Goal: Task Accomplishment & Management: Manage account settings

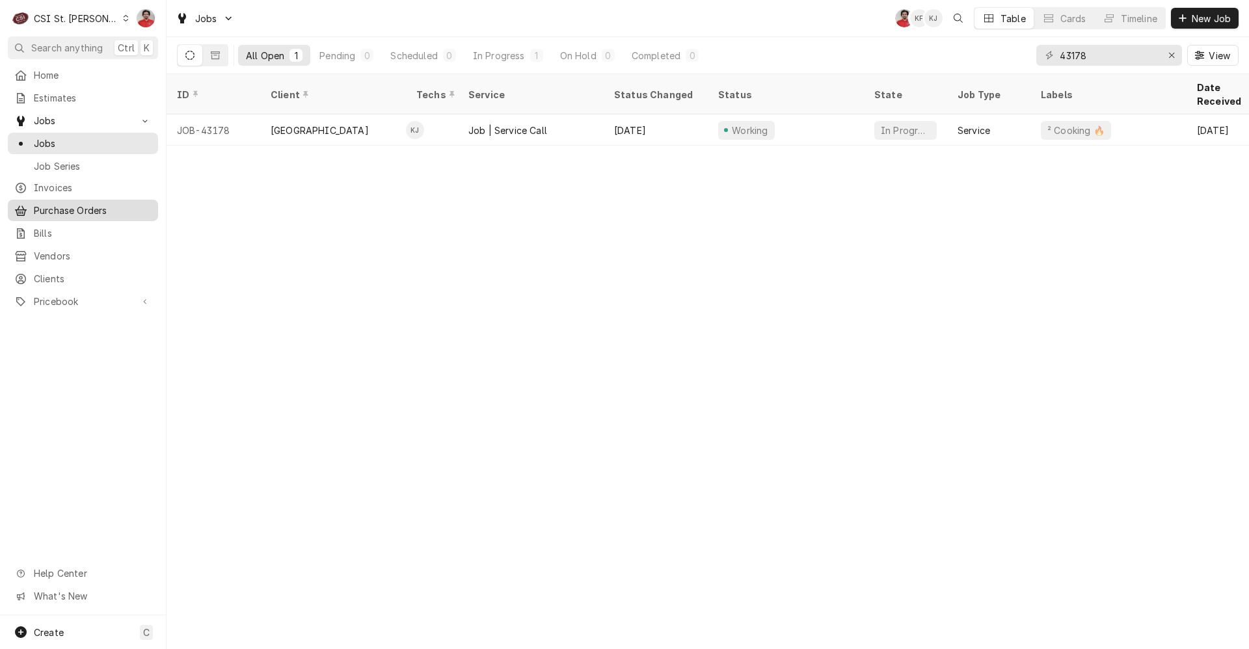
click at [70, 210] on span "Purchase Orders" at bounding box center [93, 211] width 118 height 14
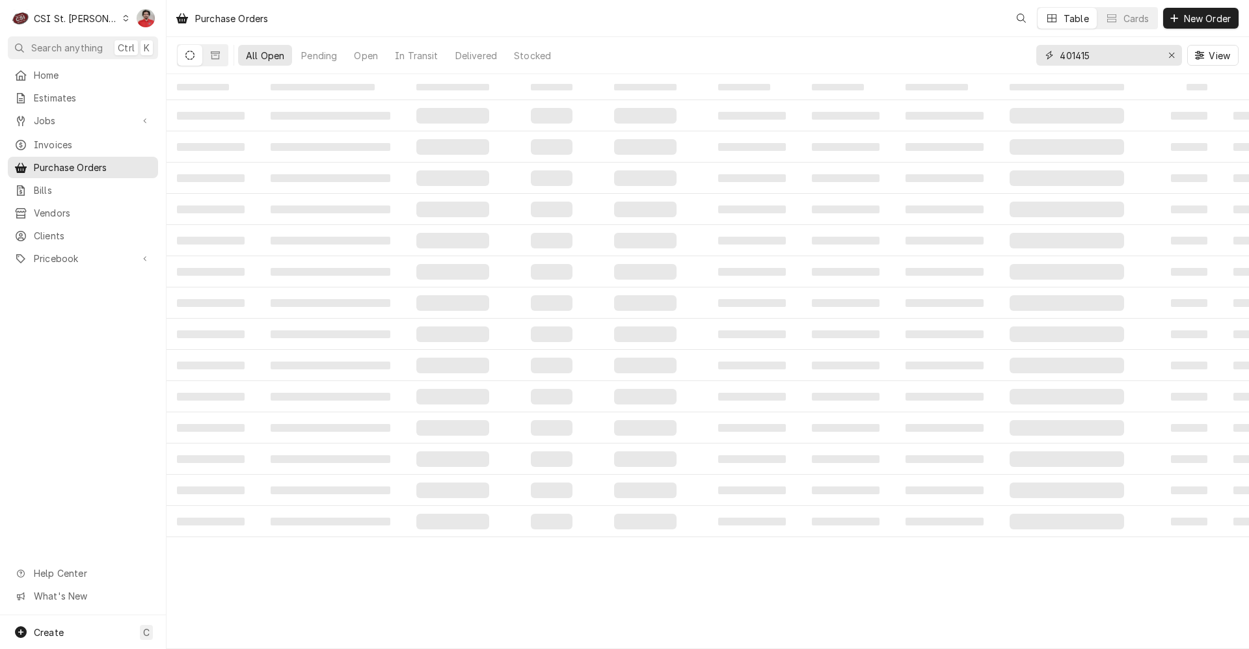
click at [1108, 53] on input "401415" at bounding box center [1109, 55] width 98 height 21
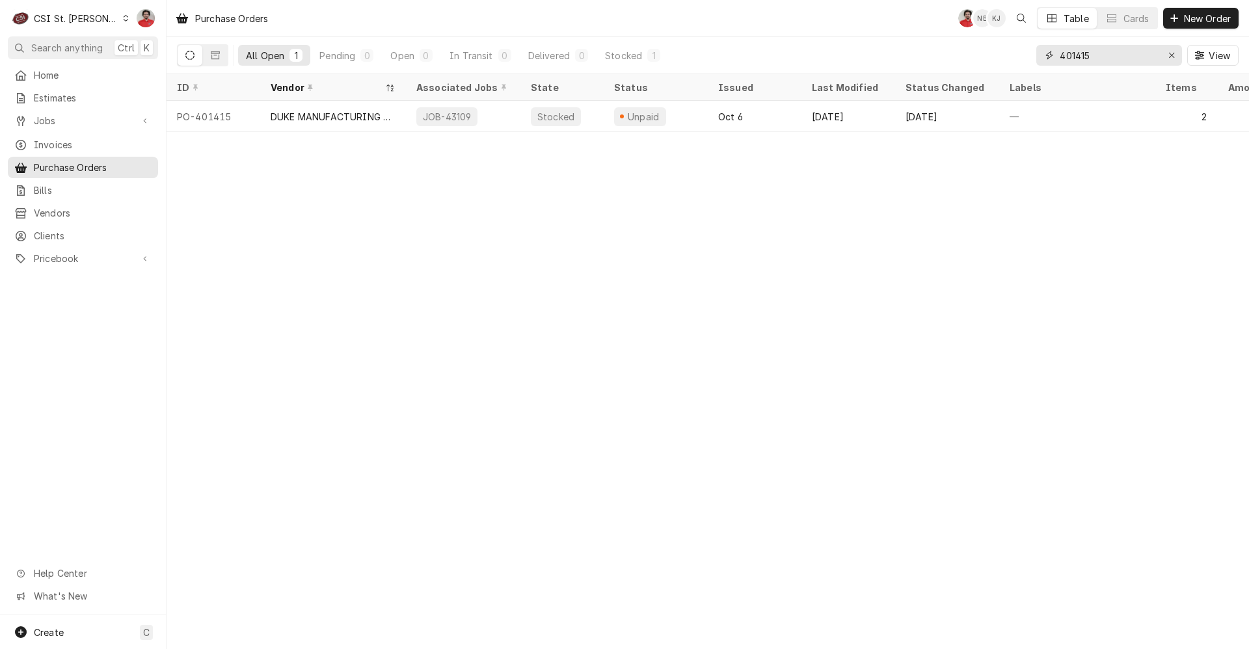
click at [1108, 53] on input "401415" at bounding box center [1109, 55] width 98 height 21
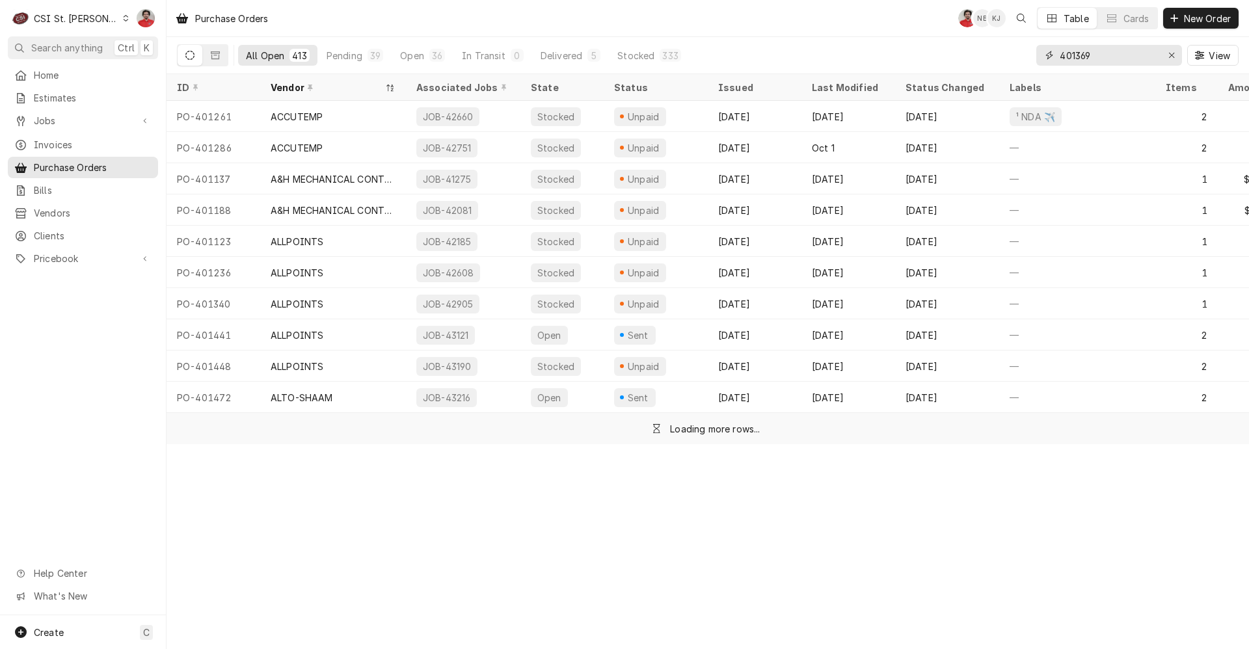
type input "401369"
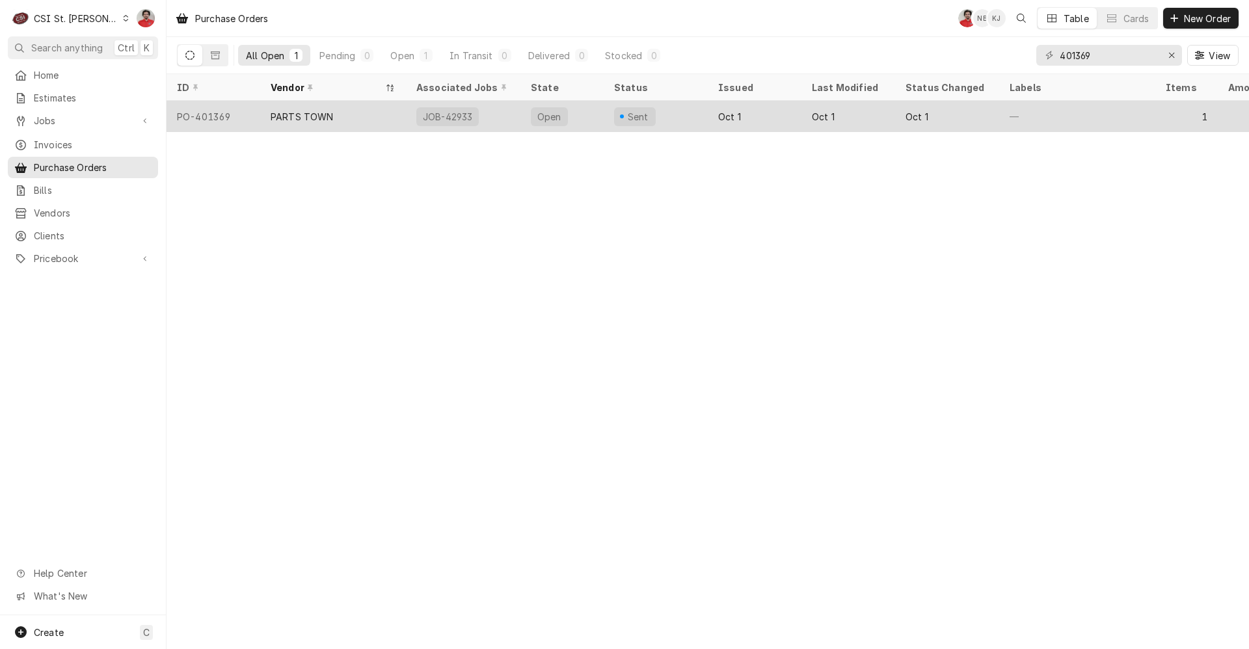
click at [590, 117] on div "Open" at bounding box center [562, 116] width 83 height 31
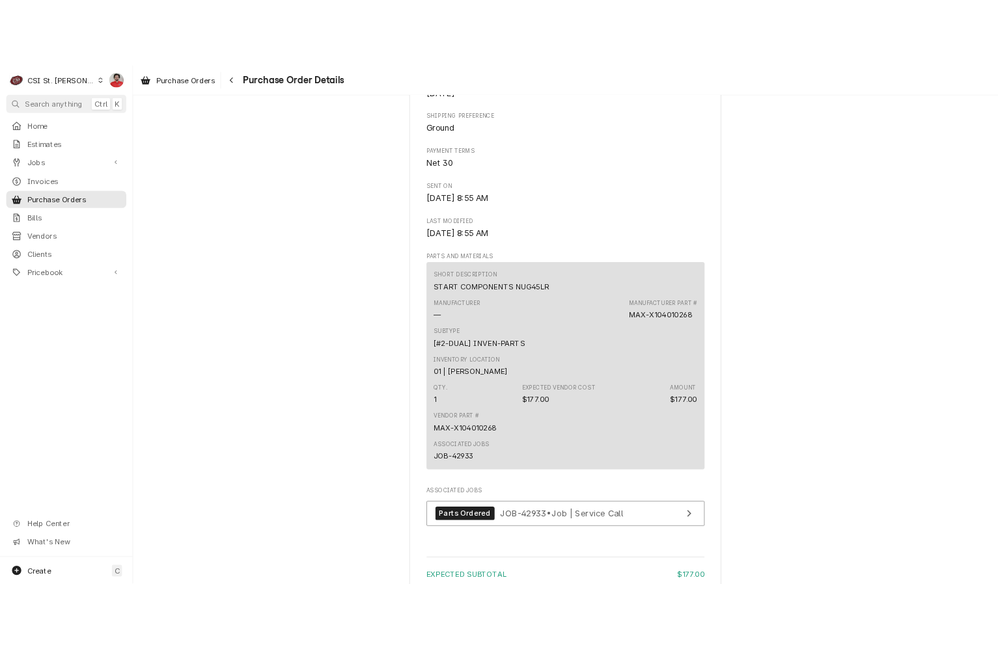
scroll to position [905, 0]
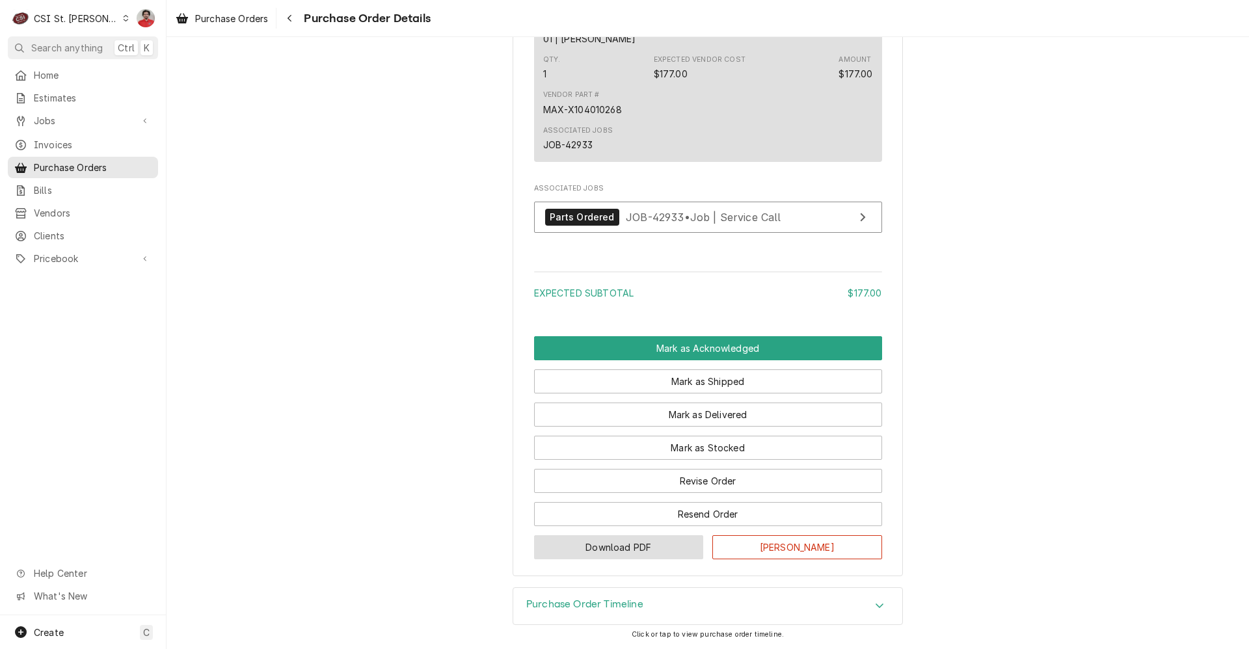
click at [620, 551] on button "Download PDF" at bounding box center [619, 548] width 170 height 24
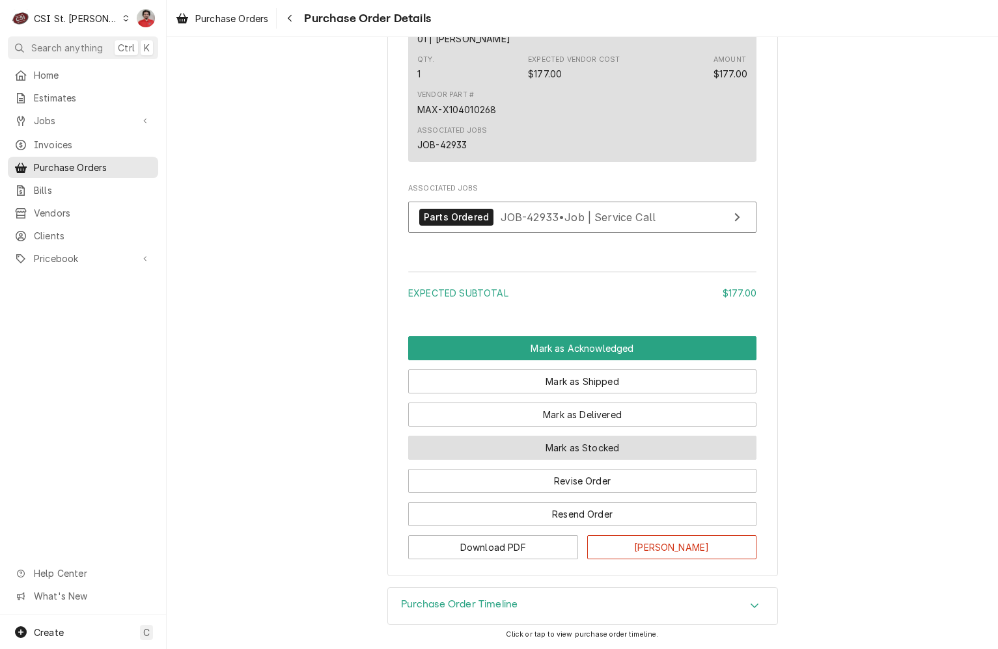
click at [568, 450] on button "Mark as Stocked" at bounding box center [582, 448] width 348 height 24
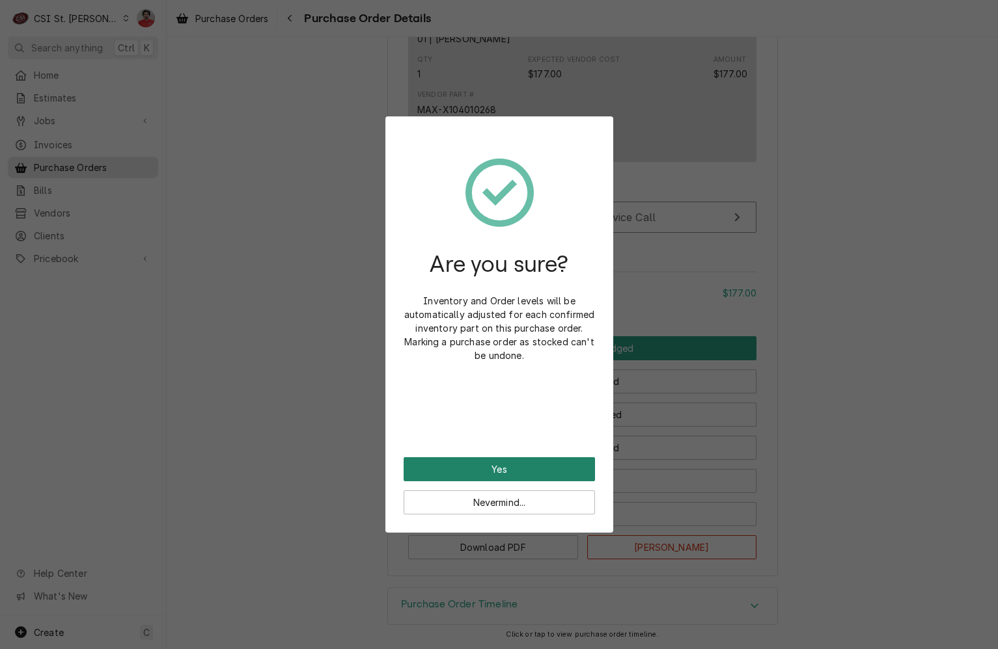
click at [538, 468] on button "Yes" at bounding box center [498, 469] width 191 height 24
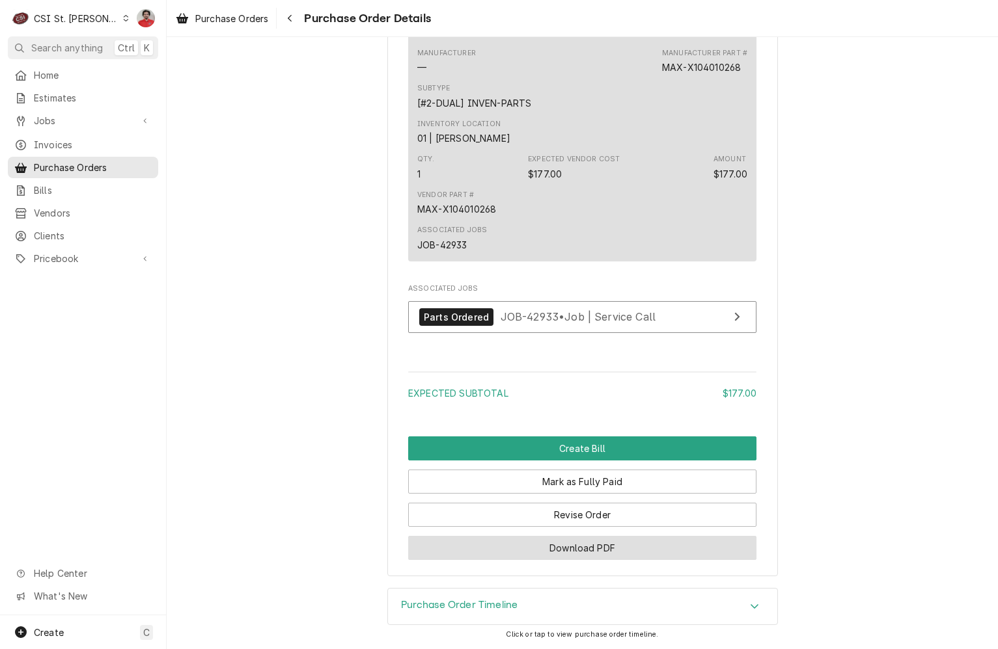
scroll to position [970, 0]
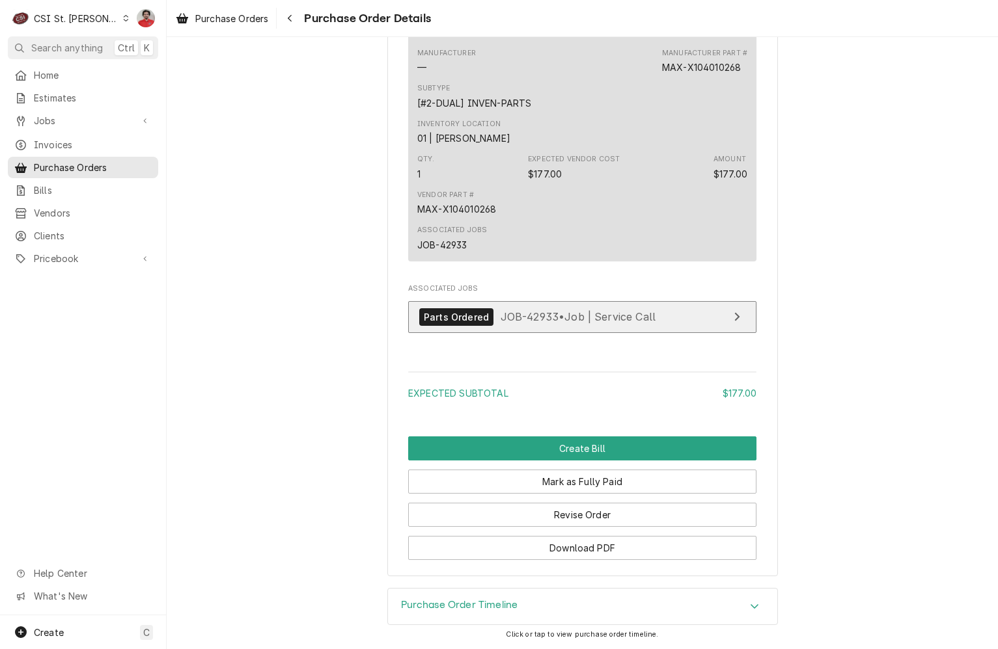
click at [551, 313] on span "JOB-42933 • Job | Service Call" at bounding box center [578, 316] width 156 height 13
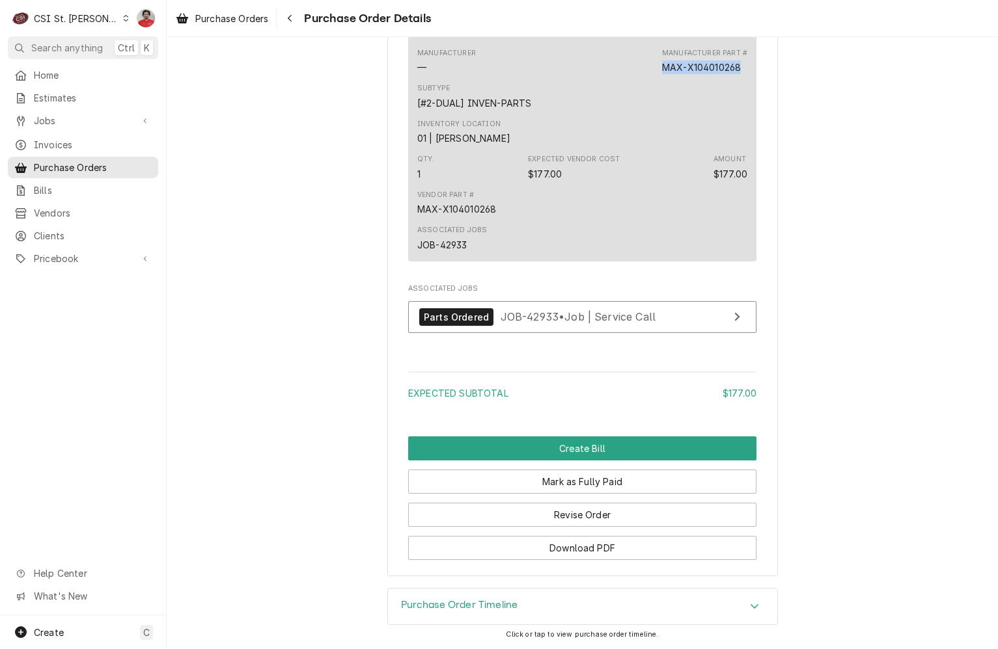
drag, startPoint x: 654, startPoint y: 65, endPoint x: 743, endPoint y: 70, distance: 89.3
click at [743, 70] on div "Short Description START COMPONENTS NUG45LR Manufacturer — Manufacturer Part # M…" at bounding box center [582, 132] width 348 height 259
copy div "MAX-X104010268"
click at [290, 24] on div "Navigate back" at bounding box center [289, 18] width 13 height 13
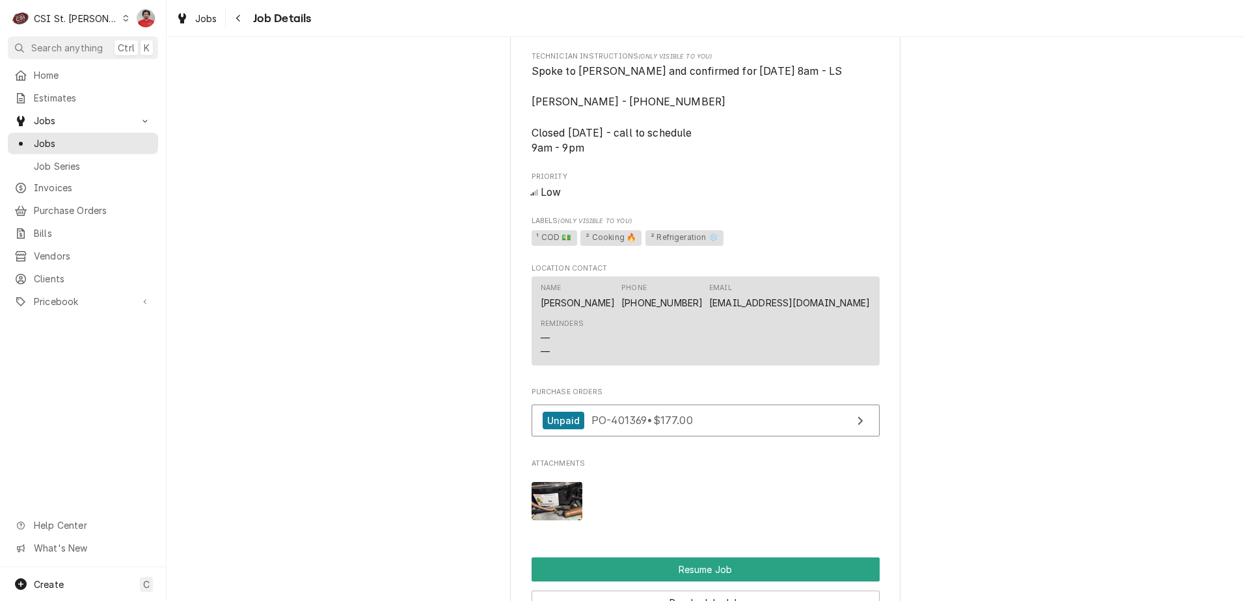
scroll to position [1630, 0]
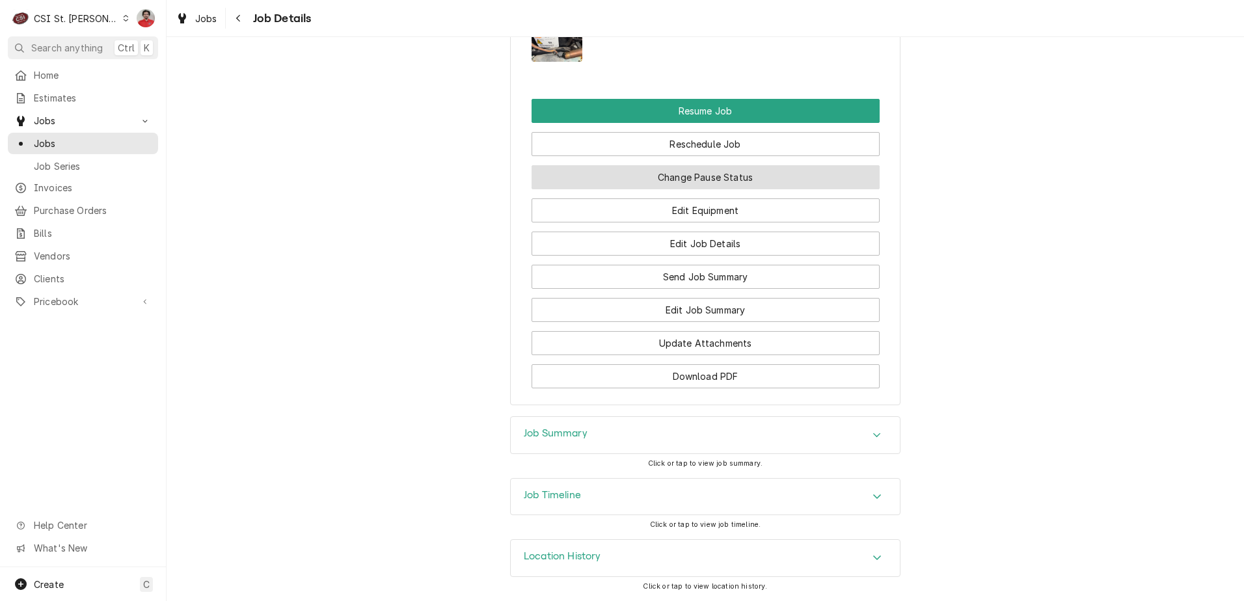
click at [703, 184] on button "Change Pause Status" at bounding box center [706, 177] width 348 height 24
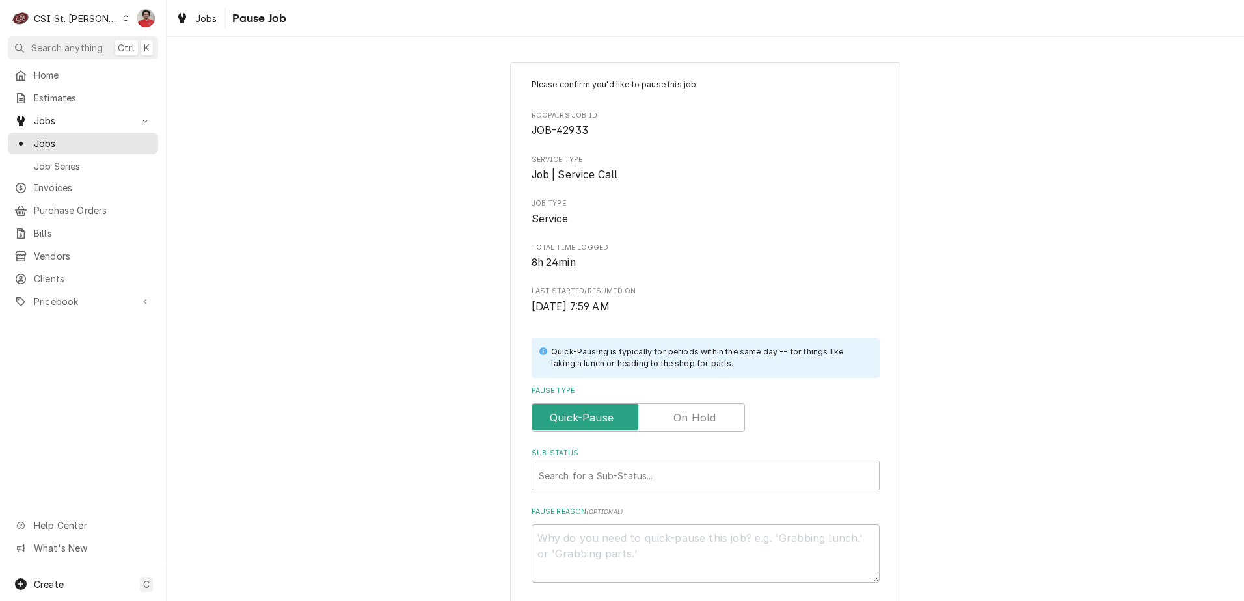
click at [684, 414] on label "Pause Type" at bounding box center [638, 417] width 213 height 29
click at [684, 414] on input "Pause Type" at bounding box center [639, 417] width 202 height 29
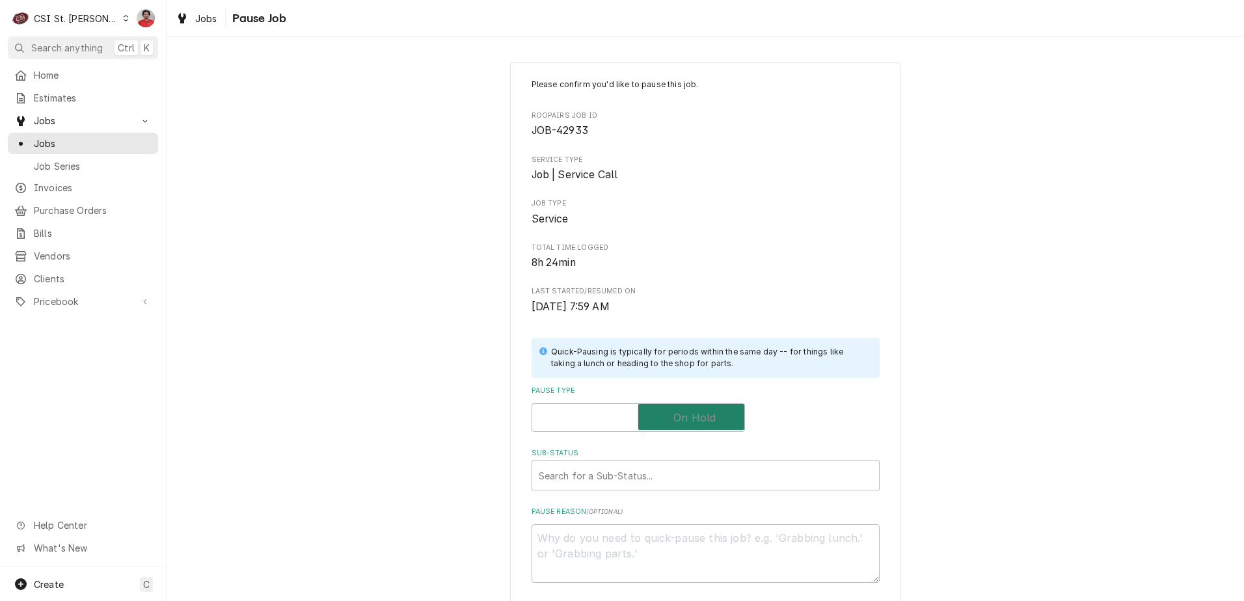
checkbox input "true"
click at [679, 475] on div "Sub-Status" at bounding box center [706, 475] width 334 height 23
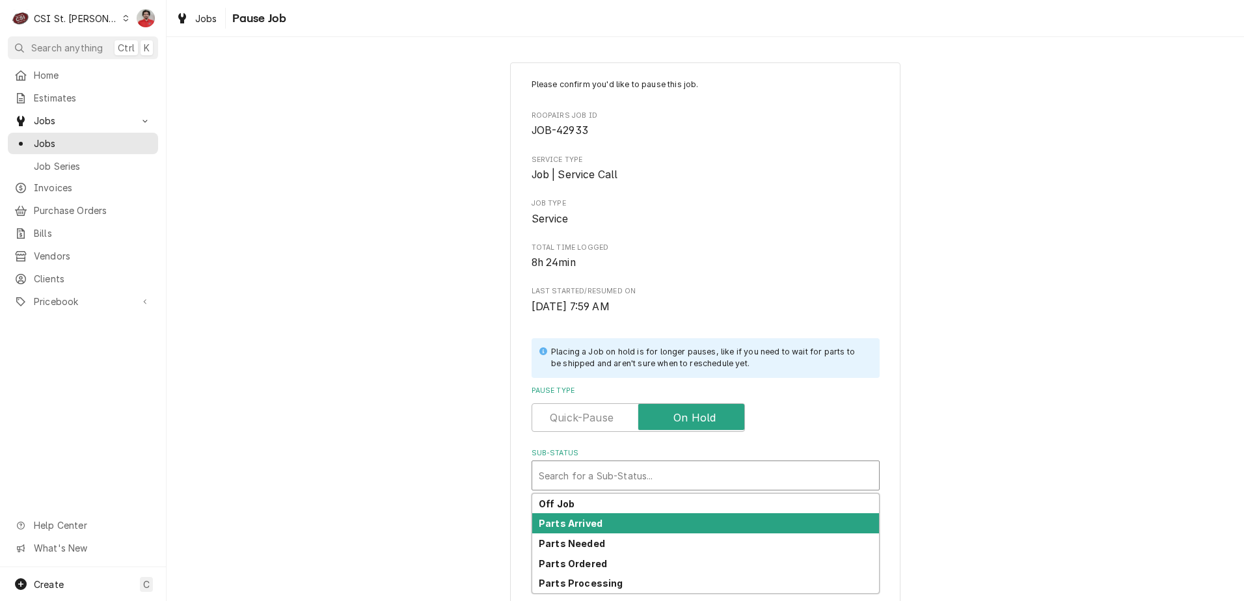
click at [668, 524] on div "Parts Arrived" at bounding box center [705, 523] width 347 height 20
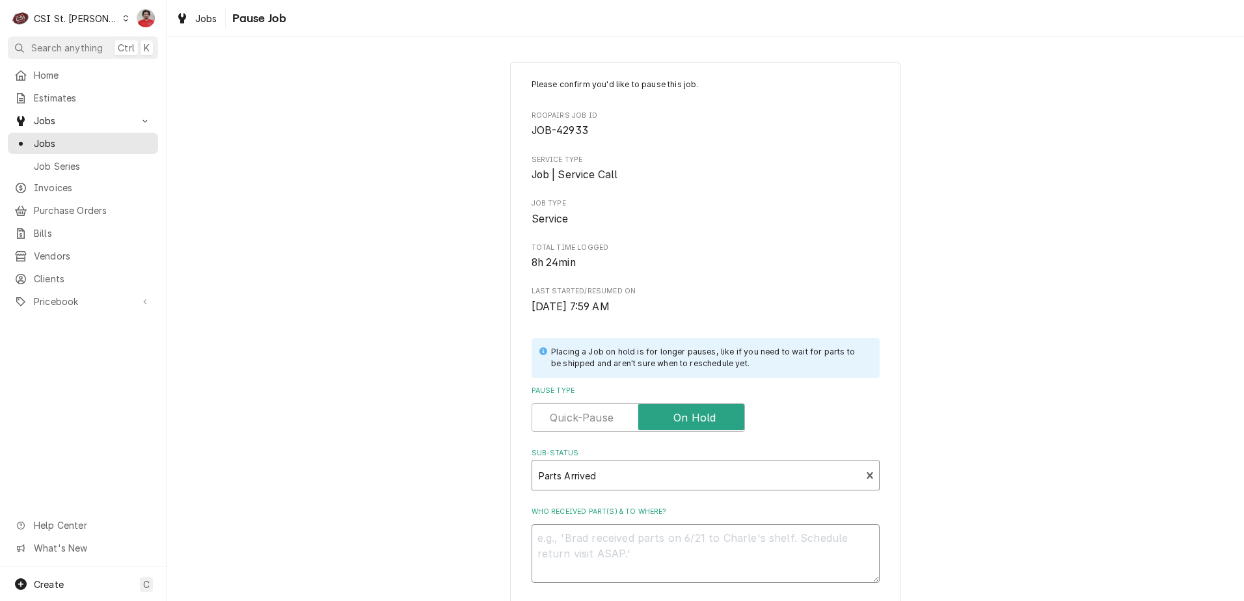
click at [669, 580] on textarea "Who received part(s) & to where?" at bounding box center [706, 554] width 348 height 59
type textarea "x"
type textarea "P"
type textarea "x"
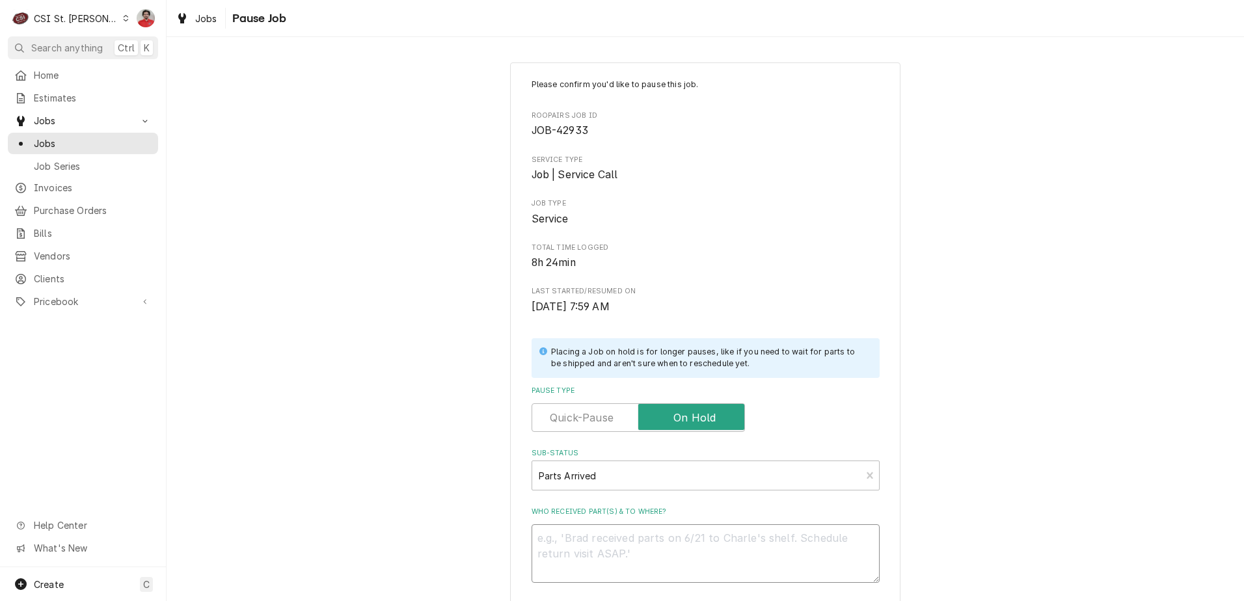
type textarea "R"
type textarea "x"
type textarea "Re"
type textarea "x"
type textarea "Rec"
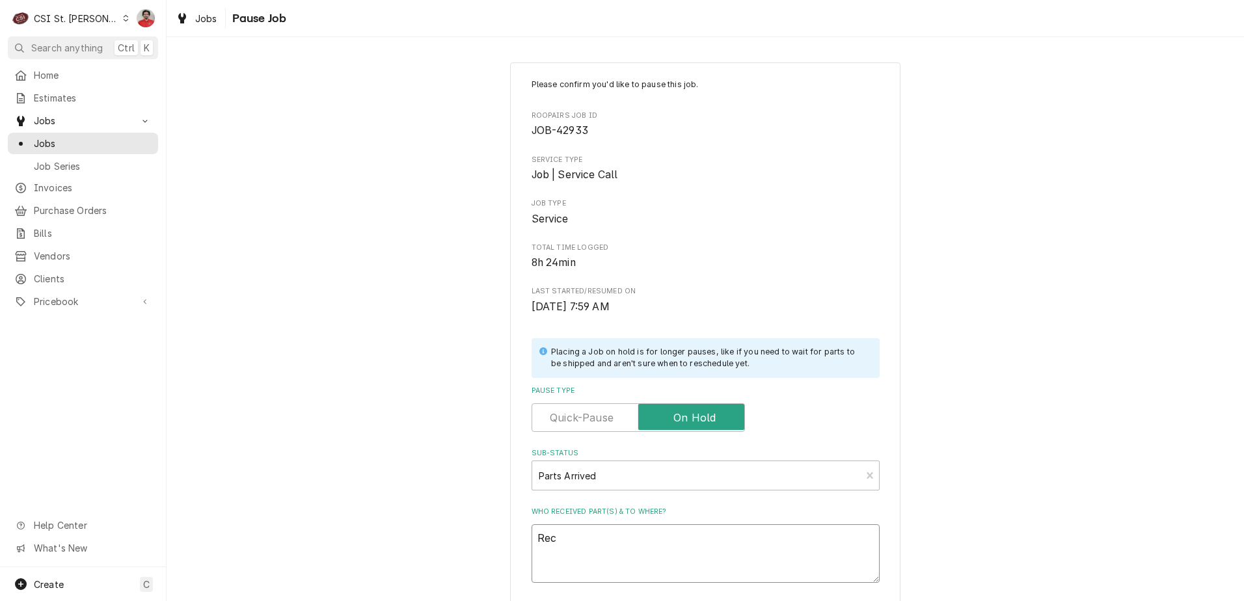
type textarea "x"
type textarea "Rec"
click at [611, 554] on textarea "Rec" at bounding box center [706, 554] width 348 height 59
paste textarea "MAX-X104010268"
type textarea "x"
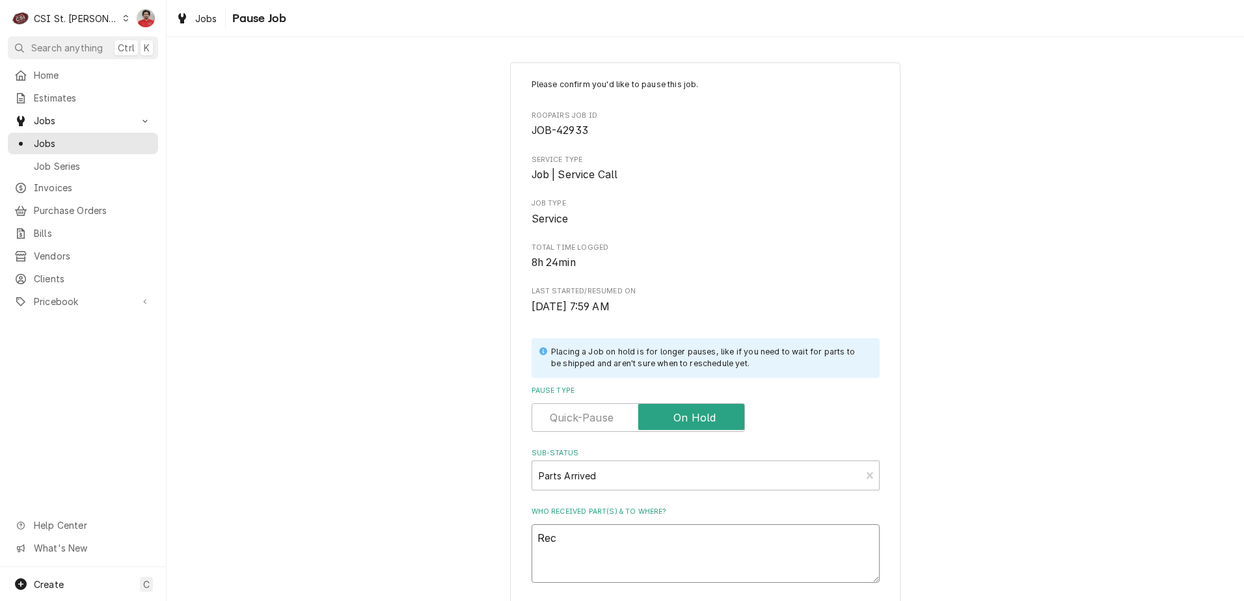
type textarea "Rec MAX-X104010268"
type textarea "x"
type textarea "Rec MAX-X104010268"
type textarea "x"
type textarea "Rec MAX-X104010268 t"
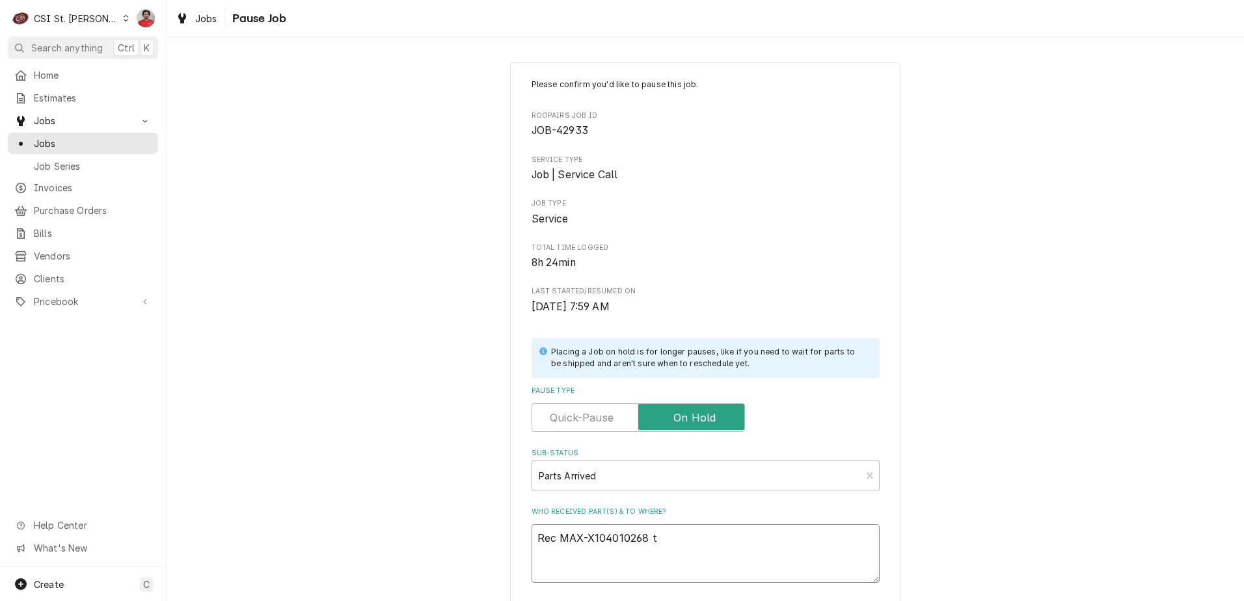
type textarea "x"
type textarea "Rec MAX-X104010268 to"
type textarea "x"
type textarea "Rec MAX-X104010268 to"
type textarea "x"
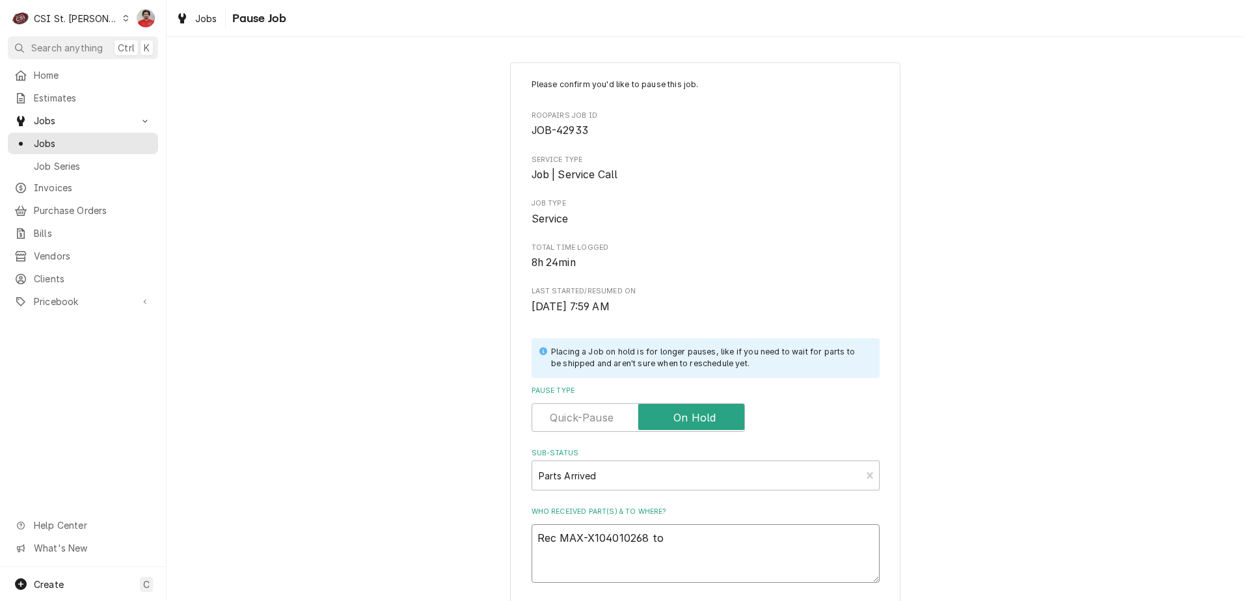
type textarea "Rec MAX-X104010268 to M"
type textarea "x"
type textarea "Rec MAX-X104010268 to Ma"
type textarea "x"
type textarea "Rec MAX-X104010268 to Mat"
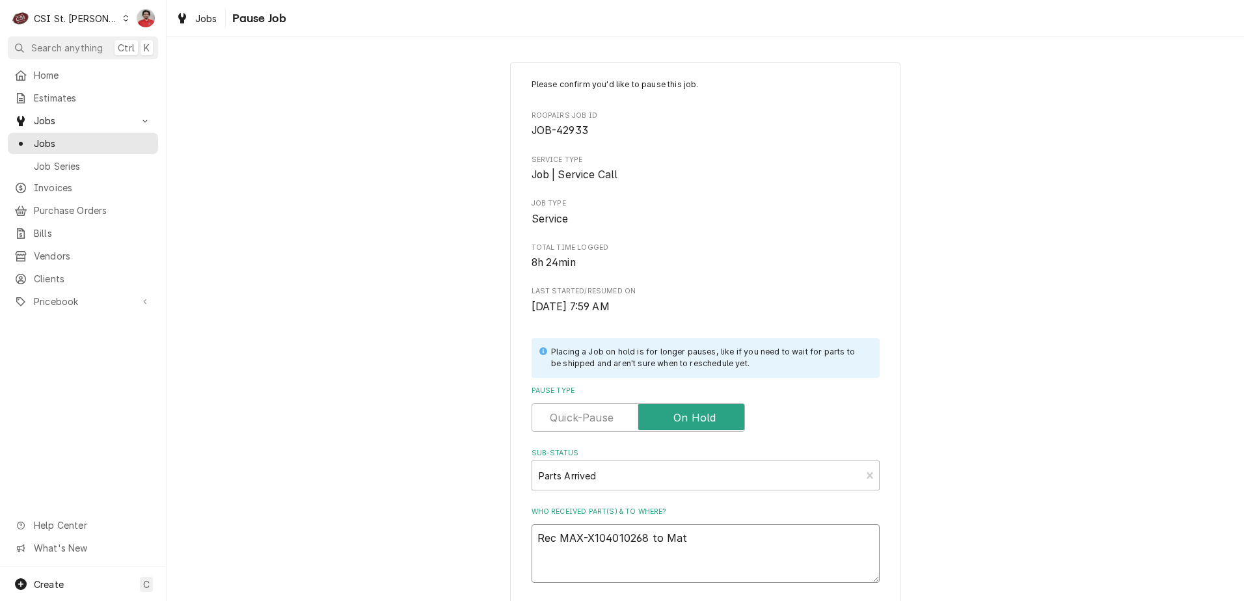
type textarea "x"
type textarea "Rec MAX-X104010268 to Matt"
type textarea "x"
type textarea "Rec MAX-X104010268 to Matt'"
type textarea "x"
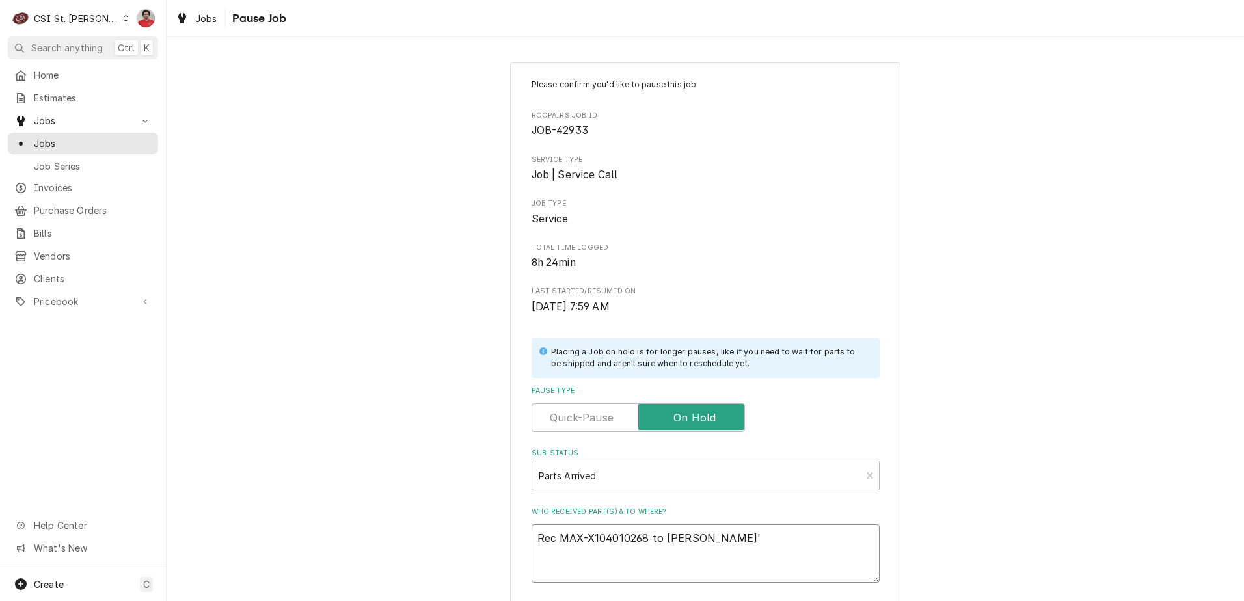
type textarea "Rec MAX-X104010268 to Matt's"
type textarea "x"
type textarea "Rec MAX-X104010268 to Matt's"
type textarea "x"
type textarea "Rec MAX-X104010268 to Matt's s"
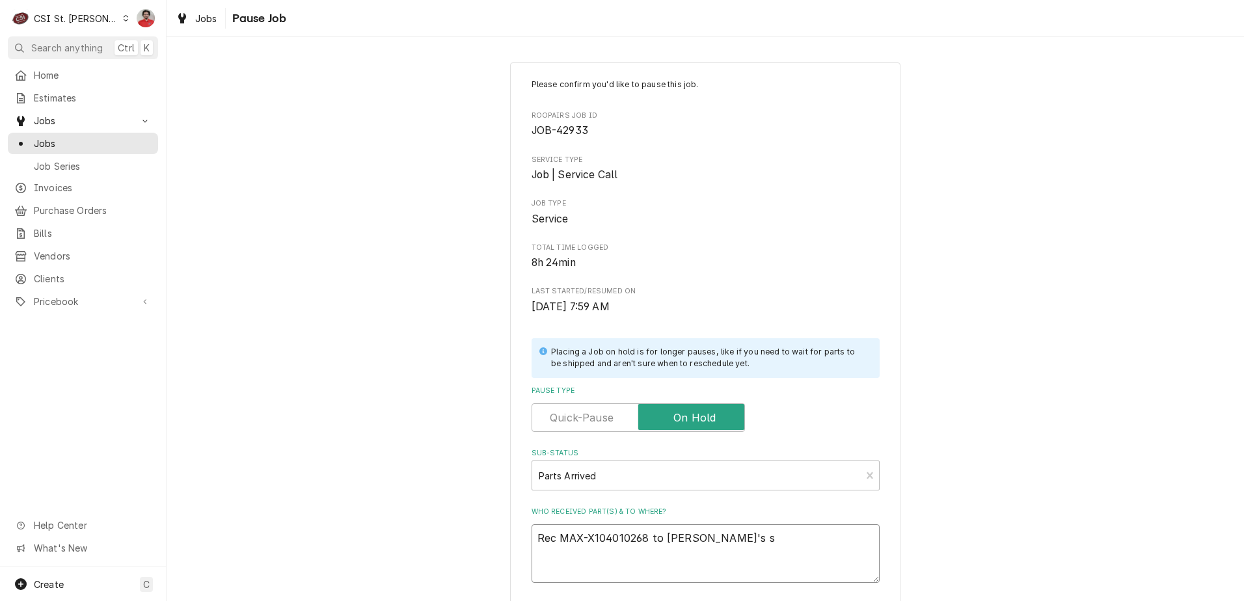
type textarea "x"
type textarea "Rec MAX-X104010268 to Matt's sh"
type textarea "x"
type textarea "Rec MAX-X104010268 to Matt's she"
type textarea "x"
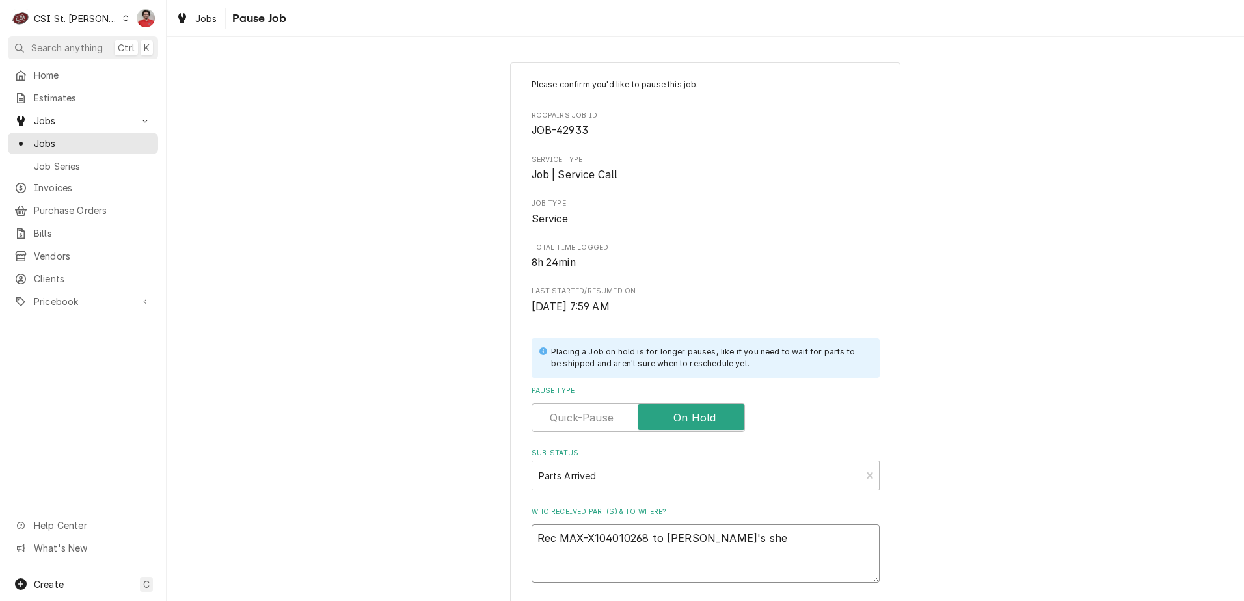
type textarea "Rec MAX-X104010268 to Matt's shel"
type textarea "x"
type textarea "Rec MAX-X104010268 to Matt's shelf"
type textarea "x"
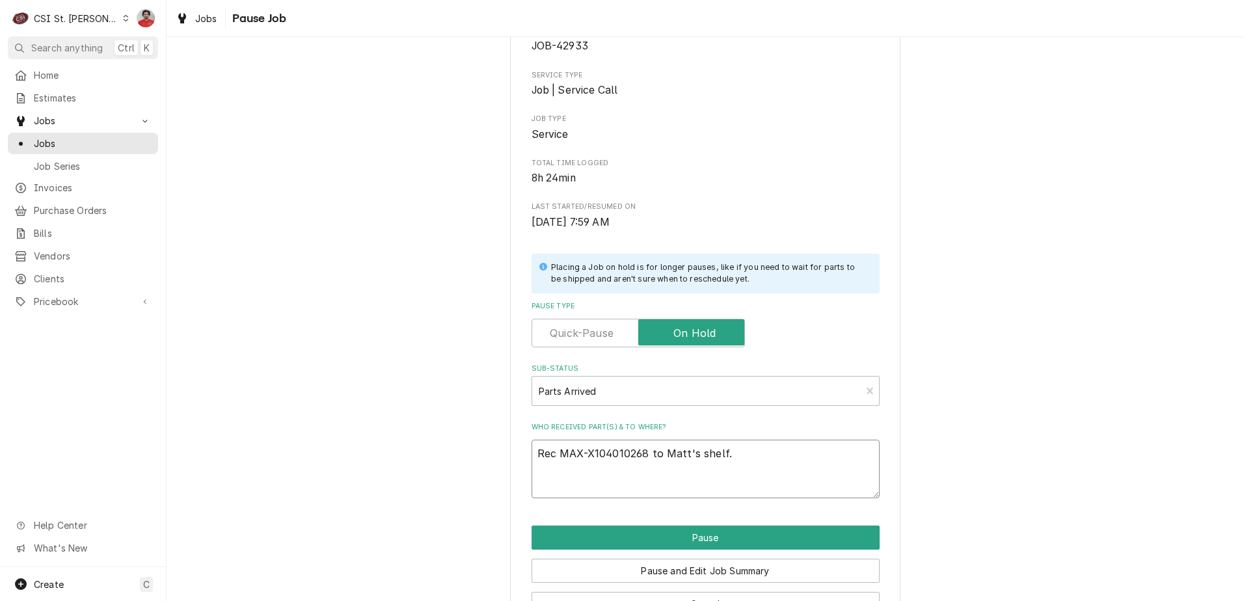
scroll to position [128, 0]
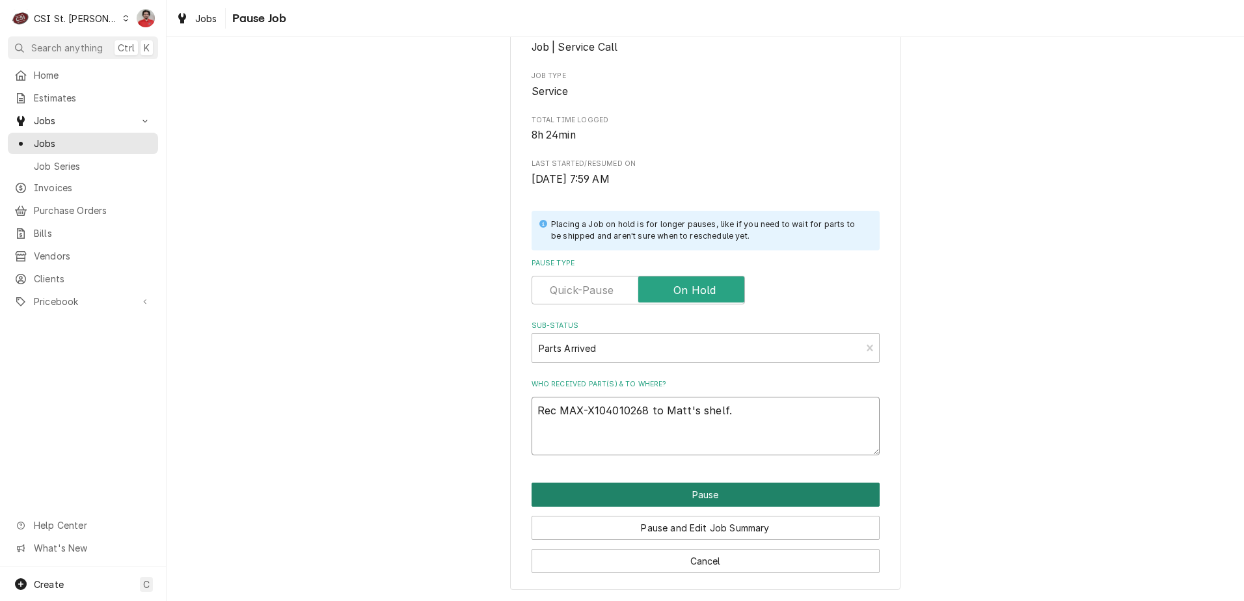
type textarea "Rec MAX-X104010268 to Matt's shelf."
click at [749, 493] on button "Pause" at bounding box center [706, 495] width 348 height 24
type textarea "x"
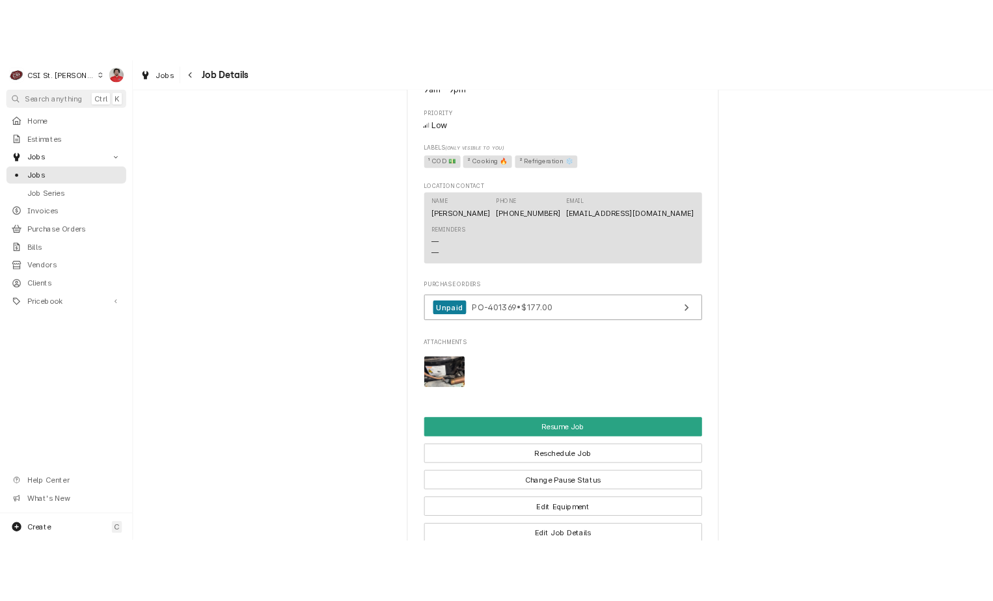
scroll to position [1599, 0]
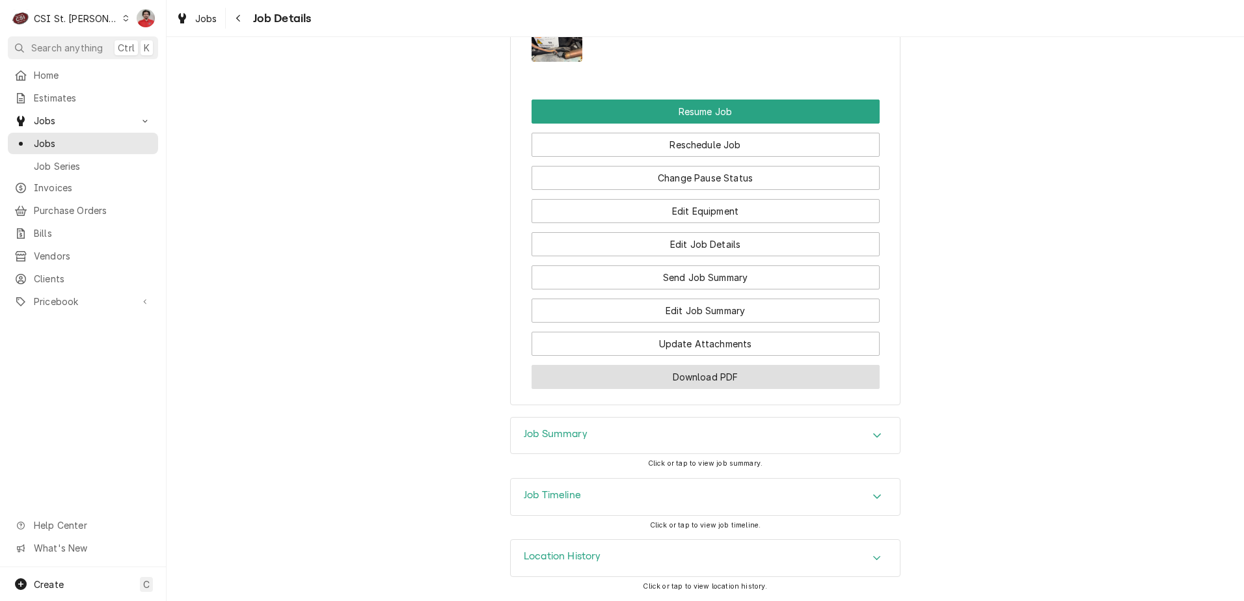
click at [677, 389] on button "Download PDF" at bounding box center [706, 377] width 348 height 24
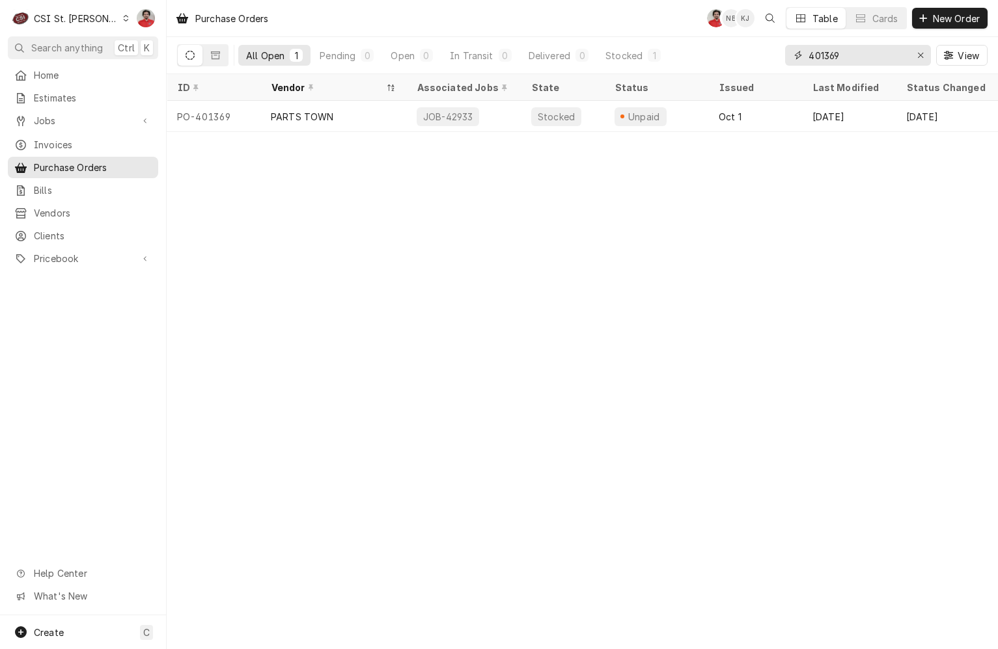
click at [900, 56] on input "401369" at bounding box center [857, 55] width 98 height 21
type input "401447"
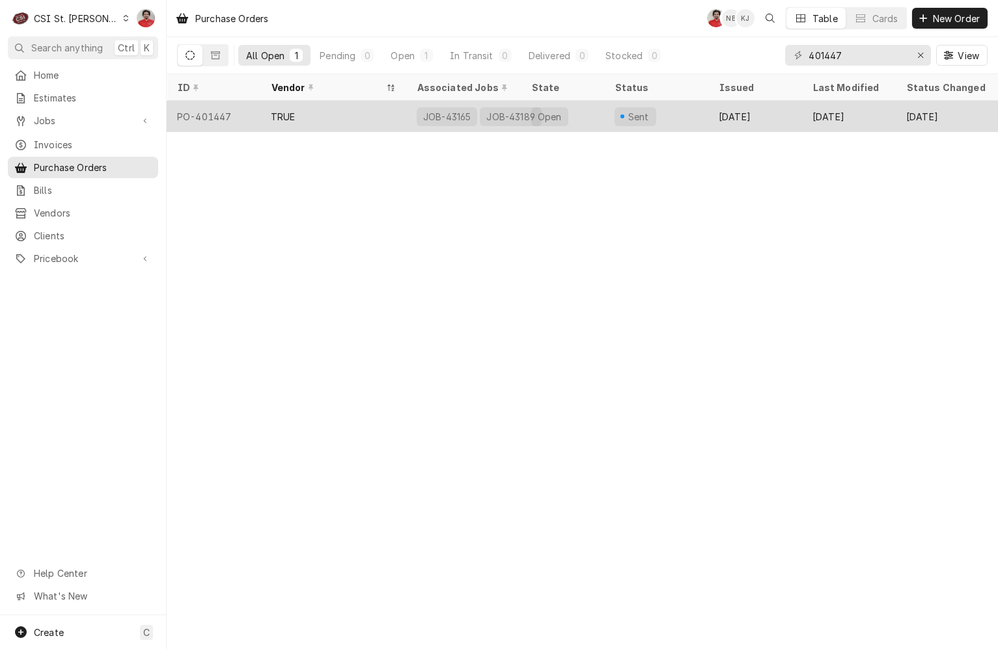
click at [719, 117] on div "Oct 10" at bounding box center [755, 116] width 94 height 31
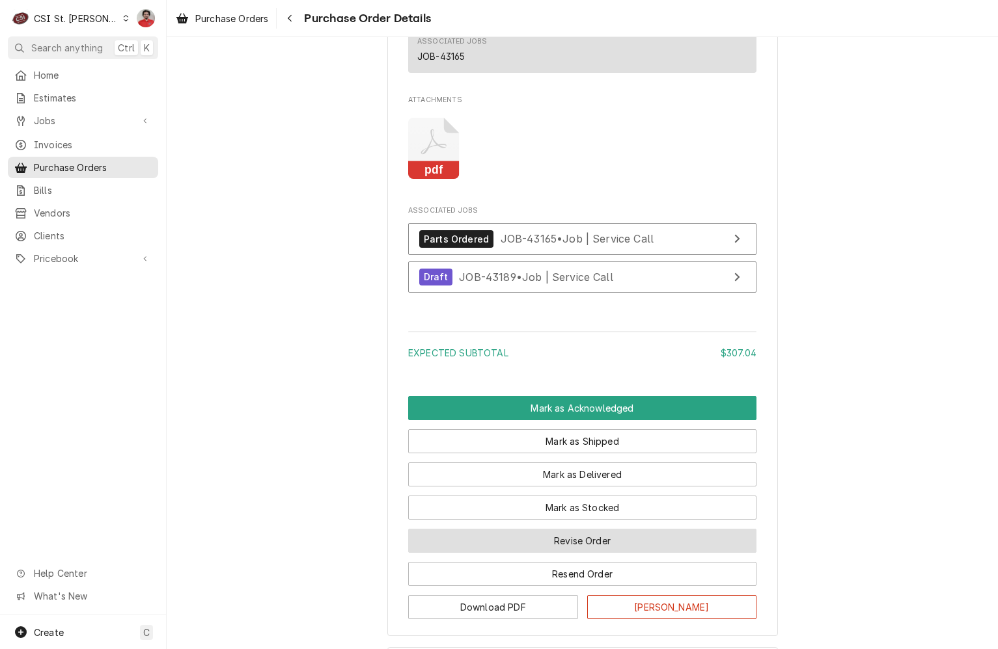
scroll to position [1584, 0]
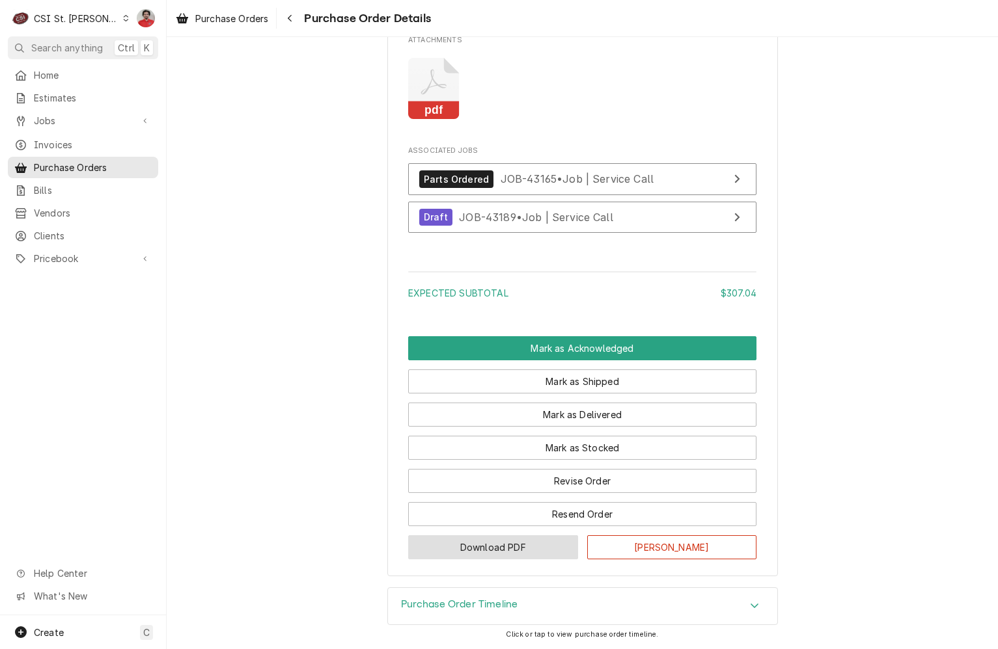
click at [510, 551] on button "Download PDF" at bounding box center [493, 548] width 170 height 24
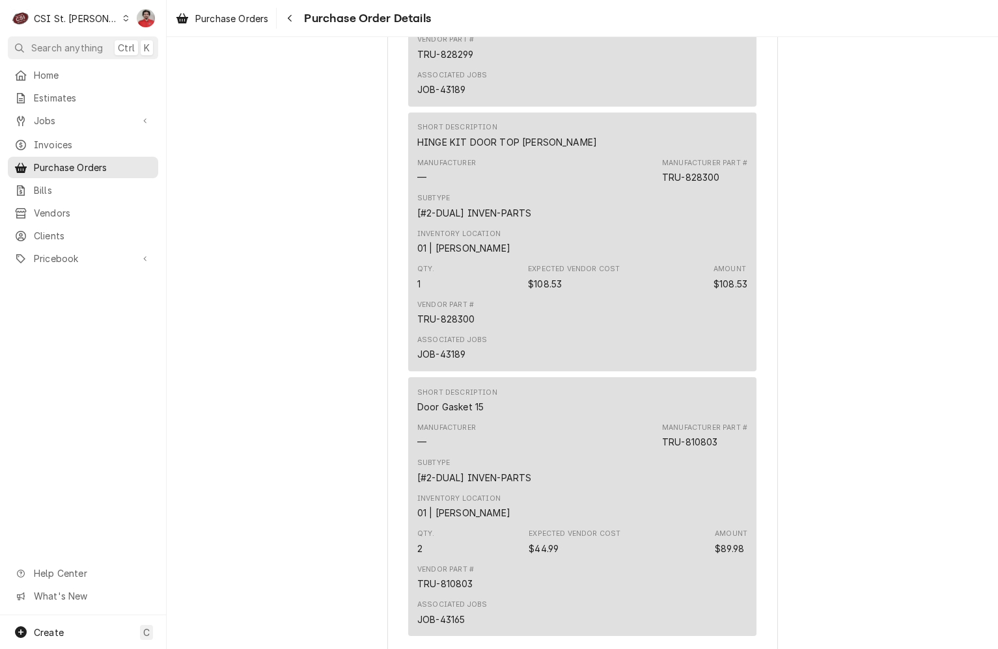
scroll to position [1454, 0]
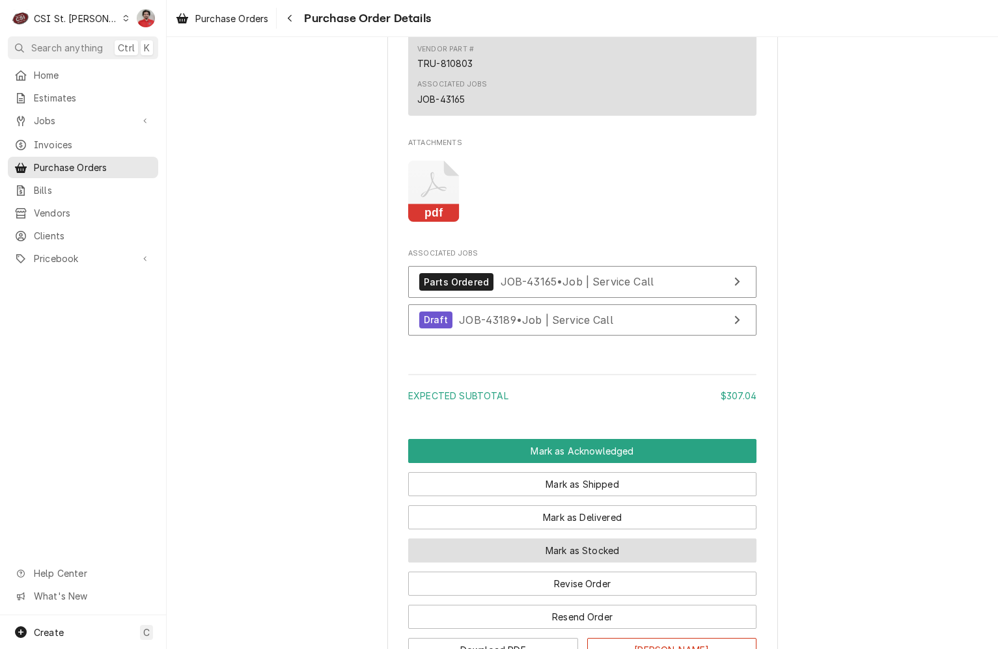
click at [560, 563] on button "Mark as Stocked" at bounding box center [582, 551] width 348 height 24
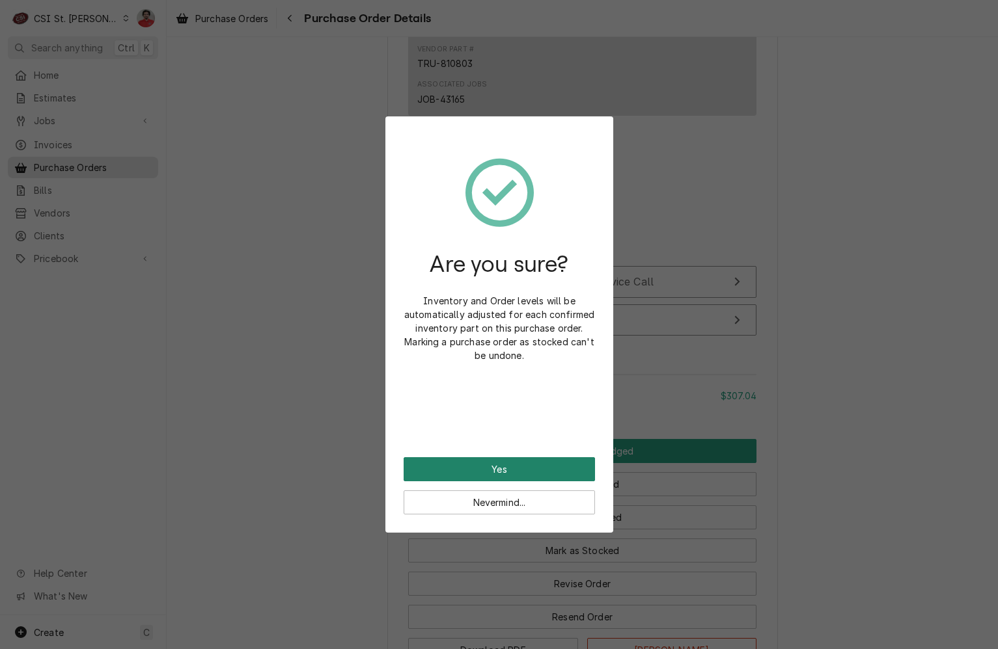
click at [540, 474] on button "Yes" at bounding box center [498, 469] width 191 height 24
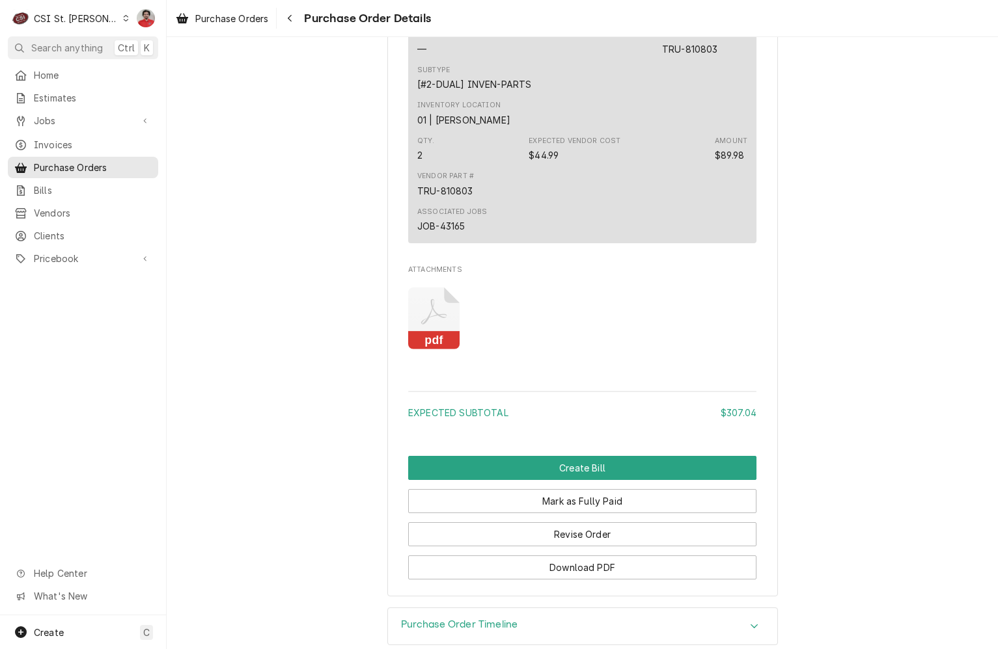
scroll to position [1539, 0]
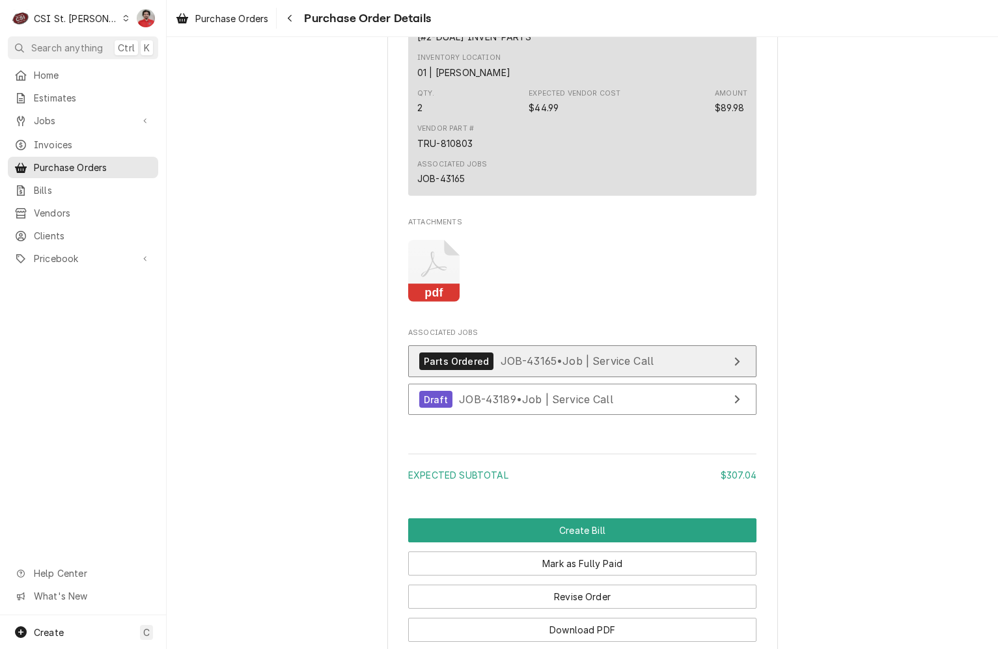
click at [540, 377] on link "Parts Ordered JOB-43165 • Job | Service Call" at bounding box center [582, 362] width 348 height 32
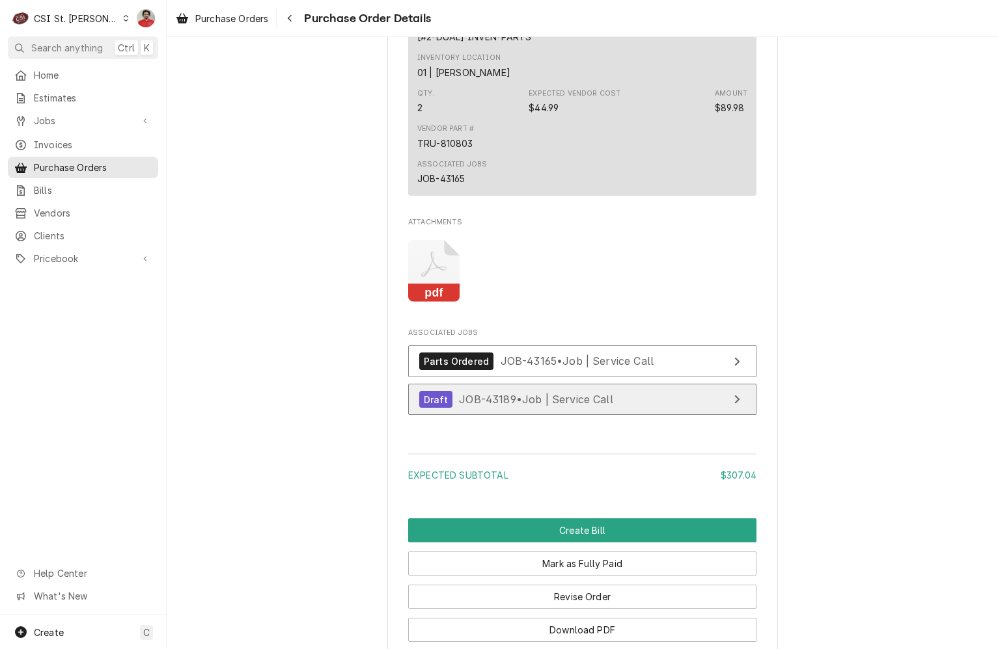
click at [536, 409] on div "Draft JOB-43189 • Job | Service Call" at bounding box center [516, 400] width 194 height 18
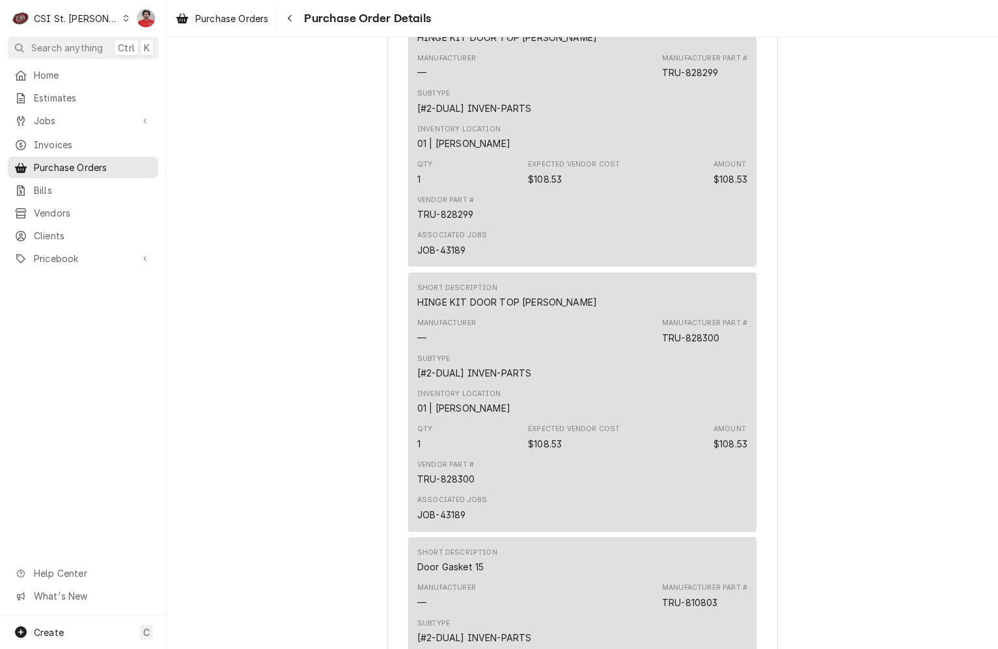
scroll to position [888, 0]
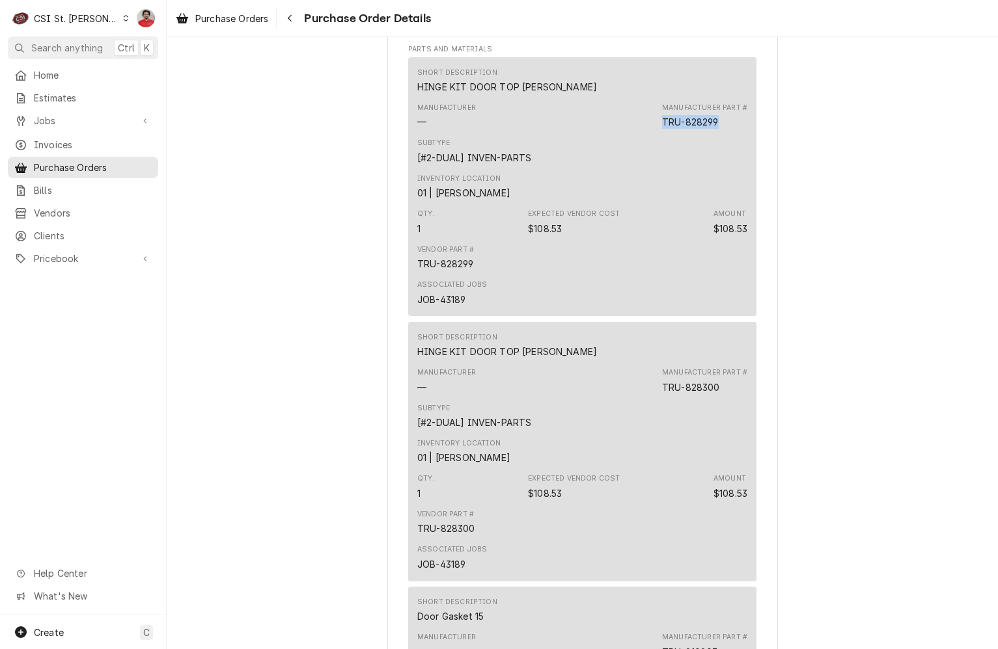
drag, startPoint x: 718, startPoint y: 145, endPoint x: 651, endPoint y: 152, distance: 67.3
click at [651, 133] on div "Manufacturer — Manufacturer Part # TRU-828299" at bounding box center [582, 115] width 330 height 35
copy div "TRU-828299"
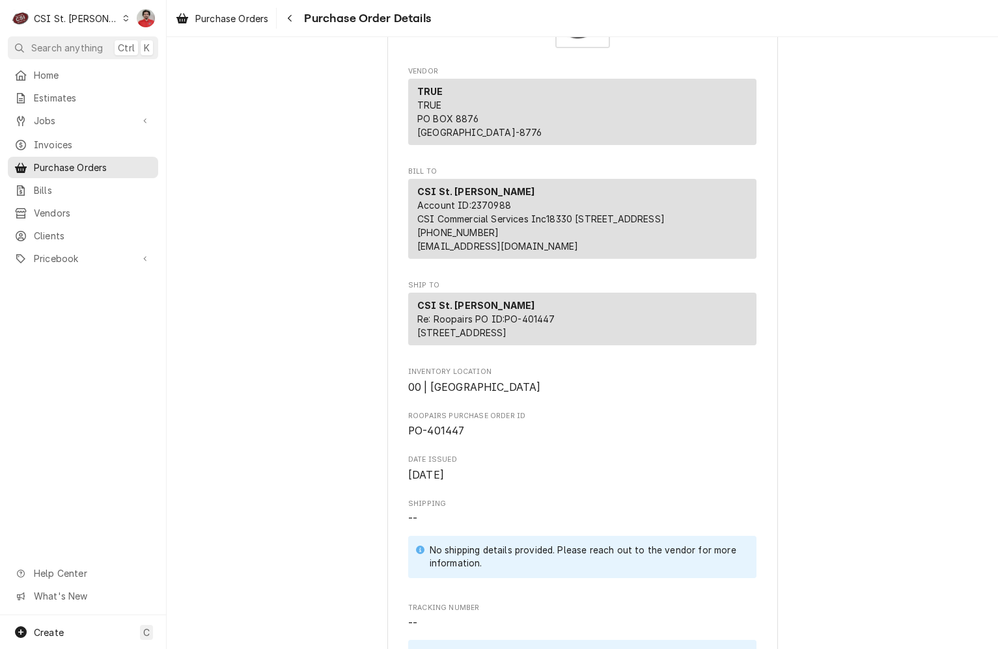
scroll to position [0, 0]
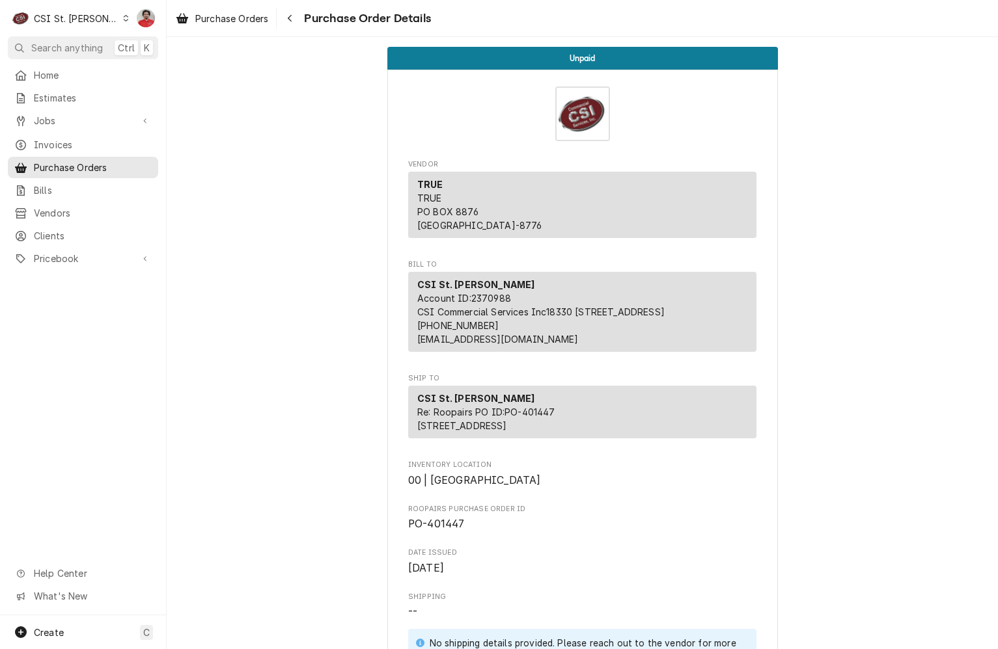
click at [279, 21] on div "Purchase Orders Purchase Order Details" at bounding box center [300, 18] width 260 height 21
click at [284, 22] on div "Navigate back" at bounding box center [289, 18] width 13 height 13
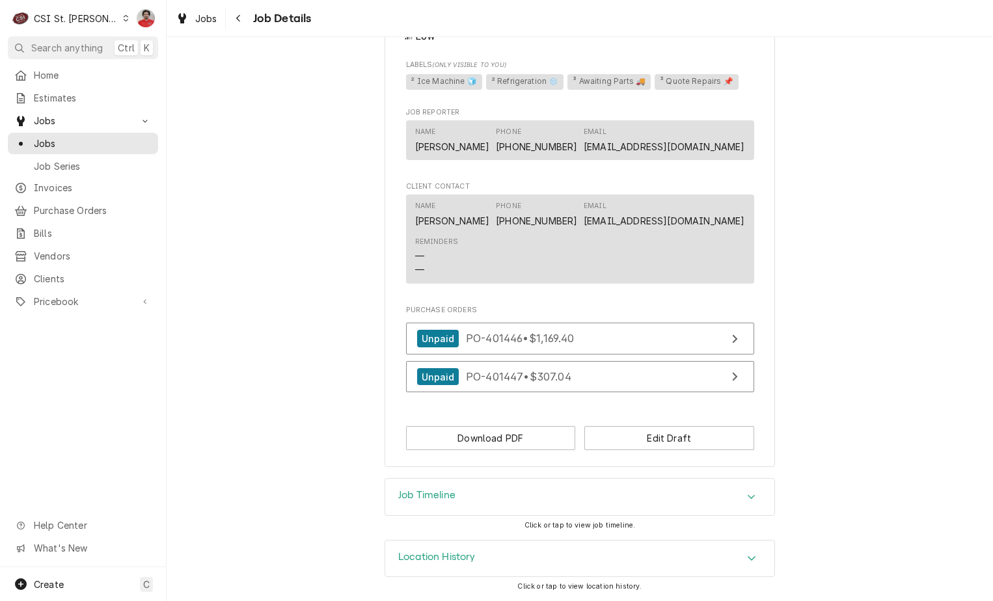
scroll to position [1132, 0]
click at [642, 432] on button "Edit Draft" at bounding box center [669, 438] width 170 height 24
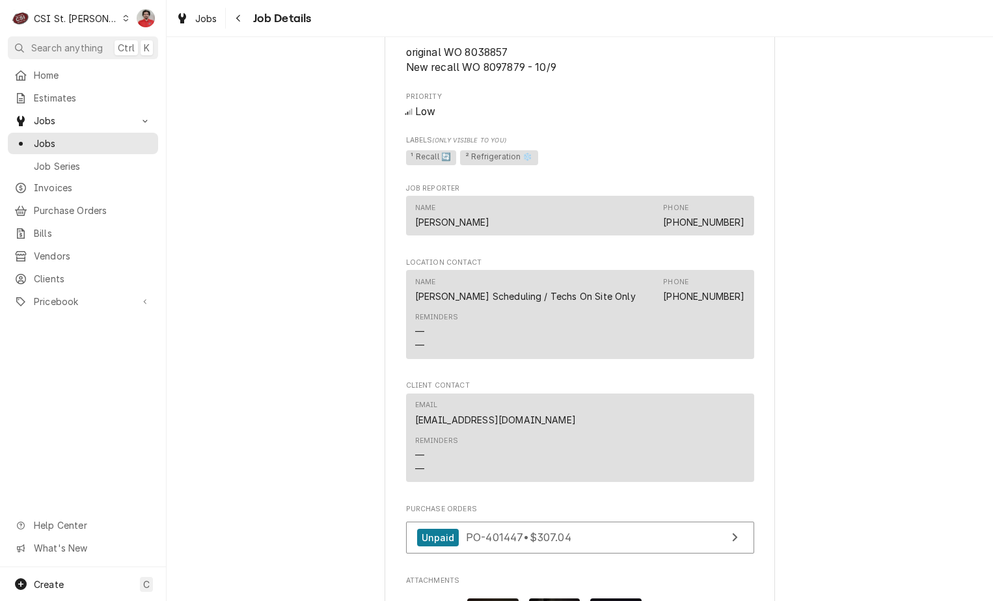
scroll to position [1822, 0]
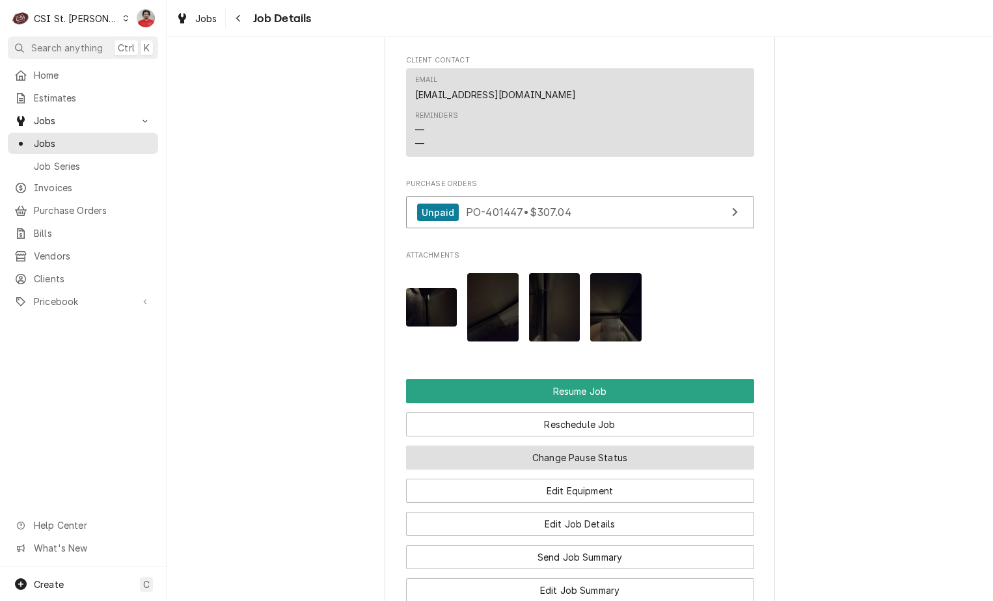
click at [545, 470] on button "Change Pause Status" at bounding box center [580, 458] width 348 height 24
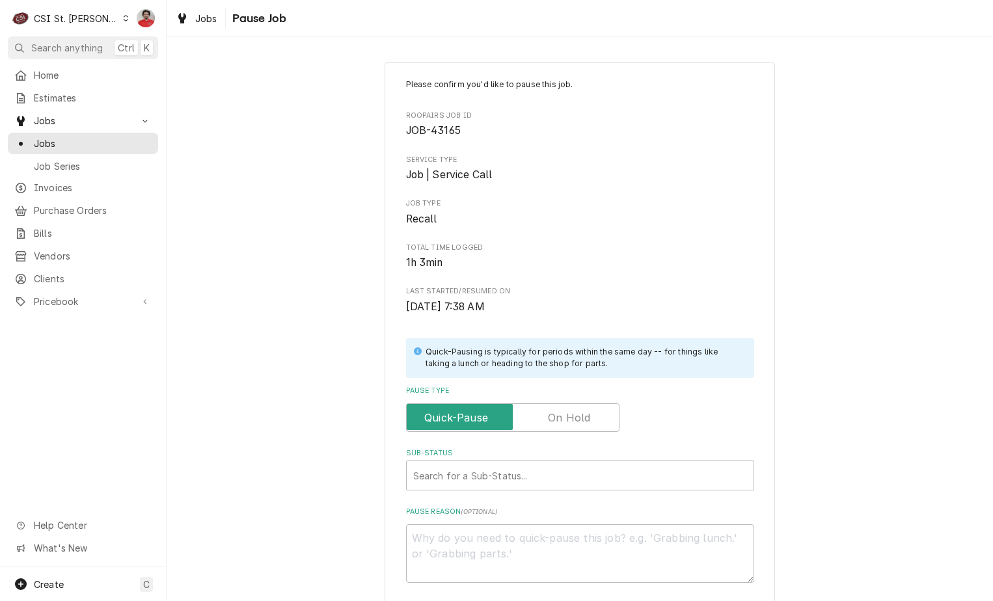
click at [547, 412] on label "Pause Type" at bounding box center [512, 417] width 213 height 29
click at [547, 412] on input "Pause Type" at bounding box center [513, 417] width 202 height 29
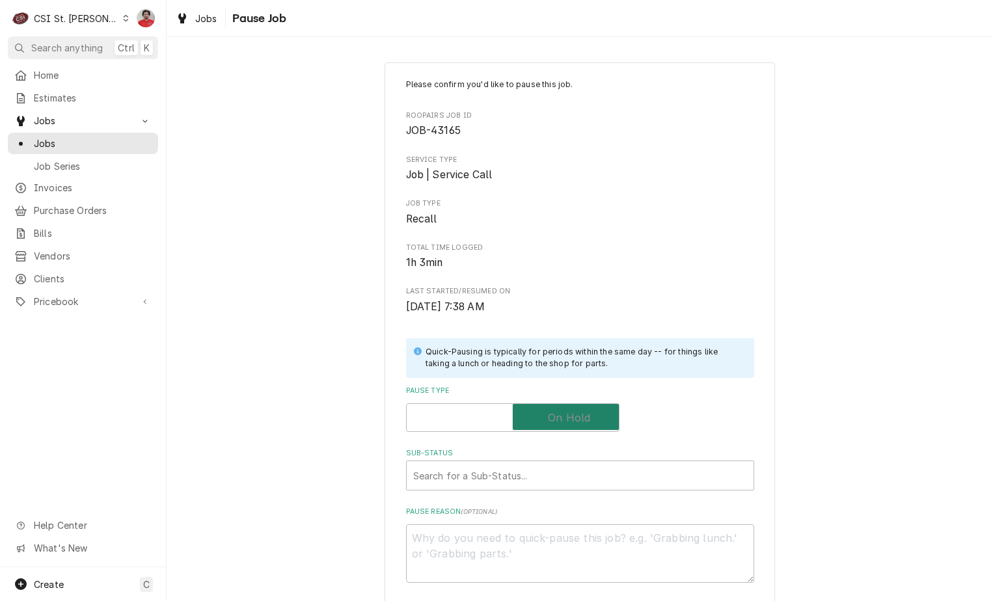
checkbox input "true"
click at [547, 460] on div "Sub-Status Search for a Sub-Status..." at bounding box center [580, 469] width 348 height 42
click at [546, 482] on div "Sub-Status" at bounding box center [580, 475] width 334 height 23
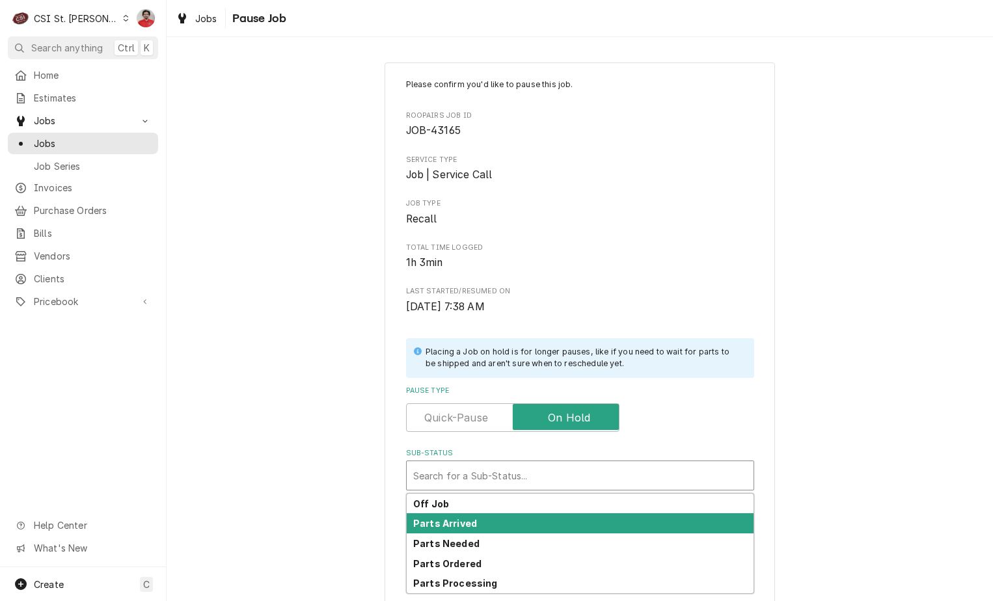
click at [539, 518] on div "Parts Arrived" at bounding box center [580, 523] width 347 height 20
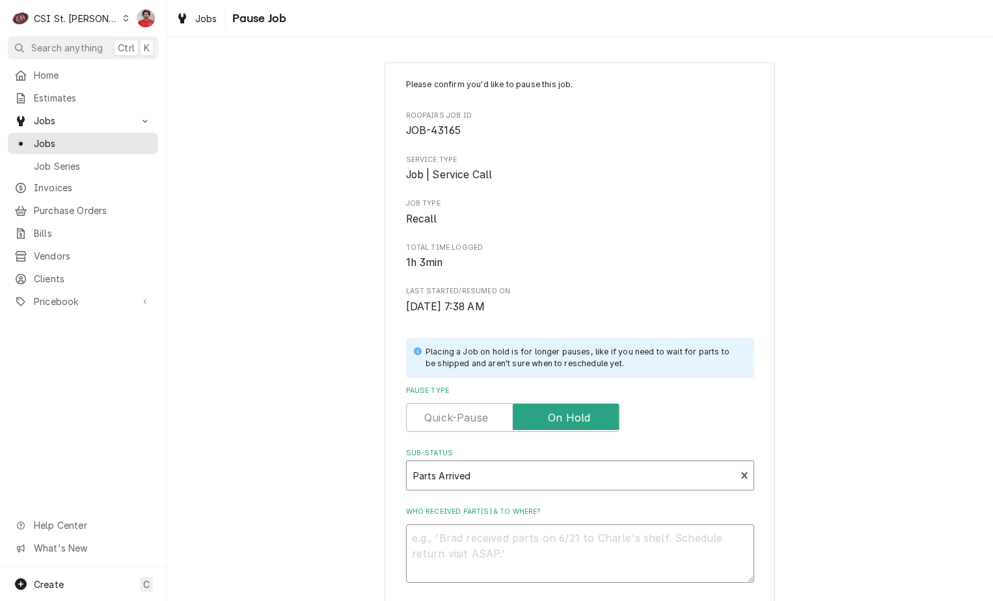
click at [538, 537] on textarea "Who received part(s) & to where?" at bounding box center [580, 554] width 348 height 59
type textarea "x"
type textarea "D"
type textarea "x"
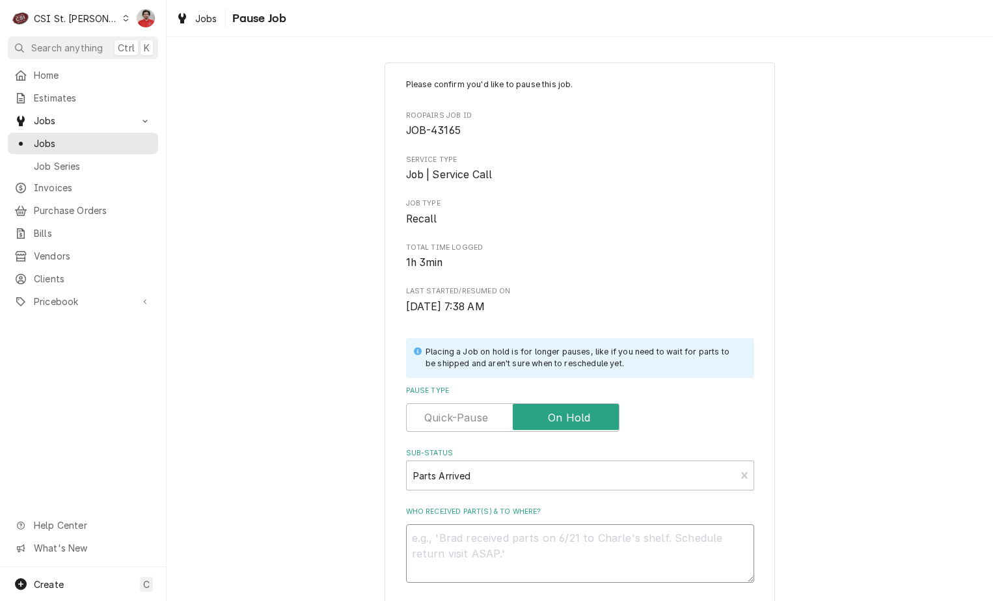
type textarea "R"
type textarea "x"
type textarea "Re"
type textarea "x"
type textarea "Rec"
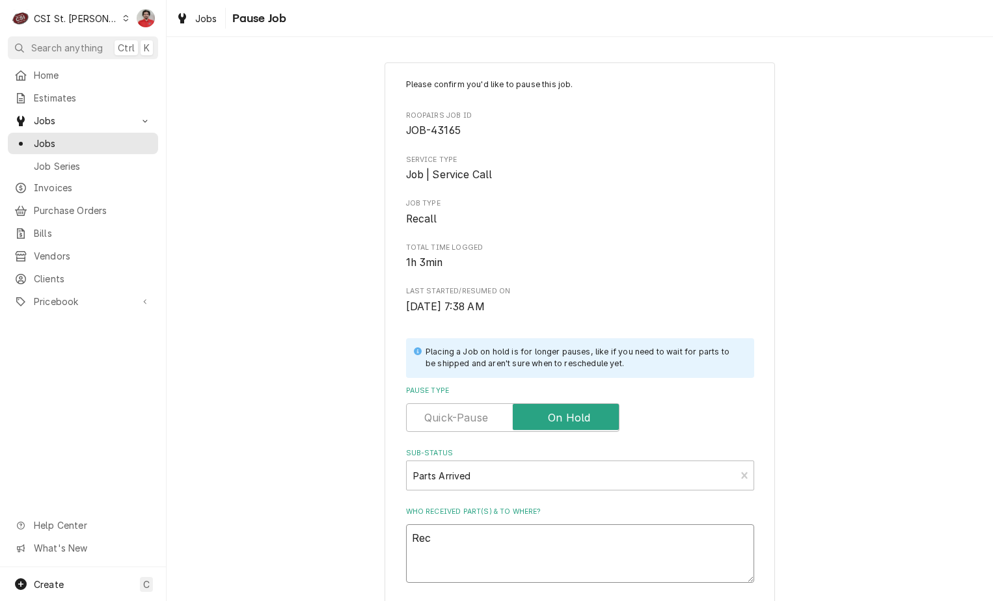
type textarea "x"
type textarea "Rec"
type textarea "x"
type textarea "Rec T"
type textarea "x"
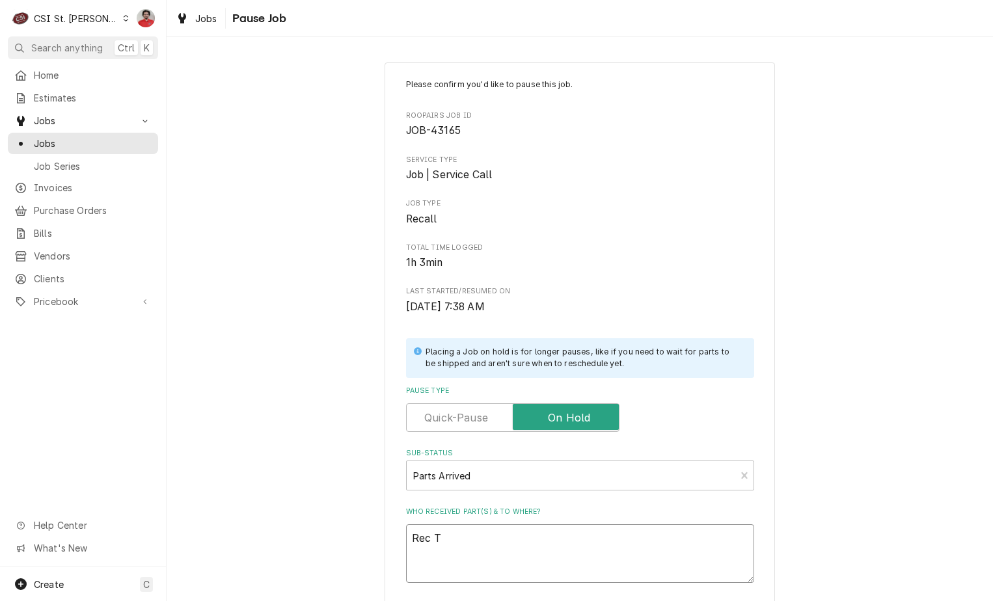
type textarea "Rec TR"
type textarea "x"
type textarea "Rec TRU"
type textarea "x"
type textarea "Rec TRU-"
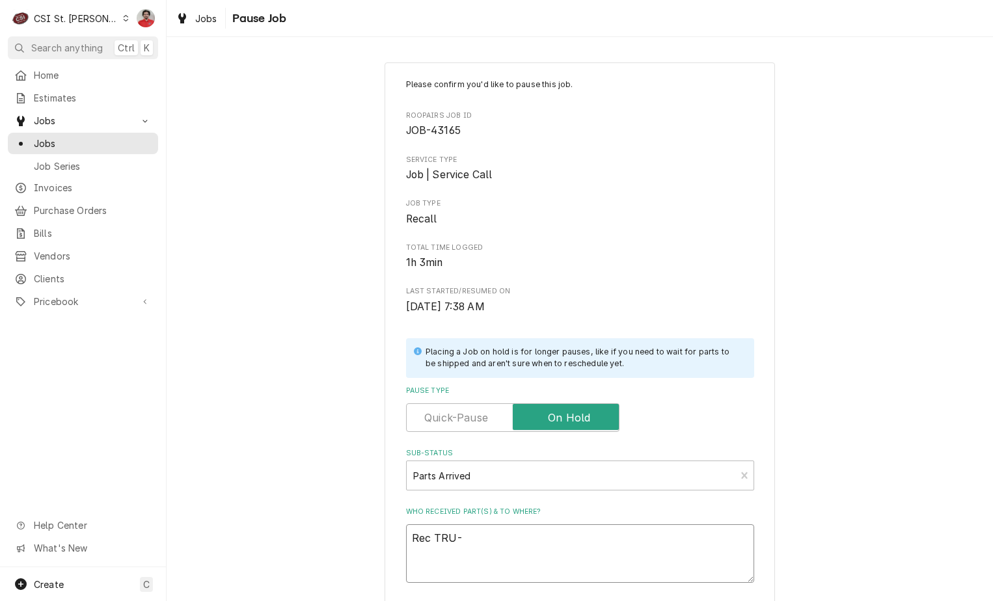
type textarea "x"
type textarea "Rec TRU-8"
type textarea "x"
type textarea "Rec TRU-81"
type textarea "x"
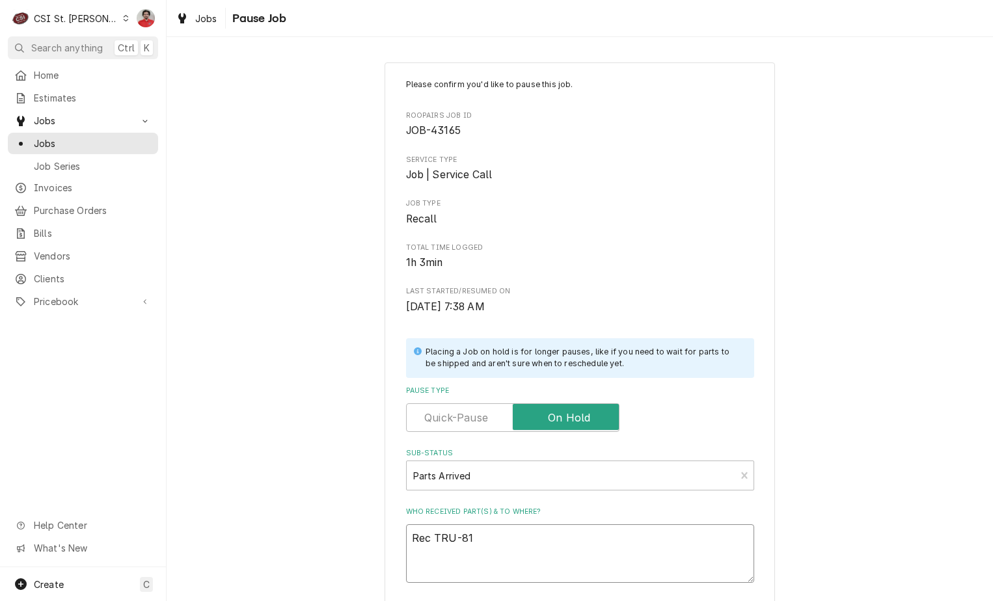
type textarea "Rec TRU-810"
type textarea "x"
type textarea "Rec TRU-8108"
type textarea "x"
type textarea "Rec TRU-81080"
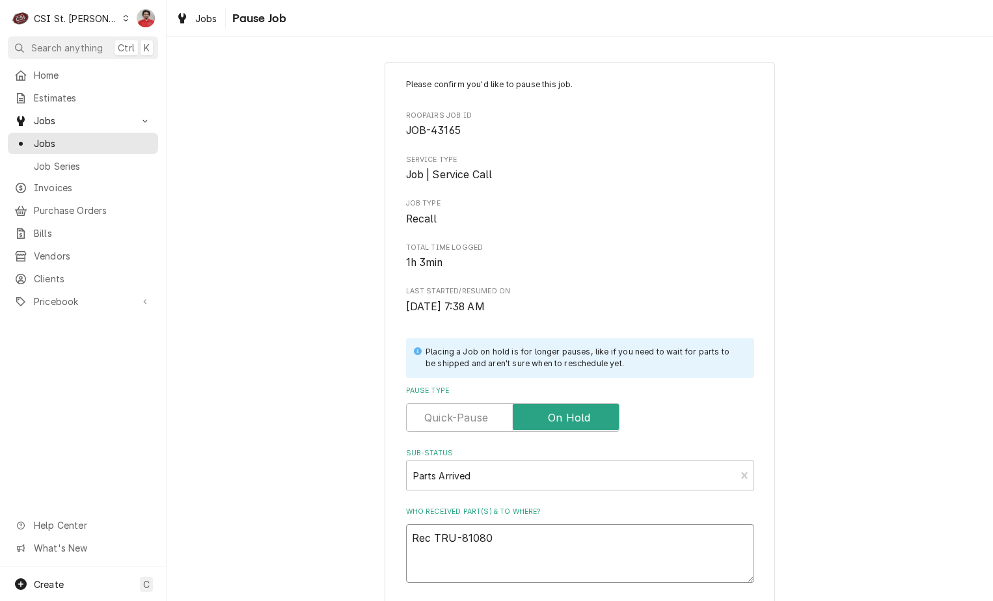
type textarea "x"
type textarea "Rec TRU-810803"
type textarea "x"
type textarea "Rec TRU-810803"
type textarea "x"
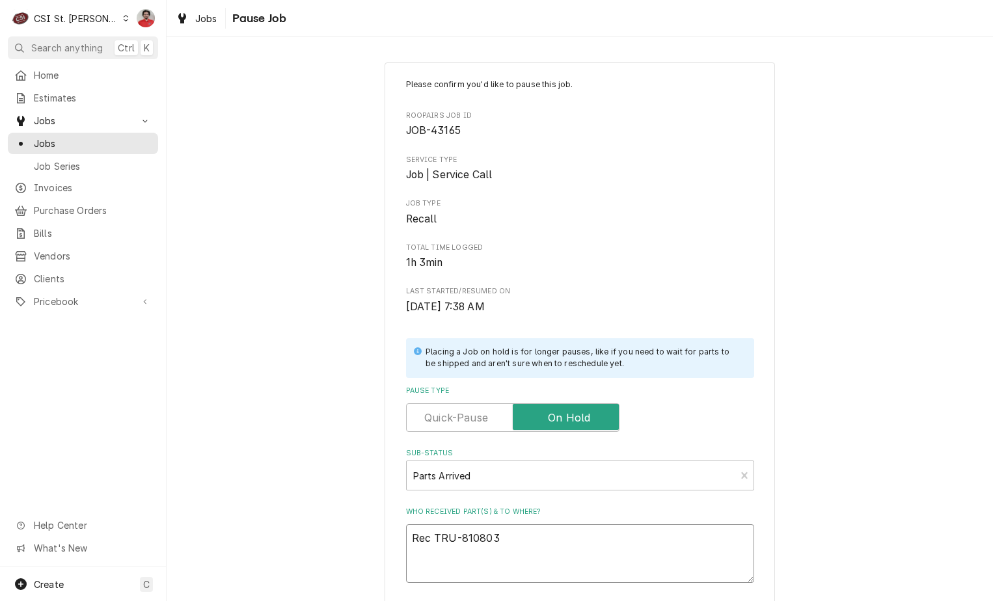
type textarea "Rec TRU-810803 t"
type textarea "x"
type textarea "Rec TRU-810803 to"
type textarea "x"
type textarea "Rec TRU-810803 to"
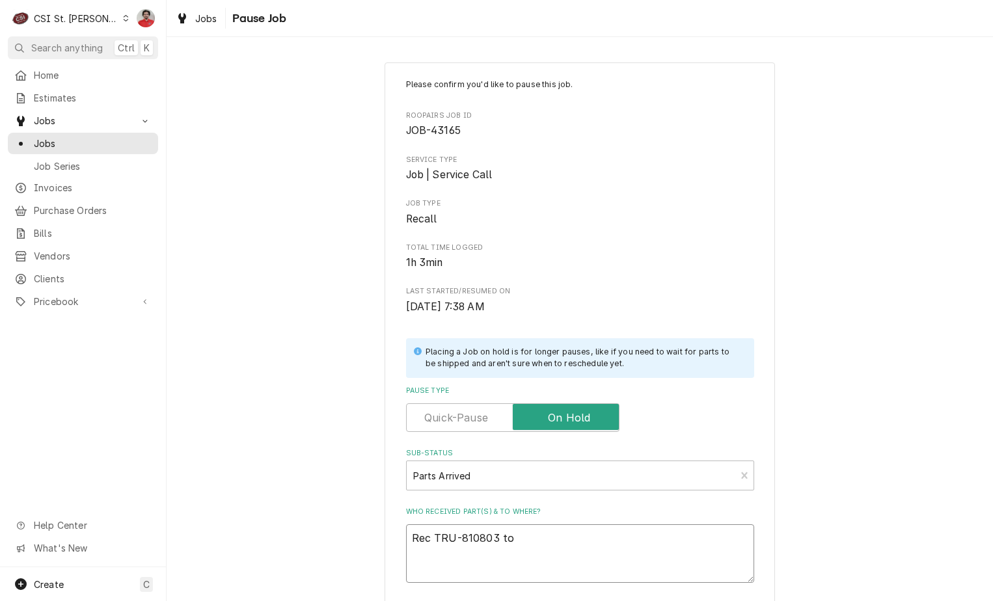
type textarea "x"
type textarea "Rec TRU-810803 to D"
type textarea "x"
type textarea "Rec TRU-810803 to Da"
type textarea "x"
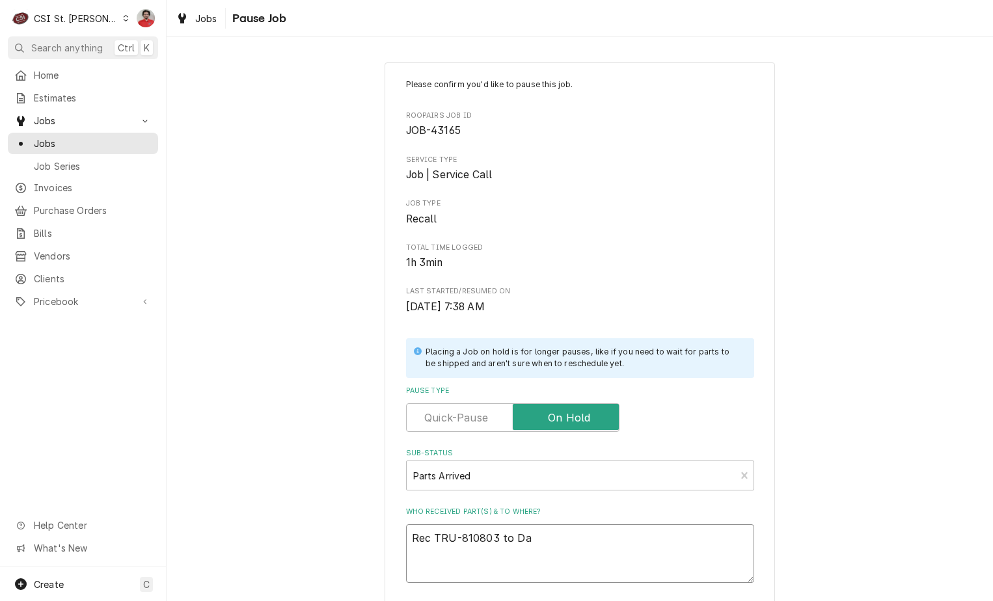
type textarea "Rec TRU-810803 to Dav"
type textarea "x"
type textarea "Rec TRU-810803 to Davi"
type textarea "x"
type textarea "Rec TRU-810803 to David"
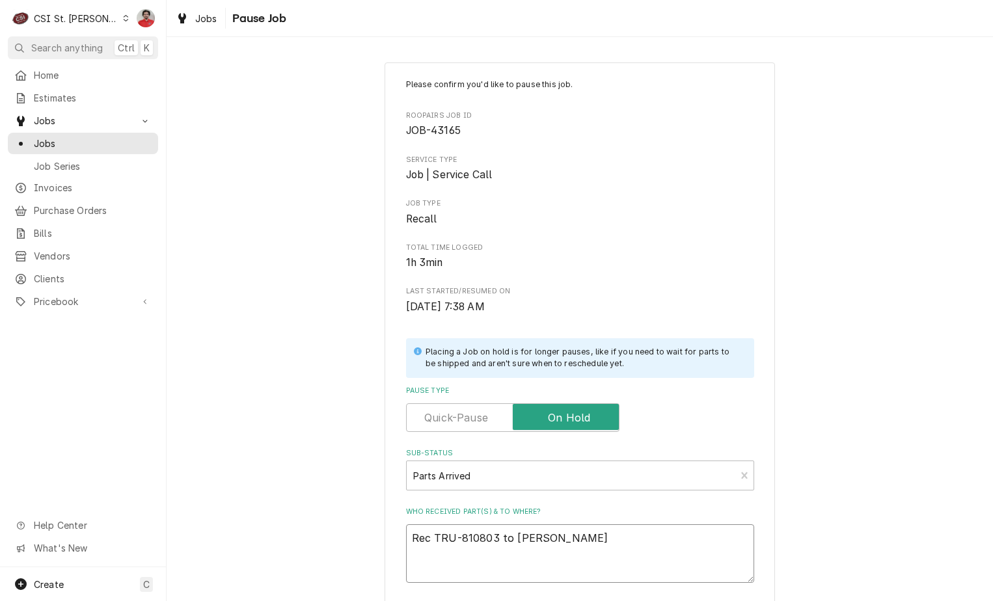
type textarea "x"
type textarea "Rec TRU-810803 to David"
type textarea "x"
type textarea "Rec TRU-810803 to David F"
type textarea "x"
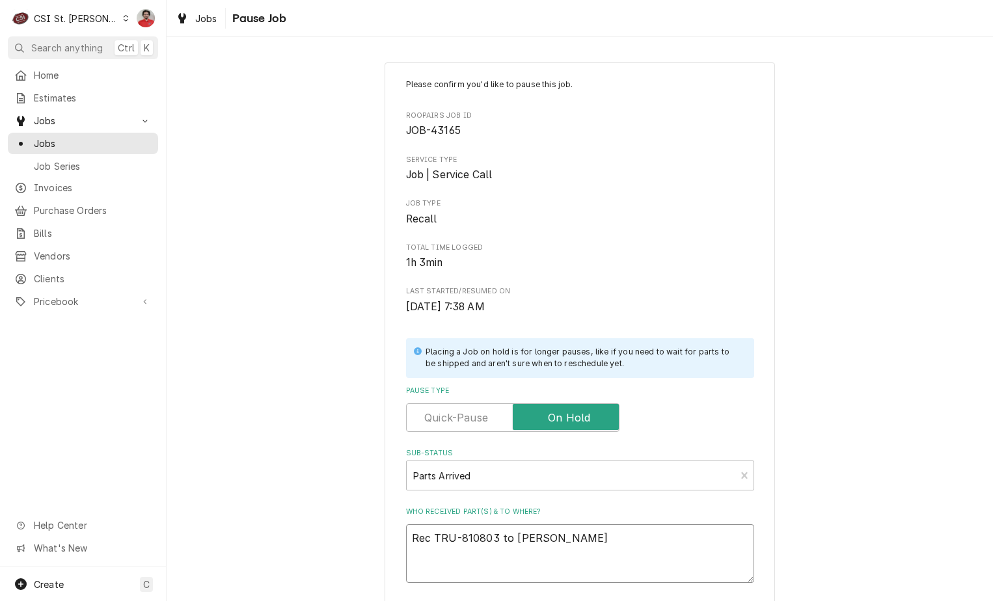
type textarea "Rec TRU-810803 to David F'"
type textarea "x"
type textarea "Rec TRU-810803 to David F's"
type textarea "x"
type textarea "Rec TRU-810803 to David F's"
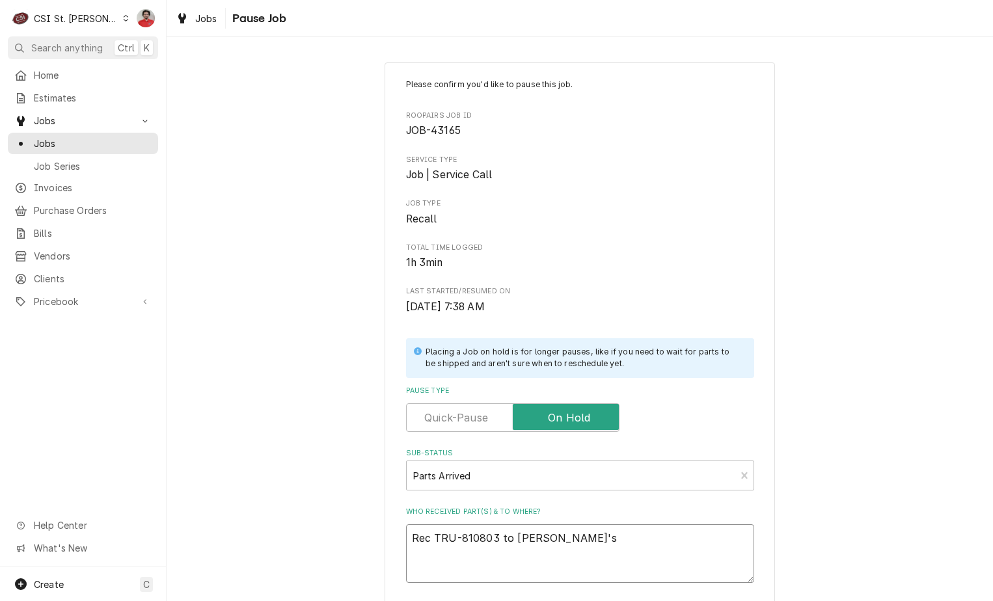
type textarea "x"
type textarea "Rec TRU-810803 to David F's s"
type textarea "x"
type textarea "Rec TRU-810803 to David F's sh"
type textarea "x"
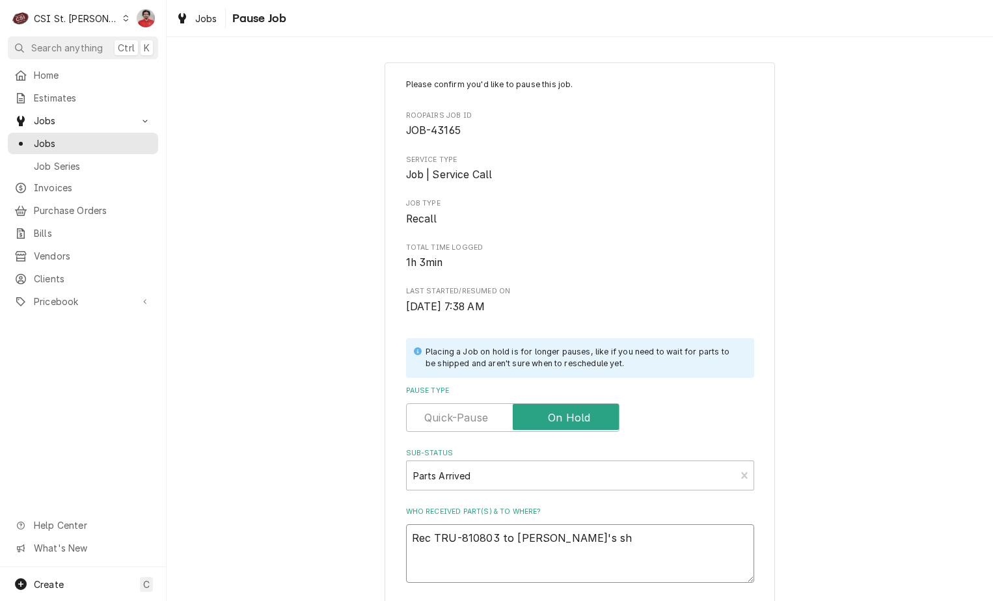
type textarea "Rec TRU-810803 to David F's she"
type textarea "x"
type textarea "Rec TRU-810803 to David F's shel"
type textarea "x"
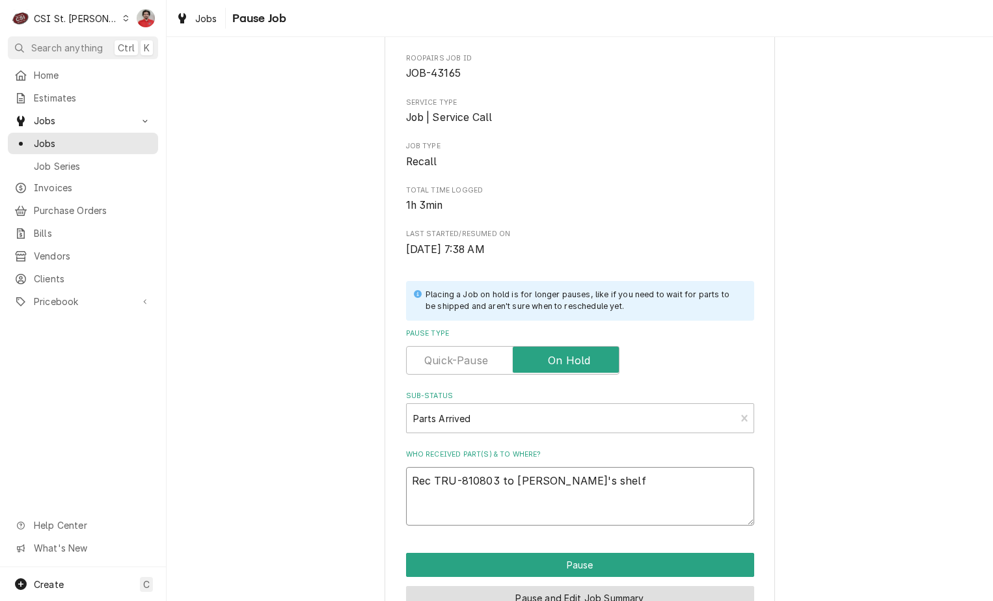
scroll to position [128, 0]
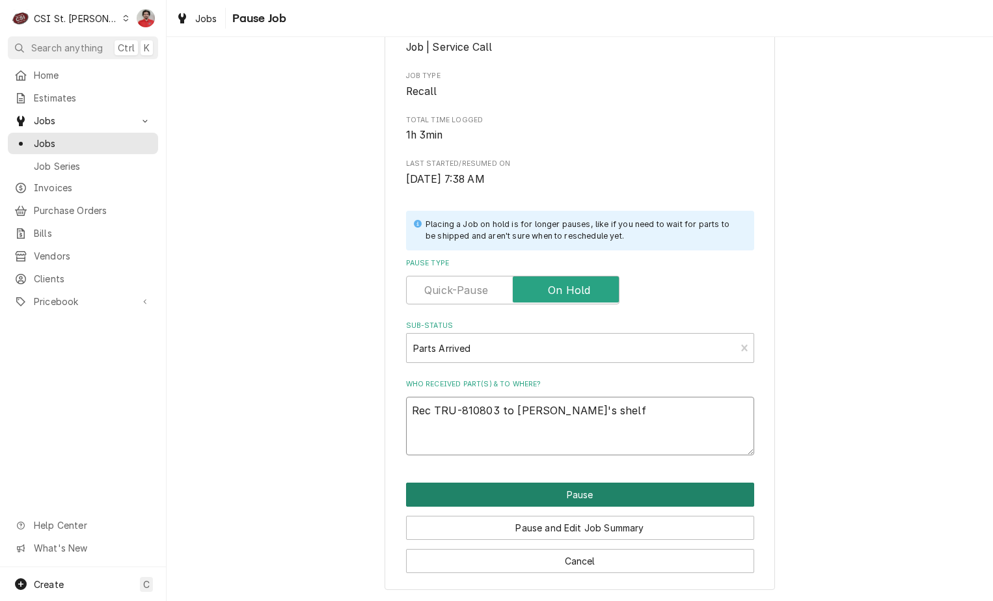
type textarea "Rec TRU-810803 to David F's shelf"
click at [578, 493] on button "Pause" at bounding box center [580, 495] width 348 height 24
type textarea "x"
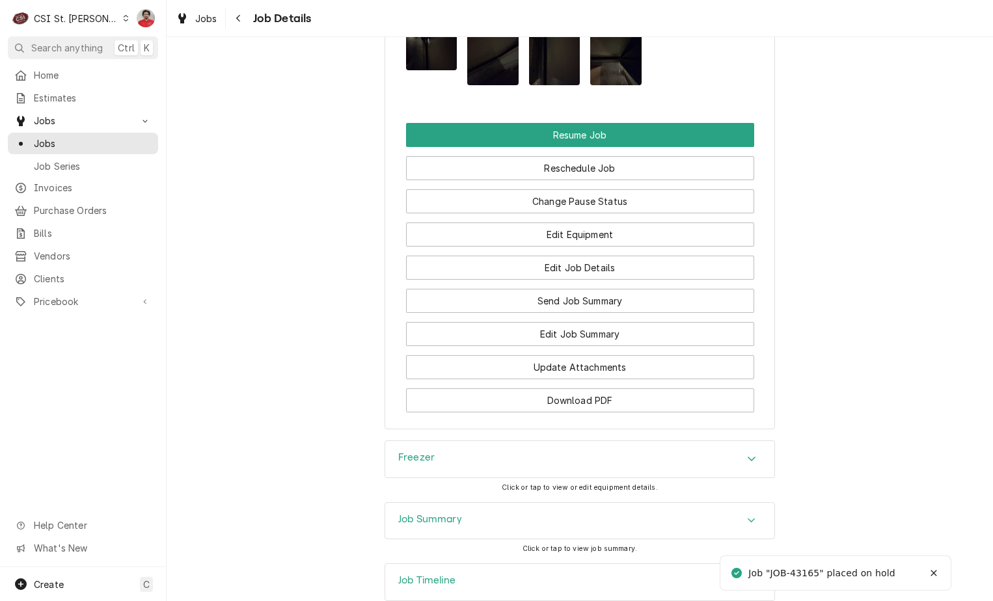
scroll to position [2179, 0]
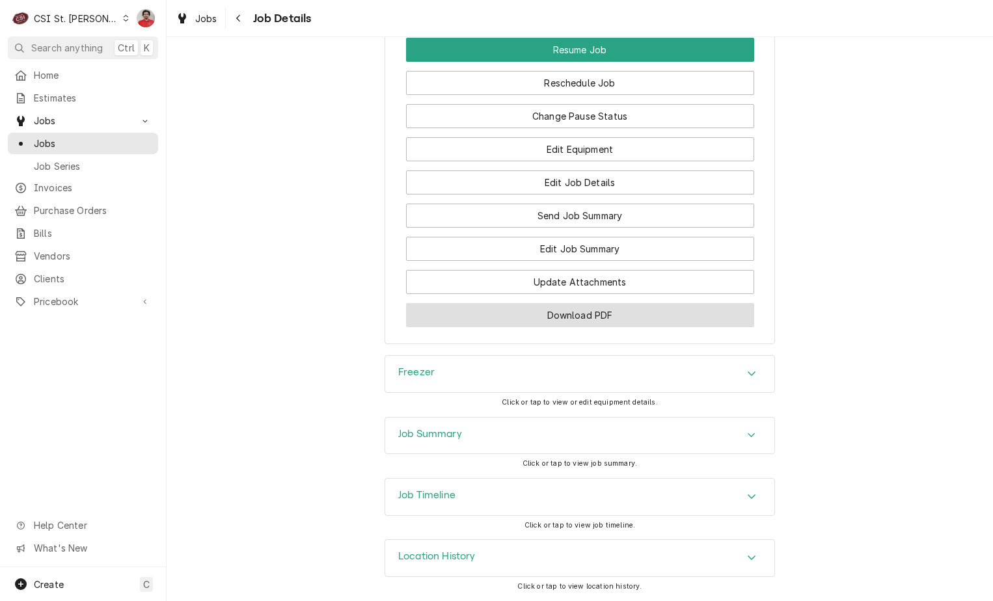
click at [530, 321] on button "Download PDF" at bounding box center [580, 315] width 348 height 24
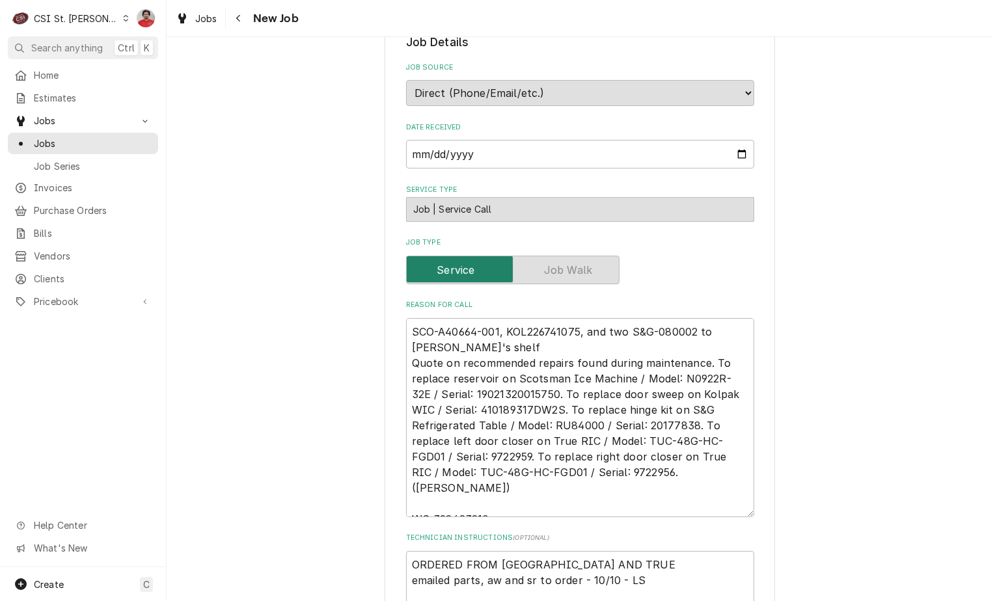
scroll to position [521, 0]
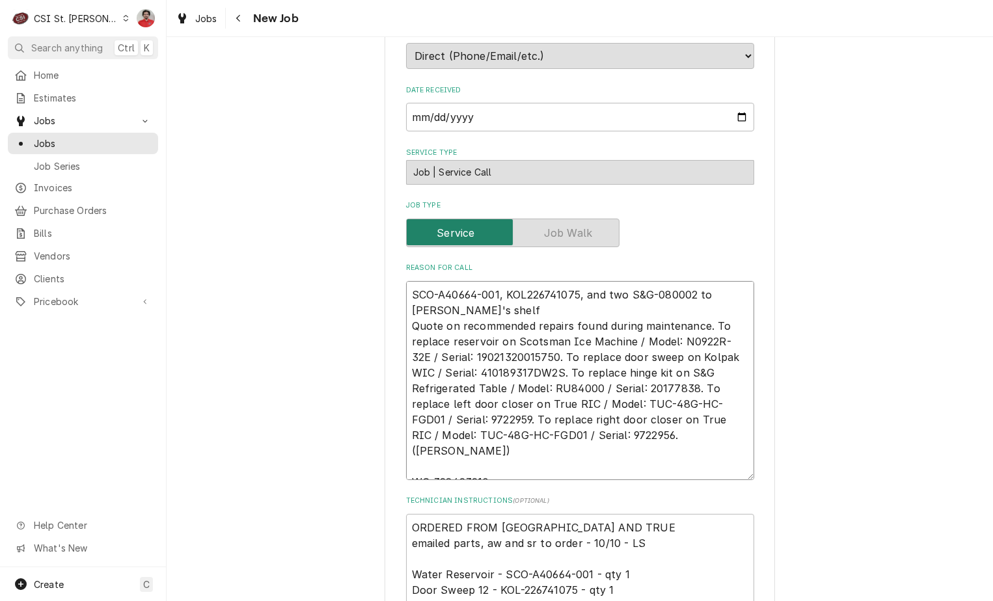
click at [463, 281] on textarea "SCO-A40664-001, KOL226741075, and two S&G-080002 to [PERSON_NAME]'s shelf Quote…" at bounding box center [580, 380] width 348 height 199
type textarea "x"
type textarea "SCO-A40664-001, KOL226741075, and two S&G-080002 to [PERSON_NAME]'s shelf Quote…"
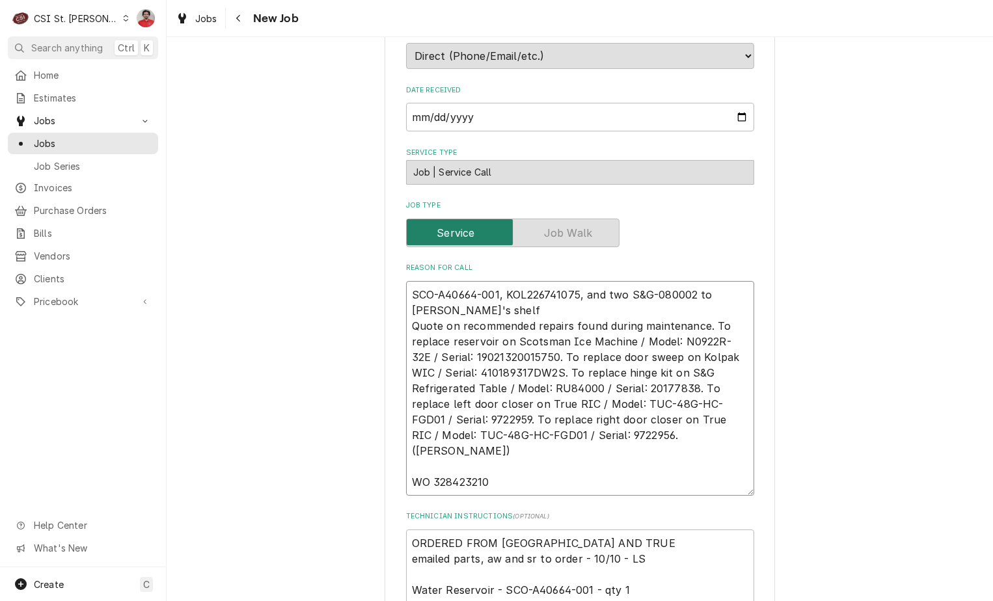
type textarea "x"
type textarea "R SCO-A40664-001, KOL226741075, and two S&G-080002 to [PERSON_NAME]'s shelf Quo…"
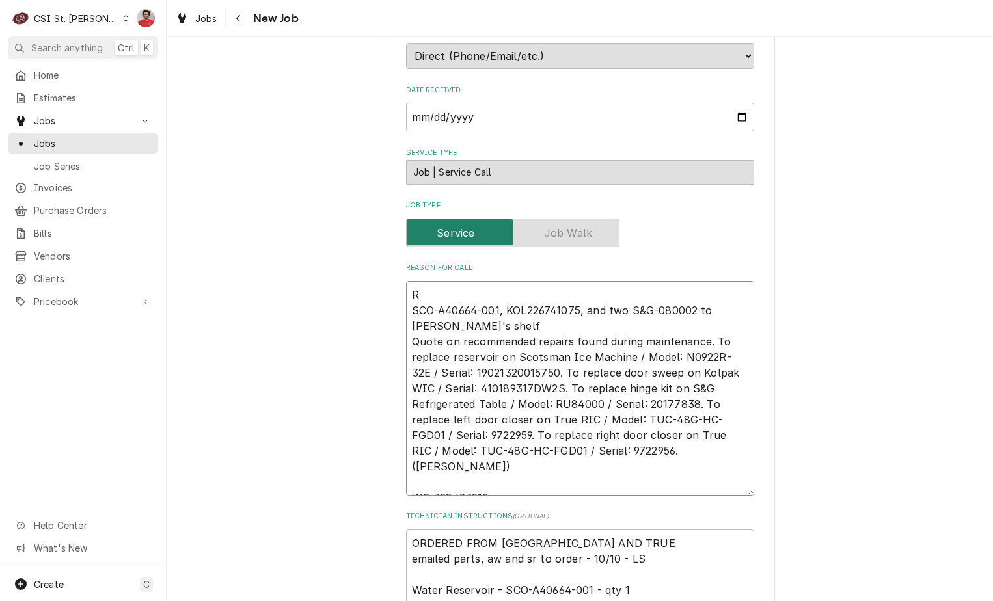
type textarea "x"
type textarea "Re SCO-A40664-001, KOL226741075, and two S&G-080002 to Kevin J's shelf Quote on…"
type textarea "x"
type textarea "Rec SCO-A40664-001, KOL226741075, and two S&G-080002 to Kevin J's shelf Quote o…"
type textarea "x"
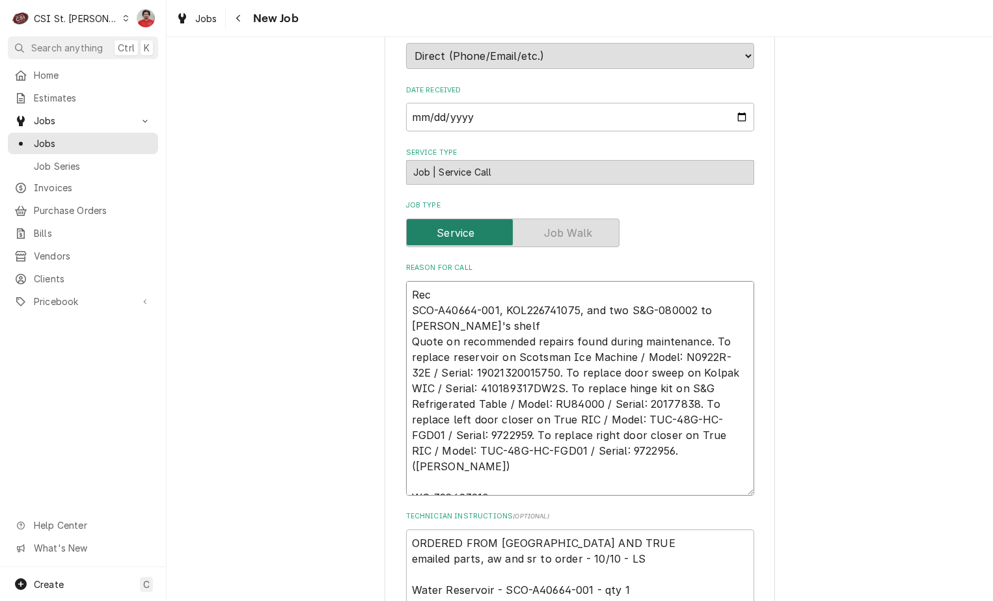
type textarea "Rec SCO-A40664-001, KOL226741075, and two S&G-080002 to Kevin J's shelf Quote o…"
click at [522, 281] on textarea "Rec SCO-A40664-001, KOL226741075, and two S&G-080002 to Kevin J's shelf Quote o…" at bounding box center [580, 388] width 348 height 215
type textarea "x"
type textarea "Rec SCO-A40664-001, KOL226741075, and two S&G-080002 to Kevin J's shelf Quote o…"
paste textarea "TRU-828299"
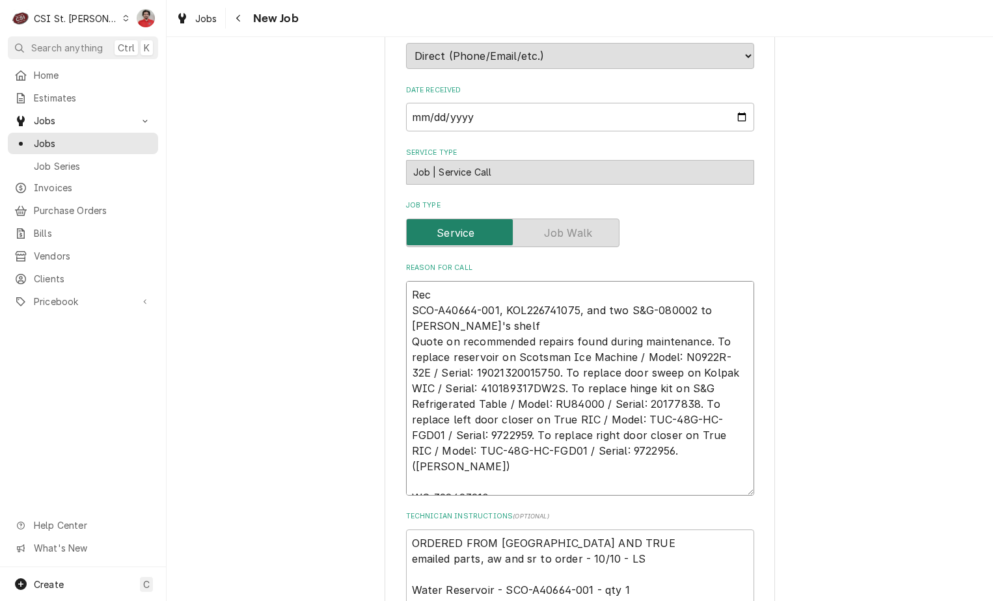
type textarea "x"
type textarea "Rec TRU-828299 SCO-A40664-001, KOL226741075, and two S&G-080002 to Kevin J's sh…"
type textarea "x"
type textarea "Rec TRU-828299 SCO-A40664-001, KOL226741075, and two S&G-080002 to Kevin J's sh…"
type textarea "x"
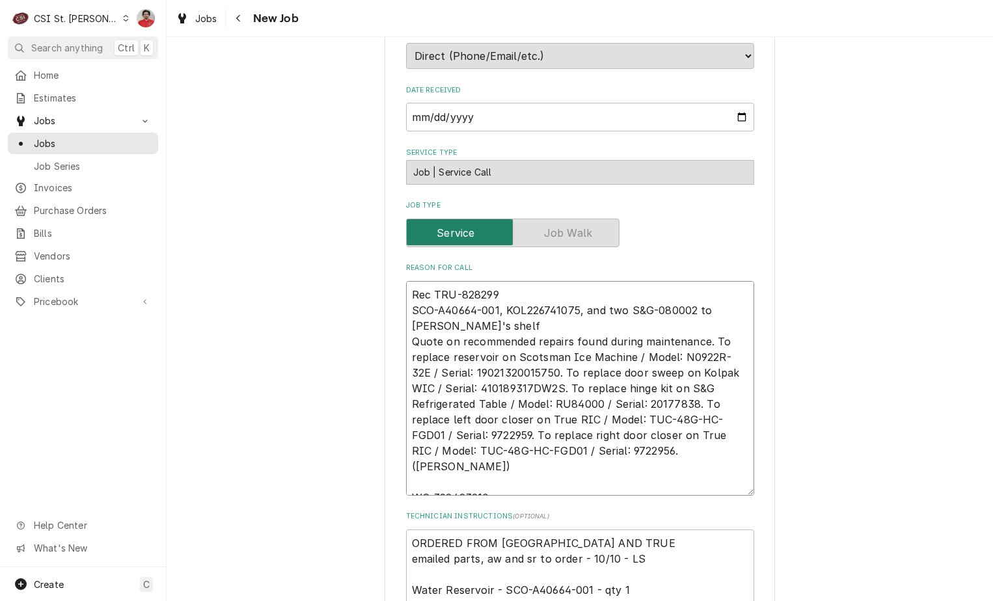
type textarea "Rec TRU-828299 a SCO-A40664-001, KOL226741075, and two S&G-080002 to Kevin J's …"
type textarea "x"
type textarea "Rec TRU-828299 an SCO-A40664-001, KOL226741075, and two S&G-080002 to Kevin J's…"
type textarea "x"
type textarea "Rec TRU-828299 and SCO-A40664-001, KOL226741075, and two S&G-080002 to Kevin J'…"
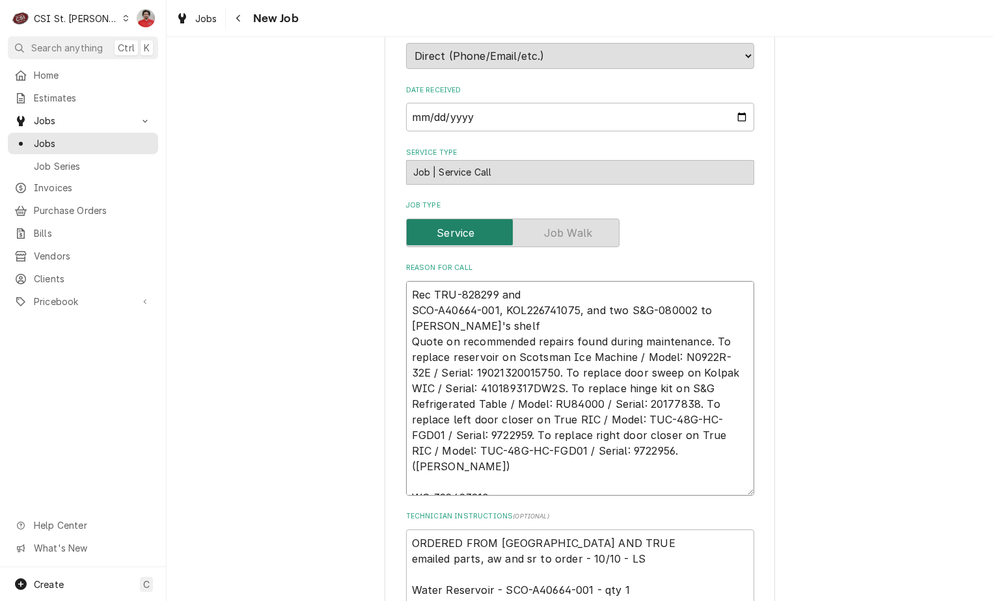
type textarea "x"
type textarea "Rec TRU-828299 and SCO-A40664-001, KOL226741075, and two S&G-080002 to Kevin J'…"
type textarea "x"
type textarea "Rec TRU-828299 and t SCO-A40664-001, KOL226741075, and two S&G-080002 to Kevin …"
type textarea "x"
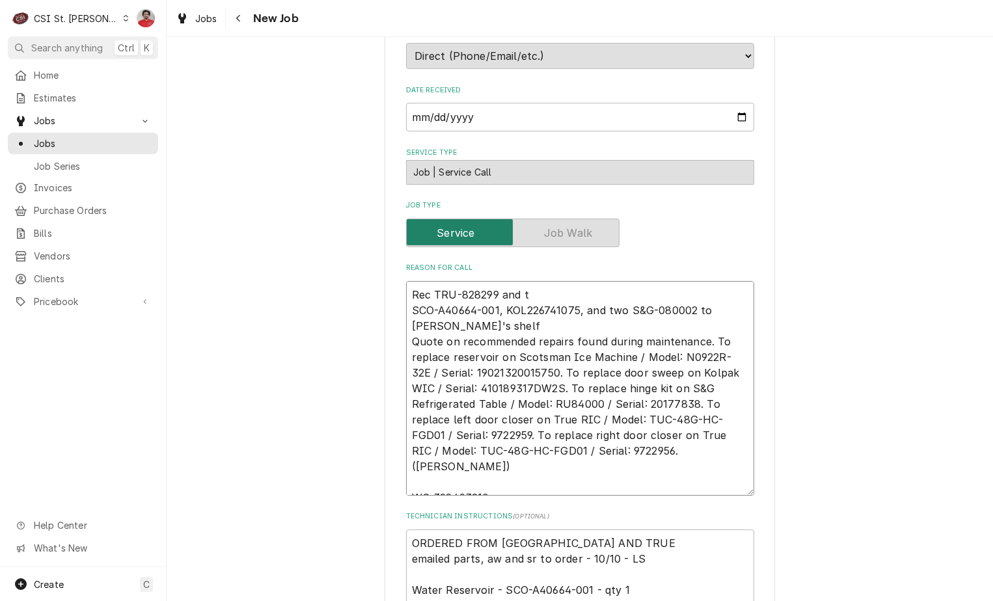
type textarea "Rec TRU-828299 and tw SCO-A40664-001, KOL226741075, and two S&G-080002 to Kevin…"
type textarea "x"
type textarea "Rec TRU-828299 and two SCO-A40664-001, KOL226741075, and two S&G-080002 to Kevi…"
type textarea "x"
type textarea "Rec TRU-828299 and tw SCO-A40664-001, KOL226741075, and two S&G-080002 to Kevin…"
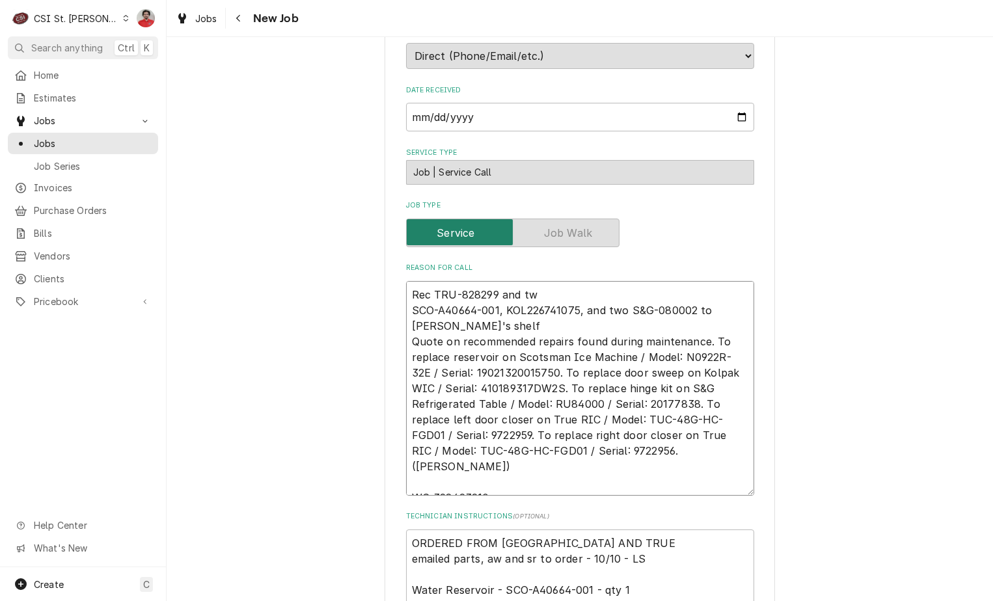
type textarea "x"
type textarea "Rec TRU-828299 and t SCO-A40664-001, KOL226741075, and two S&G-080002 to Kevin …"
type textarea "x"
type textarea "Rec TRU-828299 and SCO-A40664-001, KOL226741075, and two S&G-080002 to Kevin J'…"
type textarea "x"
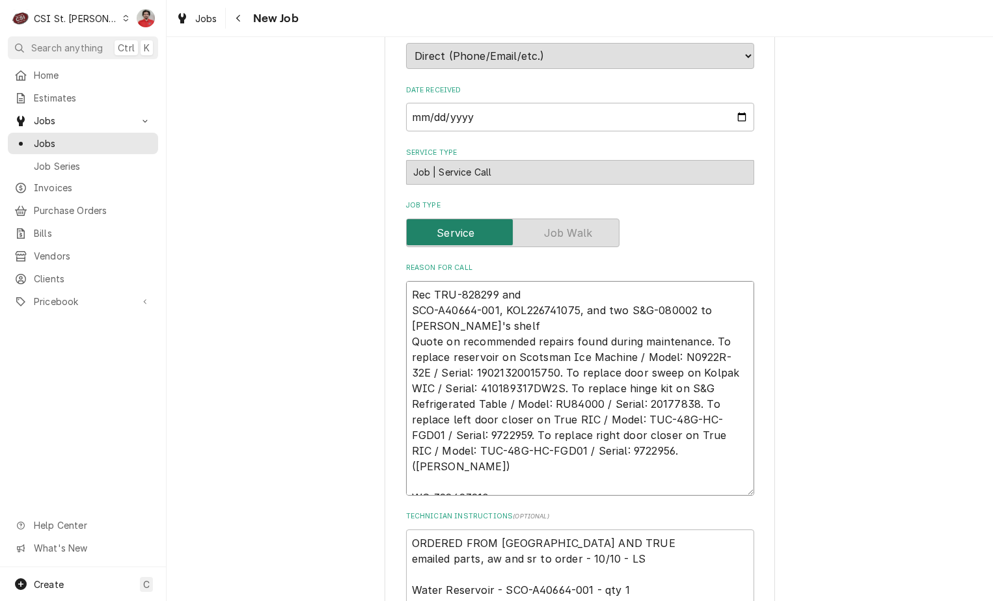
type textarea "Rec TRU-828299 and T SCO-A40664-001, KOL226741075, and two S&G-080002 to Kevin …"
type textarea "x"
type textarea "Rec TRU-828299 and TR SCO-A40664-001, KOL226741075, and two S&G-080002 to Kevin…"
type textarea "x"
type textarea "Rec TRU-828299 and TRU SCO-A40664-001, KOL226741075, and two S&G-080002 to Kevi…"
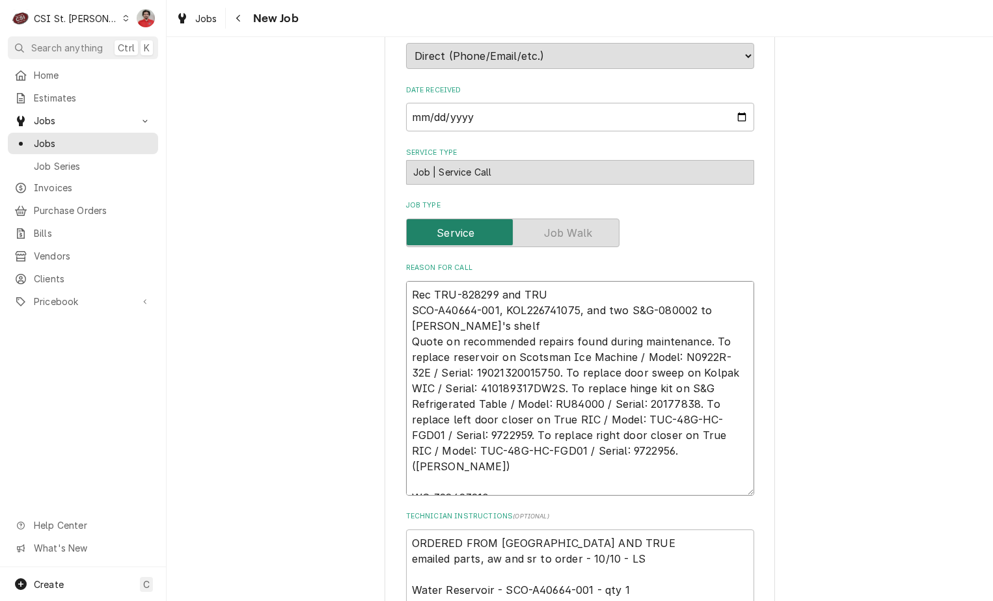
type textarea "x"
type textarea "Rec TRU-828299 and TRU- SCO-A40664-001, KOL226741075, and two S&G-080002 to Kev…"
type textarea "x"
type textarea "Rec TRU-828299 and TRU-8 SCO-A40664-001, KOL226741075, and two S&G-080002 to Ke…"
type textarea "x"
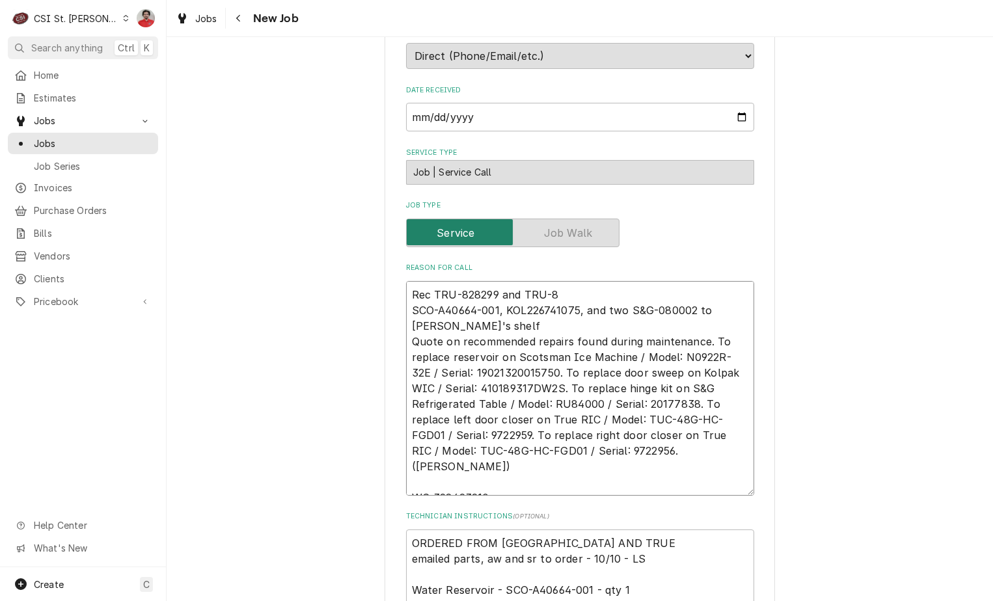
type textarea "Rec TRU-828299 and TRU-82 SCO-A40664-001, KOL226741075, and two S&G-080002 to K…"
type textarea "x"
type textarea "Rec TRU-828299 and TRU-828 SCO-A40664-001, KOL226741075, and two S&G-080002 to …"
type textarea "x"
type textarea "Rec TRU-828299 and TRU-8283 SCO-A40664-001, KOL226741075, and two S&G-080002 to…"
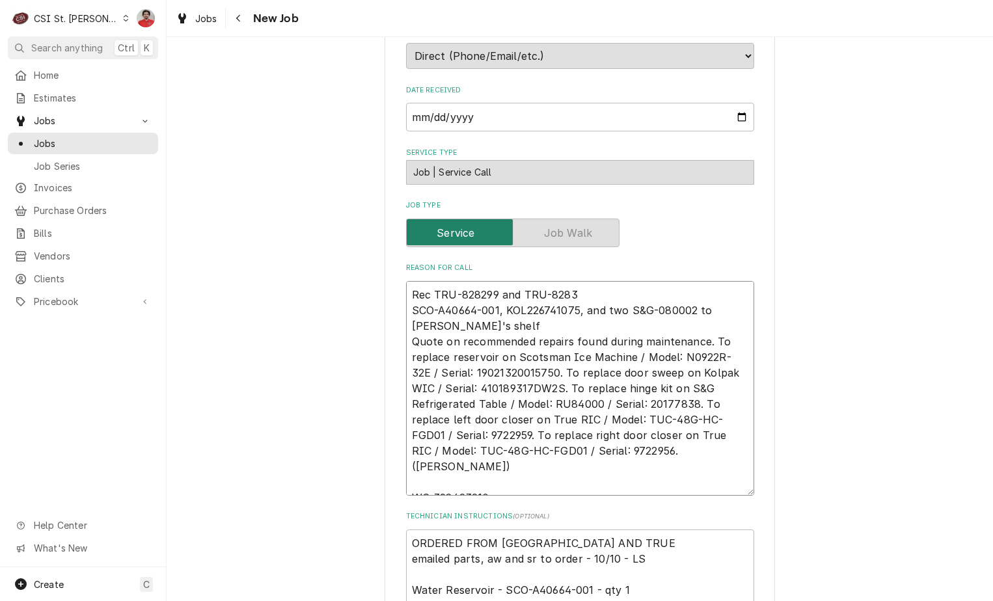
type textarea "x"
type textarea "Rec TRU-828299 and TRU-82830 SCO-A40664-001, KOL226741075, and two S&G-080002 t…"
type textarea "x"
type textarea "Rec TRU-828299 and TRU-828300 SCO-A40664-001, KOL226741075, and two S&G-080002 …"
type textarea "x"
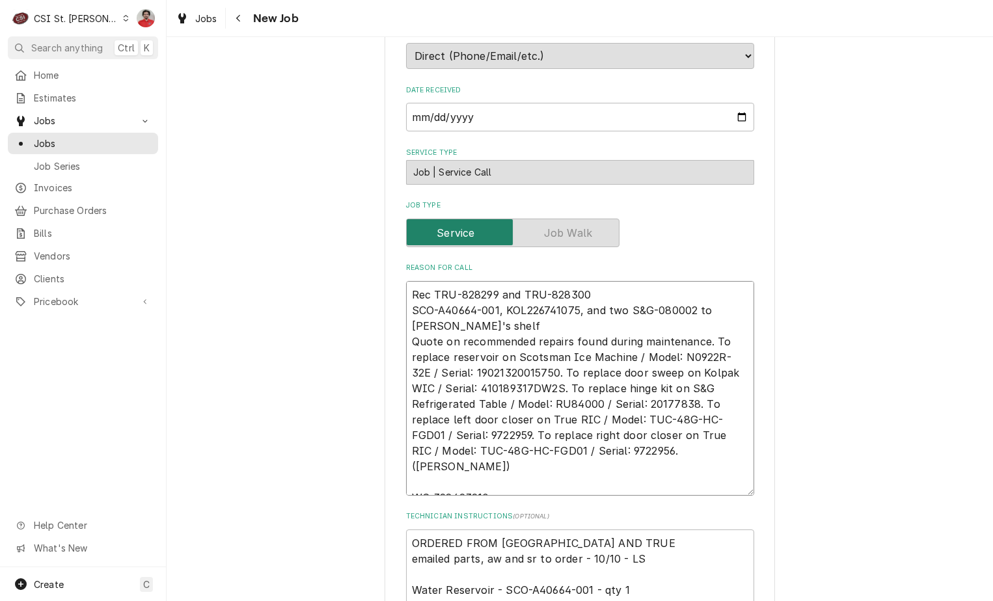
type textarea "Rec TRU-828299 and TRU-828300 SCO-A40664-001, KOL226741075, and two S&G-080002 …"
type textarea "x"
type textarea "Rec TRU-828299 and TRU-828300 t SCO-A40664-001, KOL226741075, and two S&G-08000…"
type textarea "x"
type textarea "Rec TRU-828299 and TRU-828300 to SCO-A40664-001, KOL226741075, and two S&G-0800…"
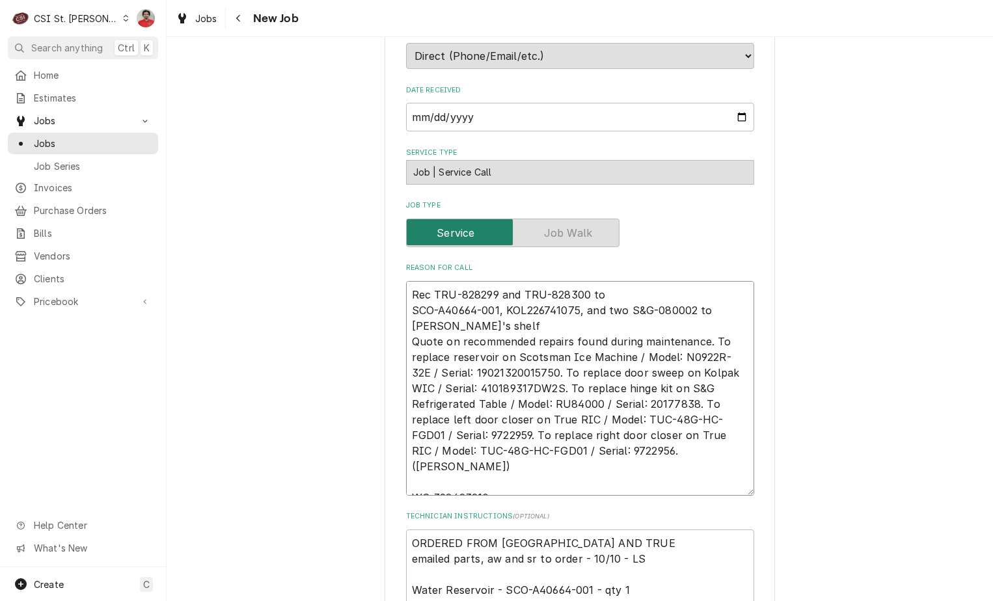
type textarea "x"
type textarea "Rec TRU-828299 and TRU-828300 to SCO-A40664-001, KOL226741075, and two S&G-0800…"
type textarea "x"
type textarea "Rec TRU-828299 and TRU-828300 to K SCO-A40664-001, KOL226741075, and two S&G-08…"
type textarea "x"
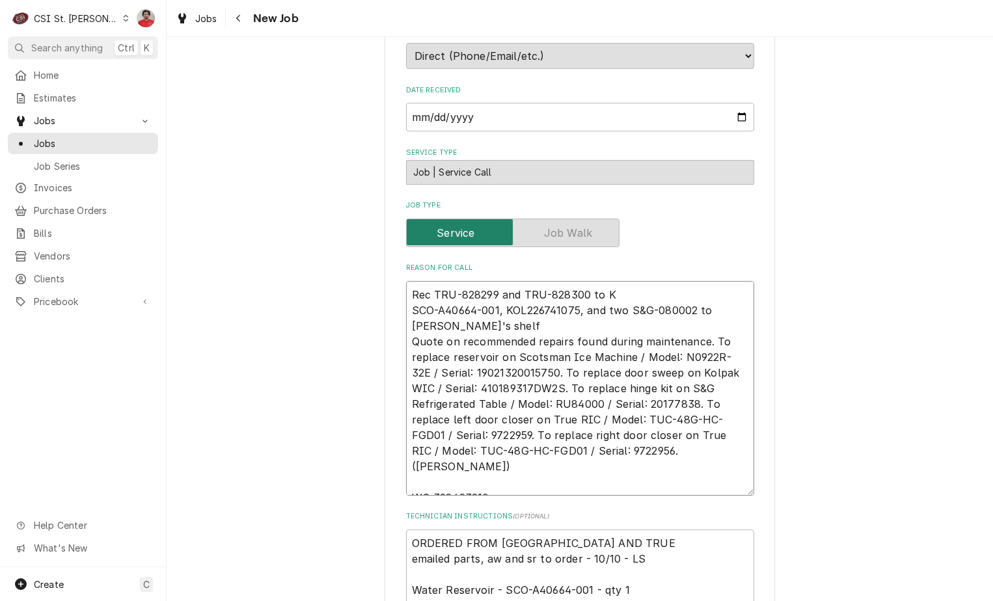
type textarea "Rec TRU-828299 and TRU-828300 to Ke SCO-A40664-001, KOL226741075, and two S&G-0…"
type textarea "x"
type textarea "Rec TRU-828299 and TRU-828300 to Kev SCO-A40664-001, KOL226741075, and two S&G-…"
type textarea "x"
type textarea "Rec TRU-828299 and TRU-828300 to Kevi SCO-A40664-001, KOL226741075, and two S&G…"
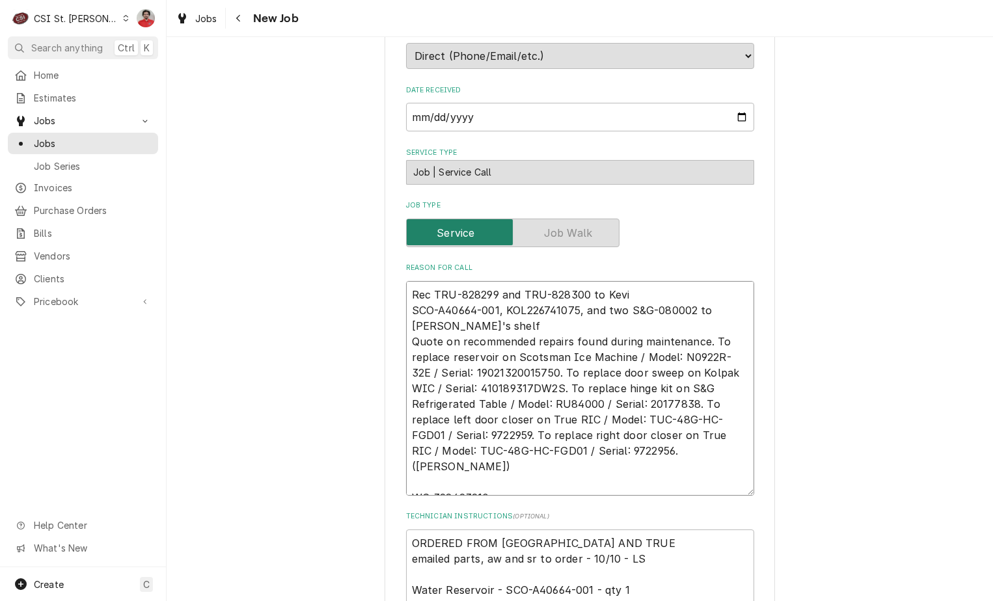
type textarea "x"
type textarea "Rec TRU-828299 and TRU-828300 to Kevin SCO-A40664-001, KOL226741075, and two S&…"
type textarea "x"
type textarea "Rec TRU-828299 and TRU-828300 to Kevin SCO-A40664-001, KOL226741075, and two S&…"
type textarea "x"
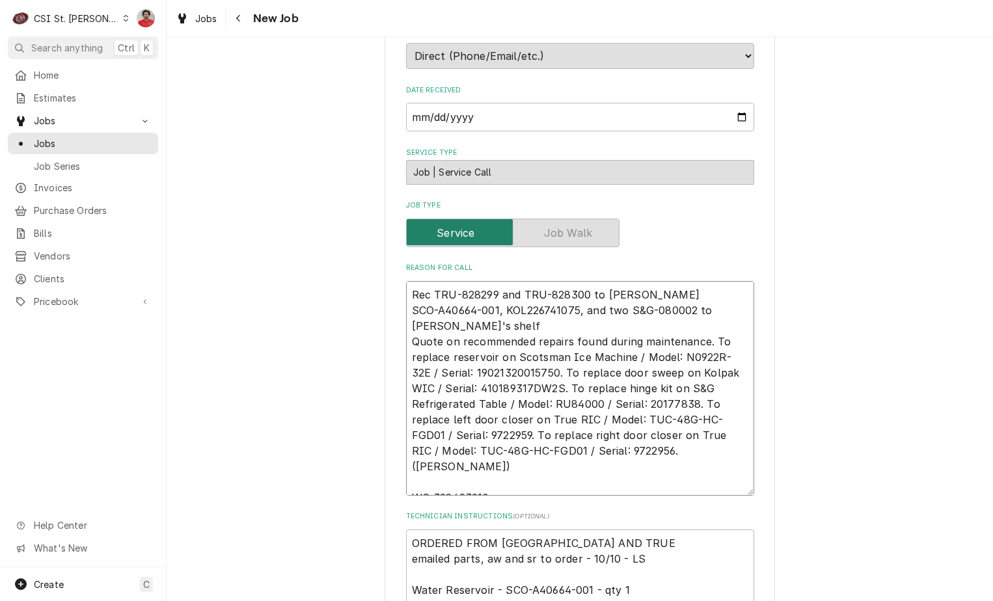
type textarea "Rec TRU-828299 and TRU-828300 to Kevin J SCO-A40664-001, KOL226741075, and two …"
type textarea "x"
type textarea "Rec TRU-828299 and TRU-828300 to Kevin J' SCO-A40664-001, KOL226741075, and two…"
type textarea "x"
type textarea "Rec TRU-828299 and TRU-828300 to Kevin J's SCO-A40664-001, KOL226741075, and tw…"
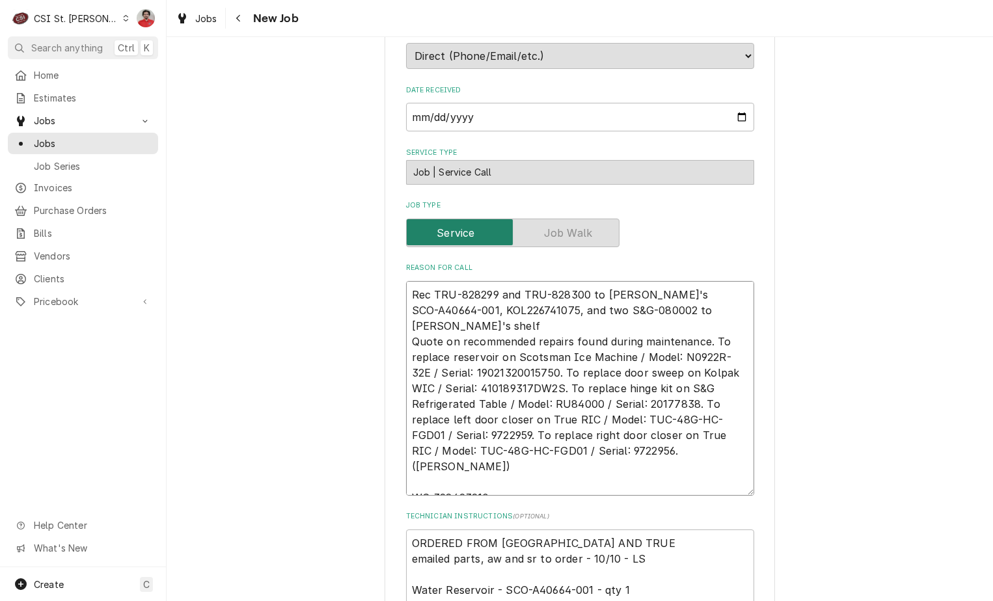
type textarea "x"
type textarea "Rec TRU-828299 and TRU-828300 to Kevin J's SCO-A40664-001, KOL226741075, and tw…"
type textarea "x"
type textarea "Rec TRU-828299 and TRU-828300 to Kevin J's s SCO-A40664-001, KOL226741075, and …"
type textarea "x"
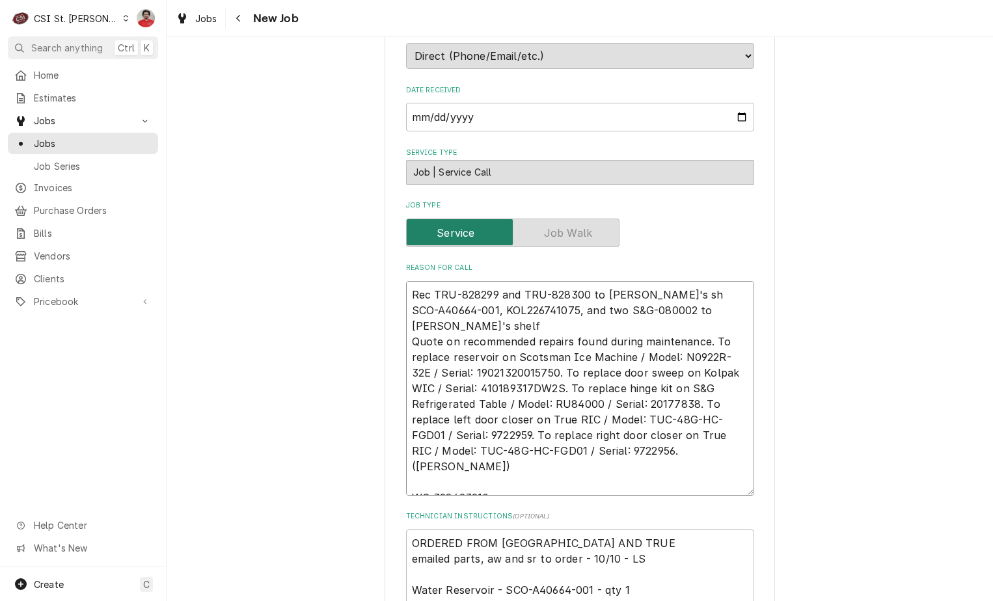
type textarea "Rec TRU-828299 and TRU-828300 to Kevin J's she SCO-A40664-001, KOL226741075, an…"
type textarea "x"
type textarea "Rec TRU-828299 and TRU-828300 to Kevin J's shel SCO-A40664-001, KOL226741075, a…"
type textarea "x"
type textarea "Rec TRU-828299 and TRU-828300 to Kevin J's shelf SCO-A40664-001, KOL226741075, …"
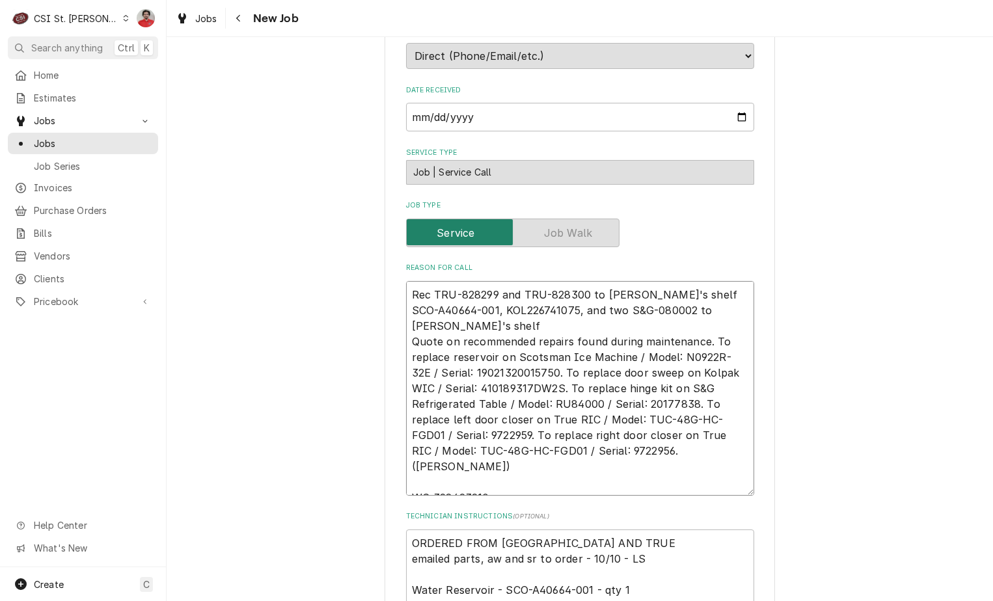
type textarea "x"
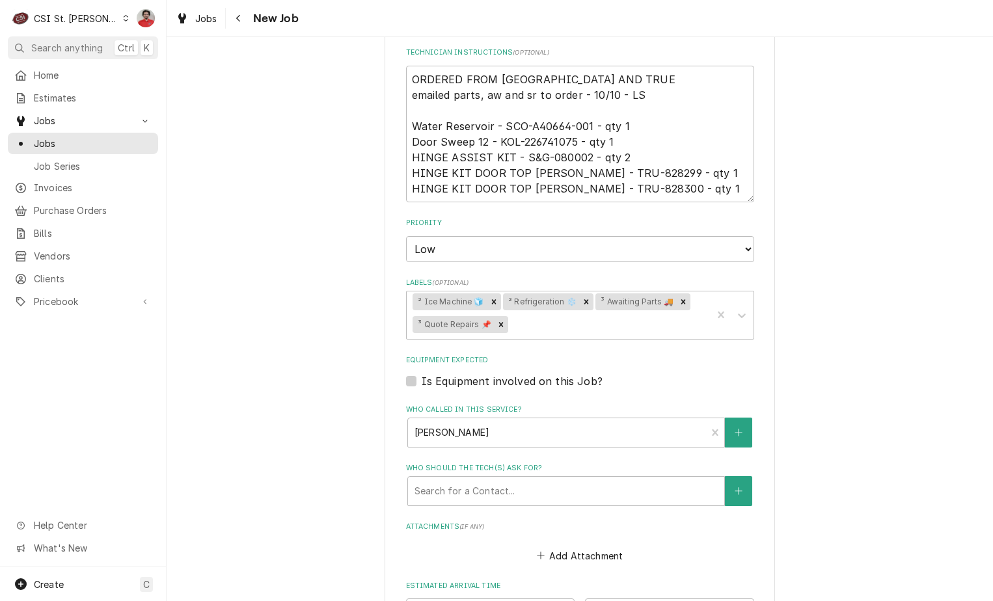
scroll to position [1041, 0]
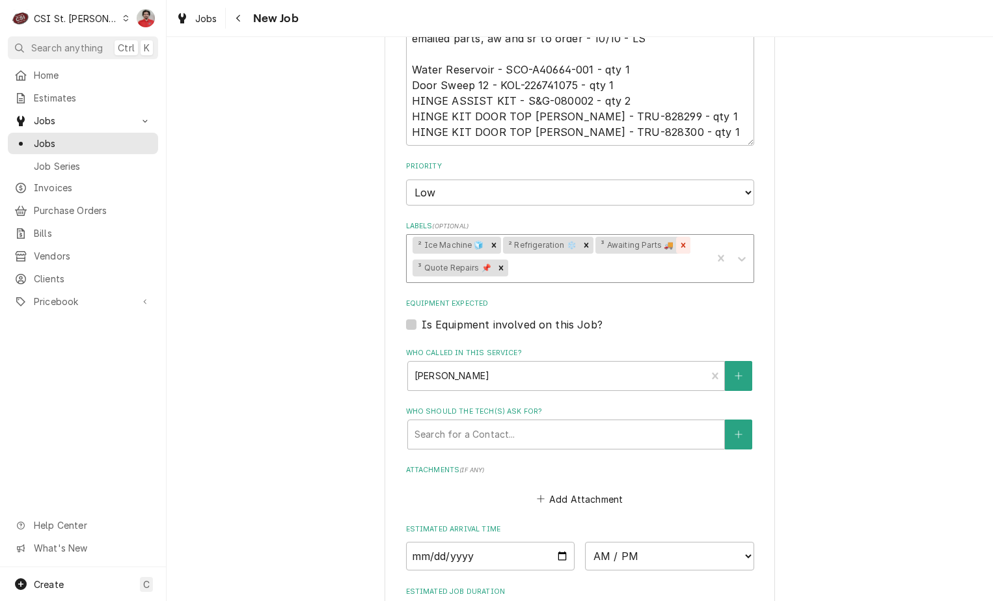
click at [679, 241] on icon "Remove ³ Awaiting Parts 🚚" at bounding box center [683, 245] width 9 height 9
type textarea "Rec TRU-828299 and TRU-828300 to Kevin J's shelf SCO-A40664-001, KOL226741075, …"
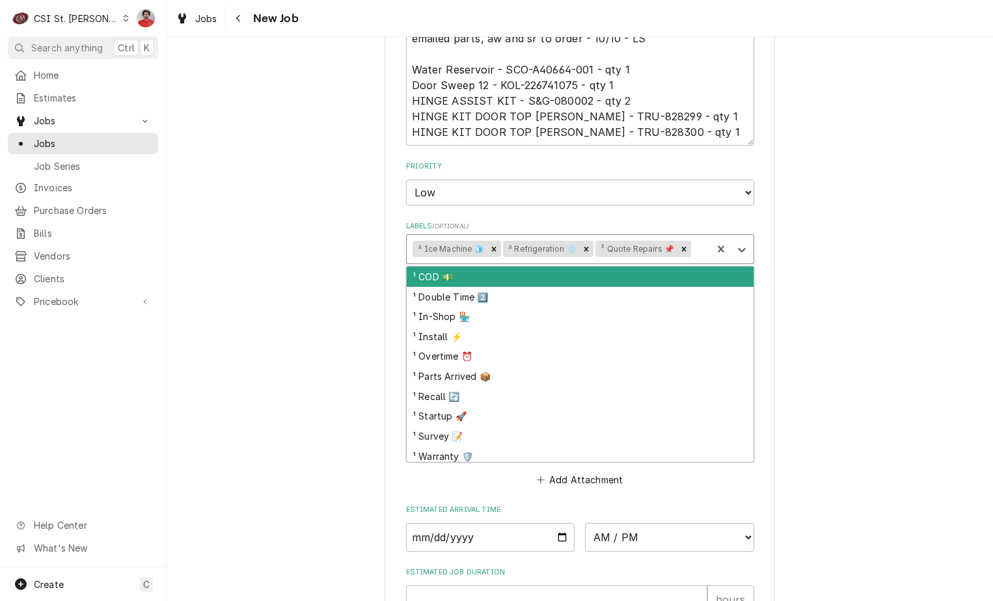
click at [694, 238] on div "Labels" at bounding box center [700, 249] width 12 height 23
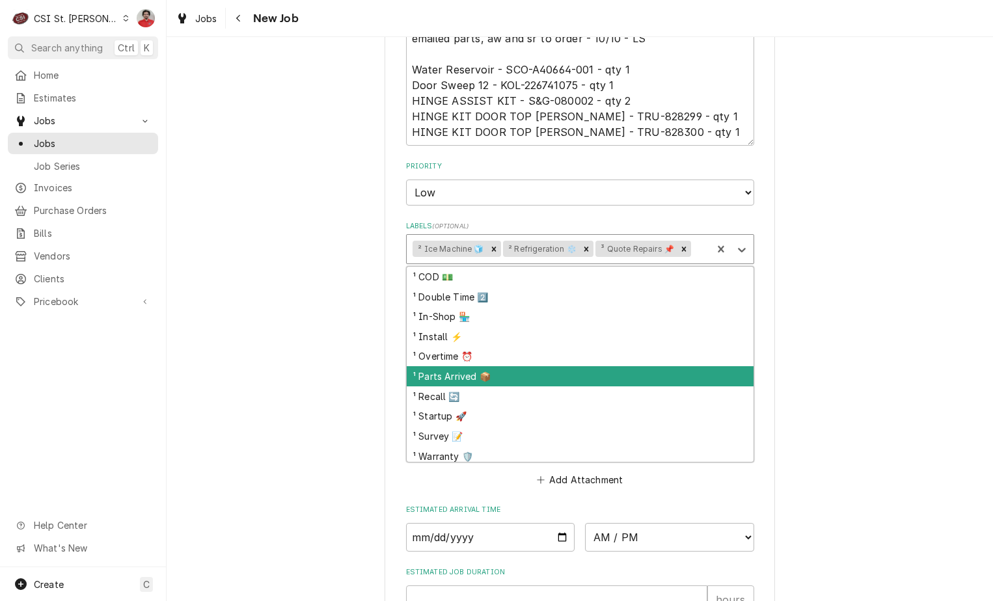
drag, startPoint x: 588, startPoint y: 348, endPoint x: 580, endPoint y: 357, distance: 11.5
click at [580, 357] on div "¹ COD 💵 ¹ Double Time 2️⃣ ¹ In-Shop 🏪 ¹ Install ⚡️ ¹ Overtime ⏰ ¹ Parts Arrived…" at bounding box center [580, 364] width 347 height 195
click at [580, 366] on div "¹ Parts Arrived 📦" at bounding box center [580, 376] width 347 height 20
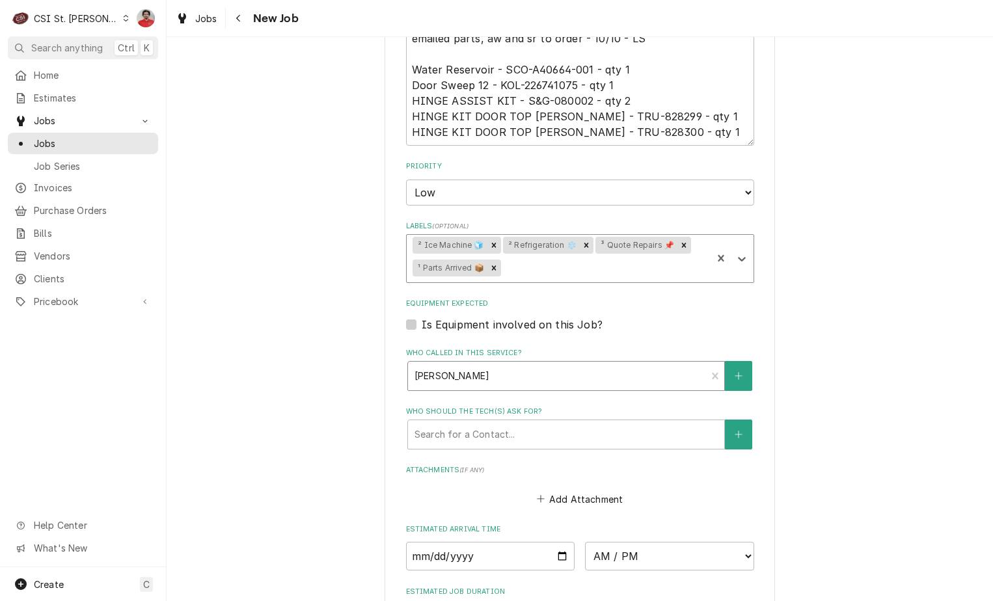
scroll to position [1262, 0]
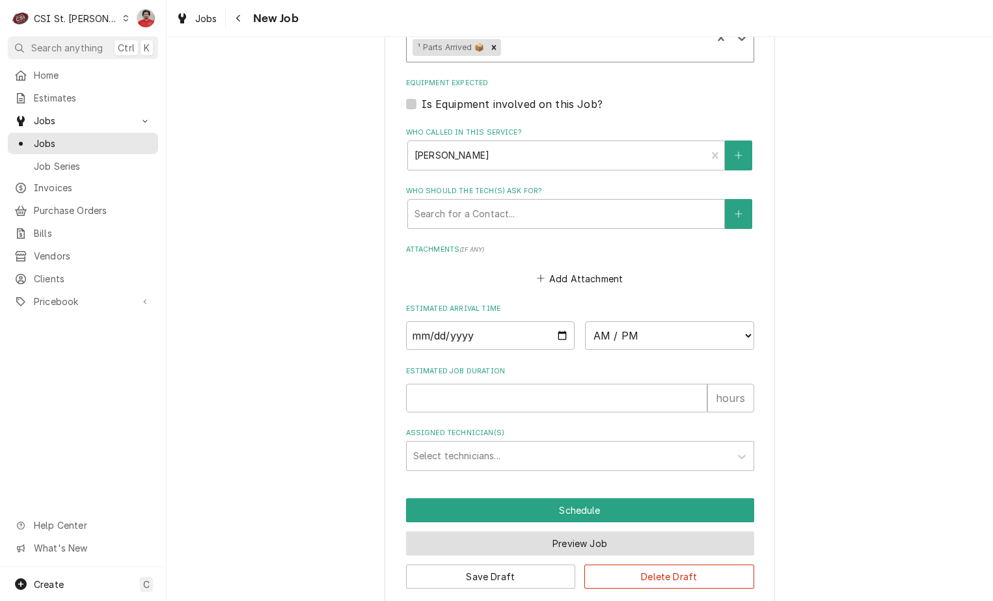
click at [563, 534] on button "Preview Job" at bounding box center [580, 544] width 348 height 24
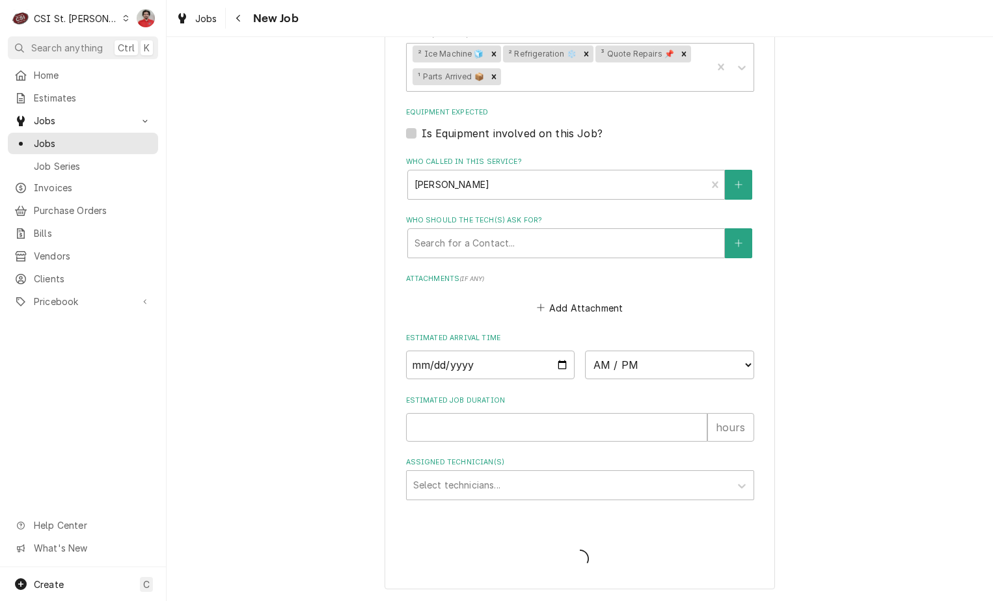
scroll to position [1217, 0]
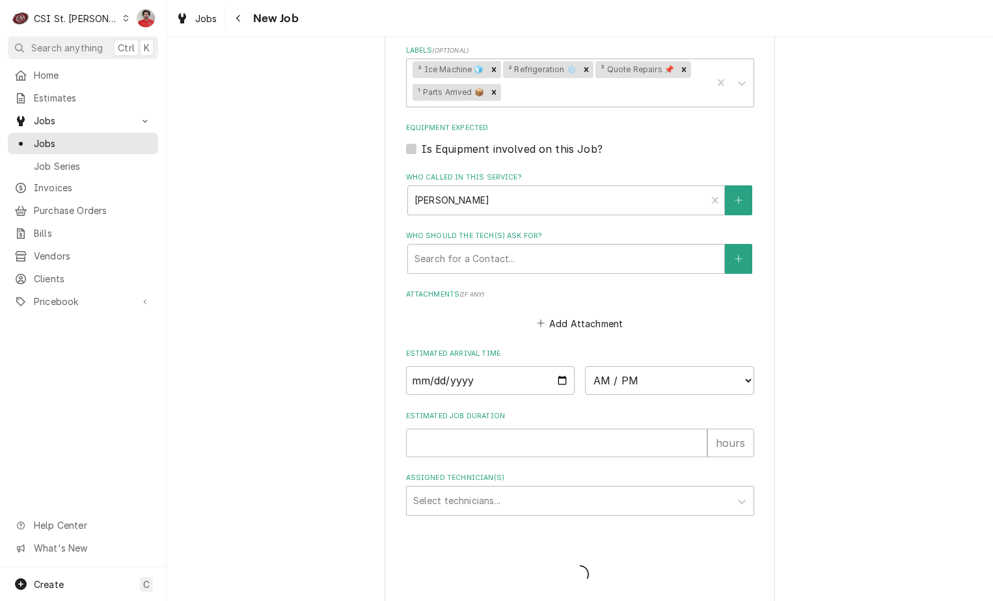
type textarea "x"
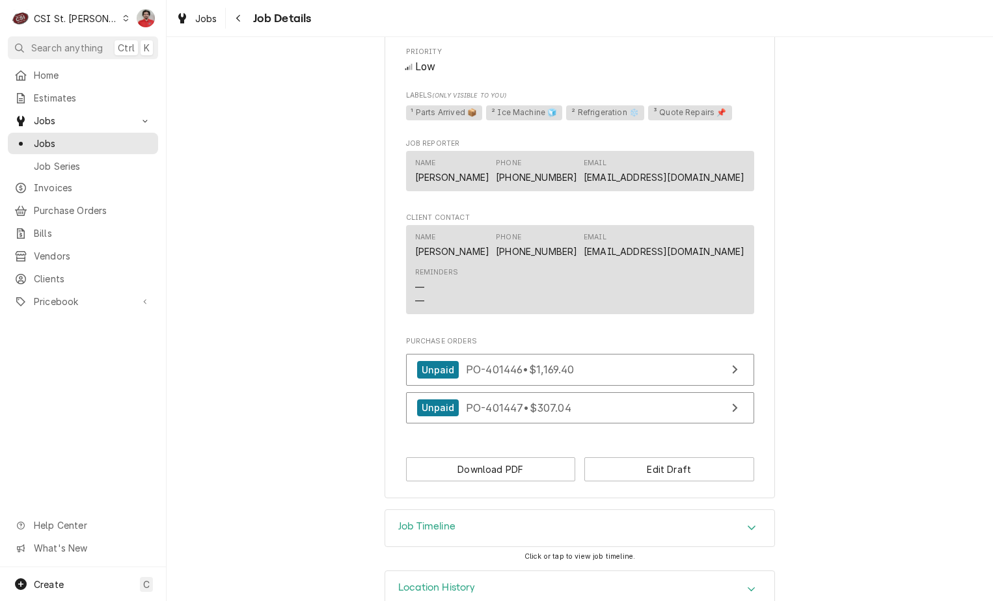
scroll to position [1147, 0]
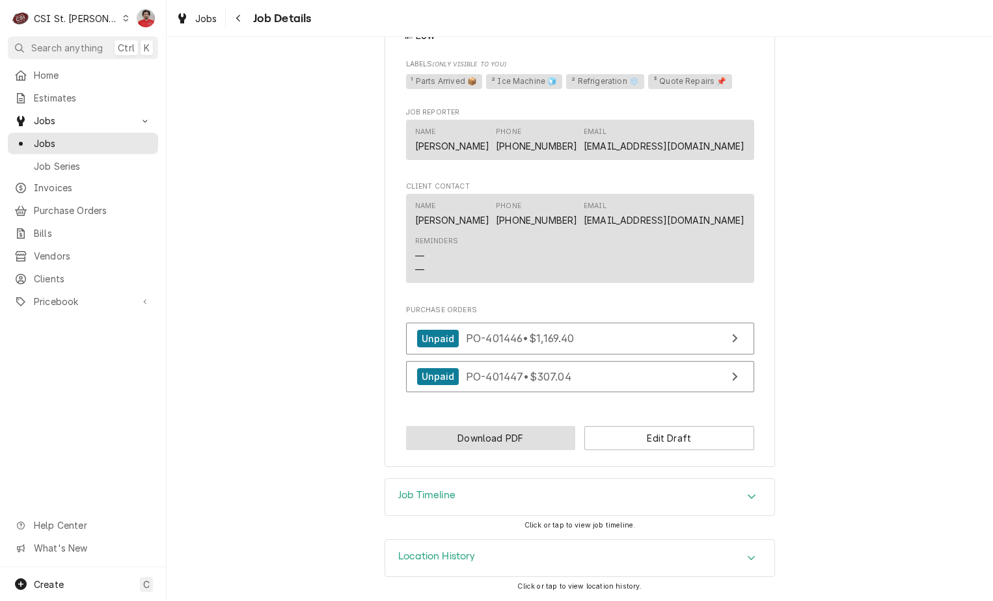
click at [535, 431] on button "Download PDF" at bounding box center [491, 438] width 170 height 24
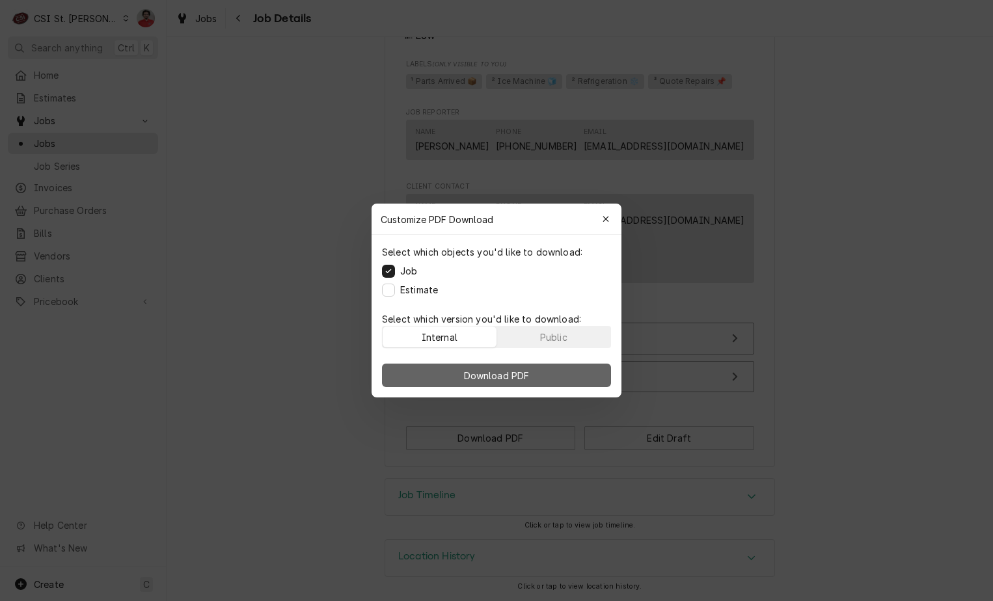
click at [530, 385] on button "Download PDF" at bounding box center [496, 375] width 229 height 23
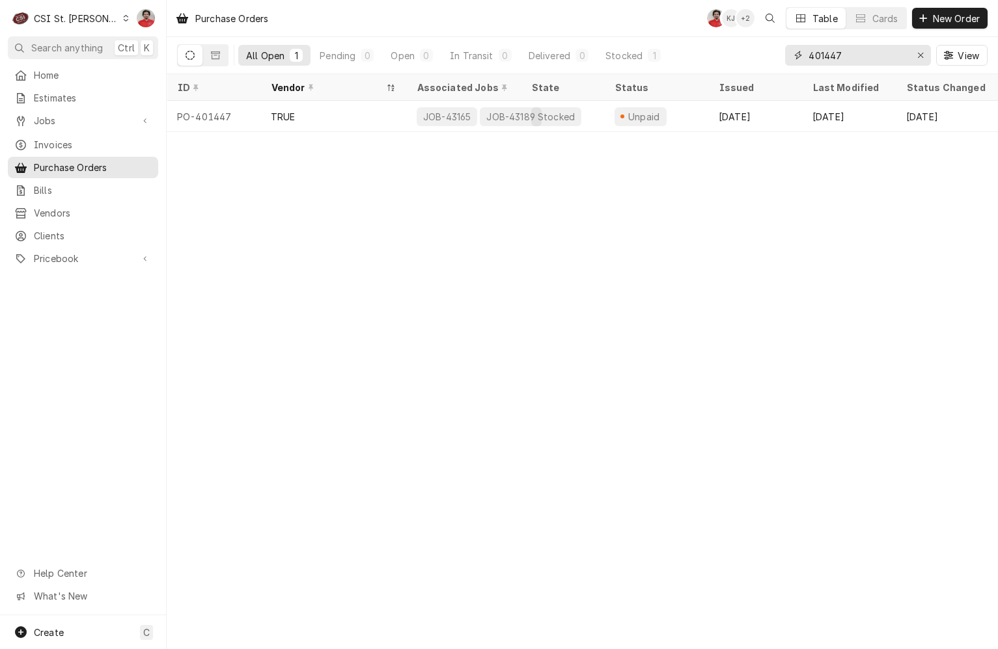
click at [866, 59] on input "401447" at bounding box center [857, 55] width 98 height 21
type input "401441"
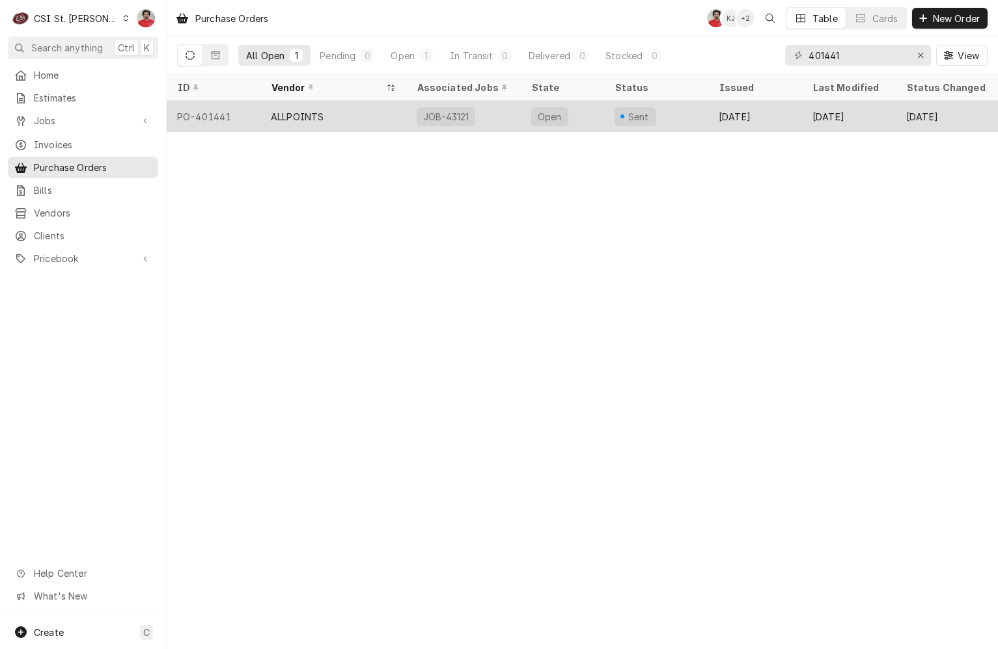
click at [598, 108] on div "Open" at bounding box center [562, 116] width 83 height 31
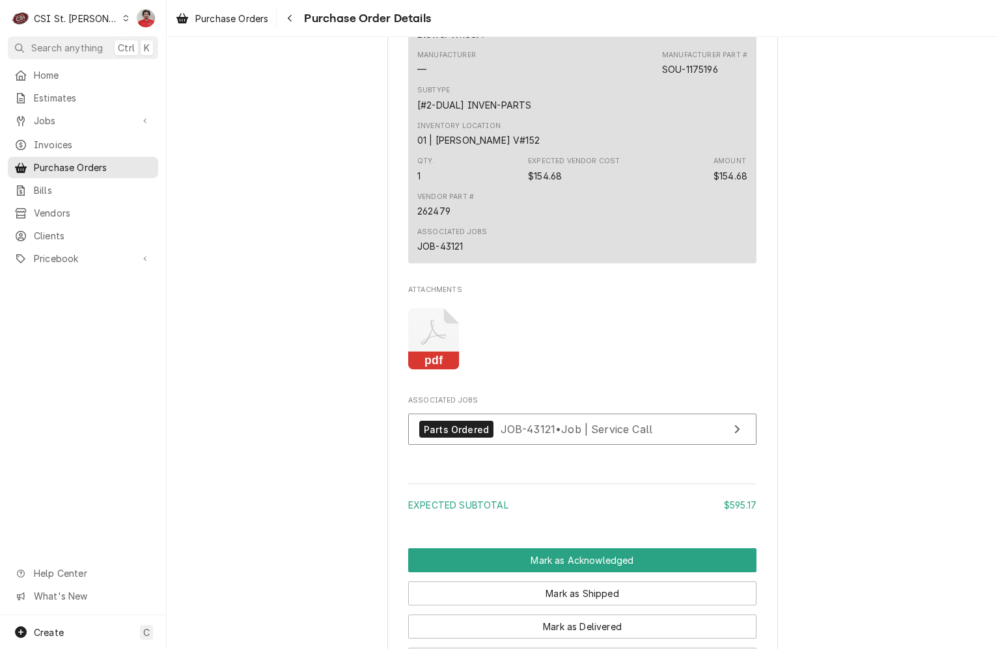
scroll to position [1281, 0]
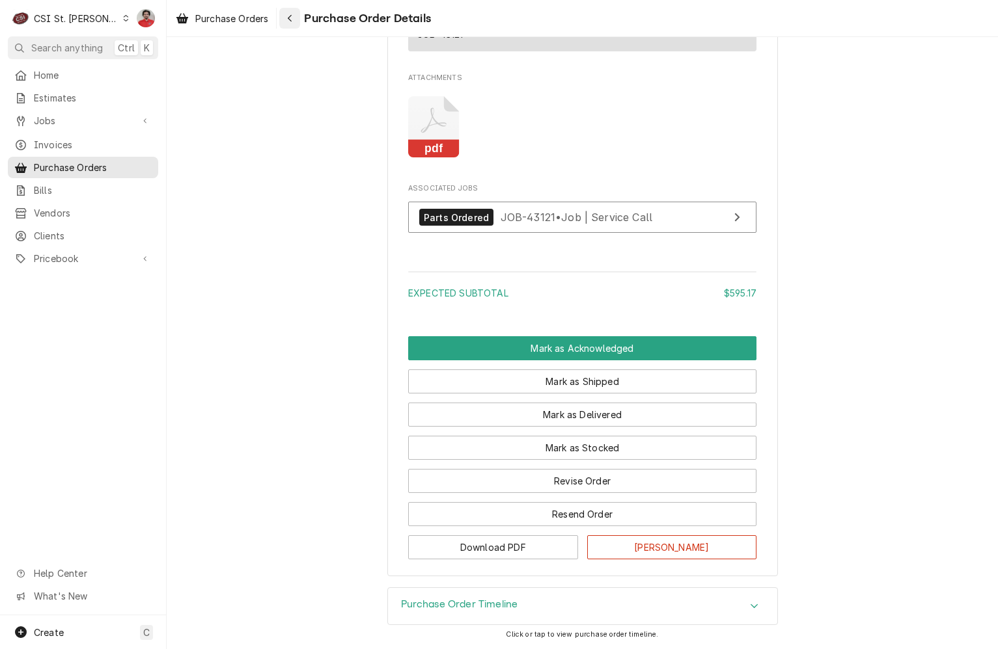
click at [295, 18] on div "Navigate back" at bounding box center [289, 18] width 13 height 13
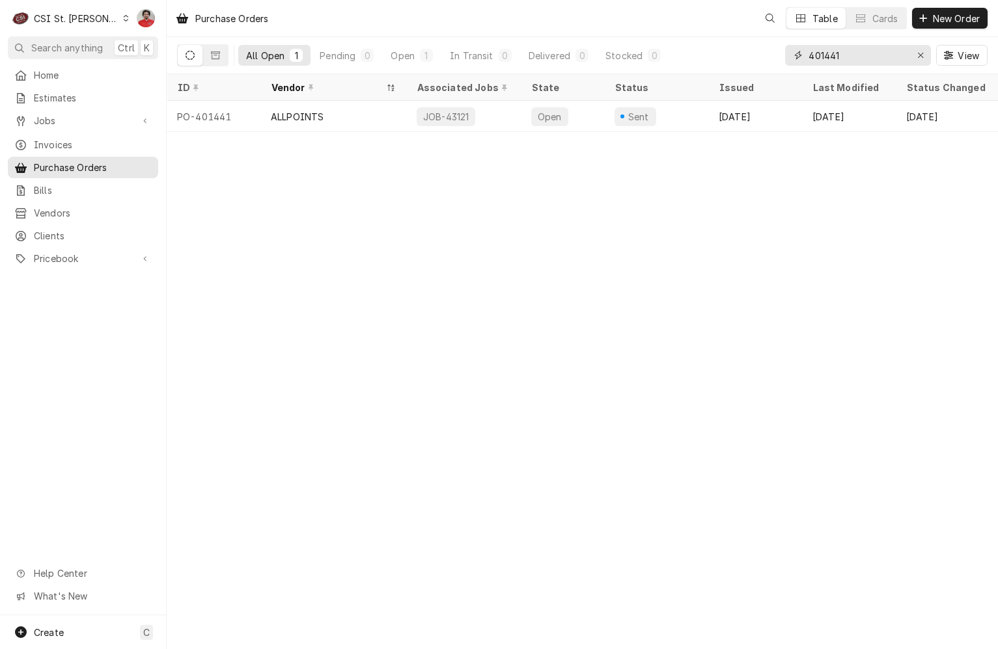
click at [842, 60] on input "401441" at bounding box center [857, 55] width 98 height 21
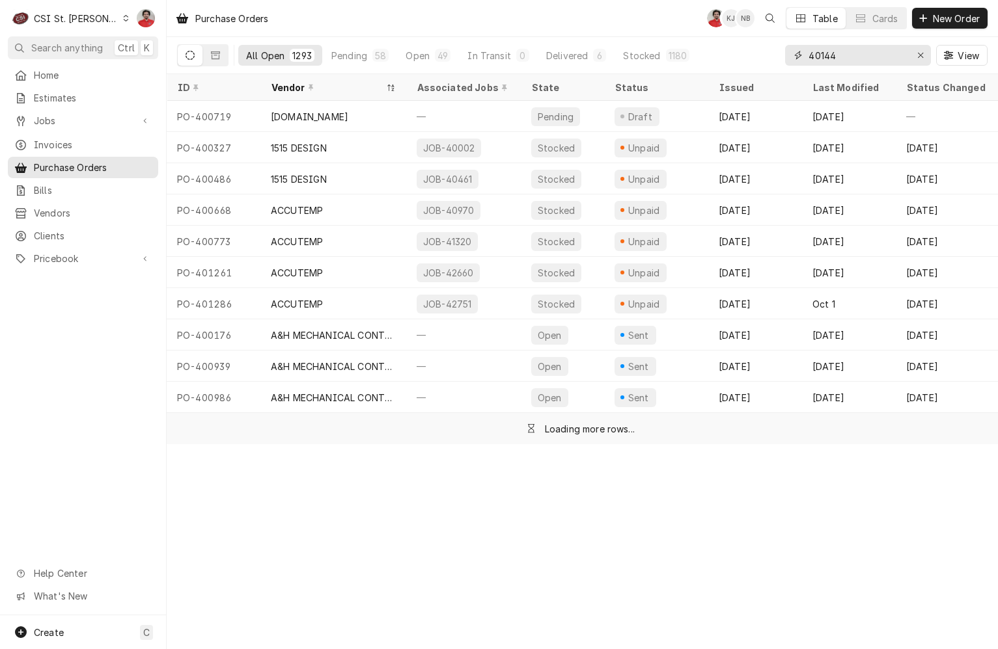
type input "401441"
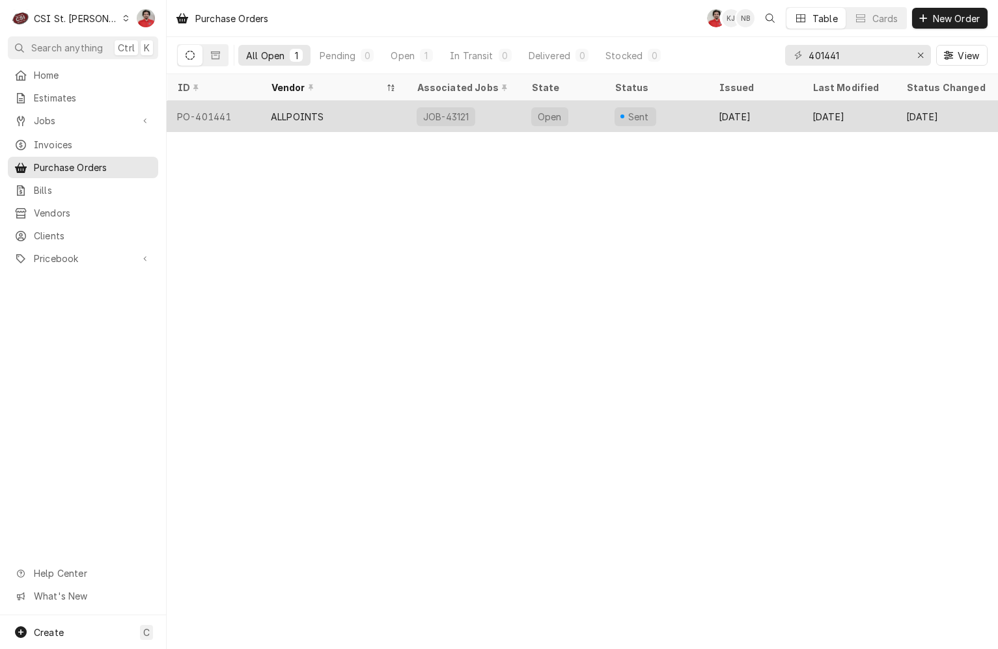
click at [610, 113] on div "Sent" at bounding box center [656, 116] width 104 height 31
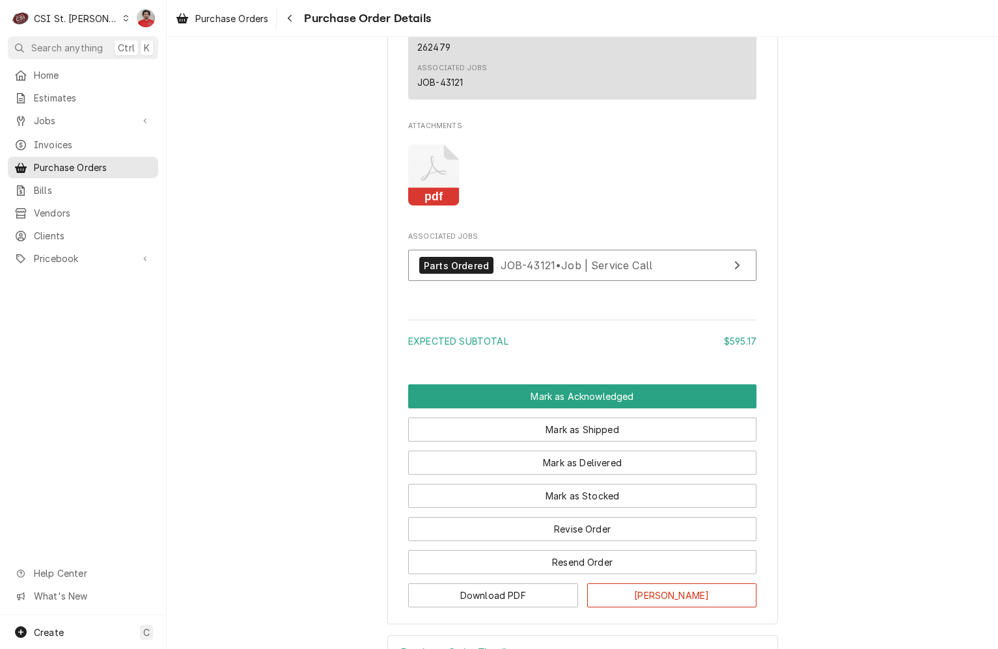
scroll to position [1281, 0]
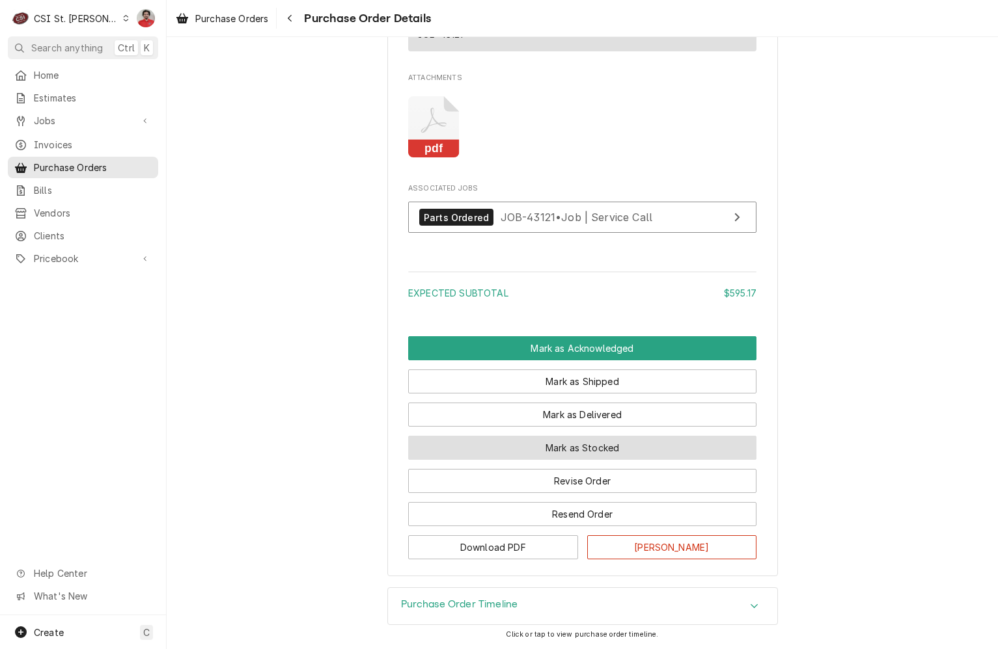
click at [546, 439] on button "Mark as Stocked" at bounding box center [582, 448] width 348 height 24
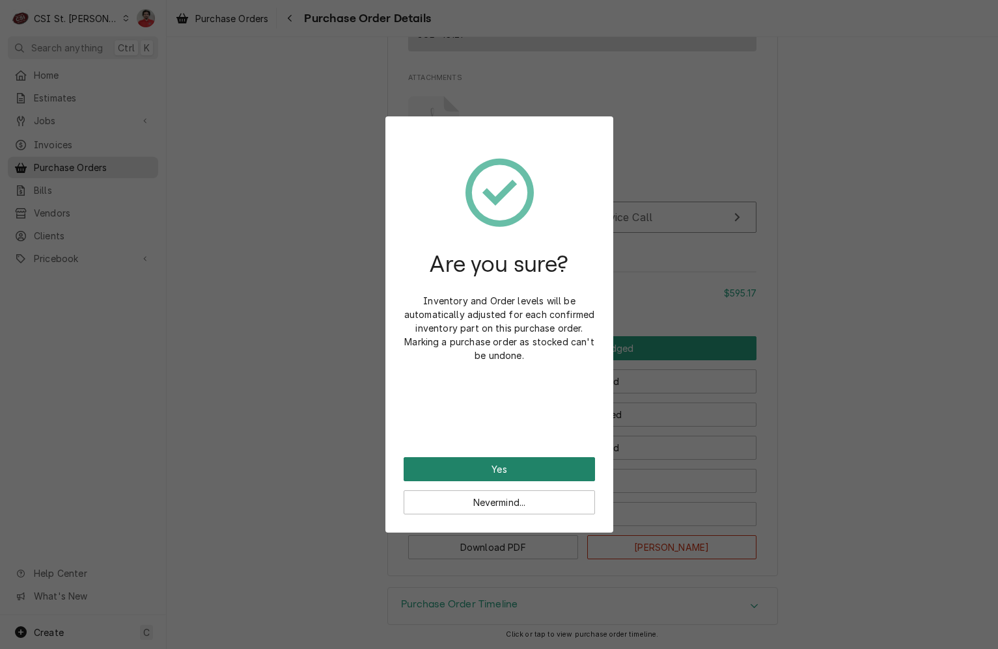
click at [543, 472] on button "Yes" at bounding box center [498, 469] width 191 height 24
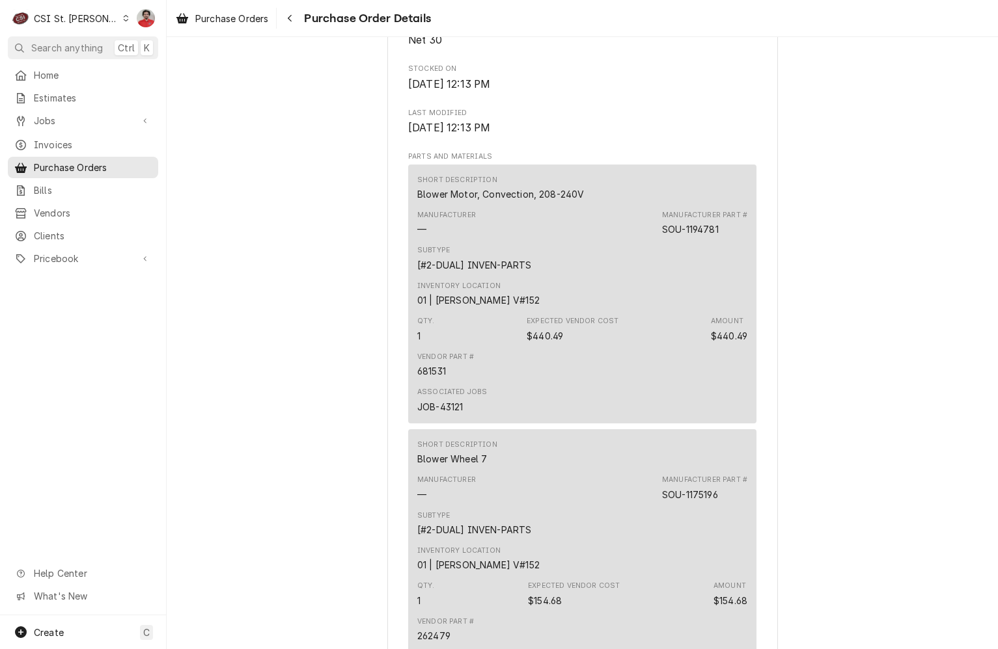
scroll to position [1302, 0]
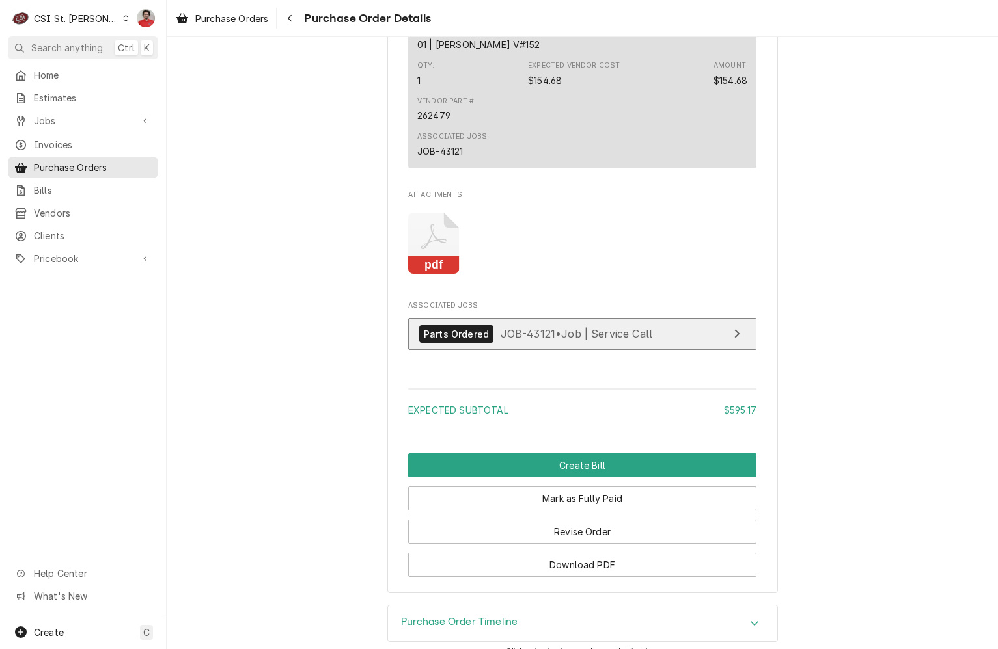
click at [573, 340] on span "JOB-43121 • Job | Service Call" at bounding box center [576, 333] width 152 height 13
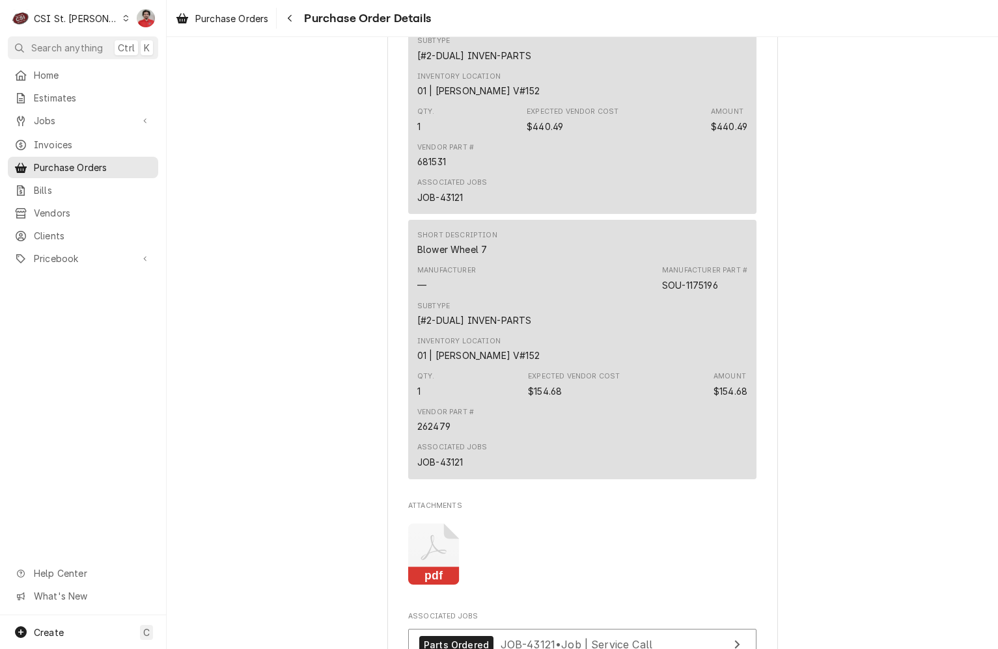
scroll to position [911, 0]
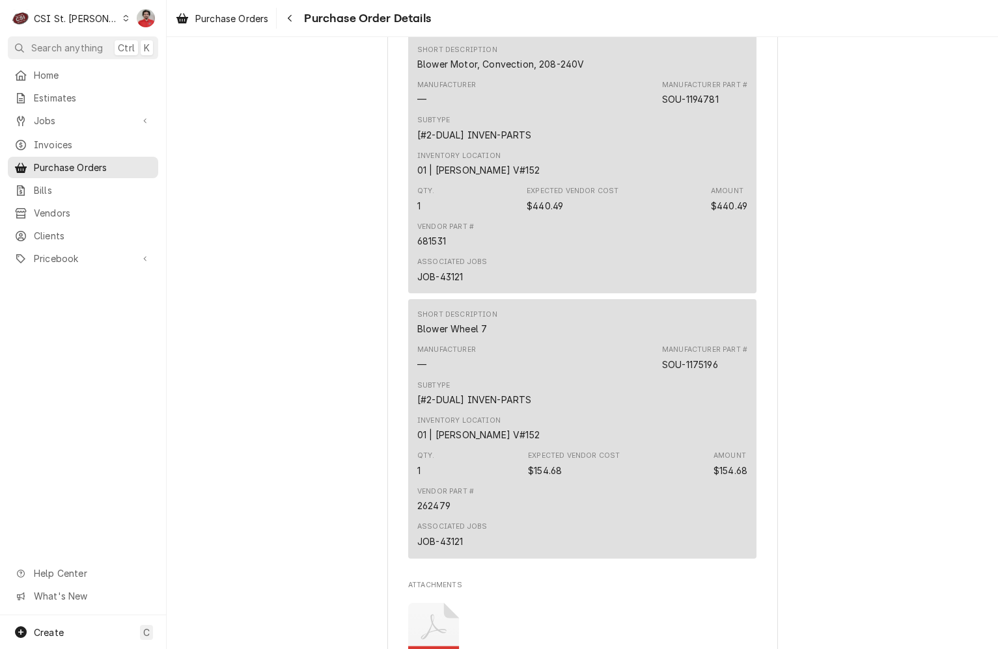
drag, startPoint x: 638, startPoint y: 139, endPoint x: 715, endPoint y: 125, distance: 78.1
click at [715, 111] on div "Manufacturer — Manufacturer Part # SOU-1194781" at bounding box center [582, 92] width 330 height 35
click at [710, 106] on div "SOU-1194781" at bounding box center [690, 99] width 57 height 14
click at [709, 106] on div "SOU-1194781" at bounding box center [690, 99] width 57 height 14
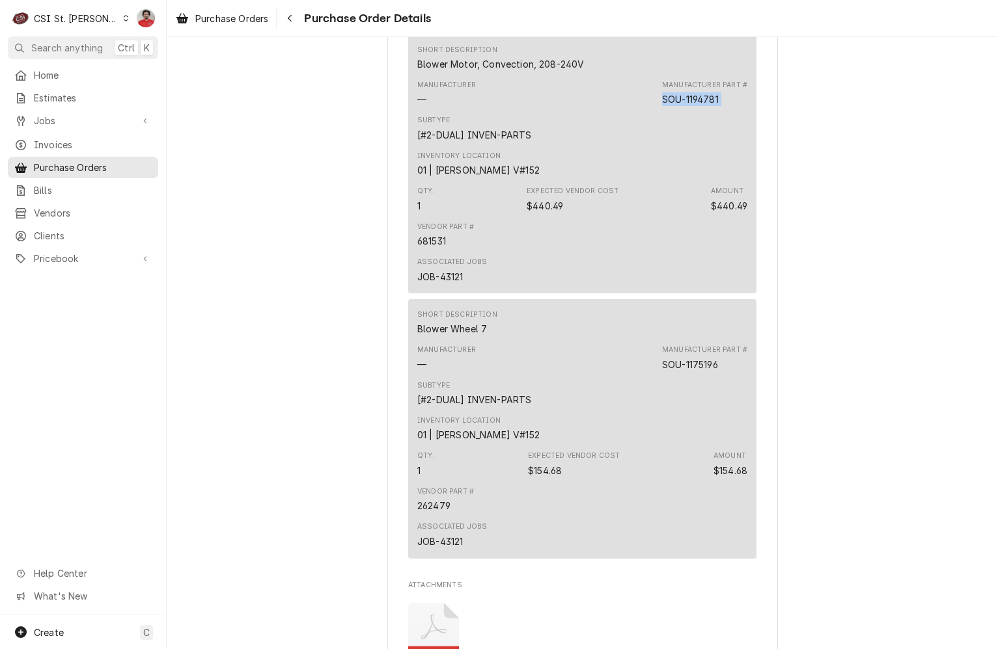
copy div "SOU-1194781"
drag, startPoint x: 716, startPoint y: 392, endPoint x: 634, endPoint y: 392, distance: 81.3
click at [634, 375] on div "Manufacturer — Manufacturer Part # SOU-1175196" at bounding box center [582, 357] width 330 height 35
copy div "SOU-1175196"
click at [300, 21] on button "Navigate back" at bounding box center [289, 18] width 21 height 21
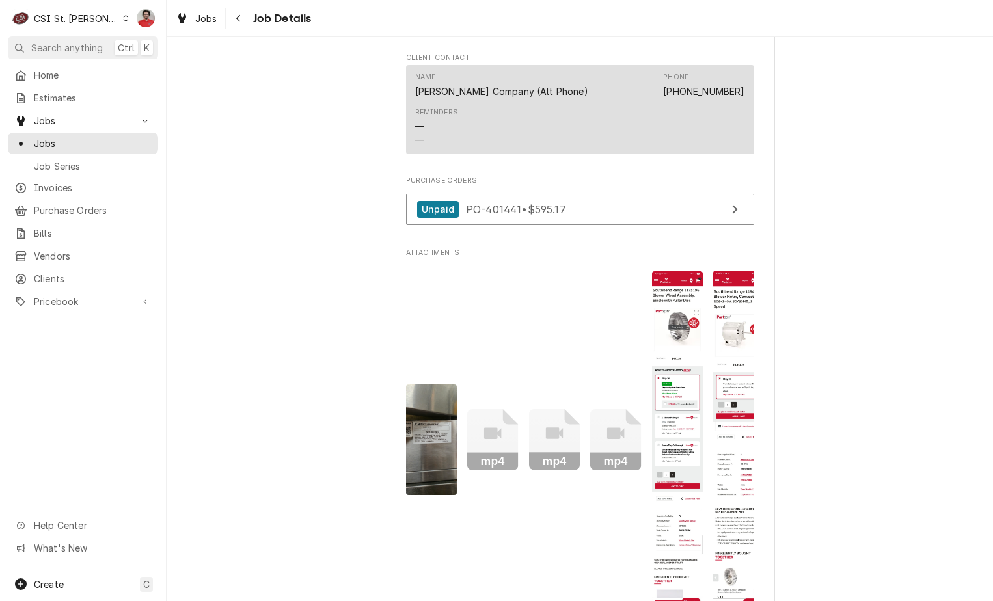
scroll to position [2017, 0]
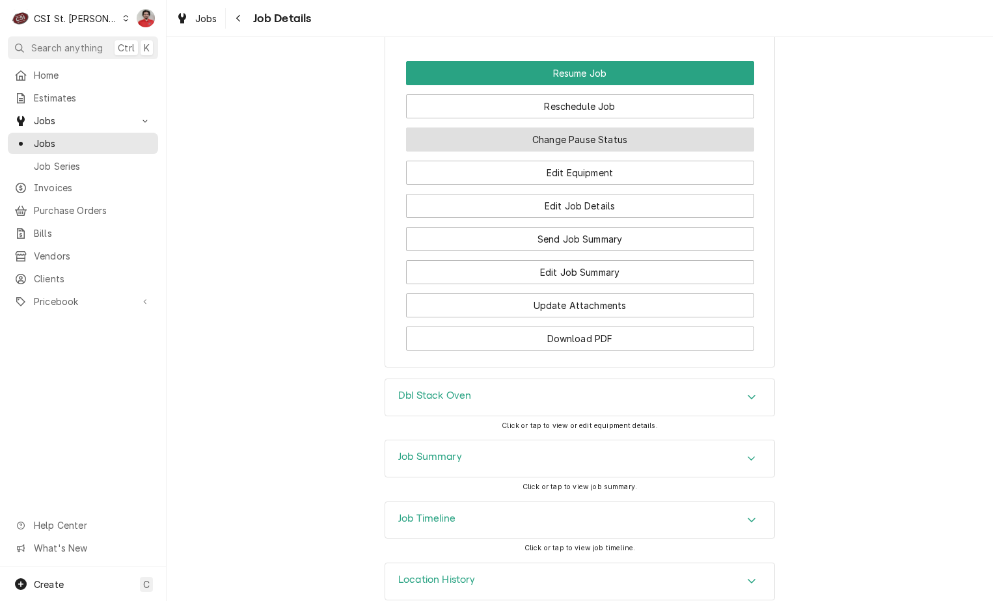
click at [587, 137] on button "Change Pause Status" at bounding box center [580, 140] width 348 height 24
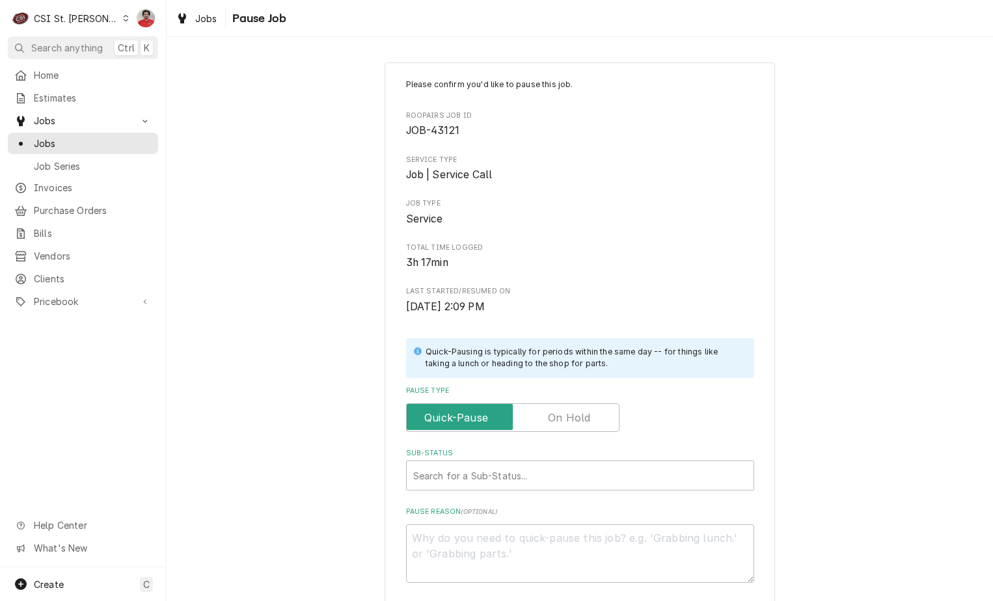
click at [571, 413] on label "Pause Type" at bounding box center [512, 417] width 213 height 29
click at [571, 413] on input "Pause Type" at bounding box center [513, 417] width 202 height 29
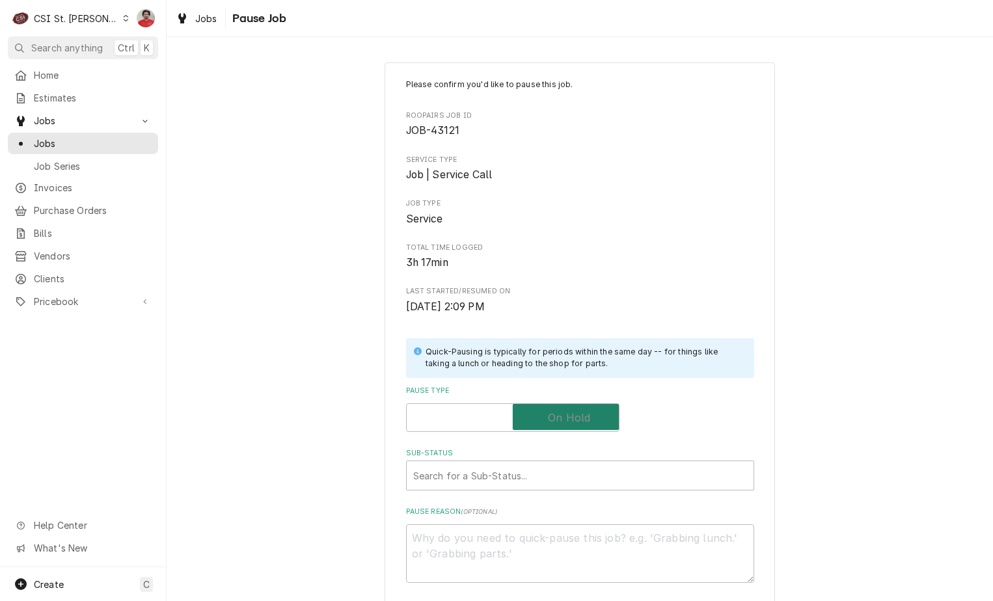
checkbox input "true"
click at [559, 473] on div "Sub-Status" at bounding box center [580, 475] width 334 height 23
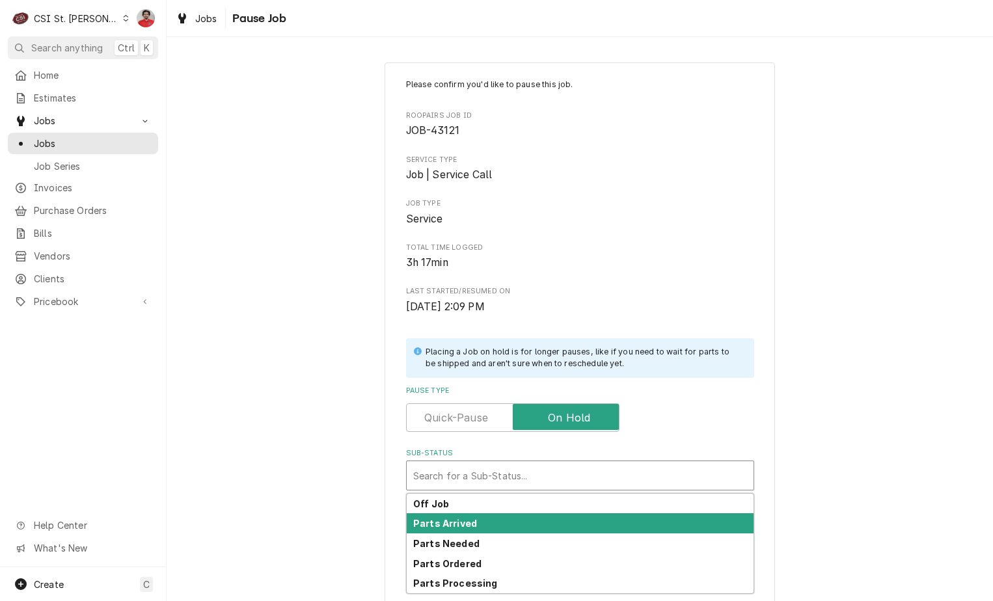
click at [541, 528] on div "Parts Arrived" at bounding box center [580, 523] width 347 height 20
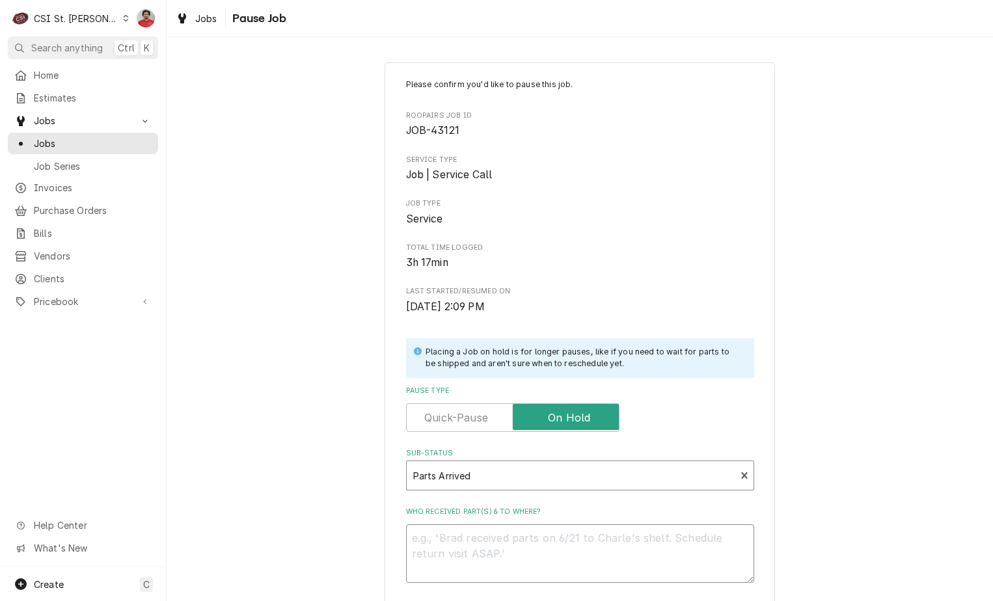
click at [541, 543] on textarea "Who received part(s) & to where?" at bounding box center [580, 554] width 348 height 59
type textarea "x"
type textarea "R"
type textarea "x"
type textarea "Re"
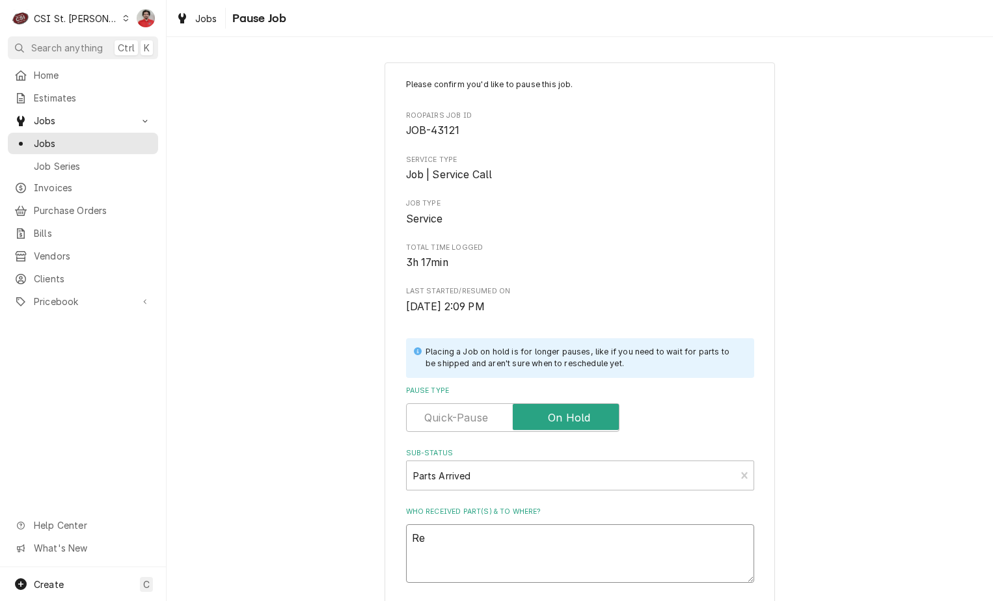
type textarea "x"
type textarea "Rec"
type textarea "x"
type textarea "Rec"
click at [465, 558] on textarea "Rec" at bounding box center [580, 554] width 348 height 59
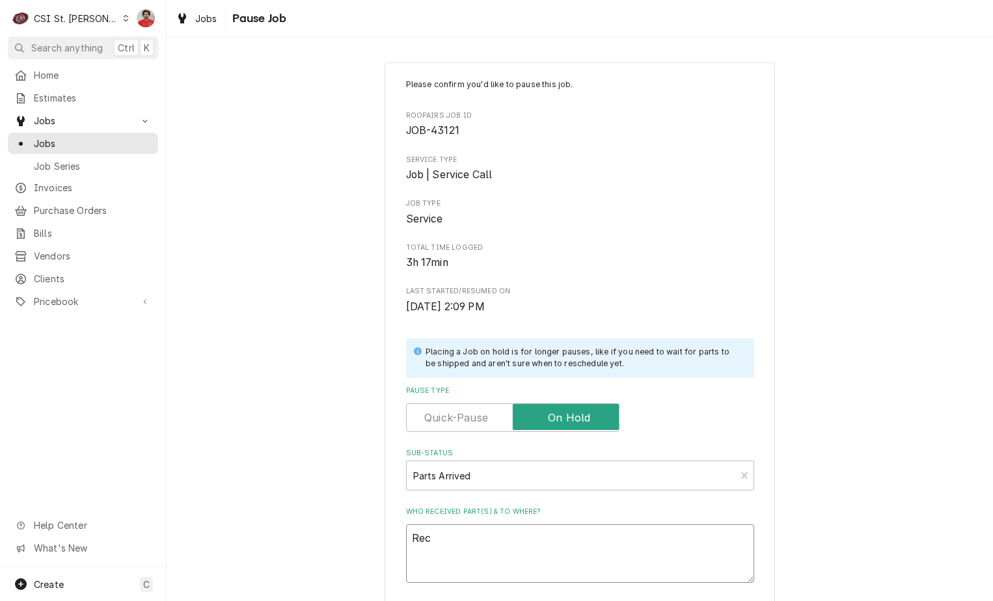
paste textarea "SOU-1194781"
type textarea "x"
type textarea "Rec SOU-1194781"
type textarea "x"
type textarea "Rec SOU-1194781"
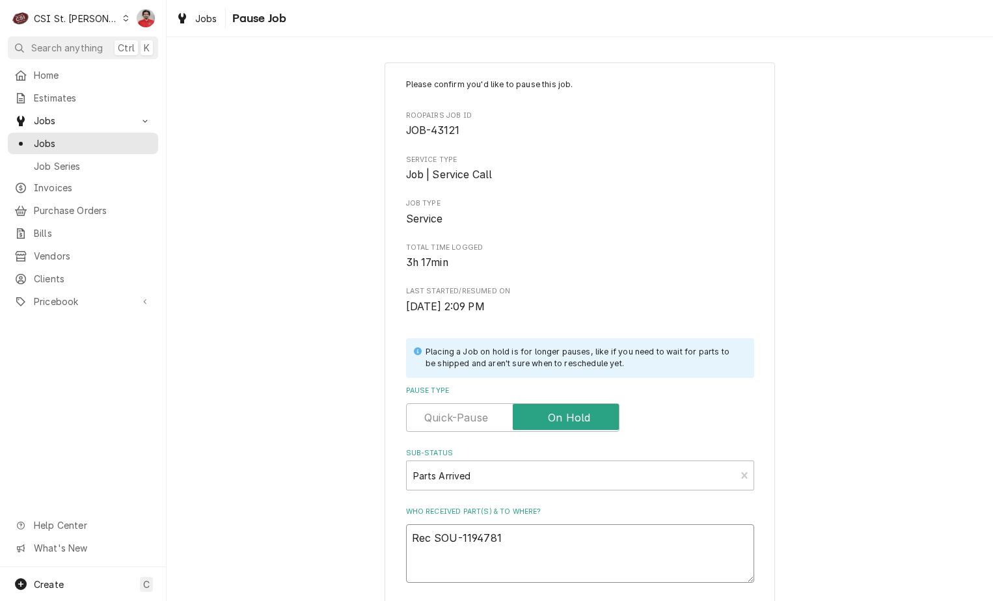
type textarea "x"
type textarea "Rec SOU-1194781 a"
type textarea "x"
type textarea "Rec SOU-1194781"
type textarea "x"
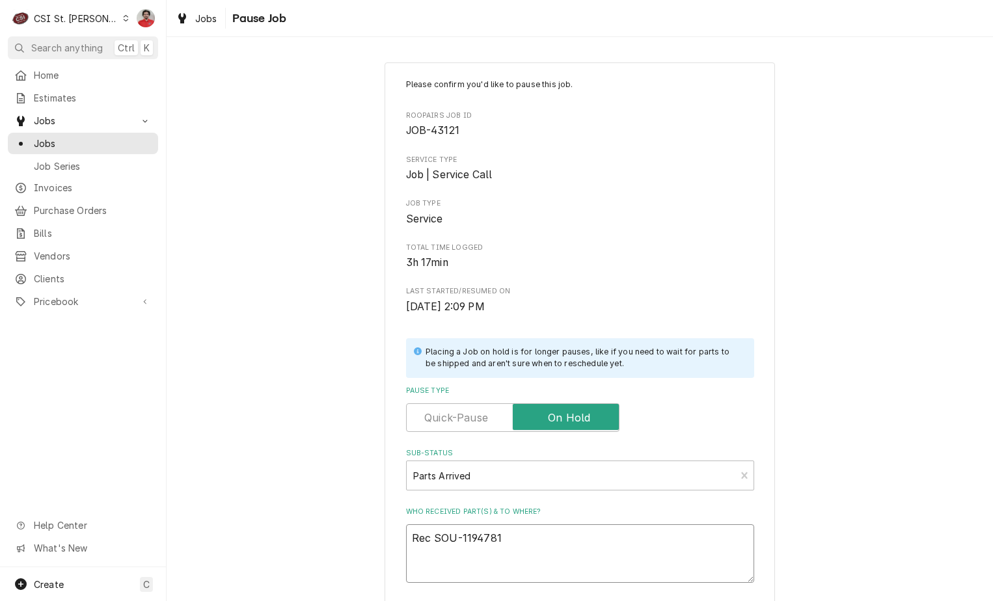
type textarea "Rec SOU-1194781"
type textarea "x"
type textarea "Rec SOU-1194781"
type textarea "x"
type textarea "Rec SOU-1194781"
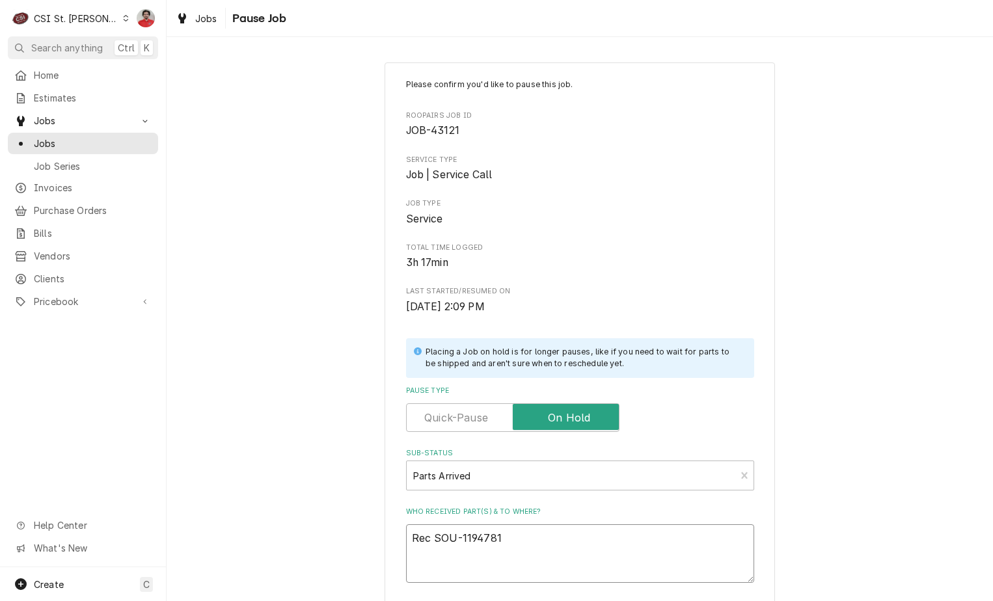
type textarea "x"
type textarea "Rec SOU-1194781 a"
type textarea "x"
type textarea "Rec SOU-1194781 an"
type textarea "x"
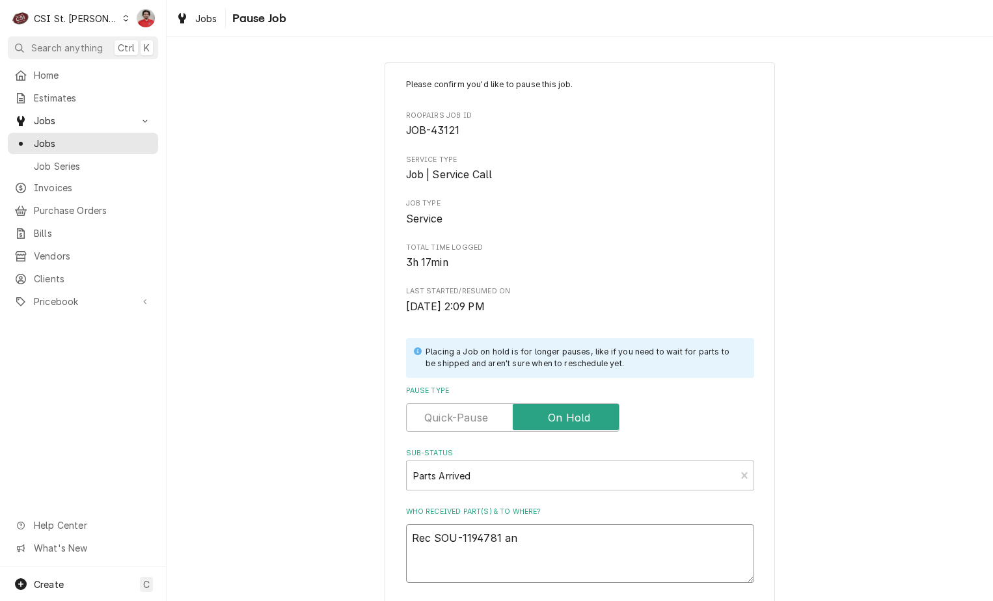
type textarea "Rec SOU-1194781 and"
type textarea "x"
type textarea "Rec SOU-1194781 and"
click at [658, 552] on textarea "Rec SOU-1194781 and" at bounding box center [580, 554] width 348 height 59
paste textarea "SOU-1175196"
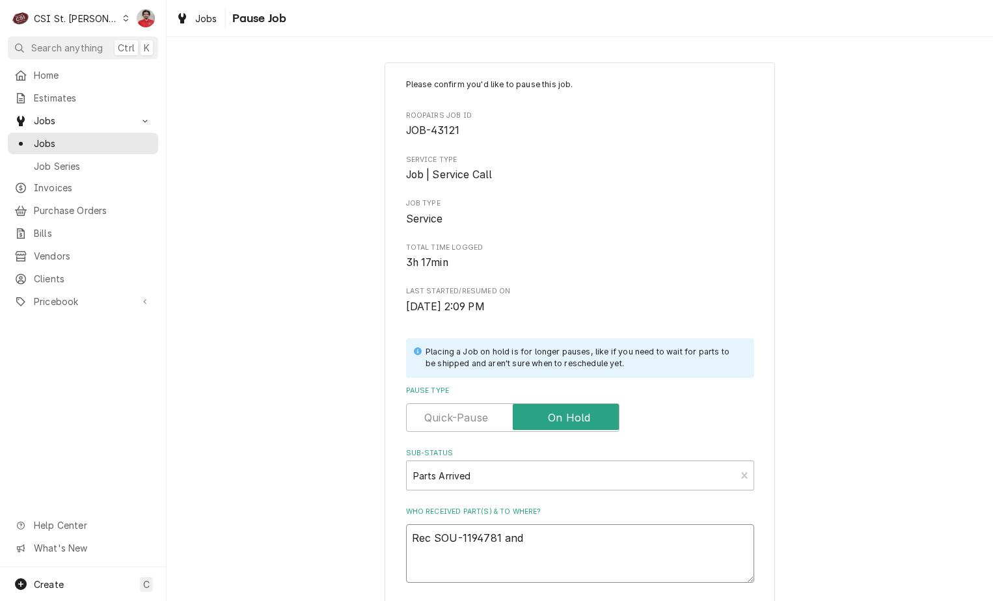
type textarea "x"
type textarea "Rec SOU-1194781 and SOU-1175196"
type textarea "x"
type textarea "Rec SOU-1194781 and SOU-1175196"
type textarea "x"
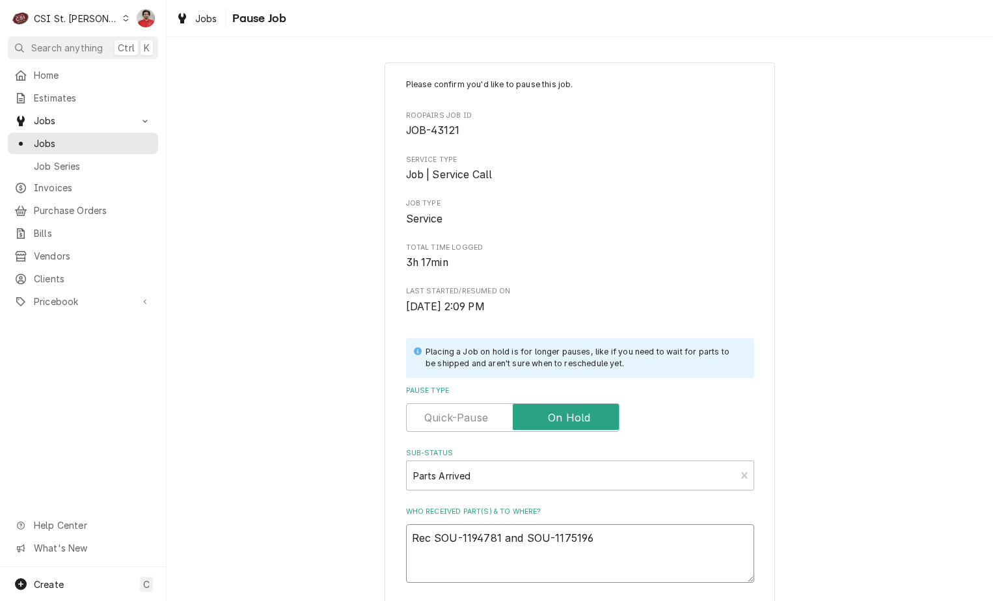
type textarea "Rec SOU-1194781 and SOU-1175196 t"
type textarea "x"
type textarea "Rec SOU-1194781 and SOU-1175196 ti"
type textarea "x"
type textarea "Rec SOU-1194781 and SOU-1175196 t"
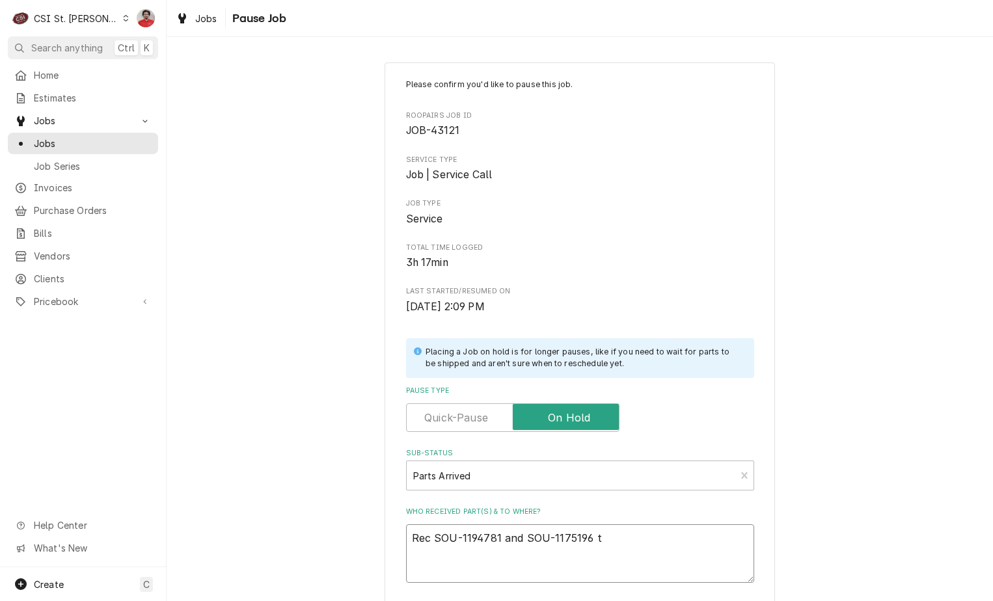
type textarea "x"
type textarea "Rec SOU-1194781 and SOU-1175196 to"
type textarea "x"
type textarea "Rec SOU-1194781 and SOU-1175196 to"
type textarea "x"
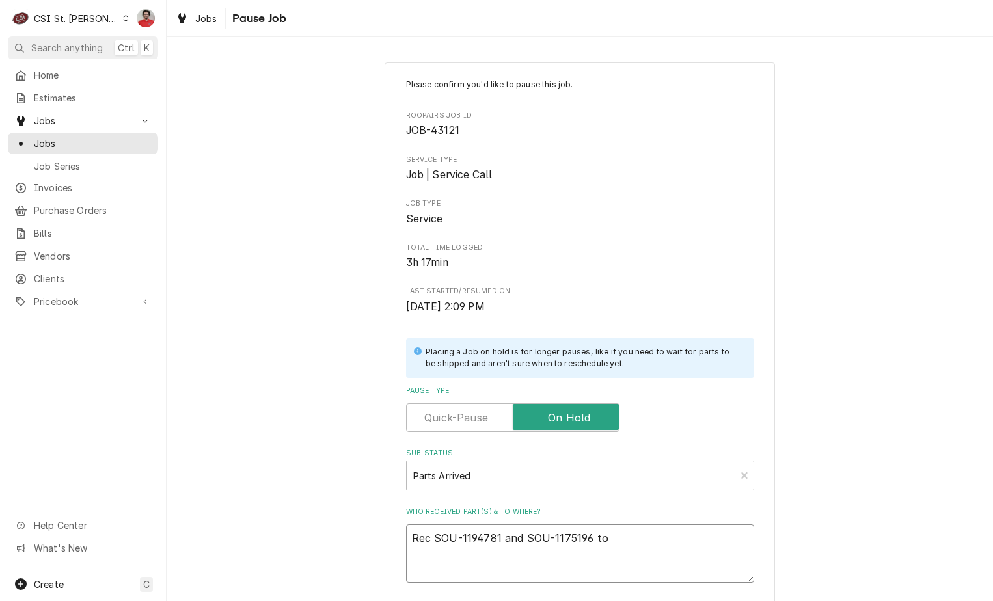
type textarea "Rec SOU-1194781 and SOU-1175196 to E"
type textarea "x"
type textarea "Rec SOU-1194781 and SOU-1175196 to Er"
type textarea "x"
type textarea "Rec SOU-1194781 and SOU-1175196 to Eri"
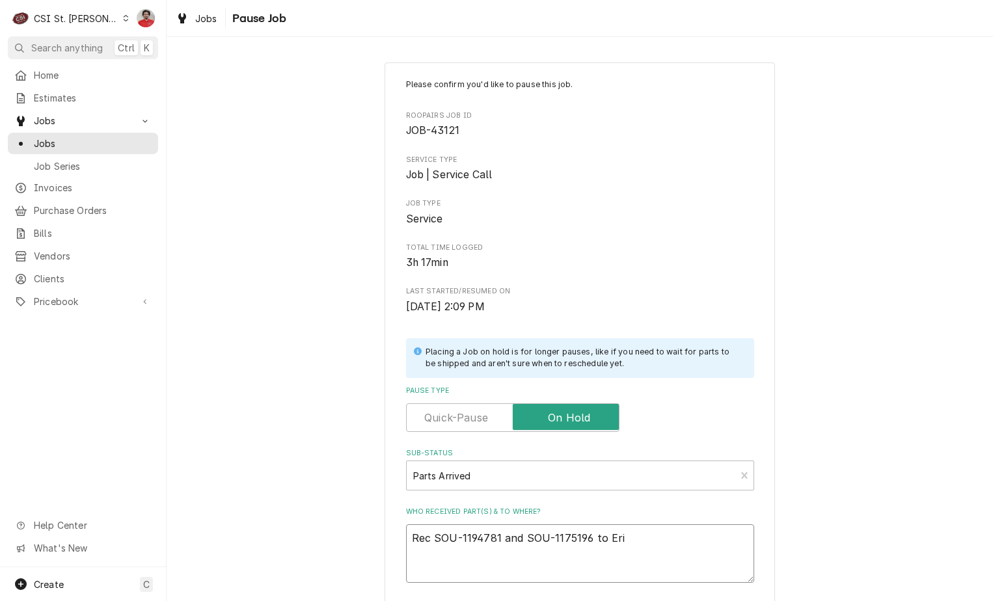
type textarea "x"
type textarea "Rec SOU-1194781 and SOU-1175196 to Eric"
type textarea "x"
type textarea "Rec SOU-1194781 and SOU-1175196 to Erick"
type textarea "x"
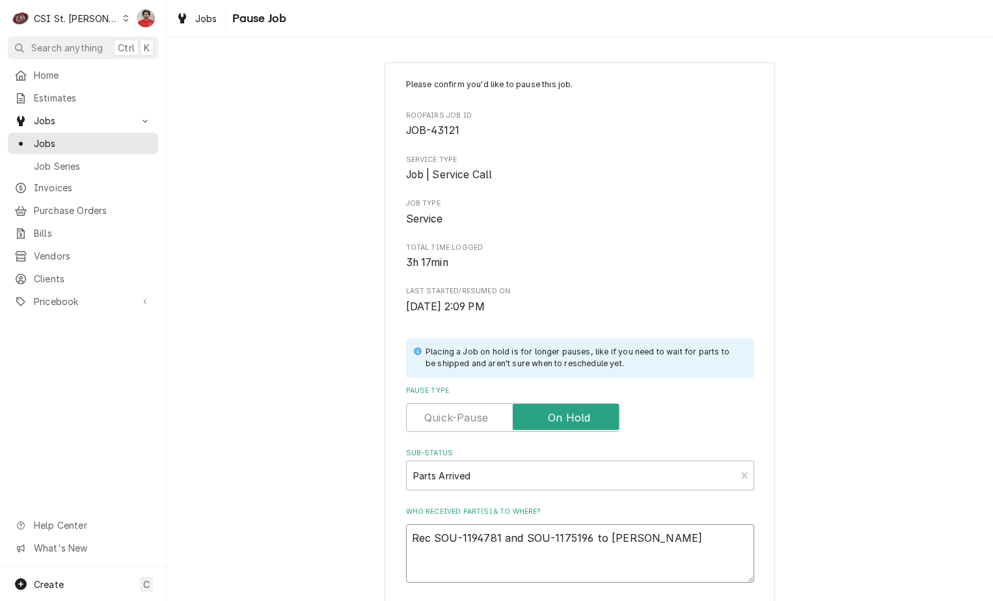
type textarea "Rec SOU-1194781 and SOU-1175196 to Erick"
type textarea "x"
type textarea "Rec SOU-1194781 and SOU-1175196 to Erick H"
type textarea "x"
type textarea "Rec SOU-1194781 and SOU-1175196 to Erick H'"
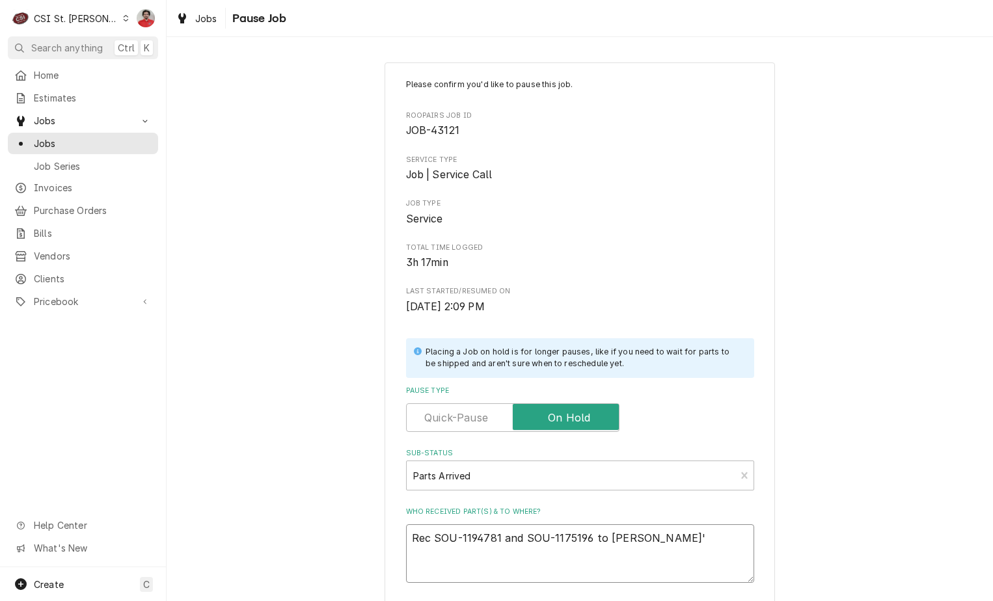
type textarea "x"
type textarea "Rec SOU-1194781 and SOU-1175196 to Erick H's"
type textarea "x"
type textarea "Rec SOU-1194781 and SOU-1175196 to Erick H's"
type textarea "x"
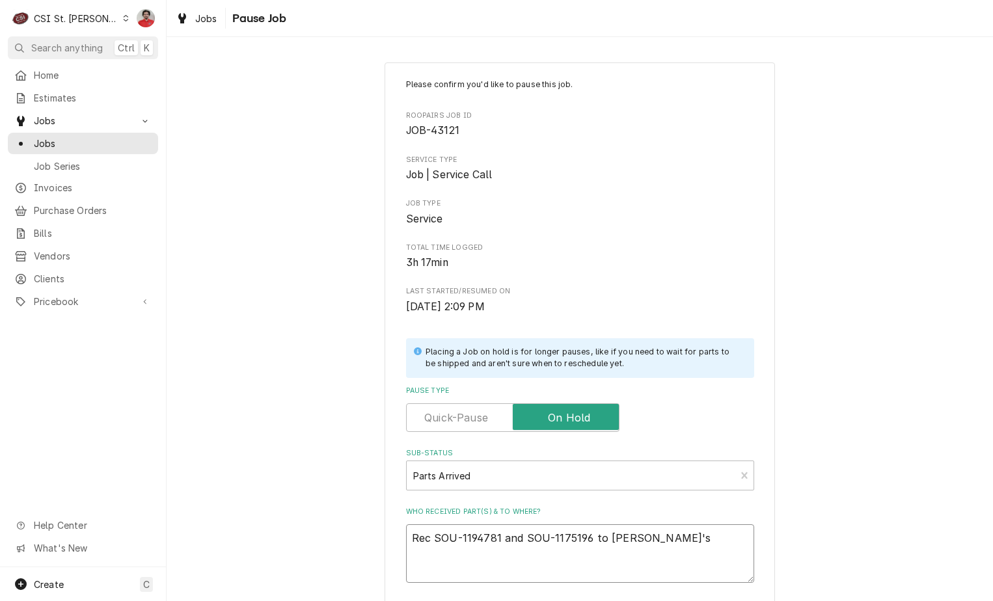
type textarea "Rec SOU-1194781 and SOU-1175196 to Erick H's s"
type textarea "x"
type textarea "Rec SOU-1194781 and SOU-1175196 to Erick H's sh"
type textarea "x"
type textarea "Rec SOU-1194781 and SOU-1175196 to Erick H's she"
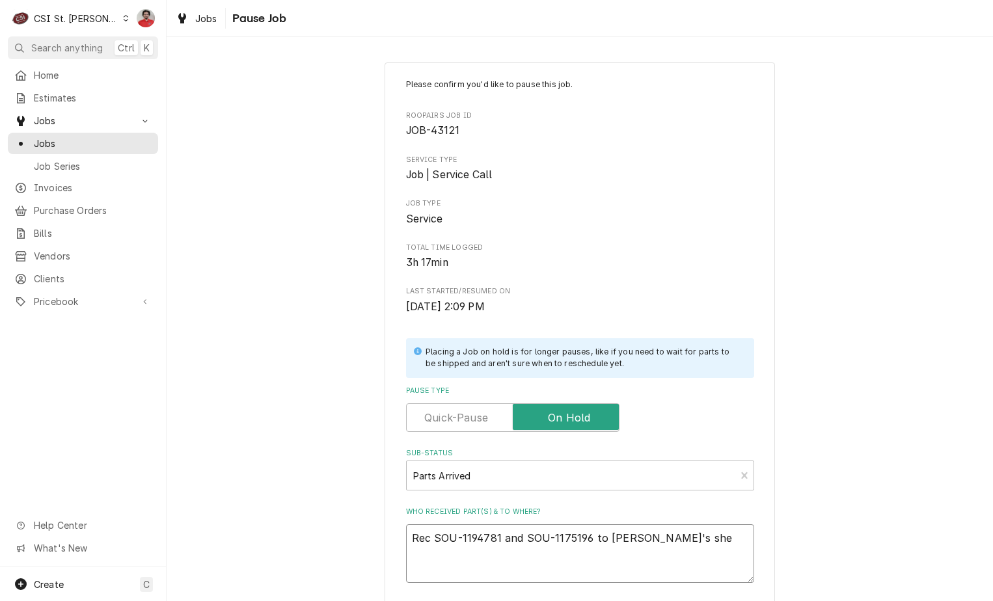
type textarea "x"
type textarea "Rec SOU-1194781 and SOU-1175196 to Erick H's shel"
type textarea "x"
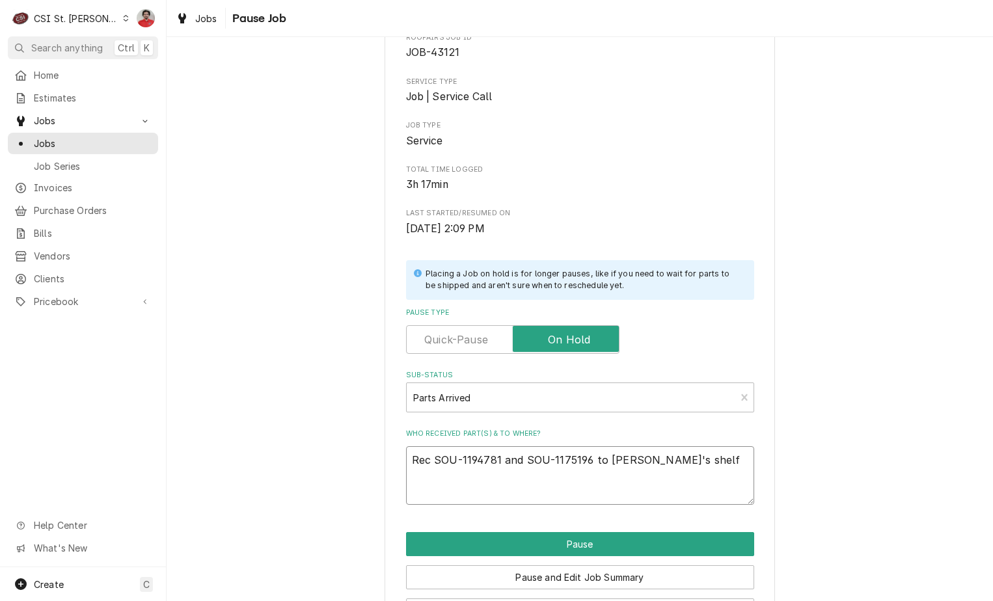
scroll to position [128, 0]
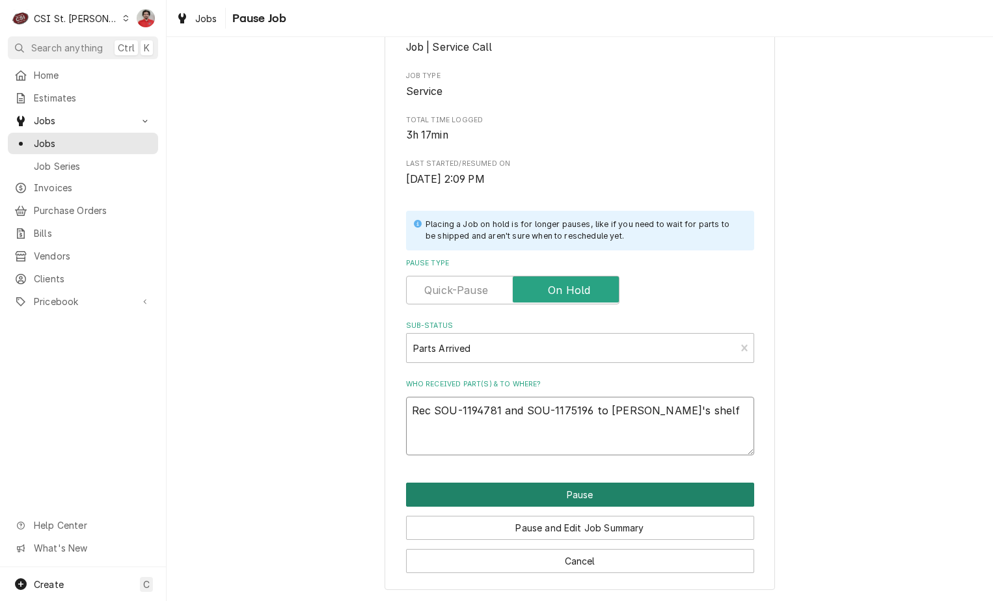
type textarea "Rec SOU-1194781 and SOU-1175196 to Erick H's shelf"
click at [575, 484] on button "Pause" at bounding box center [580, 495] width 348 height 24
type textarea "x"
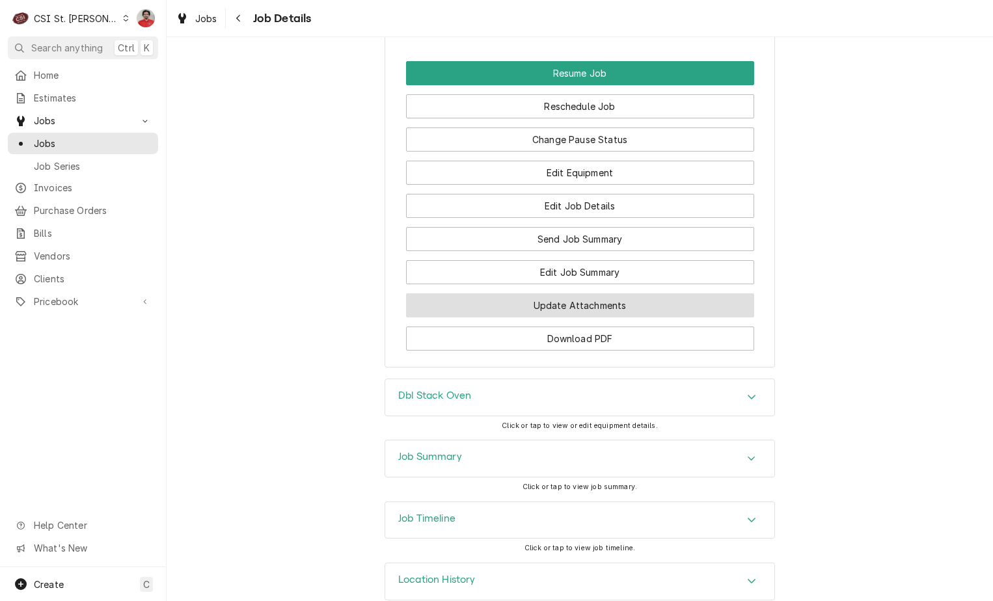
scroll to position [2038, 0]
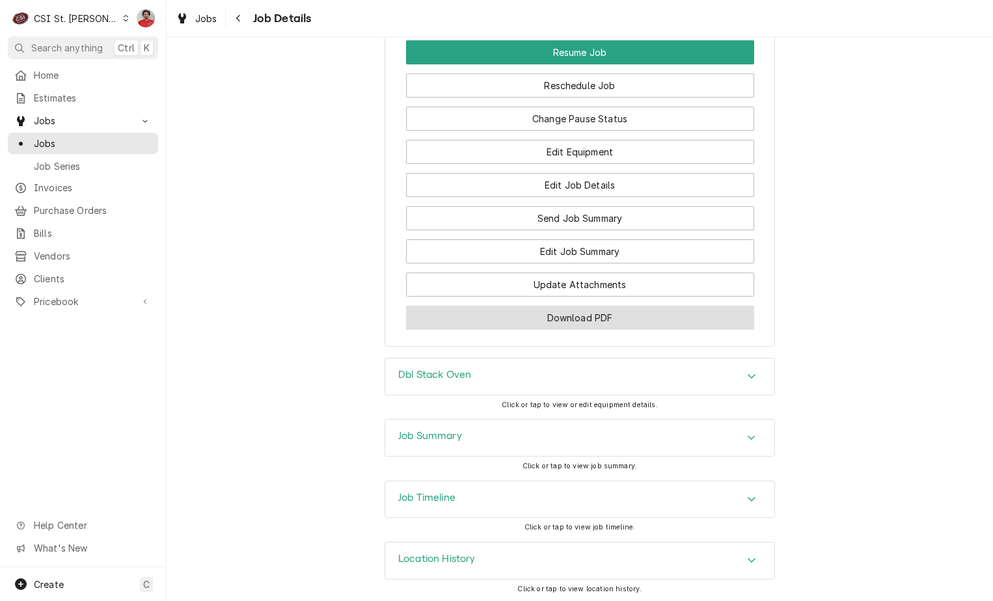
click at [593, 327] on button "Download PDF" at bounding box center [580, 318] width 348 height 24
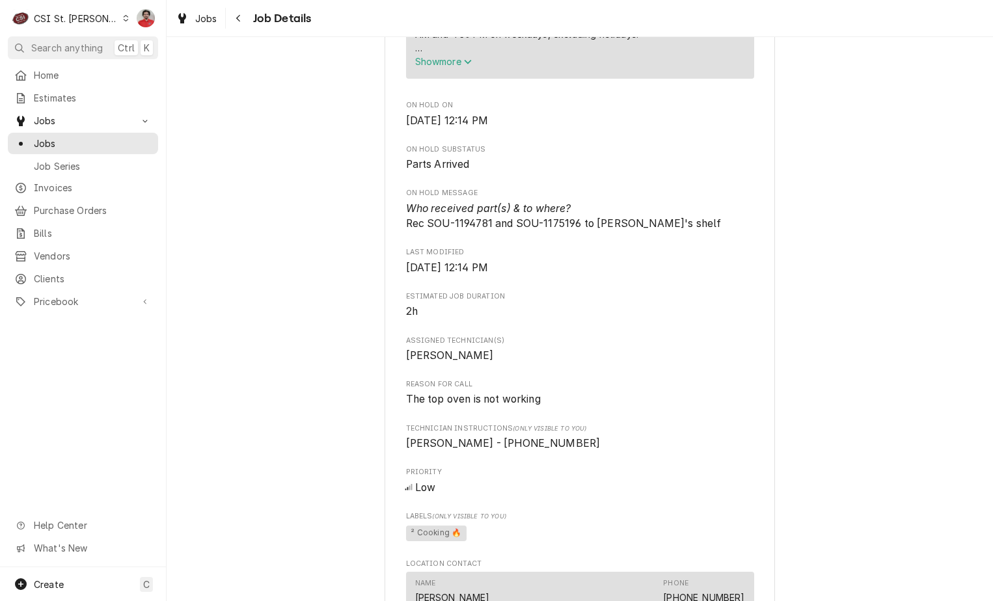
scroll to position [346, 0]
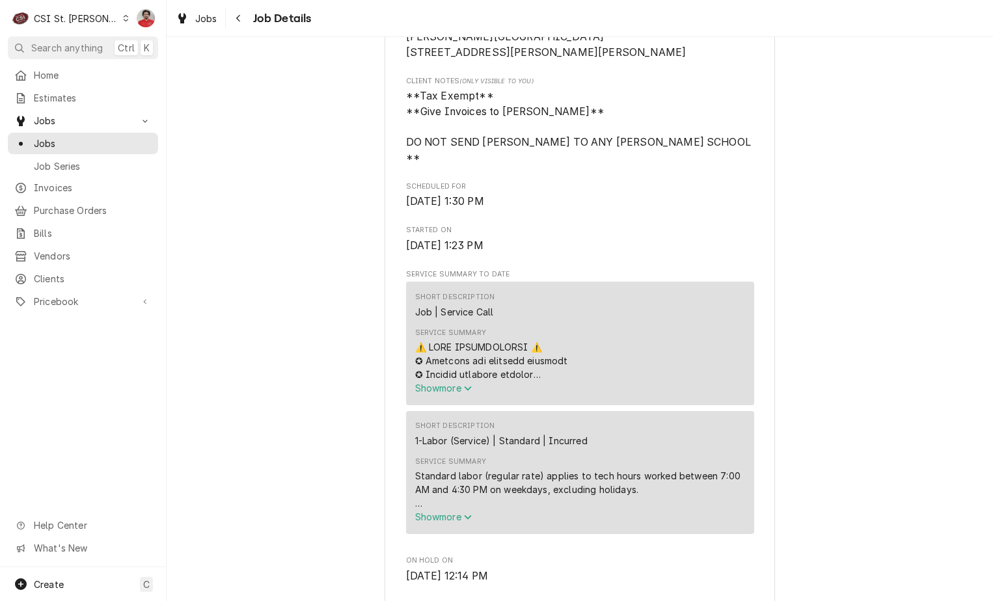
drag, startPoint x: 65, startPoint y: 295, endPoint x: 64, endPoint y: 305, distance: 10.5
click at [65, 295] on span "Pricebook" at bounding box center [83, 302] width 98 height 14
click at [60, 327] on div "Services Parts & Materials Miscellaneous Discounts Tax Rates" at bounding box center [83, 368] width 150 height 109
click at [56, 344] on span "Parts & Materials" at bounding box center [93, 347] width 118 height 14
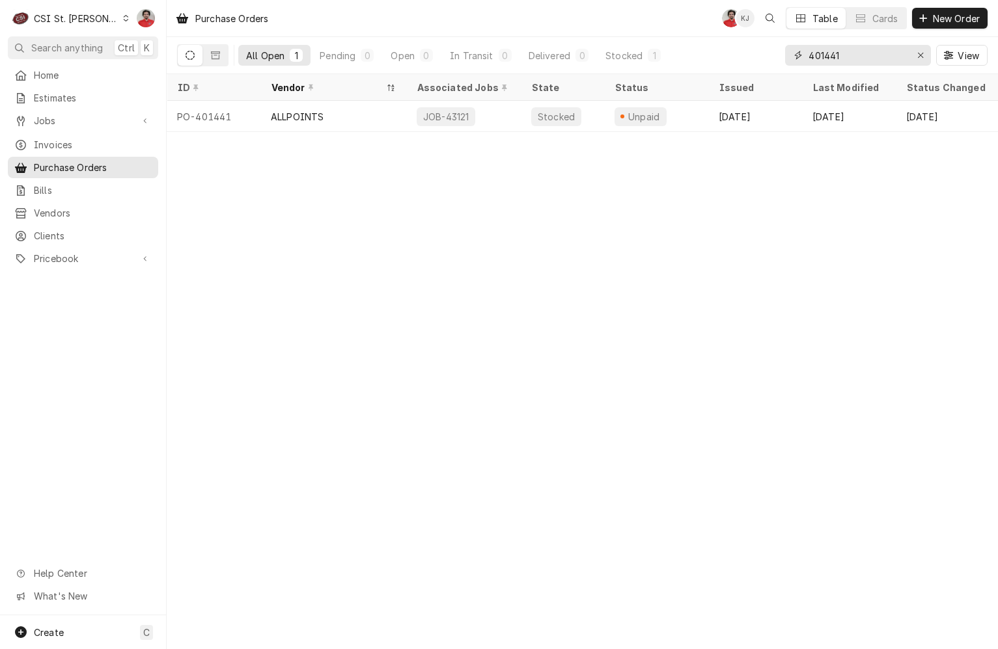
click at [866, 53] on input "401441" at bounding box center [857, 55] width 98 height 21
type input "401453"
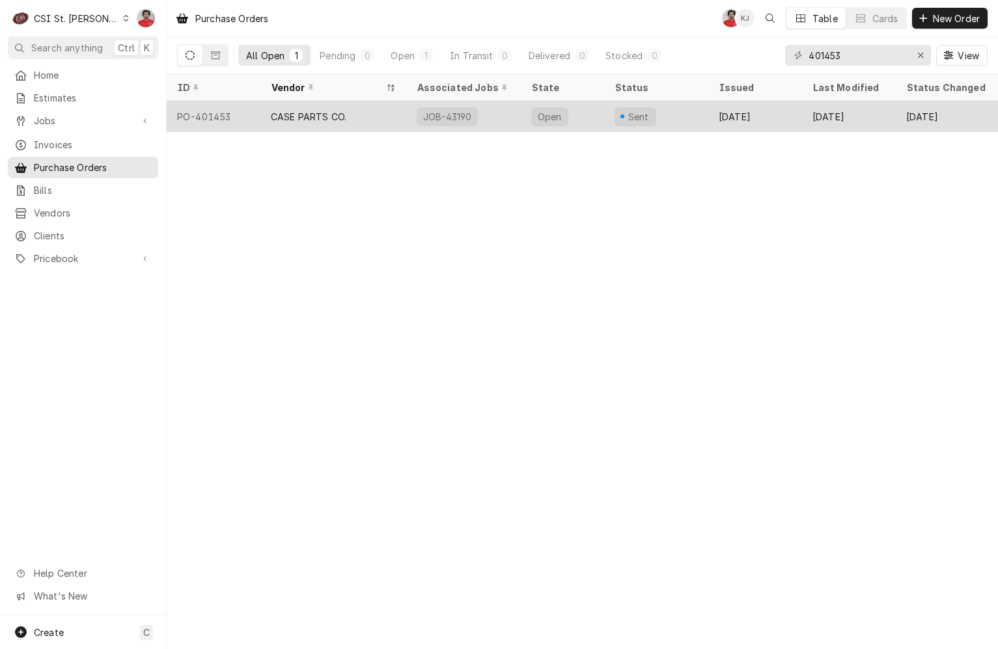
click at [485, 126] on div "JOB-43190" at bounding box center [463, 116] width 115 height 31
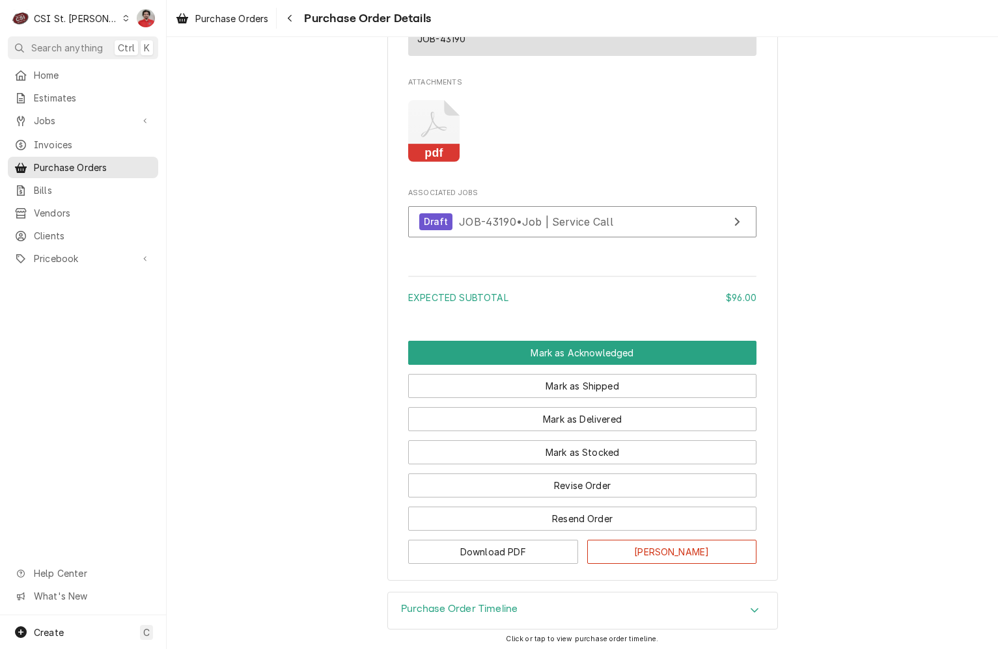
scroll to position [1365, 0]
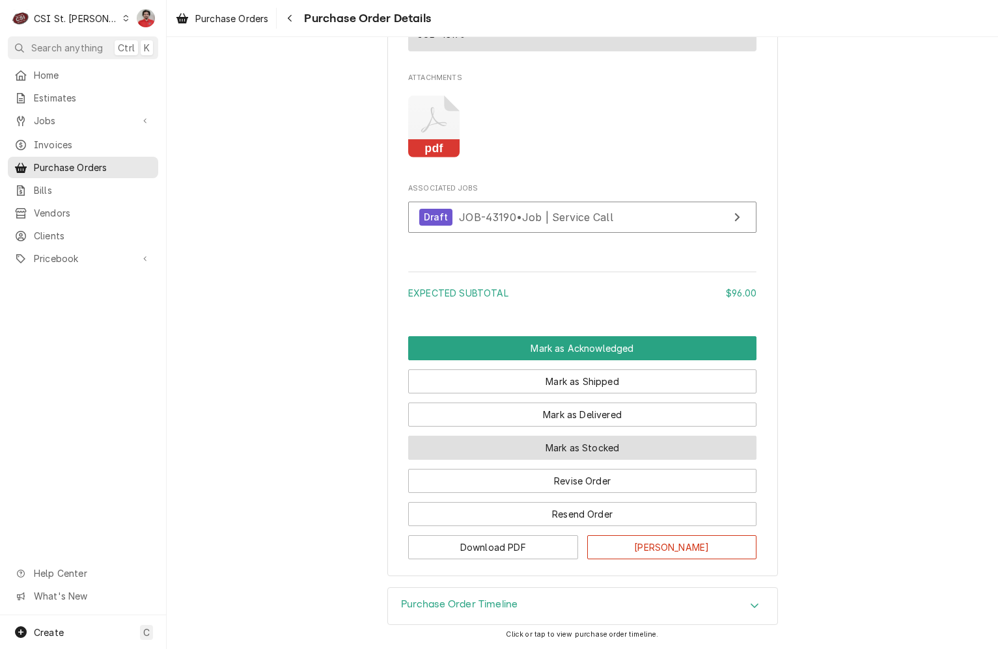
click at [485, 453] on button "Mark as Stocked" at bounding box center [582, 448] width 348 height 24
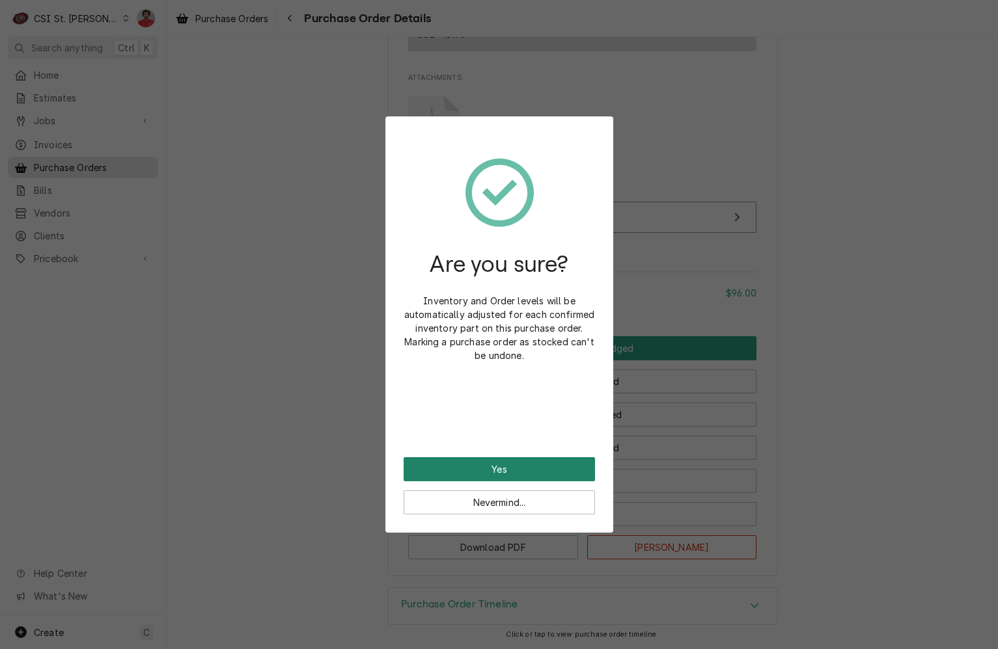
click at [484, 460] on button "Yes" at bounding box center [498, 469] width 191 height 24
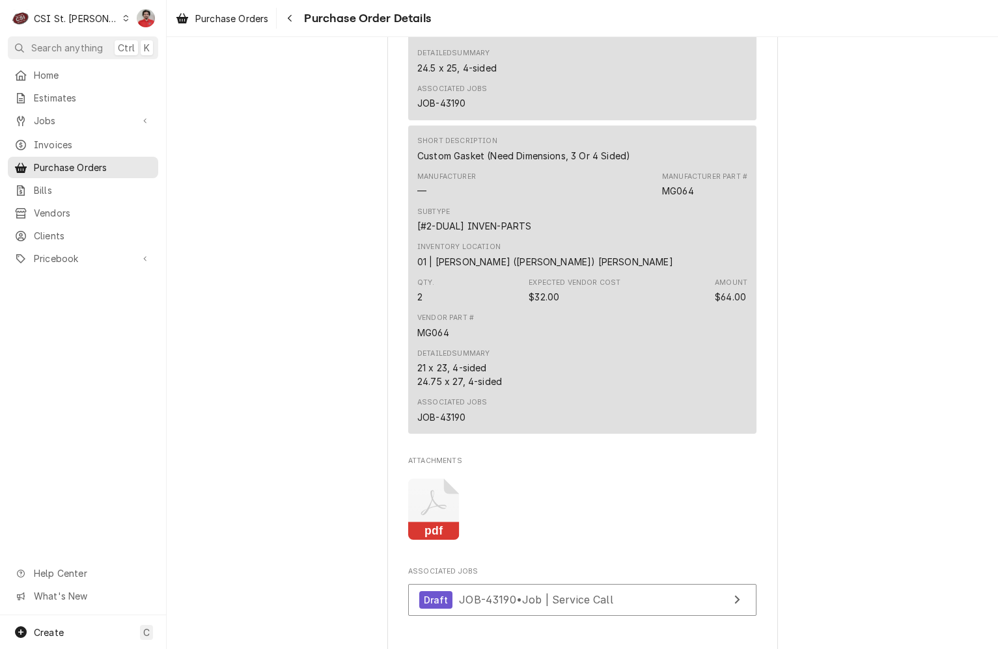
scroll to position [1430, 0]
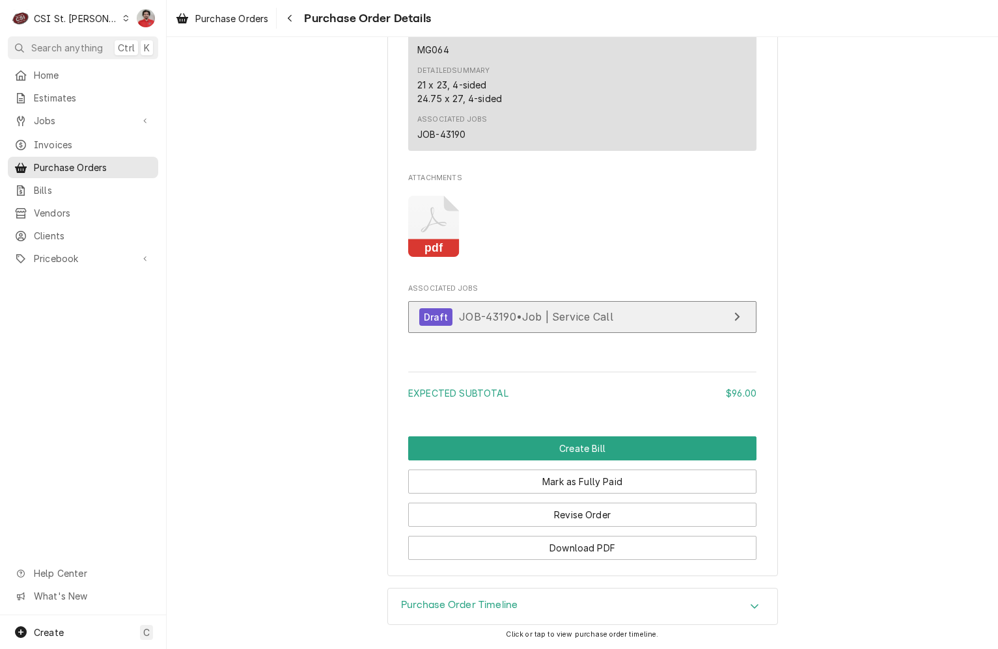
click at [486, 309] on div "Draft JOB-43190 • Job | Service Call" at bounding box center [516, 317] width 194 height 18
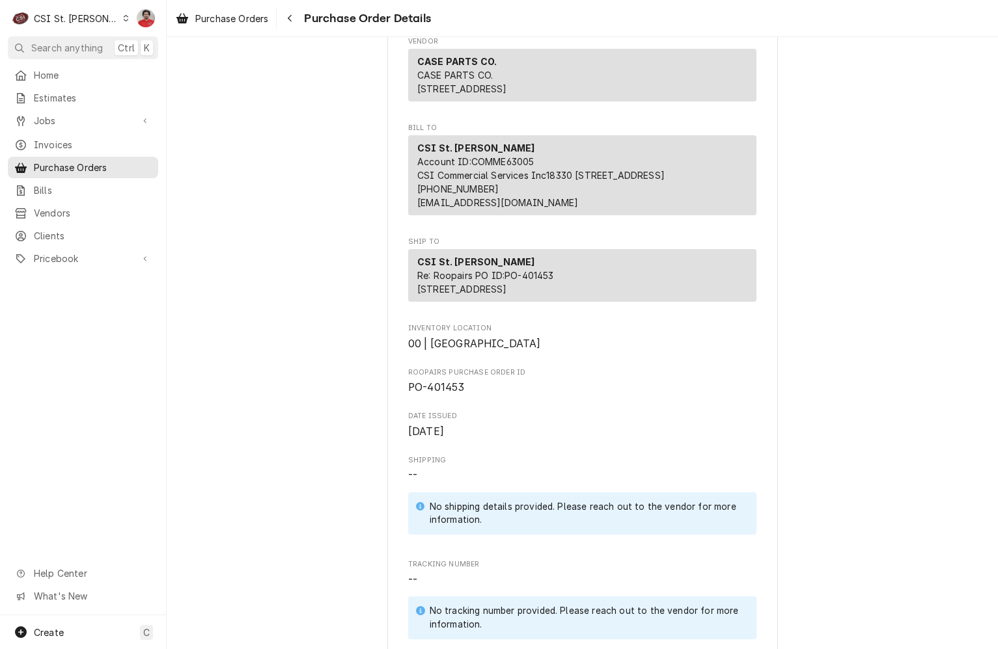
scroll to position [0, 0]
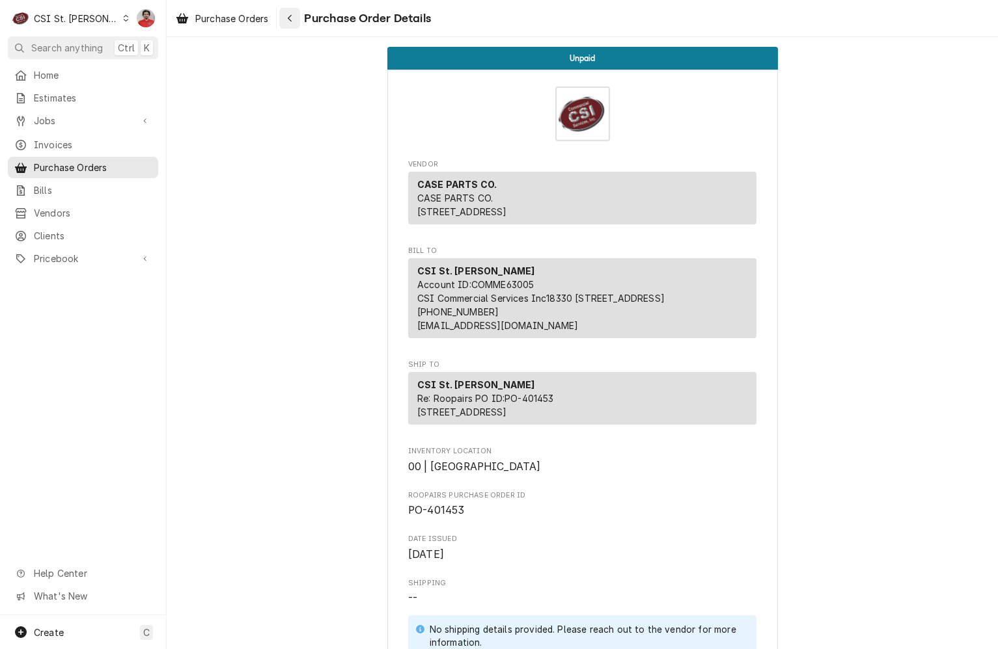
click at [292, 16] on icon "Navigate back" at bounding box center [290, 18] width 4 height 7
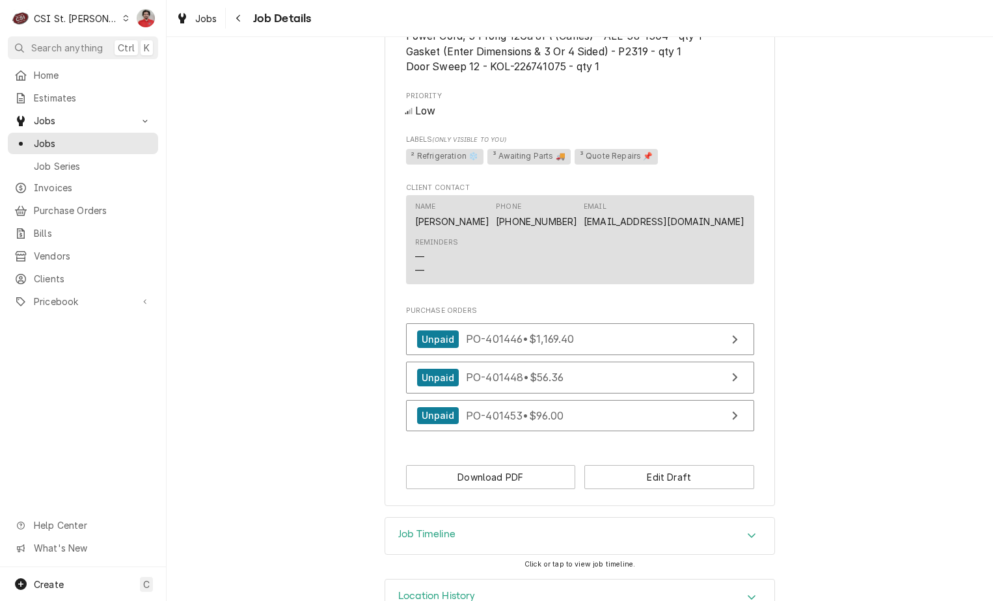
scroll to position [1342, 0]
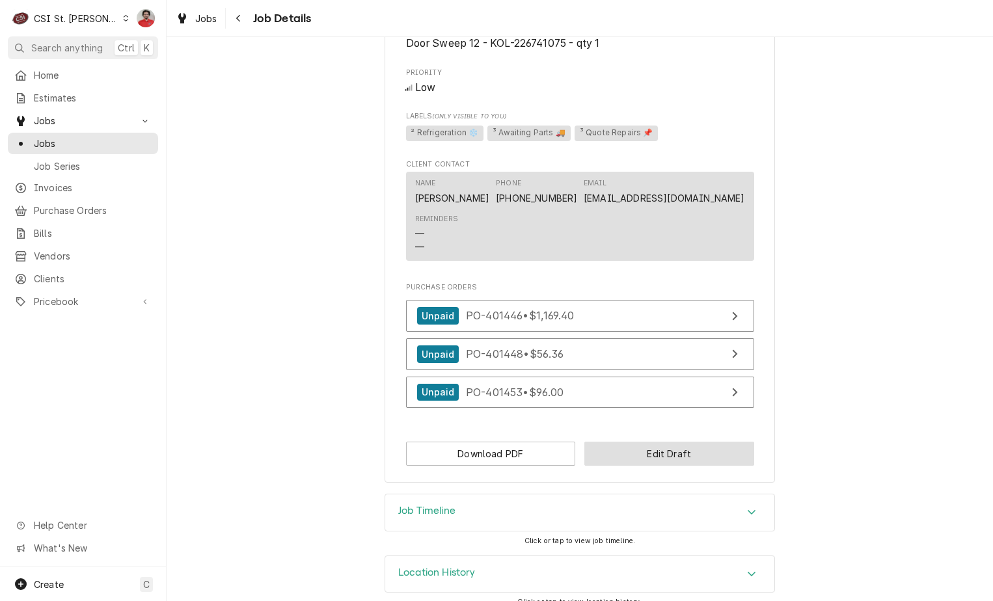
click at [685, 442] on button "Edit Draft" at bounding box center [669, 454] width 170 height 24
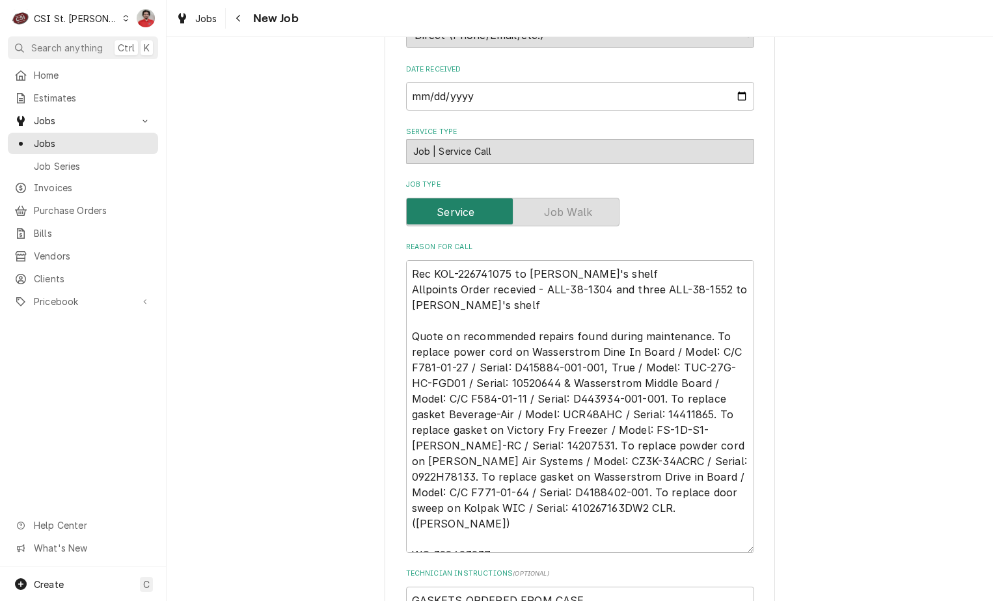
scroll to position [521, 0]
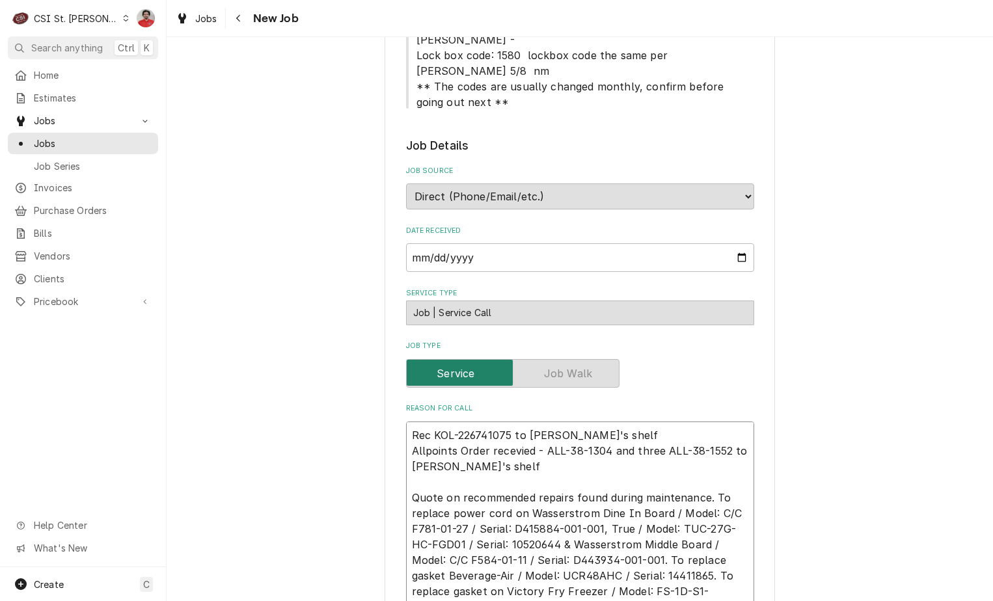
click at [610, 422] on textarea "Rec KOL-226741075 to Brad C's shelf Allpoints Order recevied - ALL-38-1304 and …" at bounding box center [580, 568] width 348 height 293
type textarea "x"
type textarea "Rec KOL-226741075 to Brad C's shelf Allpoints Order recevied - ALL-38-1304 and …"
type textarea "x"
type textarea "C Rec KOL-226741075 to Brad C's shelf Allpoints Order recevied - ALL-38-1304 an…"
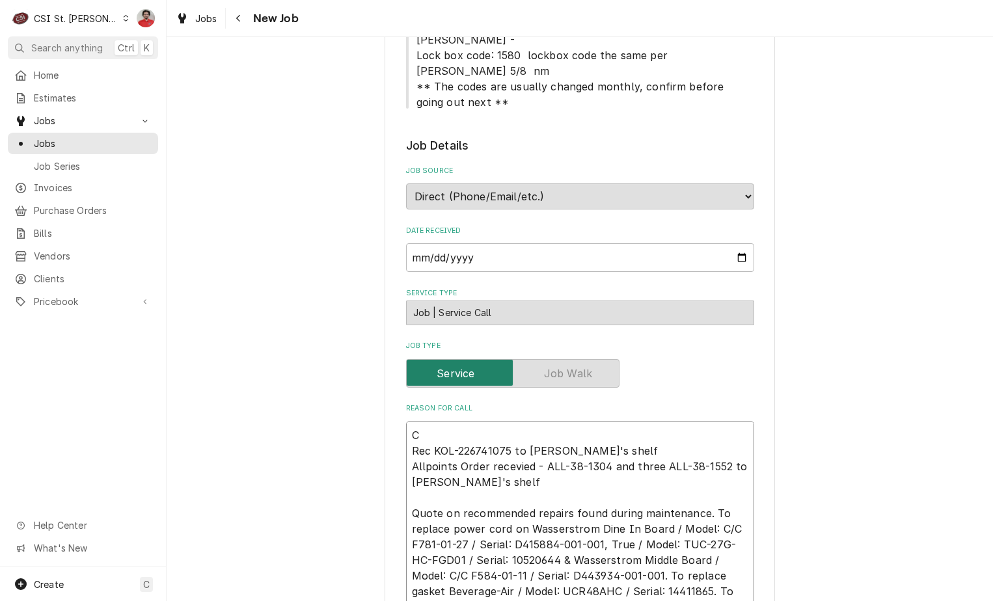
type textarea "x"
type textarea "Ca Rec KOL-226741075 to Brad C's shelf Allpoints Order recevied - ALL-38-1304 a…"
type textarea "x"
type textarea "Cas Rec KOL-226741075 to Brad C's shelf Allpoints Order recevied - ALL-38-1304 …"
type textarea "x"
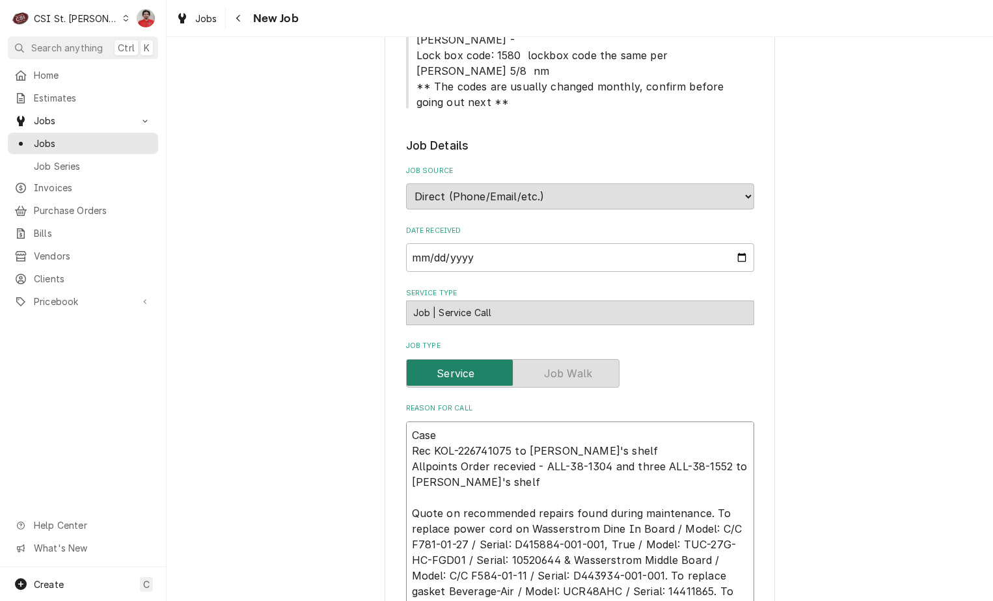
type textarea "Case Rec KOL-226741075 to Brad C's shelf Allpoints Order recevied - ALL-38-1304…"
type textarea "x"
type textarea "Case G Rec KOL-226741075 to Brad C's shelf Allpoints Order recevied - ALL-38-13…"
type textarea "x"
type textarea "Case Ga Rec KOL-226741075 to Brad C's shelf Allpoints Order recevied - ALL-38-1…"
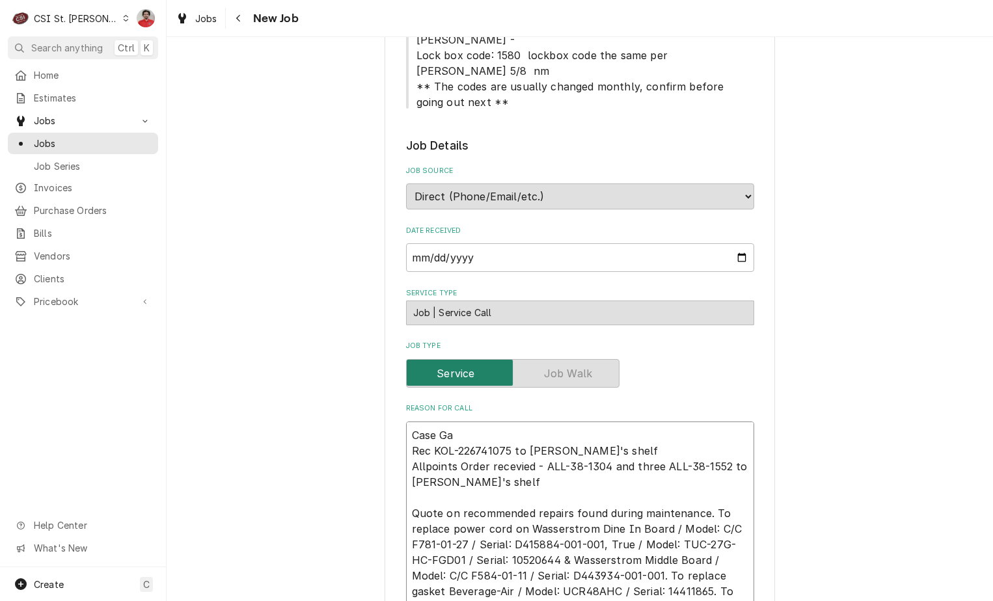
type textarea "x"
type textarea "Case Gas Rec KOL-226741075 to Brad C's shelf Allpoints Order recevied - ALL-38-…"
type textarea "x"
type textarea "Case Gask Rec KOL-226741075 to Brad C's shelf Allpoints Order recevied - ALL-38…"
type textarea "x"
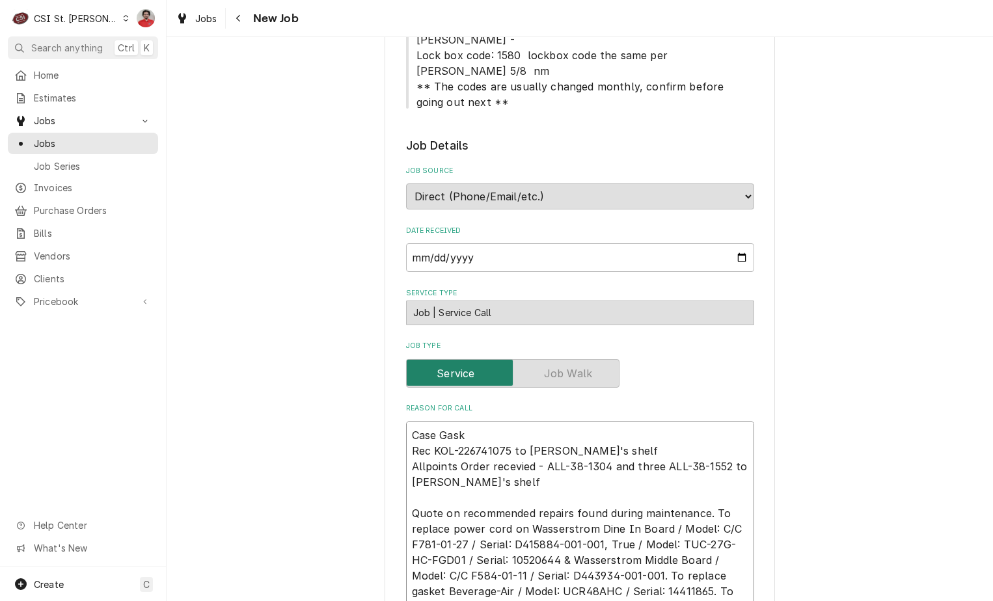
type textarea "Case Gaskg Rec KOL-226741075 to Brad C's shelf Allpoints Order recevied - ALL-3…"
type textarea "x"
type textarea "Case Gask Rec KOL-226741075 to Brad C's shelf Allpoints Order recevied - ALL-38…"
type textarea "x"
type textarea "Case Gaskk Rec KOL-226741075 to Brad C's shelf Allpoints Order recevied - ALL-3…"
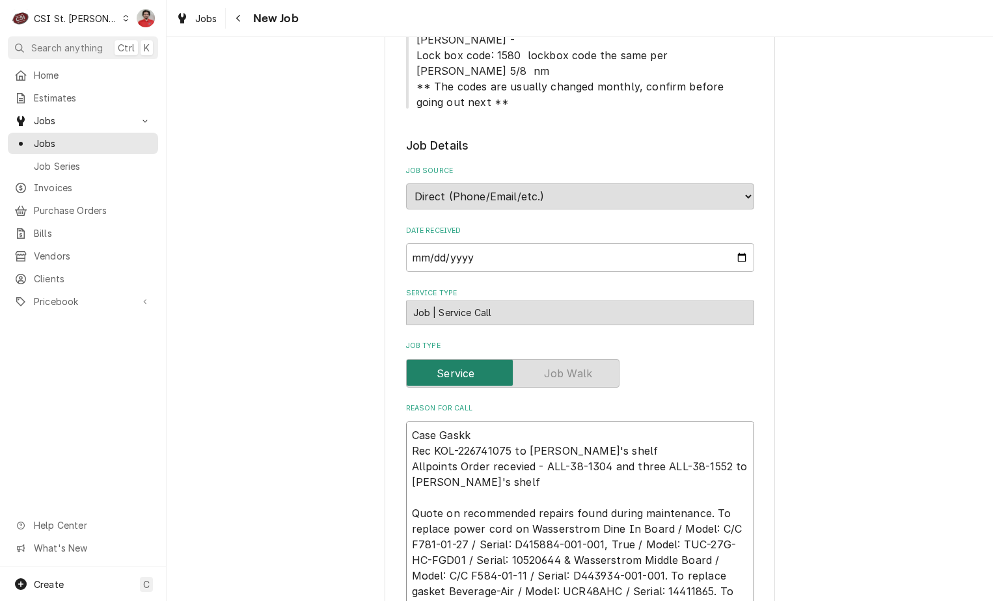
type textarea "x"
type textarea "Case Gask Rec KOL-226741075 to Brad C's shelf Allpoints Order recevied - ALL-38…"
type textarea "x"
type textarea "Case Gaske Rec KOL-226741075 to Brad C's shelf Allpoints Order recevied - ALL-3…"
type textarea "x"
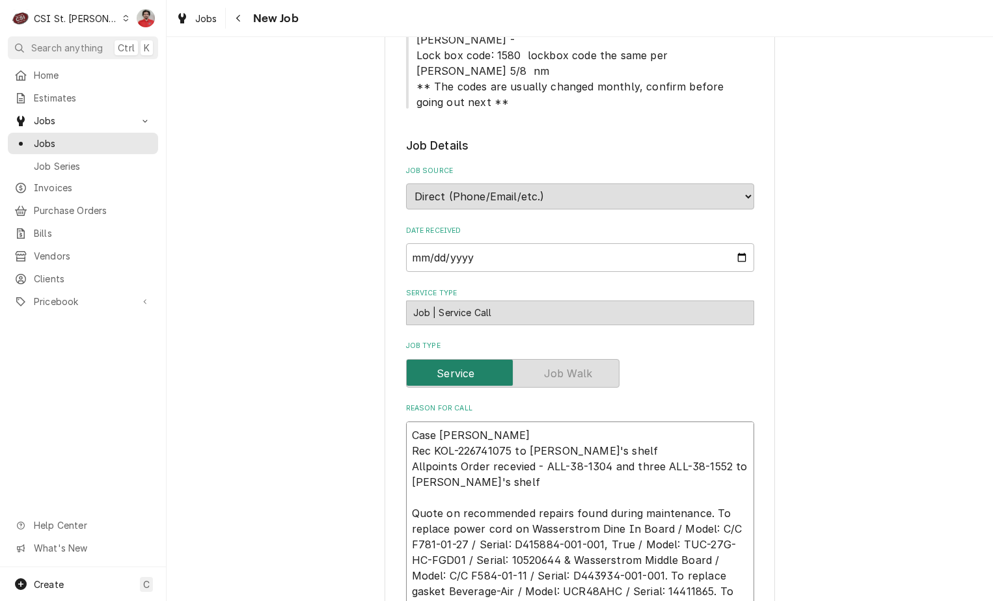
type textarea "Case Gasket Rec KOL-226741075 to Brad C's shelf Allpoints Order recevied - ALL-…"
type textarea "x"
type textarea "Case Gaskets Rec KOL-226741075 to Brad C's shelf Allpoints Order recevied - ALL…"
type textarea "x"
type textarea "Case Gaskets Rec KOL-226741075 to Brad C's shelf Allpoints Order recevied - ALL…"
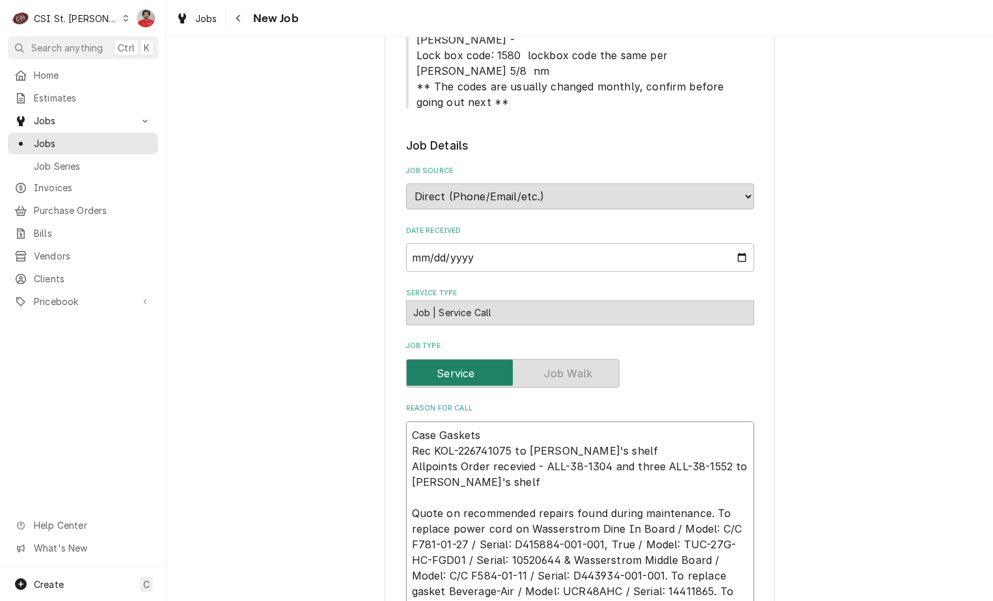
type textarea "x"
type textarea "Case Gaskets o Rec KOL-226741075 to Brad C's shelf Allpoints Order recevied - A…"
type textarea "x"
type textarea "Case Gaskets r Rec KOL-226741075 to Brad C's shelf Allpoints Order recevied - A…"
type textarea "x"
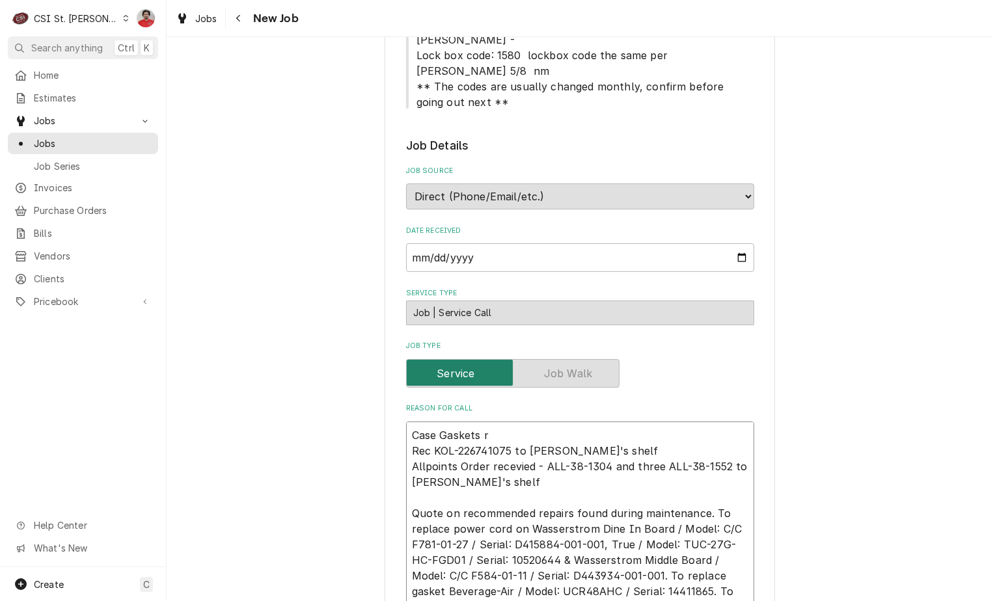
type textarea "Case Gaskets re Rec KOL-226741075 to Brad C's shelf Allpoints Order recevied - …"
type textarea "x"
type textarea "Case Gaskets rec Rec KOL-226741075 to Brad C's shelf Allpoints Order recevied -…"
type textarea "x"
type textarea "Case Gaskets rec Rec KOL-226741075 to Brad C's shelf Allpoints Order recevied -…"
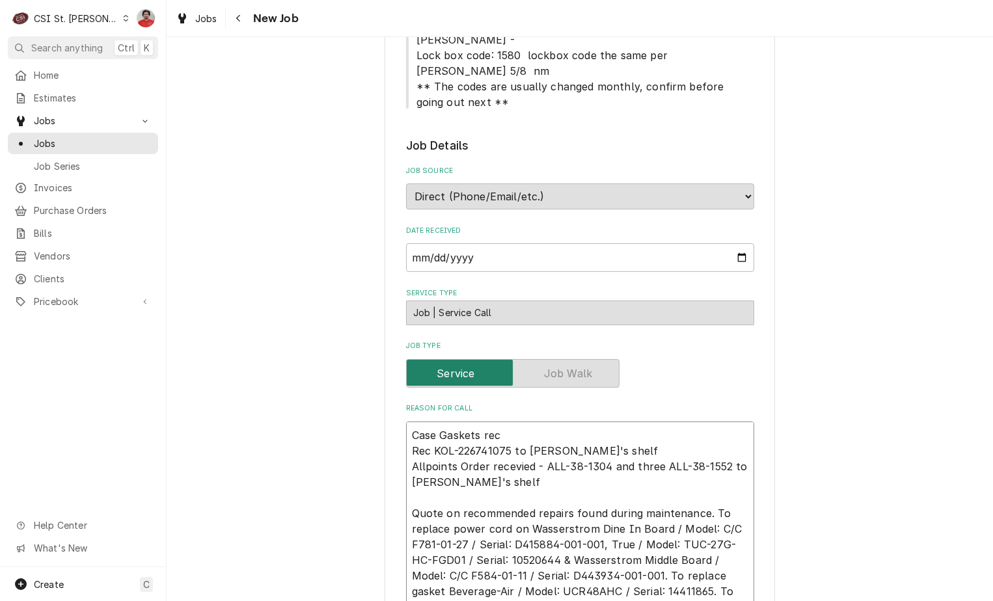
type textarea "x"
type textarea "Case Gaskets rec t Rec KOL-226741075 to Brad C's shelf Allpoints Order recevied…"
type textarea "x"
type textarea "Case Gaskets rec to Rec KOL-226741075 to Brad C's shelf Allpoints Order recevie…"
type textarea "x"
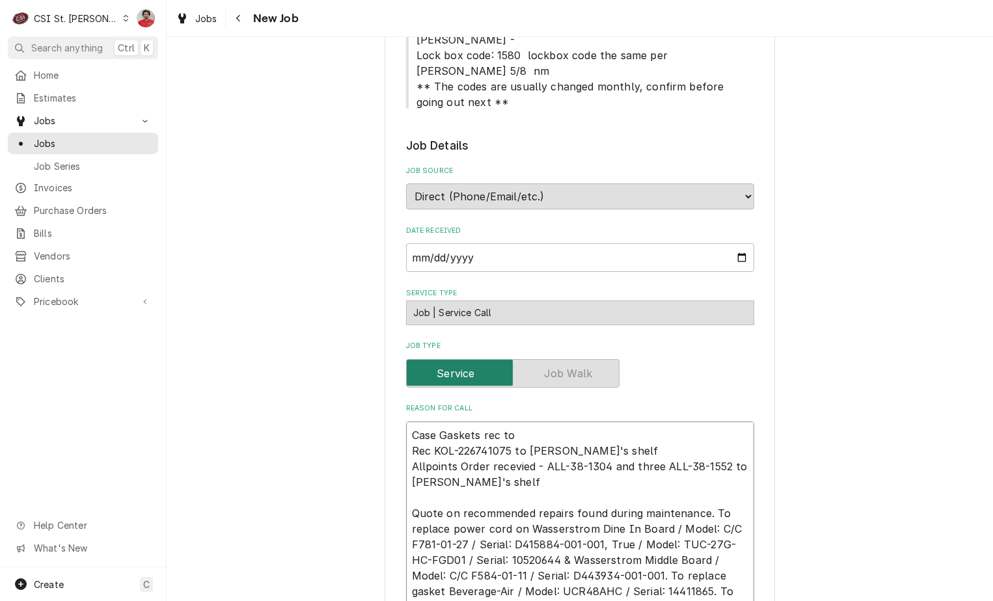
type textarea "Case Gaskets rec to Rec KOL-226741075 to Brad C's shelf Allpoints Order recevie…"
type textarea "x"
type textarea "Case Gaskets rec to B Rec KOL-226741075 to Brad C's shelf Allpoints Order recev…"
type textarea "x"
type textarea "Case Gaskets rec to Br Rec KOL-226741075 to Brad C's shelf Allpoints Order rece…"
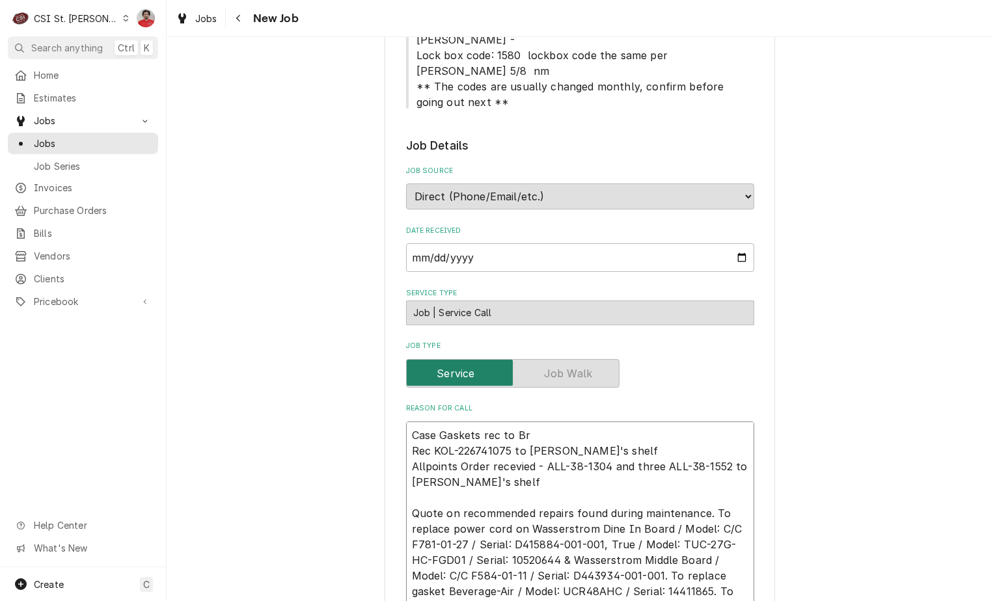
type textarea "x"
type textarea "Case Gaskets rec to Bra Rec KOL-226741075 to Brad C's shelf Allpoints Order rec…"
type textarea "x"
type textarea "Case Gaskets rec to Brad Rec KOL-226741075 to Brad C's shelf Allpoints Order re…"
type textarea "x"
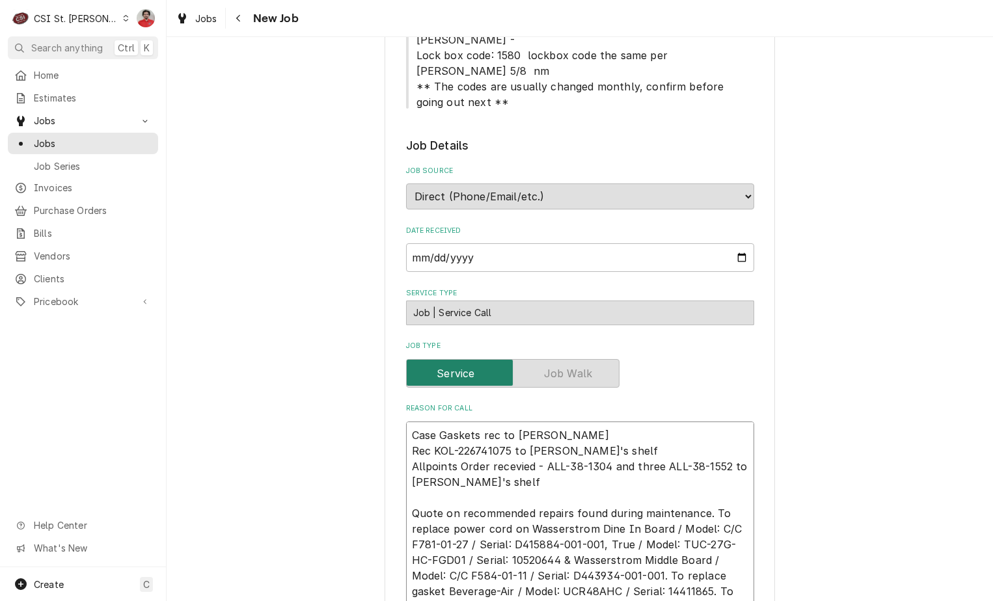
type textarea "Case Gaskets rec to Brad Rec KOL-226741075 to Brad C's shelf Allpoints Order re…"
type textarea "x"
type textarea "Case Gaskets rec to Brad C Rec KOL-226741075 to Brad C's shelf Allpoints Order …"
type textarea "x"
type textarea "Case Gaskets rec to Brad C' Rec KOL-226741075 to Brad C's shelf Allpoints Order…"
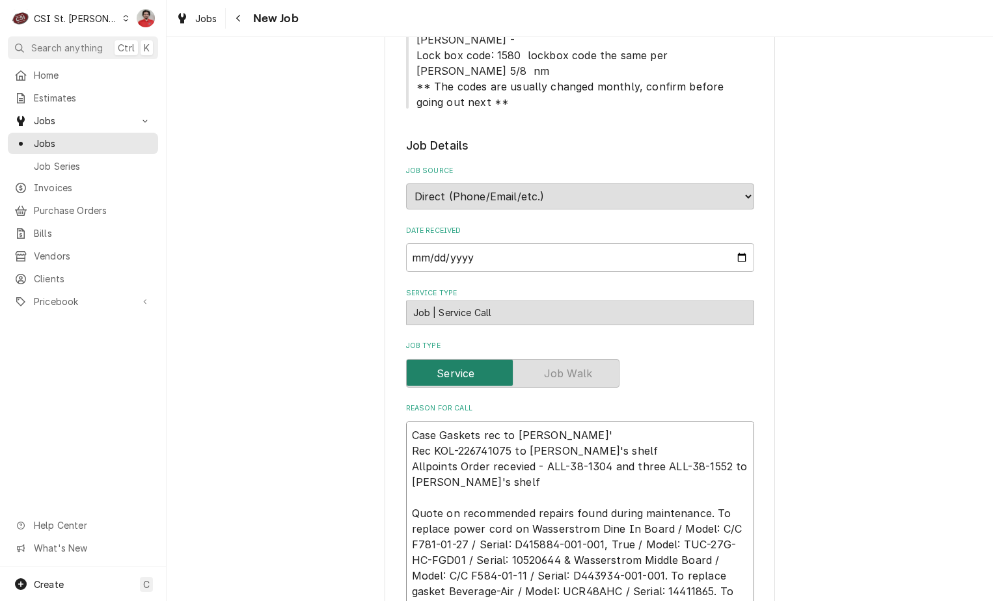
type textarea "x"
type textarea "Case Gaskets rec to Brad C' Rec KOL-226741075 to Brad C's shelf Allpoints Order…"
type textarea "x"
type textarea "Case Gaskets rec to Brad C' s Rec KOL-226741075 to Brad C's shelf Allpoints Ord…"
type textarea "x"
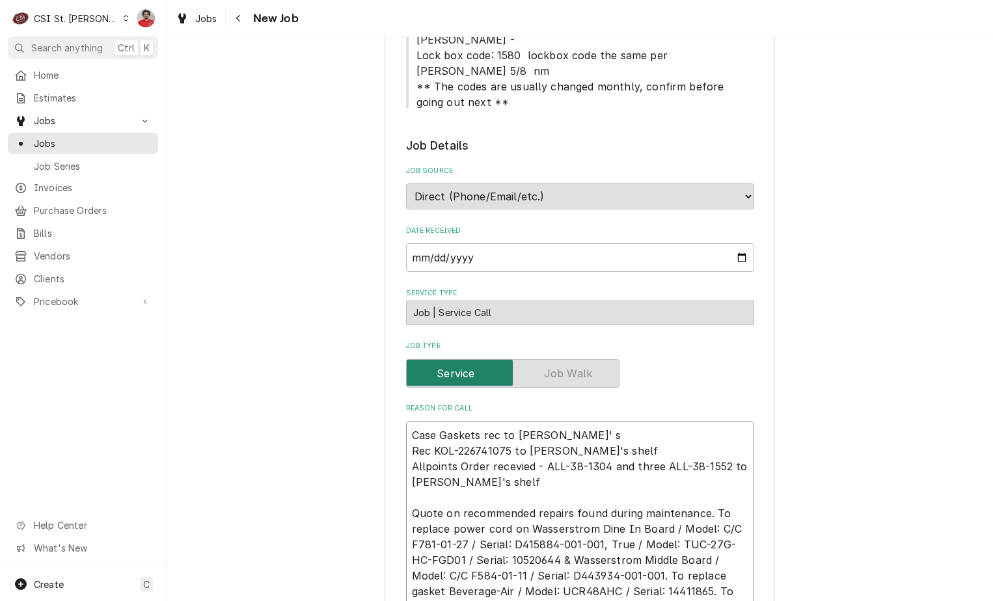
type textarea "Case Gaskets rec to Brad C' ss Rec KOL-226741075 to Brad C's shelf Allpoints Or…"
type textarea "x"
type textarea "Case Gaskets rec to Brad C' ssh Rec KOL-226741075 to Brad C's shelf Allpoints O…"
type textarea "x"
type textarea "Case Gaskets rec to Brad C' sshe Rec KOL-226741075 to Brad C's shelf Allpoints …"
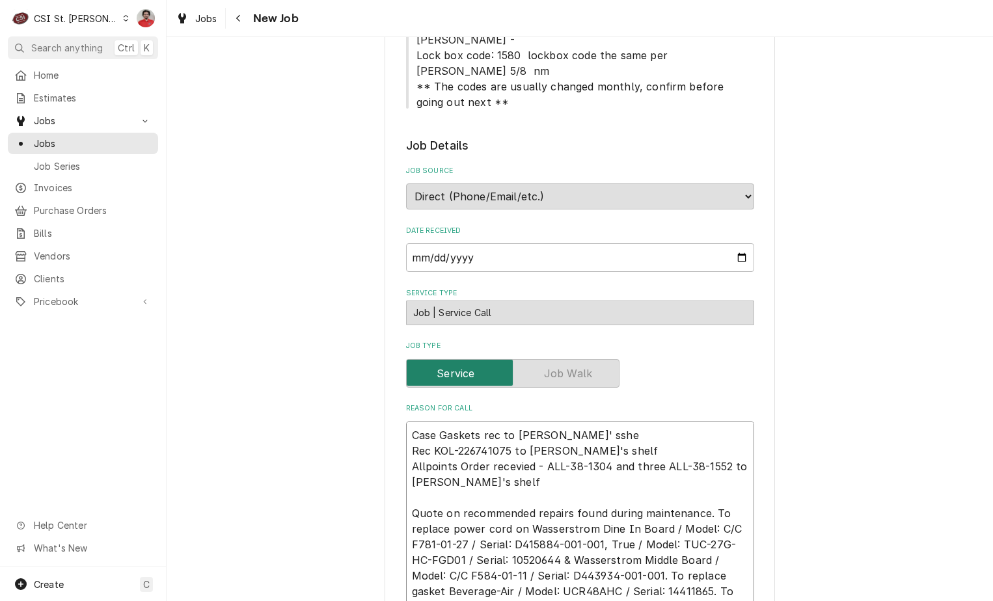
type textarea "x"
type textarea "Case Gaskets rec to Brad C' ssh Rec KOL-226741075 to Brad C's shelf Allpoints O…"
type textarea "x"
type textarea "Case Gaskets rec to Brad C' ss Rec KOL-226741075 to Brad C's shelf Allpoints Or…"
type textarea "x"
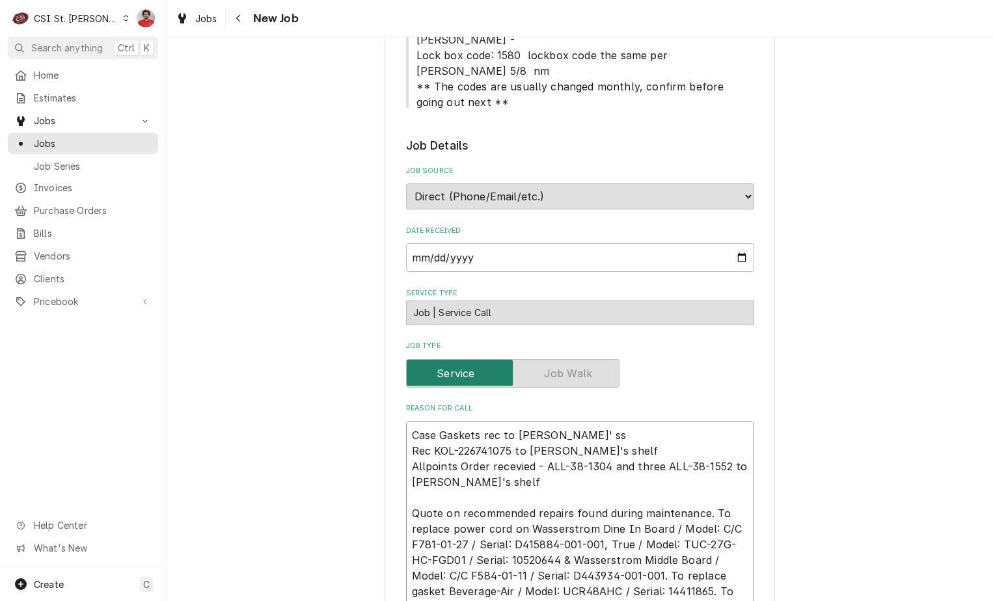
type textarea "Case Gaskets rec to Brad C' s Rec KOL-226741075 to Brad C's shelf Allpoints Ord…"
type textarea "x"
type textarea "Case Gaskets rec to Brad C' Rec KOL-226741075 to Brad C's shelf Allpoints Order…"
type textarea "x"
type textarea "Case Gaskets rec to Brad C' Rec KOL-226741075 to Brad C's shelf Allpoints Order…"
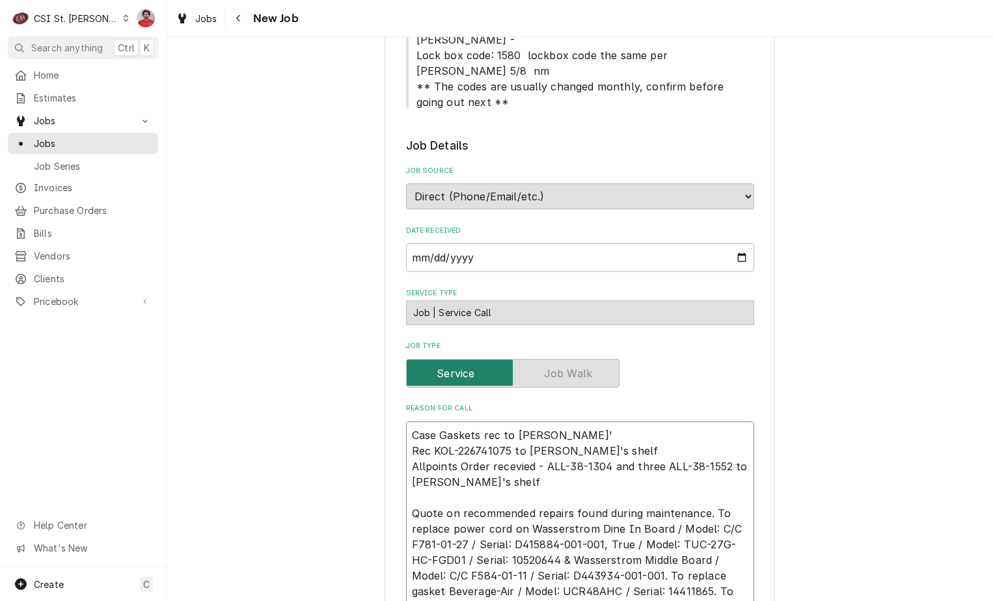
type textarea "x"
type textarea "Case Gaskets rec to Brad C's Rec KOL-226741075 to Brad C's shelf Allpoints Orde…"
type textarea "x"
type textarea "Case Gaskets rec to Brad C's Rec KOL-226741075 to Brad C's shelf Allpoints Orde…"
type textarea "x"
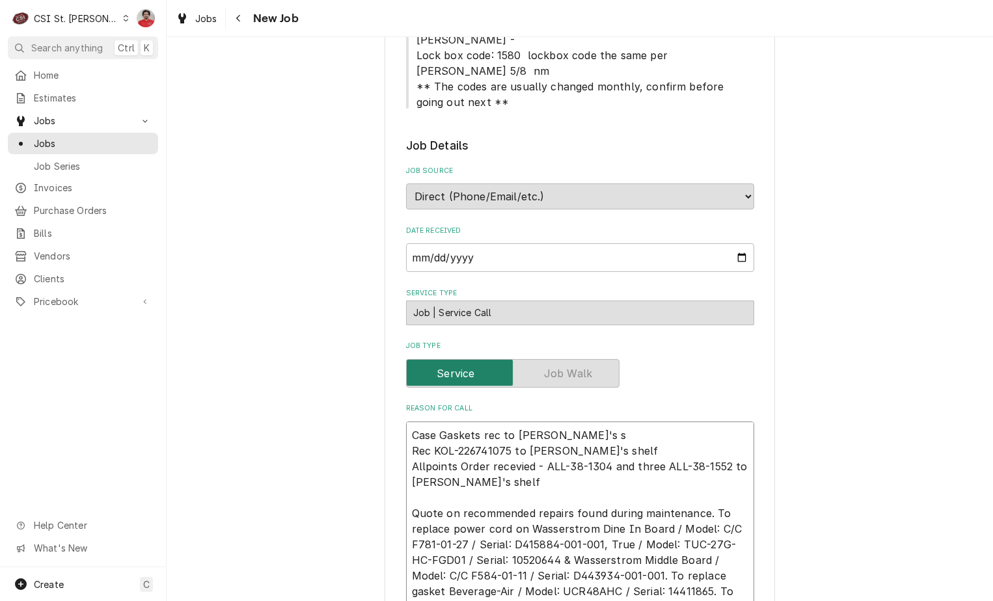
type textarea "Case Gaskets rec to Brad C's sh Rec KOL-226741075 to Brad C's shelf Allpoints O…"
type textarea "x"
type textarea "Case Gaskets rec to Brad C's she Rec KOL-226741075 to Brad C's shelf Allpoints …"
type textarea "x"
type textarea "Case Gaskets rec to Brad C's shel Rec KOL-226741075 to Brad C's shelf Allpoints…"
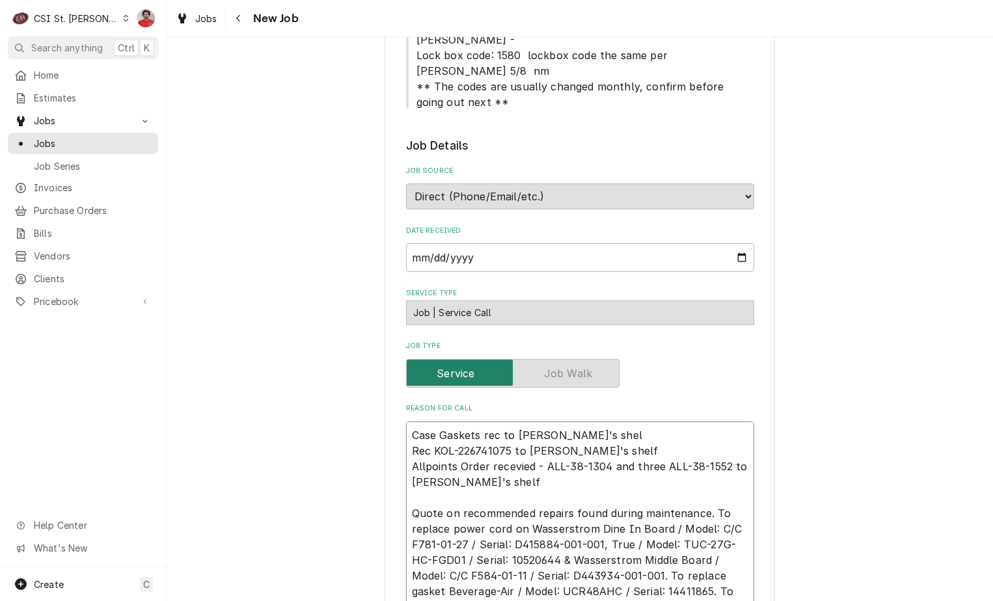
type textarea "x"
type textarea "Case Gaskets rec to Brad C's shelf Rec KOL-226741075 to Brad C's shelf Allpoint…"
type textarea "x"
type textarea "Case Gaskets rec to Brad C's shelf. Rec KOL-226741075 to Brad C's shelf Allpoin…"
type textarea "x"
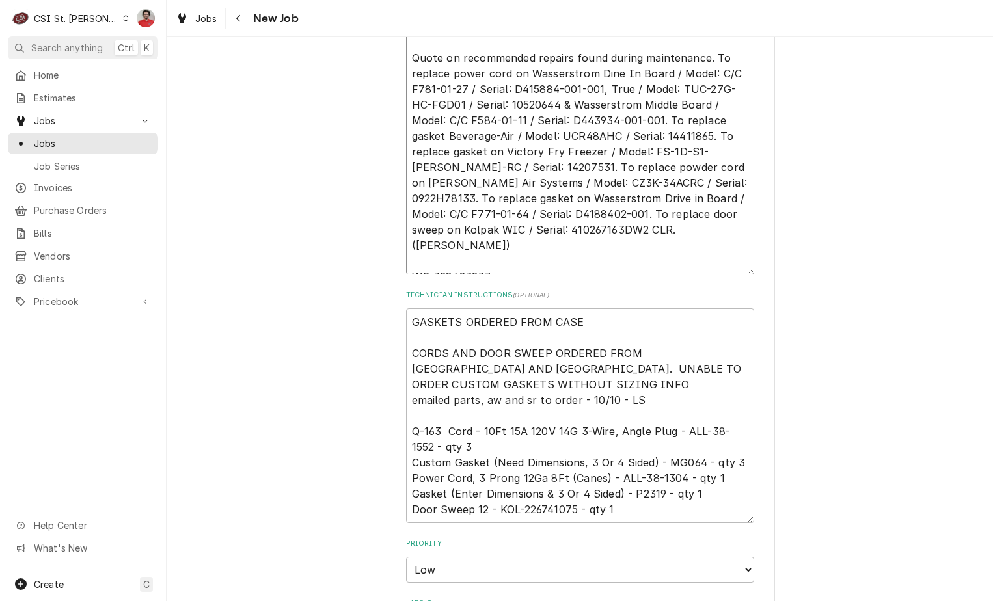
scroll to position [16, 0]
type textarea "Case Gaskets rec to Brad C's shelf. Rec KOL-226741075 to Brad C's shelf Allpoin…"
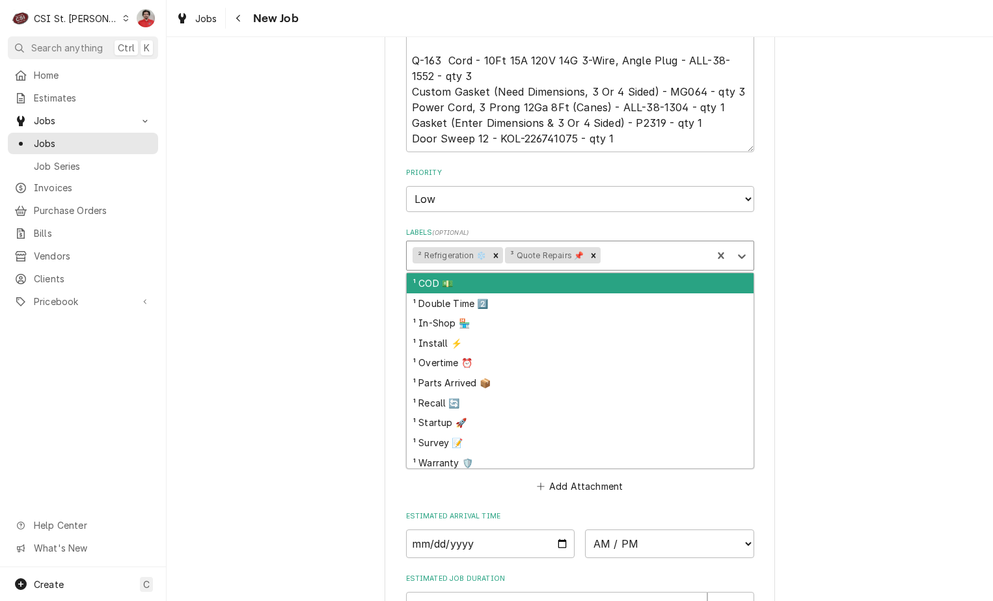
scroll to position [1367, 0]
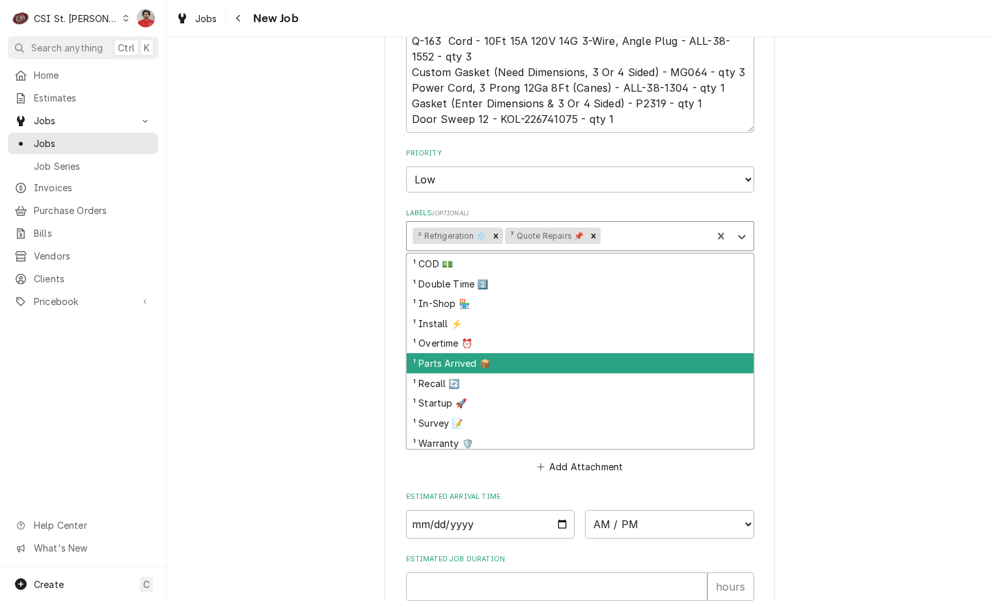
click at [508, 353] on div "¹ Parts Arrived 📦" at bounding box center [580, 363] width 347 height 20
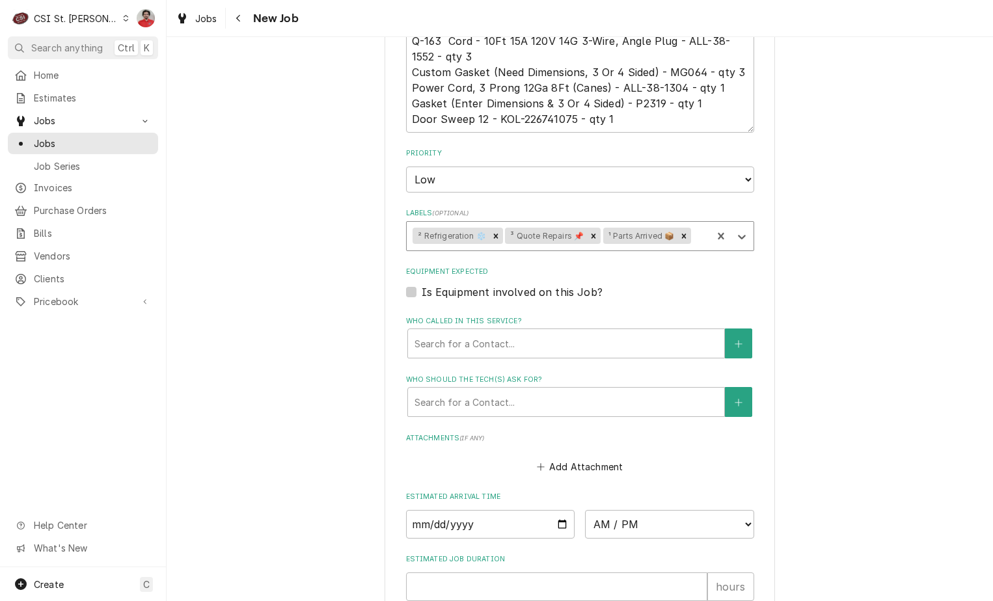
scroll to position [1508, 0]
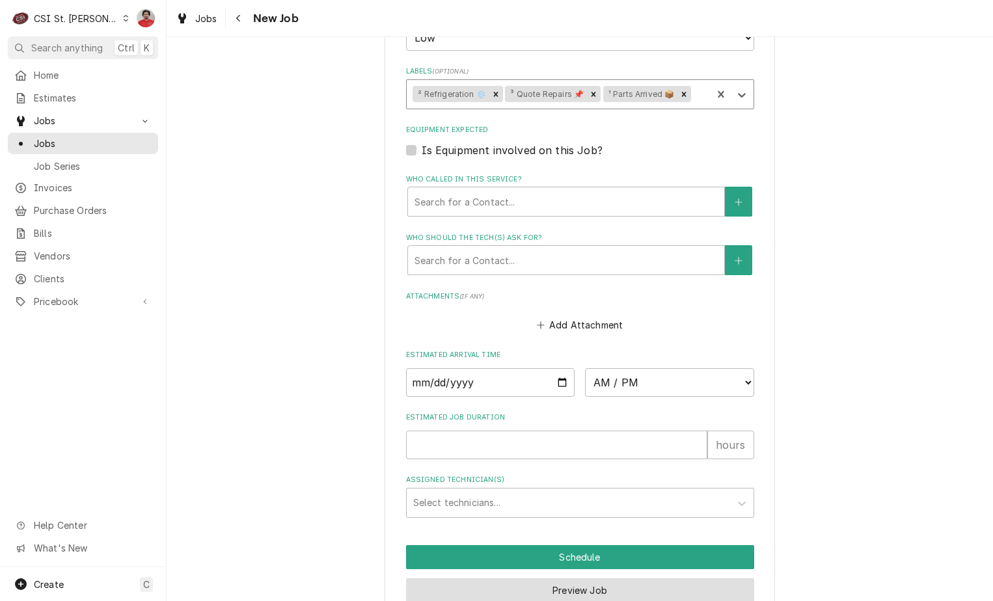
click at [582, 579] on button "Preview Job" at bounding box center [580, 591] width 348 height 24
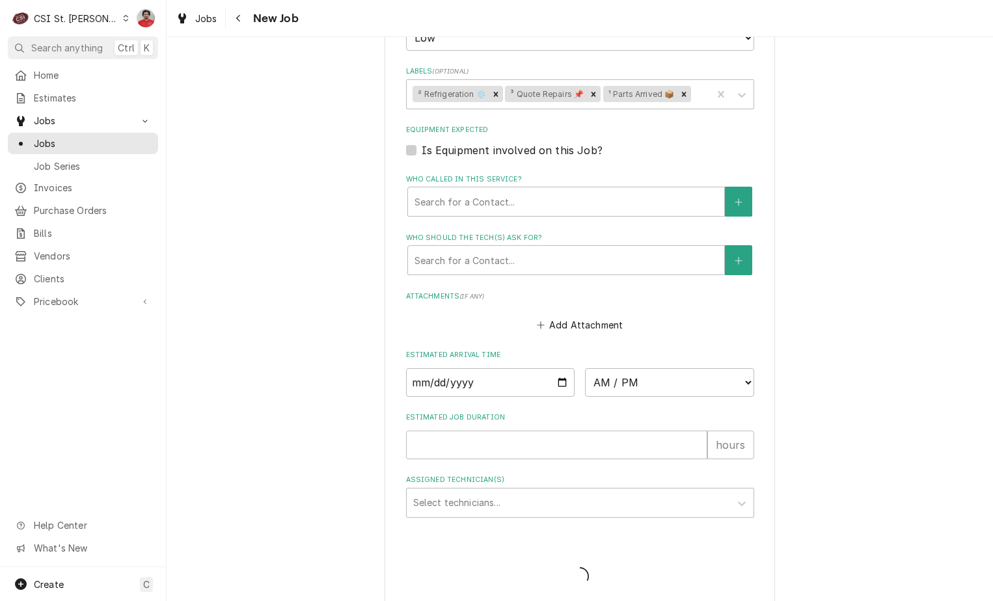
scroll to position [1464, 0]
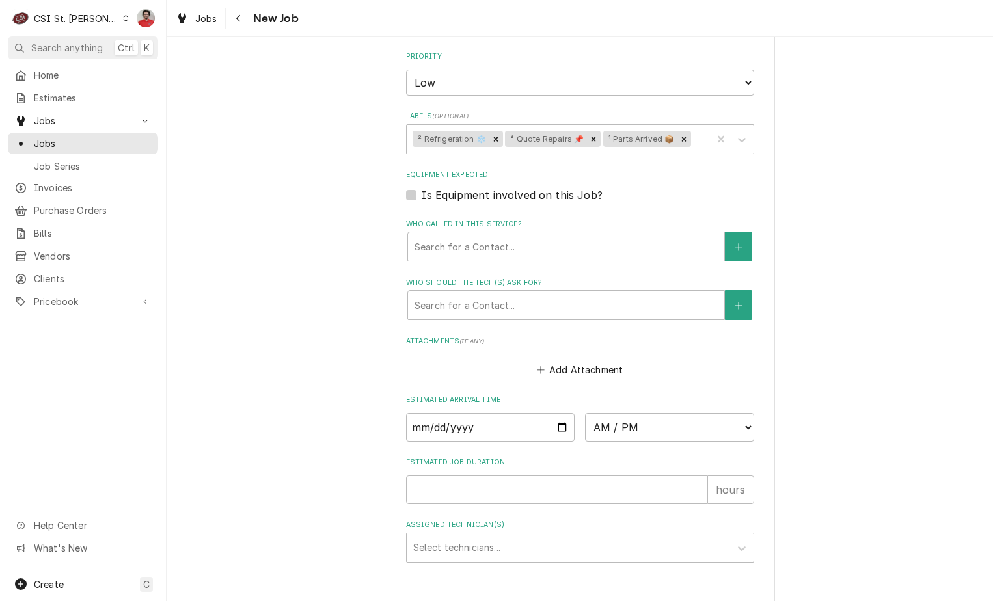
type textarea "x"
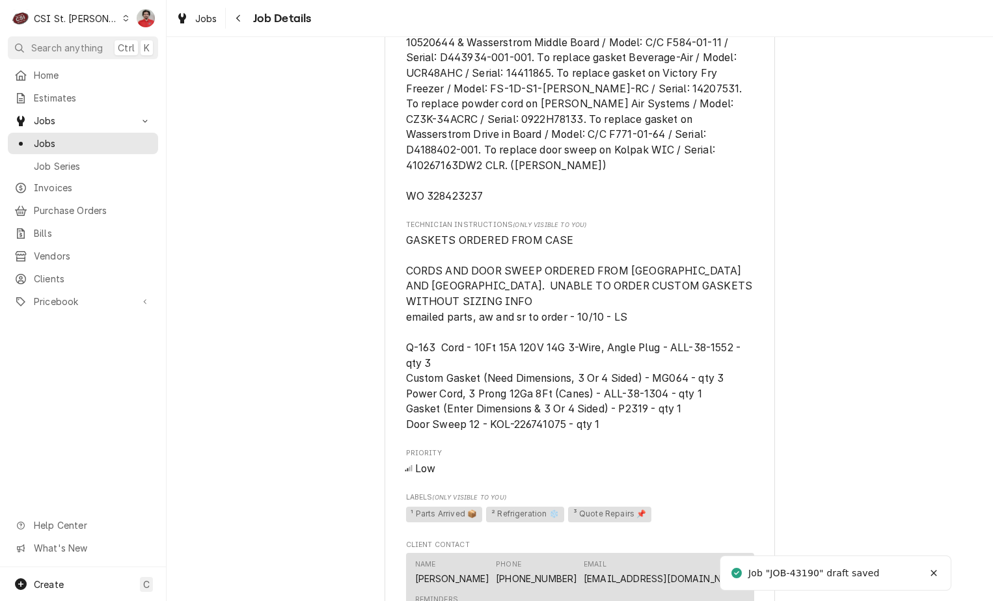
scroll to position [1357, 0]
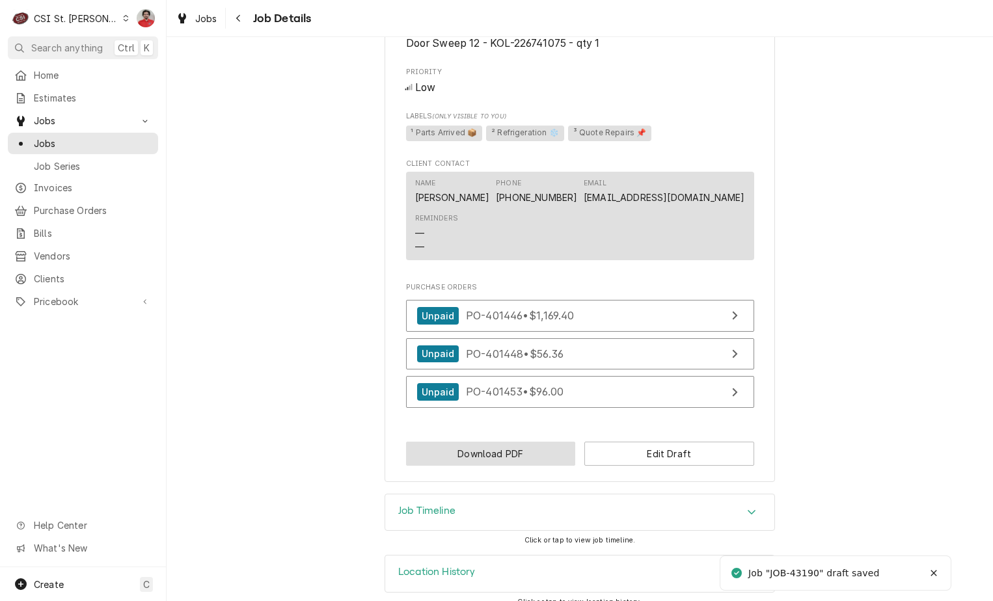
click at [551, 442] on button "Download PDF" at bounding box center [491, 454] width 170 height 24
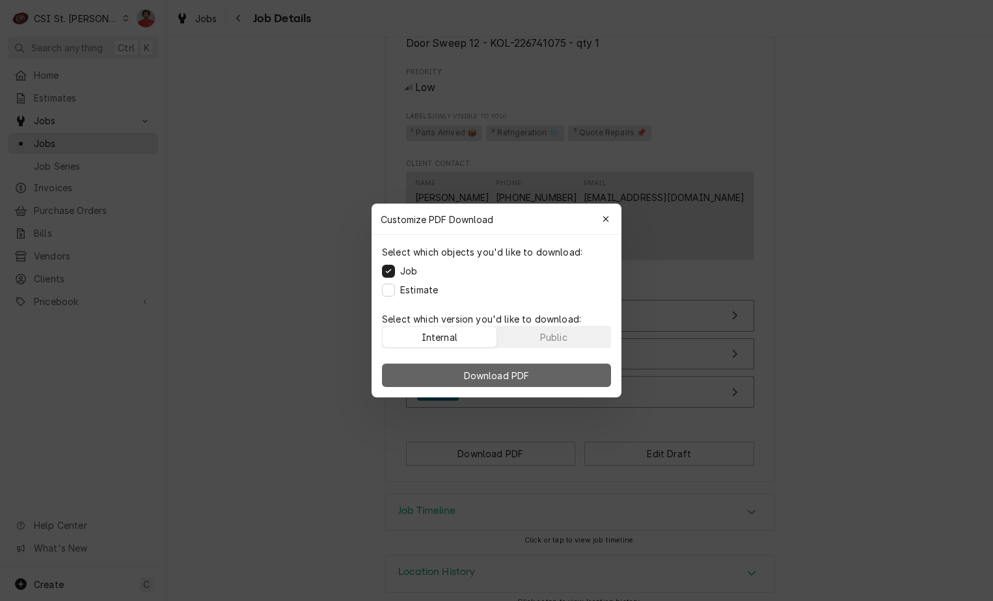
click at [536, 368] on button "Download PDF" at bounding box center [496, 375] width 229 height 23
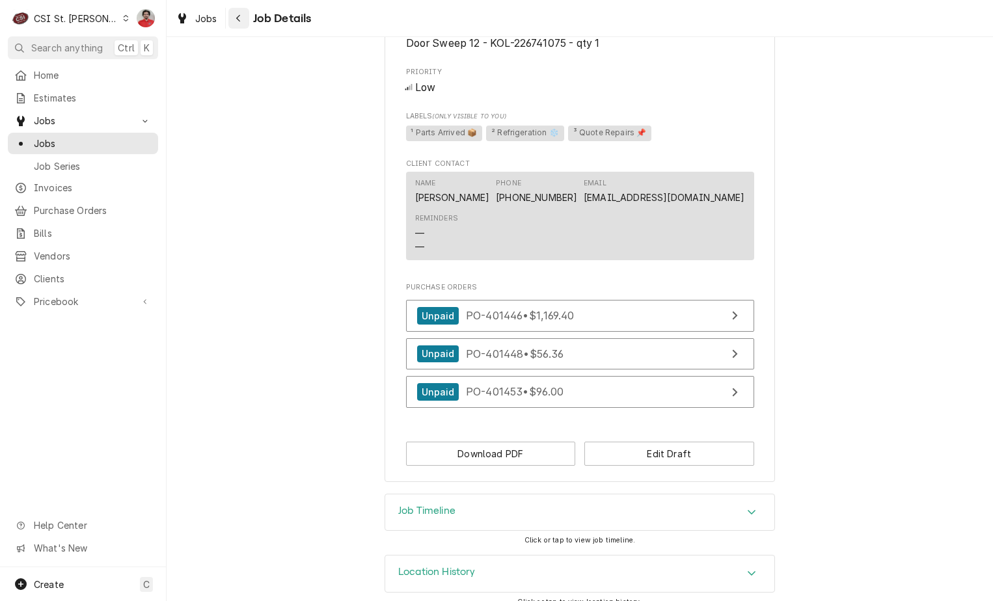
click at [234, 20] on div "Navigate back" at bounding box center [238, 18] width 13 height 13
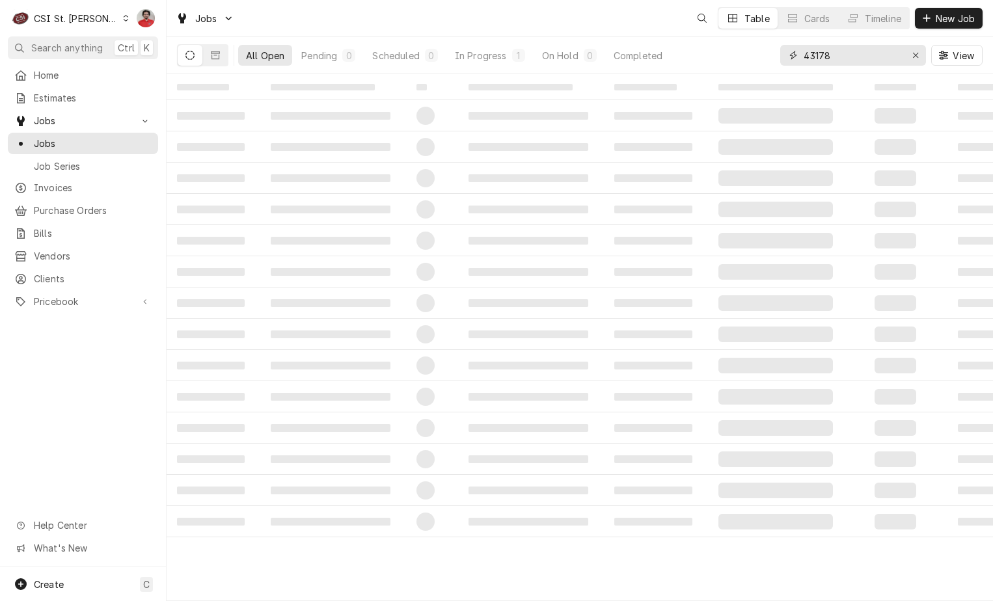
click at [834, 57] on input "43178" at bounding box center [853, 55] width 98 height 21
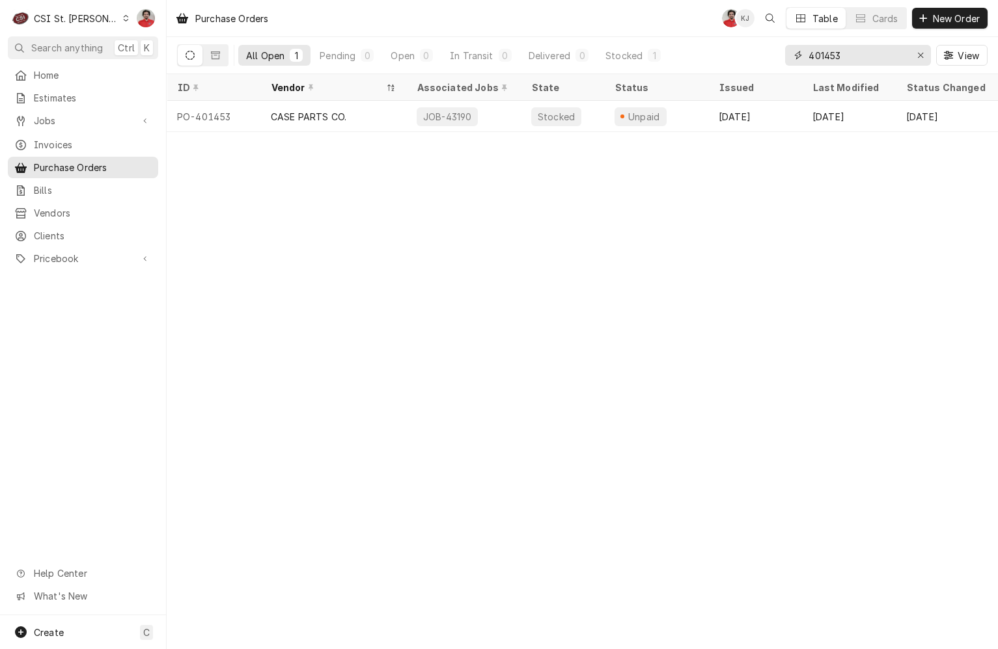
click at [827, 57] on input "401453" at bounding box center [857, 55] width 98 height 21
click at [828, 56] on input "401453" at bounding box center [857, 55] width 98 height 21
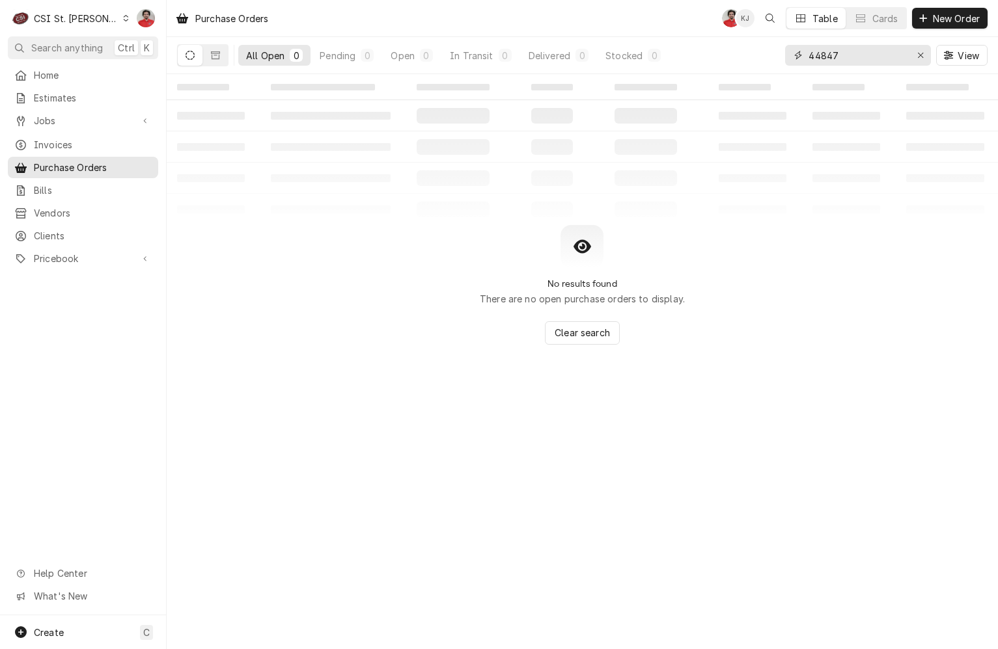
type input "44847"
click at [81, 21] on div "CSI St. [PERSON_NAME]" at bounding box center [76, 19] width 85 height 14
drag, startPoint x: 50, startPoint y: 41, endPoint x: 51, endPoint y: 51, distance: 9.8
click at [50, 42] on html "C CSI St. Louis NF Search anything Ctrl K Home Estimates Jobs Jobs Job Series I…" at bounding box center [499, 324] width 998 height 649
click at [51, 51] on span "Search anything" at bounding box center [67, 48] width 72 height 14
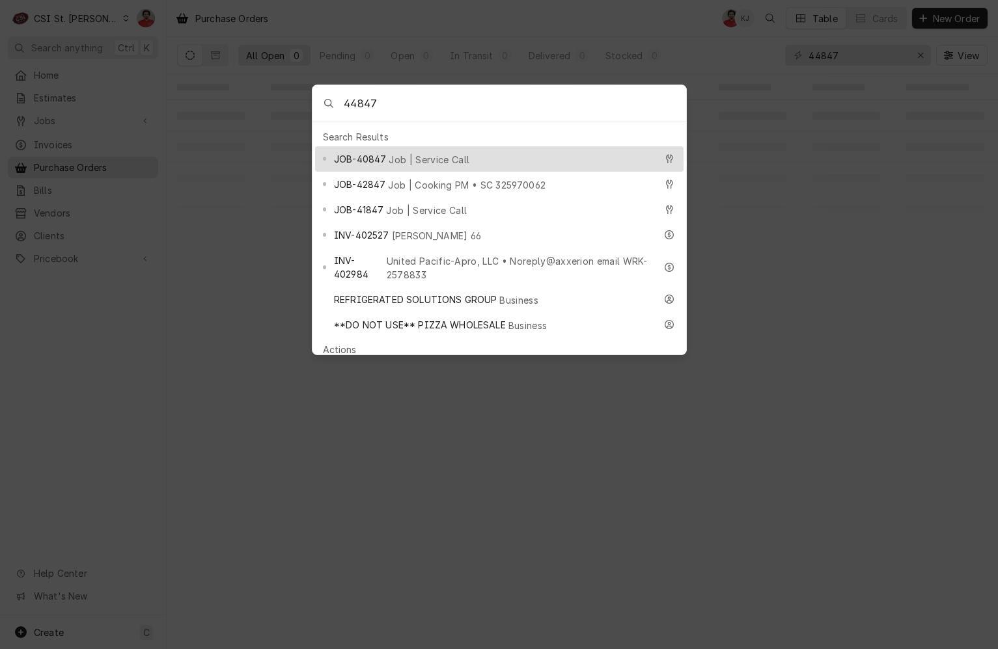
type input "44847"
click at [433, 153] on span "Job | Service Call" at bounding box center [429, 160] width 81 height 14
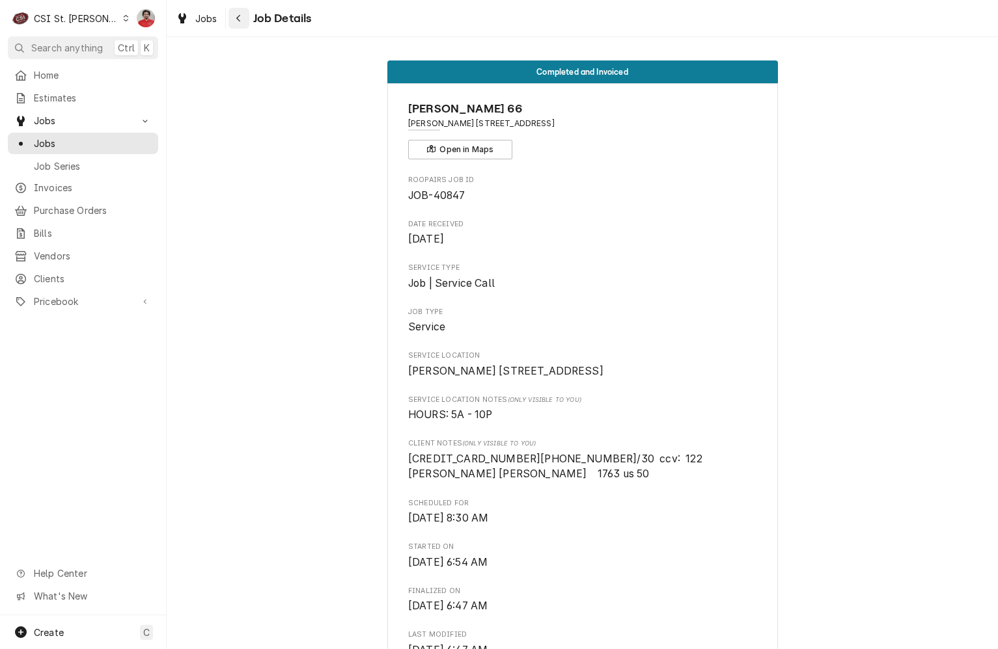
click at [234, 16] on div "Navigate back" at bounding box center [238, 18] width 13 height 13
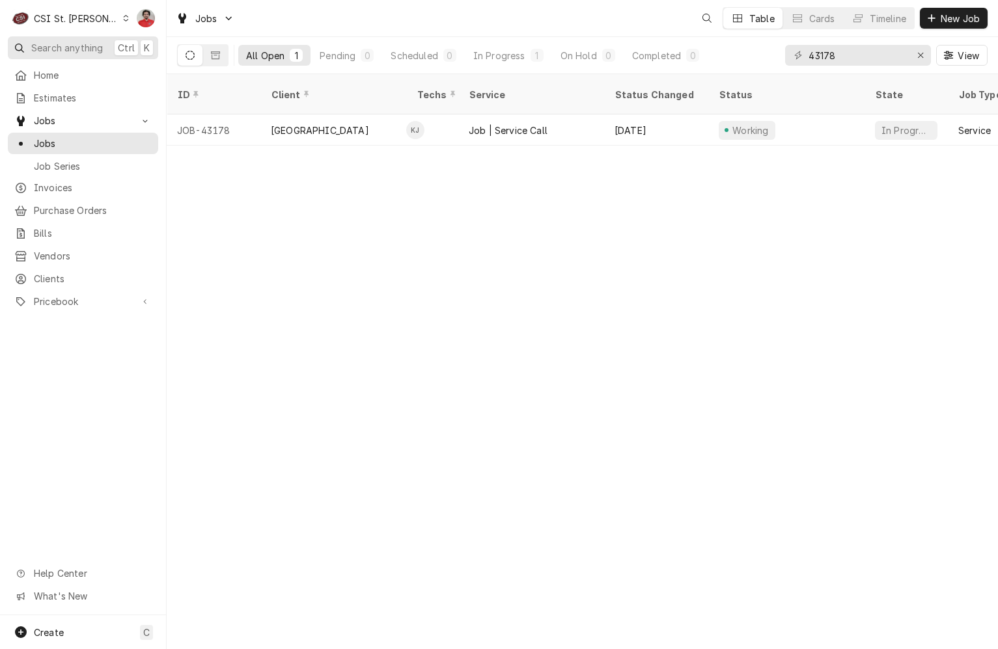
click at [85, 52] on span "Search anything" at bounding box center [67, 48] width 72 height 14
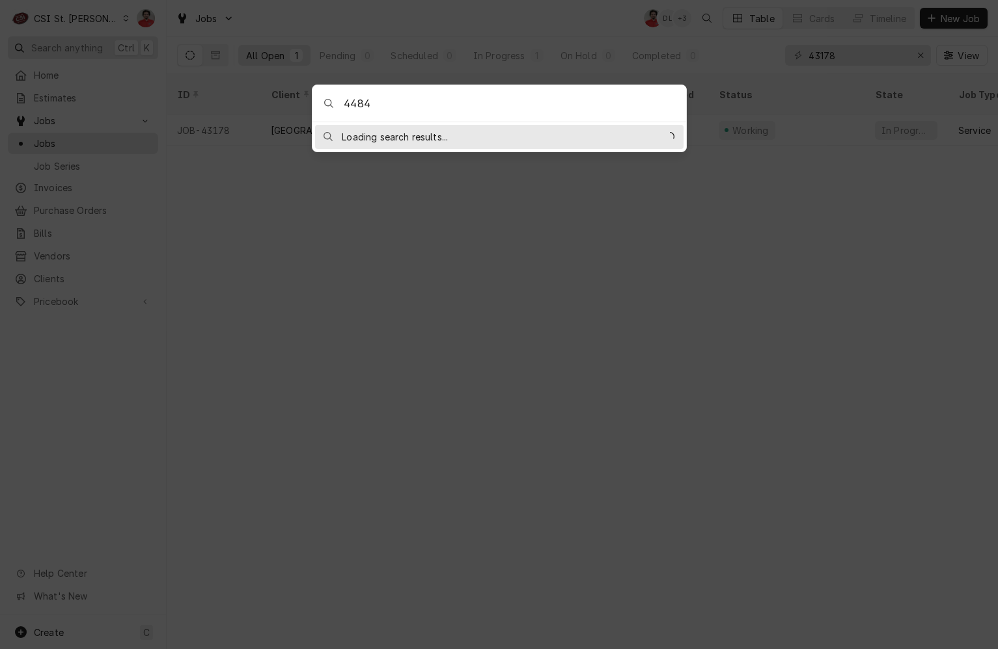
type input "44847"
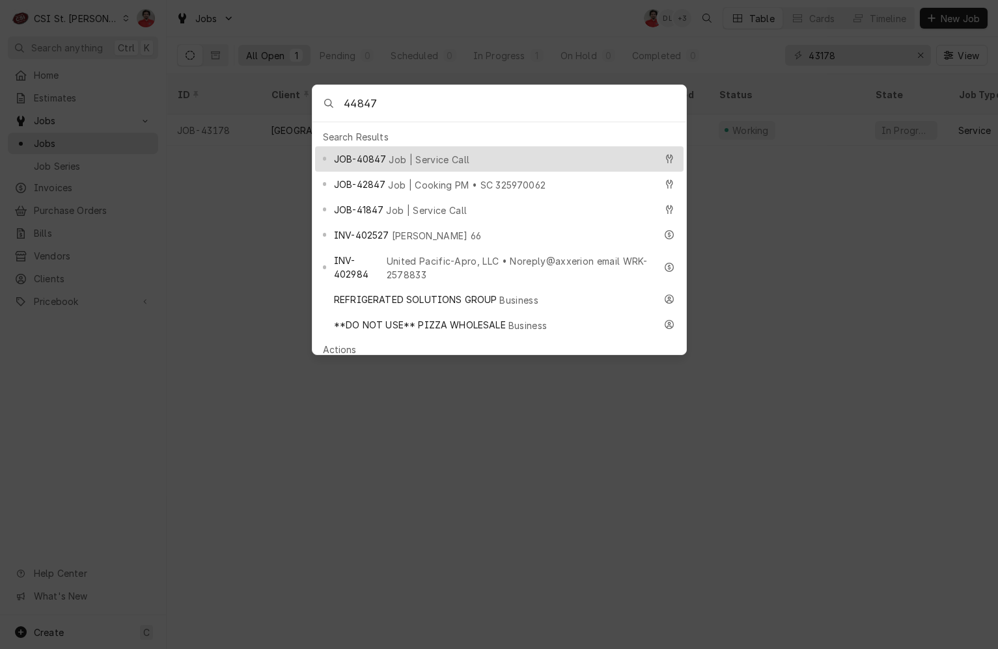
click at [785, 128] on body "C CSI St. Louis NF Search anything Ctrl K Home Estimates Jobs Jobs Job Series I…" at bounding box center [499, 324] width 998 height 649
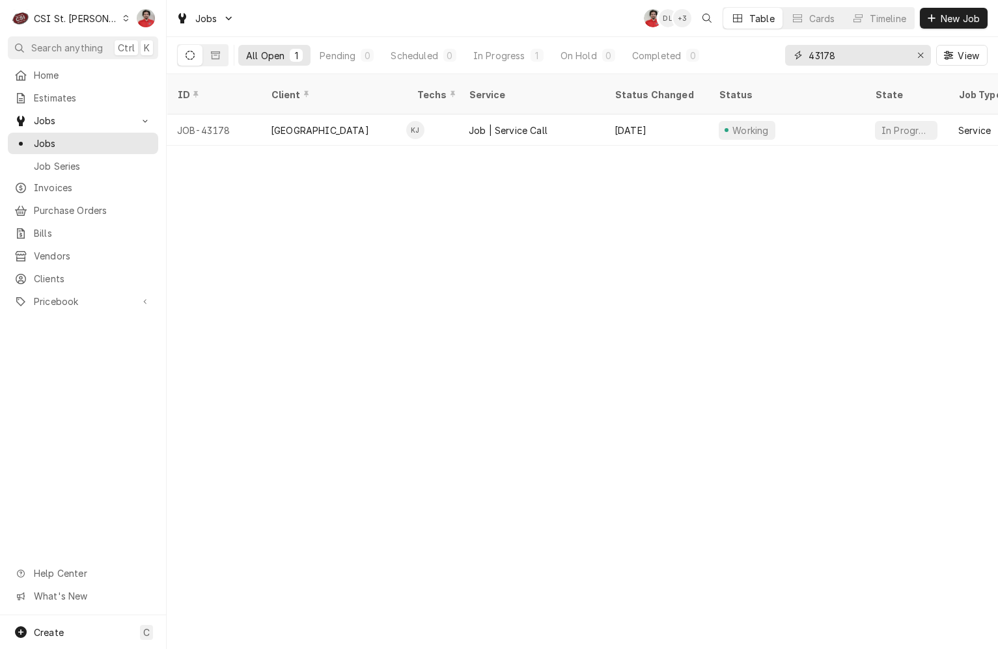
click at [847, 55] on input "43178" at bounding box center [857, 55] width 98 height 21
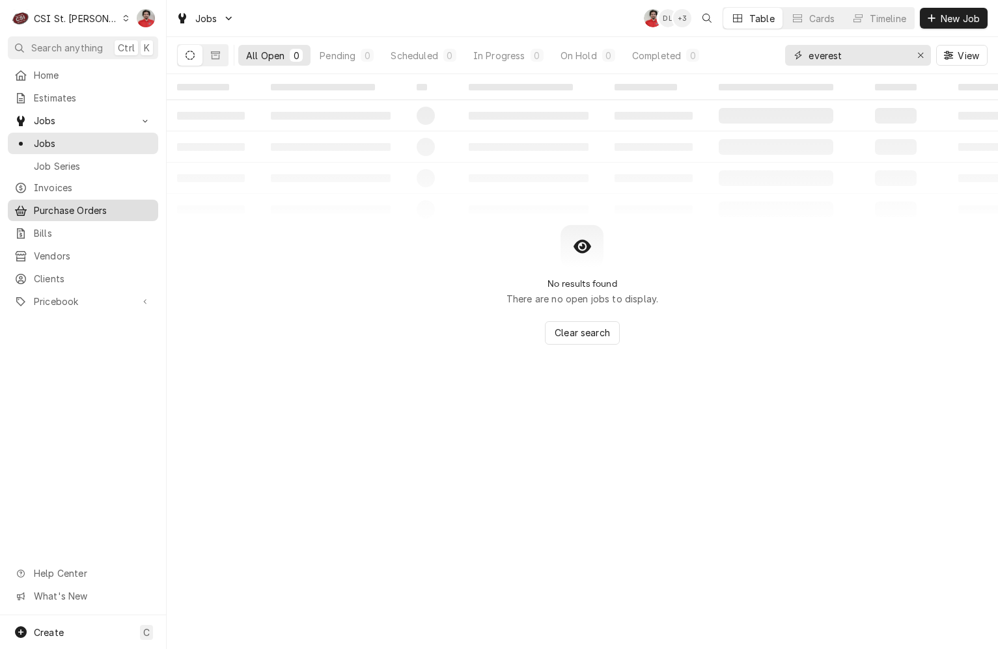
type input "everest"
click at [62, 208] on span "Purchase Orders" at bounding box center [93, 211] width 118 height 14
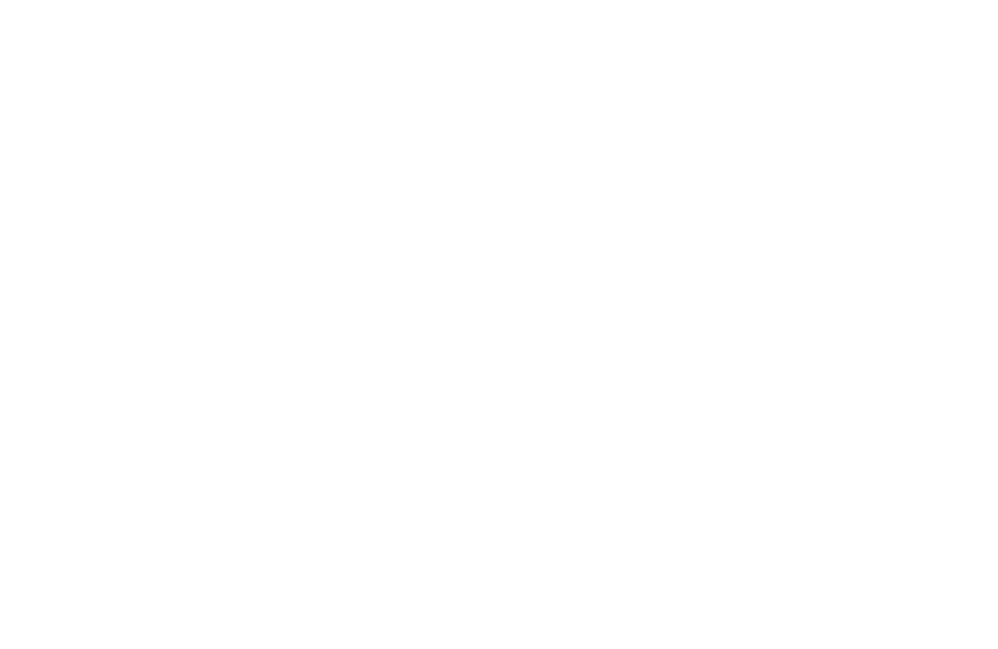
click at [880, 51] on div "Dynamic Content Wrapper" at bounding box center [499, 324] width 998 height 649
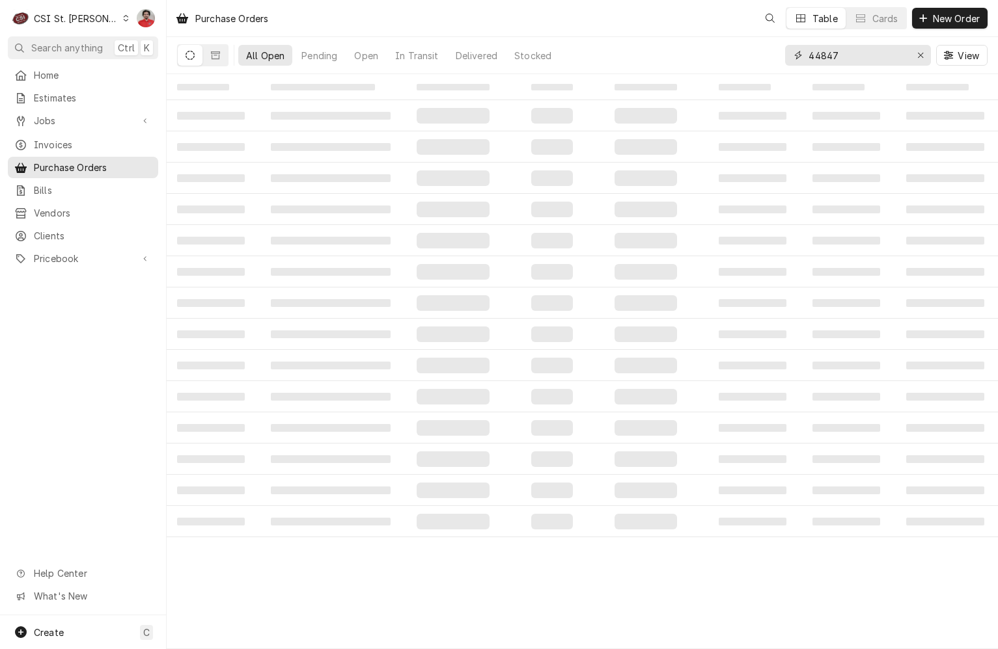
click at [880, 51] on input "44847" at bounding box center [857, 55] width 98 height 21
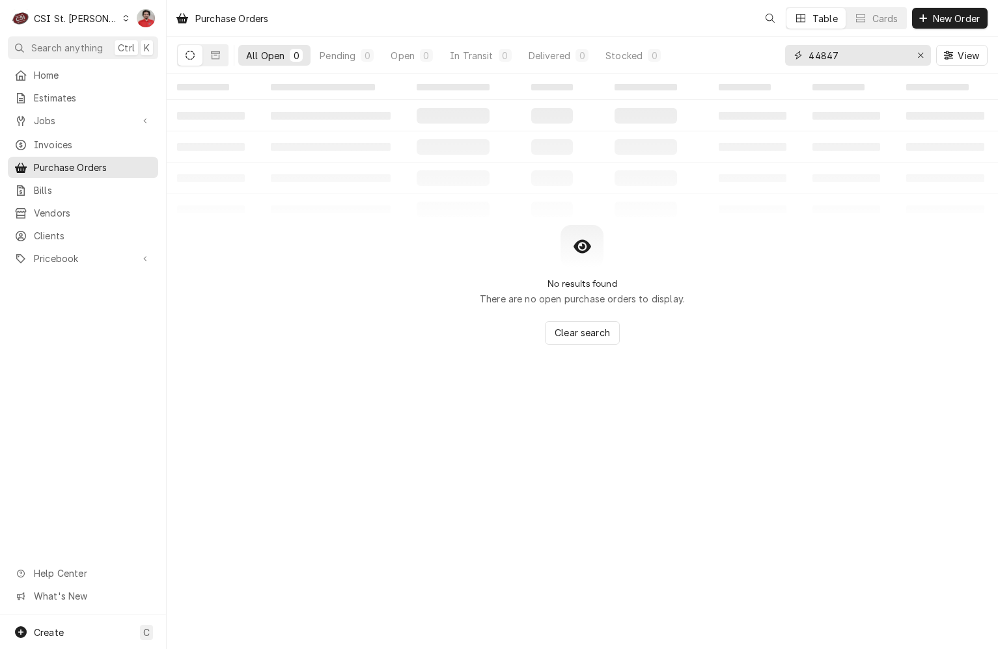
click at [880, 51] on input "44847" at bounding box center [857, 55] width 98 height 21
click at [888, 51] on input "everest" at bounding box center [857, 55] width 98 height 21
type input "v"
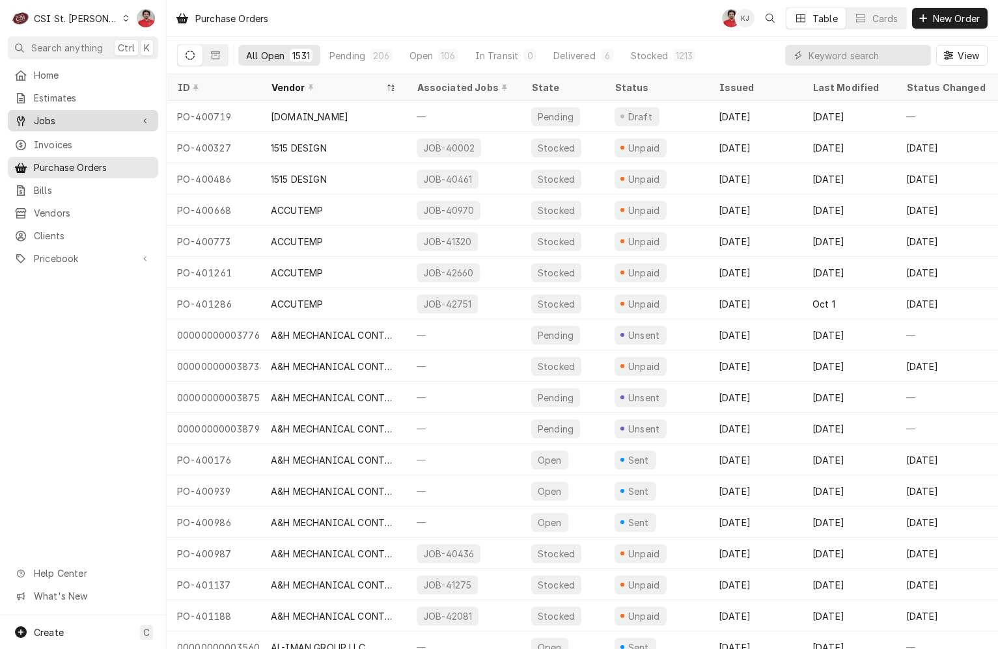
click at [73, 119] on span "Jobs" at bounding box center [83, 121] width 98 height 14
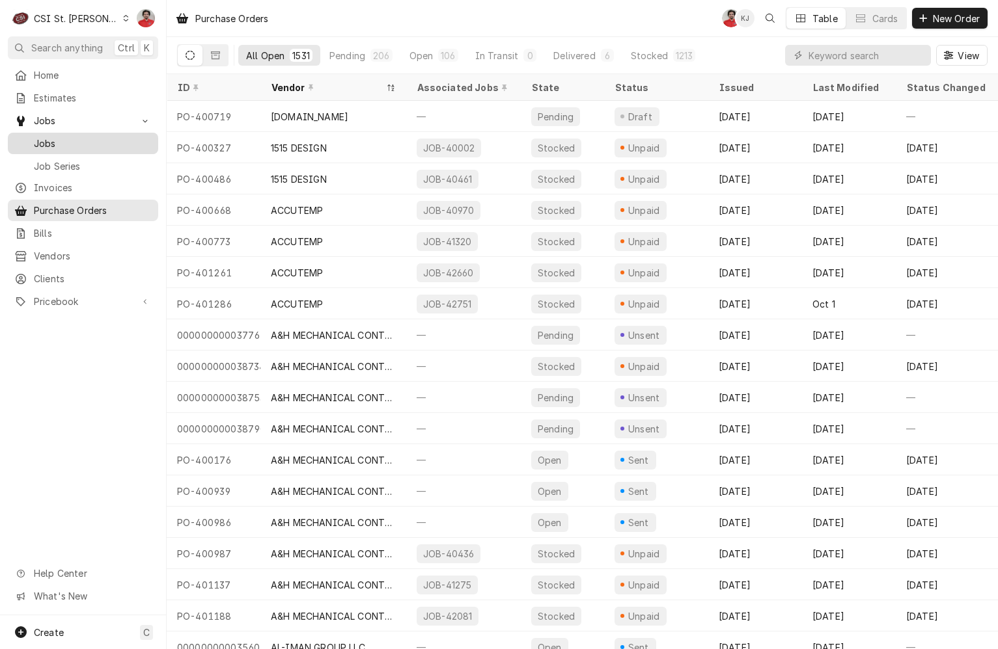
click at [76, 142] on span "Jobs" at bounding box center [93, 144] width 118 height 14
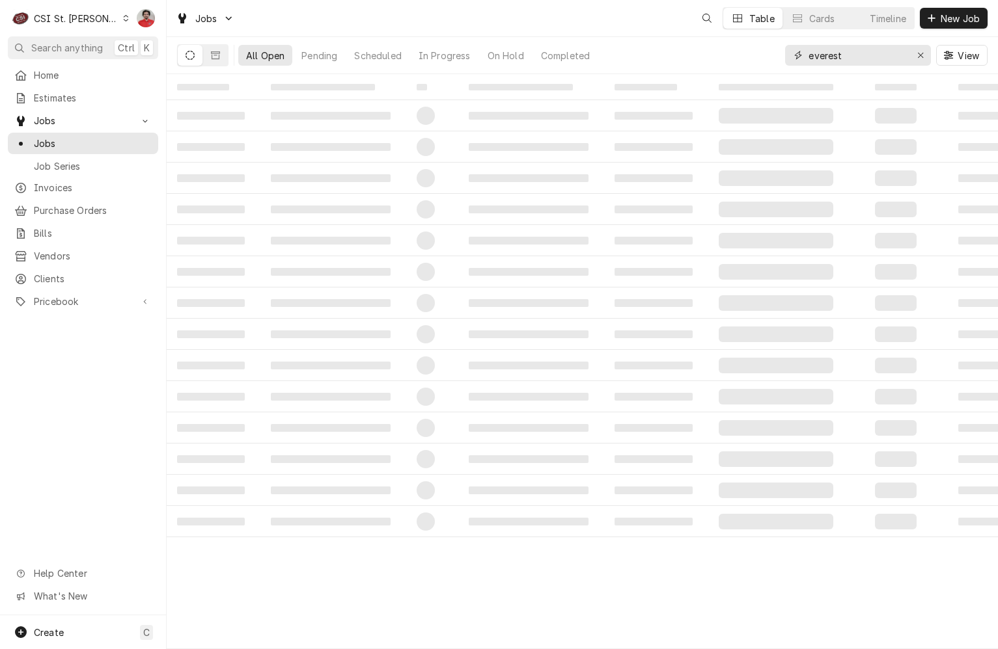
click at [886, 57] on input "everest" at bounding box center [857, 55] width 98 height 21
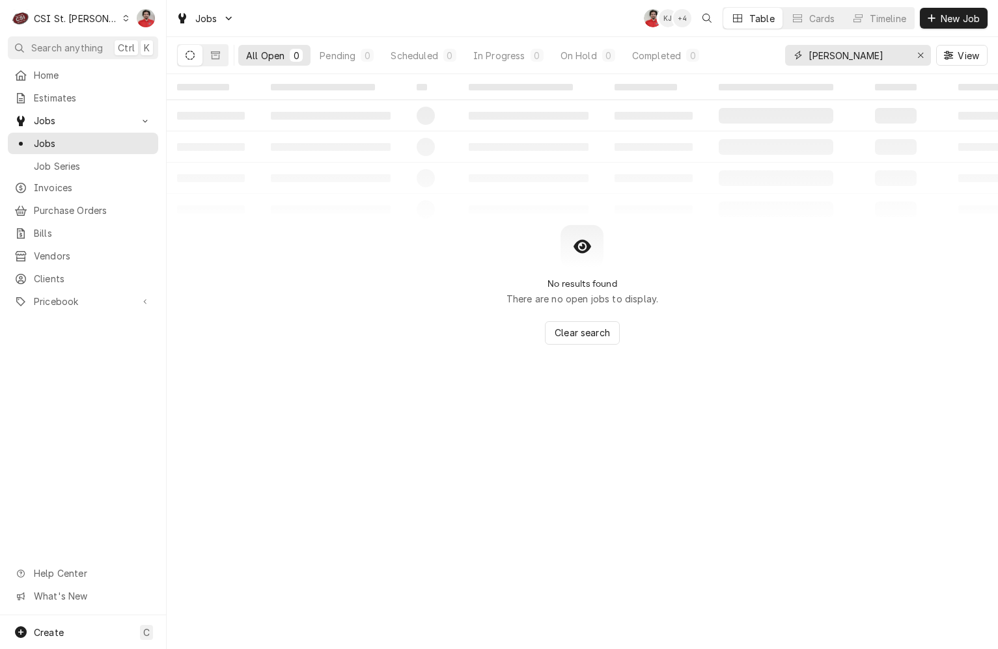
type input "vivian"
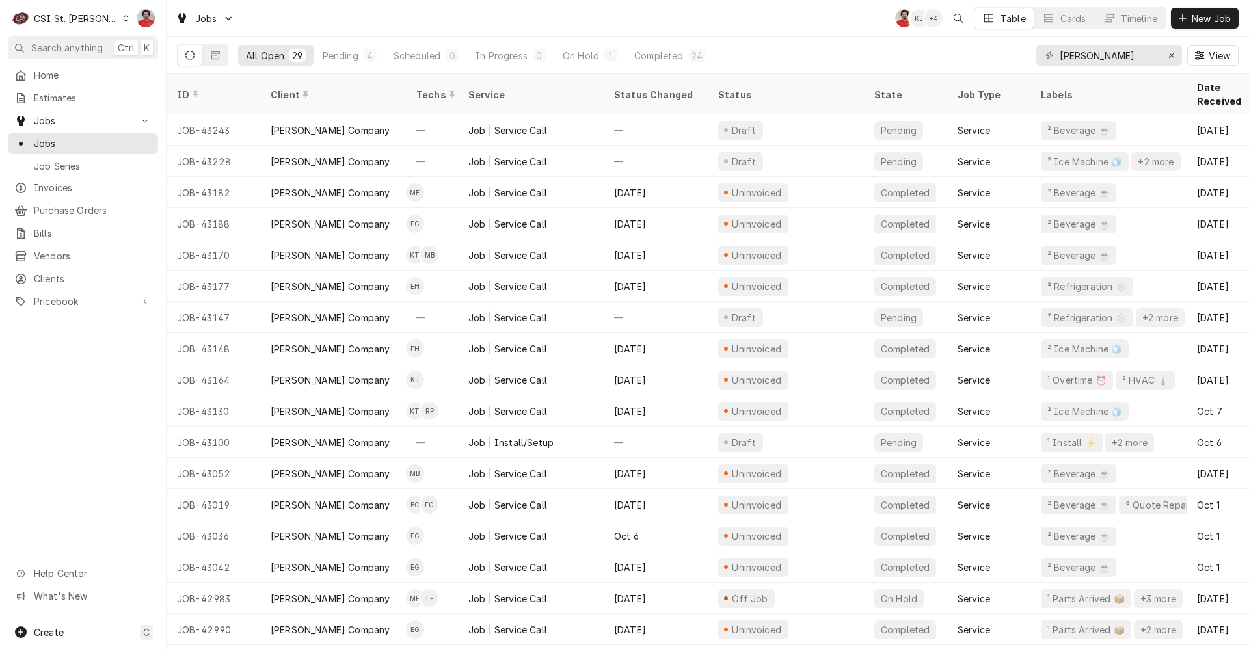
click at [936, 55] on div "All Open 29 Pending 4 Scheduled 0 In Progress 0 On Hold 1 Completed 24 vivian V…" at bounding box center [708, 55] width 1062 height 36
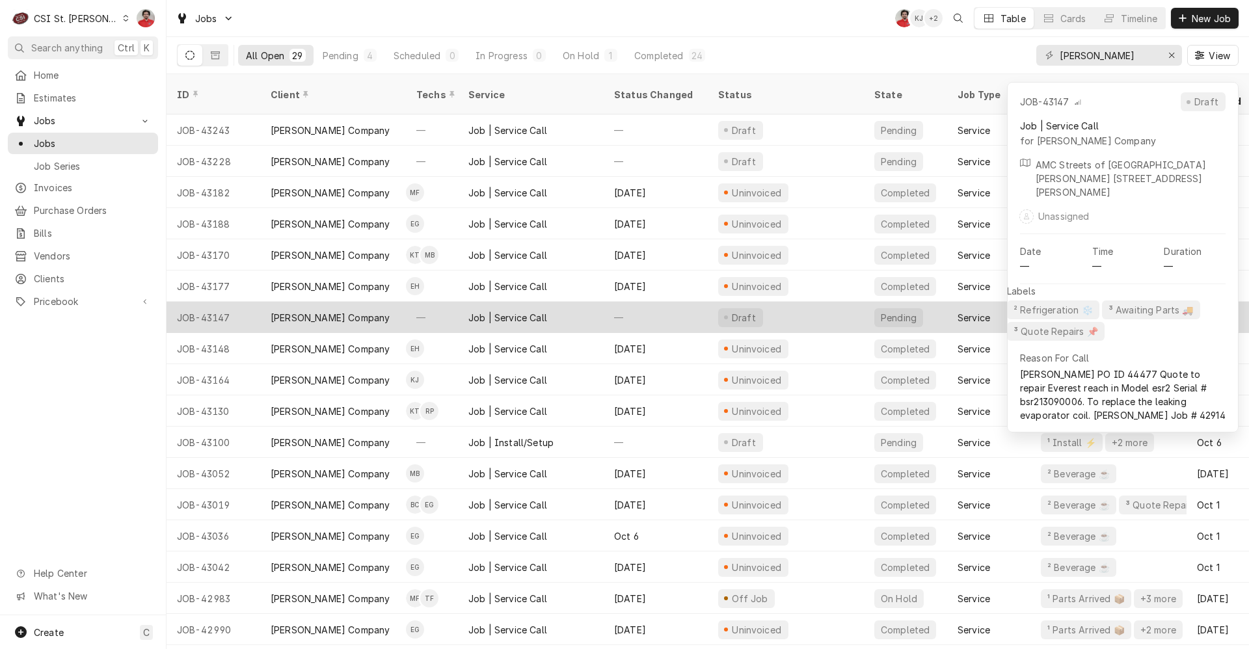
click at [784, 307] on div "Draft" at bounding box center [786, 317] width 156 height 31
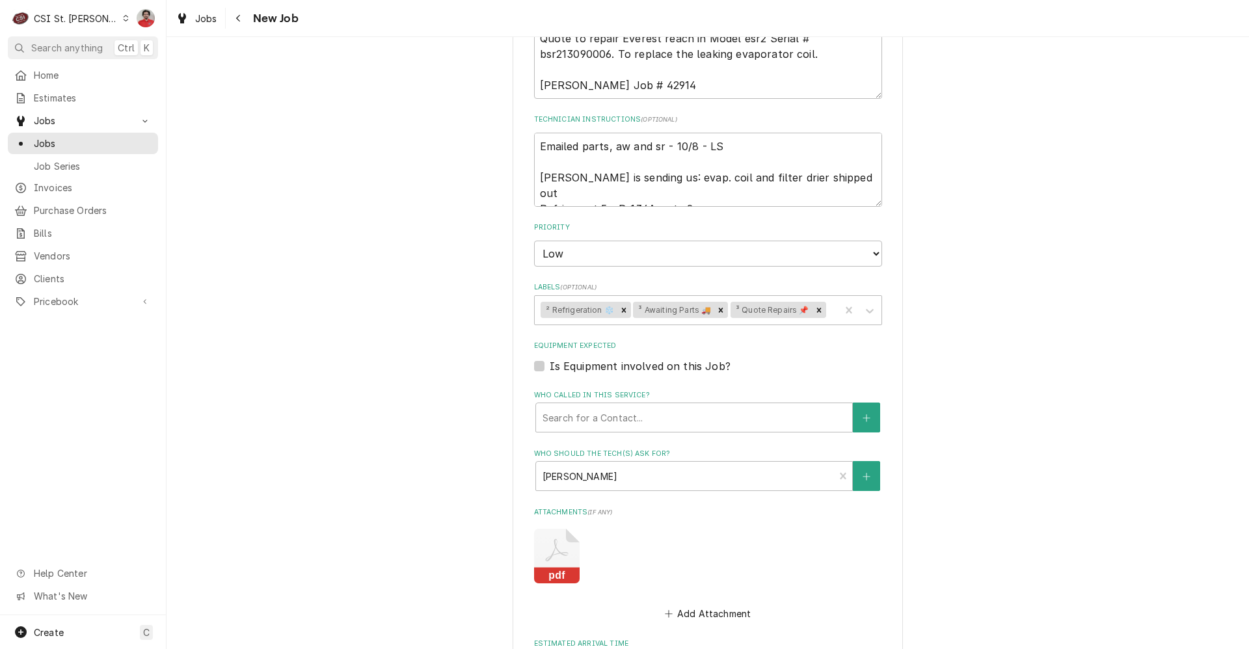
scroll to position [846, 0]
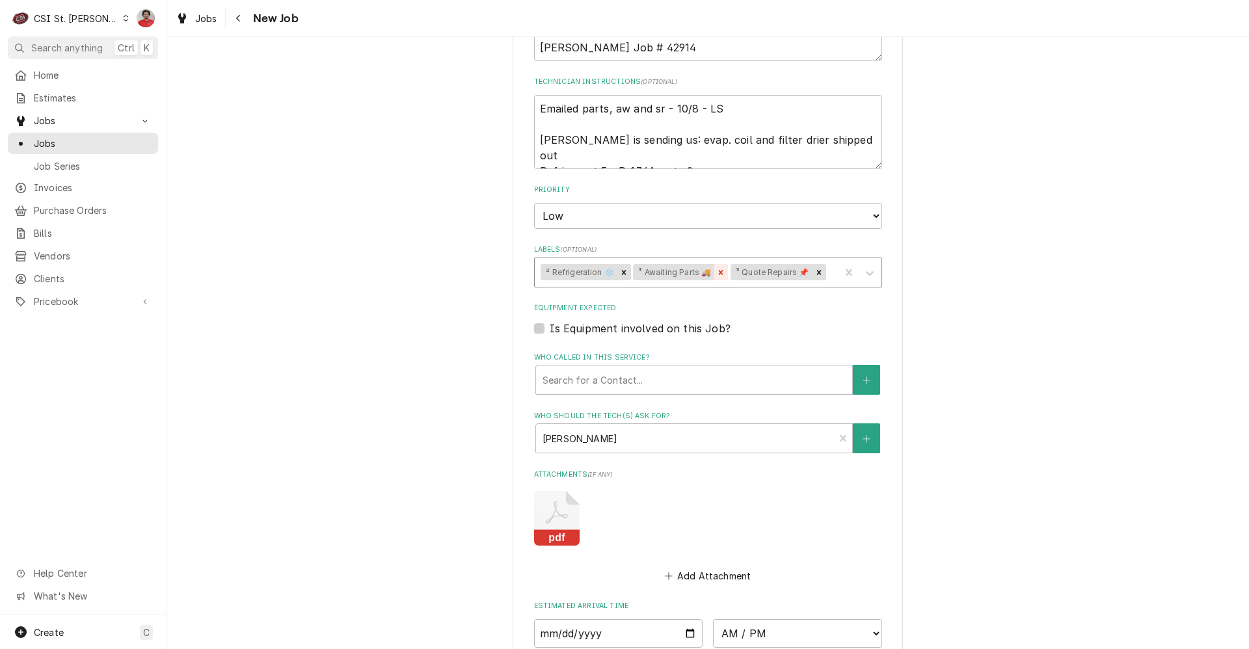
click at [719, 273] on icon "Remove ³ Awaiting Parts 🚚" at bounding box center [720, 272] width 9 height 9
click at [753, 270] on div "Labels" at bounding box center [782, 272] width 103 height 23
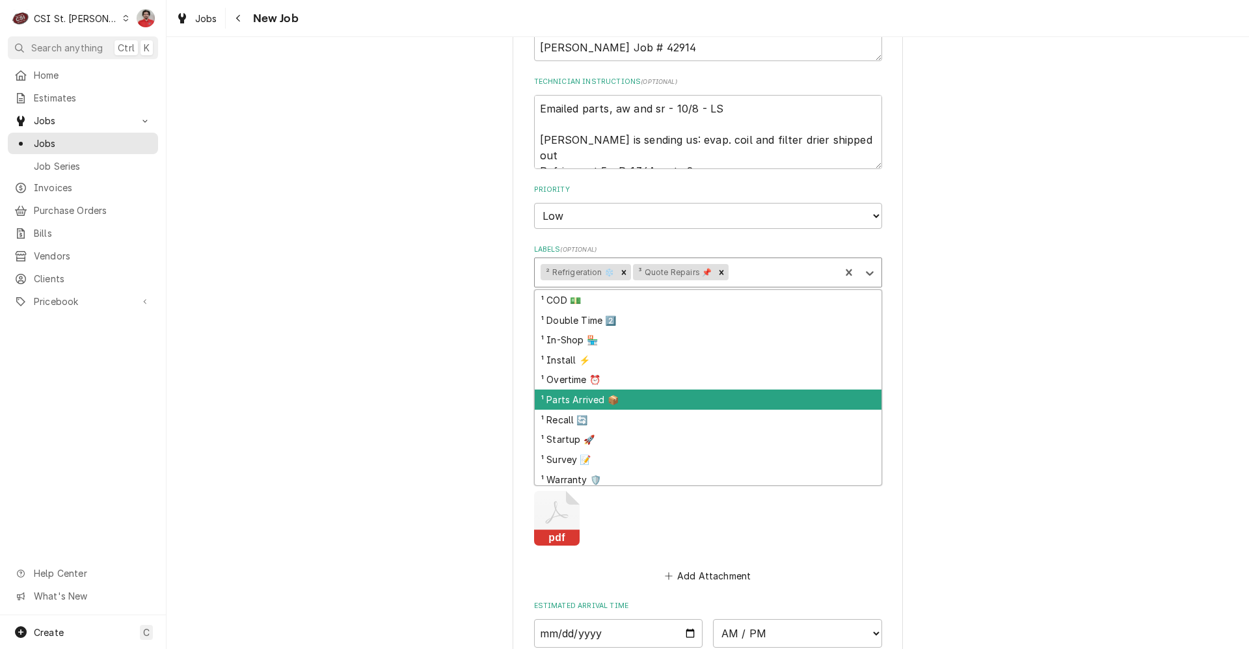
click at [690, 392] on div "¹ Parts Arrived 📦" at bounding box center [708, 400] width 347 height 20
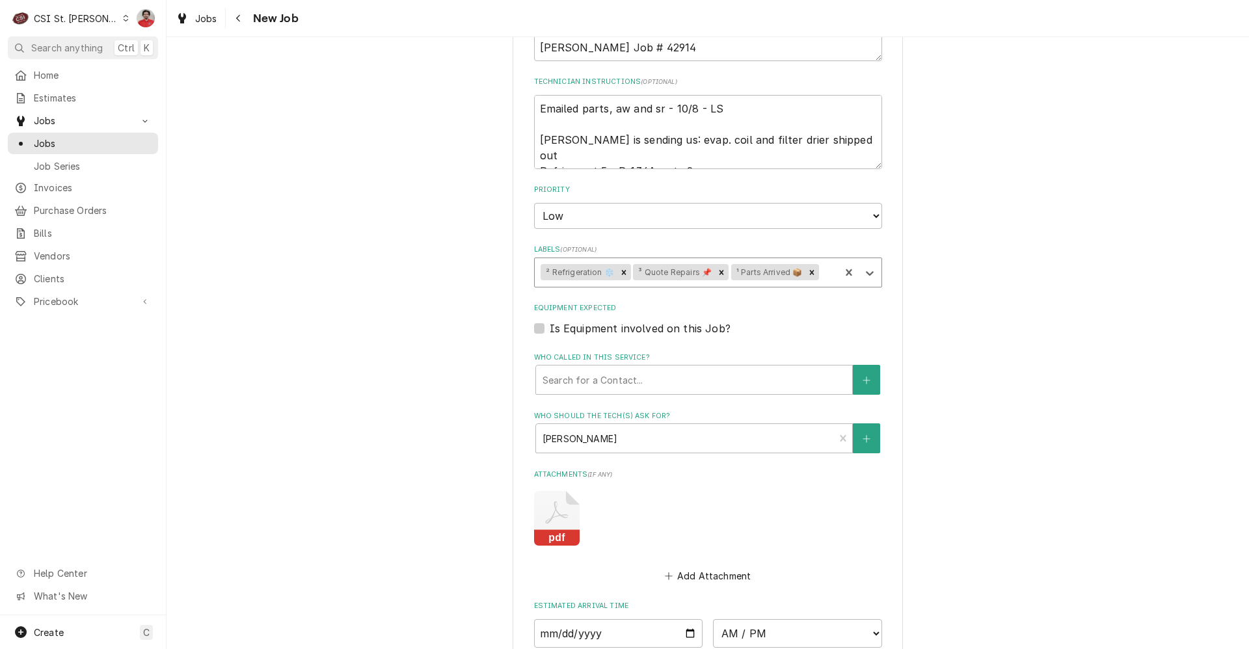
scroll to position [456, 0]
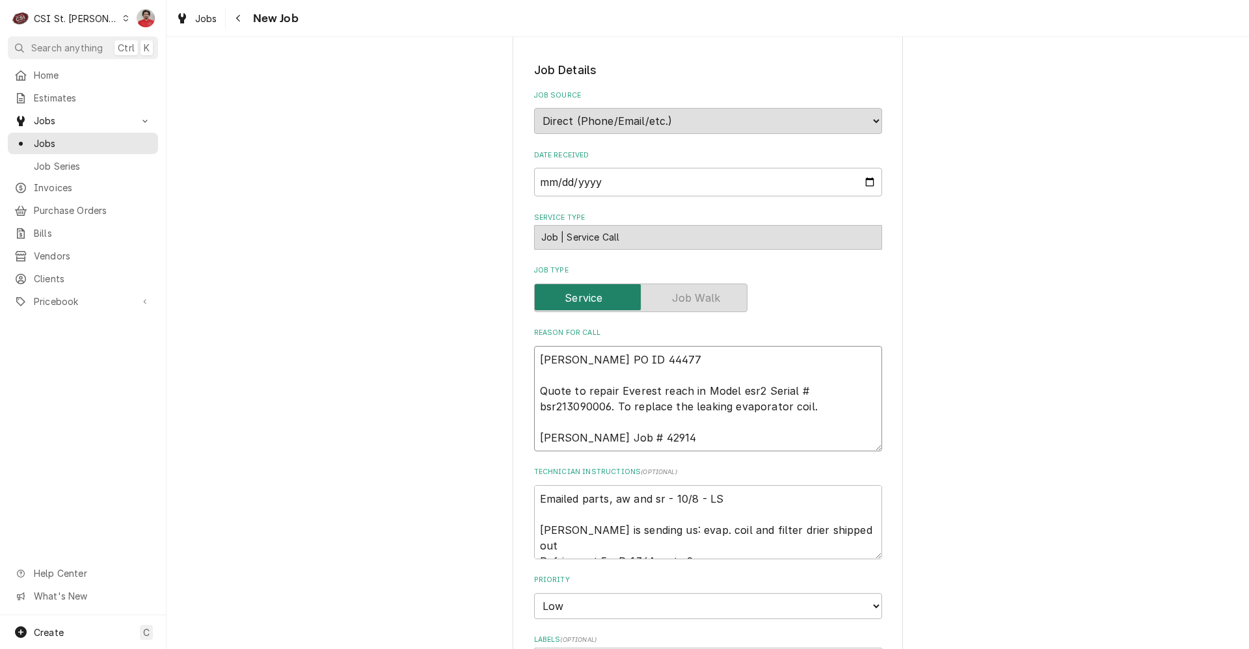
click at [654, 366] on textarea "Vivian PO ID 44477 Quote to repair Everest reach in Model esr2 Serial # bsr2130…" at bounding box center [708, 398] width 348 height 105
type textarea "x"
type textarea "Vivian PO ID 44477 Quote to repair Everest reach in Model esr2 Serial # bsr2130…"
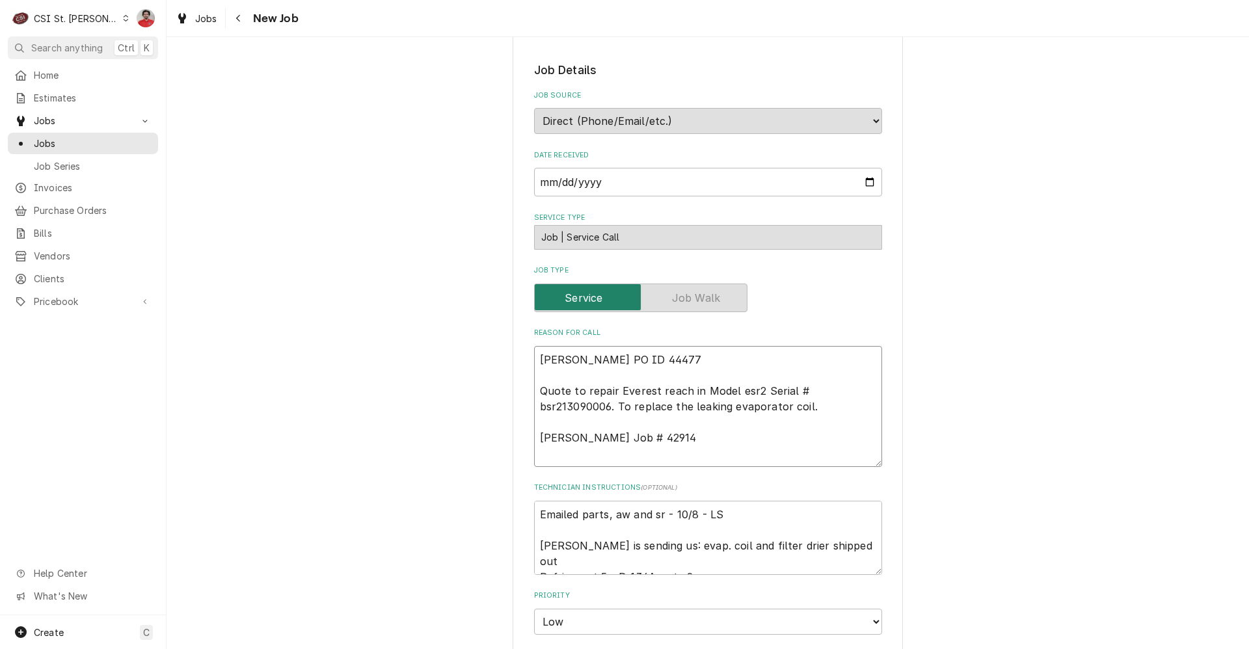
type textarea "x"
type textarea "W Vivian PO ID 44477 Quote to repair Everest reach in Model esr2 Serial # bsr21…"
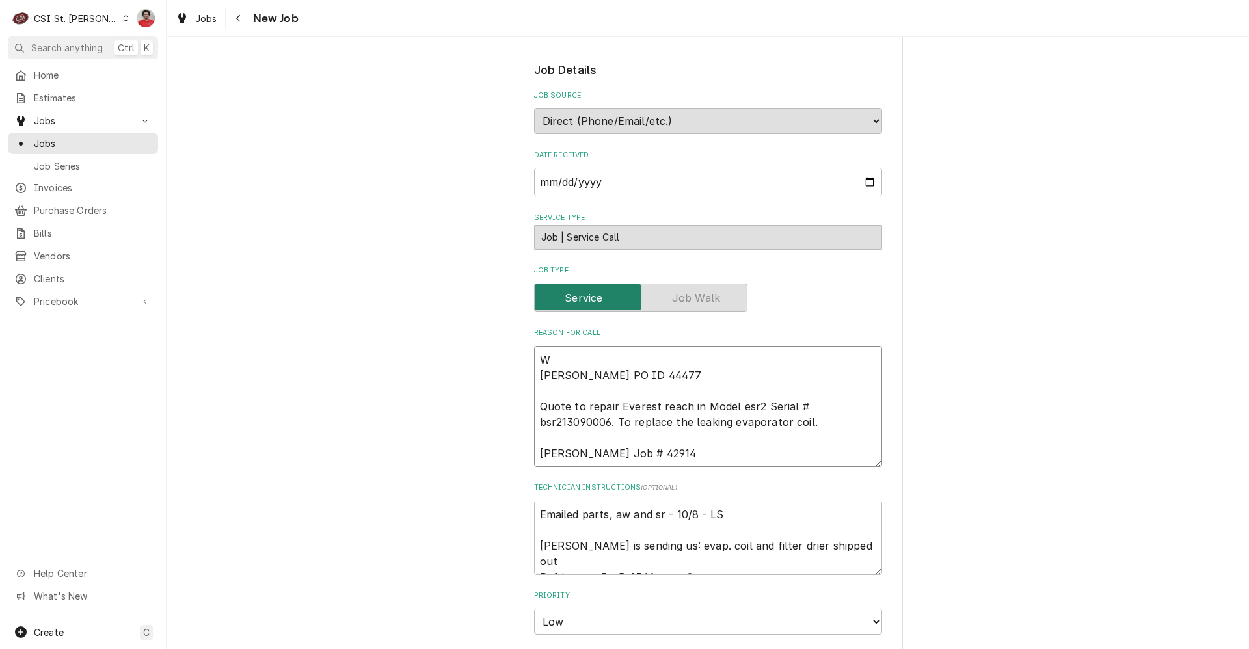
type textarea "x"
type textarea "Vivian PO ID 44477 Quote to repair Everest reach in Model esr2 Serial # bsr2130…"
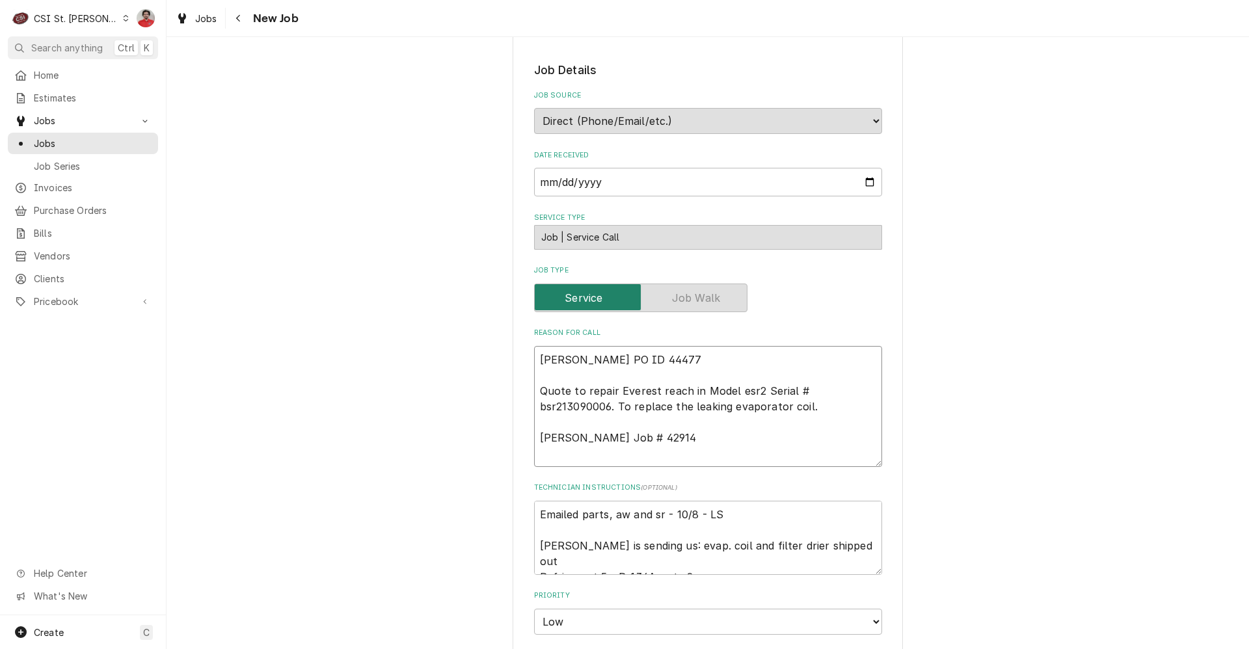
type textarea "x"
type textarea "E Vivian PO ID 44477 Quote to repair Everest reach in Model esr2 Serial # bsr21…"
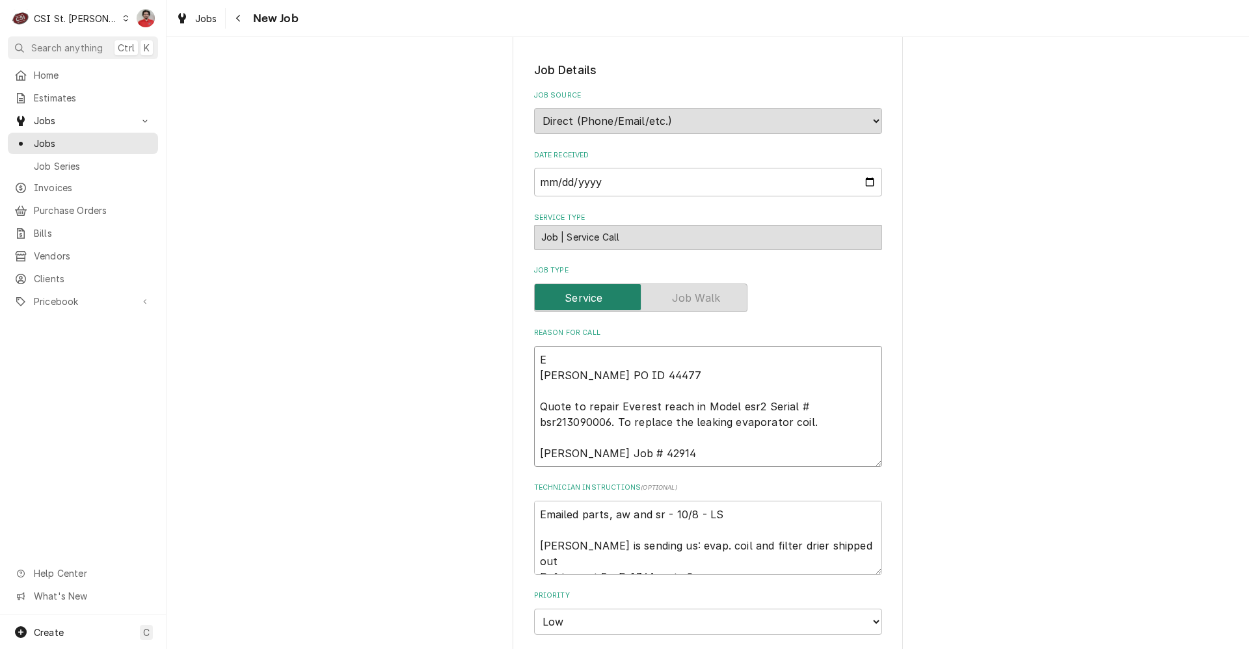
type textarea "x"
type textarea "Ev Vivian PO ID 44477 Quote to repair Everest reach in Model esr2 Serial # bsr2…"
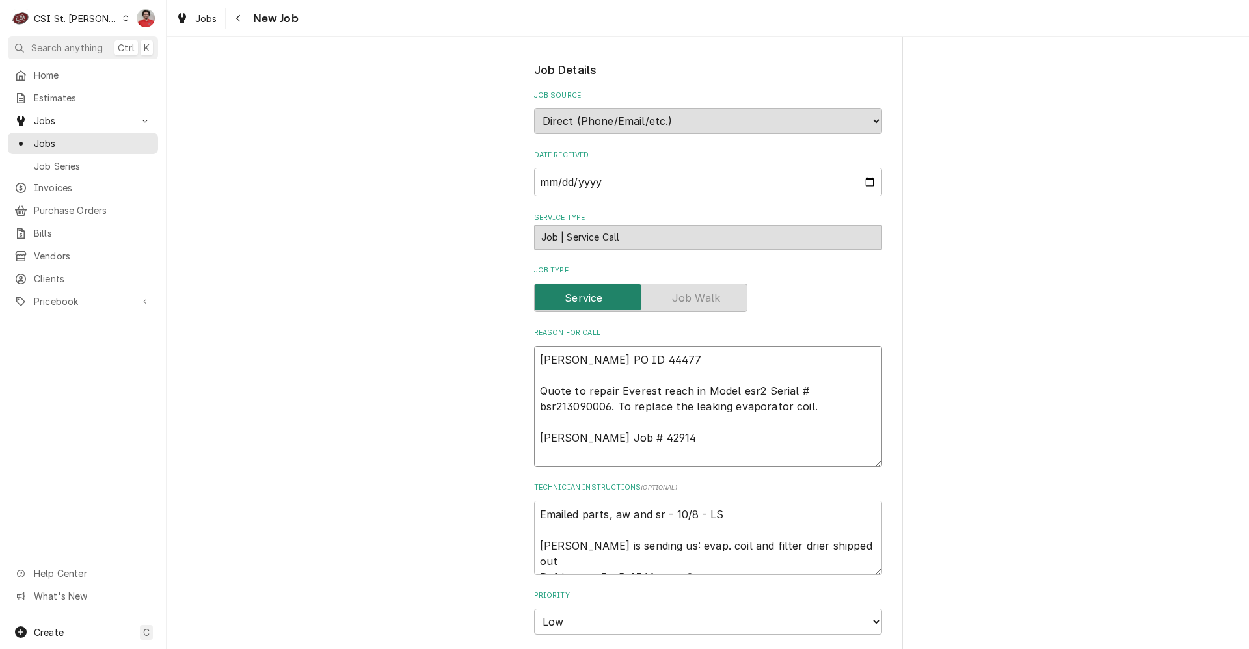
type textarea "x"
type textarea "Eva Vivian PO ID 44477 Quote to repair Everest reach in Model esr2 Serial # bsr…"
type textarea "x"
type textarea "Evap Vivian PO ID 44477 Quote to repair Everest reach in Model esr2 Serial # bs…"
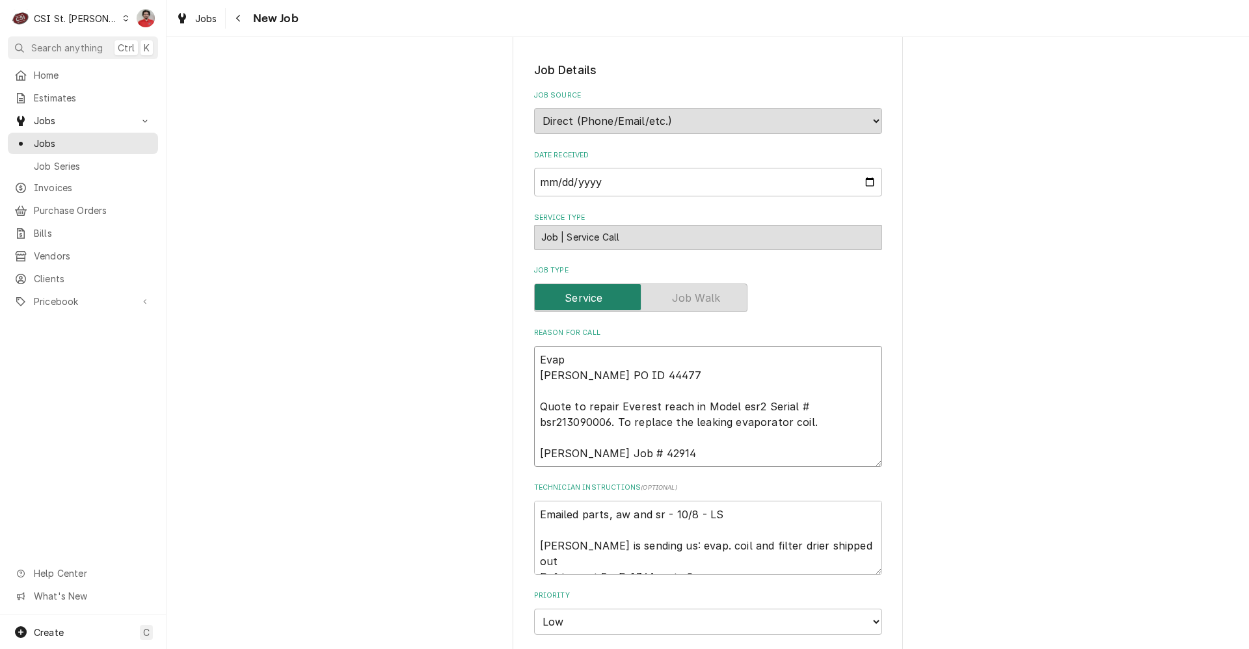
type textarea "x"
type textarea "Evapo Vivian PO ID 44477 Quote to repair Everest reach in Model esr2 Serial # b…"
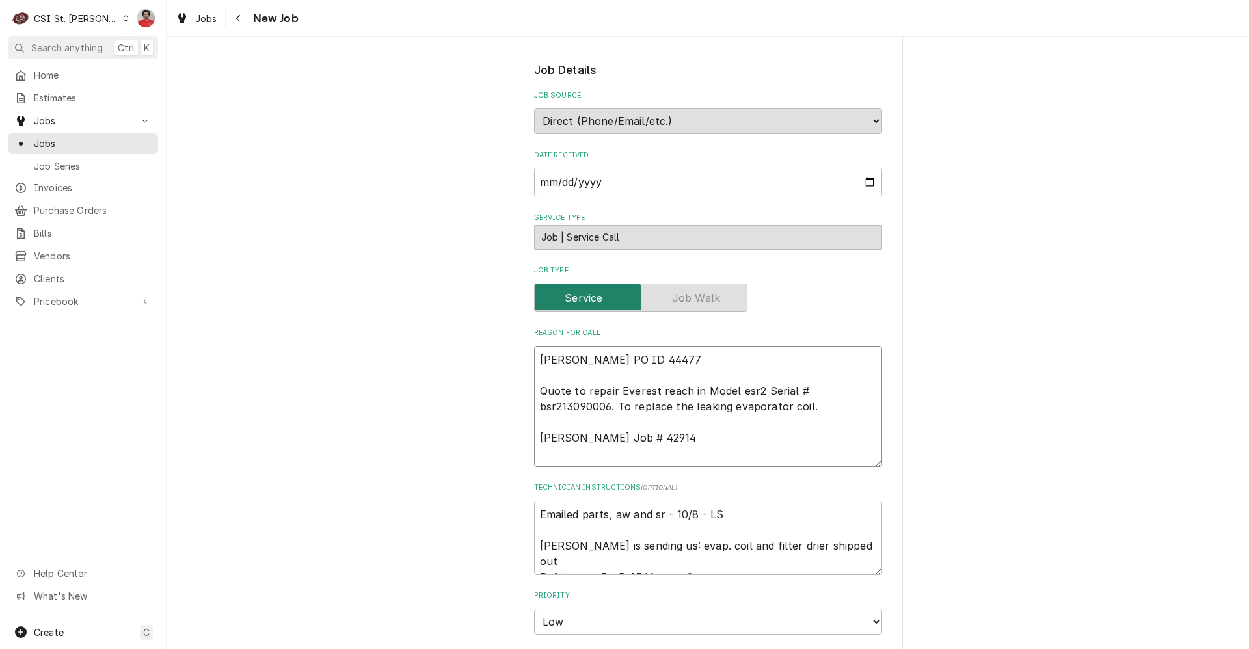
type textarea "x"
type textarea "Evapor Vivian PO ID 44477 Quote to repair Everest reach in Model esr2 Serial # …"
type textarea "x"
type textarea "Evapora Vivian PO ID 44477 Quote to repair Everest reach in Model esr2 Serial #…"
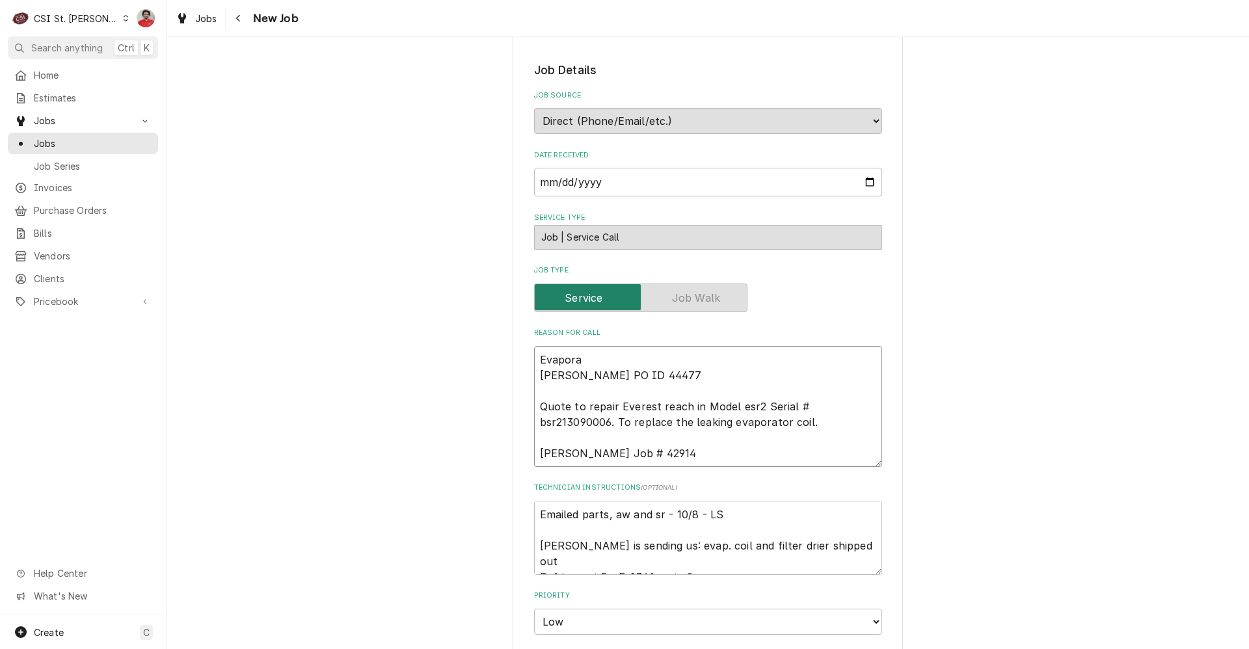
type textarea "x"
type textarea "Evaporat Vivian PO ID 44477 Quote to repair Everest reach in Model esr2 Serial …"
type textarea "x"
type textarea "Evaporato Vivian PO ID 44477 Quote to repair Everest reach in Model esr2 Serial…"
type textarea "x"
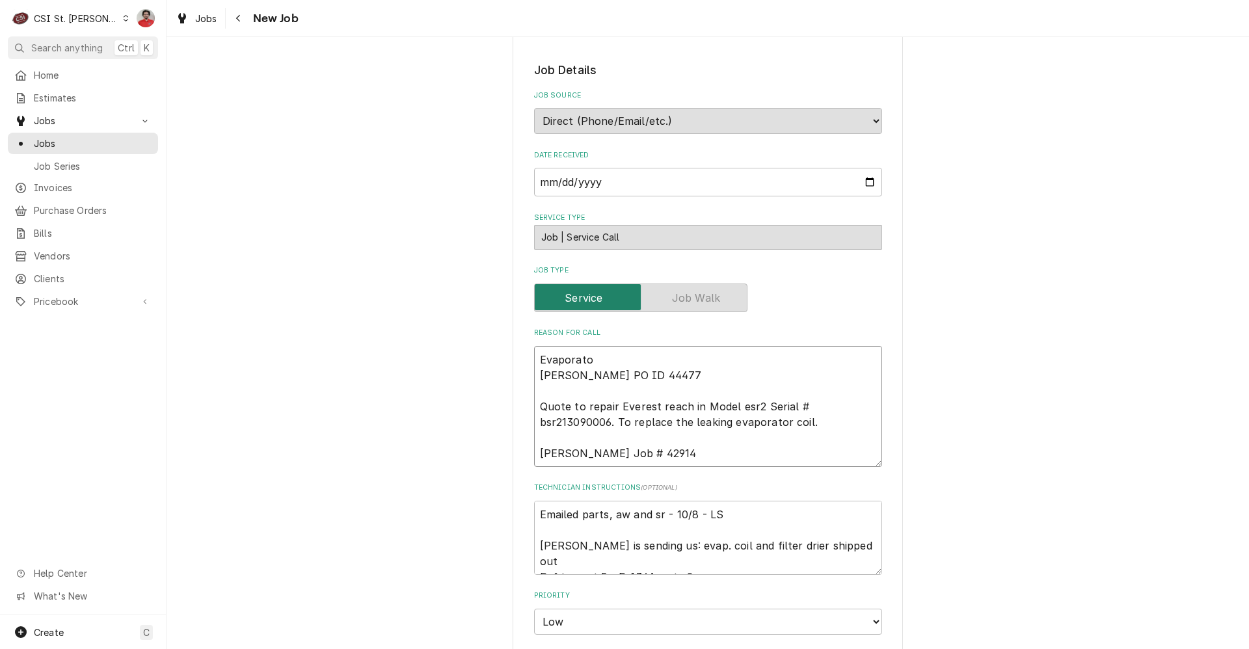
type textarea "Evaporator Vivian PO ID 44477 Quote to repair Everest reach in Model esr2 Seria…"
type textarea "x"
type textarea "Evaporator Vivian PO ID 44477 Quote to repair Everest reach in Model esr2 Seria…"
type textarea "x"
type textarea "Evaporator C Vivian PO ID 44477 Quote to repair Everest reach in Model esr2 Ser…"
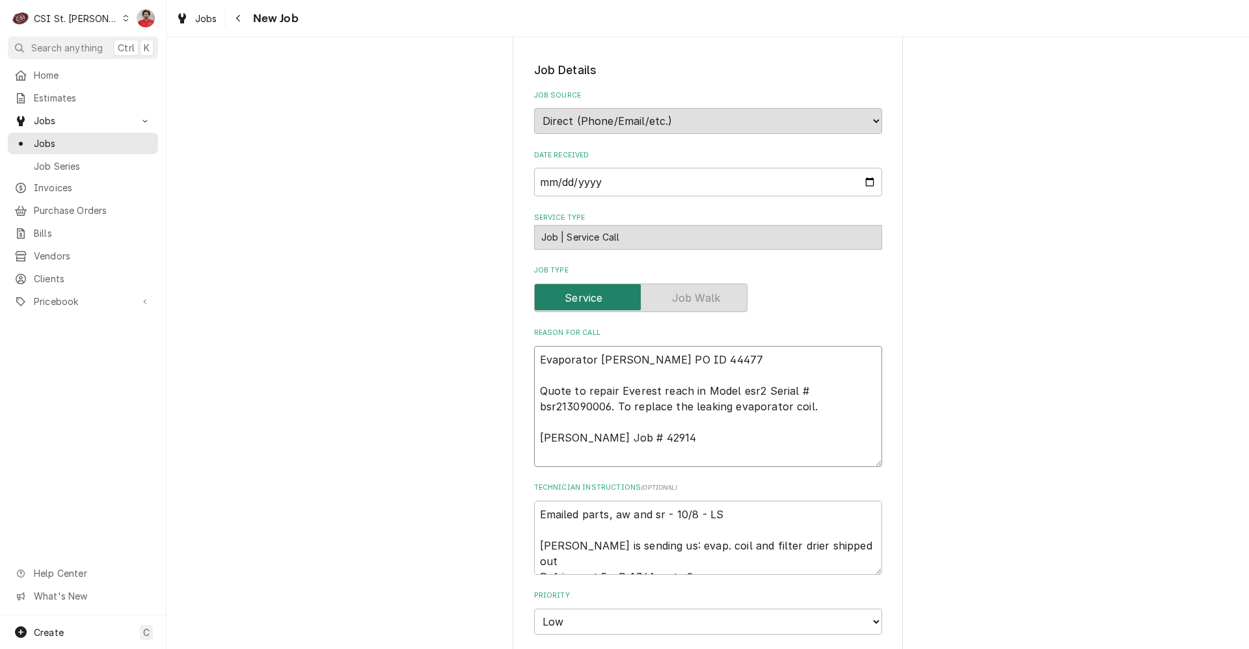
type textarea "x"
type textarea "Evaporator Co Vivian PO ID 44477 Quote to repair Everest reach in Model esr2 Se…"
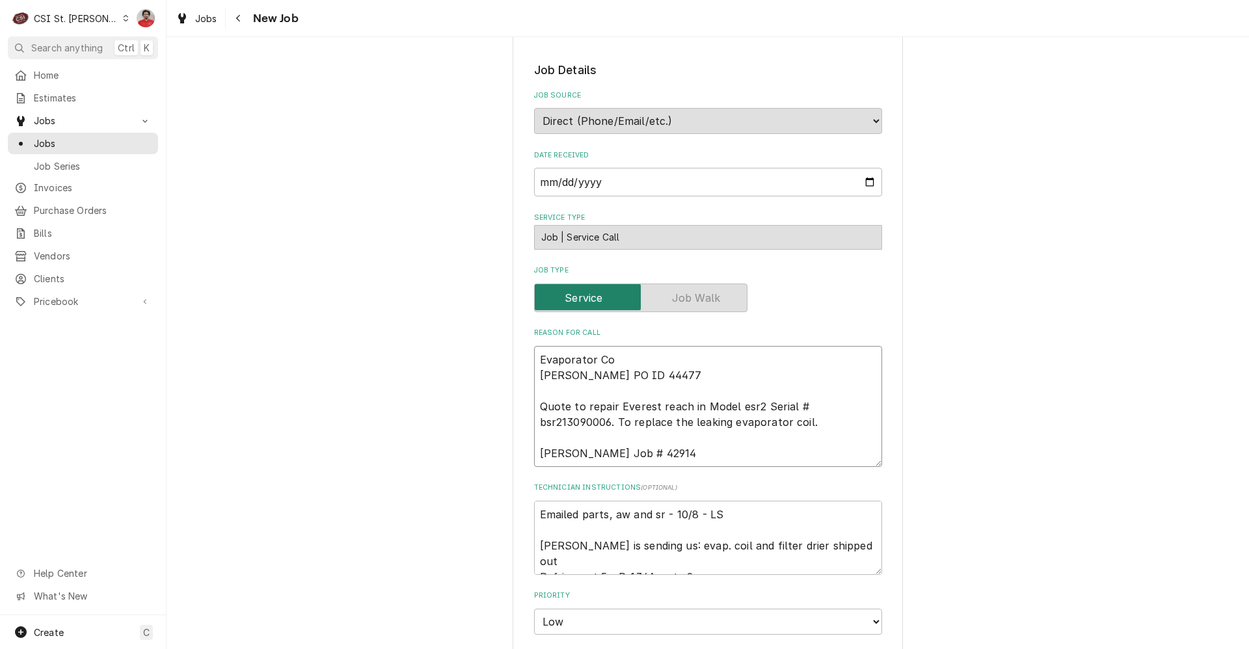
type textarea "x"
type textarea "Evaporator Coi Vivian PO ID 44477 Quote to repair Everest reach in Model esr2 S…"
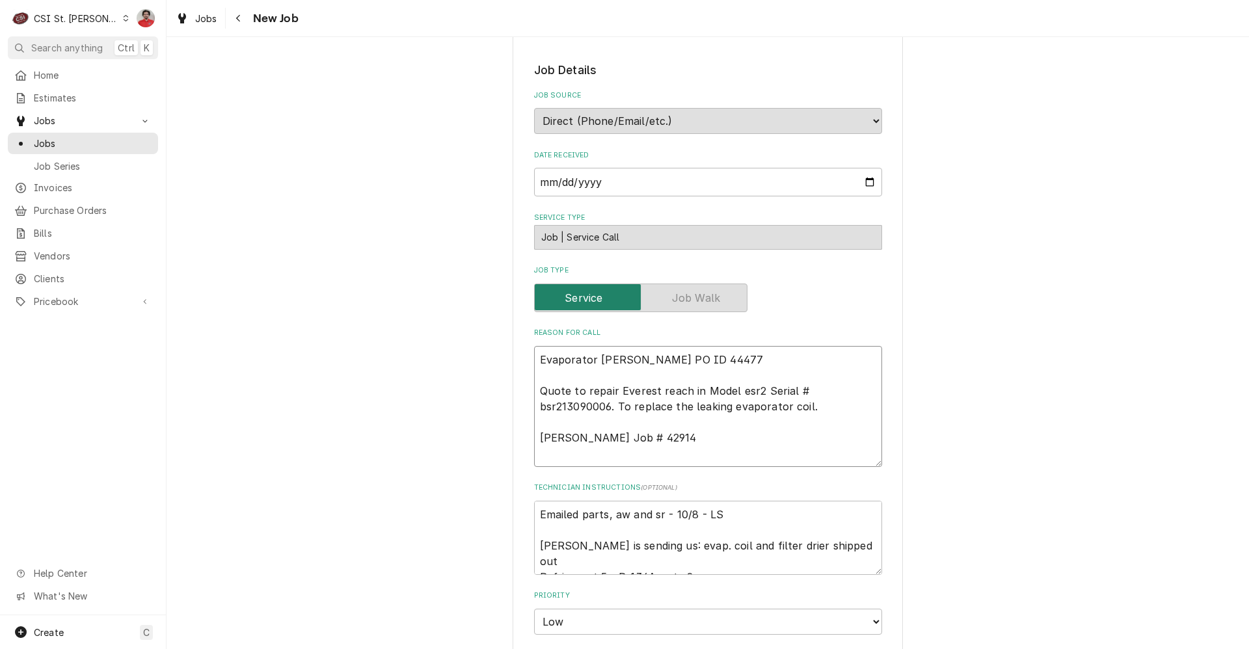
type textarea "x"
type textarea "Evaporator Coil Vivian PO ID 44477 Quote to repair Everest reach in Model esr2 …"
type textarea "x"
type textarea "Evaporator Coil Vivian PO ID 44477 Quote to repair Everest reach in Model esr2 …"
type textarea "x"
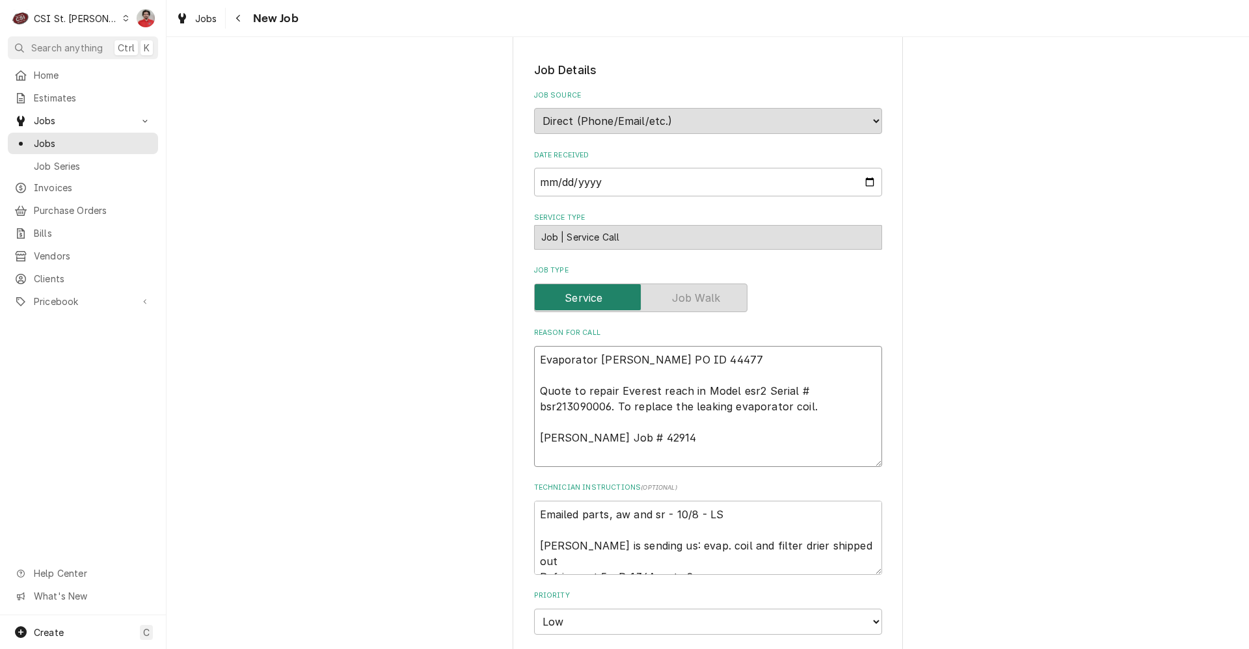
type textarea "Evaporator Coil a Vivian PO ID 44477 Quote to repair Everest reach in Model esr…"
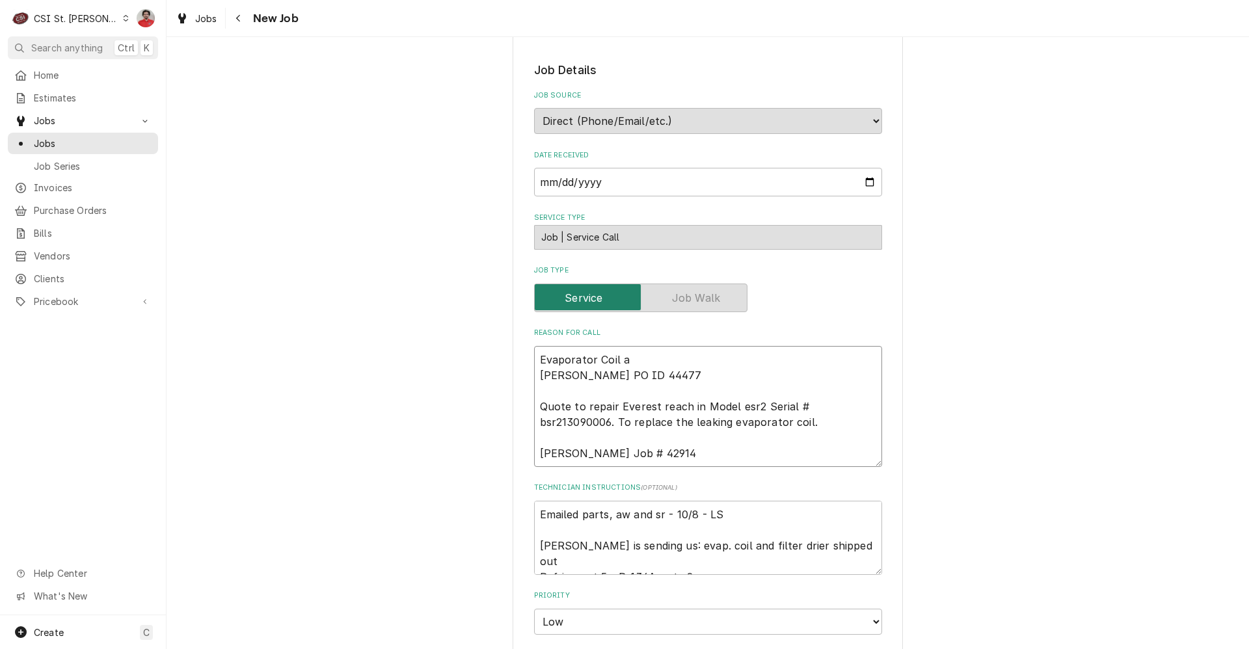
type textarea "x"
type textarea "Evaporator Coil an Vivian PO ID 44477 Quote to repair Everest reach in Model es…"
type textarea "x"
type textarea "Evaporator Coil and Vivian PO ID 44477 Quote to repair Everest reach in Model e…"
type textarea "x"
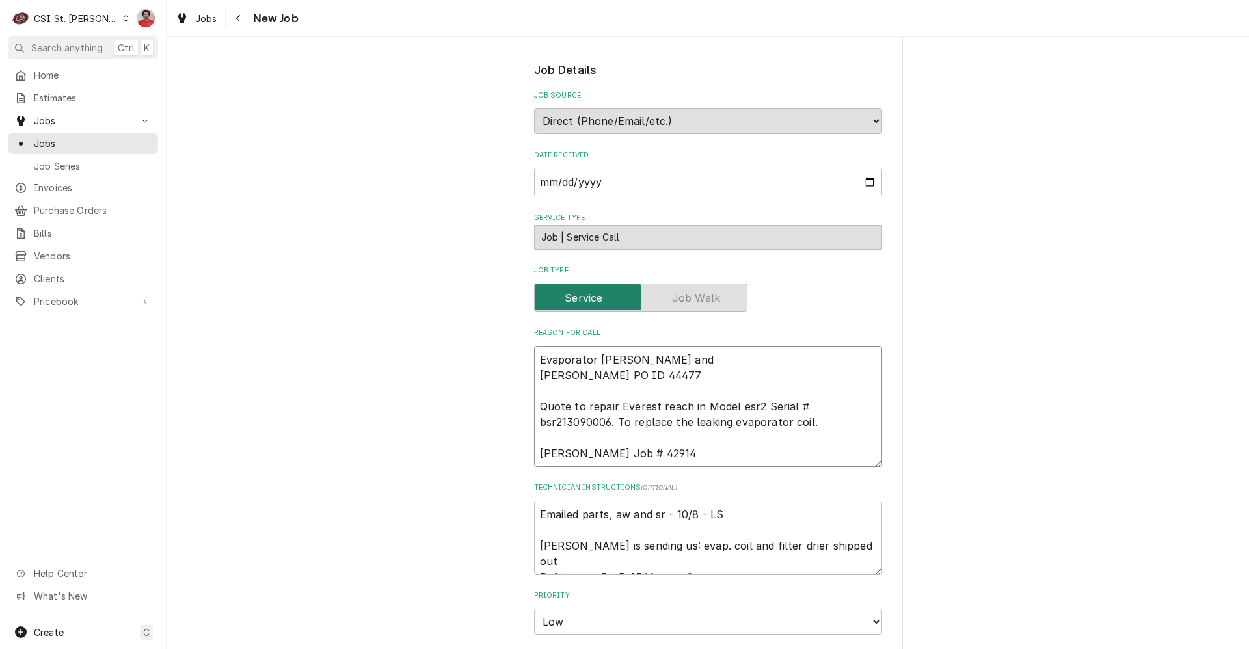
type textarea "Evaporator Coil and Vivian PO ID 44477 Quote to repair Everest reach in Model e…"
type textarea "x"
type textarea "Evaporator Coil and f Vivian PO ID 44477 Quote to repair Everest reach in Model…"
type textarea "x"
type textarea "Evaporator Coil and fi Vivian PO ID 44477 Quote to repair Everest reach in Mode…"
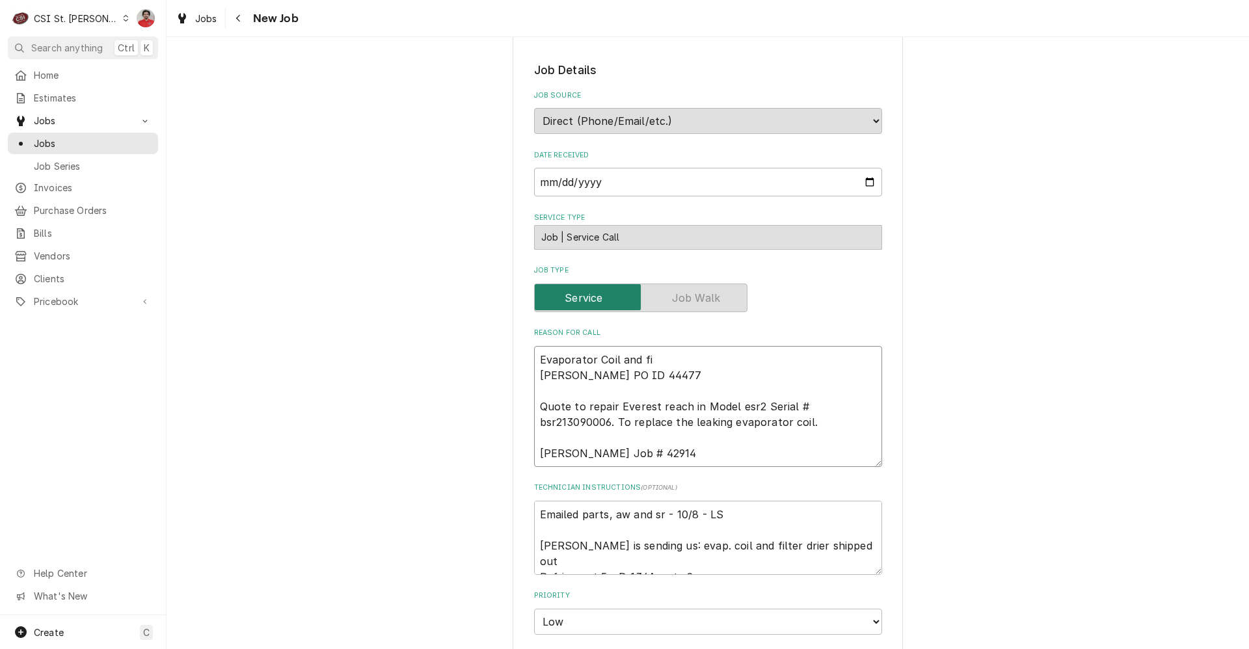
type textarea "x"
type textarea "Evaporator Coil and fil Vivian PO ID 44477 Quote to repair Everest reach in Mod…"
type textarea "x"
type textarea "Evaporator Coil and filt Vivian PO ID 44477 Quote to repair Everest reach in Mo…"
type textarea "x"
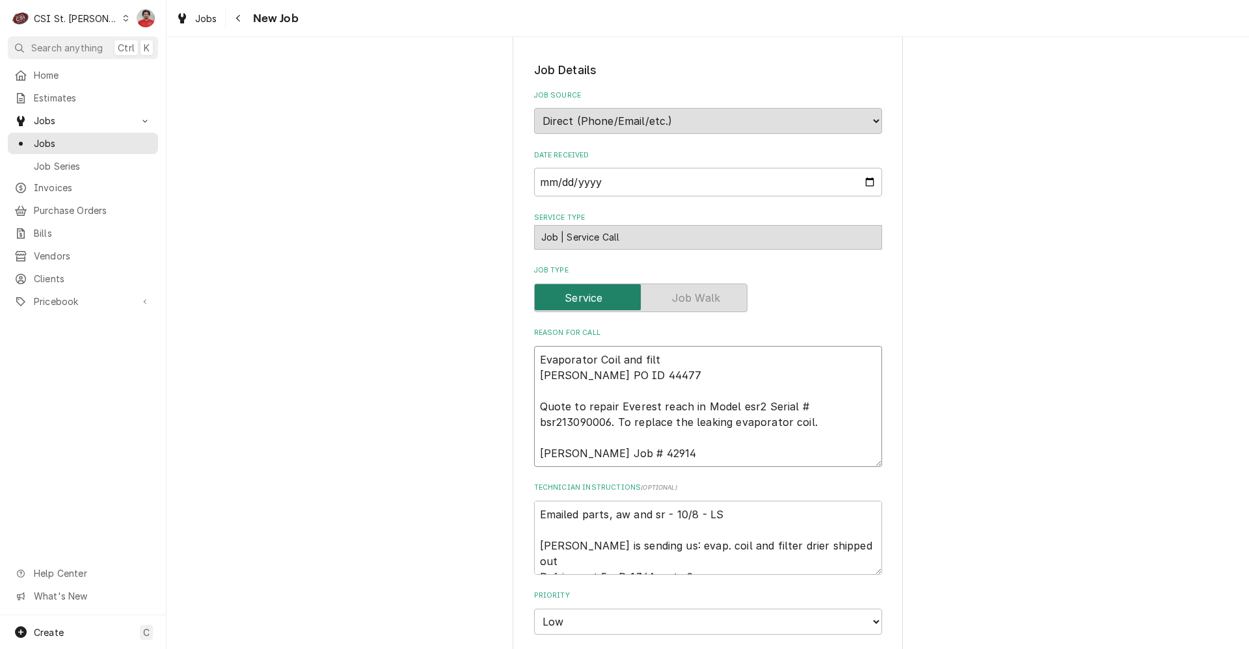
type textarea "Evaporator Coil and filte Vivian PO ID 44477 Quote to repair Everest reach in M…"
type textarea "x"
type textarea "Evaporator Coil and filter Vivian PO ID 44477 Quote to repair Everest reach in …"
type textarea "x"
type textarea "Evaporator Coil and filter Vivian PO ID 44477 Quote to repair Everest reach in …"
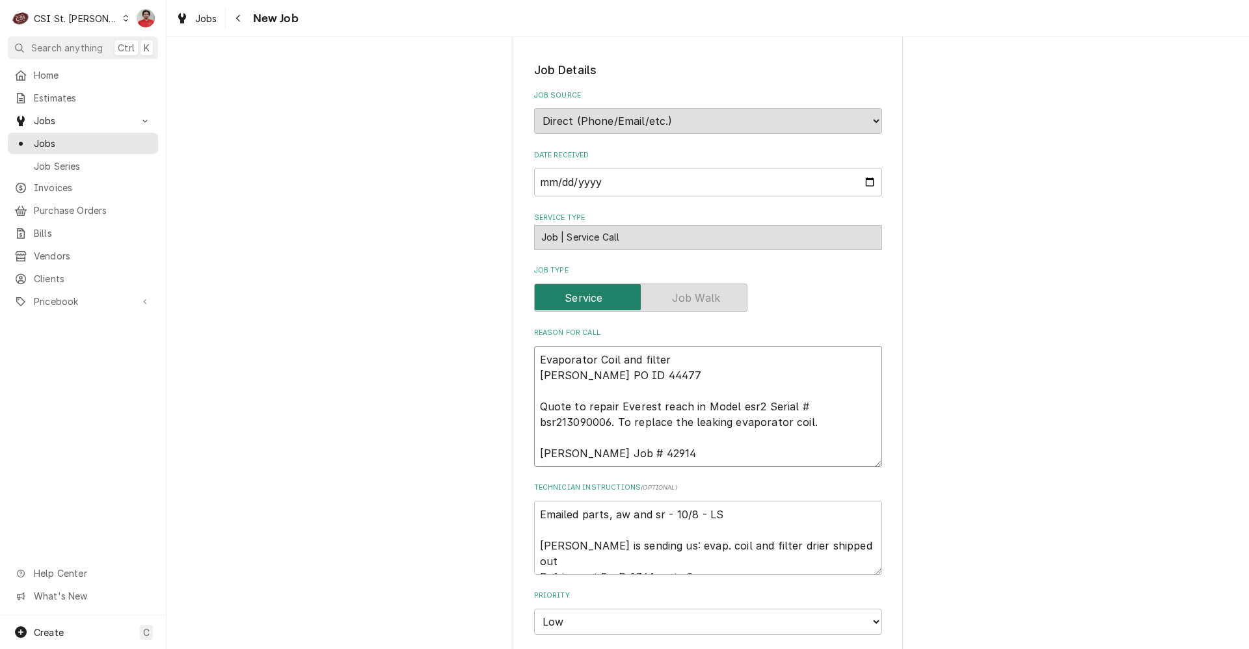
type textarea "x"
type textarea "Evaporator Coil and filter d Vivian PO ID 44477 Quote to repair Everest reach i…"
type textarea "x"
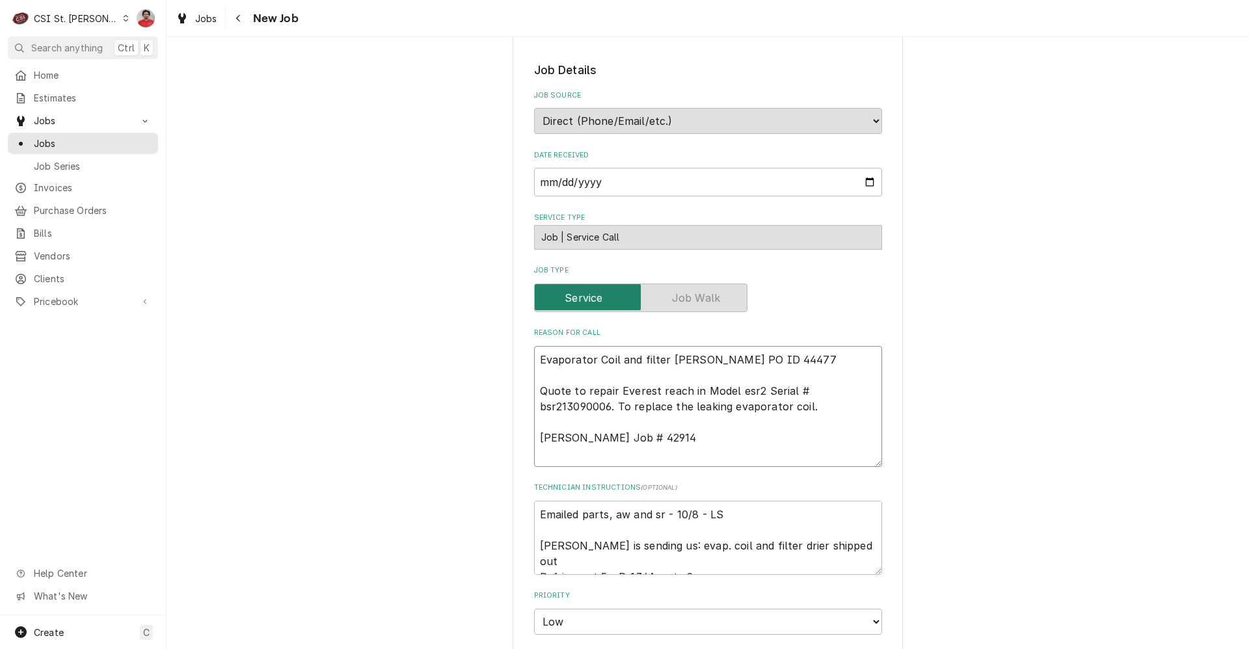
type textarea "Evaporator Coil and filter dri Vivian PO ID 44477 Quote to repair Everest reach…"
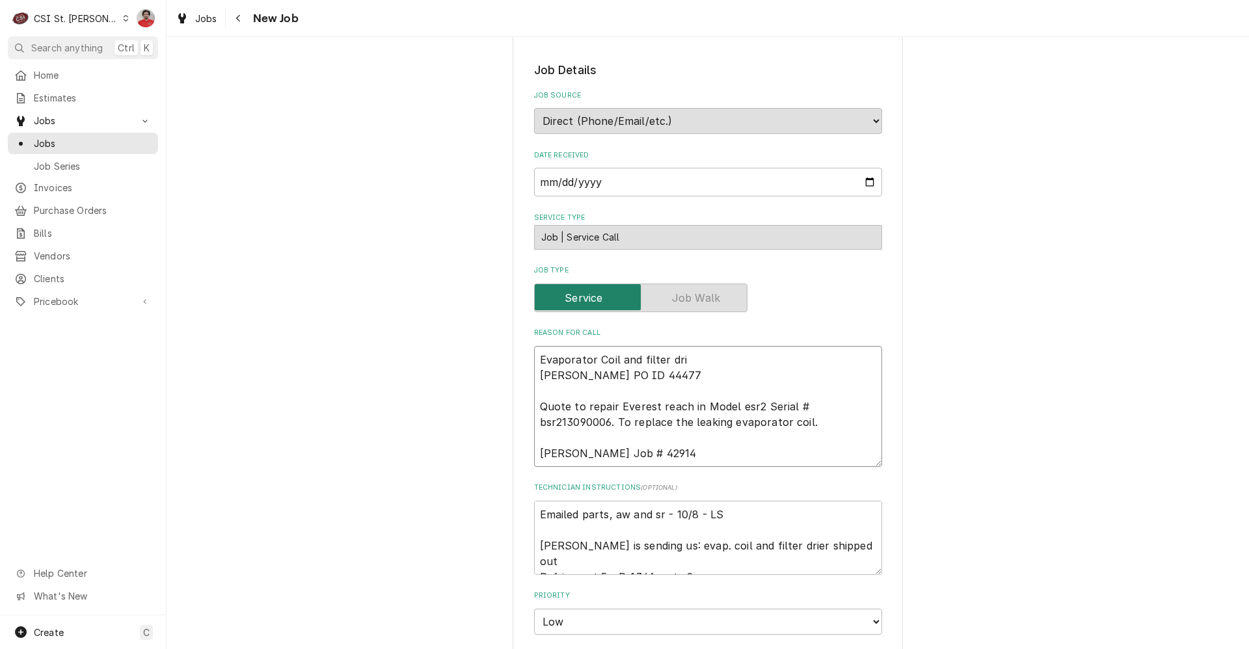
type textarea "x"
type textarea "Evaporator Coil and filter drie Vivian PO ID 44477 Quote to repair Everest reac…"
type textarea "x"
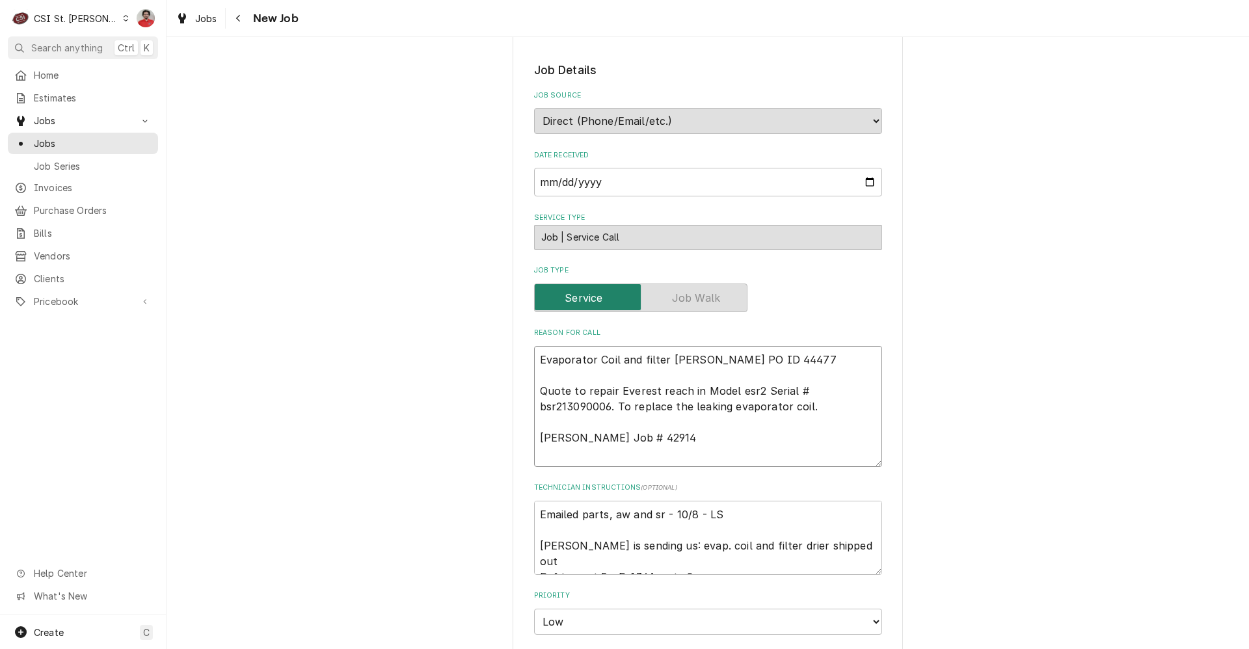
type textarea "Evaporator Coil and filter drier Vivian PO ID 44477 Quote to repair Everest rea…"
type textarea "x"
type textarea "Evaporator Coil and filter drier r Vivian PO ID 44477 Quote to repair Everest r…"
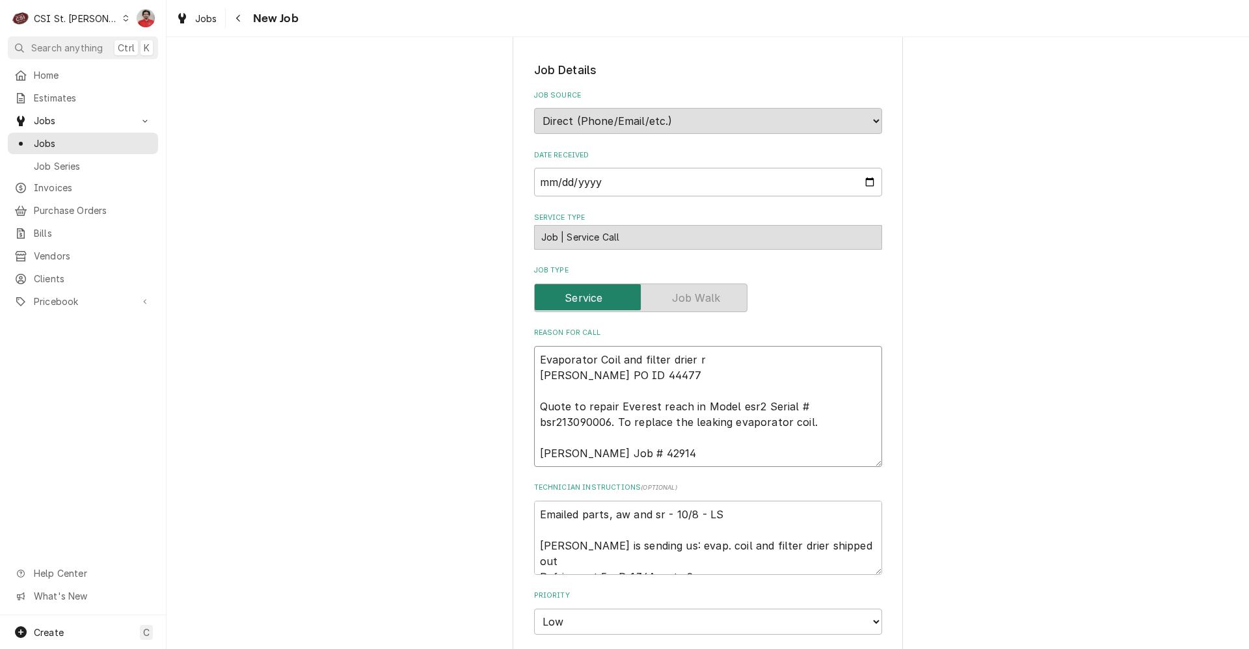
type textarea "x"
type textarea "Evaporator Coil and filter drier re Vivian PO ID 44477 Quote to repair Everest …"
type textarea "x"
type textarea "Evaporator Coil and filter drier rec Vivian PO ID 44477 Quote to repair Everest…"
type textarea "x"
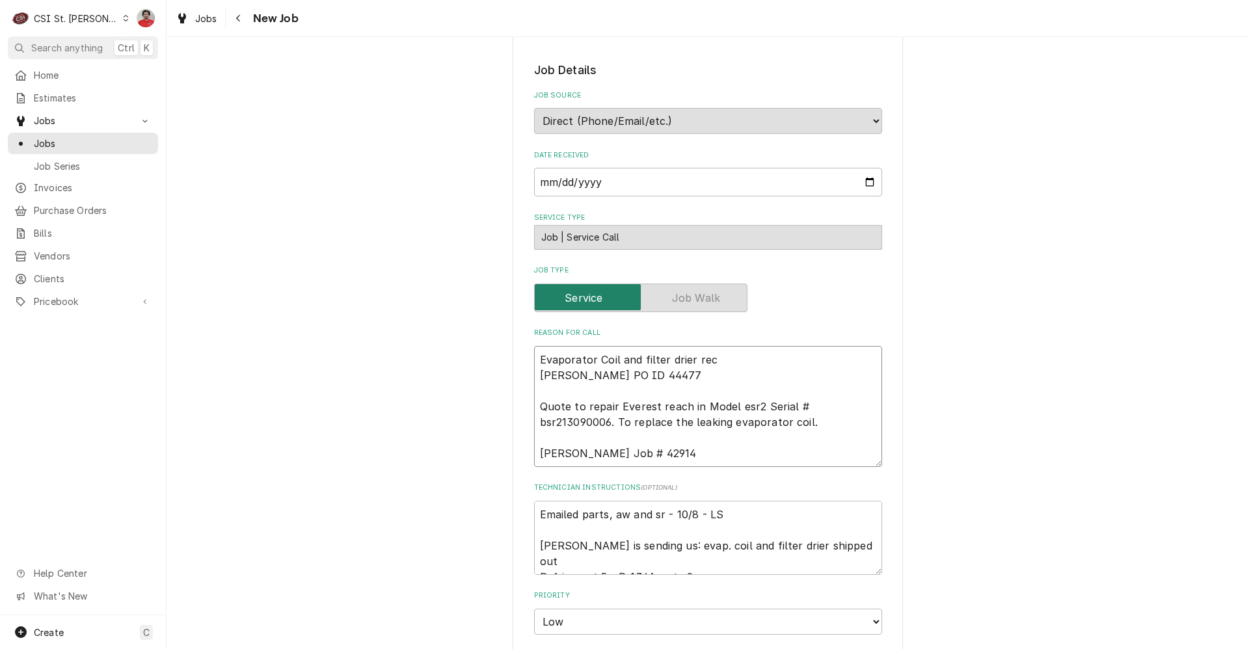
type textarea "Evaporator Coil and filter drier reci Vivian PO ID 44477 Quote to repair Everes…"
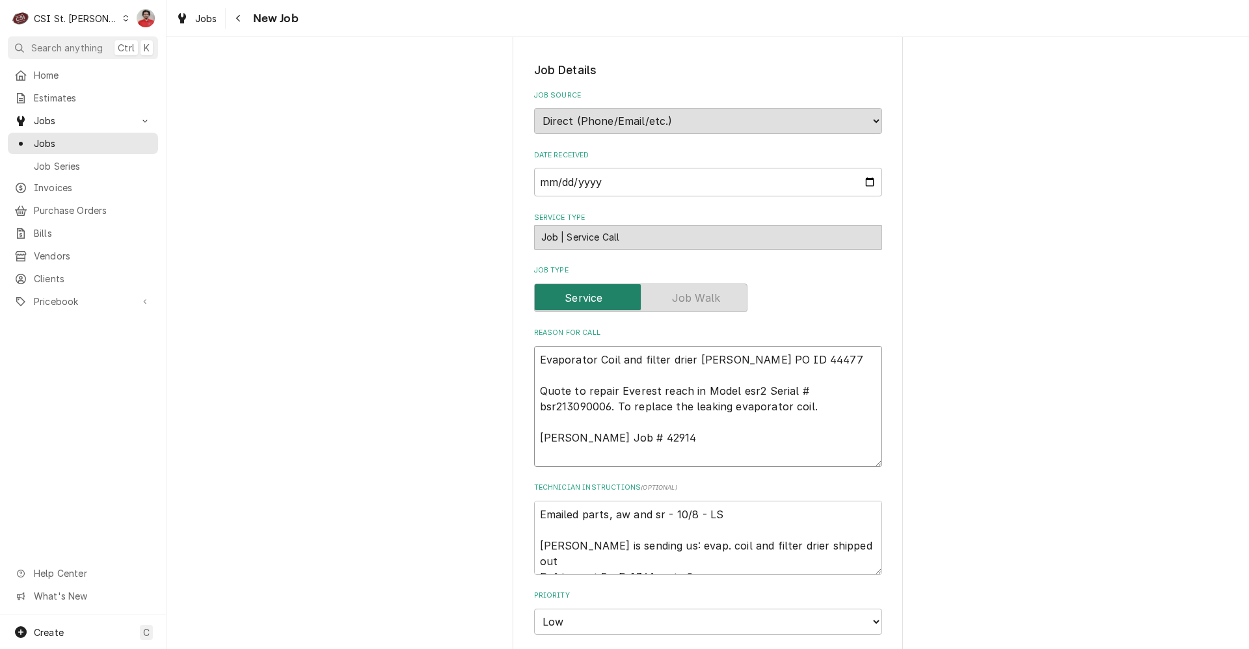
type textarea "x"
type textarea "Evaporator Coil and filter drier recie Vivian PO ID 44477 Quote to repair Evere…"
type textarea "x"
type textarea "Evaporator Coil and filter drier reciev Vivian PO ID 44477 Quote to repair Ever…"
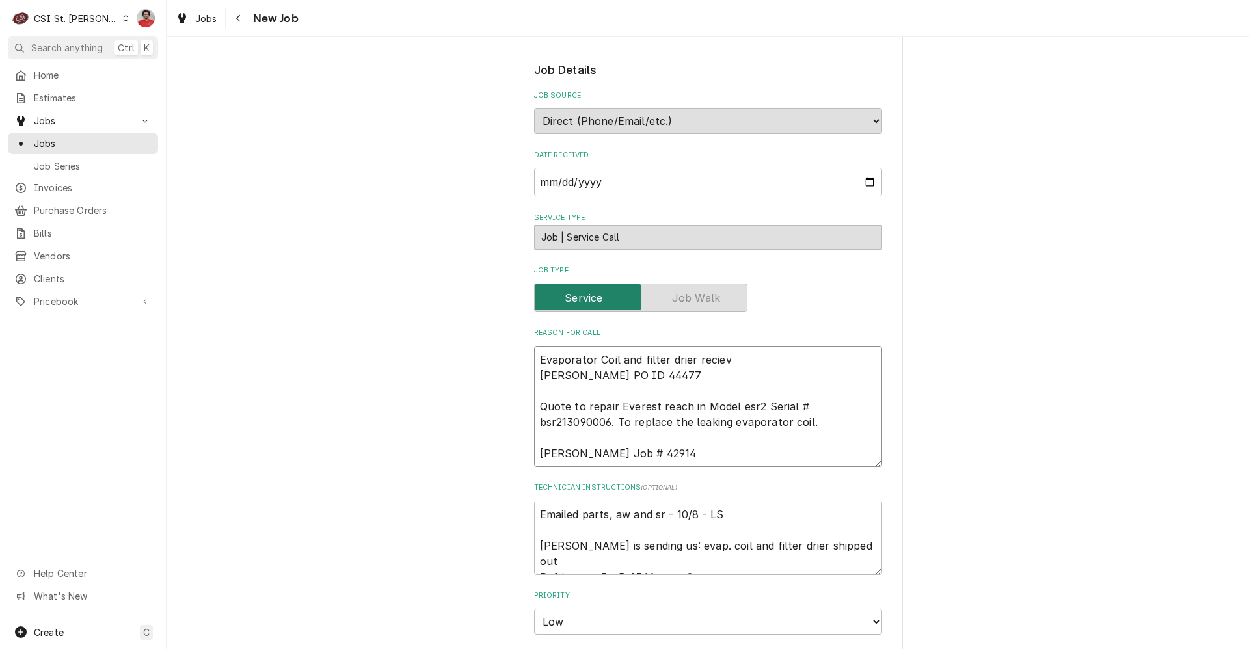
type textarea "x"
type textarea "Evaporator Coil and filter drier recieve Vivian PO ID 44477 Quote to repair Eve…"
type textarea "x"
type textarea "Evaporator Coil and filter drier recieved Vivian PO ID 44477 Quote to repair Ev…"
type textarea "x"
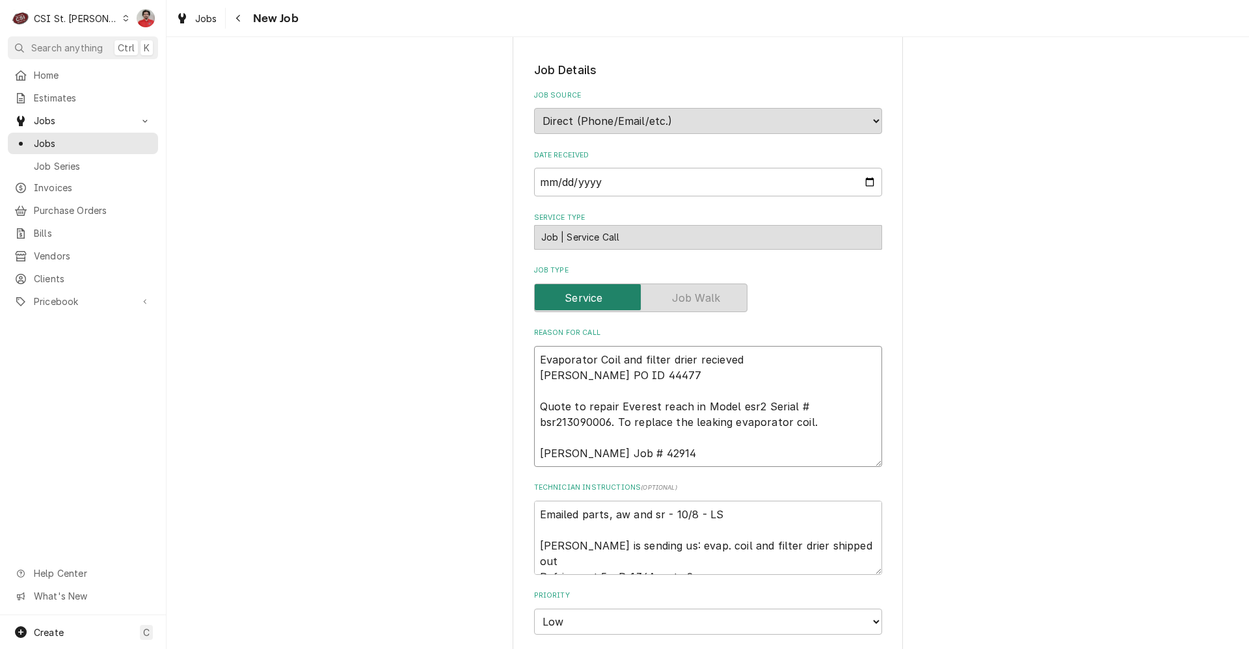
type textarea "Evaporator Coil and filter drier recieved Vivian PO ID 44477 Quote to repair Ev…"
type textarea "x"
type textarea "Evaporator Coil and filter drier recieved t Vivian PO ID 44477 Quote to repair …"
type textarea "x"
type textarea "Evaporator Coil and filter drier recieved to Vivian PO ID 44477 Quote to repair…"
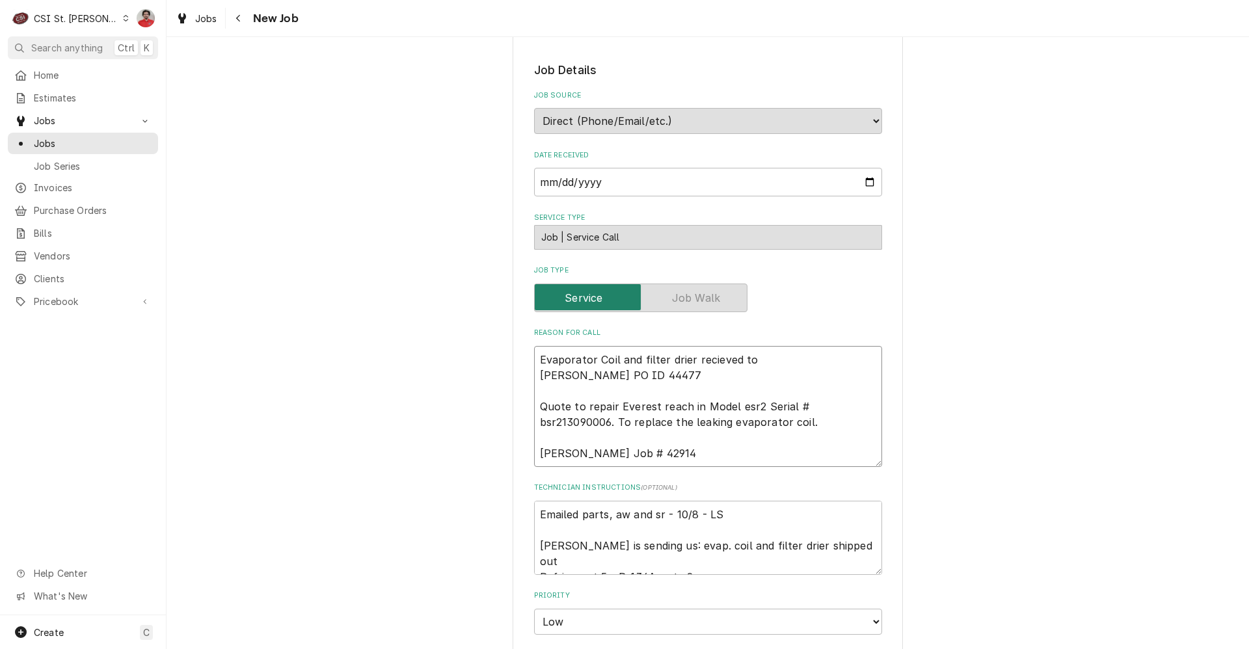
type textarea "x"
type textarea "Evaporator Coil and filter drier recieved to Vivian PO ID 44477 Quote to repair…"
type textarea "x"
type textarea "Evaporator Coil and filter drier recieved to K Vivian PO ID 44477 Quote to repa…"
type textarea "x"
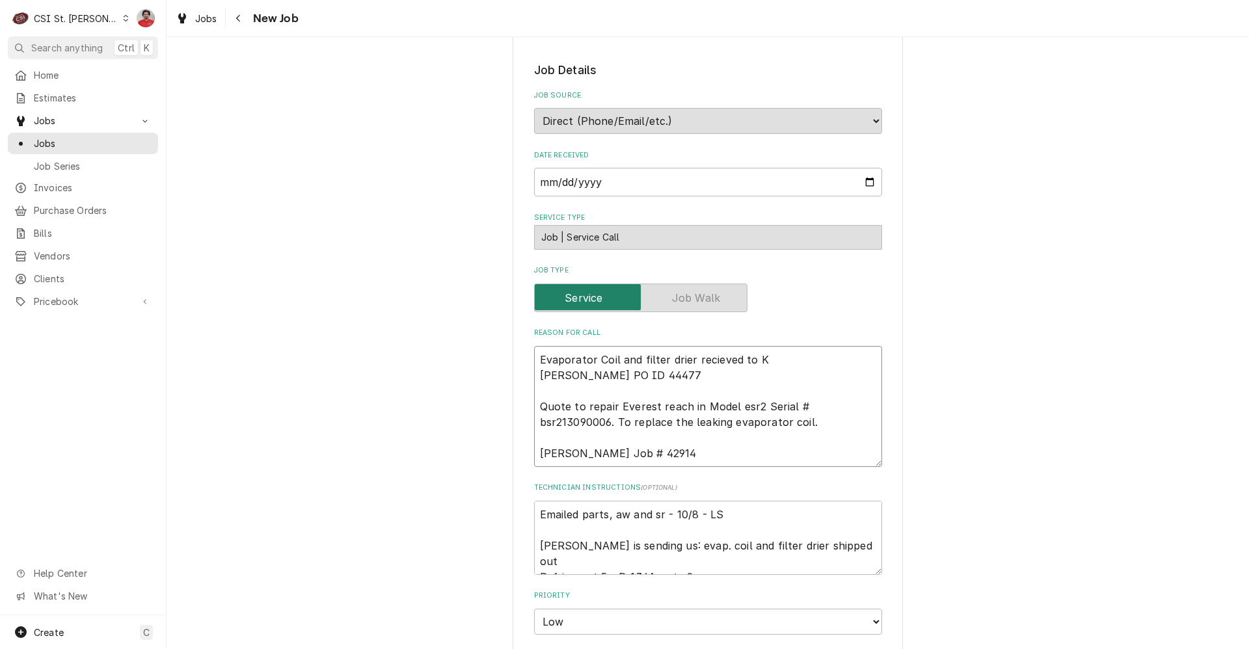
type textarea "Evaporator Coil and filter drier recieved to Ku Vivian PO ID 44477 Quote to rep…"
type textarea "x"
type textarea "Evaporator Coil and filter drier recieved to Kur Vivian PO ID 44477 Quote to re…"
type textarea "x"
type textarea "Evaporator Coil and filter drier recieved to Ku Vivian PO ID 44477 Quote to rep…"
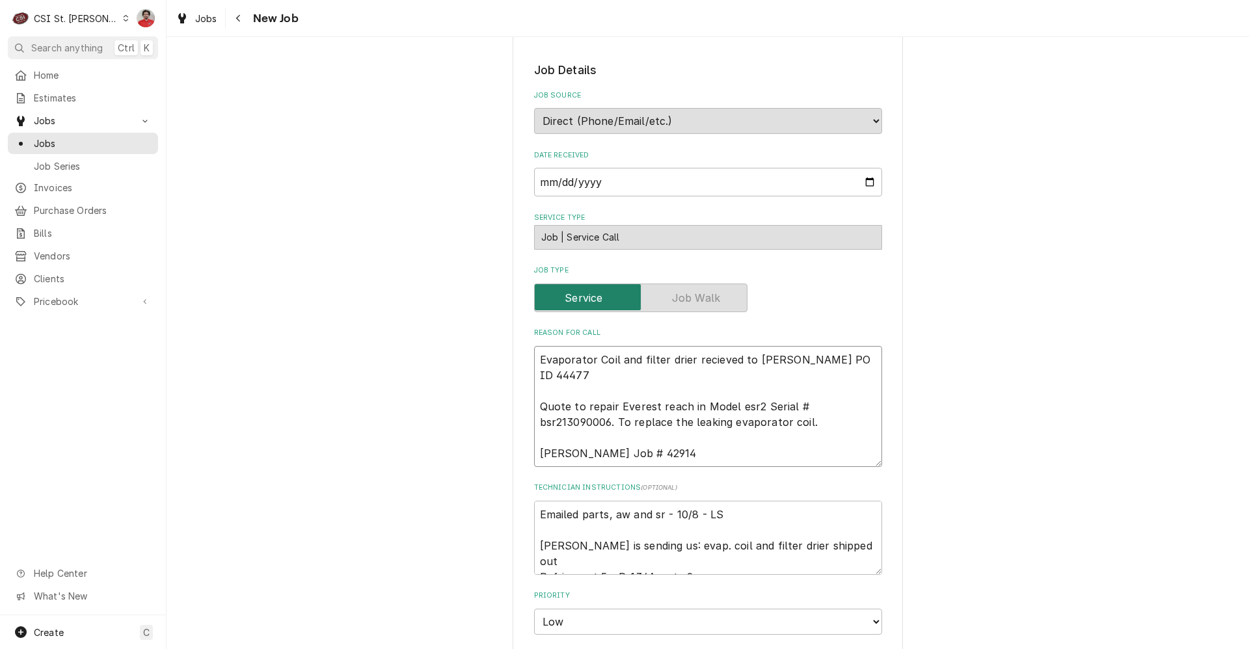
type textarea "x"
type textarea "Evaporator Coil and filter drier recieved to K Vivian PO ID 44477 Quote to repa…"
type textarea "x"
type textarea "Evaporator Coil and filter drier recieved to Vivian PO ID 44477 Quote to repair…"
type textarea "x"
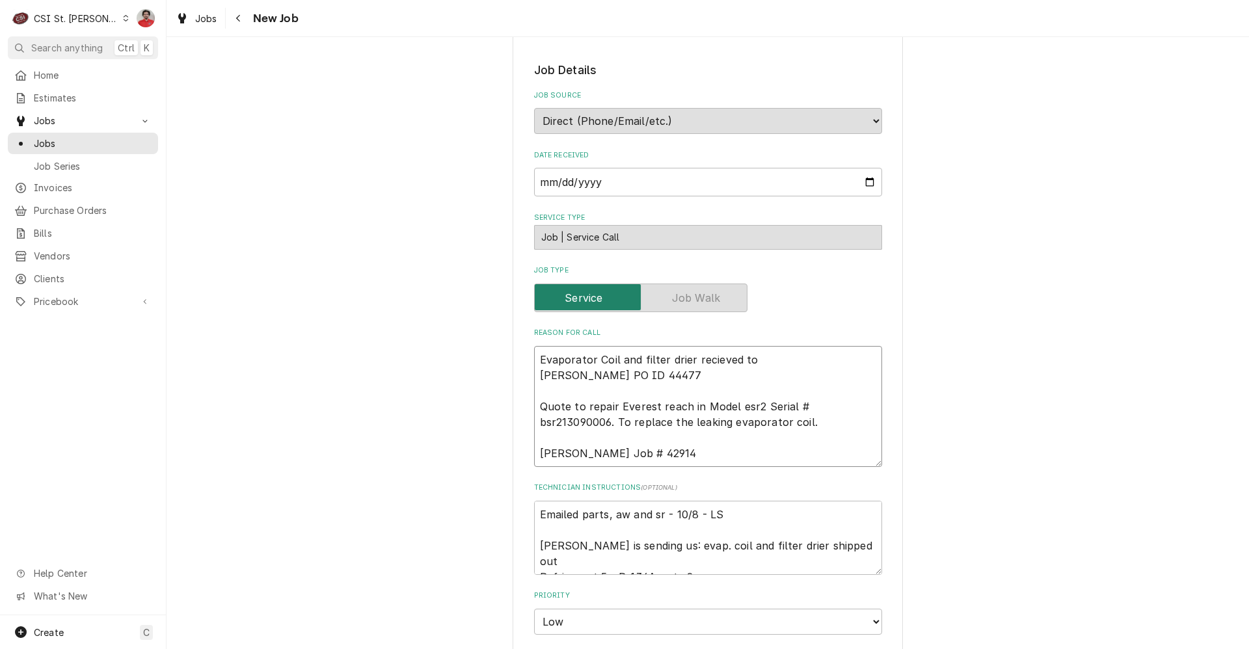
type textarea "Evaporator Coil and filter drier recieved to Vivian PO ID 44477 Quote to repair…"
type textarea "x"
type textarea "Evaporator Coil and filter drier recieved toDa Vivian PO ID 44477 Quote to repa…"
type textarea "x"
type textarea "Evaporator Coil and filter drier recieved toD Vivian PO ID 44477 Quote to repai…"
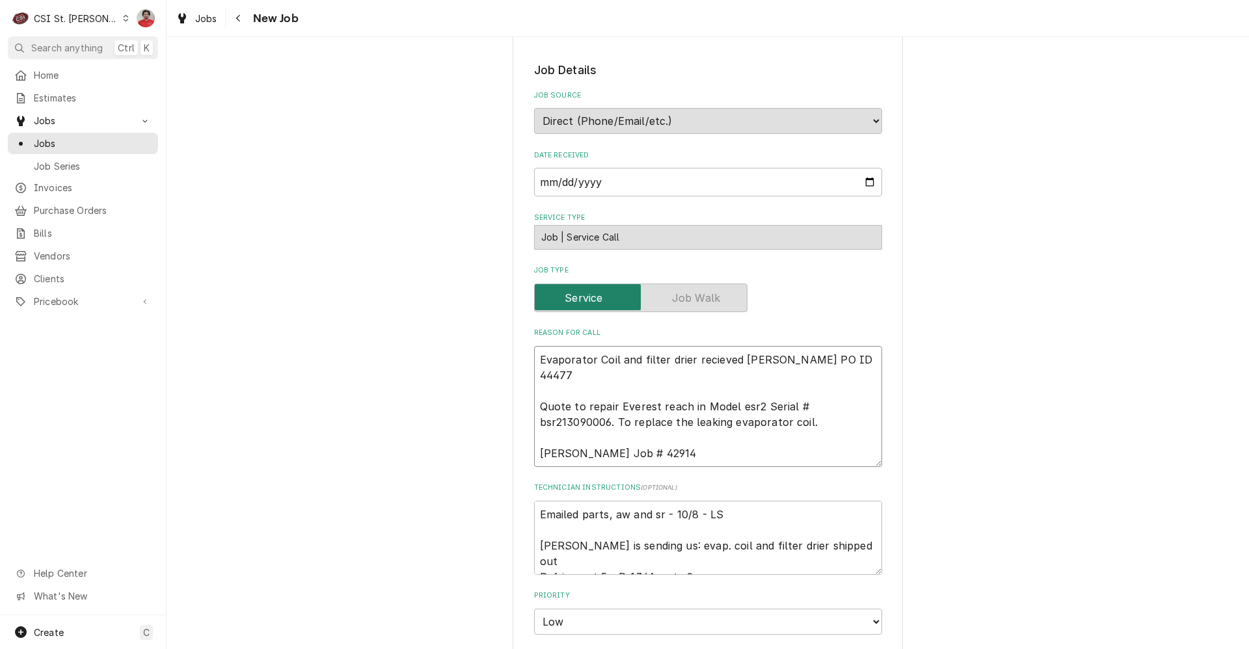
type textarea "x"
type textarea "Evaporator Coil and filter drier recieved to Vivian PO ID 44477 Quote to repair…"
type textarea "x"
type textarea "Evaporator Coil and filter drier recieved to Vivian PO ID 44477 Quote to repair…"
type textarea "x"
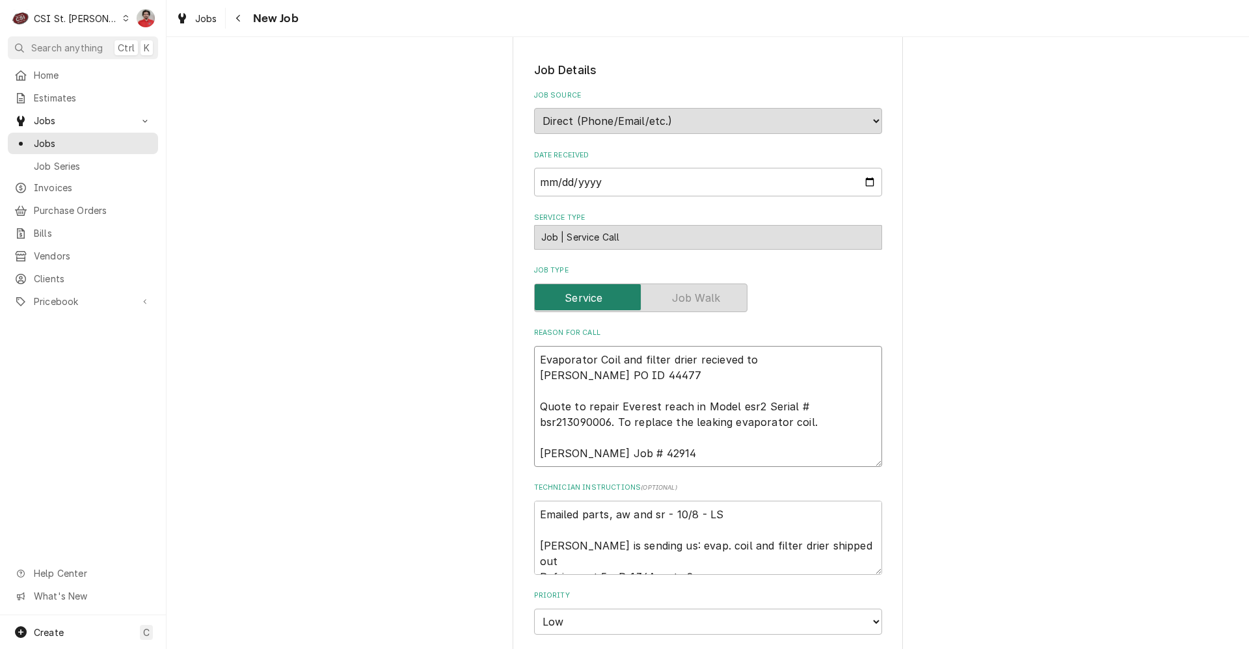
type textarea "Evaporator Coil and filter drier recieved to D Vivian PO ID 44477 Quote to repa…"
type textarea "x"
type textarea "Evaporator Coil and filter drier recieved to Da Vivian PO ID 44477 Quote to rep…"
type textarea "x"
type textarea "Evaporator Coil and filter drier recieved to Dav Vivian PO ID 44477 Quote to re…"
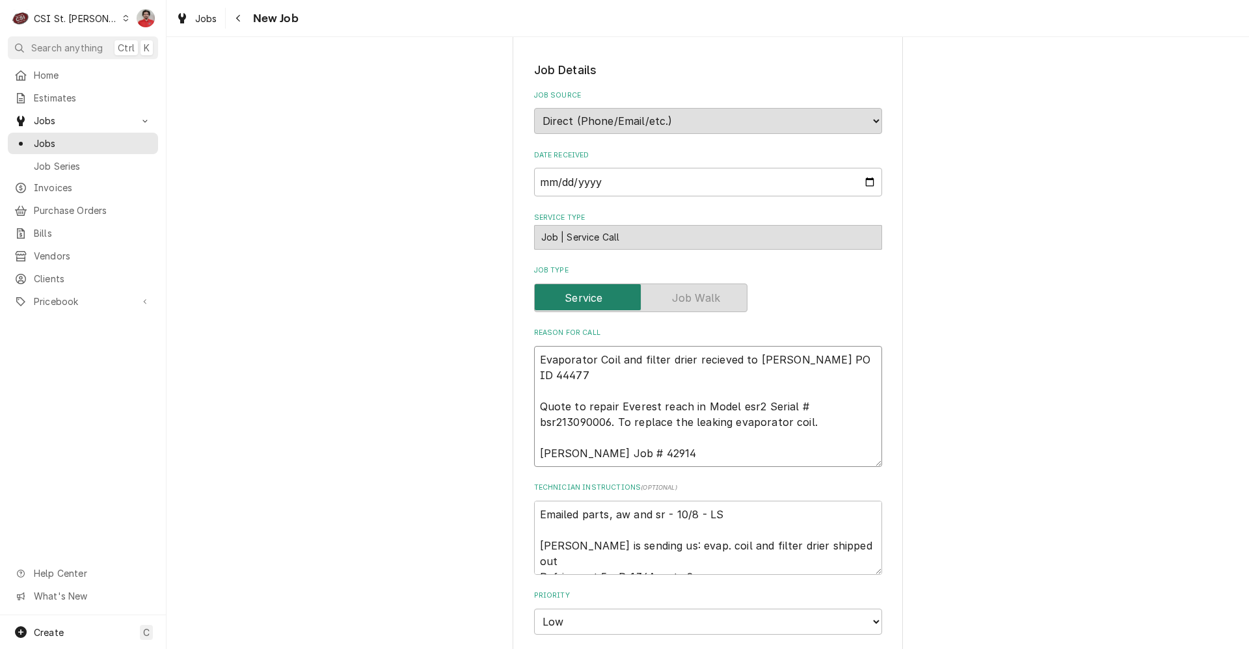
type textarea "x"
type textarea "Evaporator Coil and filter drier recieved to Davi Vivian PO ID 44477 Quote to r…"
type textarea "x"
type textarea "Evaporator Coil and filter drier recieved to David Vivian PO ID 44477 Quote to …"
type textarea "x"
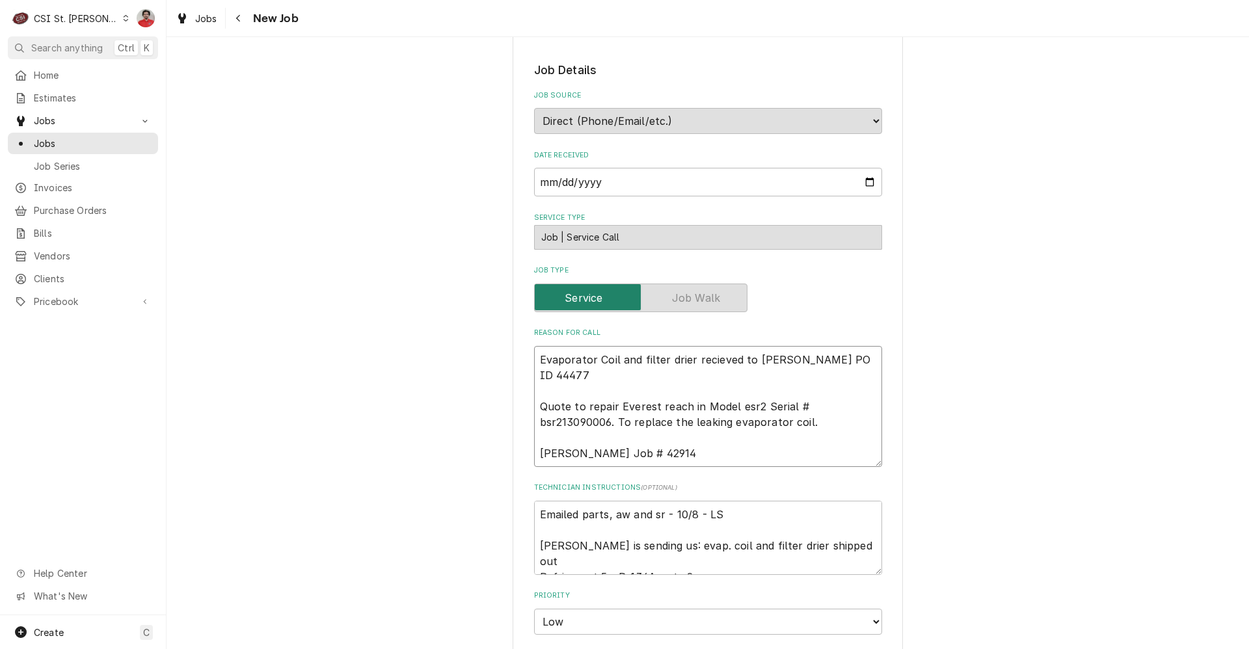
type textarea "Evaporator Coil and filter drier recieved to David Vivian PO ID 44477 Quote to …"
type textarea "x"
type textarea "Evaporator Coil and filter drier recieved to David F Vivian PO ID 44477 Quote t…"
type textarea "x"
type textarea "Evaporator Coil and filter drier recieved to David F' Vivian PO ID 44477 Quote …"
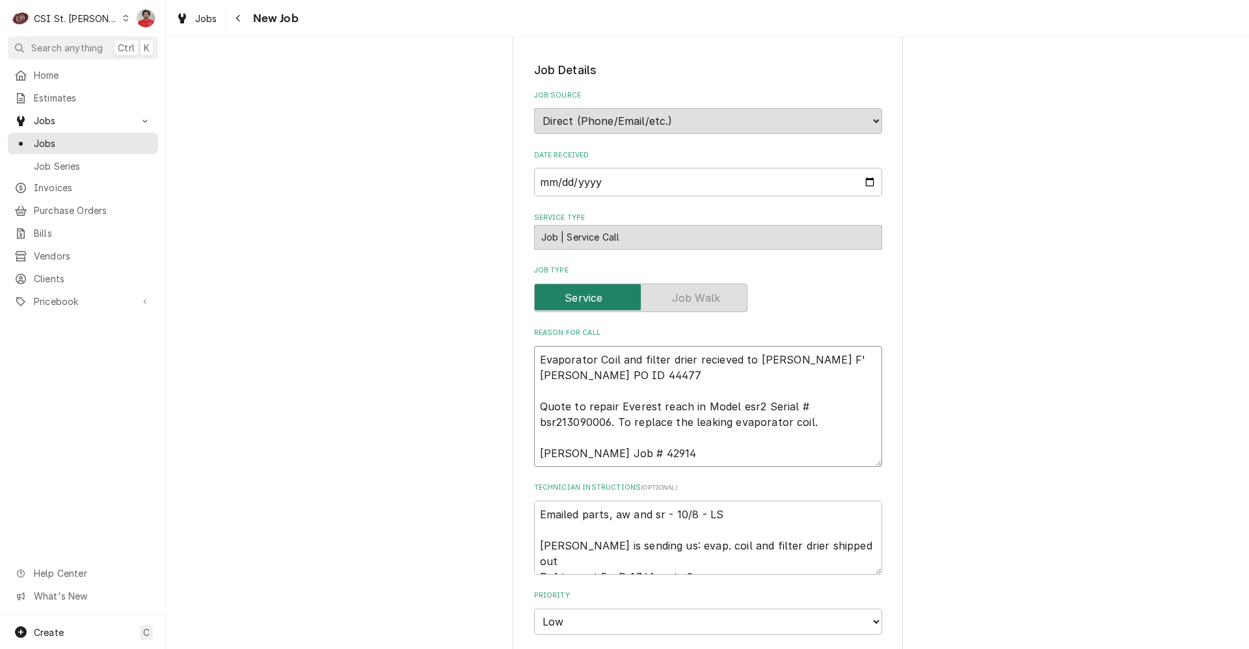
type textarea "x"
type textarea "Evaporator Coil and filter drier recieved to David F's Vivian PO ID 44477 Quote…"
type textarea "x"
type textarea "Evaporator Coil and filter drier recieved to David F's Vivian PO ID 44477 Quote…"
type textarea "x"
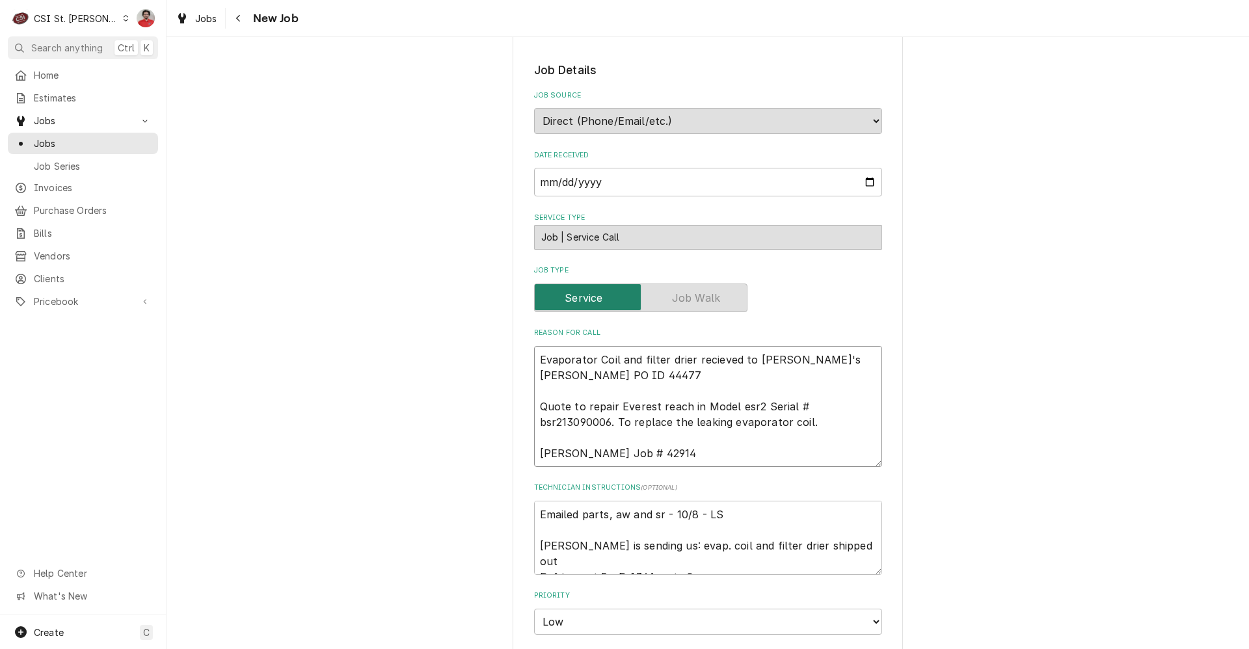
type textarea "Evaporator Coil and filter drier recieved to David F's s Vivian PO ID 44477 Quo…"
type textarea "x"
type textarea "Evaporator Coil and filter drier recieved to David F's sh Vivian PO ID 44477 Qu…"
type textarea "x"
type textarea "Evaporator Coil and filter drier recieved to David F's she Vivian PO ID 44477 Q…"
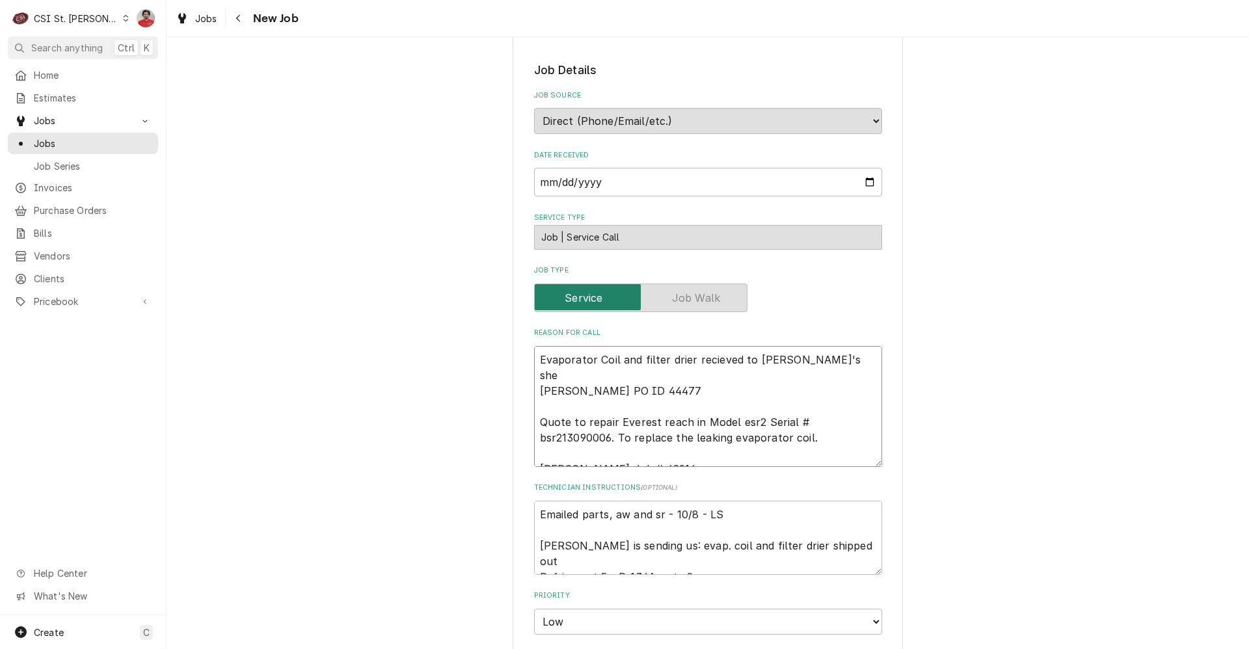
type textarea "x"
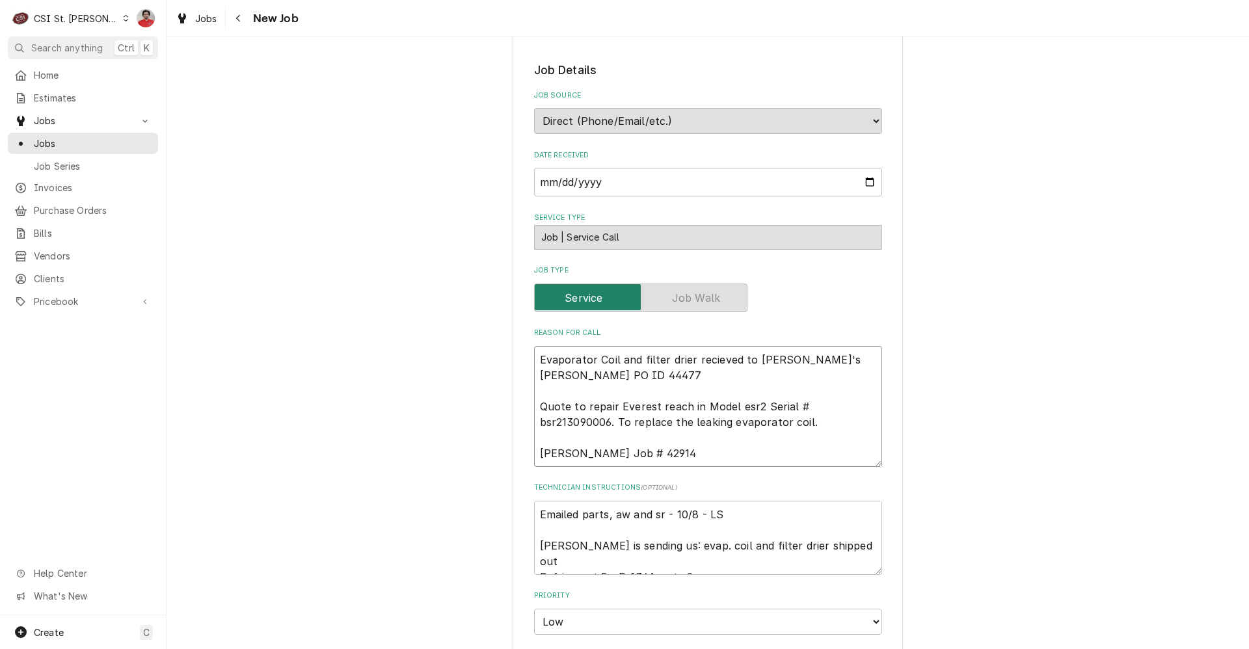
type textarea "Evaporator Coil and filter drier recieved to David F's shelf Vivian PO ID 44477…"
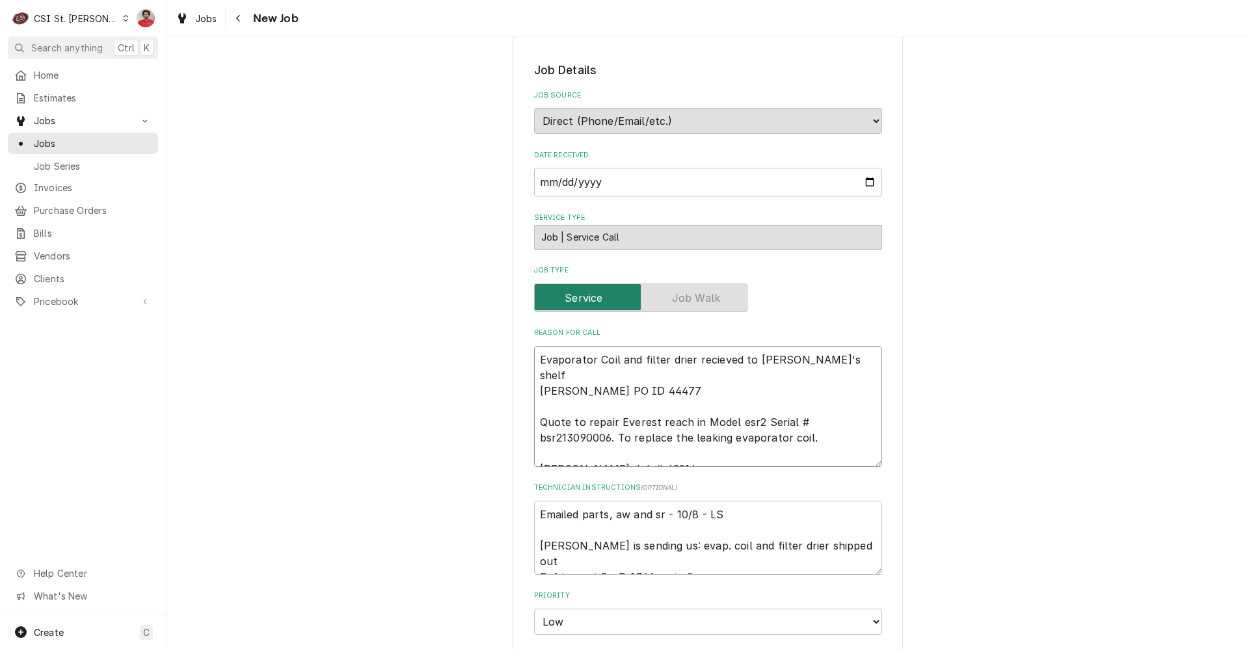
type textarea "x"
type textarea "Evaporator Coil and filter drier recieed to David F's shelf Vivian PO ID 44477 …"
type textarea "x"
type textarea "Evaporator Coil and filter drier recied to David F's shelf Vivian PO ID 44477 Q…"
type textarea "x"
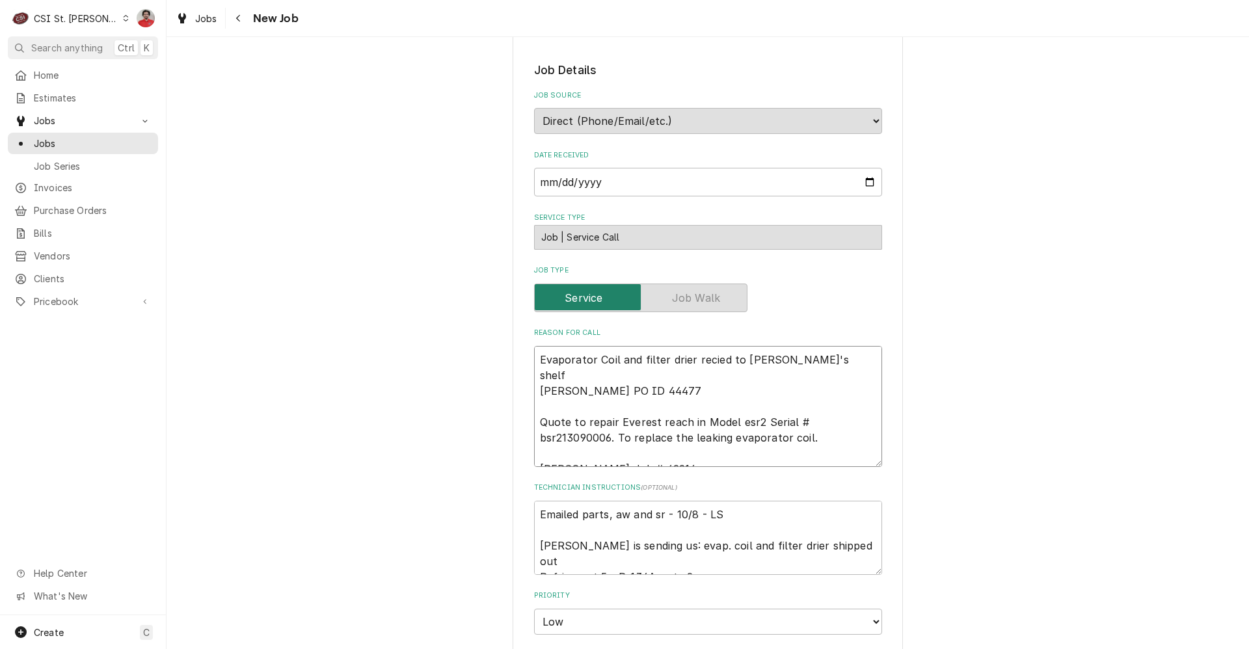
type textarea "Evaporator Coil and filter drier reced to David F's shelf Vivian PO ID 44477 Qu…"
type textarea "x"
type textarea "Evaporator Coil and filter drier reed to David F's shelf Vivian PO ID 44477 Quo…"
type textarea "x"
type textarea "Evaporator Coil and filter drier reved to David F's shelf Vivian PO ID 44477 Qu…"
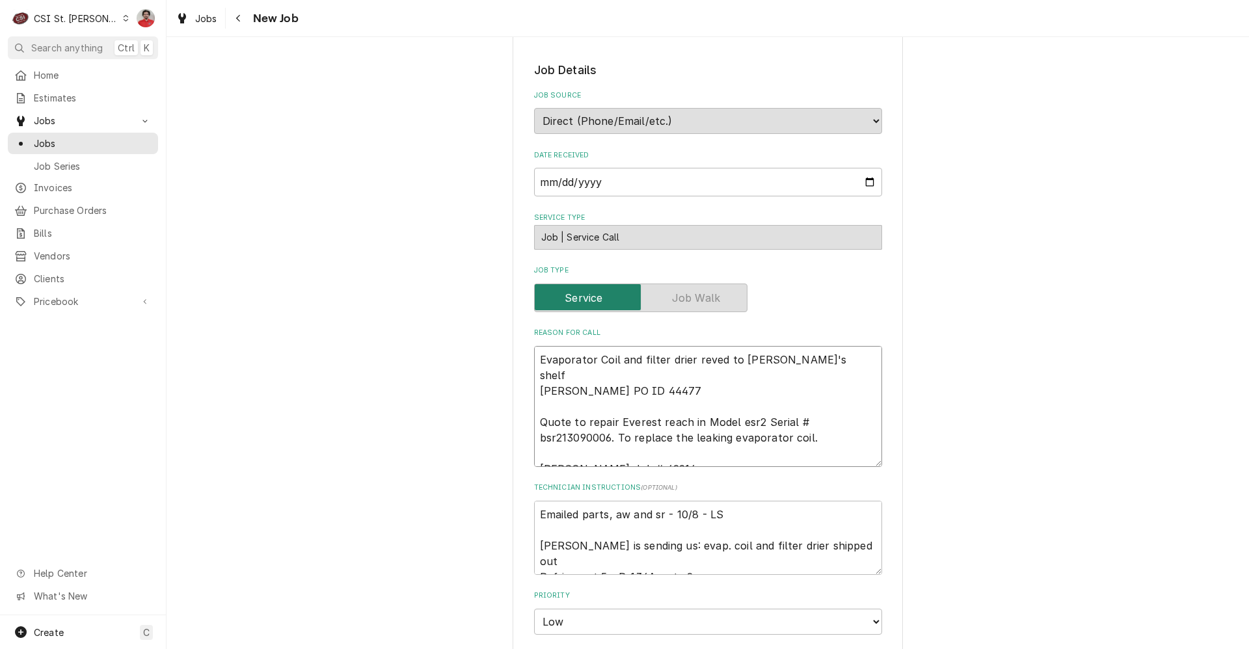
type textarea "x"
type textarea "Evaporator Coil and filter drier reed to David F's shelf Vivian PO ID 44477 Quo…"
type textarea "x"
type textarea "Evaporator Coil and filter drier reced to David F's shelf Vivian PO ID 44477 Qu…"
type textarea "x"
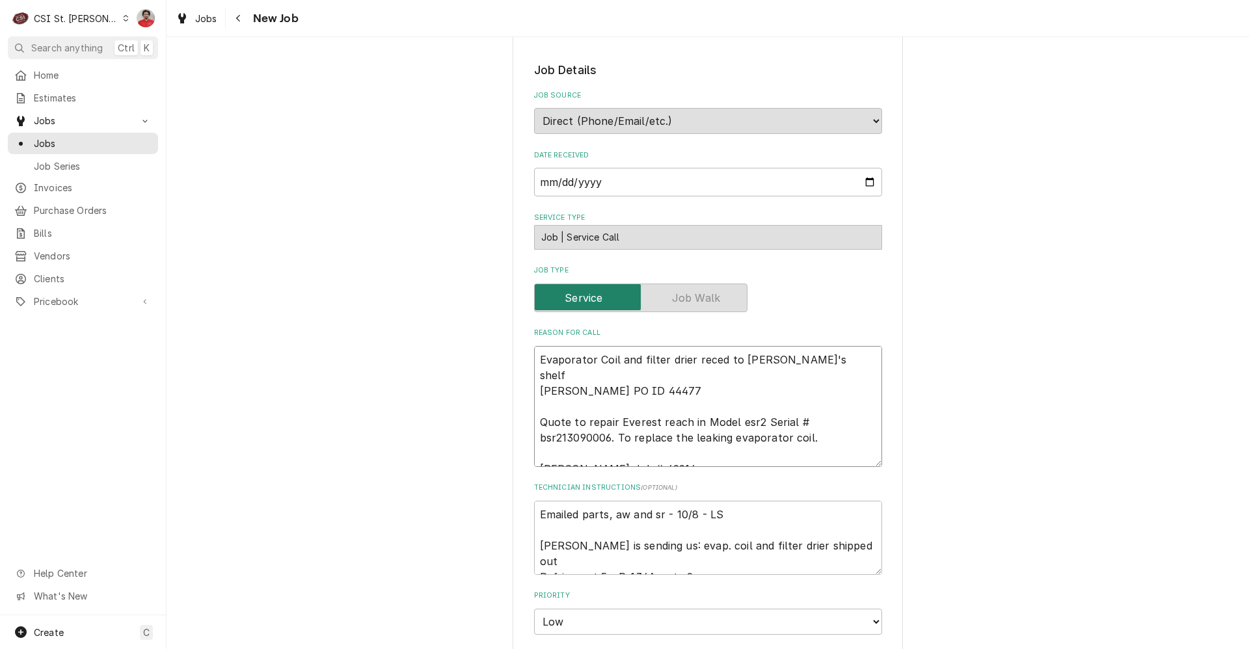
type textarea "Evaporator Coil and filter drier recied to David F's shelf Vivian PO ID 44477 Q…"
type textarea "x"
type textarea "Evaporator Coil and filter drier recieed to David F's shelf Vivian PO ID 44477 …"
type textarea "x"
type textarea "Evaporator Coil and filter drier recieved to David F's shelf Vivian PO ID 44477…"
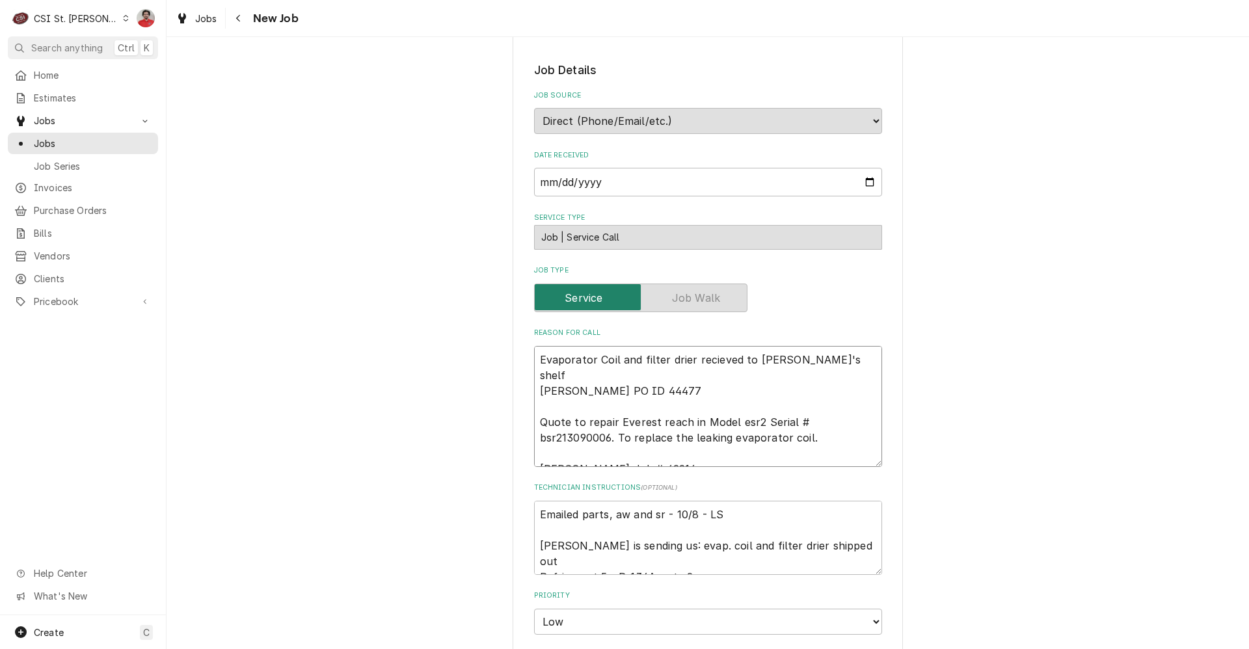
type textarea "x"
type textarea "Evaporator Coil and filter drier recievfed to David F's shelf Vivian PO ID 4447…"
type textarea "x"
type textarea "Evaporator Coil and filter drier recievfced to David F's shelf Vivian PO ID 444…"
type textarea "x"
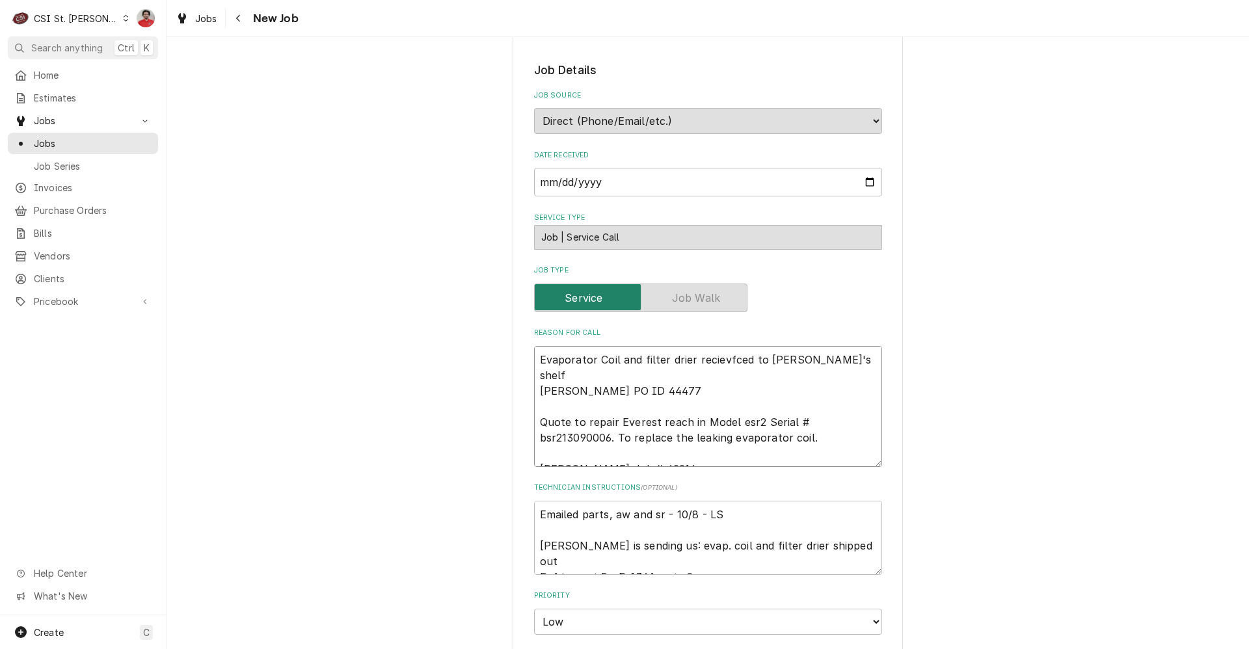
type textarea "Evaporator Coil and filter drier recievfed to David F's shelf Vivian PO ID 4447…"
type textarea "x"
type textarea "Evaporator Coil and filter drier recieved to David F's shelf Vivian PO ID 44477…"
type textarea "x"
type textarea "Evaporator Coil and filter drier recievved to David F's shelf Vivian PO ID 4447…"
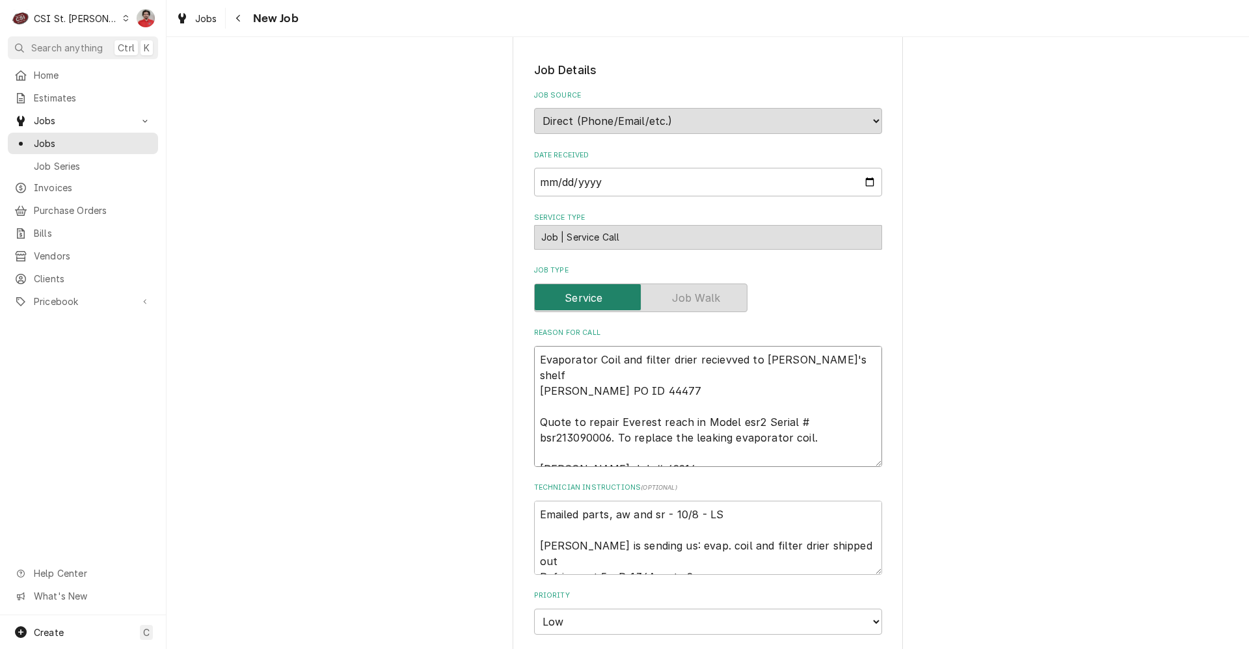
type textarea "x"
type textarea "Evaporator Coil and filter drier recievveed to David F's shelf Vivian PO ID 444…"
type textarea "x"
type textarea "Evaporator Coil and filter drier recievved to David F's shelf Vivian PO ID 4447…"
type textarea "x"
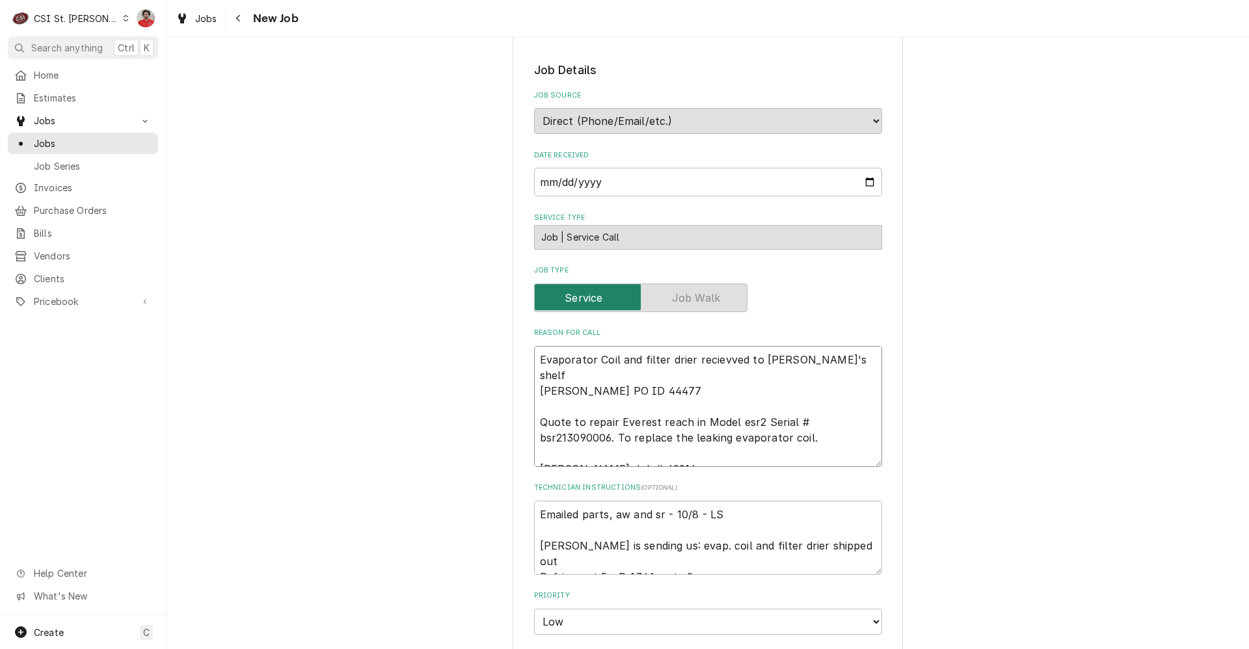
type textarea "Evaporator Coil and filter drier recieved to David F's shelf Vivian PO ID 44477…"
type textarea "x"
type textarea "Evaporator Coil and filter drier recieed to David F's shelf Vivian PO ID 44477 …"
type textarea "x"
type textarea "Evaporator Coil and filter drier recied to David F's shelf Vivian PO ID 44477 Q…"
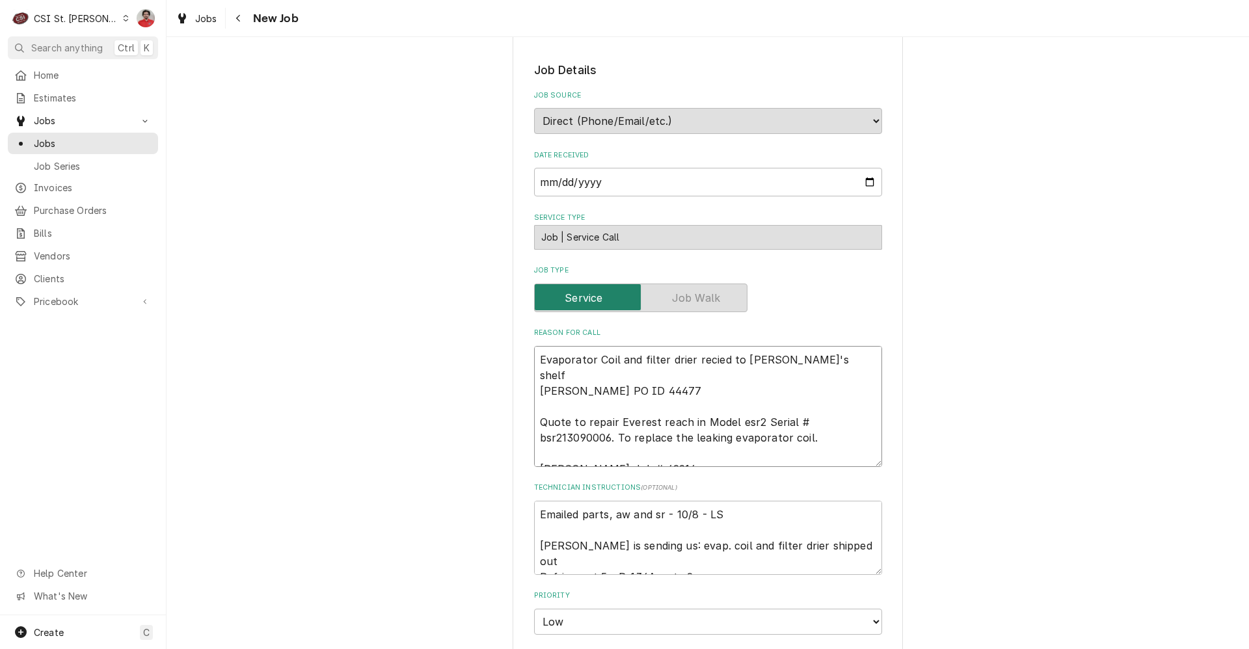
type textarea "x"
type textarea "Evaporator Coil and filter drier reced to David F's shelf Vivian PO ID 44477 Qu…"
type textarea "x"
type textarea "Evaporator Coil and filter drier receed to David F's shelf Vivian PO ID 44477 Q…"
type textarea "x"
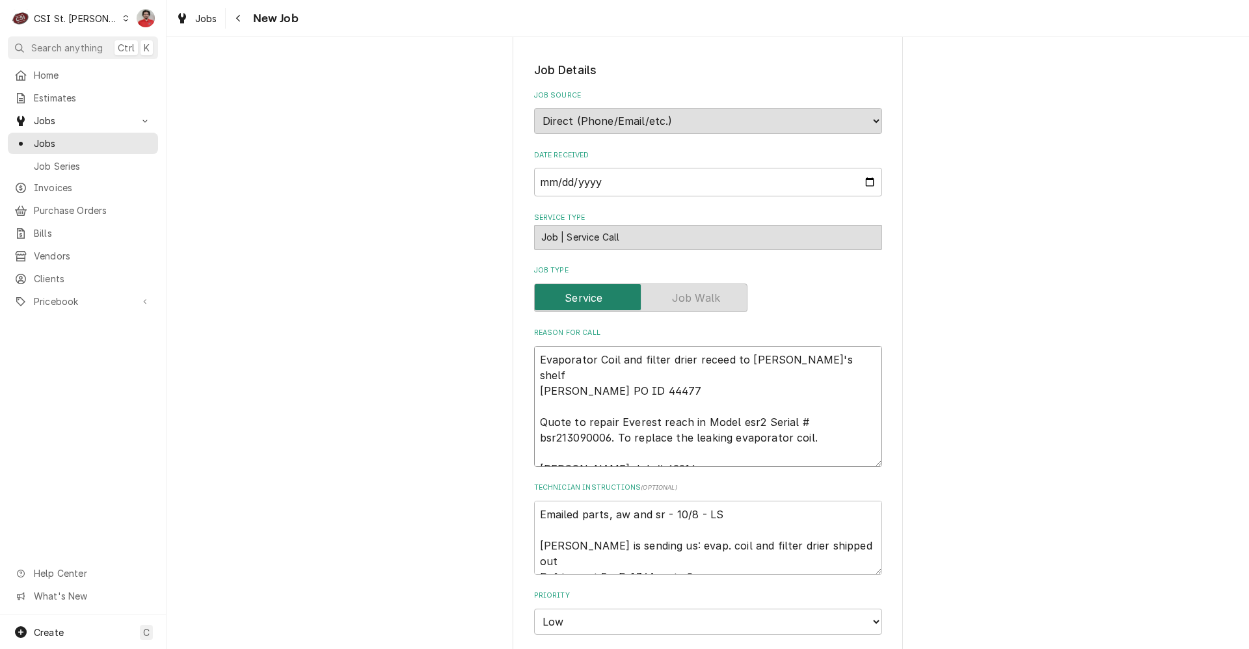
type textarea "Evaporator Coil and filter drier receied to David F's shelf Vivian PO ID 44477 …"
type textarea "x"
type textarea "Evaporator Coil and filter drier received to David F's shelf Vivian PO ID 44477…"
type textarea "x"
type textarea "Evaporator Coil and filter drier receiveed to David F's shelf Vivian PO ID 4447…"
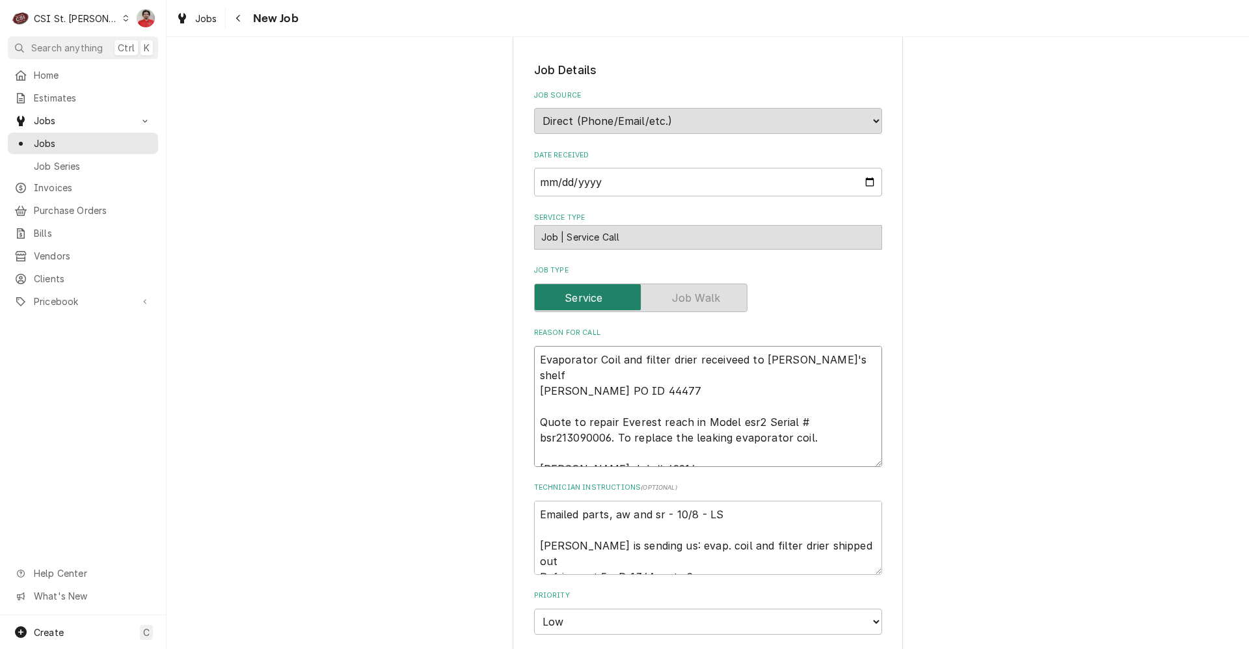
type textarea "x"
type textarea "Evaporator Coil and filter drier receive ed to David F's shelf Vivian PO ID 444…"
type textarea "x"
type textarea "Evaporator Coil and filter drier receive ded to David F's shelf Vivian PO ID 44…"
type textarea "x"
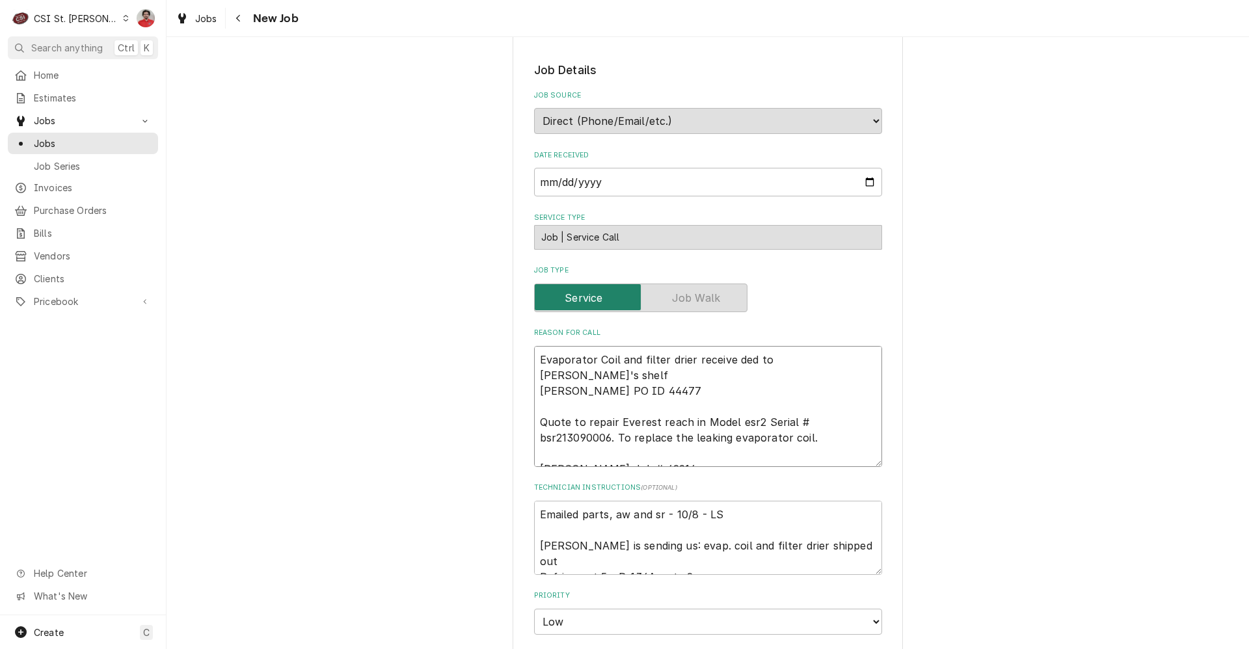
type textarea "Evaporator Coil and filter drier receive ed to David F's shelf Vivian PO ID 444…"
type textarea "x"
type textarea "Evaporator Coil and filter drier receiveed to David F's shelf Vivian PO ID 4447…"
click at [815, 373] on textarea "Evaporator Coil and filter drier received to David F's shelf Vivian PO ID 44477…" at bounding box center [708, 406] width 348 height 121
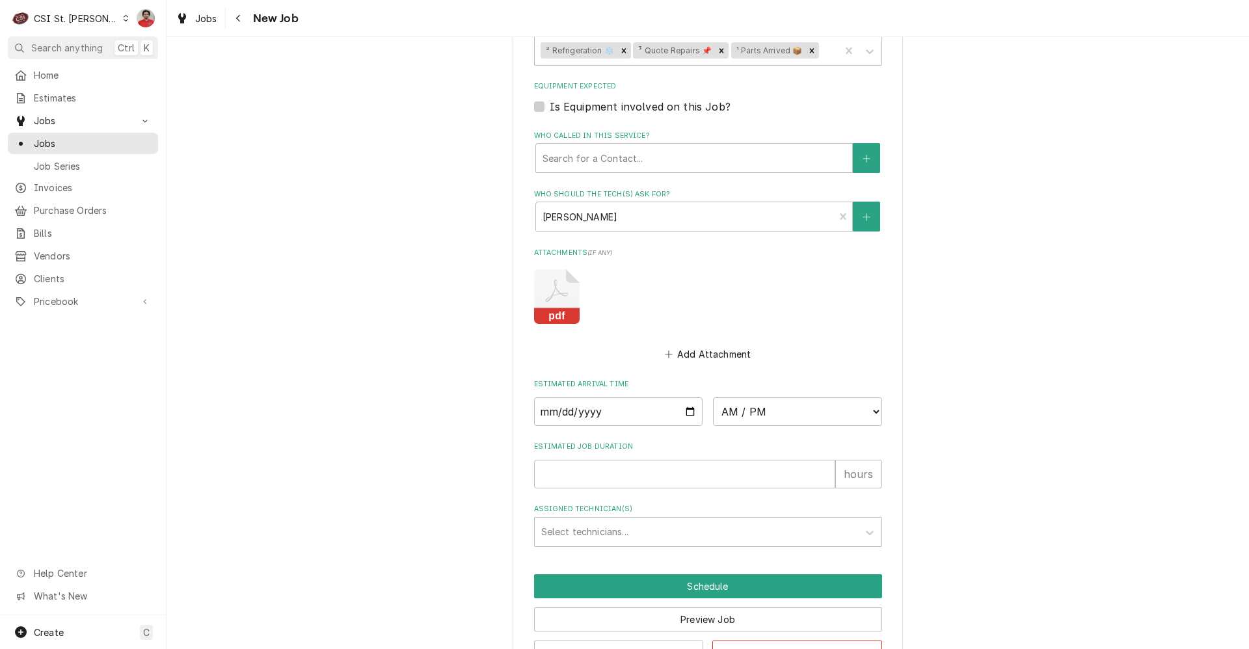
scroll to position [1127, 0]
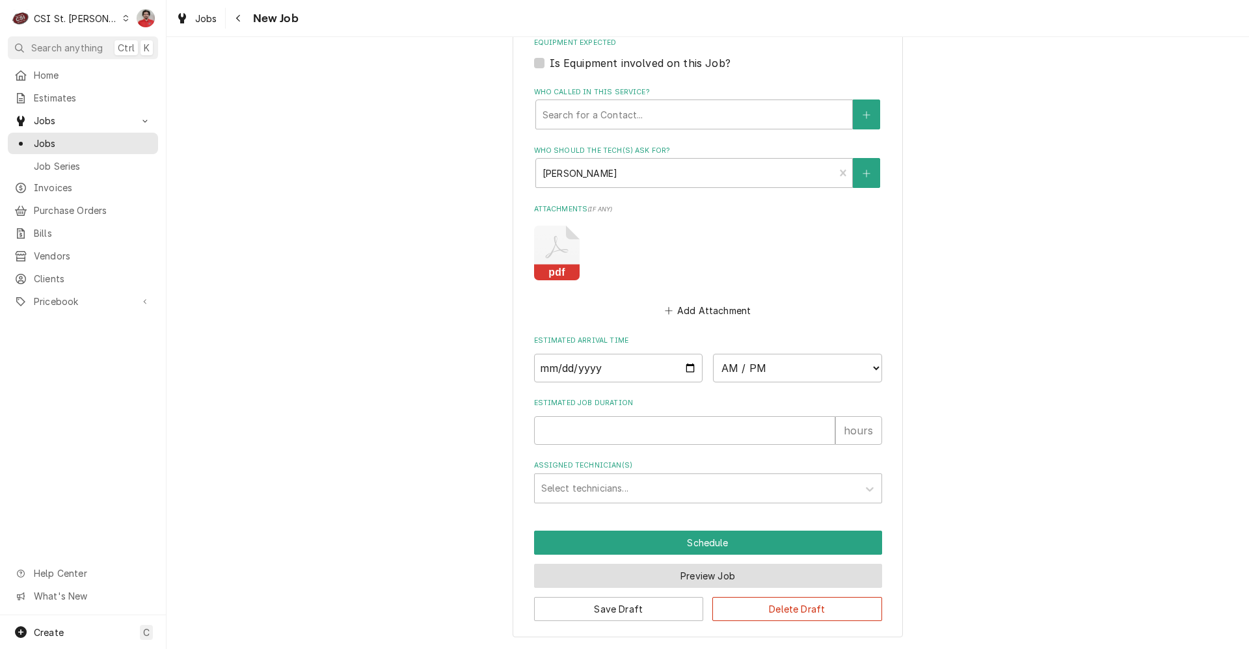
click at [744, 569] on button "Preview Job" at bounding box center [708, 576] width 348 height 24
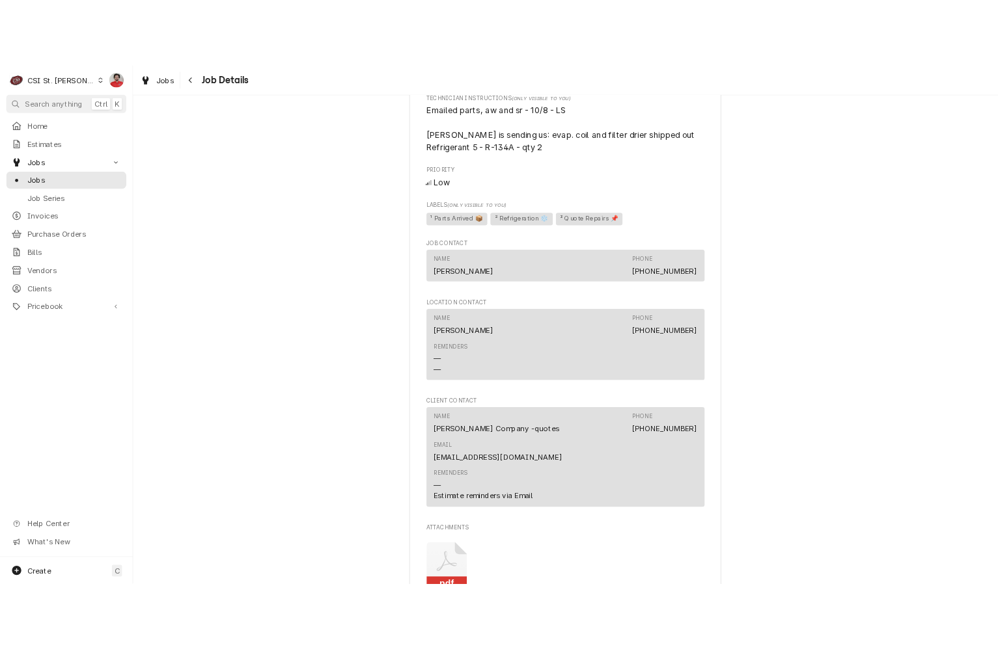
scroll to position [1085, 0]
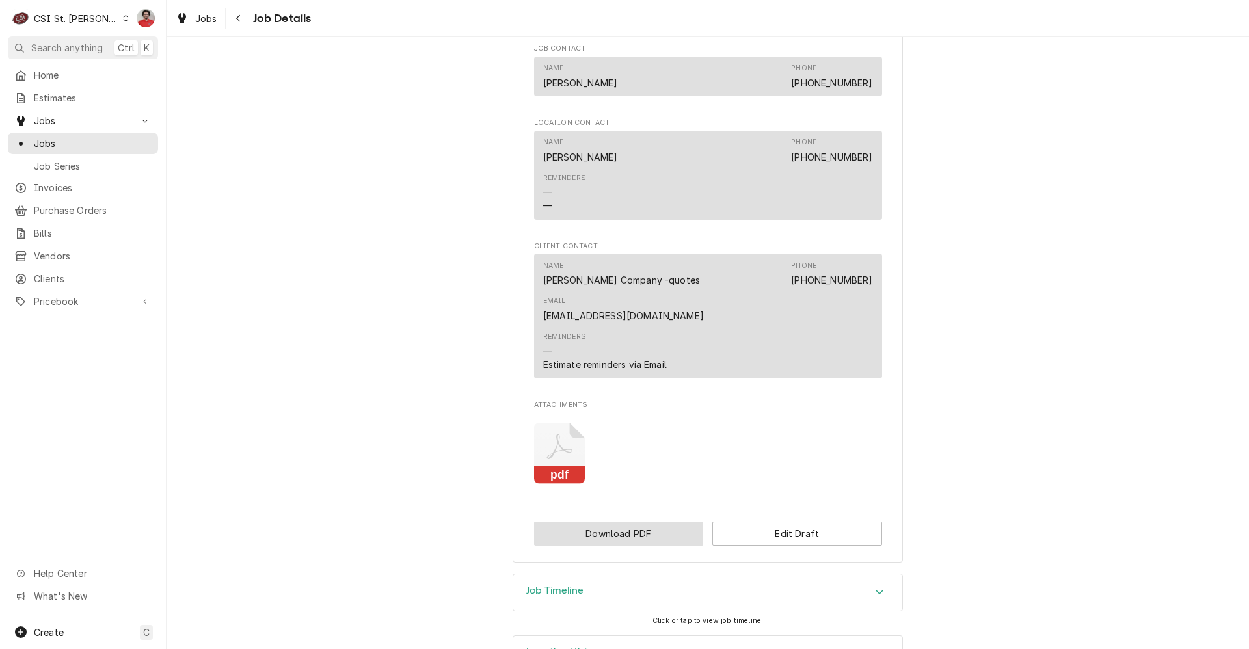
click at [625, 522] on button "Download PDF" at bounding box center [619, 534] width 170 height 24
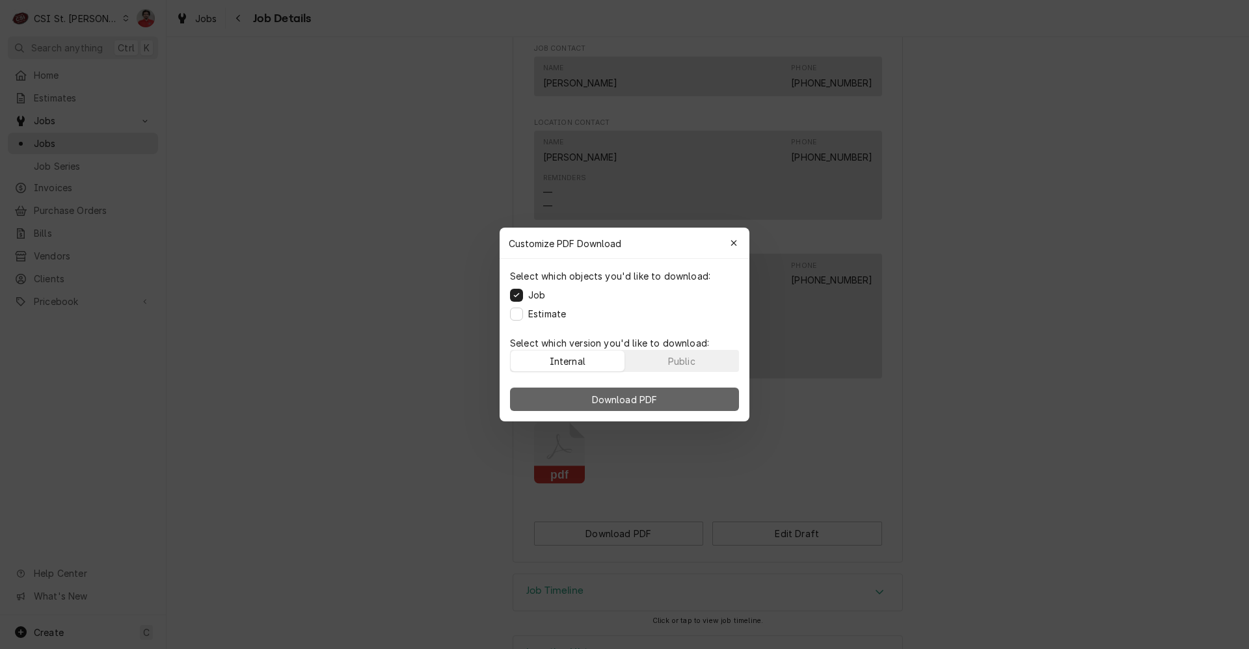
click at [647, 398] on span "Download PDF" at bounding box center [625, 400] width 71 height 14
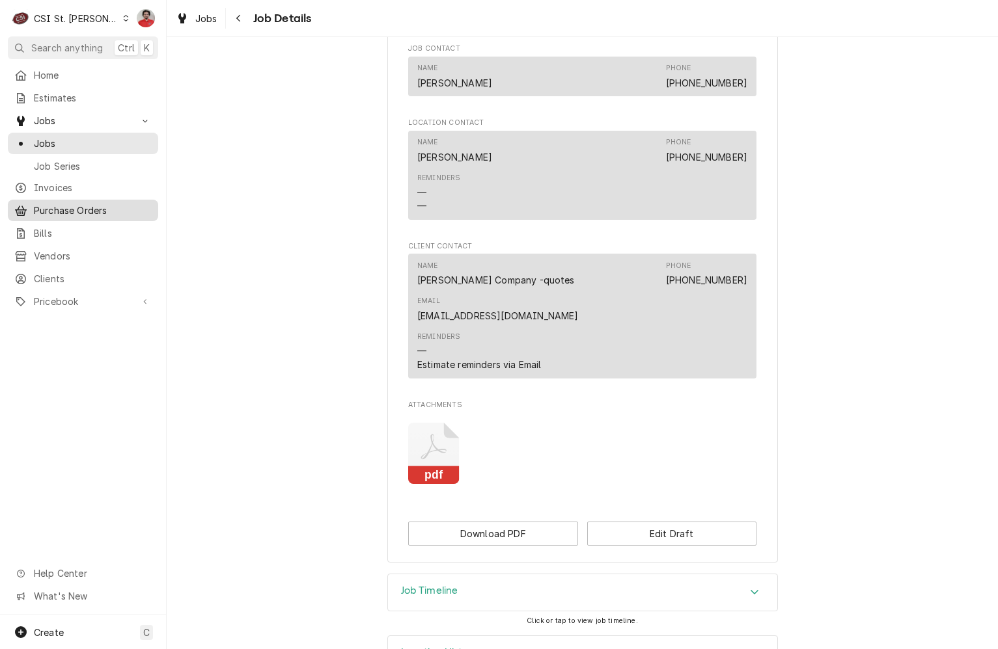
click at [87, 207] on span "Purchase Orders" at bounding box center [93, 211] width 118 height 14
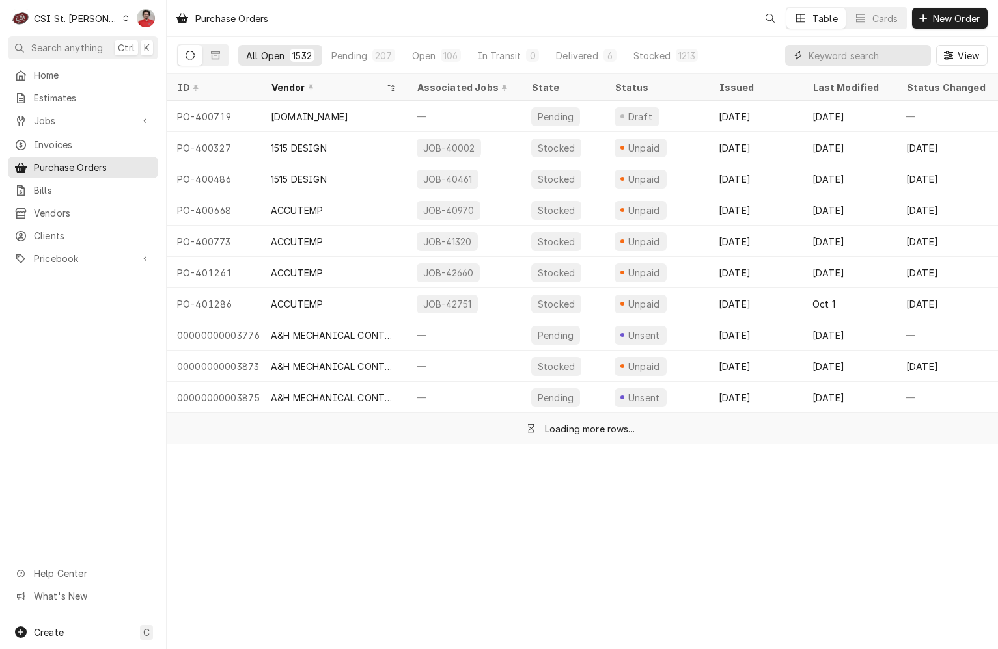
click at [851, 50] on input "Dynamic Content Wrapper" at bounding box center [866, 55] width 116 height 21
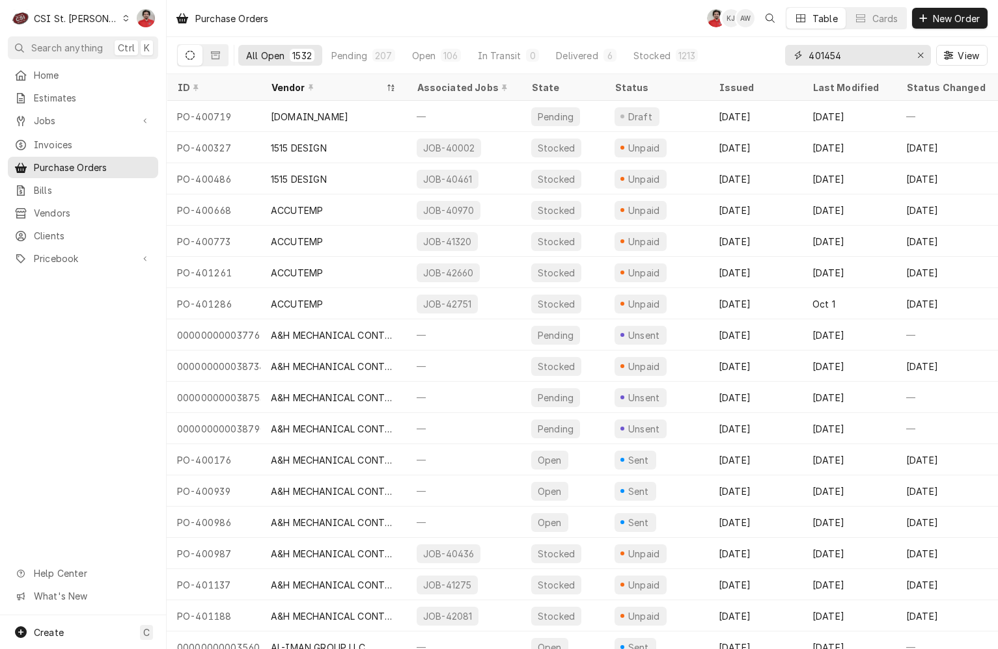
type input "401454"
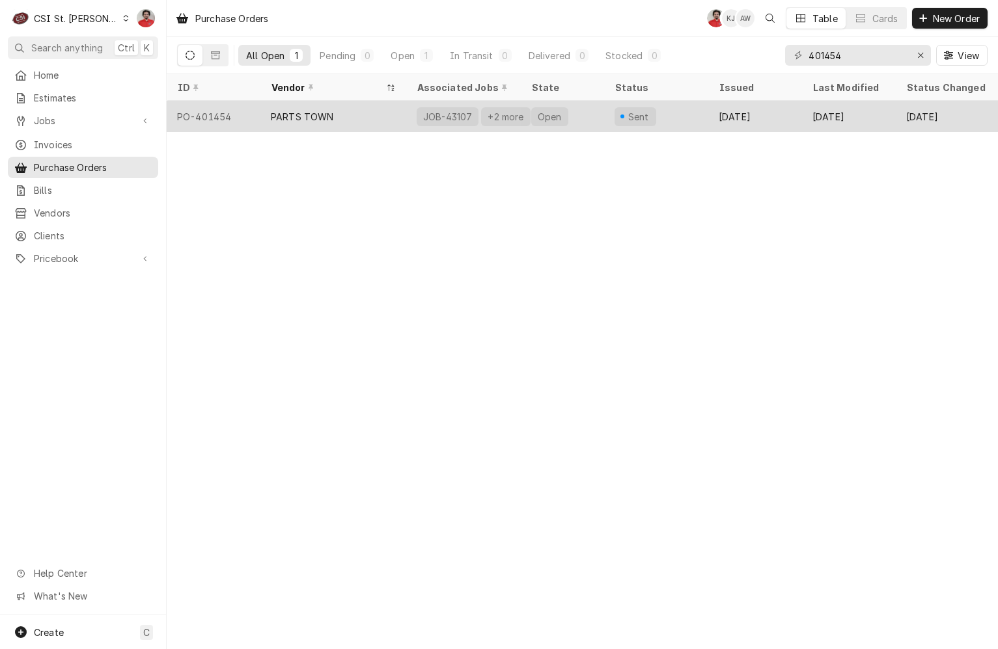
click at [686, 109] on div "Sent" at bounding box center [656, 116] width 104 height 31
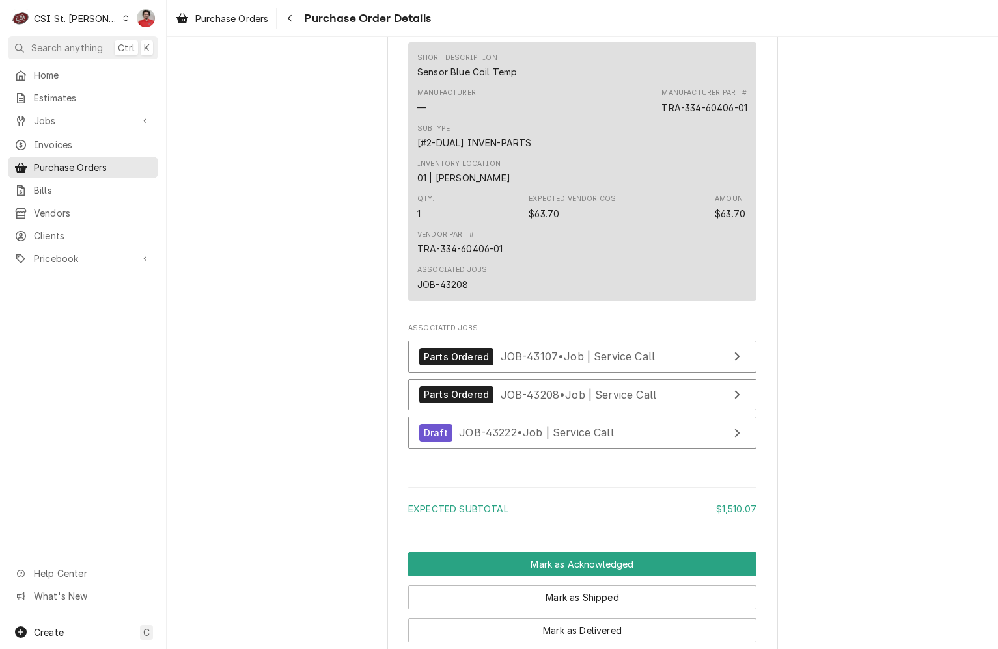
scroll to position [4161, 0]
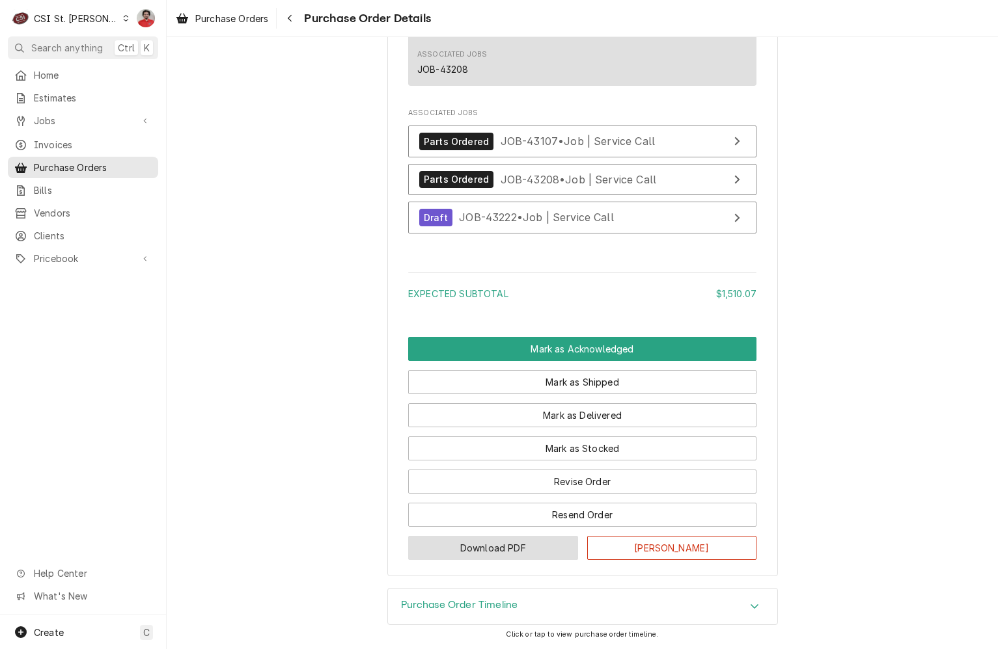
click at [541, 551] on button "Download PDF" at bounding box center [493, 548] width 170 height 24
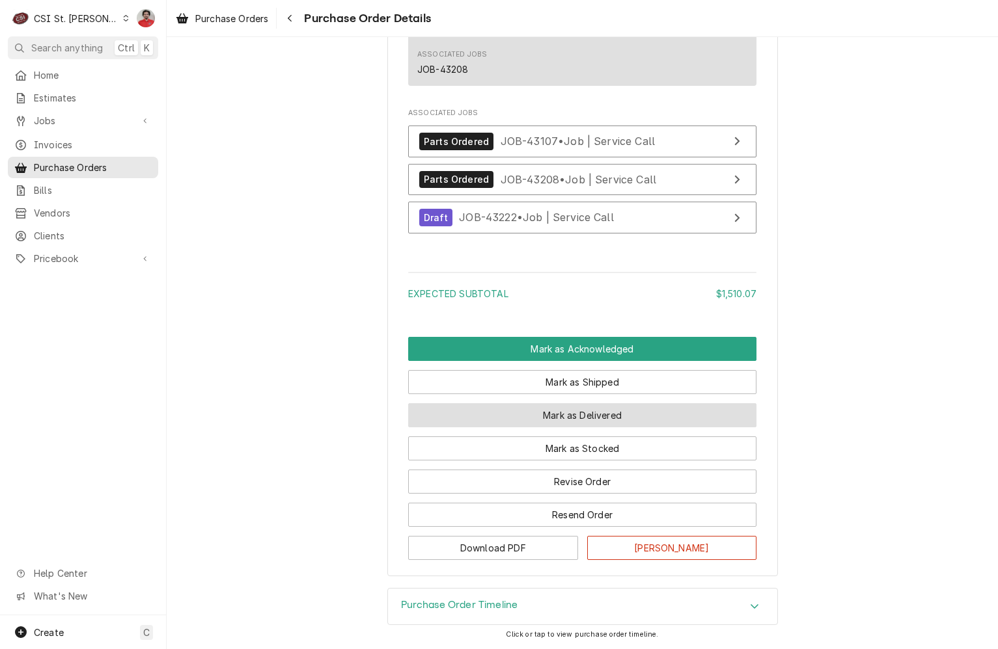
click at [523, 415] on button "Mark as Delivered" at bounding box center [582, 415] width 348 height 24
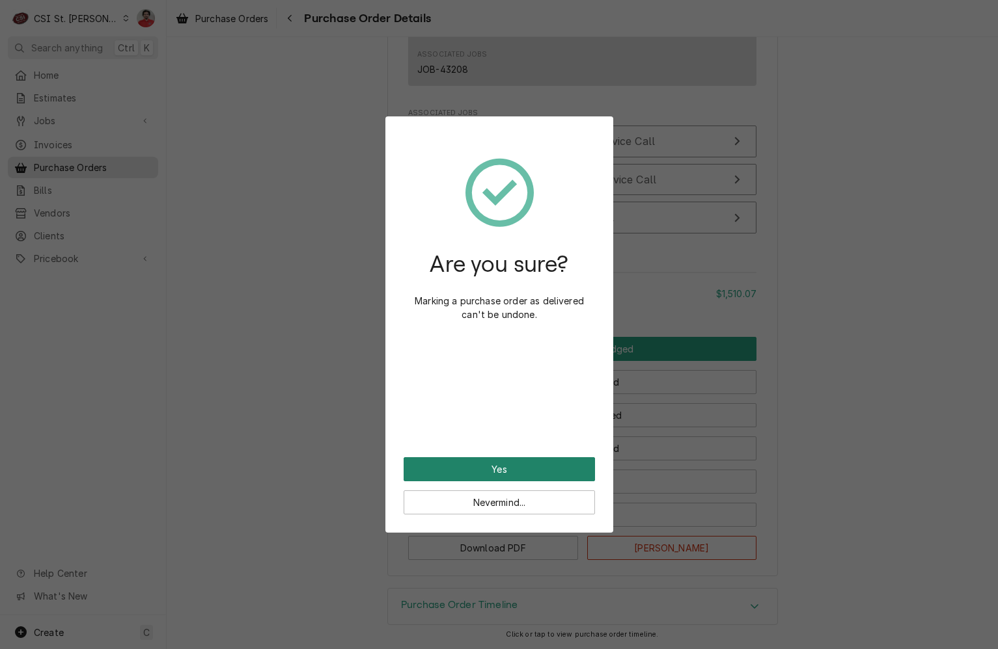
click at [508, 471] on button "Yes" at bounding box center [498, 469] width 191 height 24
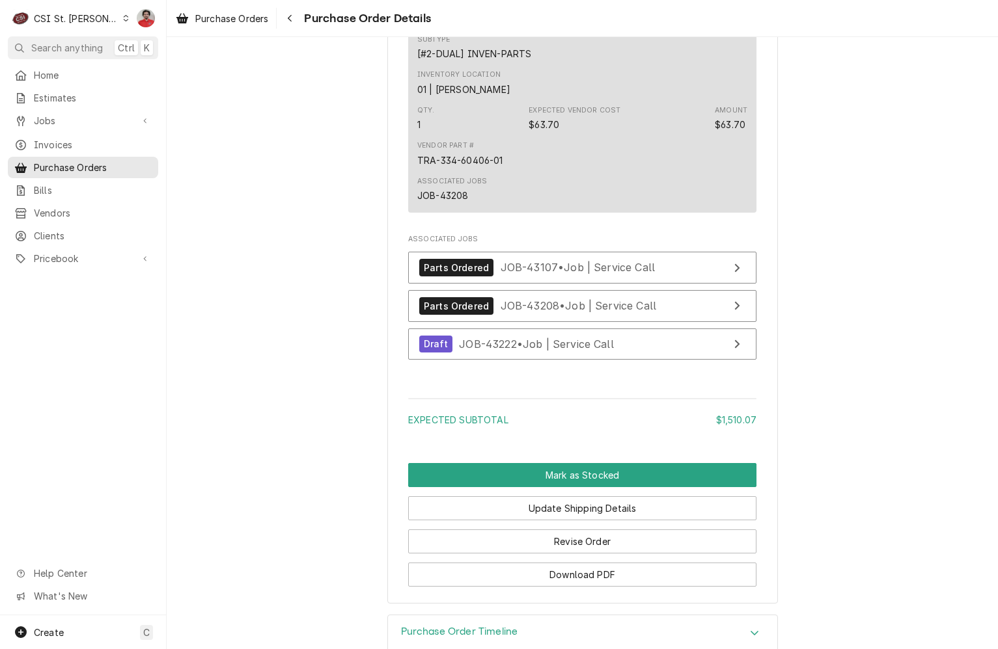
scroll to position [4165, 0]
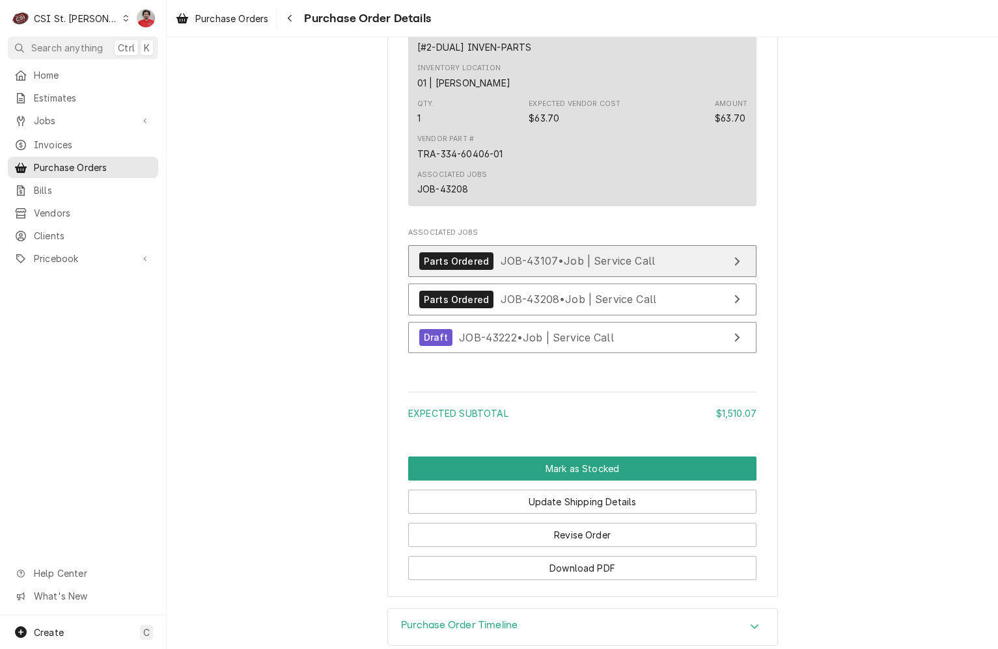
click at [542, 267] on span "JOB-43107 • Job | Service Call" at bounding box center [577, 260] width 155 height 13
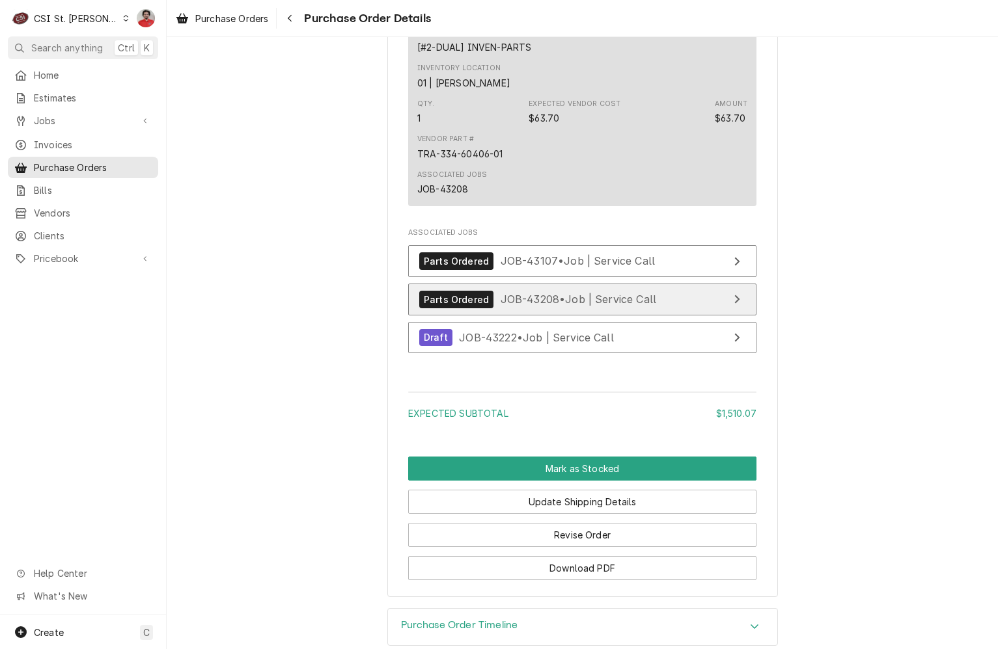
click at [535, 306] on span "JOB-43208 • Job | Service Call" at bounding box center [578, 299] width 156 height 13
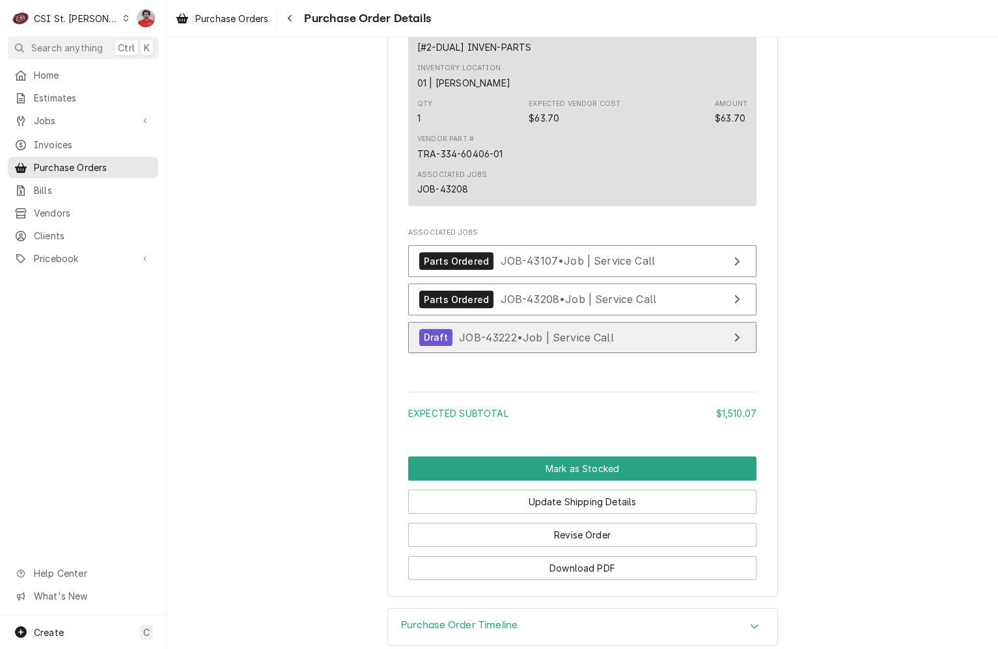
click at [536, 344] on span "JOB-43222 • Job | Service Call" at bounding box center [536, 337] width 155 height 13
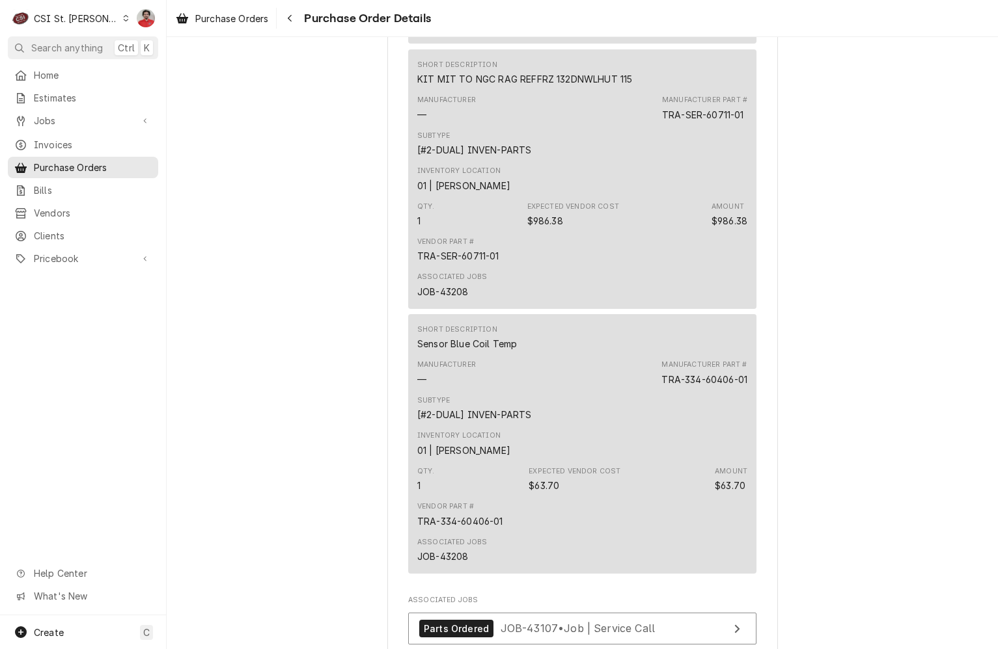
scroll to position [3970, 0]
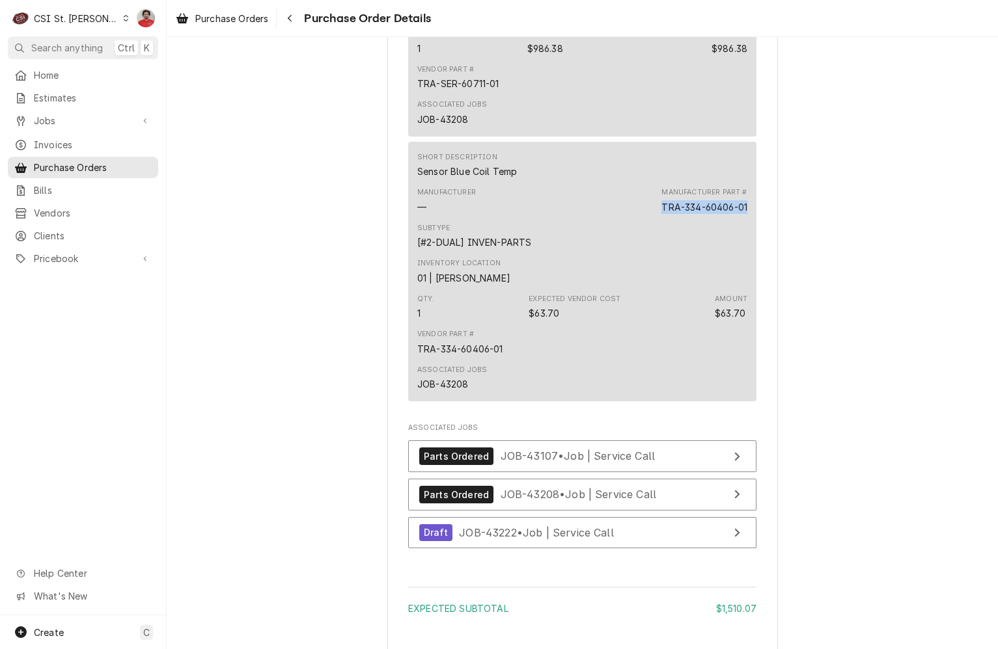
drag, startPoint x: 741, startPoint y: 249, endPoint x: 639, endPoint y: 251, distance: 102.2
click at [639, 218] on div "Manufacturer — Manufacturer Part # TRA-334-60406-01" at bounding box center [582, 200] width 330 height 35
copy div "TRA-334-60406-01"
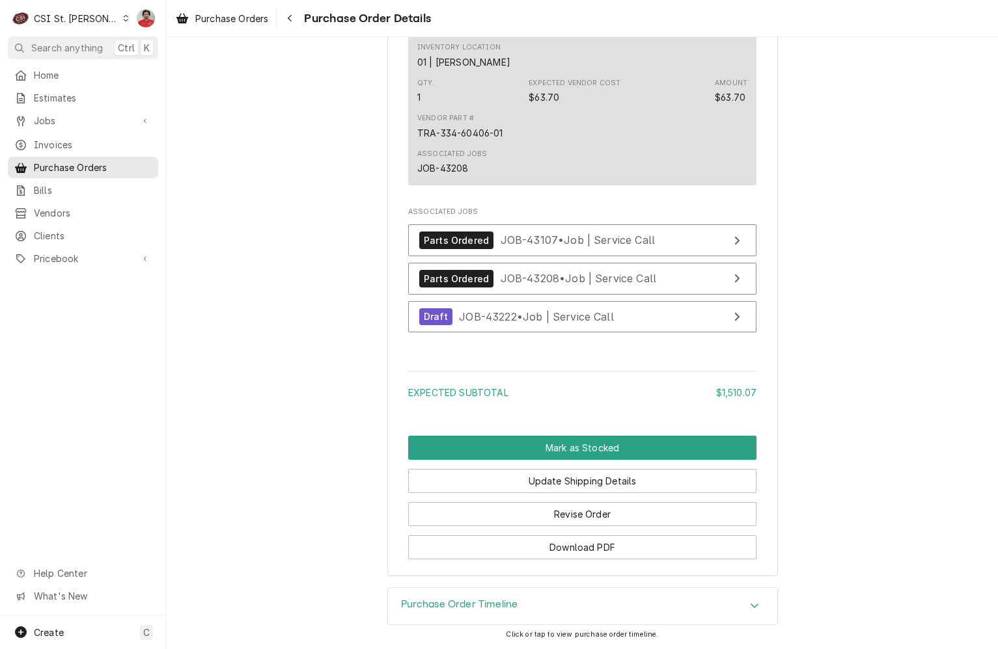
scroll to position [4227, 0]
click at [595, 511] on button "Revise Order" at bounding box center [582, 514] width 348 height 24
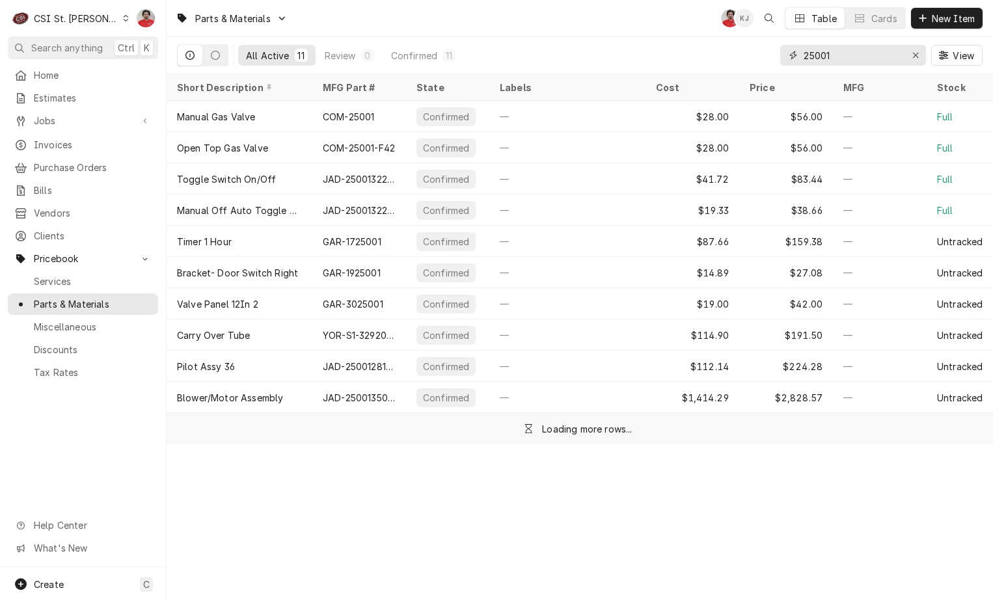
click at [848, 46] on input "25001" at bounding box center [853, 55] width 98 height 21
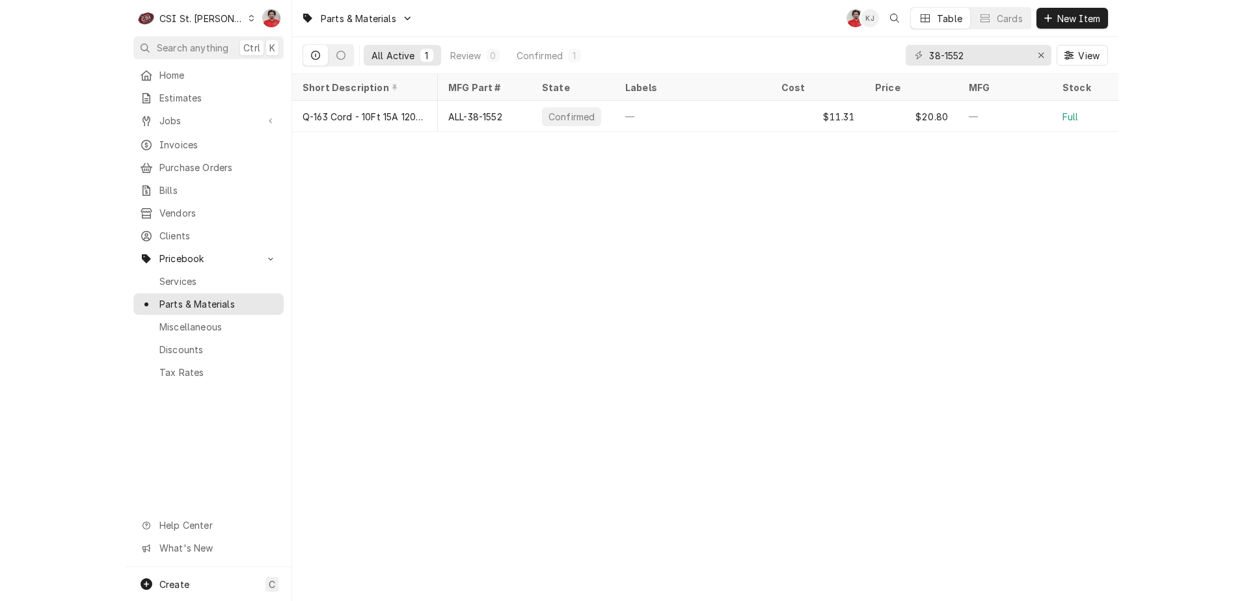
scroll to position [0, 319]
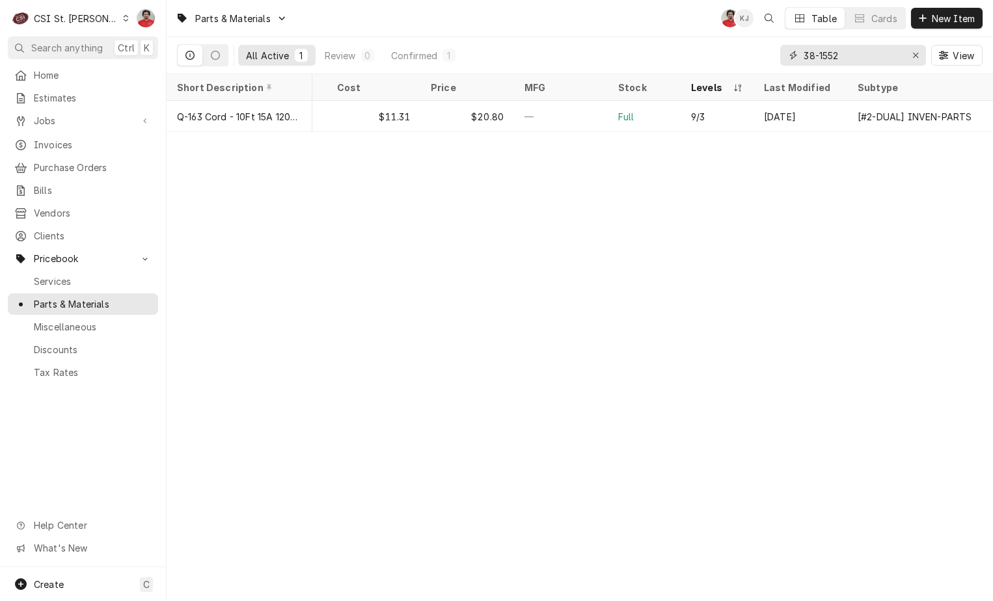
click at [830, 58] on input "38-1552" at bounding box center [853, 55] width 98 height 21
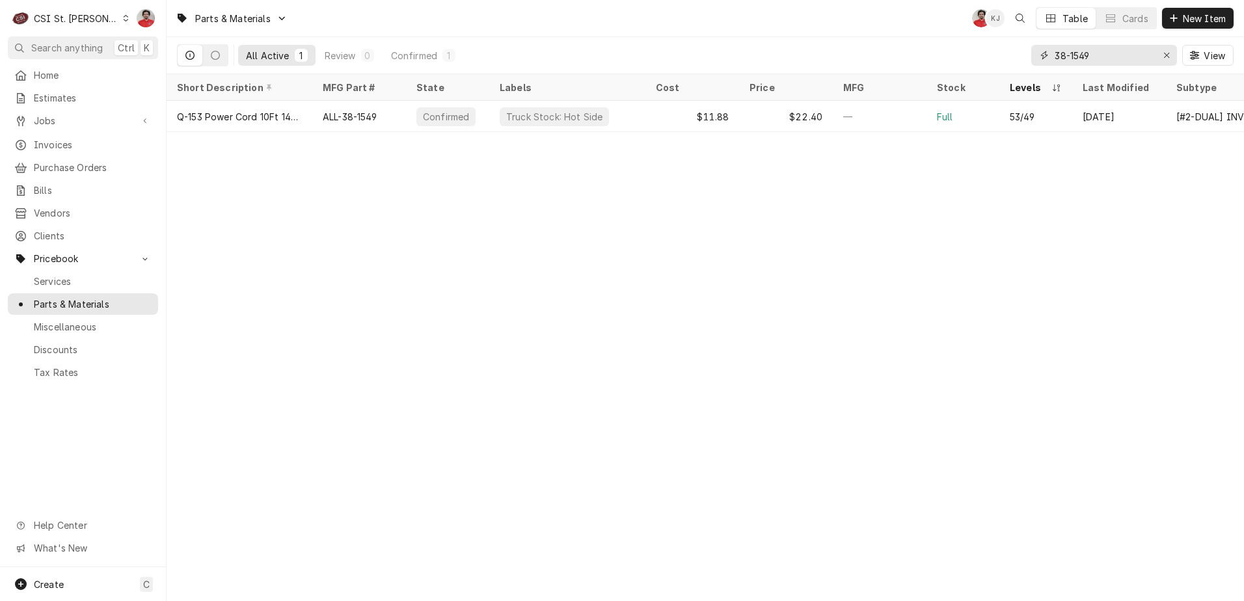
click at [992, 46] on input "38-1549" at bounding box center [1104, 55] width 98 height 21
click at [992, 55] on input "38-1549" at bounding box center [1104, 55] width 98 height 21
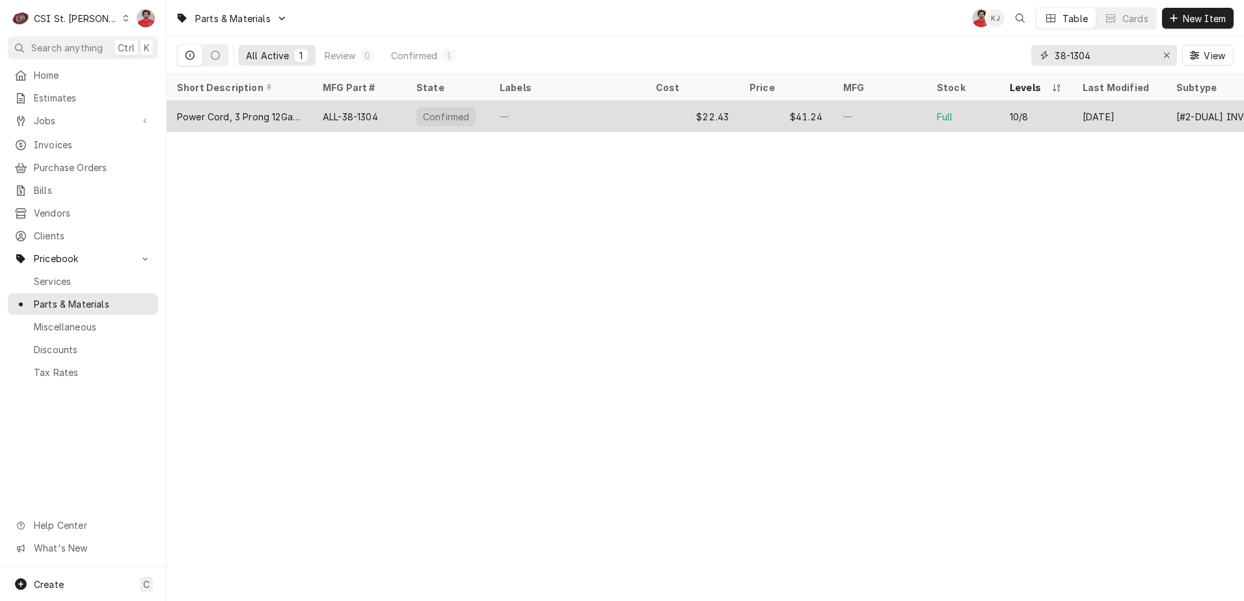
type input "38-1304"
click at [597, 119] on div "—" at bounding box center [567, 116] width 156 height 31
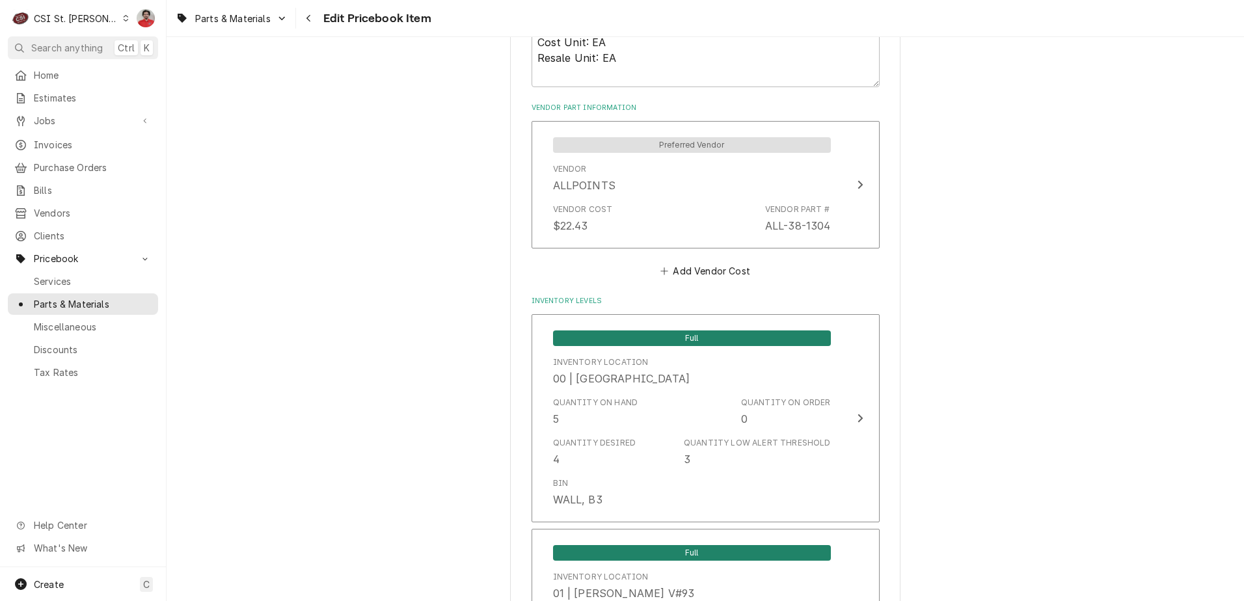
scroll to position [911, 0]
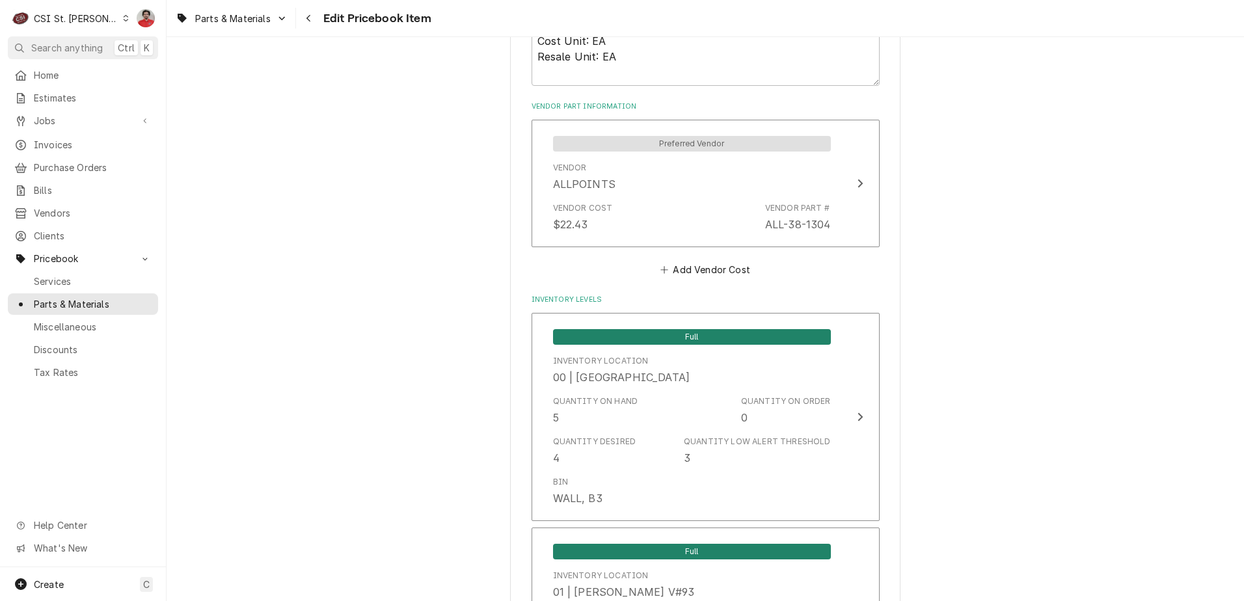
type textarea "x"
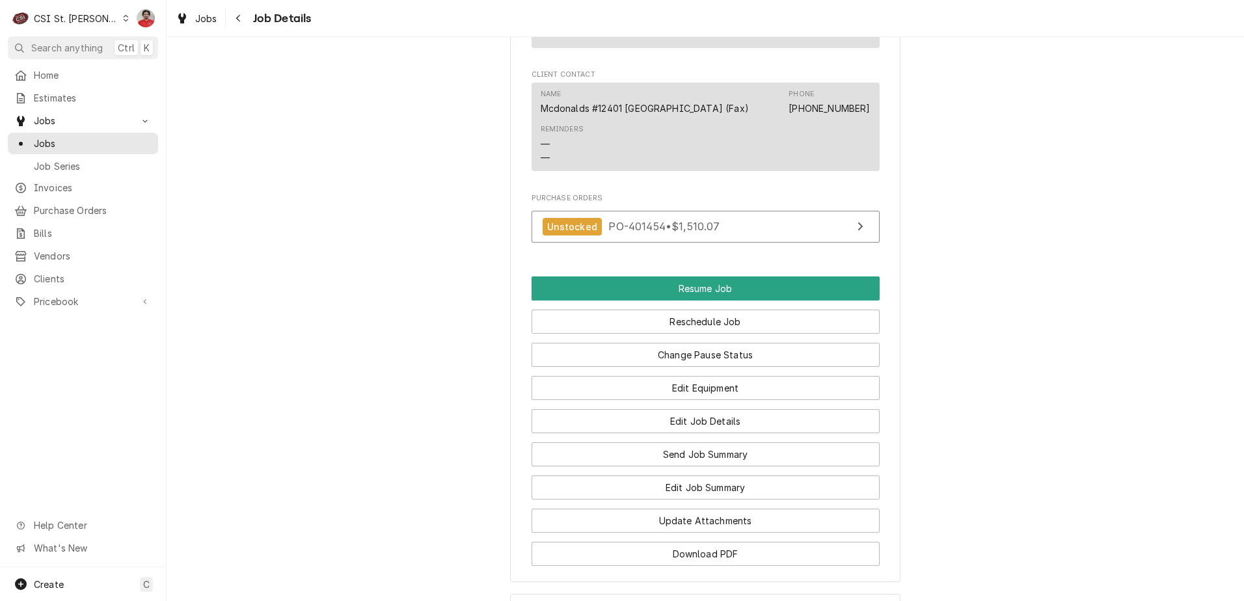
scroll to position [1627, 0]
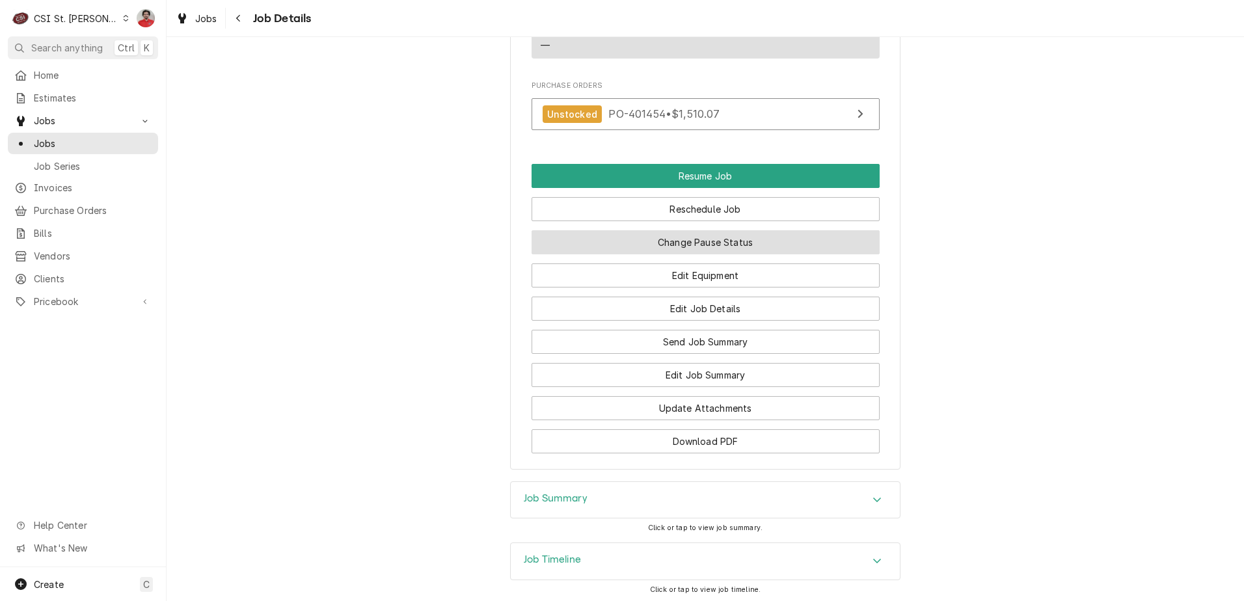
click at [684, 254] on button "Change Pause Status" at bounding box center [706, 242] width 348 height 24
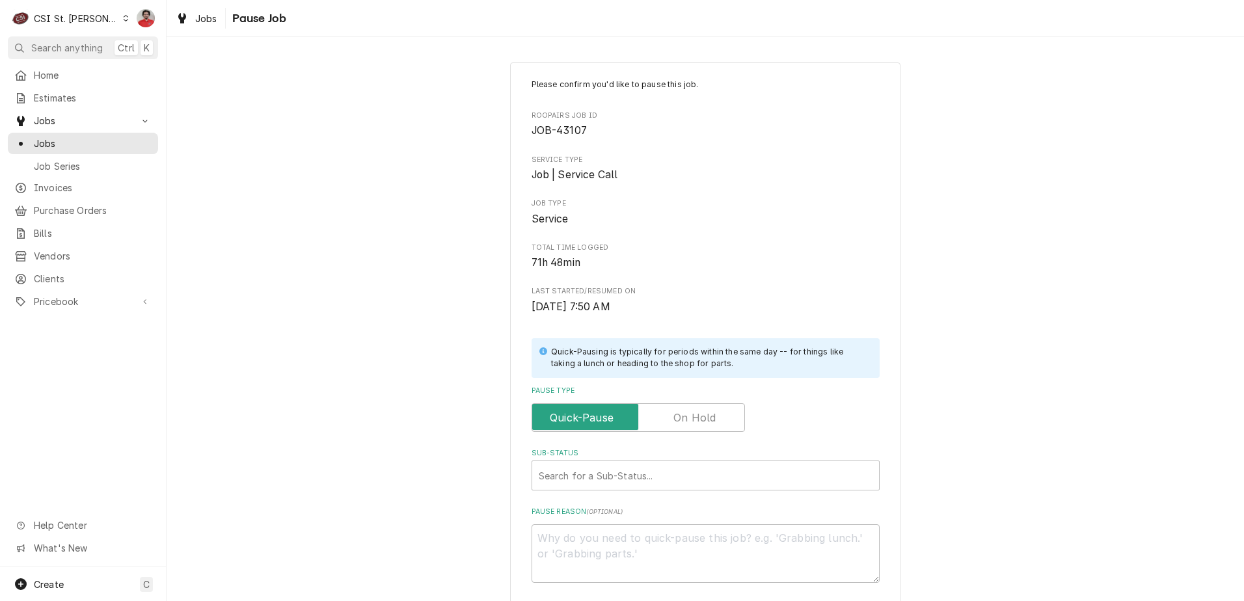
click at [689, 438] on div "Please confirm you'd like to pause this job. Roopairs Job ID JOB-43107 Service …" at bounding box center [706, 331] width 348 height 504
drag, startPoint x: 689, startPoint y: 438, endPoint x: 680, endPoint y: 437, distance: 9.1
click at [687, 422] on label "Pause Type" at bounding box center [638, 417] width 213 height 29
click at [687, 422] on input "Pause Type" at bounding box center [639, 417] width 202 height 29
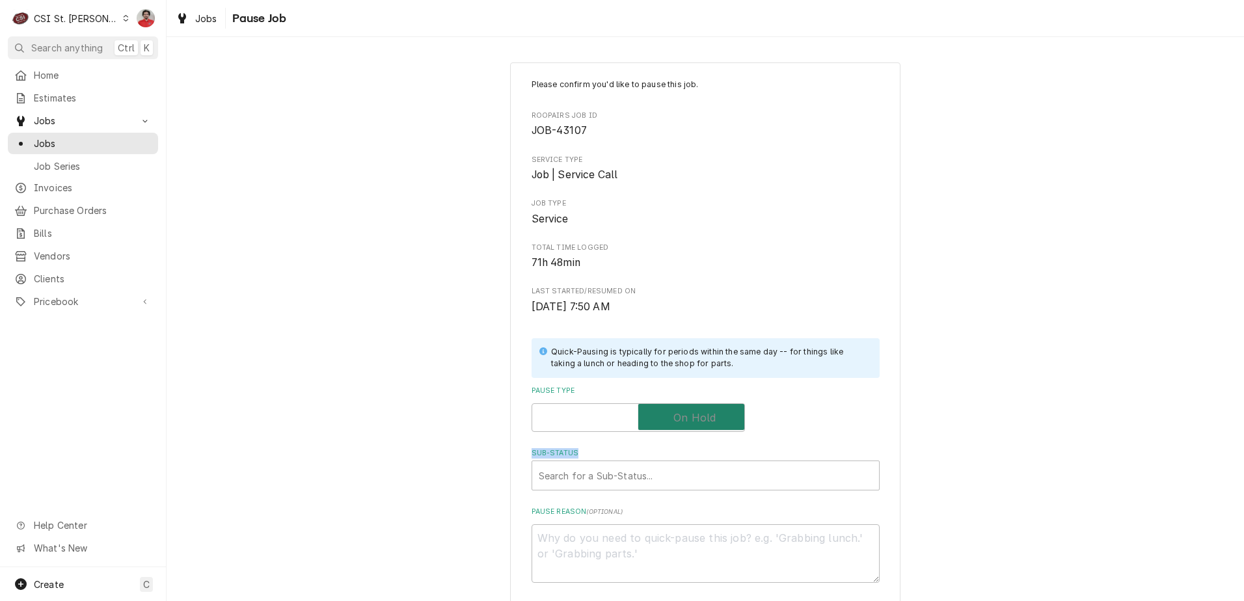
checkbox input "true"
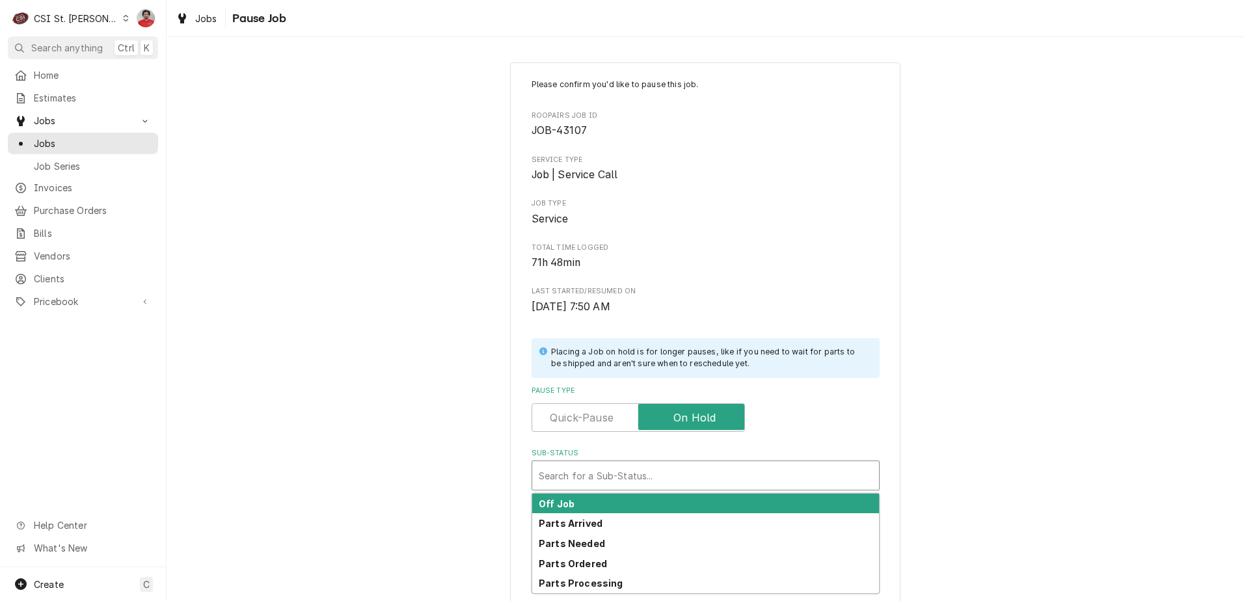
click at [666, 472] on div "Sub-Status" at bounding box center [706, 475] width 334 height 23
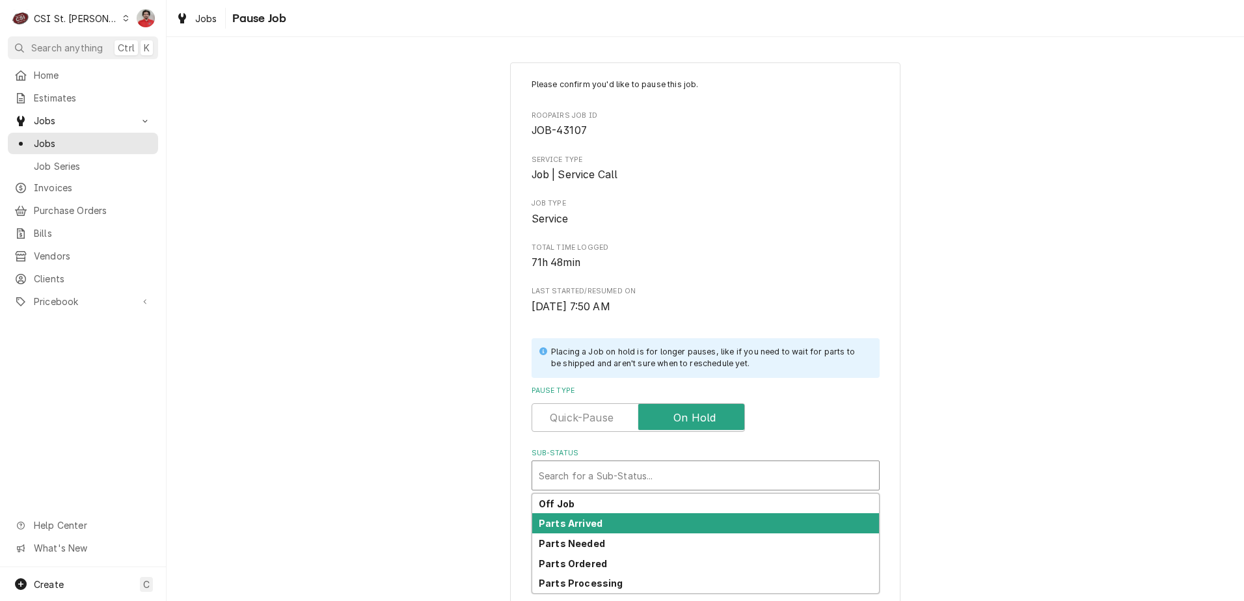
click at [655, 517] on div "Parts Arrived" at bounding box center [705, 523] width 347 height 20
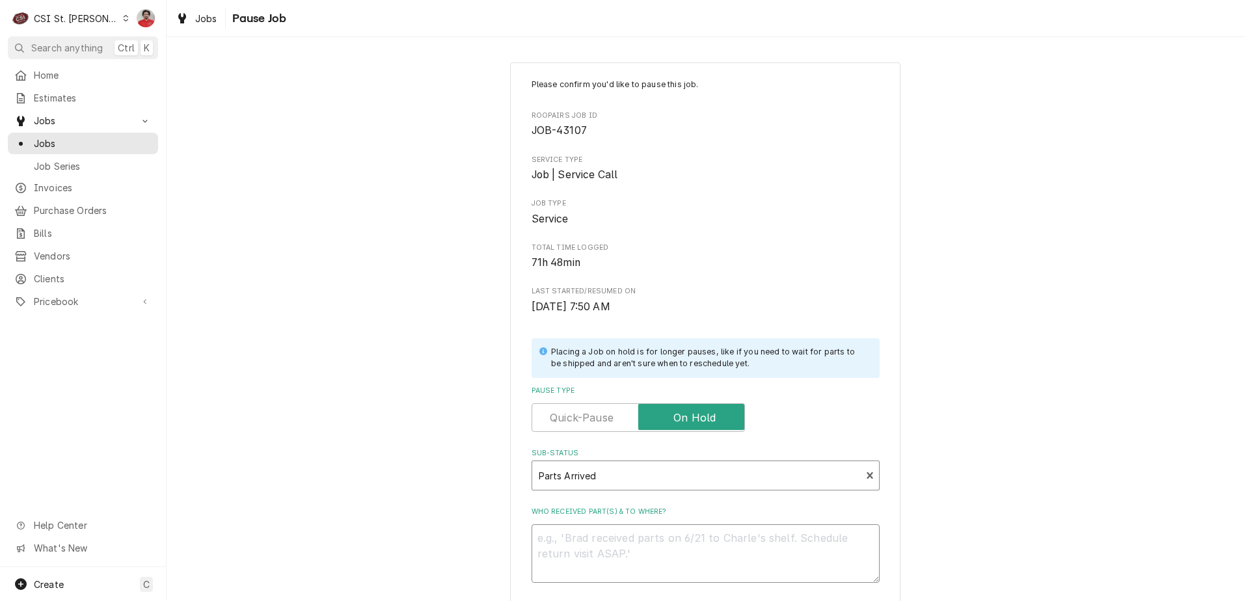
click at [646, 557] on textarea "Who received part(s) & to where?" at bounding box center [706, 554] width 348 height 59
type textarea "x"
type textarea "G"
type textarea "x"
type textarea "GA"
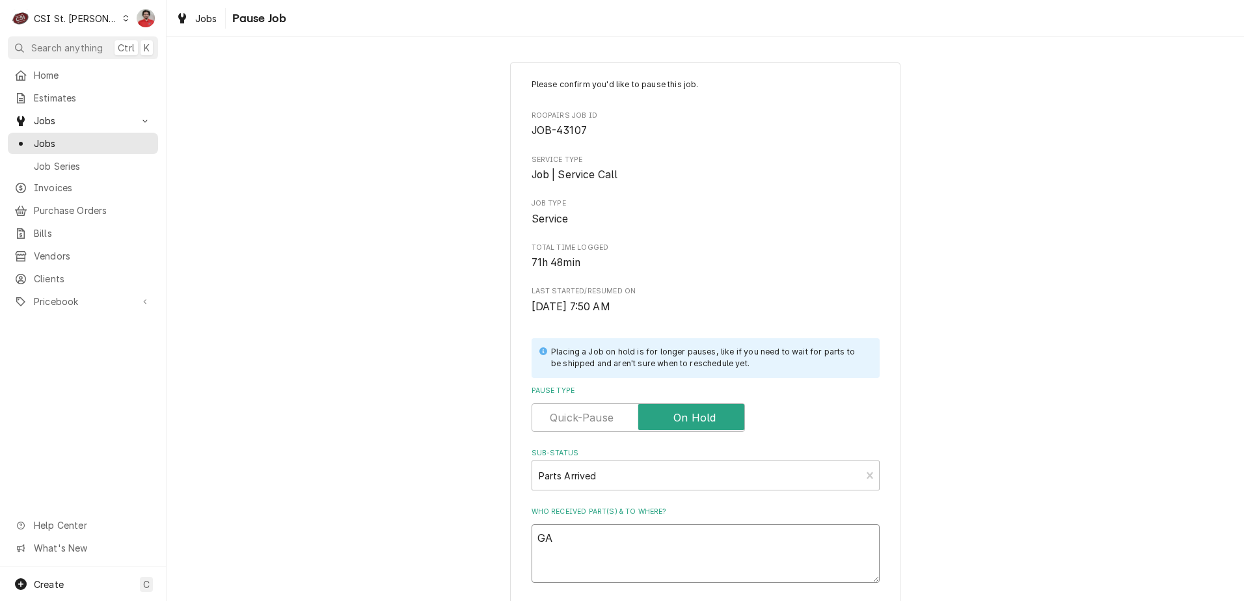
type textarea "x"
type textarea "GAR"
type textarea "x"
type textarea "GAR-"
type textarea "x"
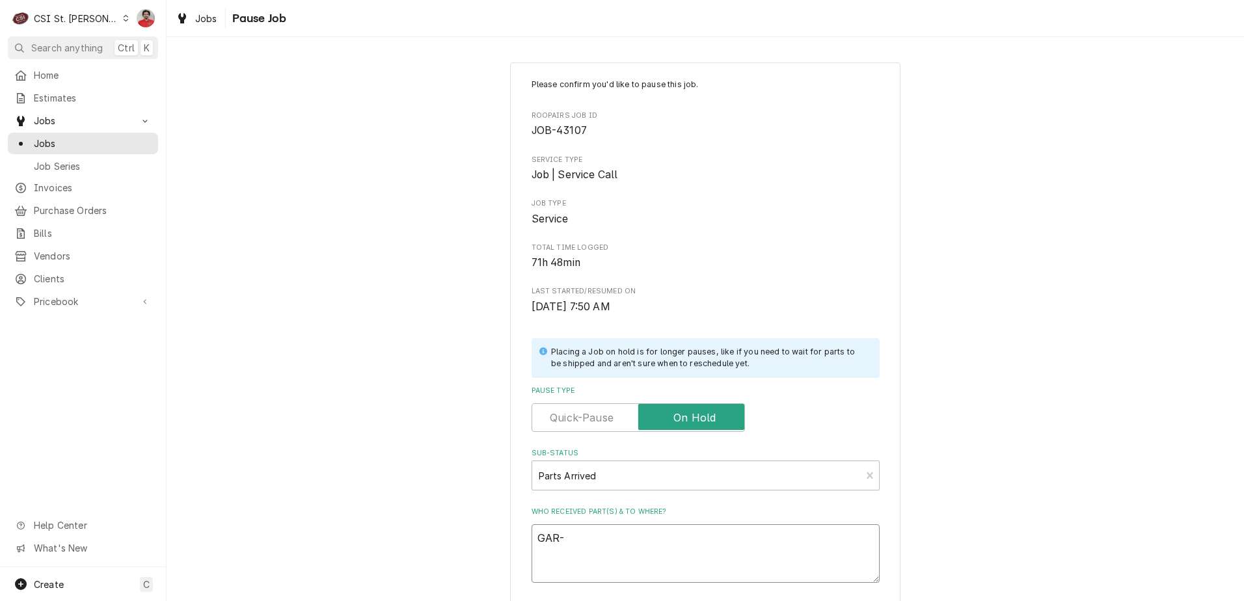
type textarea "GAR-4"
type textarea "x"
type textarea "GAR-46"
type textarea "x"
type textarea "GAR-460"
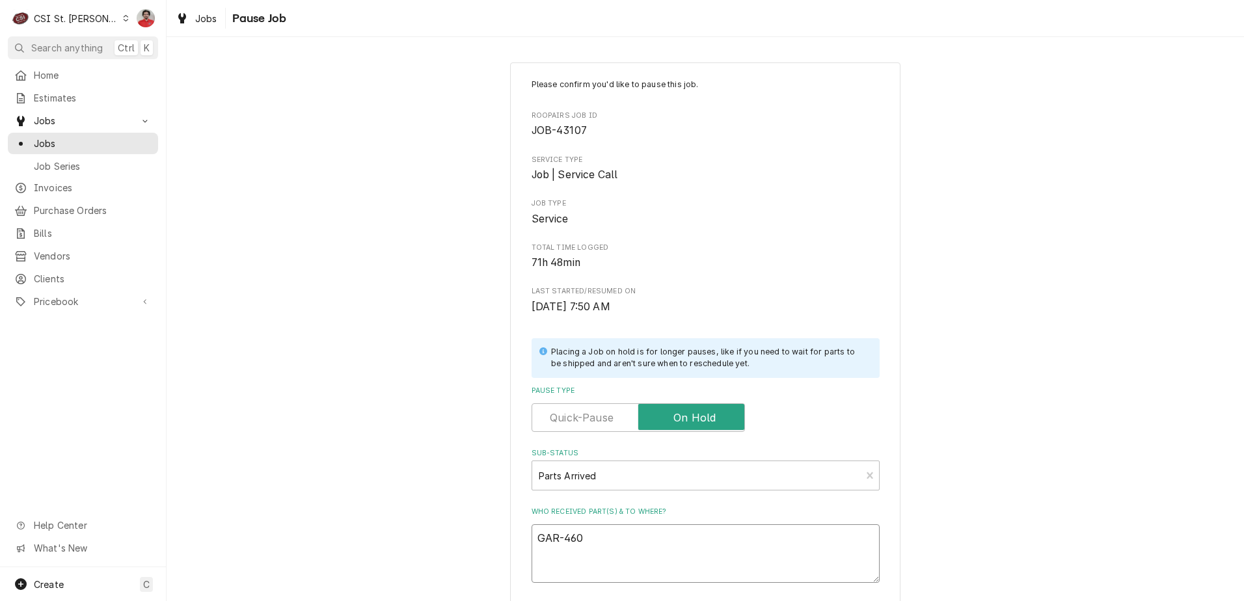
type textarea "x"
type textarea "GAR-4603"
type textarea "x"
type textarea "GAR-46031"
type textarea "x"
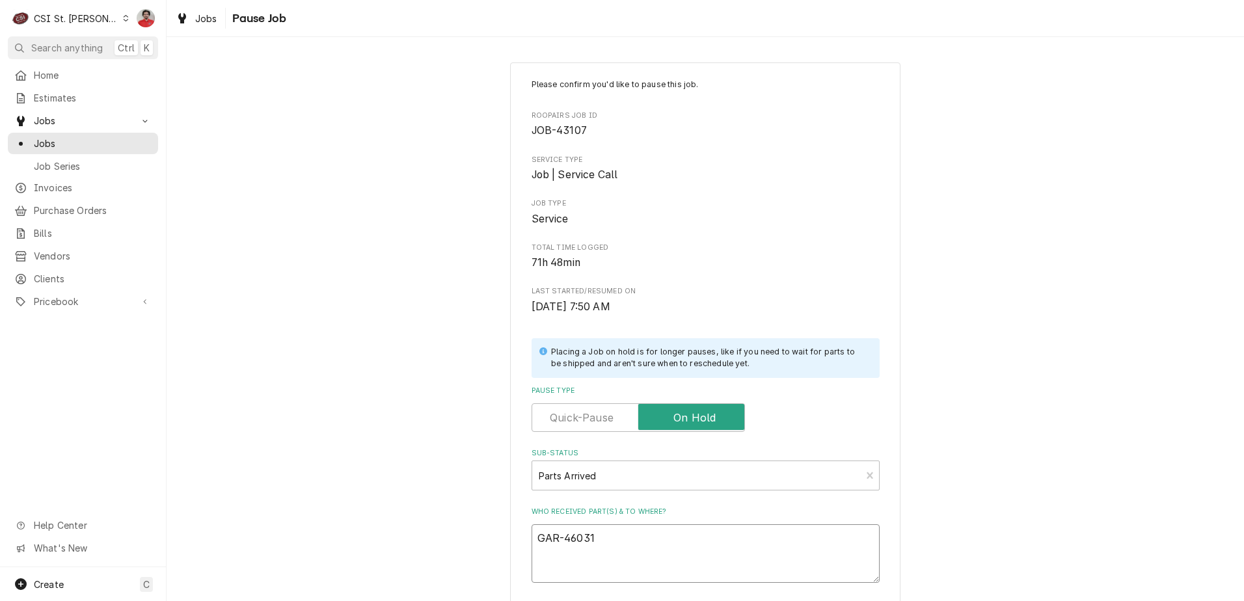
type textarea "GAR-460311"
type textarea "x"
type textarea "GAR-4603115"
type textarea "x"
type textarea "GAR-4603115"
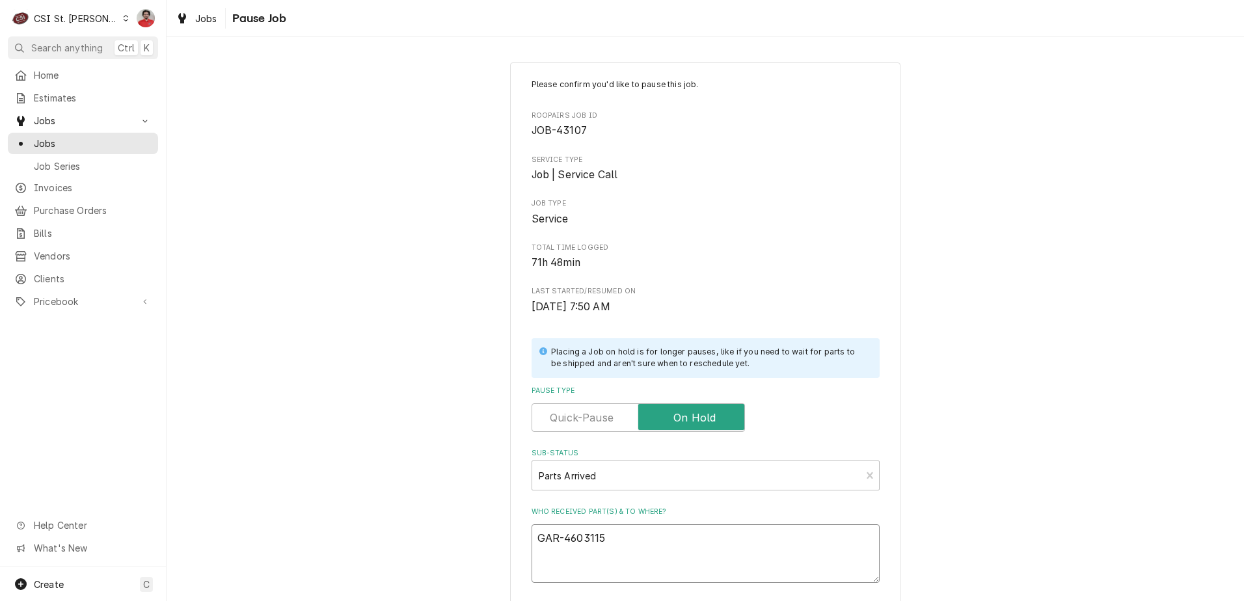
type textarea "x"
type textarea "GAR-4603115 r"
type textarea "x"
type textarea "GAR-4603115 re"
type textarea "x"
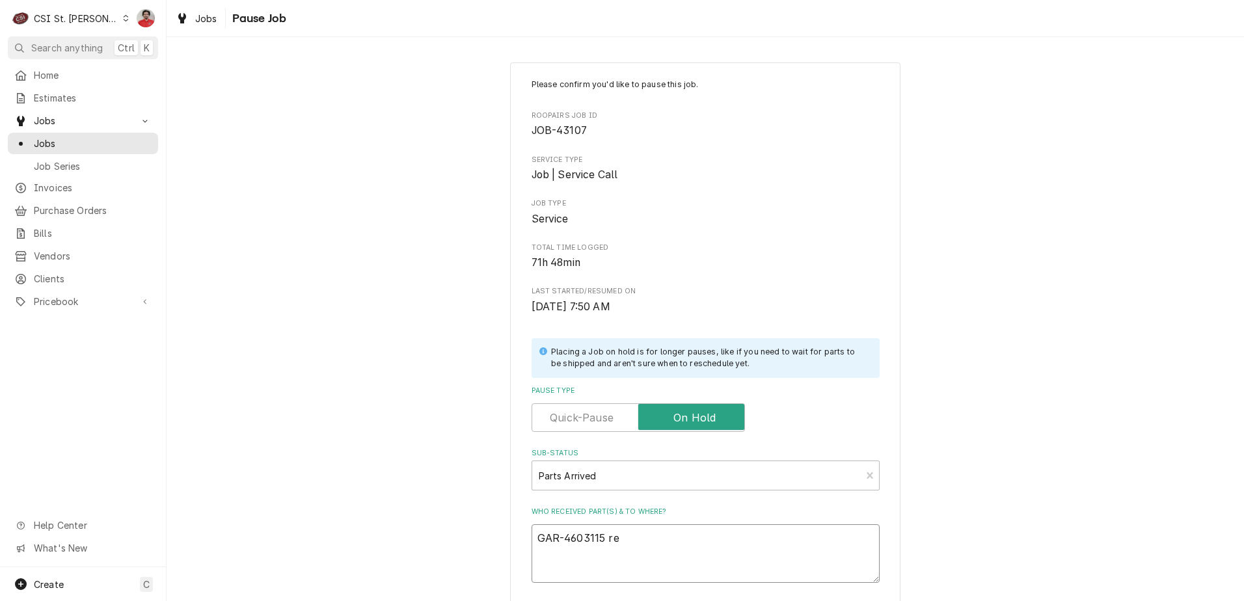
type textarea "GAR-4603115 rec"
type textarea "x"
type textarea "GAR-4603115 rec"
type textarea "x"
type textarea "GAR-4603115 rec t"
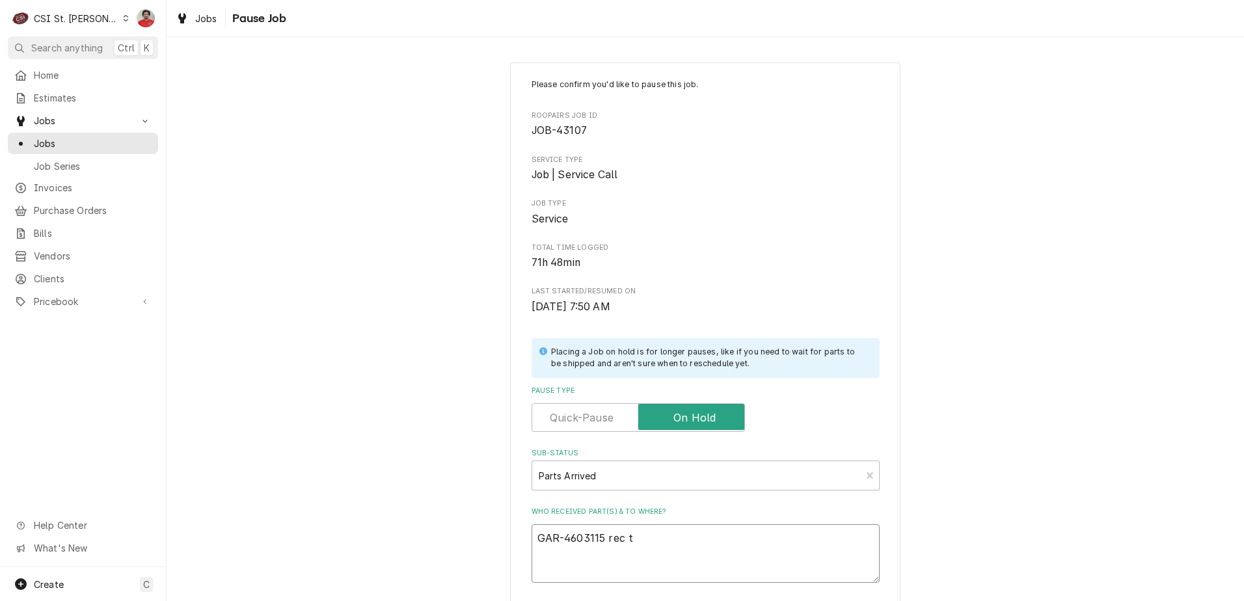
type textarea "x"
type textarea "GAR-4603115 rec tp"
type textarea "x"
type textarea "GAR-4603115 rec tp"
type textarea "x"
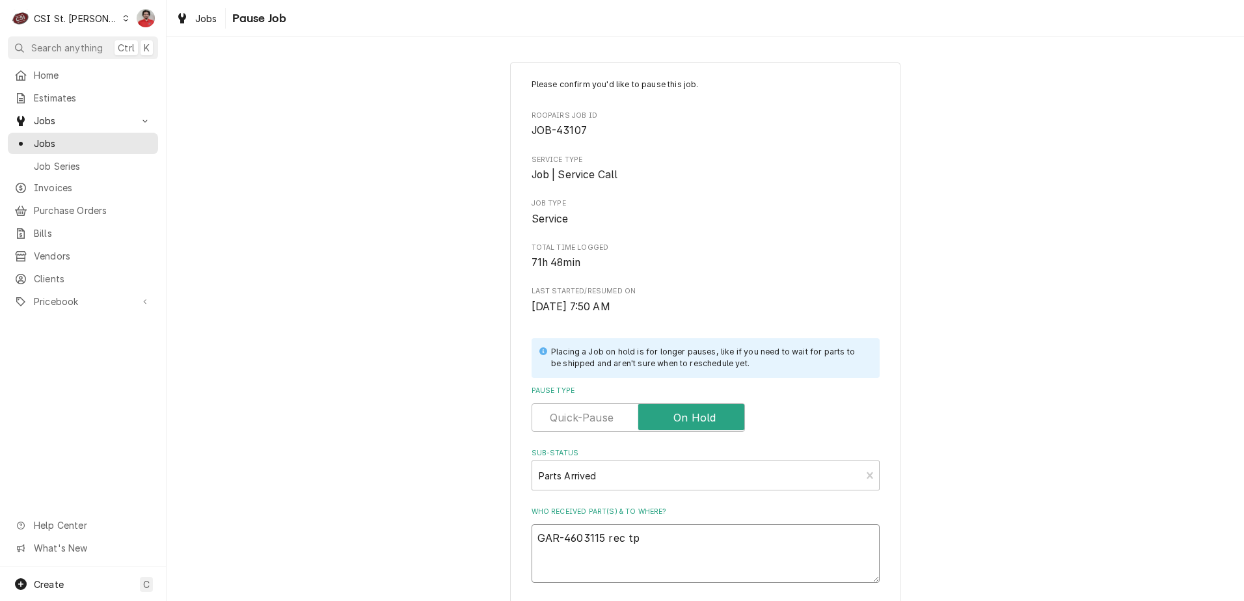
type textarea "GAR-4603115 rec tp K"
type textarea "x"
type textarea "GAR-4603115 rec tp Ky"
type textarea "x"
type textarea "GAR-4603115 rec tp Kyl"
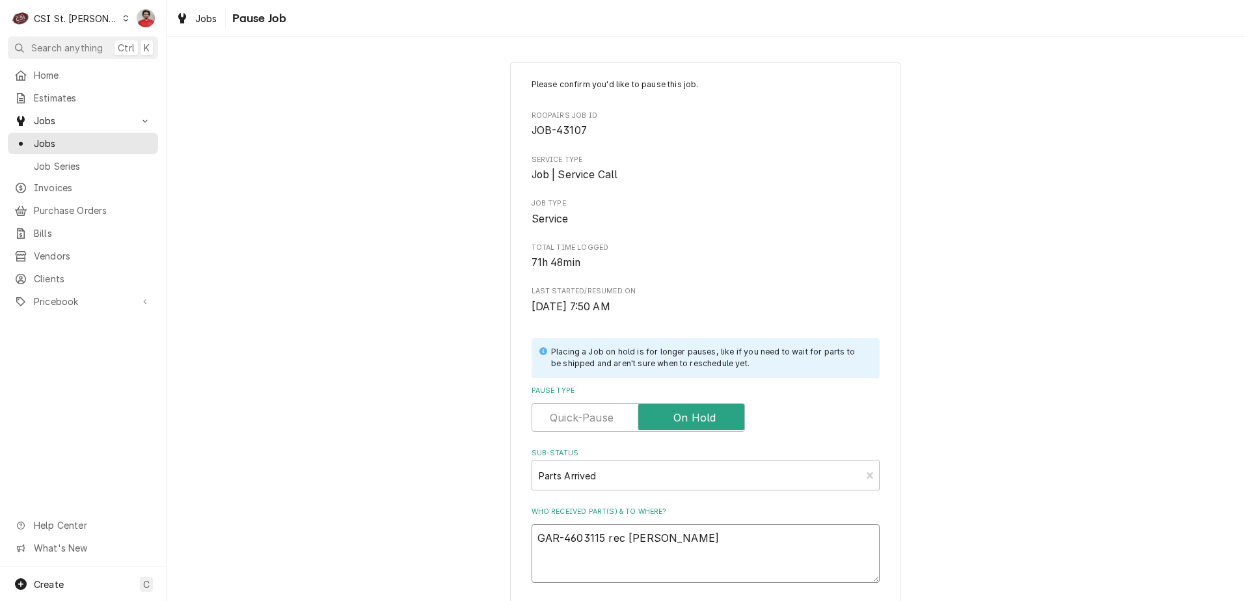
type textarea "x"
type textarea "GAR-4603115 rec tp Kyle"
type textarea "x"
type textarea "GAR-4603115 rec tp Kyle"
type textarea "x"
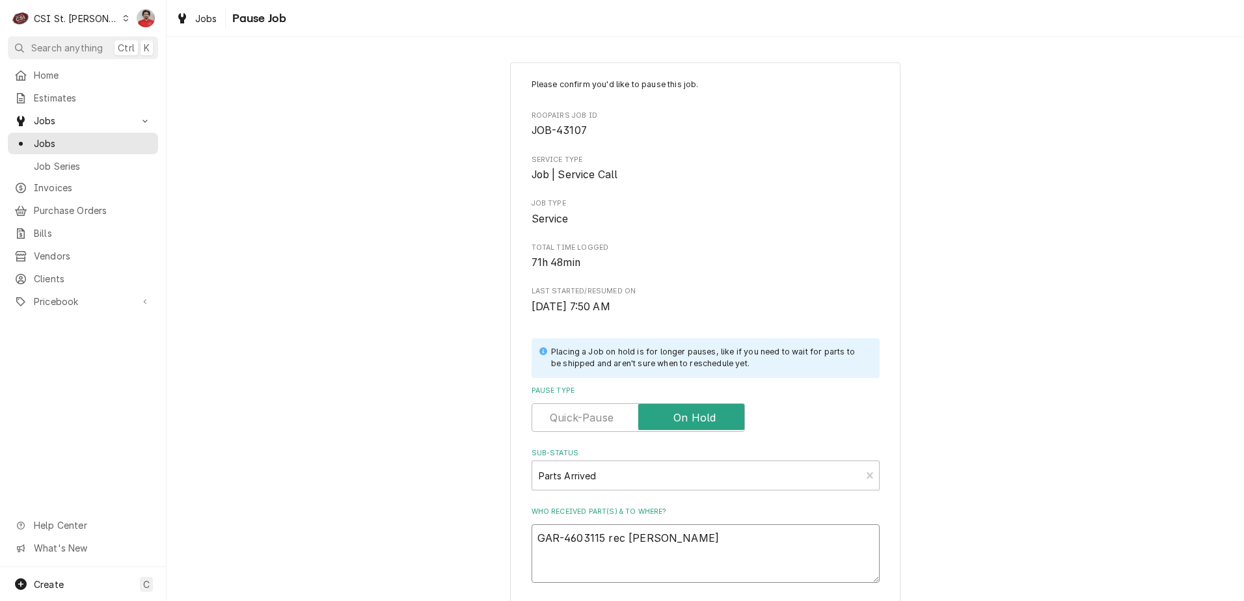
type textarea "GAR-4603115 rec tp Kyle S"
type textarea "x"
type textarea "GAR-4603115 rec tp Kyle S'"
type textarea "x"
type textarea "GAR-4603115 rec tp Kyle S'"
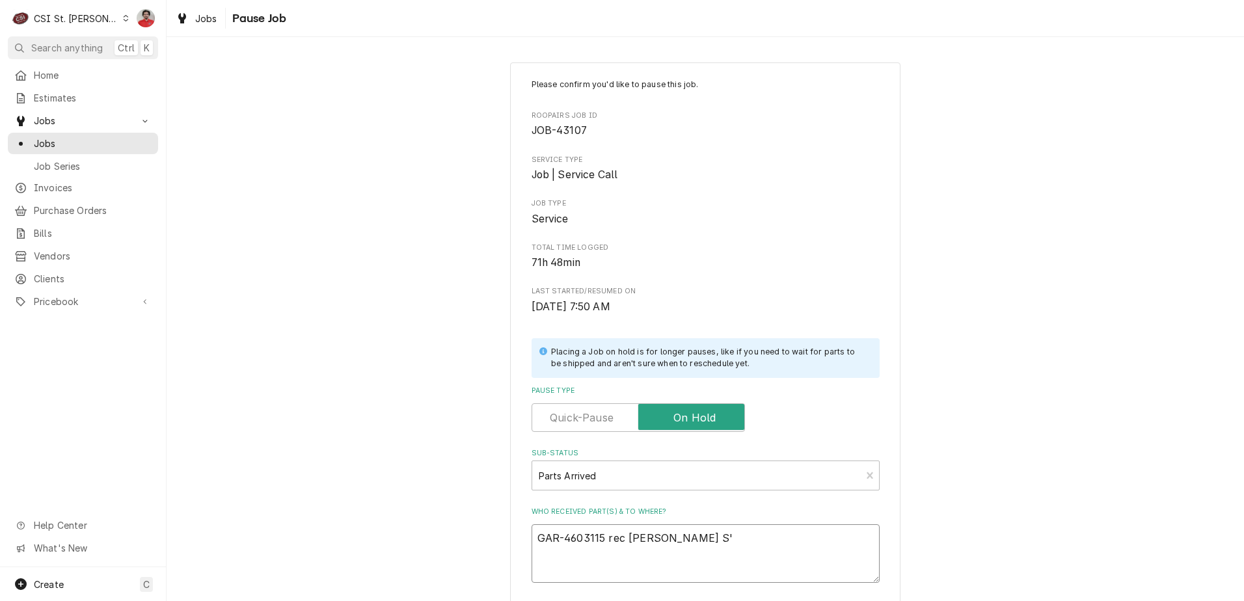
type textarea "x"
type textarea "GAR-4603115 rec tp Kyle S' s"
type textarea "x"
type textarea "GAR-4603115 rec tp Kyle S' sh"
type textarea "x"
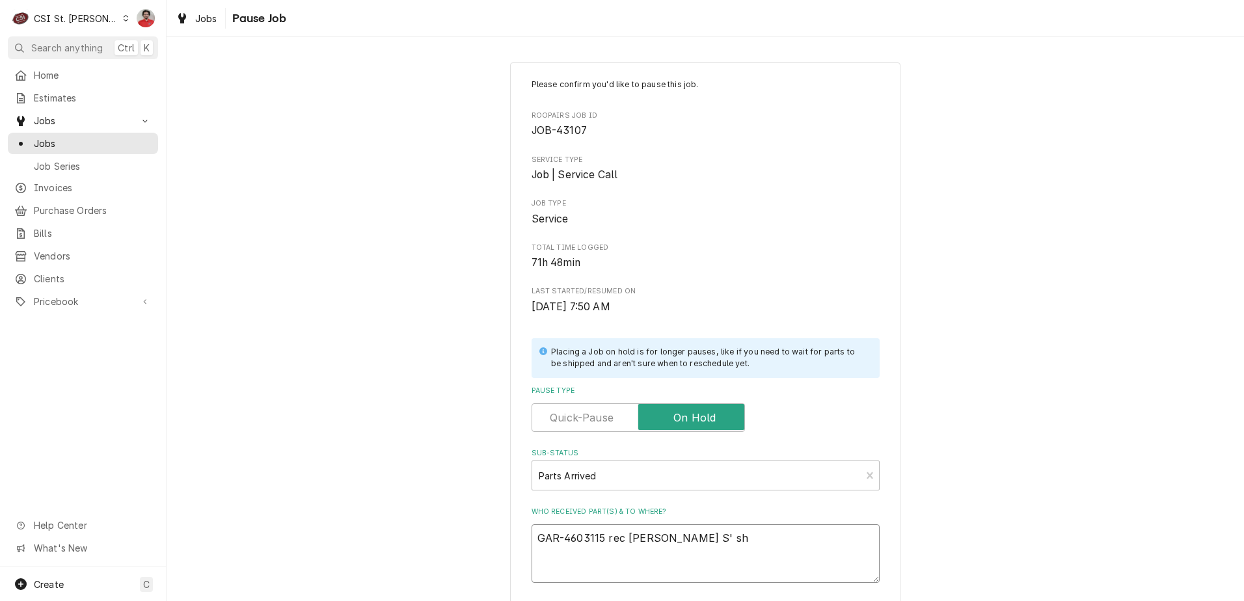
type textarea "GAR-4603115 rec tp Kyle S' she"
type textarea "x"
type textarea "GAR-4603115 rec tp Kyle S' shel"
type textarea "x"
type textarea "GAR-4603115 rec tp Kyle S' shelf"
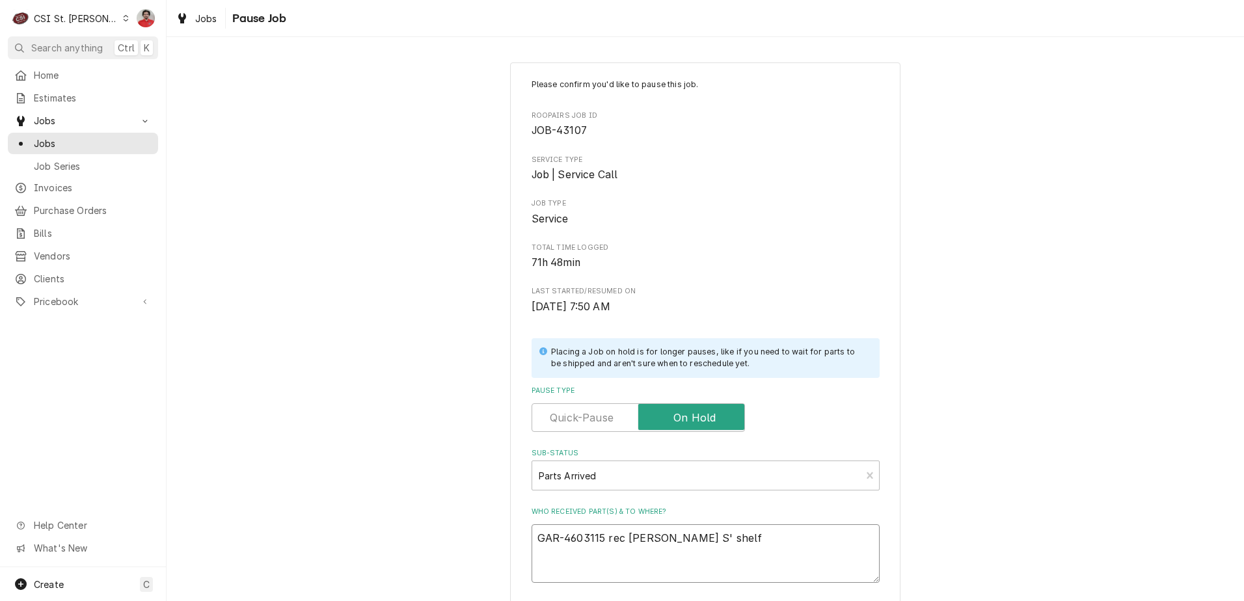
type textarea "x"
type textarea "GAR-4603115 rec t Kyle S' shelf"
type textarea "x"
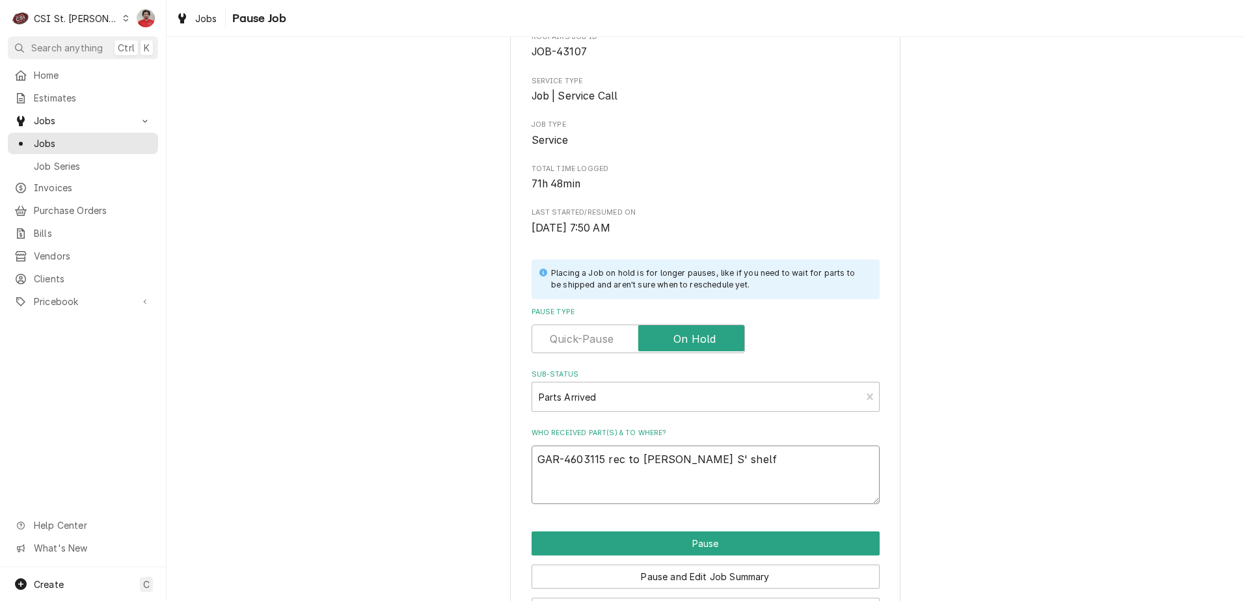
scroll to position [128, 0]
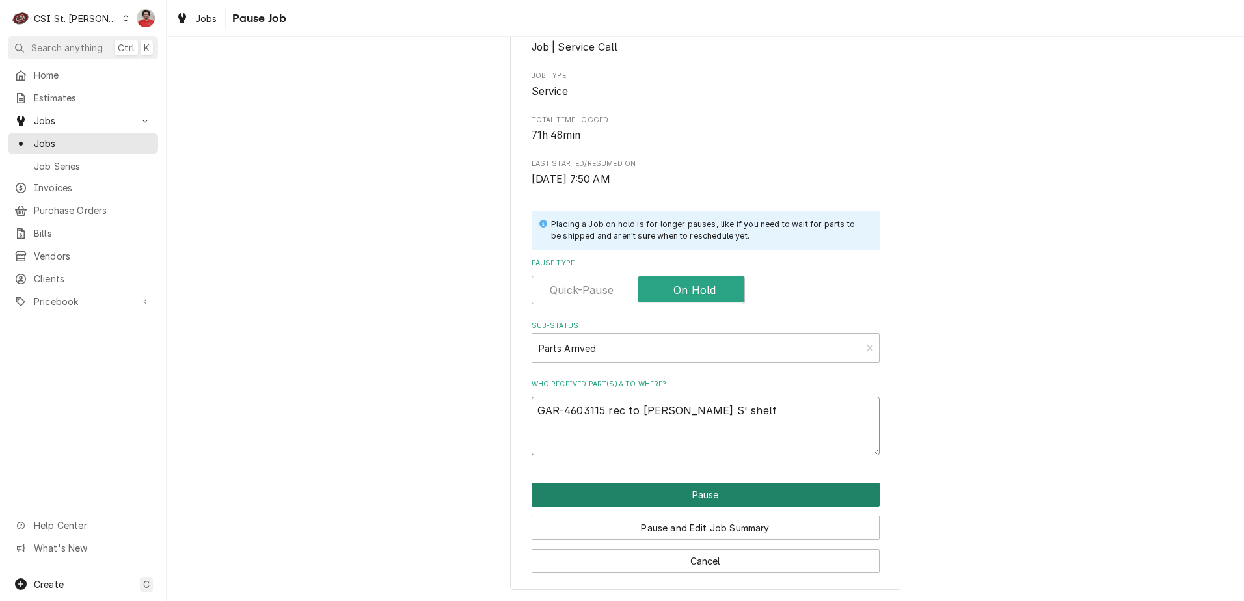
type textarea "GAR-4603115 rec to Kyle S' shelf"
click at [657, 489] on button "Pause" at bounding box center [706, 495] width 348 height 24
type textarea "x"
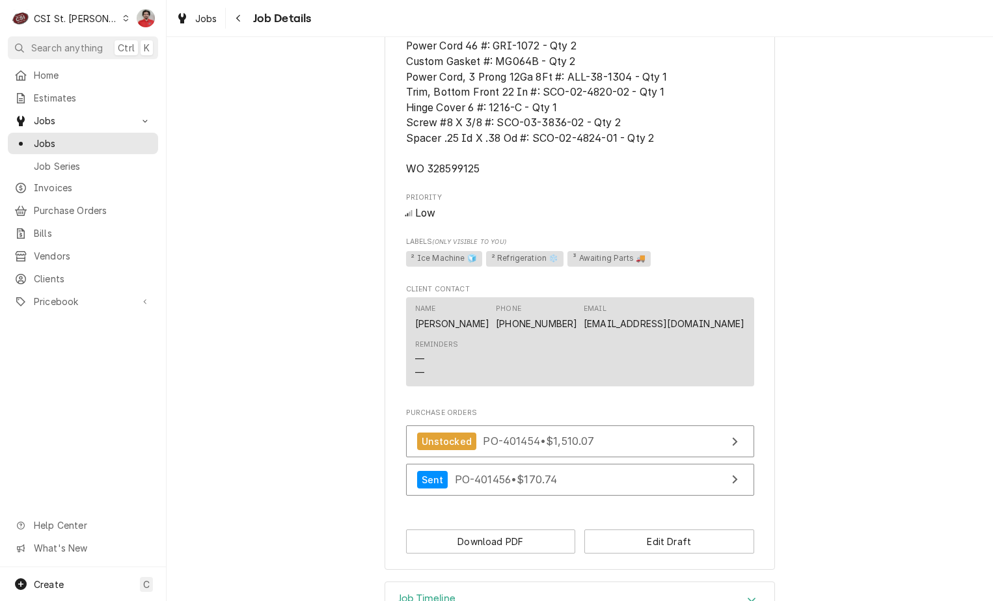
scroll to position [1348, 0]
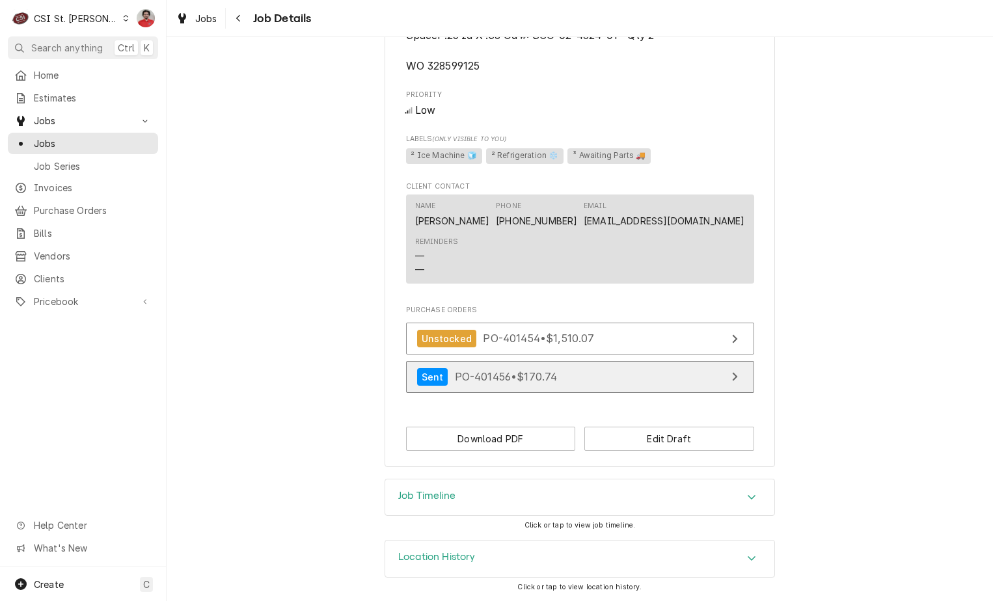
click at [599, 377] on link "Sent PO-401456 • $170.74" at bounding box center [580, 377] width 348 height 32
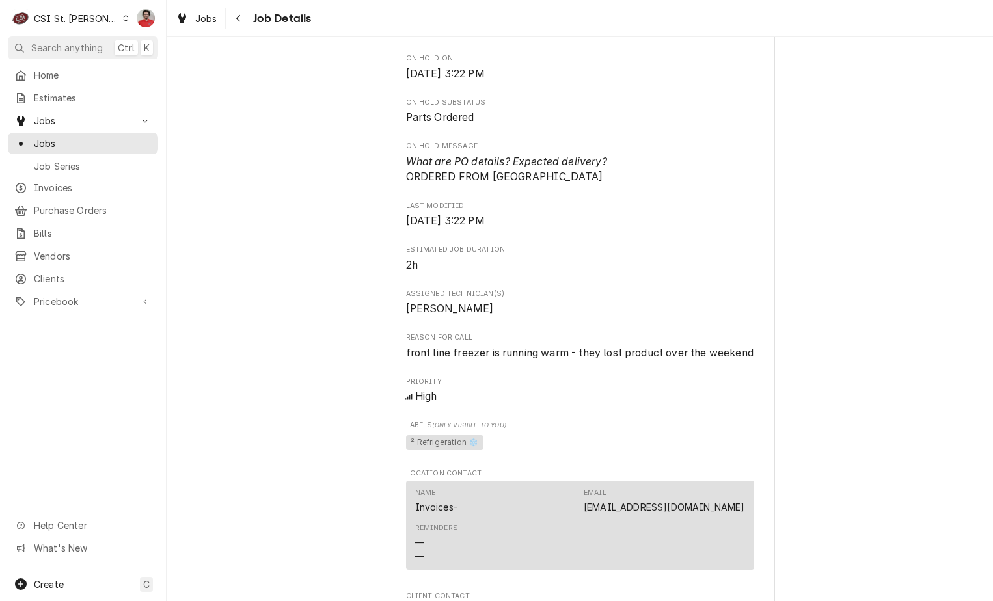
scroll to position [1302, 0]
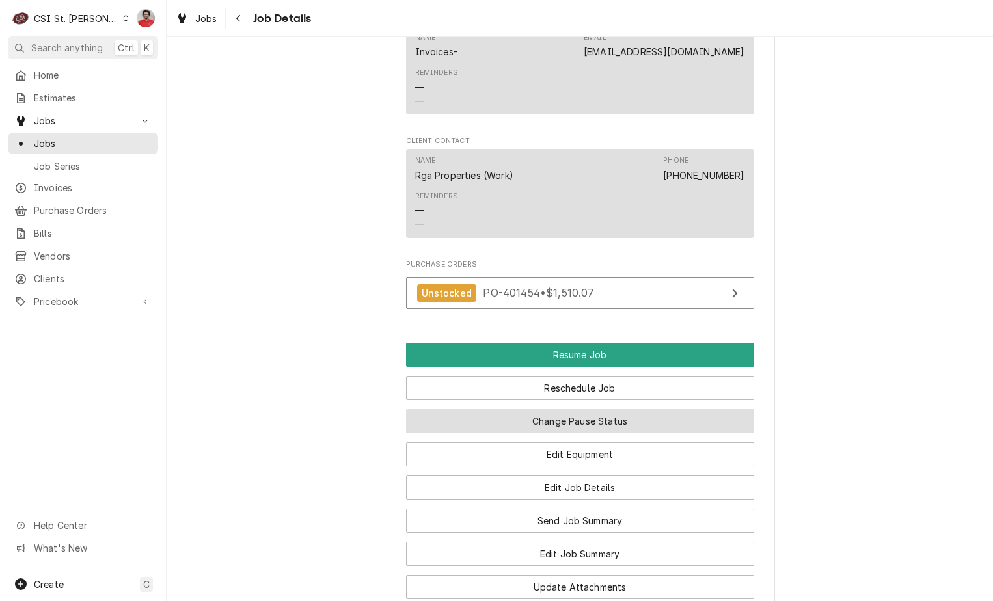
click at [587, 433] on button "Change Pause Status" at bounding box center [580, 421] width 348 height 24
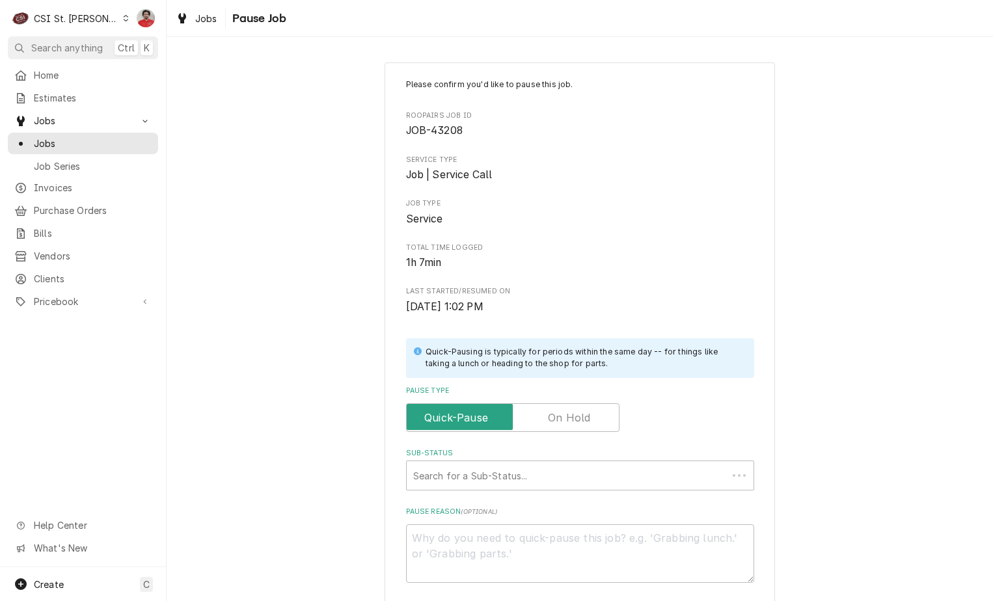
click at [580, 419] on label "Pause Type" at bounding box center [512, 417] width 213 height 29
click at [580, 419] on input "Pause Type" at bounding box center [513, 417] width 202 height 29
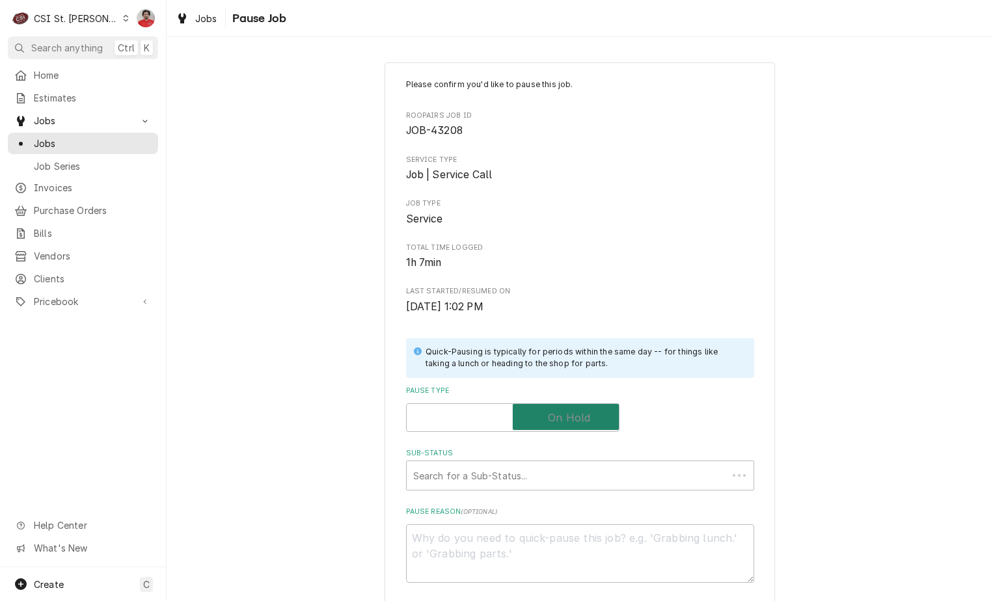
checkbox input "true"
click at [567, 470] on div "Sub-Status" at bounding box center [567, 475] width 308 height 23
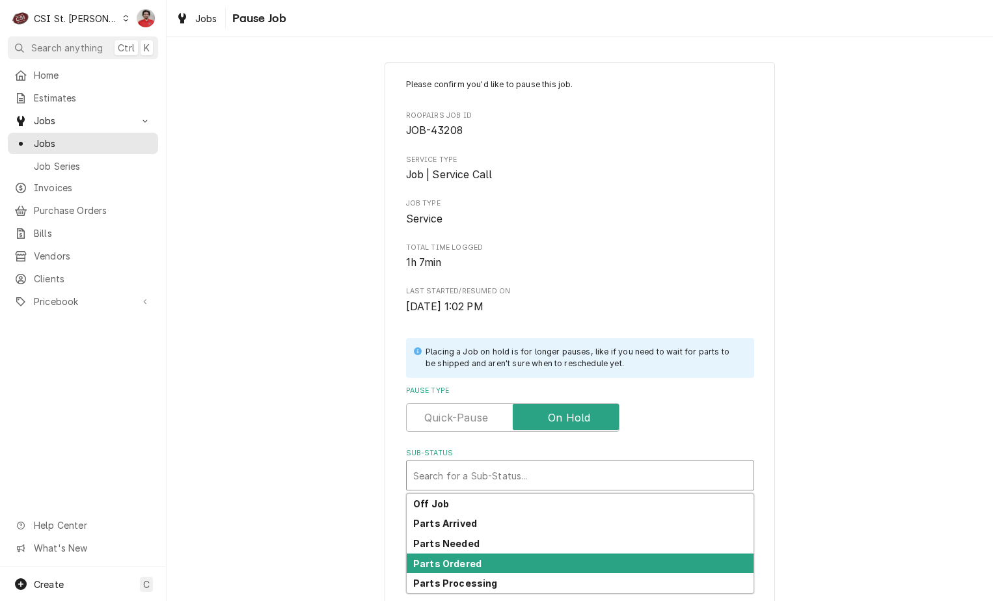
click at [542, 554] on div "Parts Ordered" at bounding box center [580, 564] width 347 height 20
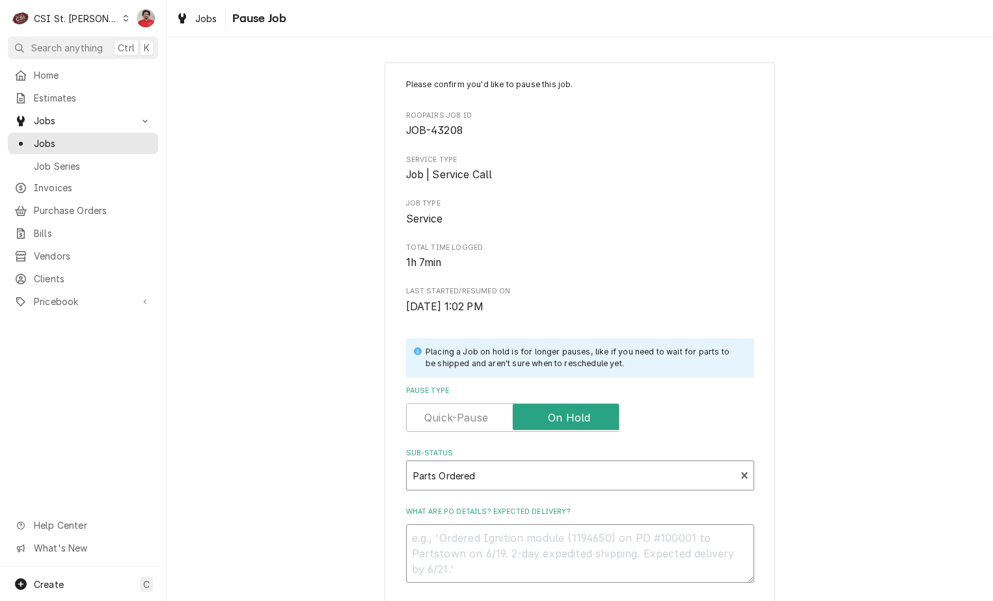
click at [539, 541] on textarea "What are PO details? Expected delivery?" at bounding box center [580, 554] width 348 height 59
type textarea "x"
type textarea "R"
type textarea "x"
type textarea "RE"
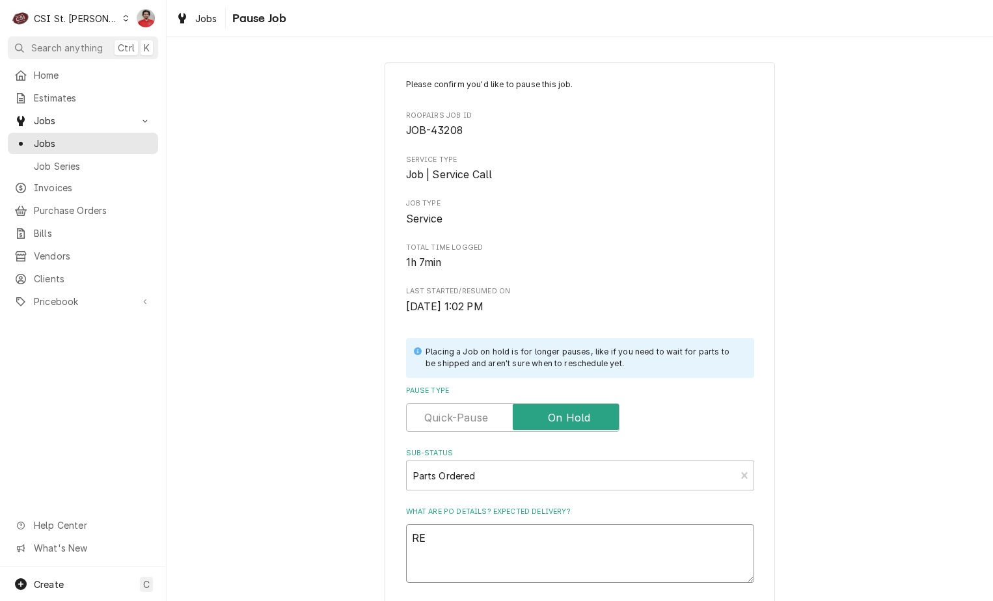
type textarea "x"
type textarea "REc"
type textarea "x"
type textarea "REc"
click at [566, 539] on textarea "REc" at bounding box center [580, 554] width 348 height 59
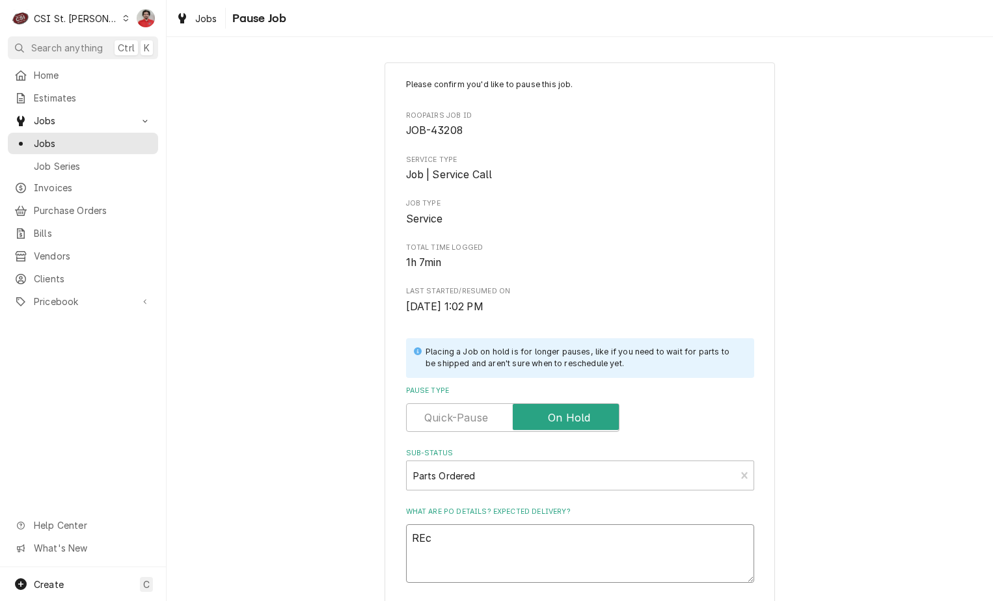
paste textarea "TRA-334-60406-01"
type textarea "x"
type textarea "REc TRA-334-60406-01"
type textarea "x"
type textarea "REc TRA-334-60406-01"
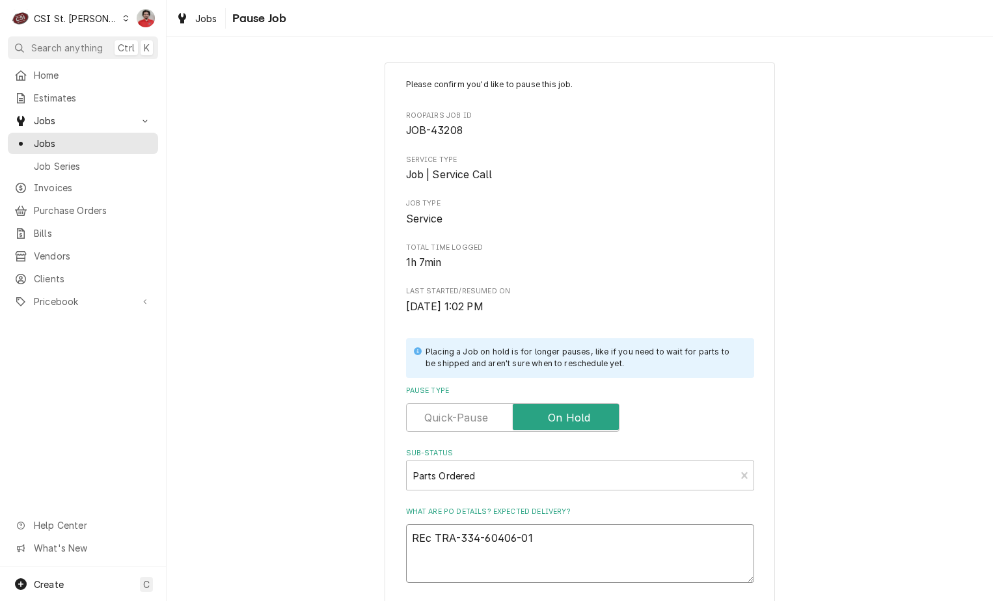
type textarea "x"
type textarea "REc TRA-334-60406-01 t"
type textarea "x"
type textarea "REc TRA-334-60406-01 to"
type textarea "x"
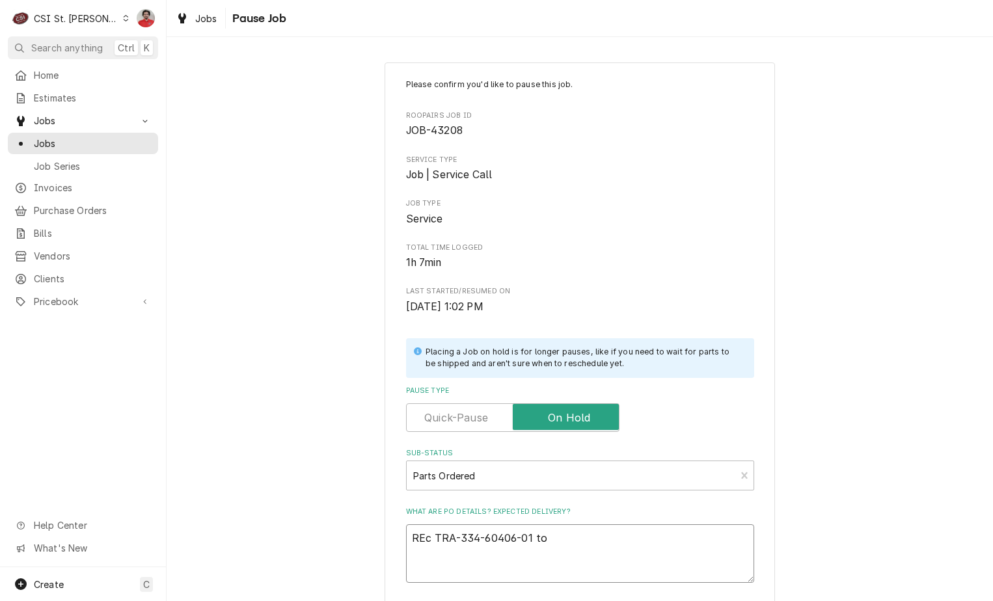
type textarea "REc TRA-334-60406-01 to"
type textarea "x"
type textarea "REc TRA-334-60406-01 to M"
type textarea "x"
type textarea "REc TRA-334-60406-01 to Ma"
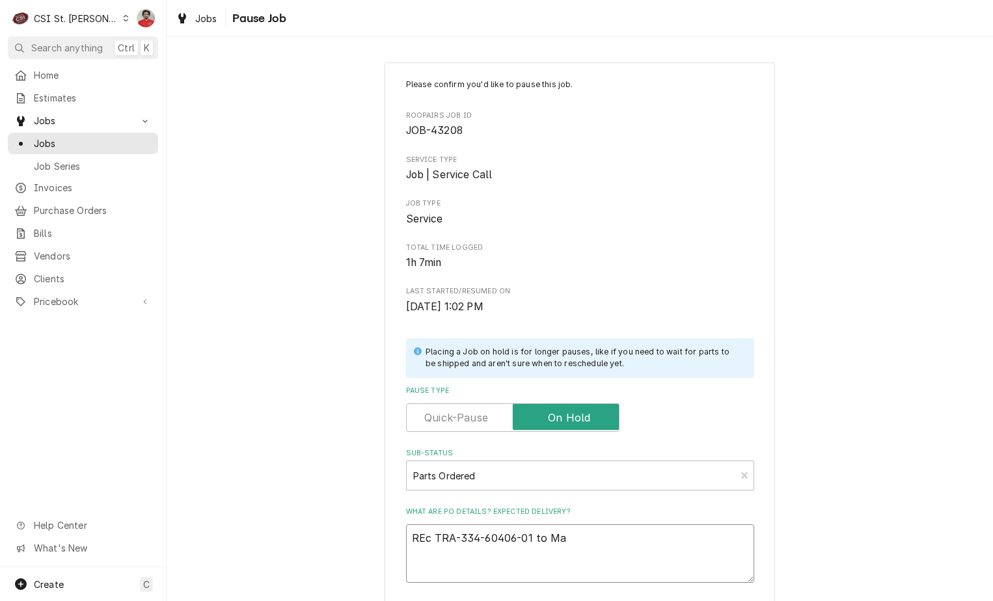
type textarea "x"
type textarea "REc TRA-334-60406-01 to Mat"
type textarea "x"
type textarea "REc TRA-334-60406-01 to [PERSON_NAME]"
type textarea "x"
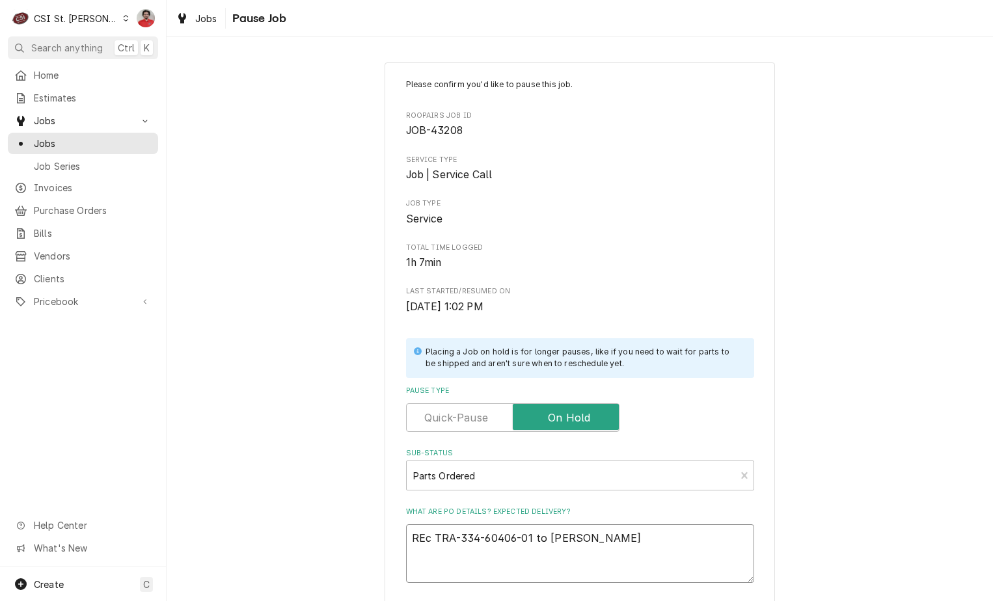
type textarea "REc TRA-334-60406-01 to [PERSON_NAME]'"
type textarea "x"
type textarea "REc TRA-334-60406-01 to [PERSON_NAME]'s"
type textarea "x"
type textarea "REc TRA-334-60406-01 to [PERSON_NAME]'s"
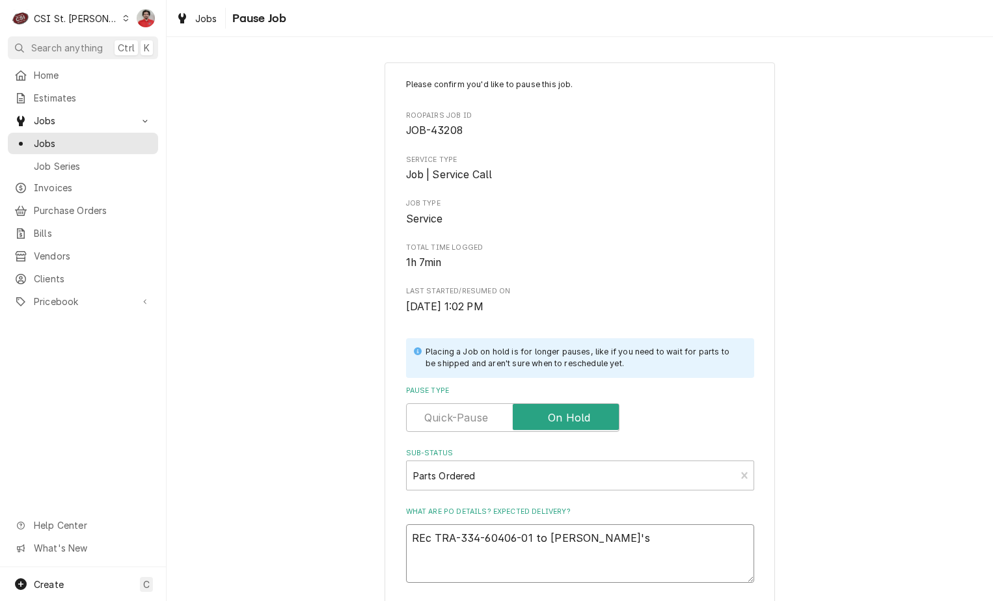
type textarea "x"
type textarea "REc TRA-334-60406-01 to [PERSON_NAME]'s s"
type textarea "x"
type textarea "REc TRA-334-60406-01 to [PERSON_NAME]'s sh"
type textarea "x"
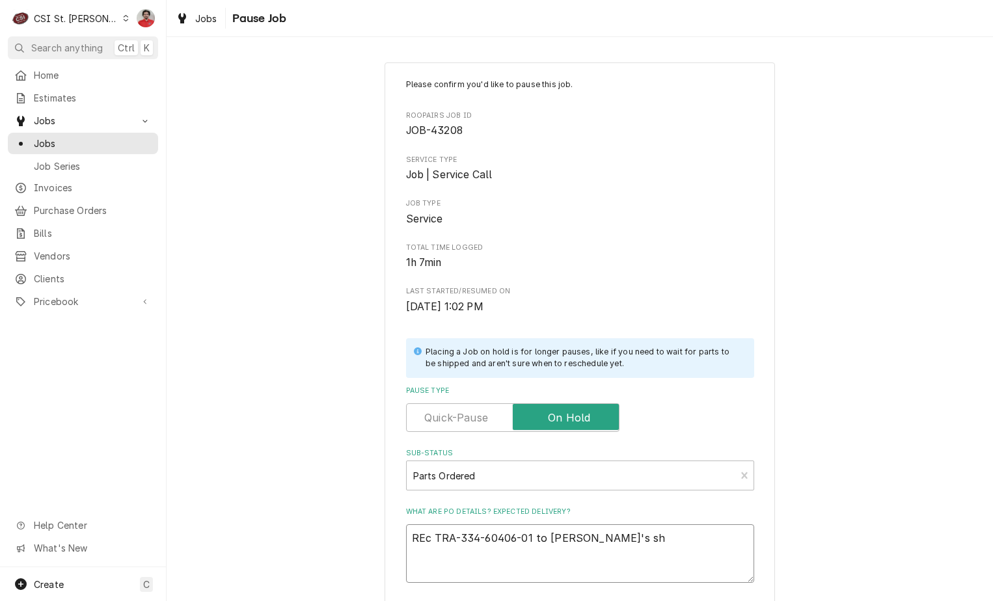
type textarea "REc TRA-334-60406-01 to [PERSON_NAME]'s she"
type textarea "x"
type textarea "REc TRA-334-60406-01 to [PERSON_NAME]'s shel"
type textarea "x"
type textarea "REc TRA-334-60406-01 to [PERSON_NAME]'s shelf"
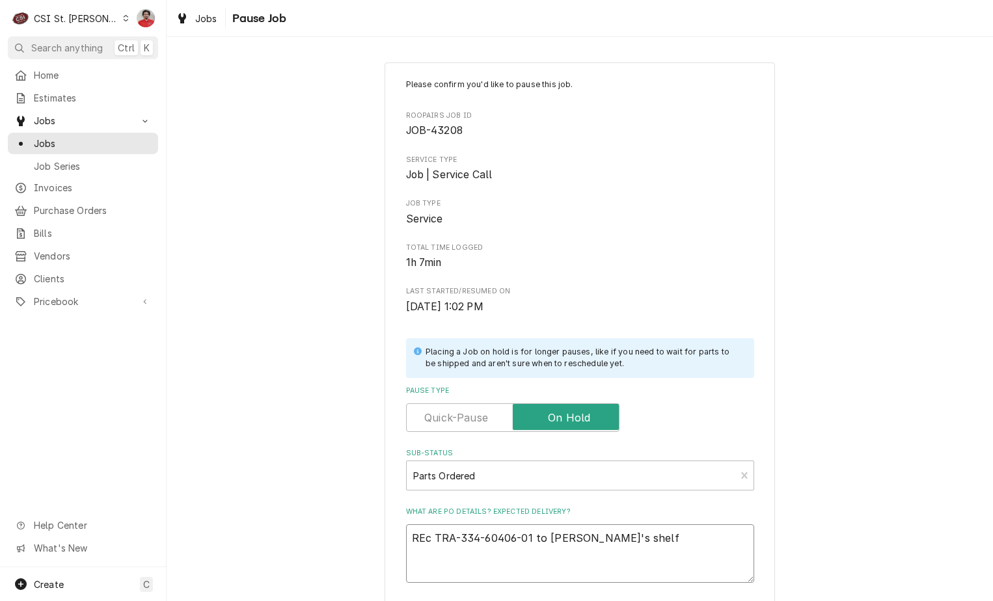
type textarea "x"
type textarea "REc TRA-334-60406-01 to [PERSON_NAME]'s shelf"
type textarea "x"
type textarea "REc TRA-334-60406-01 to [PERSON_NAME]'s shelf a"
type textarea "x"
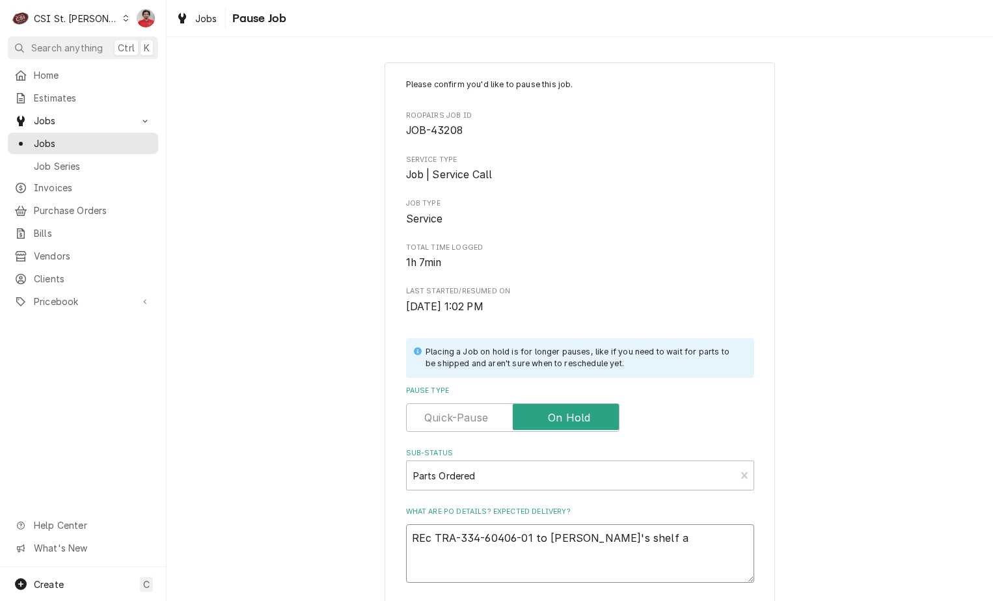
type textarea "REc TRA-334-60406-01 to [PERSON_NAME]'s shelf as"
type textarea "x"
type textarea "REc TRA-334-60406-01 to [PERSON_NAME]'s shelf as"
type textarea "x"
type textarea "REc TRA-334-60406-01 to [PERSON_NAME]'s shelf as p"
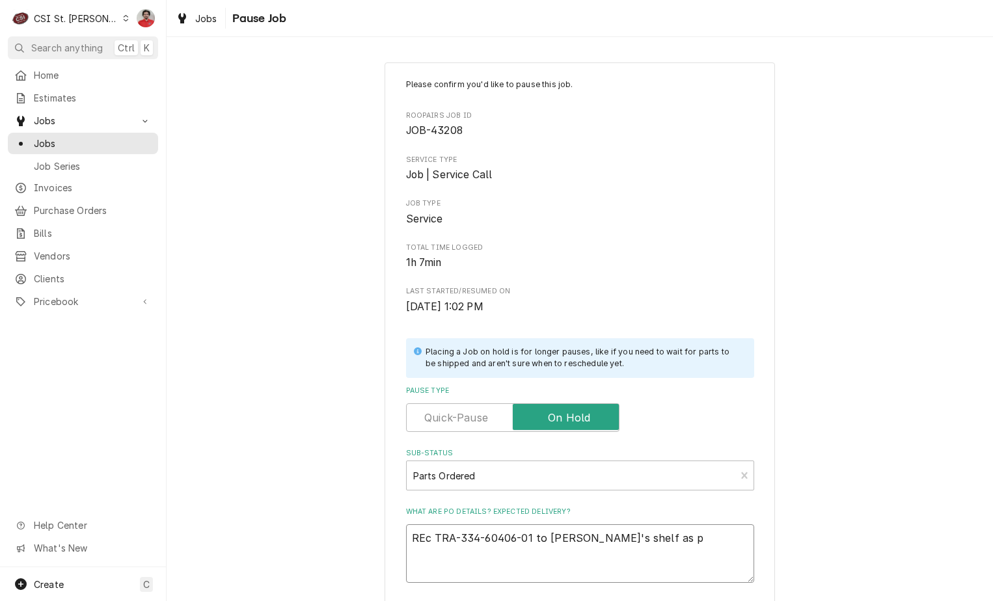
type textarea "x"
type textarea "REc TRA-334-60406-01 to [PERSON_NAME]'s shelf as"
type textarea "x"
type textarea "REc TRA-334-60406-01 to [PERSON_NAME]'s shelf as P"
type textarea "x"
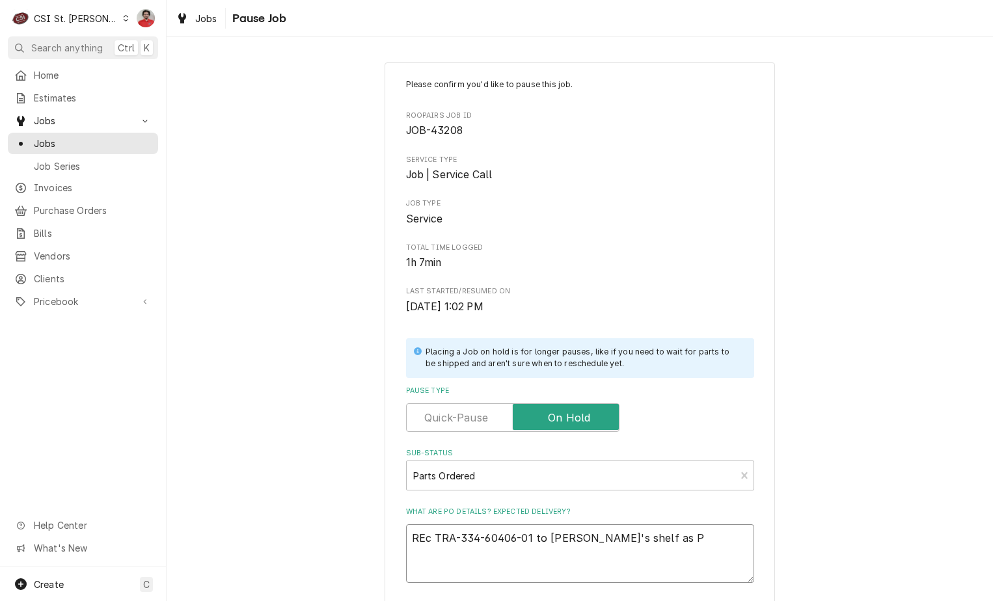
type textarea "REc TRA-334-60406-01 to [PERSON_NAME]'s shelf as Pa"
type textarea "x"
type textarea "REc TRA-334-60406-01 to [PERSON_NAME]'s shelf as Par"
type textarea "x"
type textarea "REc TRA-334-60406-01 to [PERSON_NAME]'s shelf as Part"
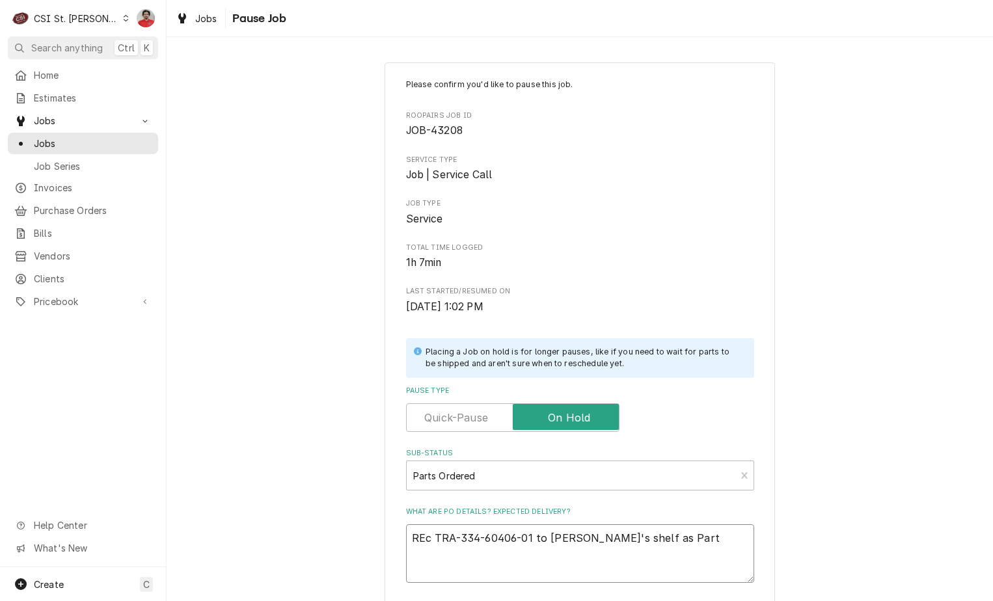
type textarea "x"
type textarea "REc TRA-334-60406-01 to [PERSON_NAME]'s shelf as Partia"
type textarea "x"
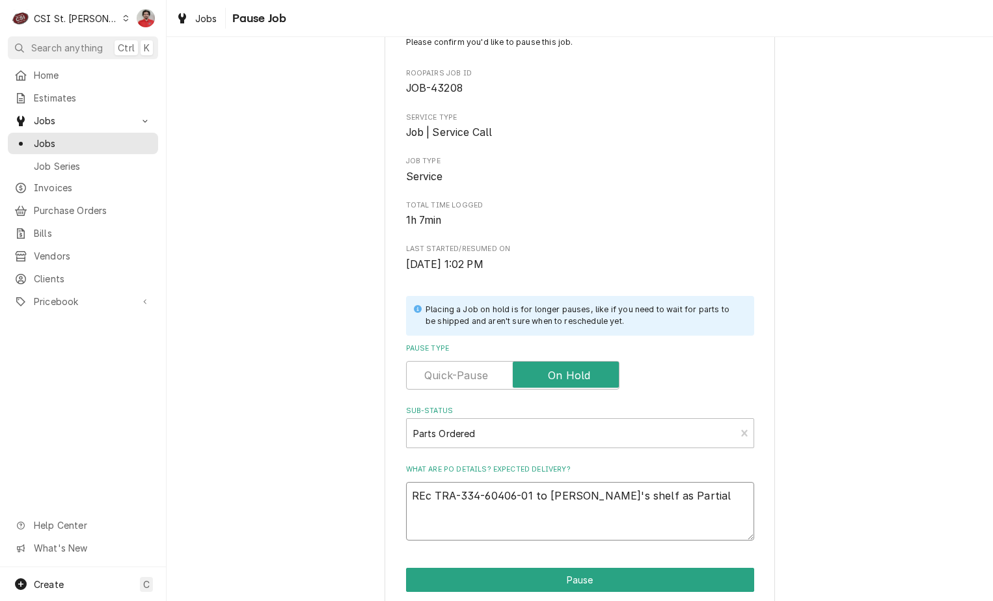
scroll to position [128, 0]
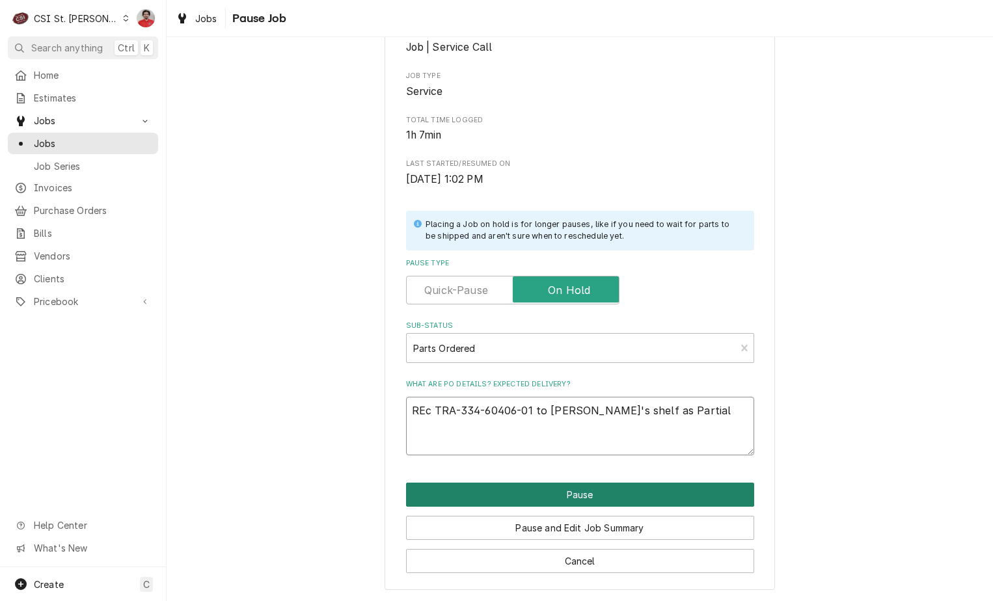
type textarea "REc TRA-334-60406-01 to [PERSON_NAME]'s shelf as Partial"
click at [663, 499] on button "Pause" at bounding box center [580, 495] width 348 height 24
type textarea "x"
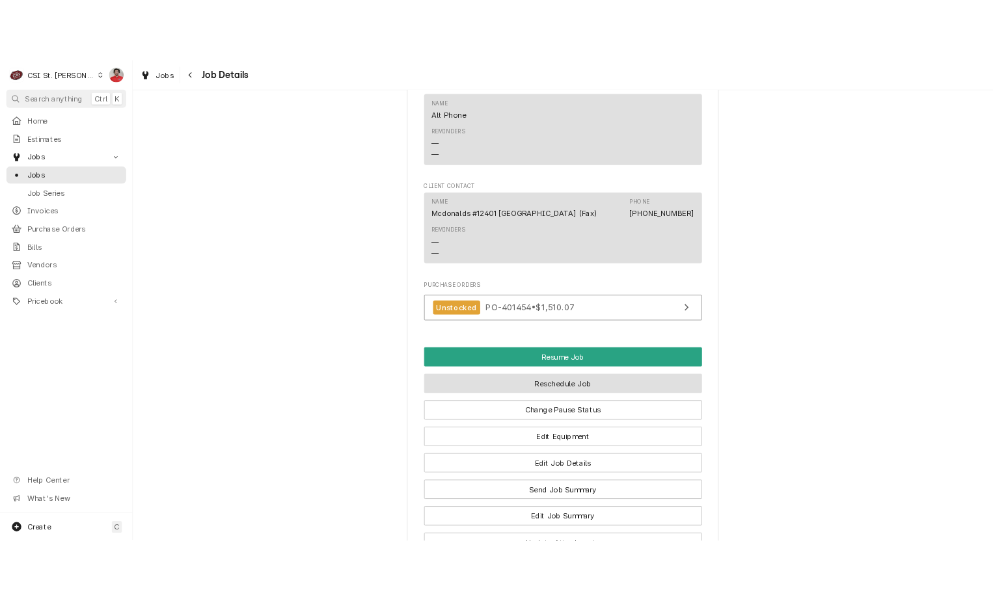
scroll to position [1722, 0]
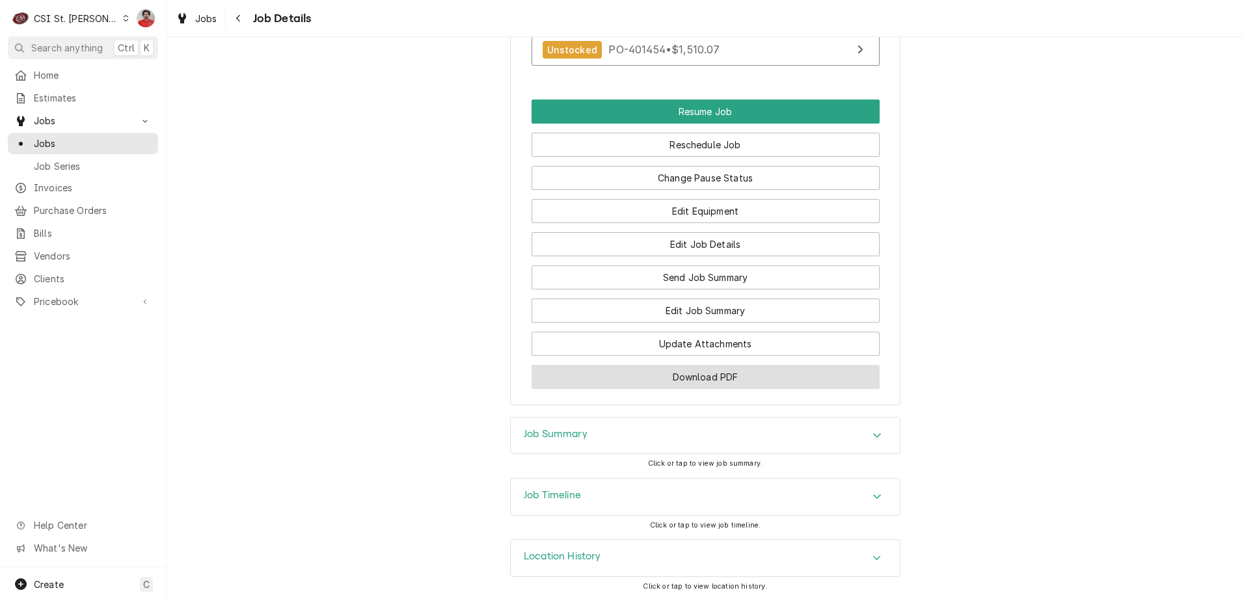
click at [712, 383] on button "Download PDF" at bounding box center [706, 377] width 348 height 24
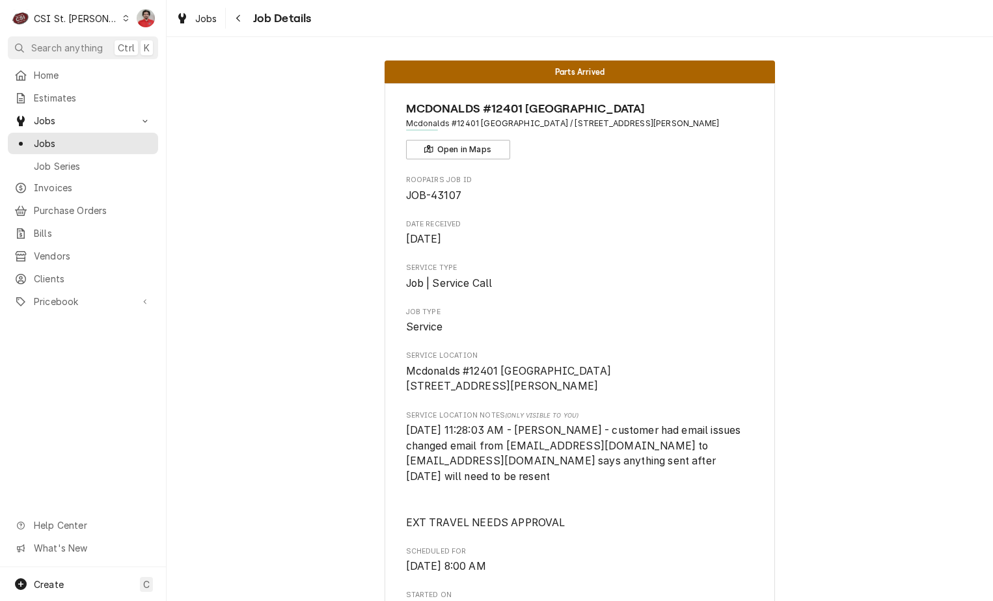
scroll to position [456, 0]
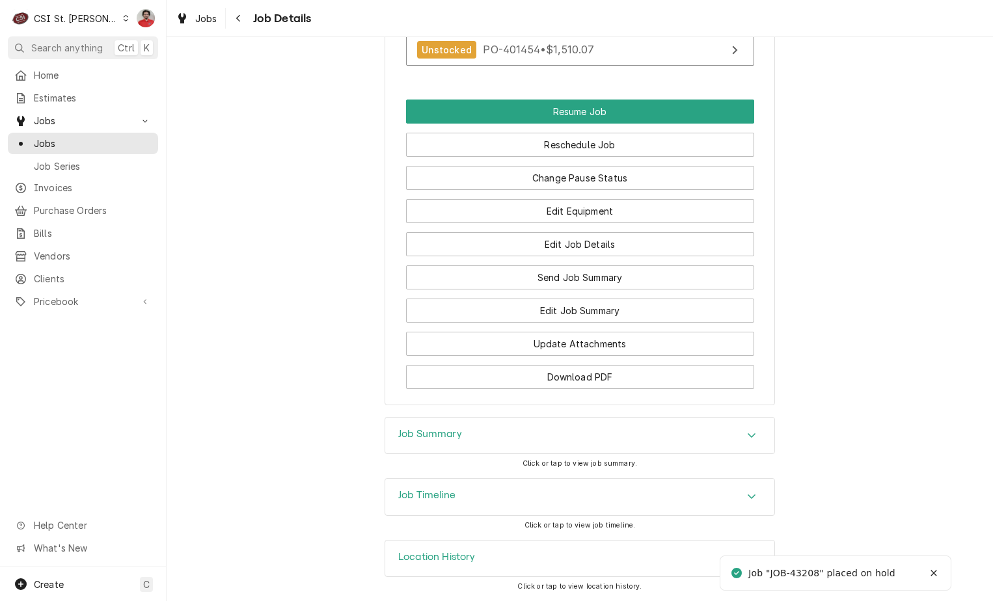
scroll to position [1575, 0]
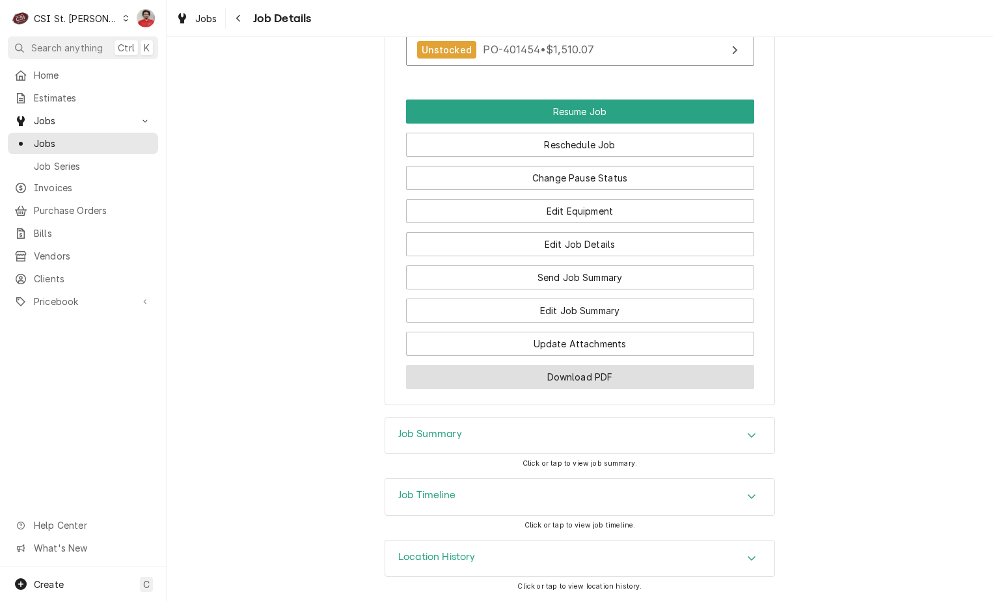
click at [592, 374] on button "Download PDF" at bounding box center [580, 377] width 348 height 24
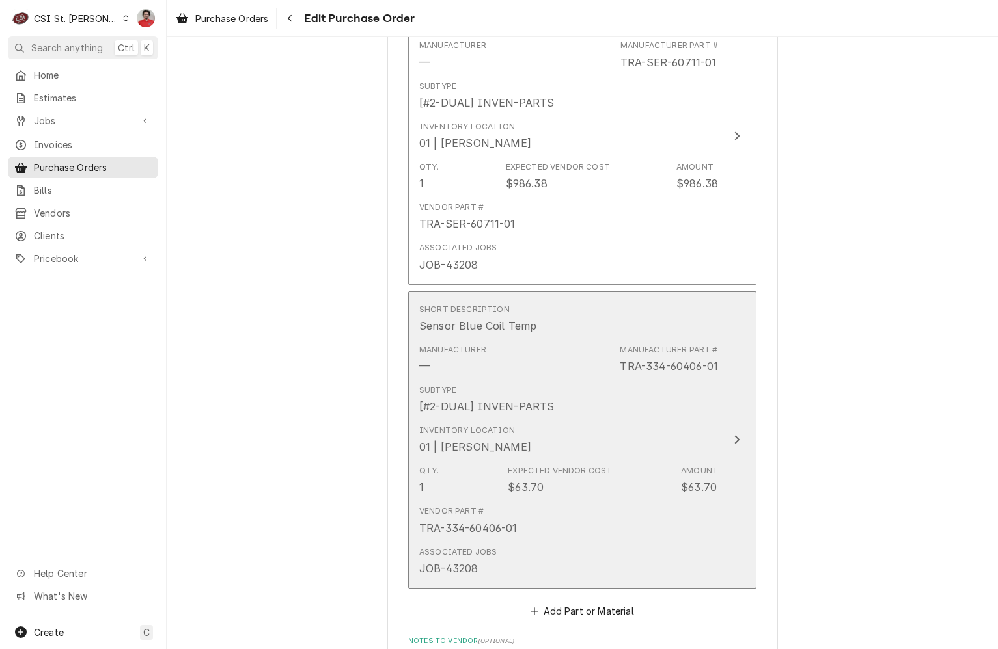
scroll to position [3774, 0]
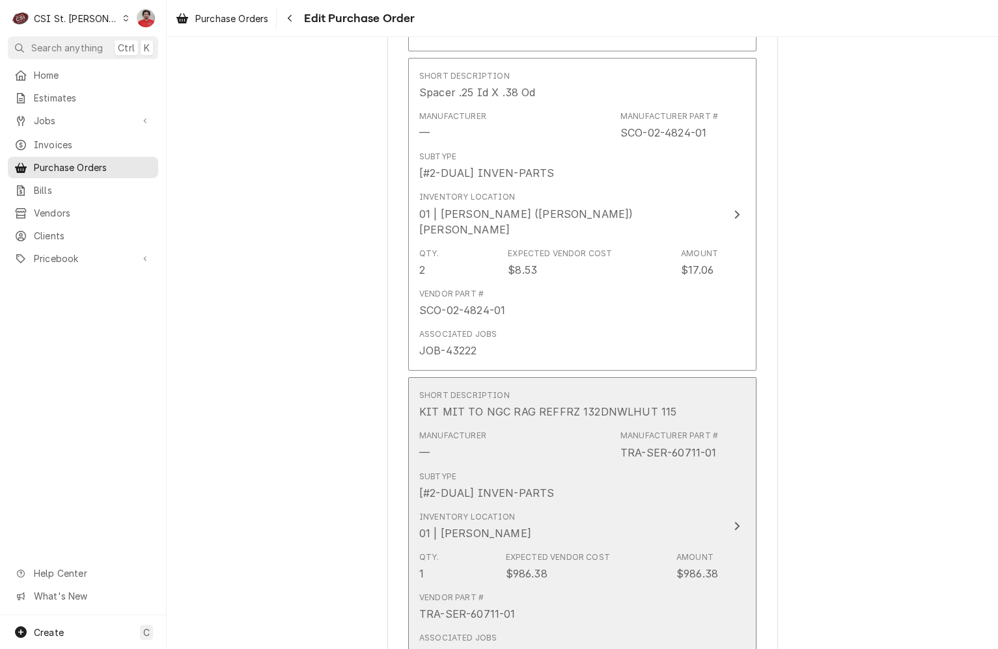
drag, startPoint x: 711, startPoint y: 297, endPoint x: 662, endPoint y: 302, distance: 49.1
click at [662, 445] on div "TRA-SER-60711-01" at bounding box center [668, 453] width 96 height 16
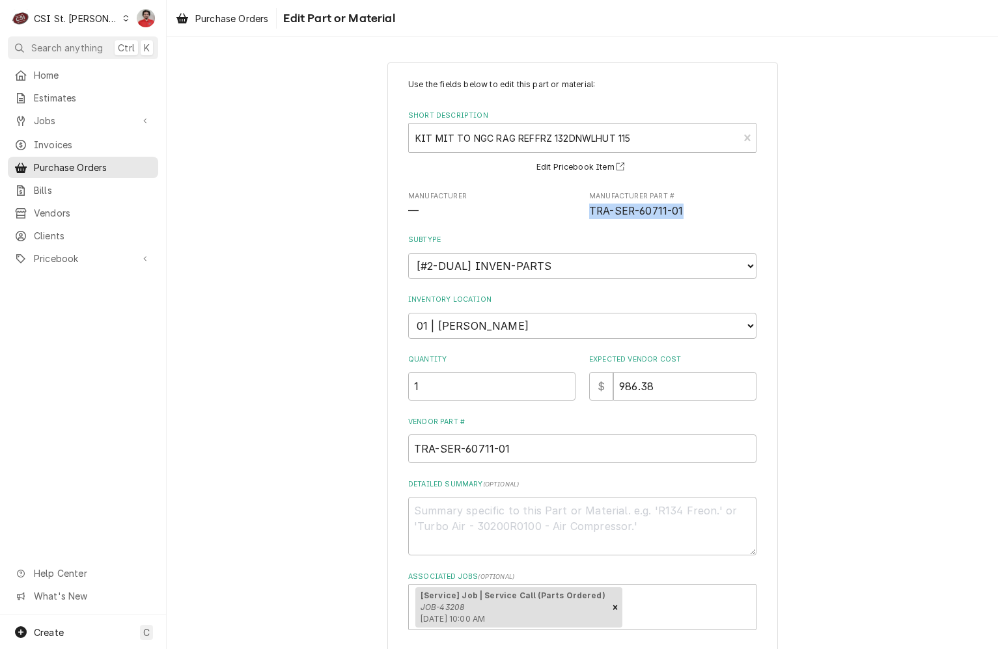
drag, startPoint x: 564, startPoint y: 217, endPoint x: 586, endPoint y: 215, distance: 21.6
click at [589, 215] on span "TRA-SER-60711-01" at bounding box center [672, 212] width 167 height 16
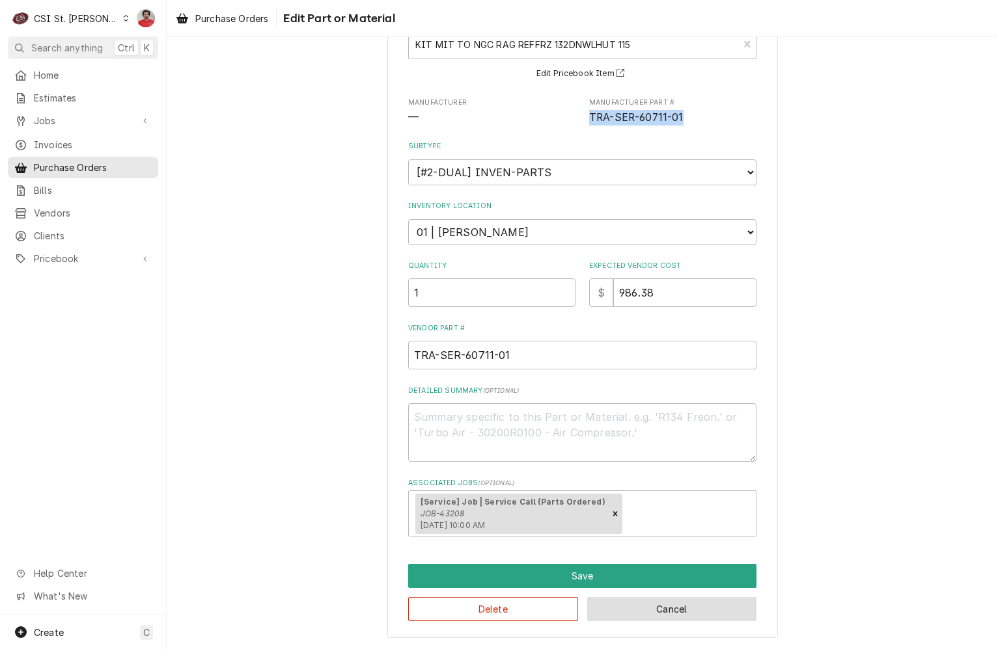
click at [601, 605] on button "Cancel" at bounding box center [672, 609] width 170 height 24
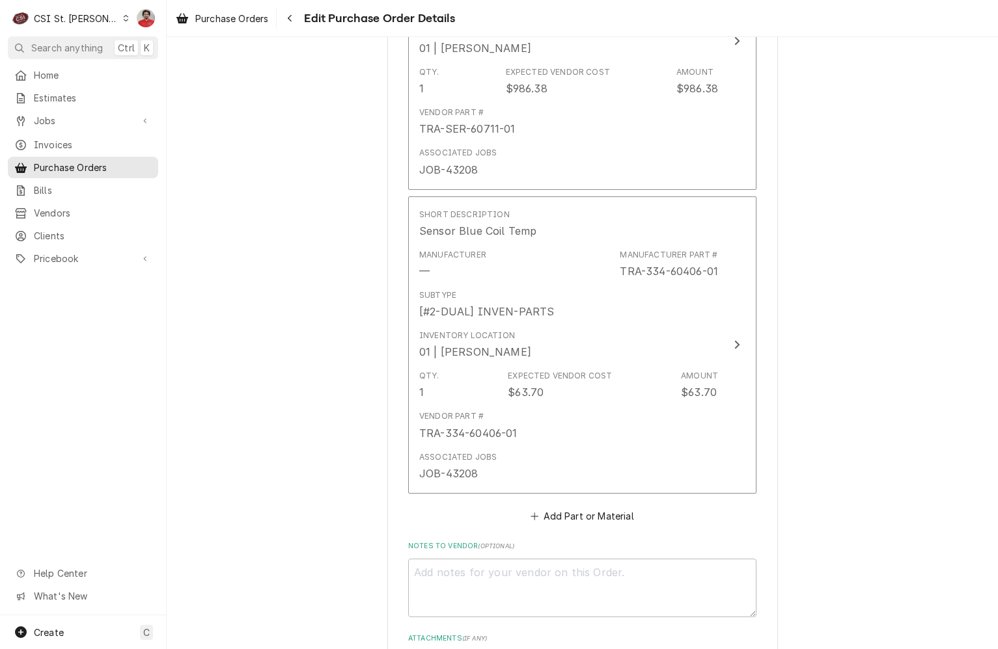
scroll to position [4261, 0]
click at [559, 558] on textarea "Notes to Vendor ( optional )" at bounding box center [582, 587] width 348 height 59
paste textarea "TRA-SER-60711-01"
type textarea "x"
type textarea "TRA-SER-60711-01"
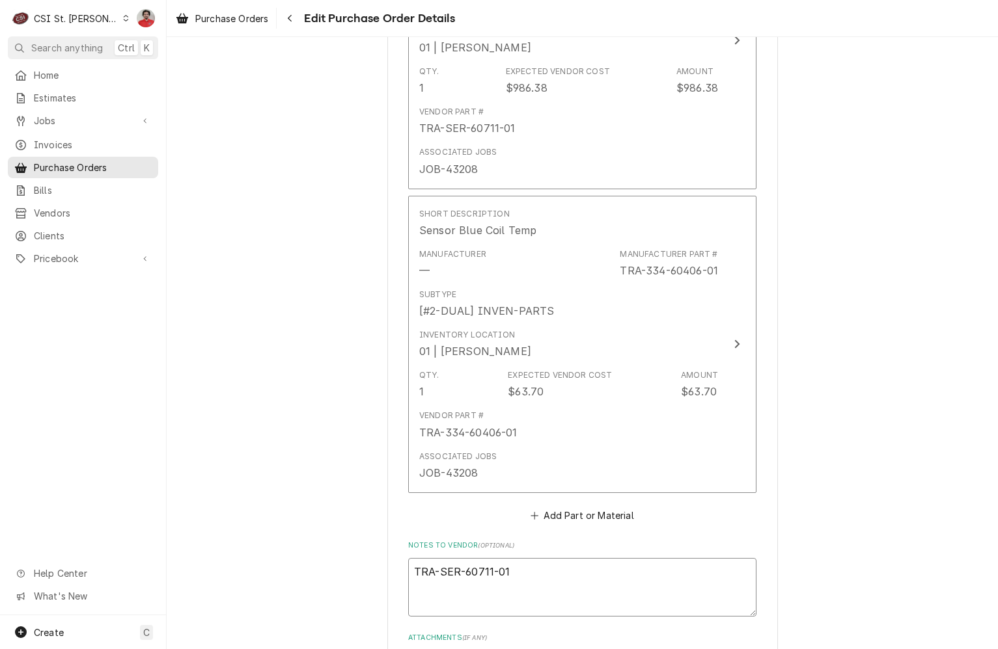
type textarea "x"
type textarea "STRA-SER-60711-01"
type textarea "x"
type textarea "StiTRA-SER-60711-01"
type textarea "x"
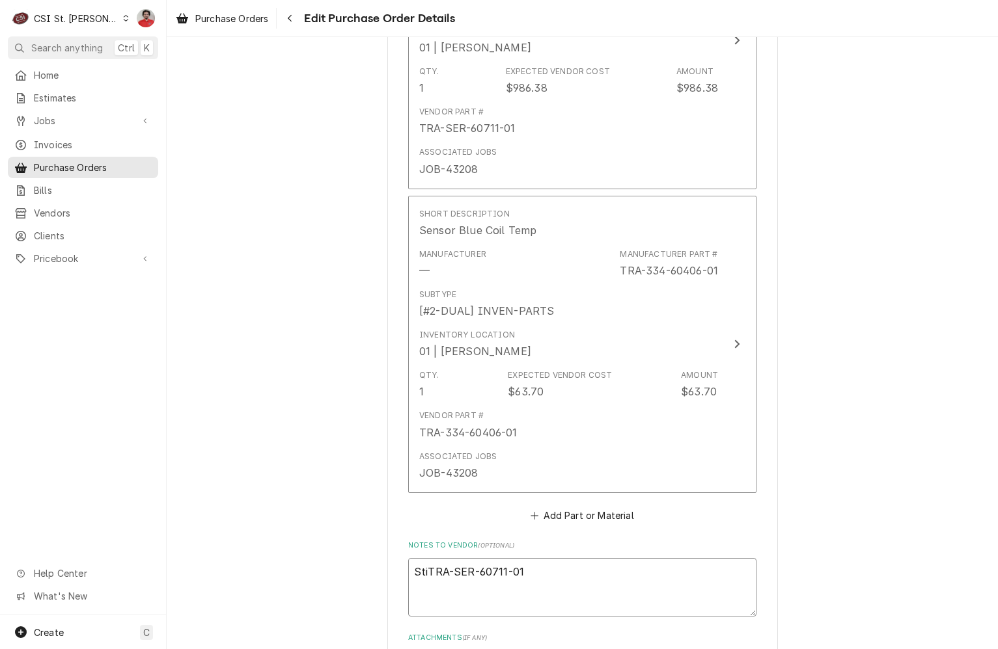
type textarea "StilTRA-SER-60711-01"
type textarea "x"
type textarea "StillTRA-SER-60711-01"
type textarea "x"
type textarea "Still TRA-SER-60711-01"
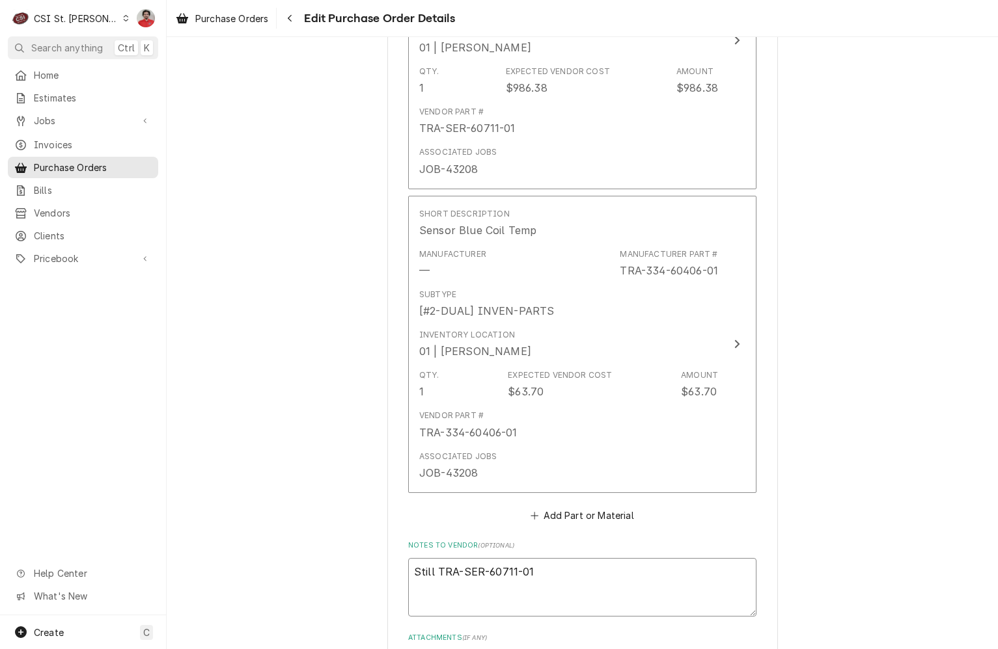
type textarea "x"
type textarea "Still waTRA-SER-60711-01"
type textarea "x"
type textarea "Still waiTRA-SER-60711-01"
type textarea "x"
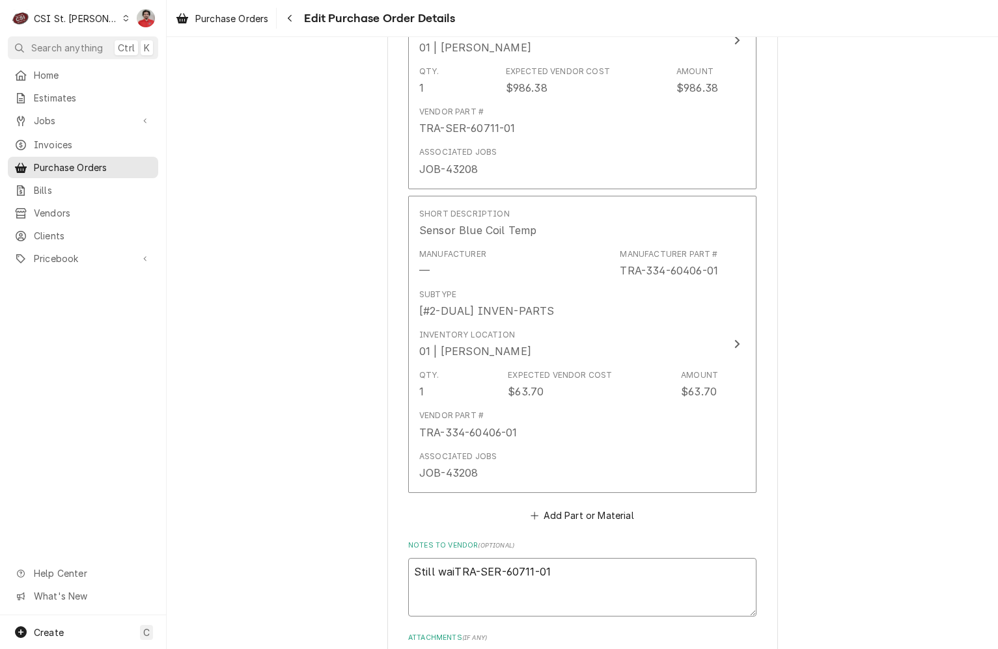
type textarea "Still waitTRA-SER-60711-01"
type textarea "x"
type textarea "Still waitiTRA-SER-60711-01"
type textarea "x"
type textarea "Still waitinTRA-SER-60711-01"
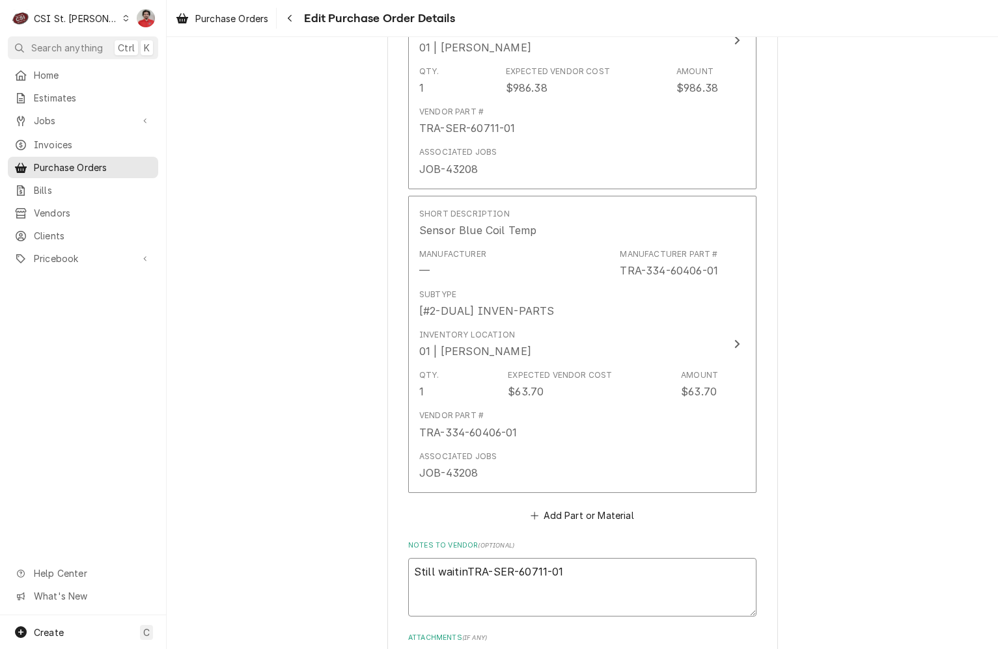
type textarea "x"
type textarea "Still waitingTRA-SER-60711-01"
type textarea "x"
type textarea "Still waiting TRA-SER-60711-01"
type textarea "x"
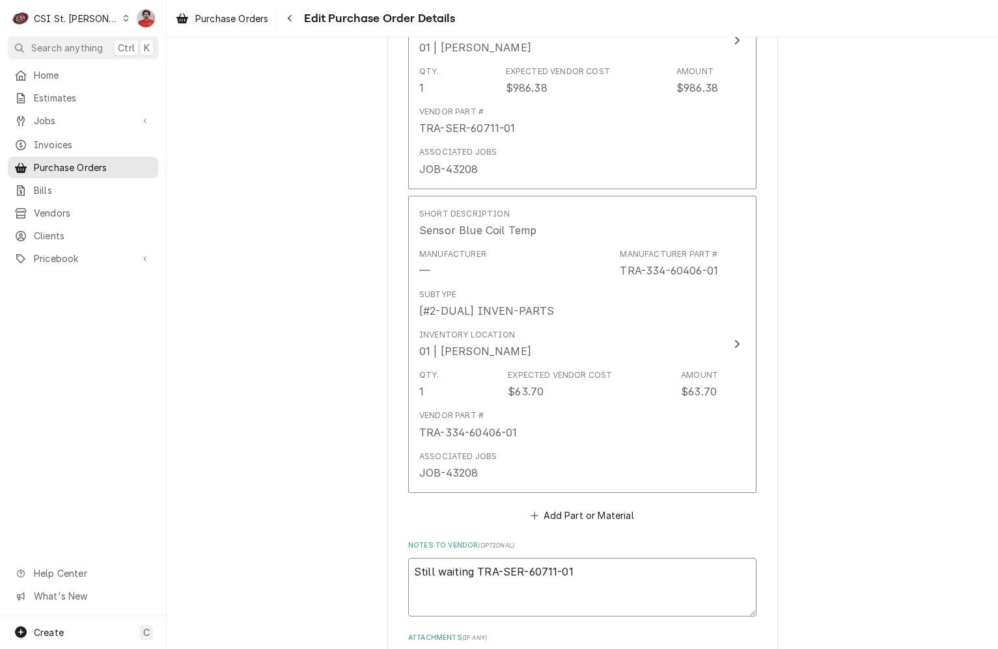
type textarea "Still waiting oTRA-SER-60711-01"
type textarea "x"
type textarea "Still waiting onTRA-SER-60711-01"
type textarea "x"
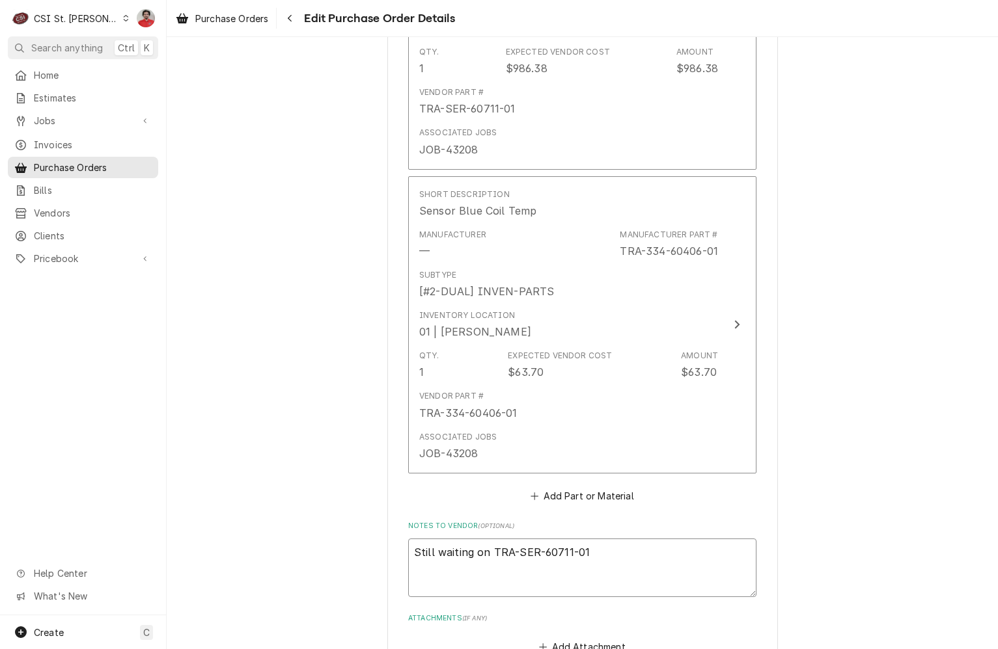
scroll to position [4341, 0]
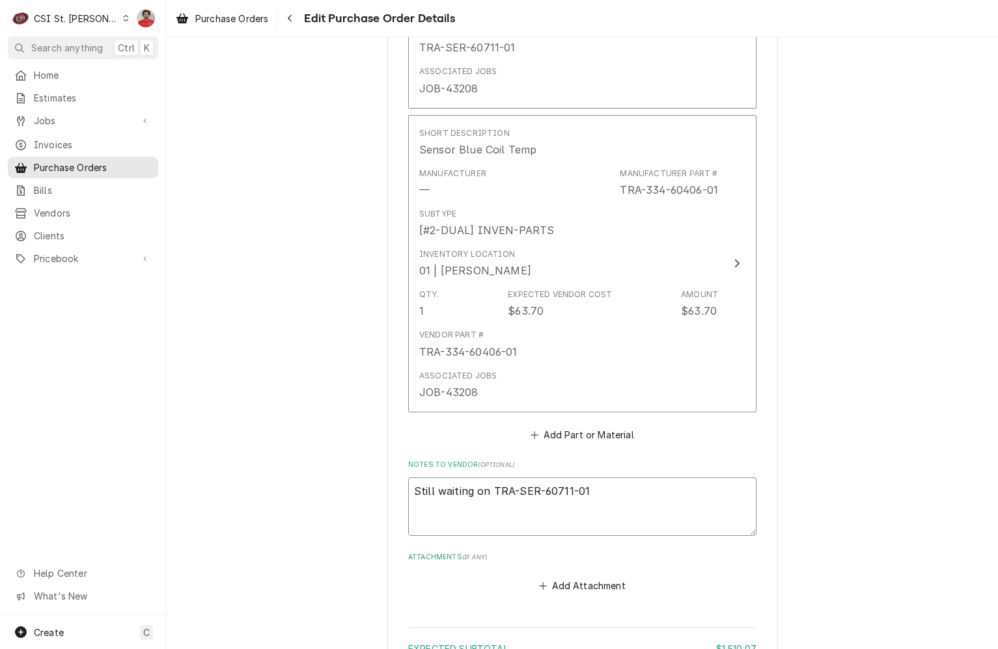
type textarea "Still waiting on TRA-SER-60711-01"
type textarea "x"
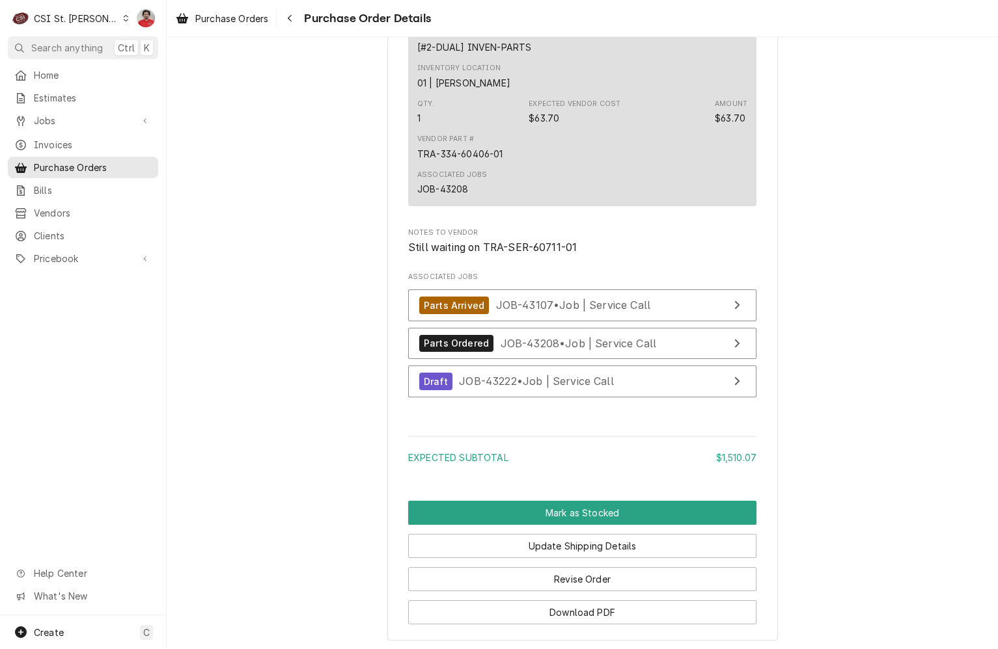
scroll to position [4270, 0]
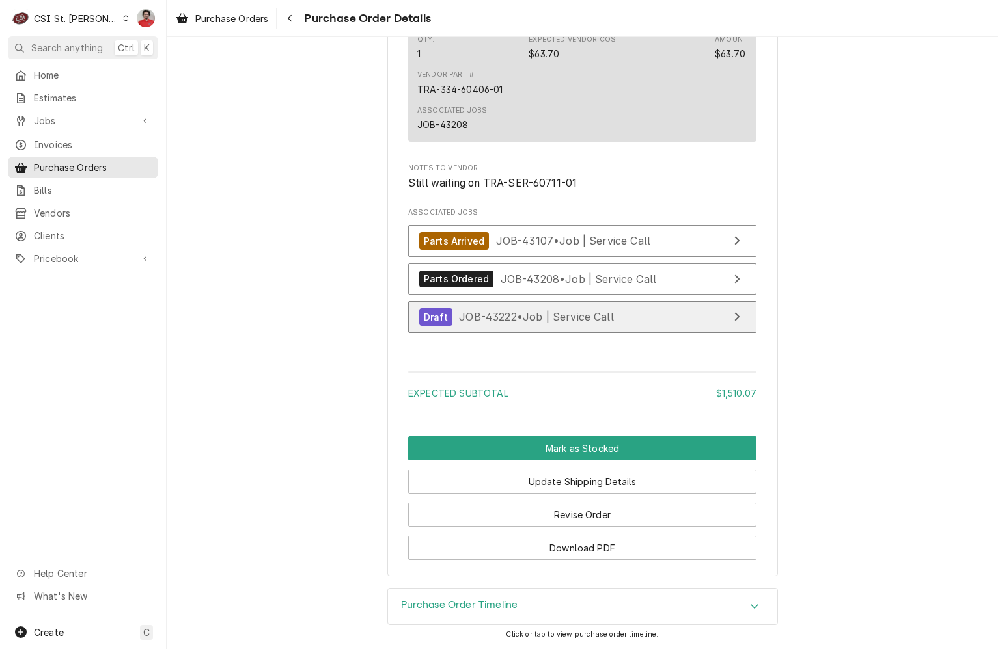
click at [524, 316] on span "JOB-43222 • Job | Service Call" at bounding box center [536, 316] width 155 height 13
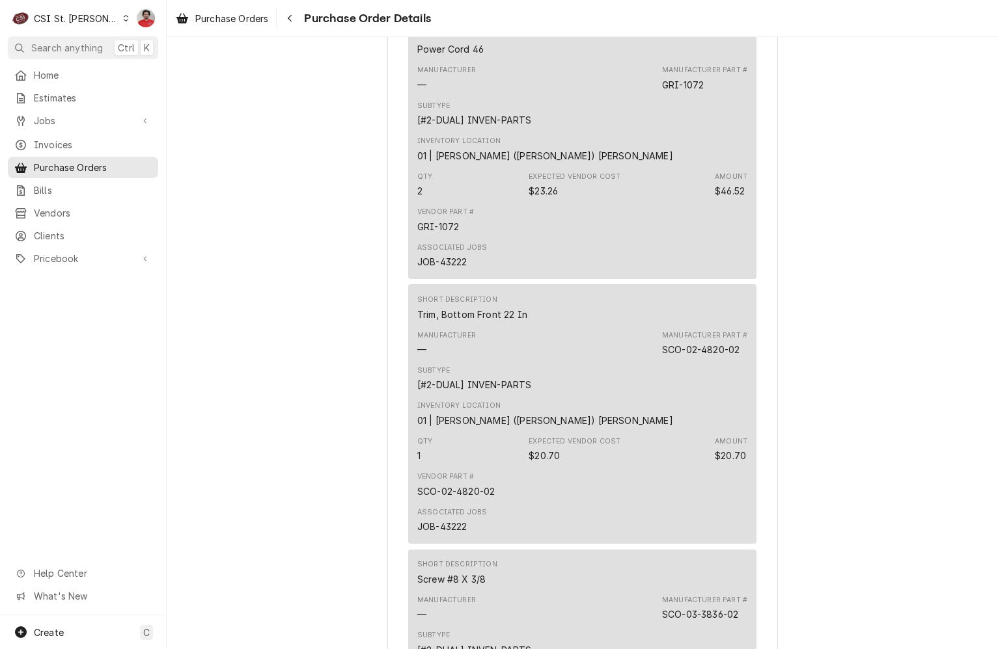
scroll to position [2643, 0]
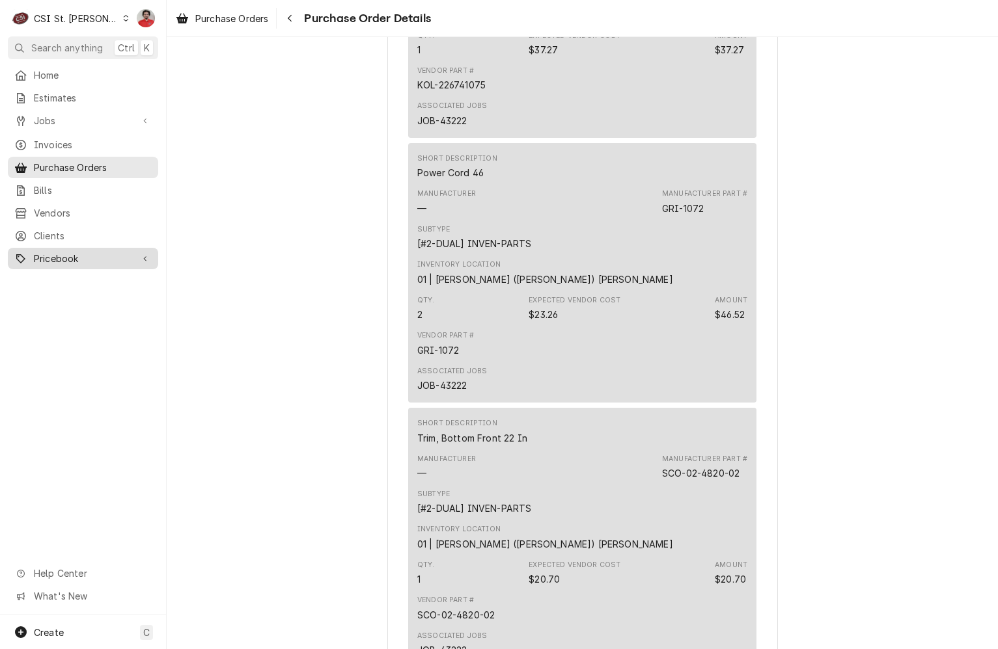
click at [95, 253] on span "Pricebook" at bounding box center [83, 259] width 98 height 14
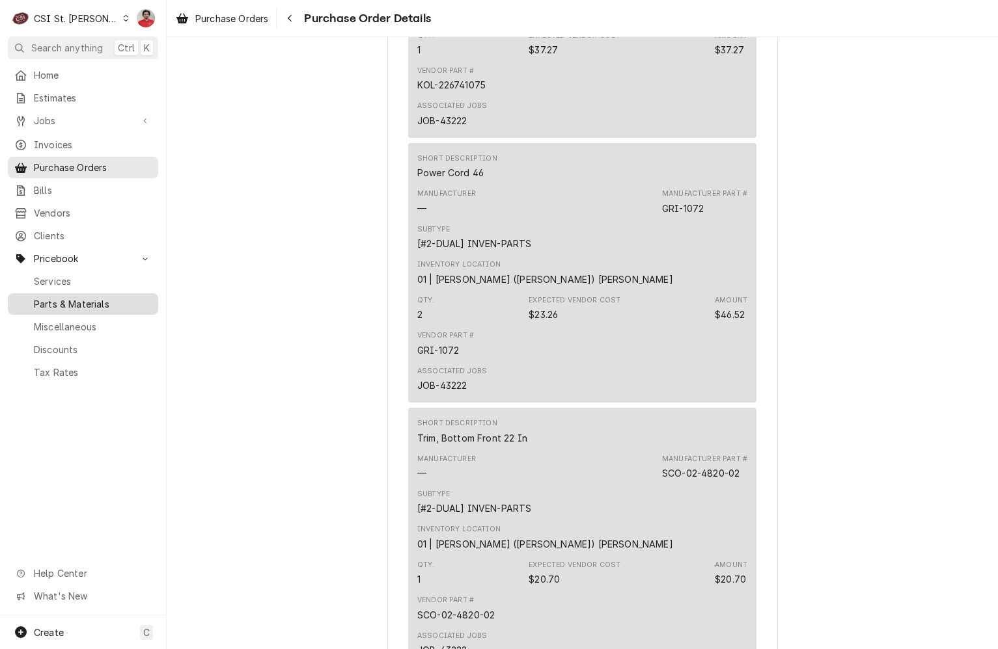
click at [96, 297] on span "Parts & Materials" at bounding box center [93, 304] width 118 height 14
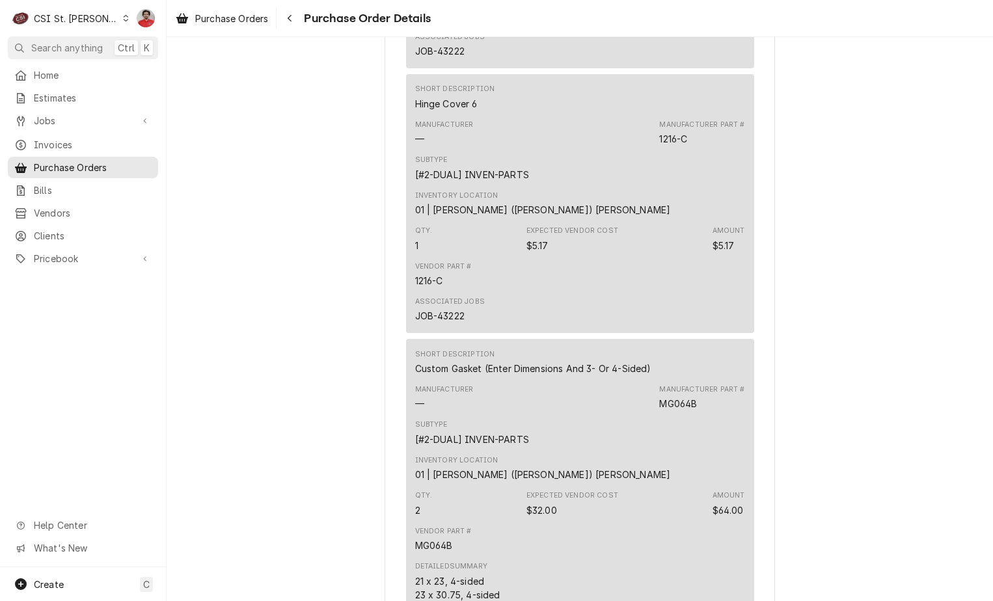
scroll to position [846, 0]
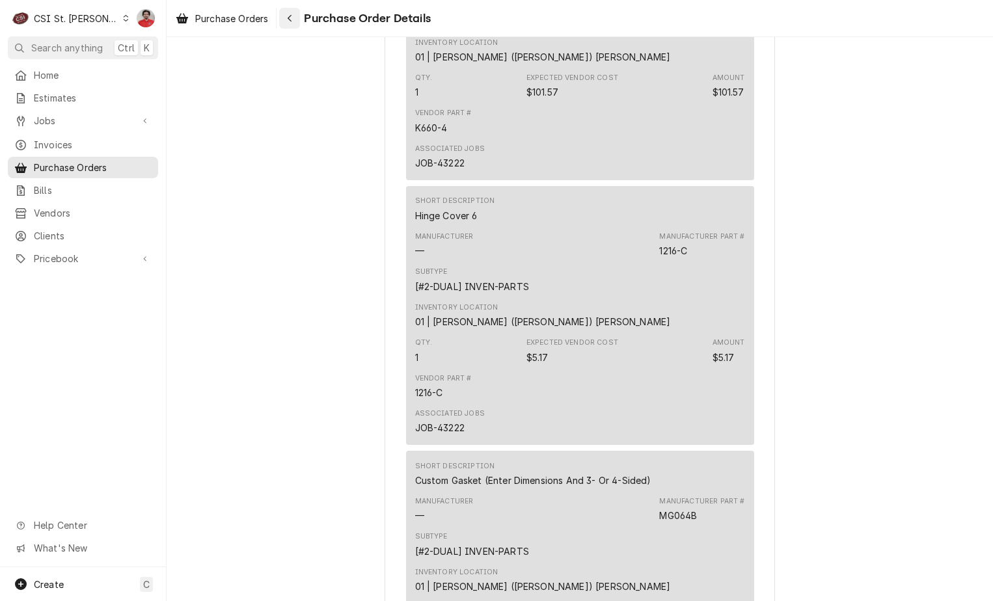
click at [288, 22] on div "Navigate back" at bounding box center [289, 18] width 13 height 13
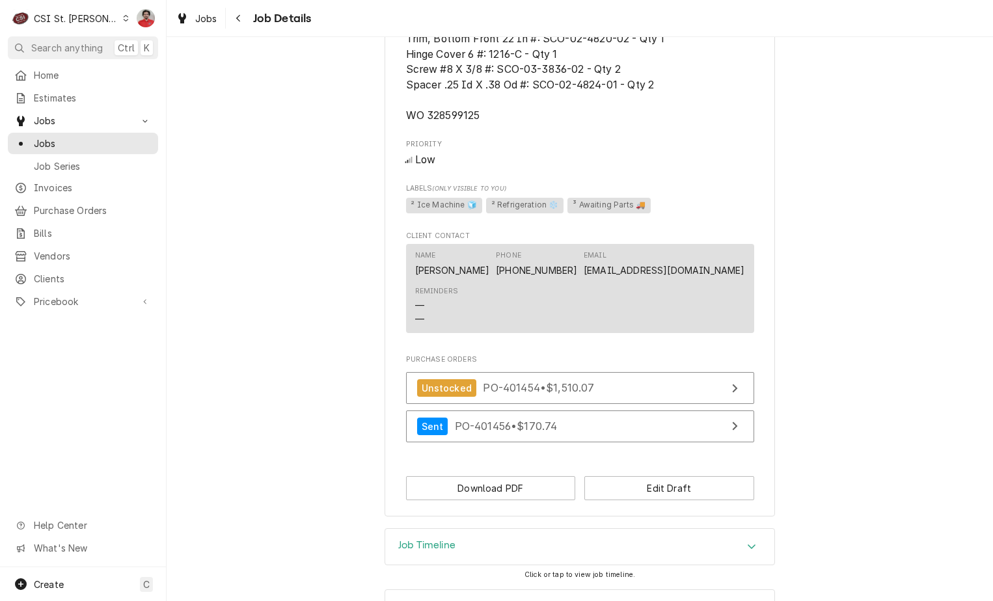
scroll to position [1348, 0]
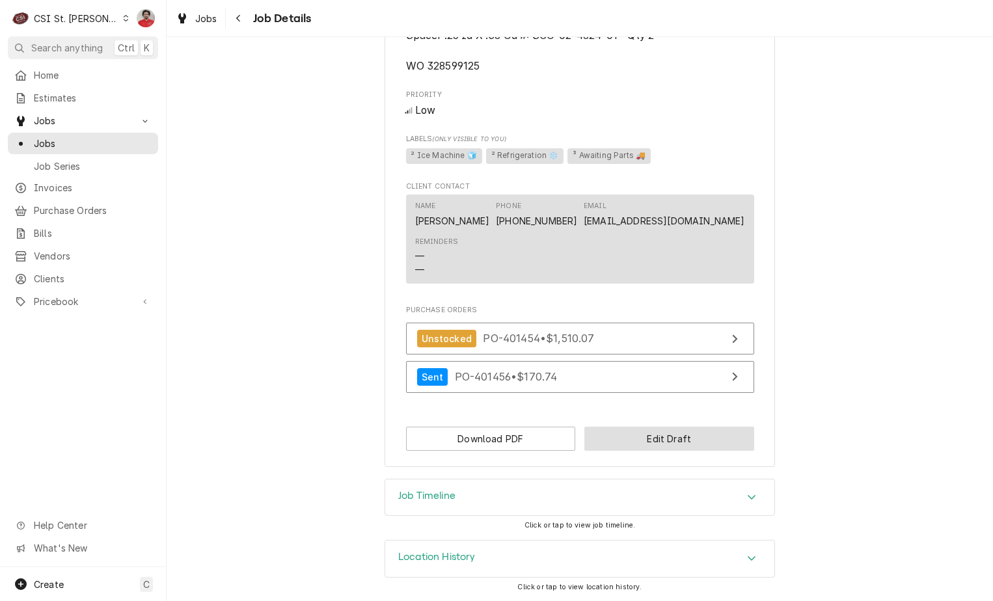
click at [618, 441] on button "Edit Draft" at bounding box center [669, 439] width 170 height 24
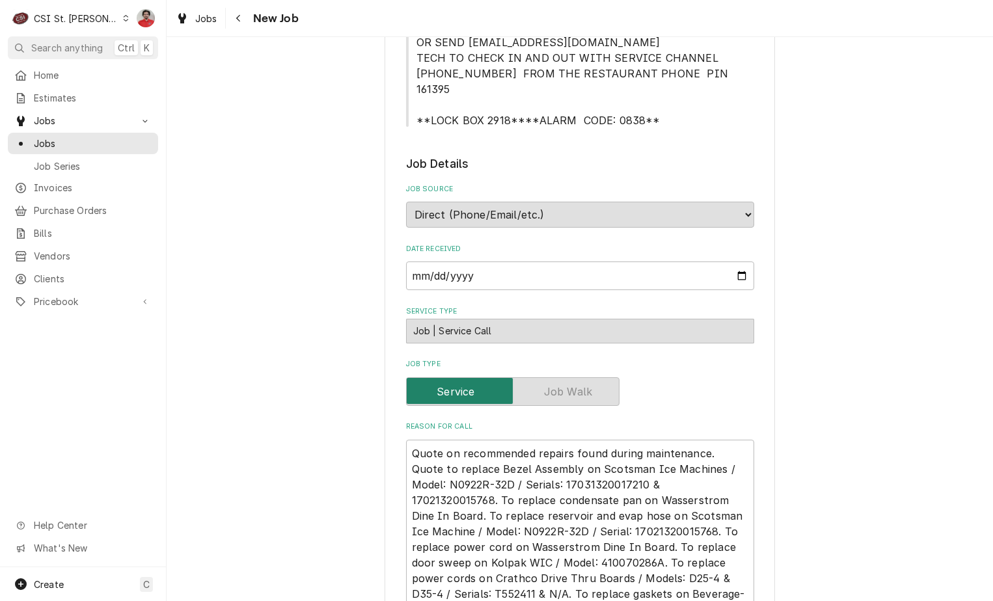
scroll to position [651, 0]
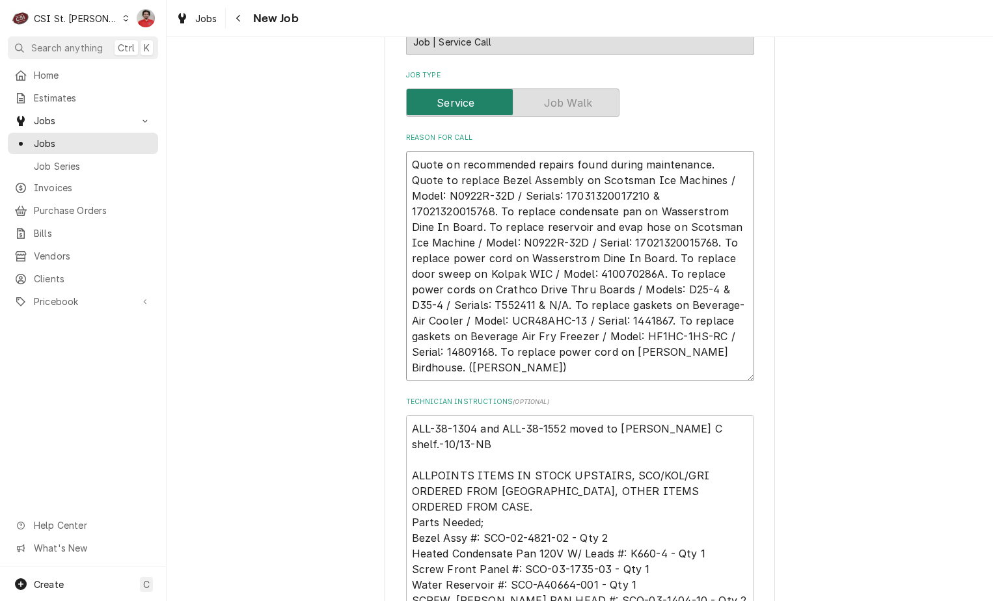
click at [433, 151] on textarea "Quote on recommended repairs found during maintenance. Quote to replace Bezel A…" at bounding box center [580, 266] width 348 height 230
type textarea "x"
type textarea "Quote on recommended repairs found during maintenance. Quote to replace Bezel A…"
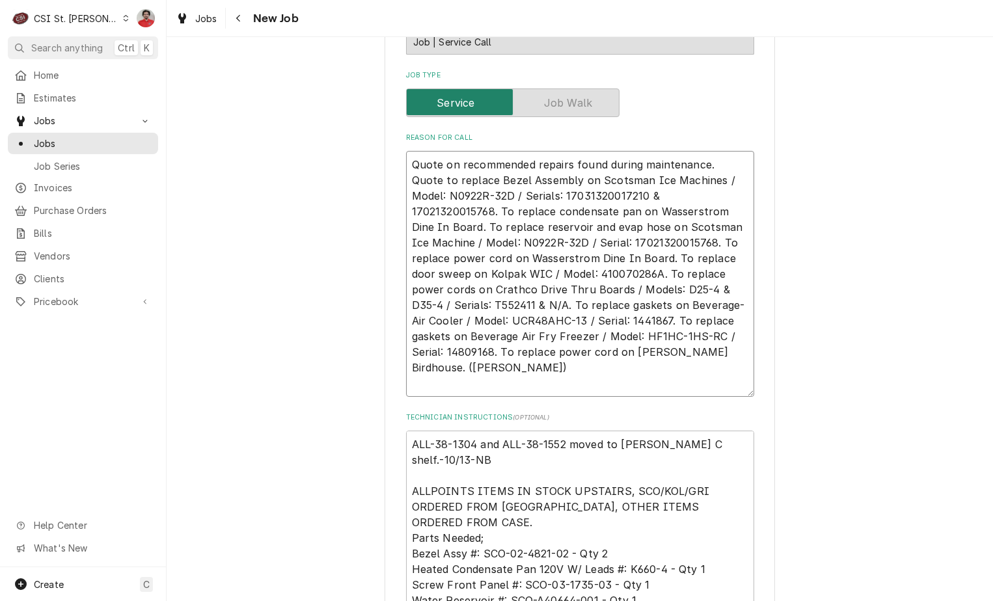
type textarea "x"
type textarea "C Quote on recommended repairs found during maintenance. Quote to replace Bezel…"
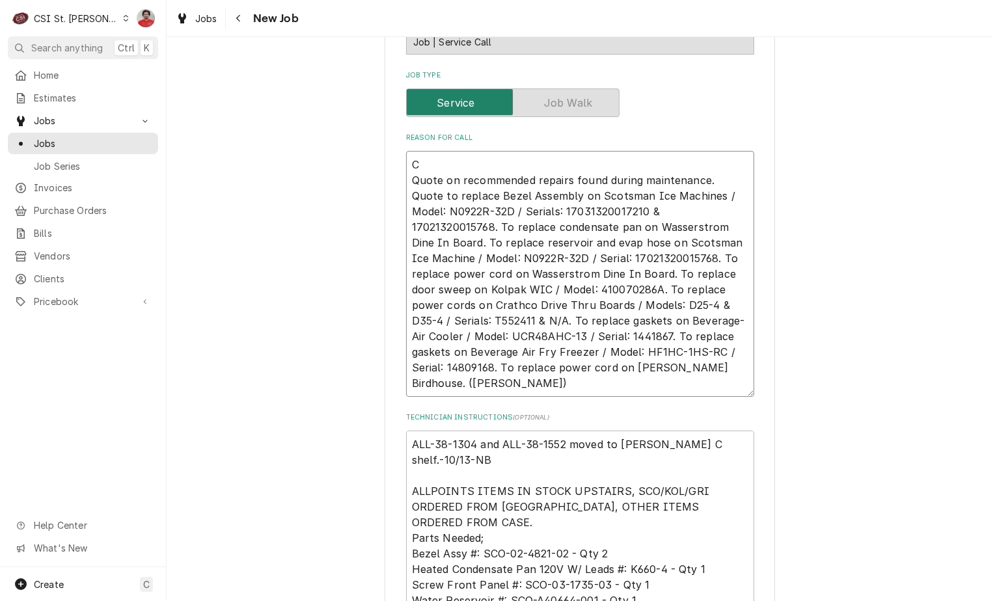
type textarea "x"
type textarea "Ce Quote on recommended repairs found during maintenance. Quote to replace Beze…"
type textarea "x"
type textarea "C Quote on recommended repairs found during maintenance. Quote to replace Bezel…"
type textarea "x"
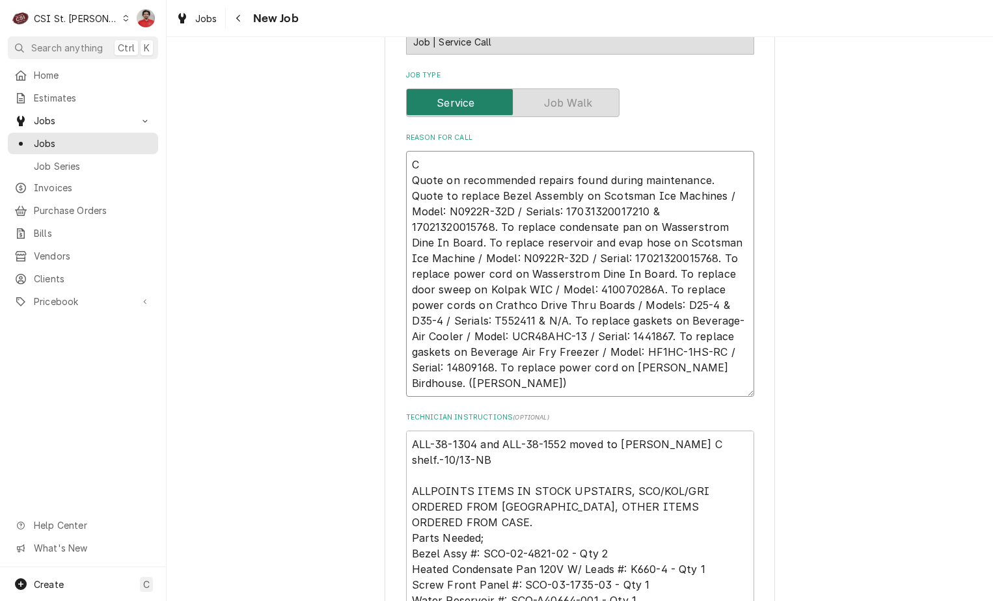
type textarea "Quote on recommended repairs found during maintenance. Quote to replace Bezel A…"
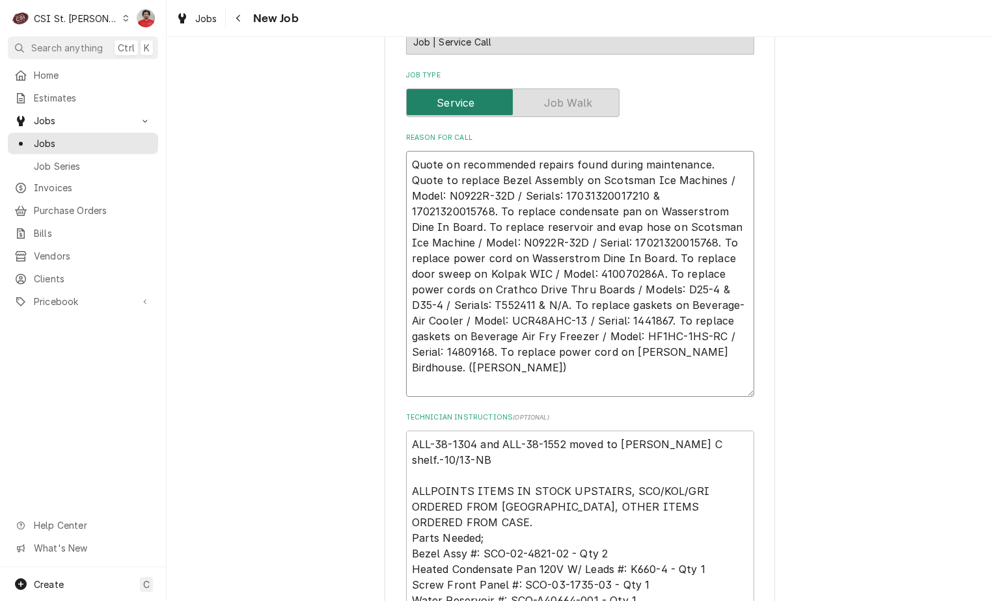
type textarea "x"
type textarea "R Quote on recommended repairs found during maintenance. Quote to replace Bezel…"
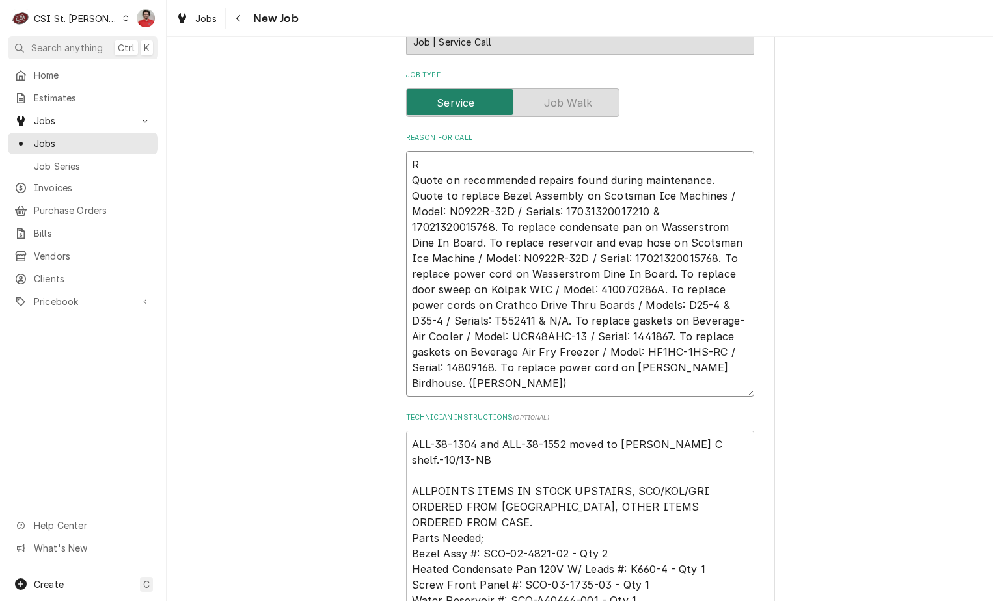
type textarea "x"
type textarea "Re Quote on recommended repairs found during maintenance. Quote to replace Beze…"
type textarea "x"
type textarea "Ree Quote on recommended repairs found during maintenance. Quote to replace Bez…"
type textarea "x"
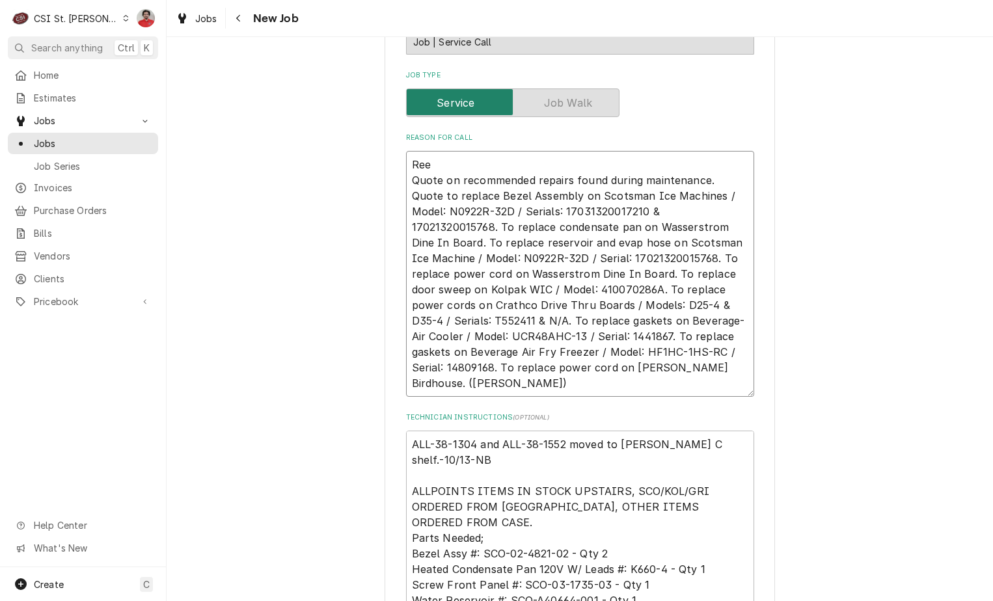
type textarea "Re Quote on recommended repairs found during maintenance. Quote to replace Beze…"
type textarea "x"
type textarea "Rec Quote on recommended repairs found during maintenance. Quote to replace Bez…"
type textarea "x"
type textarea "Rec Quote on recommended repairs found during maintenance. Quote to replace Bez…"
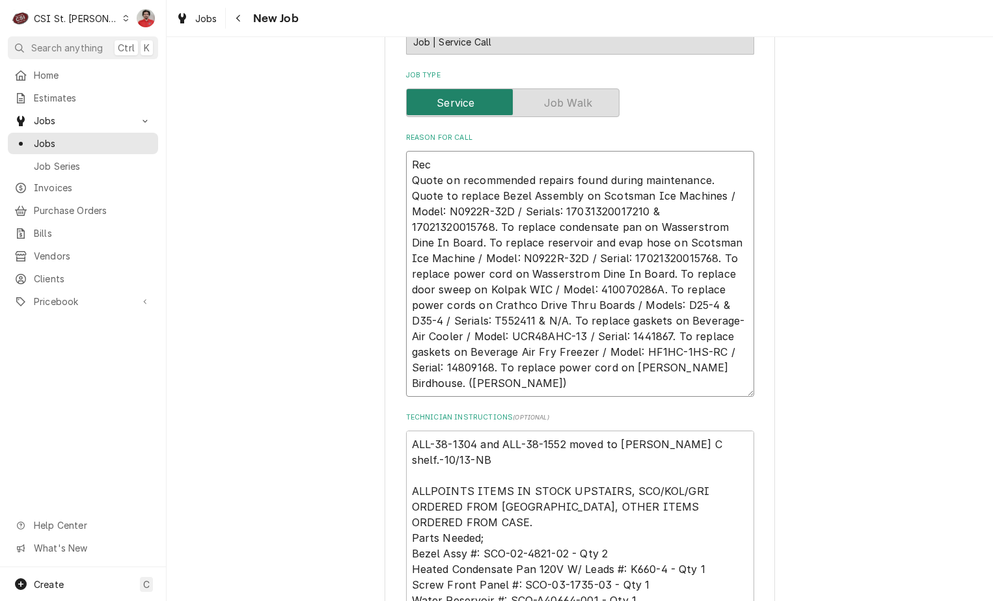
type textarea "x"
type textarea "Rec P Quote on recommended repairs found during maintenance. Quote to replace B…"
type textarea "x"
type textarea "Rec Pa Quote on recommended repairs found during maintenance. Quote to replace …"
type textarea "x"
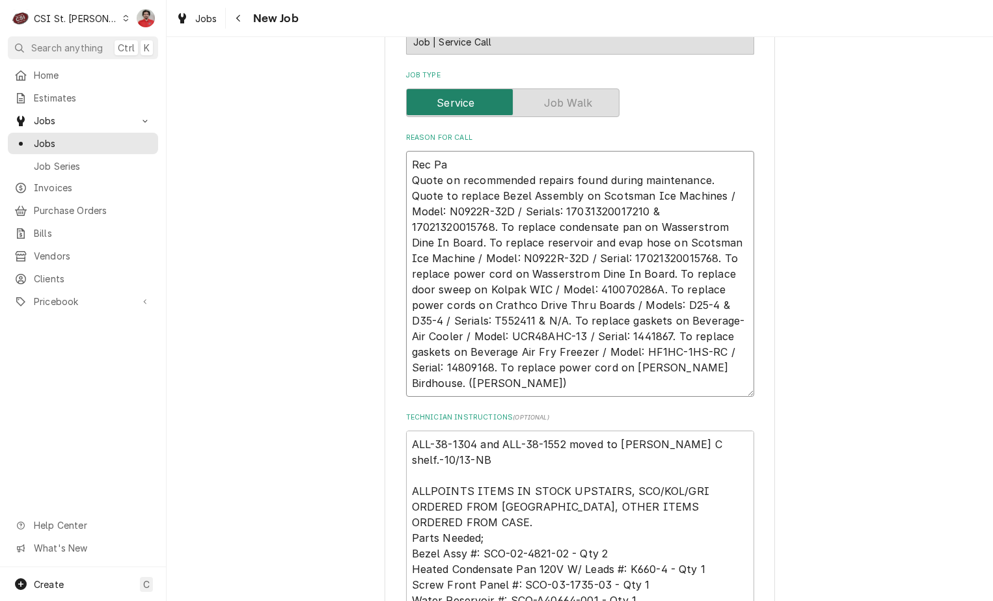
type textarea "Rec Par Quote on recommended repairs found during maintenance. Quote to replace…"
type textarea "x"
type textarea "Rec Part Quote on recommended repairs found during maintenance. Quote to replac…"
type textarea "x"
type textarea "Rec Parts Quote on recommended repairs found during maintenance. Quote to repla…"
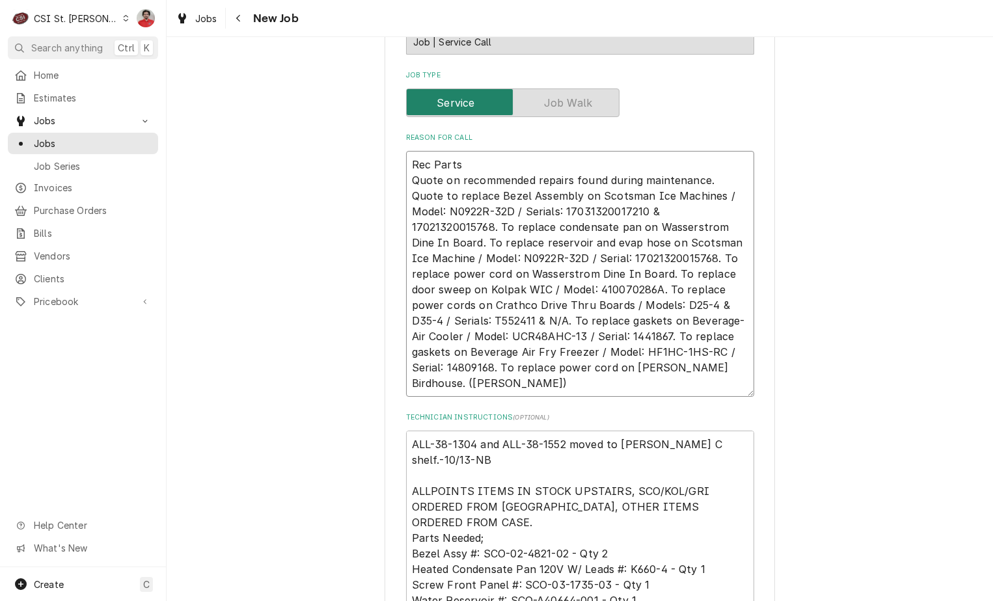
type textarea "x"
type textarea "Rec Partst Quote on recommended repairs found during maintenance. Quote to repl…"
type textarea "x"
type textarea "Rec Partsto Quote on recommended repairs found during maintenance. Quote to rep…"
type textarea "x"
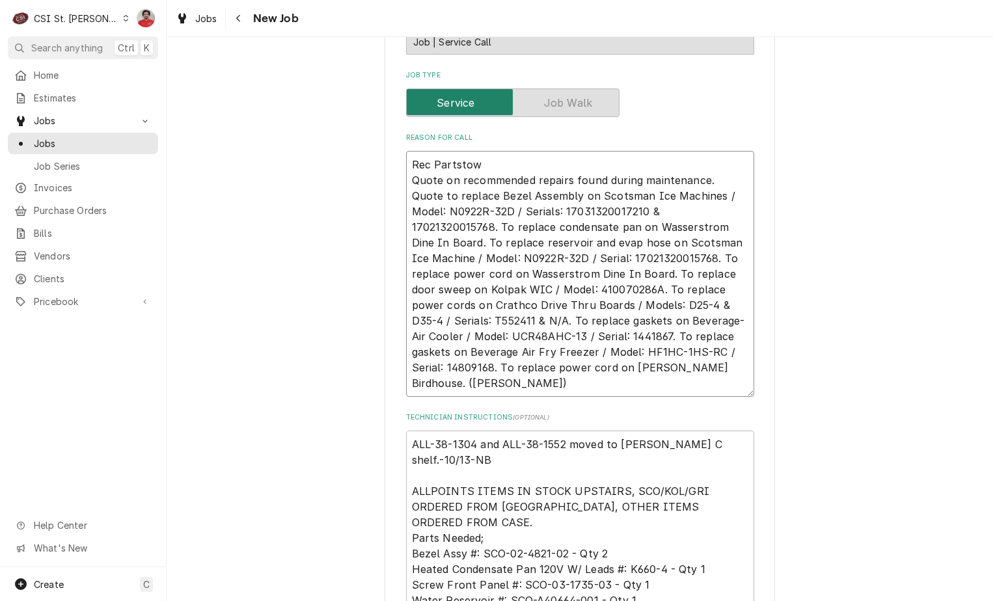
type textarea "Rec Partstown Quote on recommended repairs found during maintenance. Quote to r…"
type textarea "x"
type textarea "Rec Partstown Quote on recommended repairs found during maintenance. Quote to r…"
type textarea "x"
type textarea "Rec Partstown or Quote on recommended repairs found during maintenance. Quote t…"
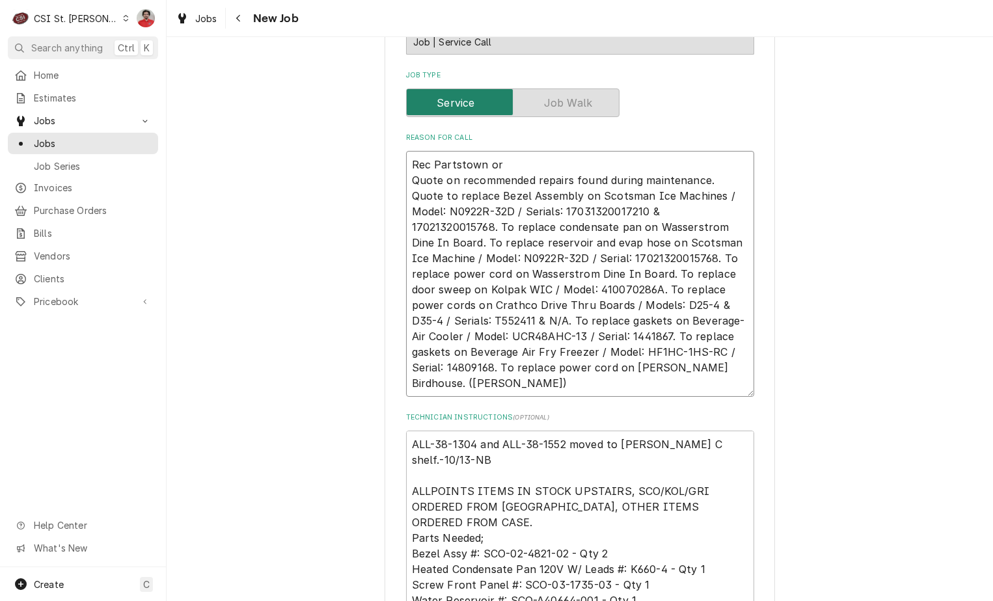
type textarea "x"
type textarea "Rec Partstown ord Quote on recommended repairs found during maintenance. Quote …"
type textarea "x"
type textarea "Rec Partstown orde Quote on recommended repairs found during maintenance. Quote…"
type textarea "x"
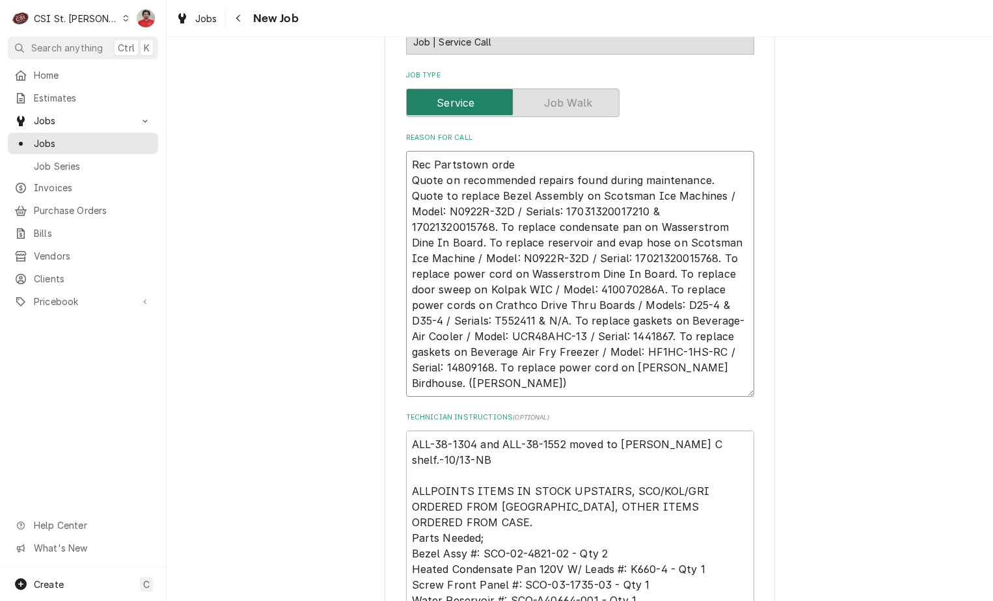
type textarea "Rec Partstown order Quote on recommended repairs found during maintenance. Quot…"
type textarea "x"
type textarea "Rec Partstown order Quote on recommended repairs found during maintenance. Quot…"
type textarea "x"
type textarea "Rec Partstown order t Quote on recommended repairs found during maintenance. Qu…"
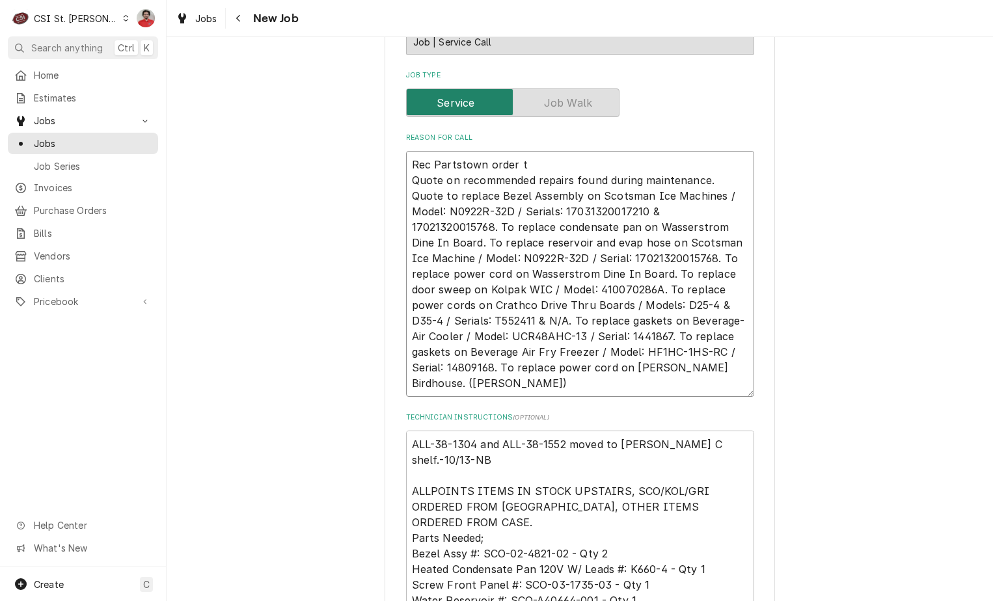
type textarea "x"
type textarea "Rec Partstown order to Quote on recommended repairs found during maintenance. Q…"
type textarea "x"
type textarea "Rec Partstown order to Quote on recommended repairs found during maintenance. Q…"
type textarea "x"
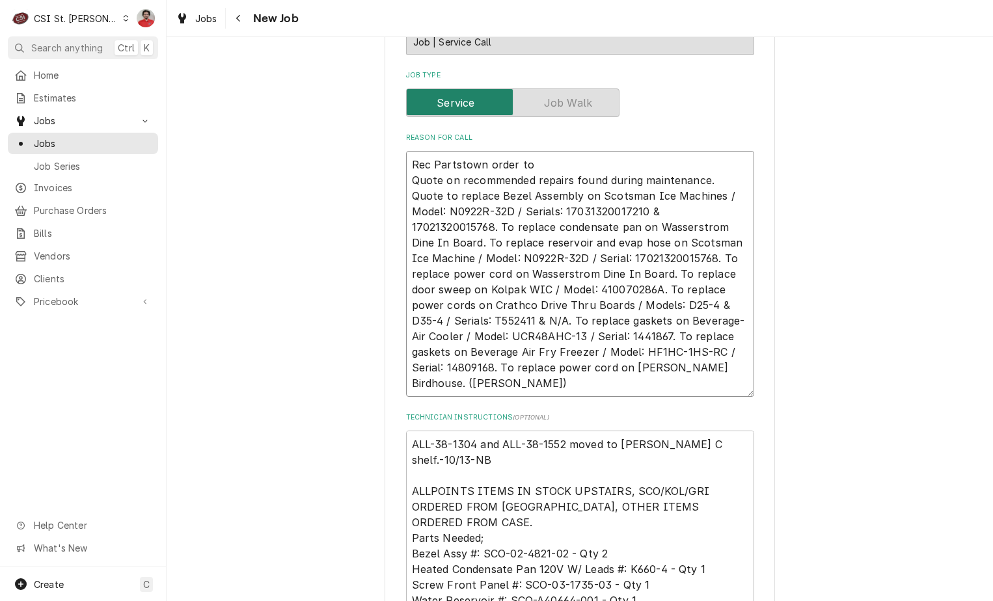
type textarea "Rec Partstown order to B Quote on recommended repairs found during maintenance.…"
type textarea "x"
type textarea "Rec Partstown order to Br Quote on recommended repairs found during maintenance…"
type textarea "x"
type textarea "Rec Partstown order to Bra Quote on recommended repairs found during maintenanc…"
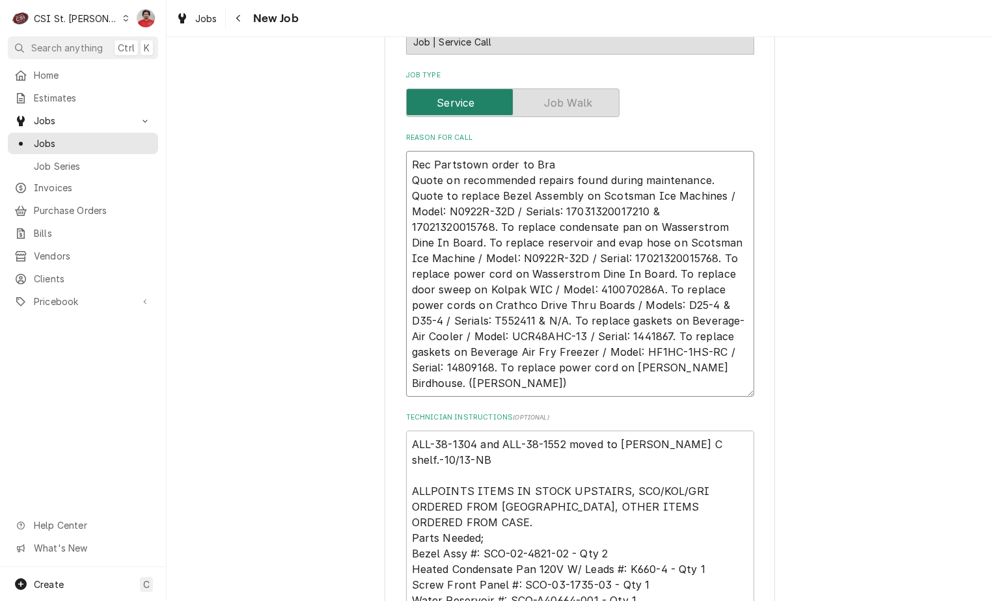
type textarea "x"
type textarea "Rec Partstown order to Brad Quote on recommended repairs found during maintenan…"
type textarea "x"
type textarea "Rec Partstown order to Brad C Quote on recommended repairs found during mainten…"
type textarea "x"
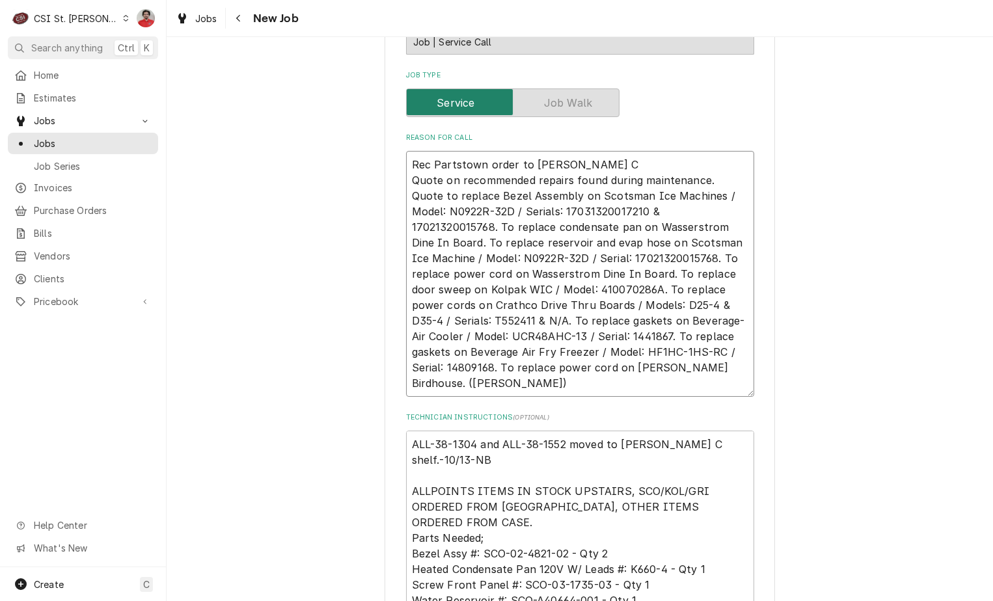
type textarea "Rec Partstown order to Brad C' Quote on recommended repairs found during mainte…"
type textarea "x"
type textarea "Rec Partstown order to Brad C' Quote on recommended repairs found during mainte…"
type textarea "x"
type textarea "Rec Partstown order to Brad C's Quote on recommended repairs found during maint…"
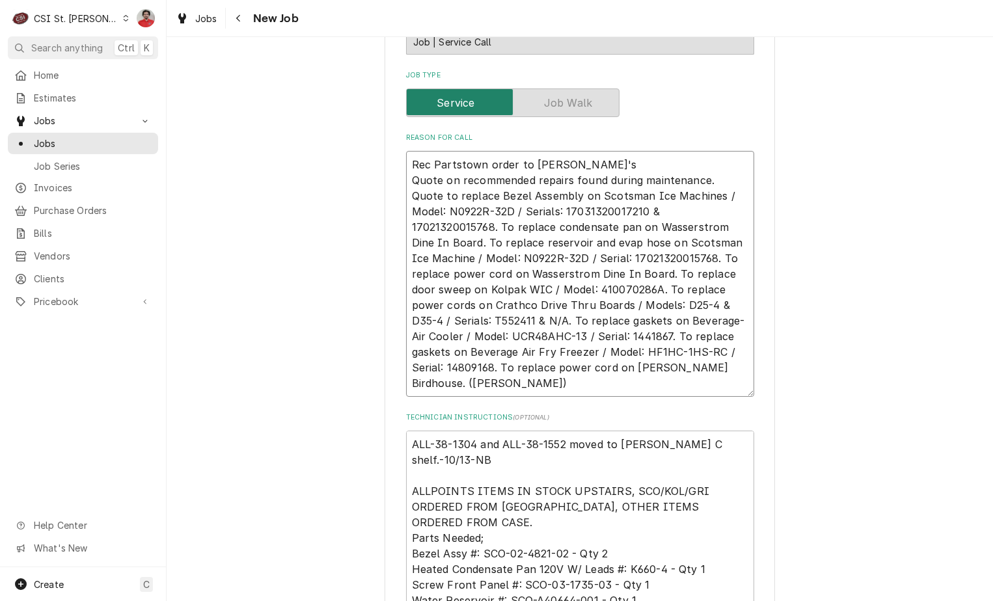
type textarea "x"
type textarea "Rec Partstown order to Brad C's Quote on recommended repairs found during maint…"
type textarea "x"
type textarea "Rec Partstown order to Brad C's sh Quote on recommended repairs found during ma…"
type textarea "x"
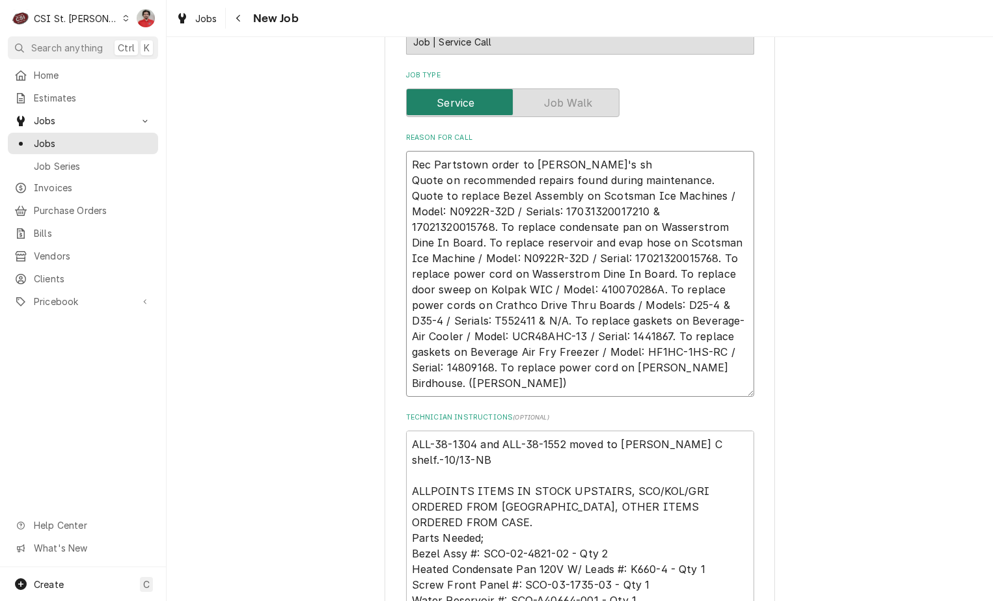
type textarea "Rec Partstown order to Brad C's she Quote on recommended repairs found during m…"
type textarea "x"
type textarea "Rec Partstown order to Brad C's shel Quote on recommended repairs found during …"
type textarea "x"
type textarea "Rec Partstown order to Brad C's shelf Quote on recommended repairs found during…"
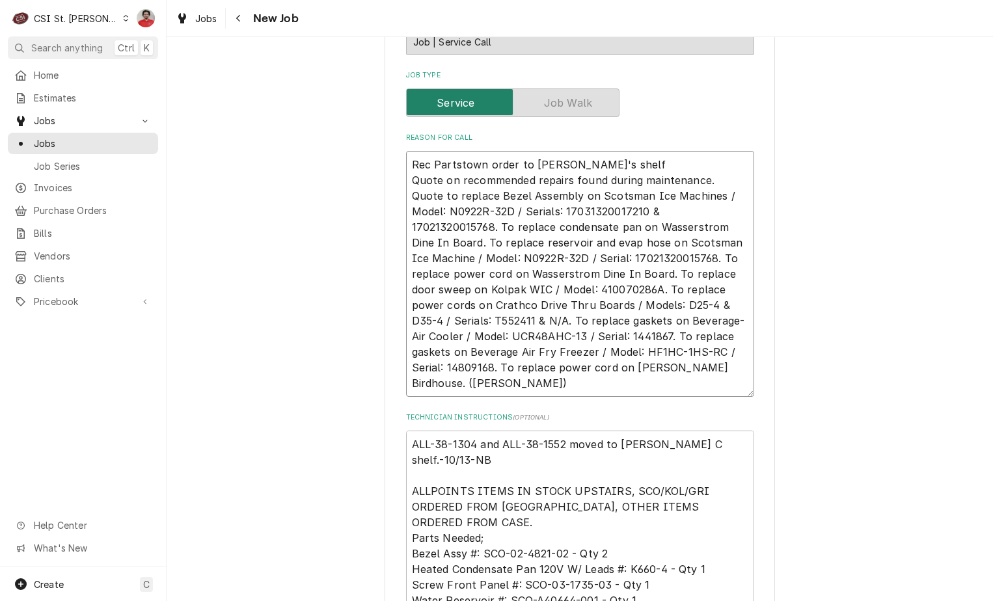
type textarea "x"
type textarea "Rec Partstown order to Brad C's shelf; Quote on recommended repairs found durin…"
type textarea "x"
type textarea "Rec Partstown order to Brad C's shelf; Quote on recommended repairs found durin…"
type textarea "x"
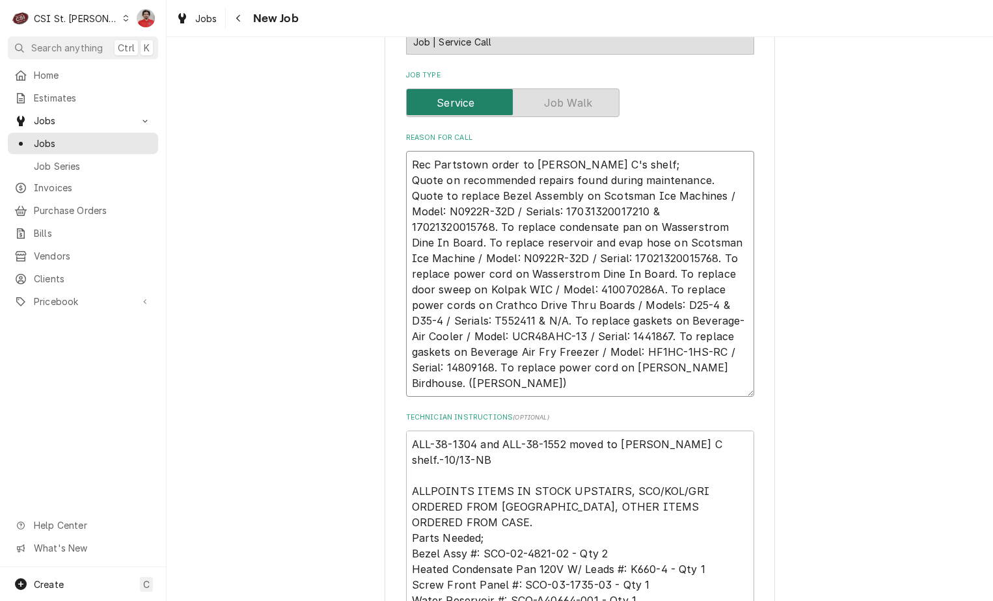
type textarea "Rec Partstown order to Brad C's shelf; s Quote on recommended repairs found dur…"
type textarea "x"
type textarea "Rec Partstown order to Brad C's shelf; sti Quote on recommended repairs found d…"
type textarea "x"
type textarea "Rec Partstown order to Brad C's shelf; stil Quote on recommended repairs found …"
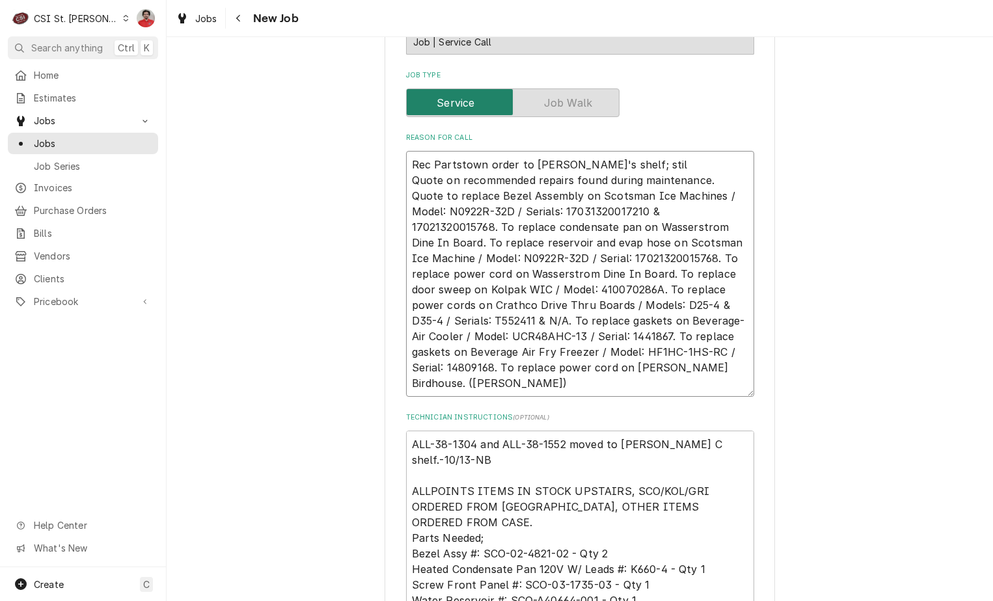
type textarea "x"
type textarea "Rec Partstown order to Brad C's shelf; still Quote on recommended repairs found…"
type textarea "x"
type textarea "Rec Partstown order to Brad C's shelf; still wa Quote on recommended repairs fo…"
type textarea "x"
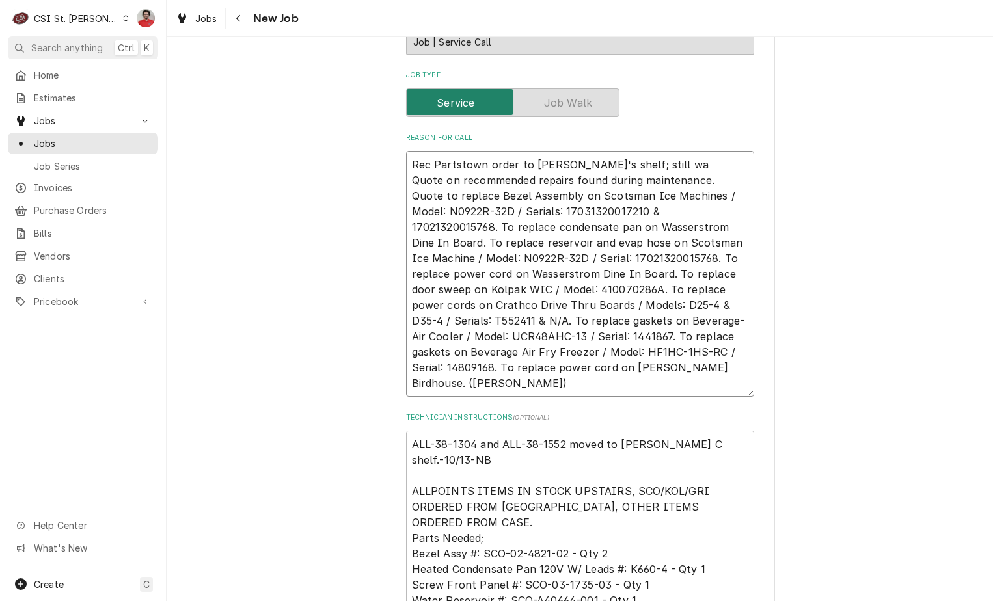
type textarea "Rec Partstown order to Brad C's shelf; still wai Quote on recommended repairs f…"
type textarea "x"
type textarea "Rec Partstown order to Brad C's shelf; still wait Quote on recommended repairs …"
type textarea "x"
type textarea "Rec Partstown order to Brad C's shelf; still waiti Quote on recommended repairs…"
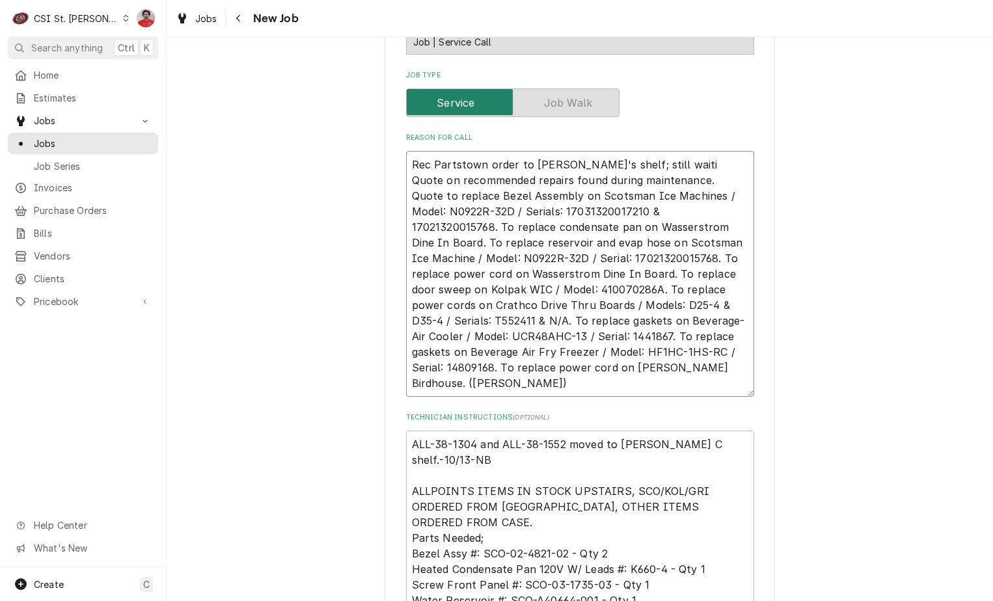
type textarea "x"
type textarea "Rec Partstown order to Brad C's shelf; still waitin Quote on recommended repair…"
type textarea "x"
type textarea "Rec Partstown order to Brad C's shelf; still waiting Quote on recommended repai…"
type textarea "x"
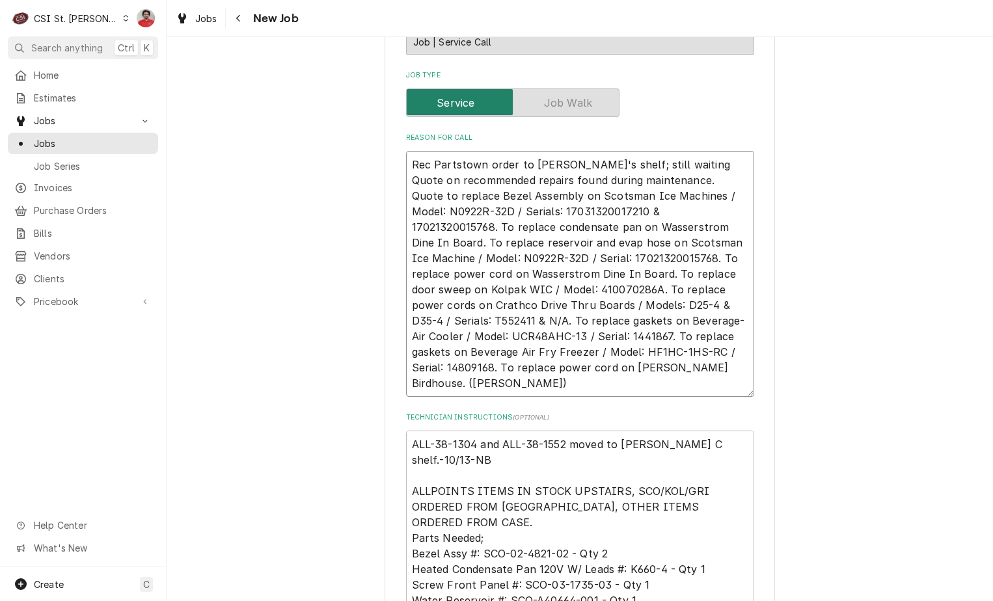
type textarea "Rec Partstown order to Brad C's shelf; still waiting Quote on recommended repai…"
type textarea "x"
type textarea "Rec Partstown order to Brad C's shelf; still waiting o Quote on recommended rep…"
type textarea "x"
type textarea "Rec Partstown order to Brad C's shelf; still waiting on Quote on recommended re…"
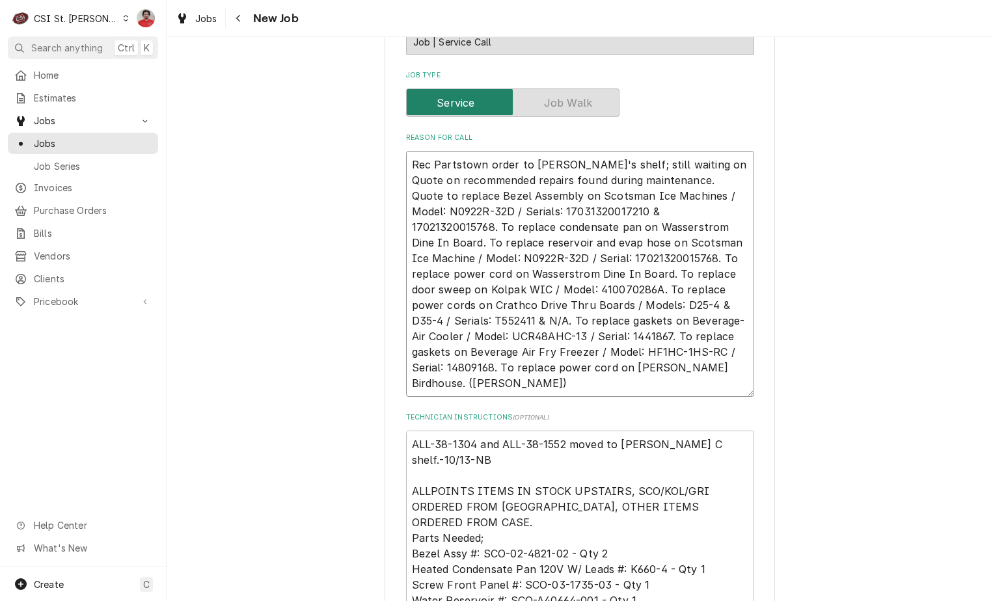
type textarea "x"
type textarea "Rec Partstown order to Brad C's shelf; still waiting on Quote on recommended re…"
type textarea "x"
type textarea "Rec Partstown order to Brad C's shelf; still waiting on C Quote on recommended …"
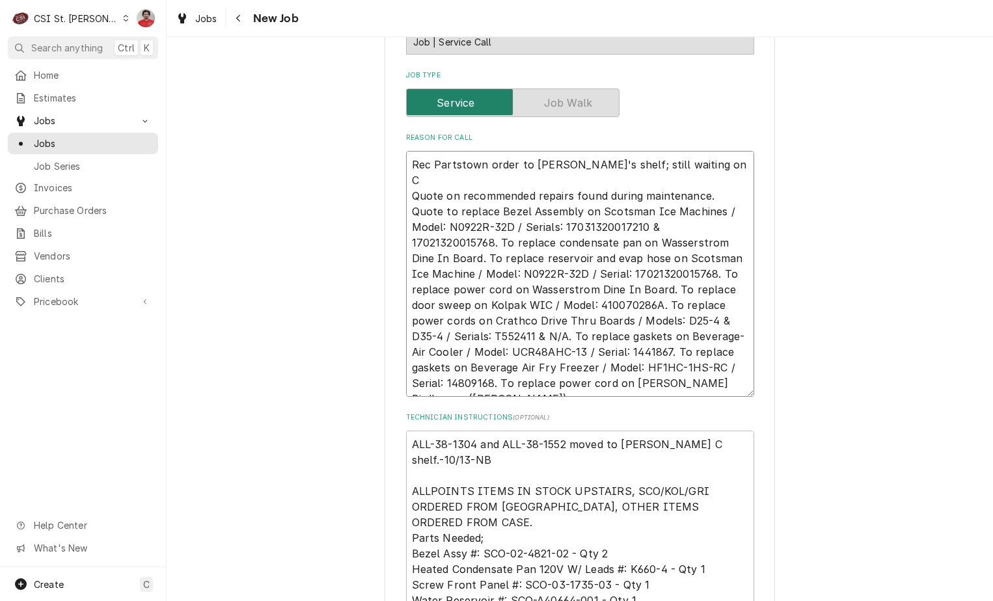
type textarea "x"
type textarea "Rec Partstown order to Brad C's shelf; still waiting on Ca Quote on recommended…"
type textarea "x"
type textarea "Rec Partstown order to Brad C's shelf; still waiting on Cas Quote on recommende…"
type textarea "x"
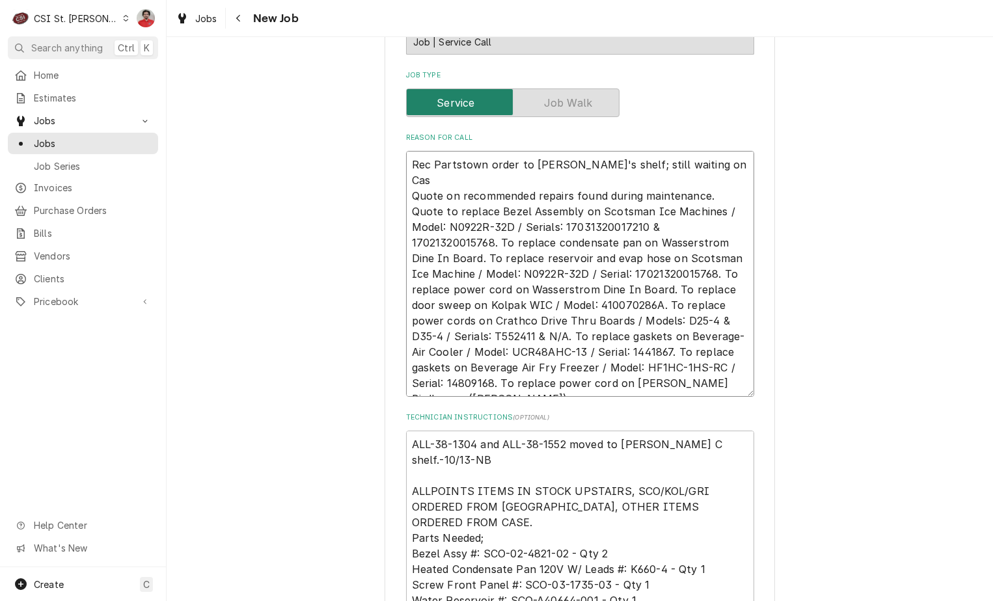
type textarea "Rec Partstown order to Brad C's shelf; still waiting on Case Quote on recommend…"
type textarea "x"
type textarea "Rec Partstown order to Brad C's shelf; still waiting on Case Quote on recommend…"
type textarea "x"
type textarea "Rec Partstown order to Brad C's shelf; still waiting on Case p Quote on recomme…"
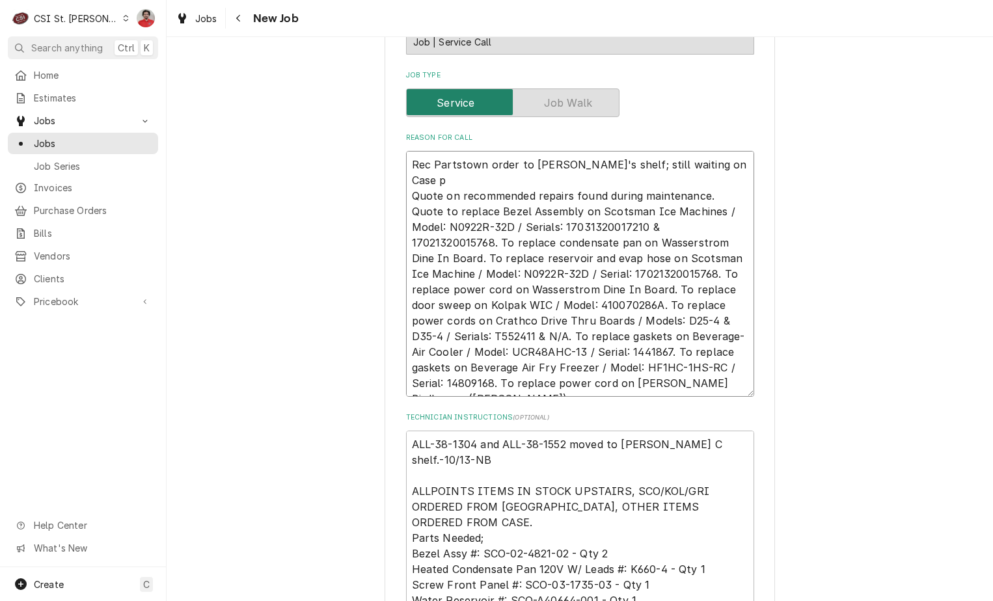
type textarea "x"
type textarea "Rec Partstown order to Brad C's shelf; still waiting on Case pa Quote on recomm…"
type textarea "x"
type textarea "Rec Partstown order to Brad C's shelf; still waiting on Case par Quote on recom…"
type textarea "x"
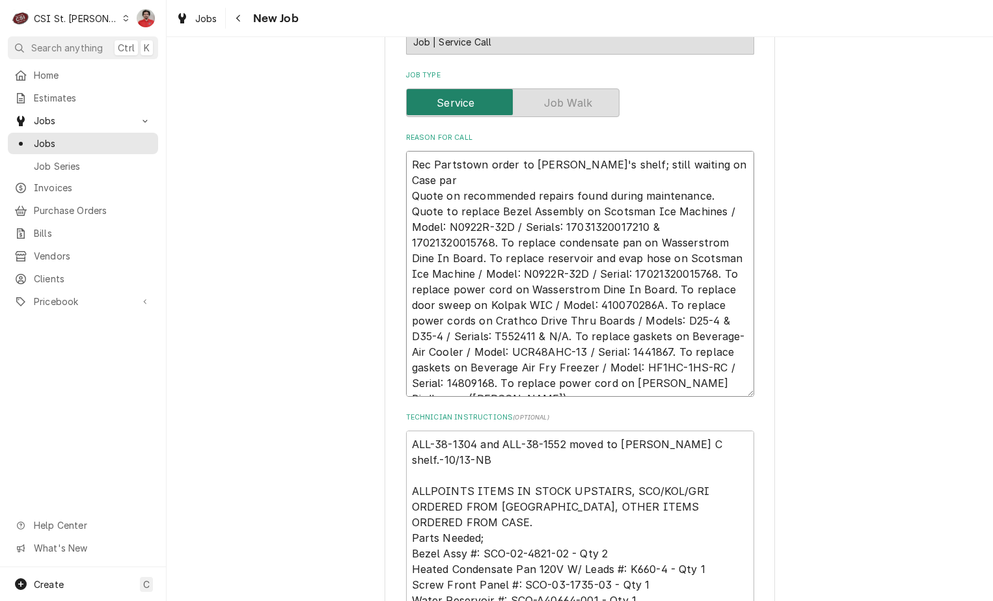
type textarea "Rec Partstown order to Brad C's shelf; still waiting on Case part Quote on reco…"
type textarea "x"
type textarea "Rec Partstown order to Brad C's shelf; still waiting on Case parts Quote on rec…"
type textarea "x"
type textarea "Rec Partstown order to Brad C's shelf; still waiting on Case parts. Quote on re…"
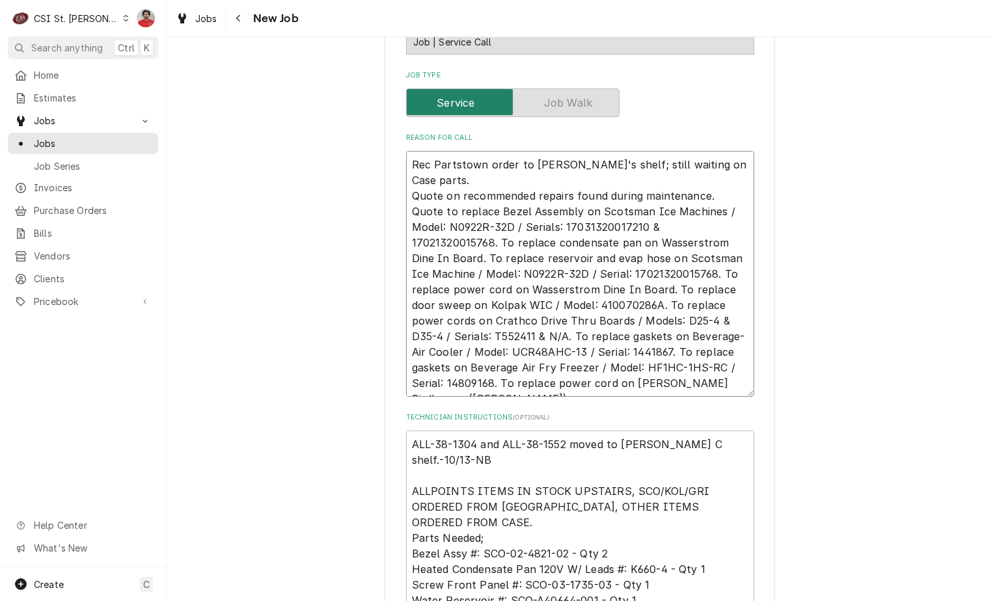
type textarea "x"
type textarea "Rec Partstown order to Brad C's shelf; still waiting on Case parts. Quote on re…"
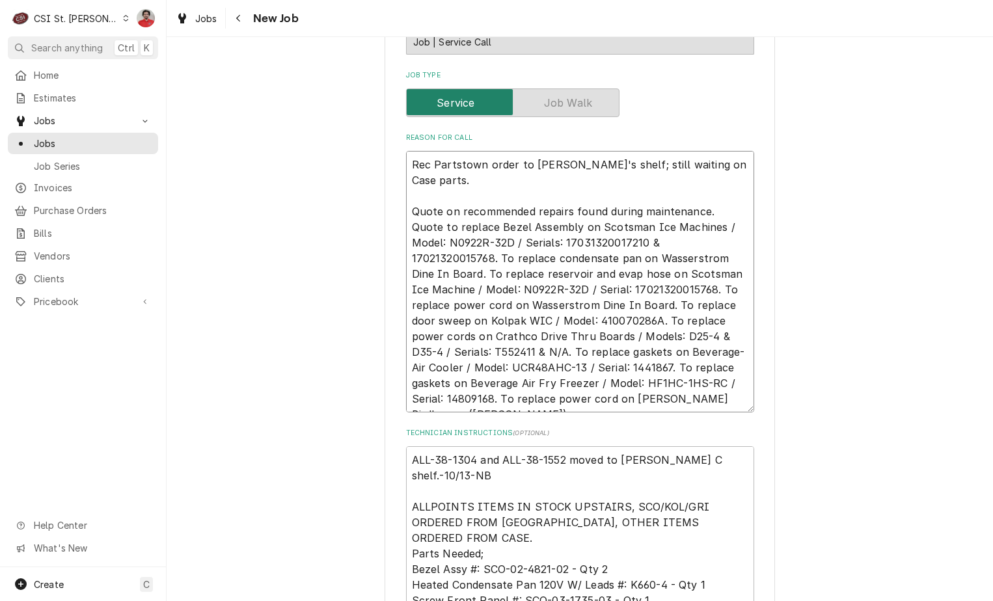
type textarea "x"
type textarea "Rec Partstown order to Brad C's shelf; still waiting on Case parts. Quote on re…"
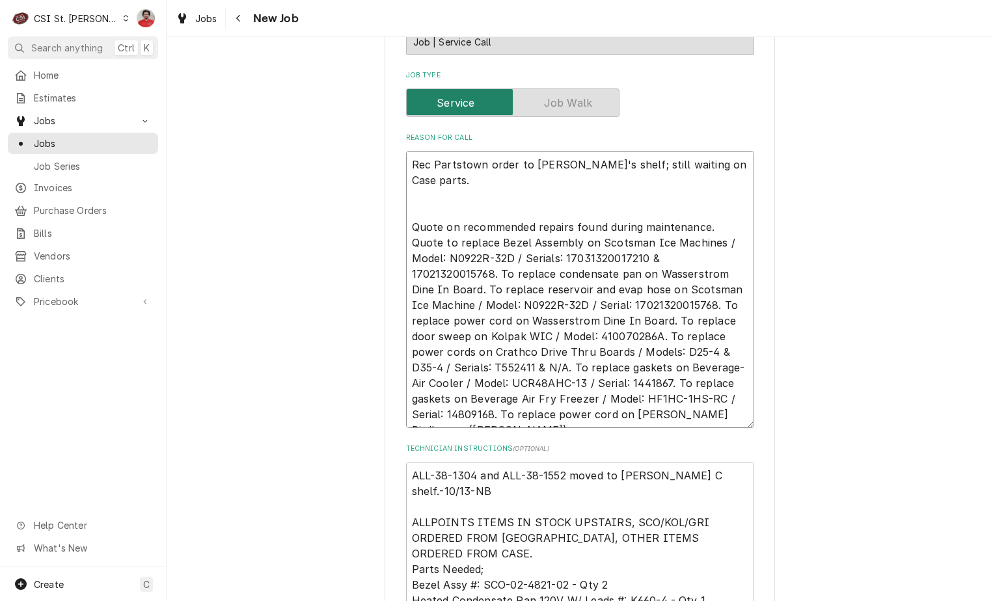
type textarea "x"
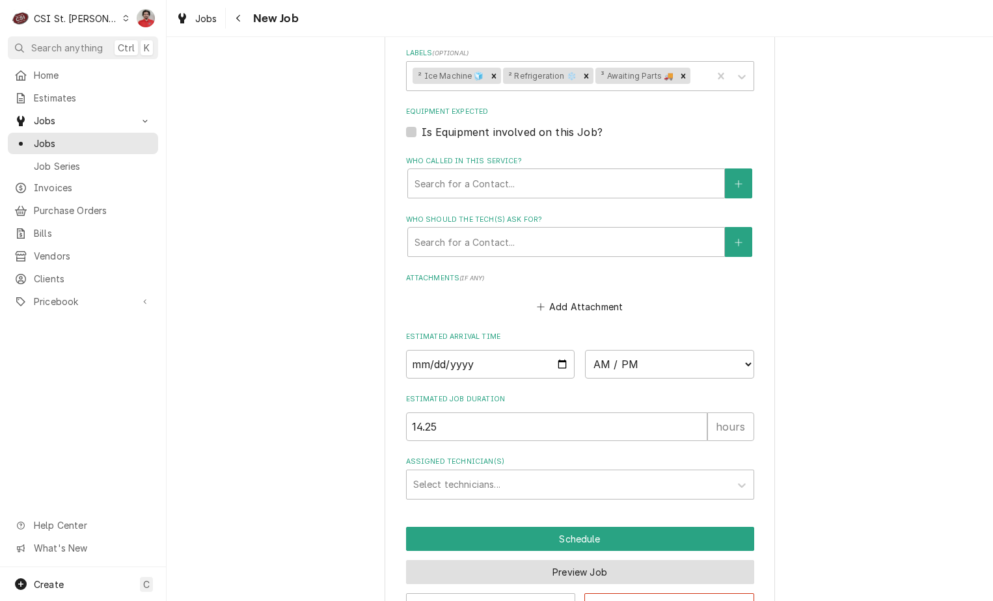
scroll to position [1555, 0]
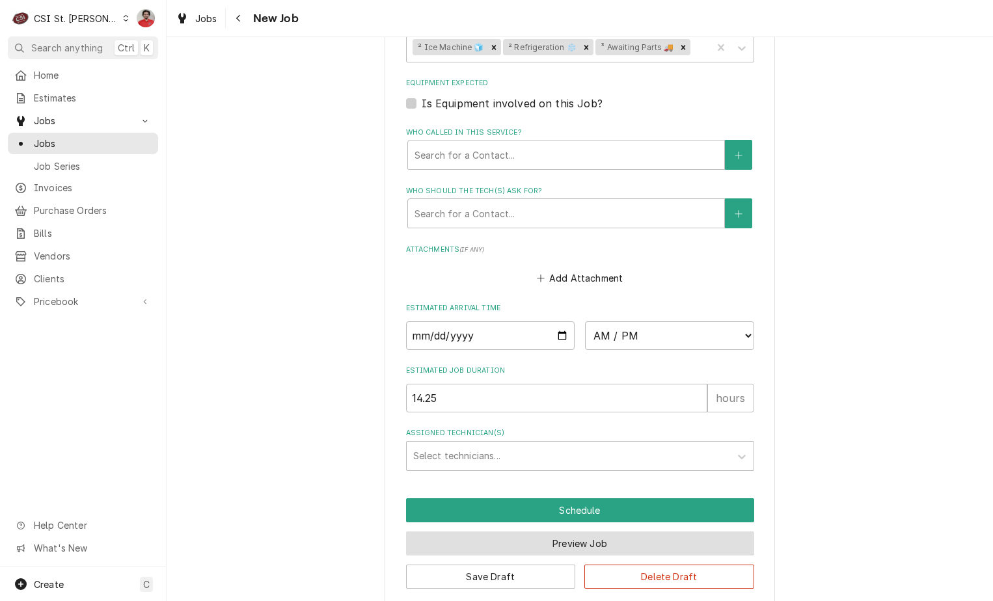
type textarea "Rec Partstown order to Brad C's shelf; still waiting on Case parts. Quote on re…"
click at [541, 532] on button "Preview Job" at bounding box center [580, 544] width 348 height 24
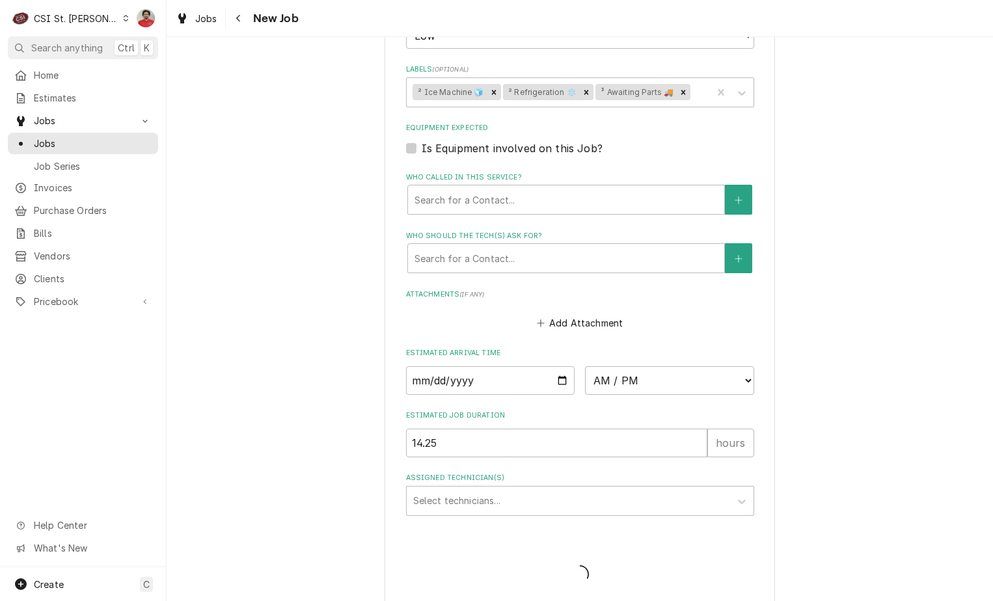
type textarea "x"
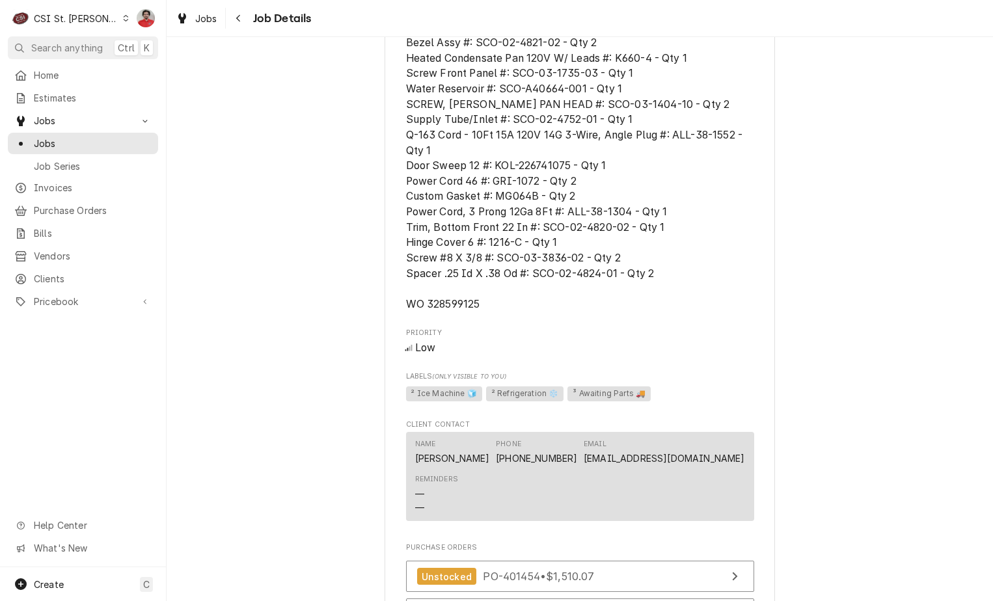
scroll to position [1394, 0]
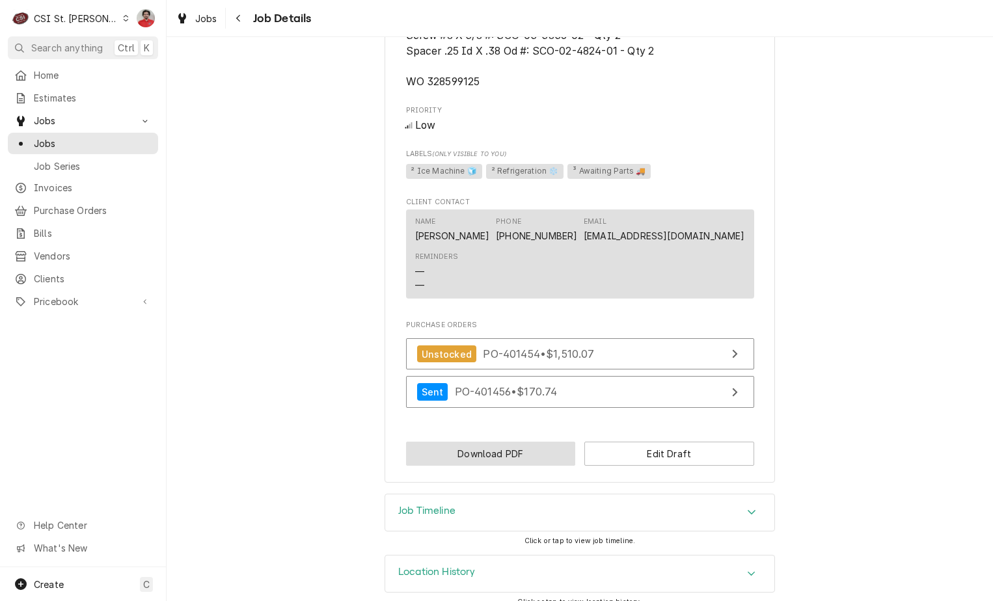
click at [552, 442] on button "Download PDF" at bounding box center [491, 454] width 170 height 24
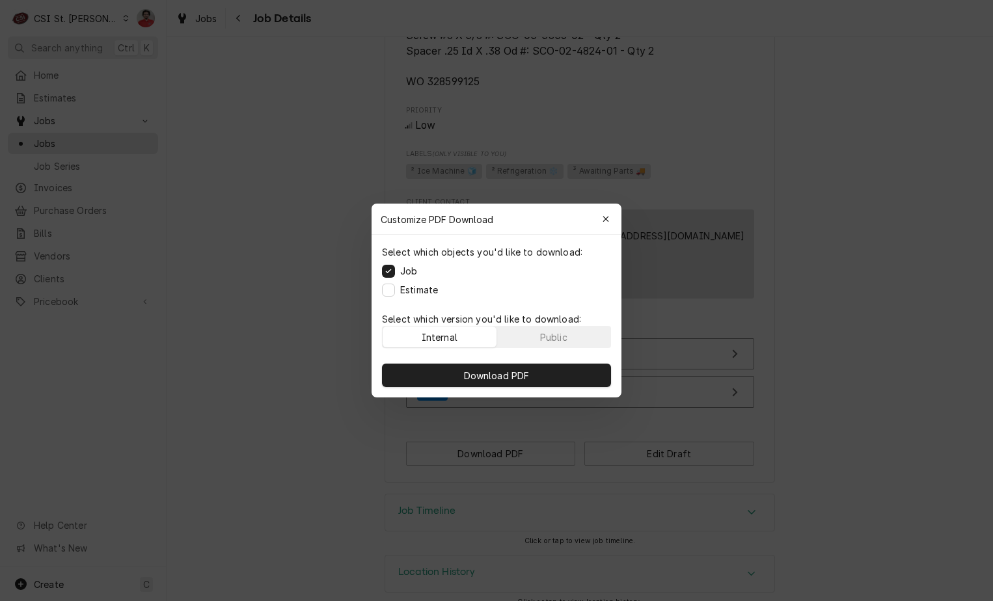
click at [525, 387] on div "Download PDF" at bounding box center [497, 375] width 250 height 44
click at [523, 379] on span "Download PDF" at bounding box center [496, 376] width 71 height 14
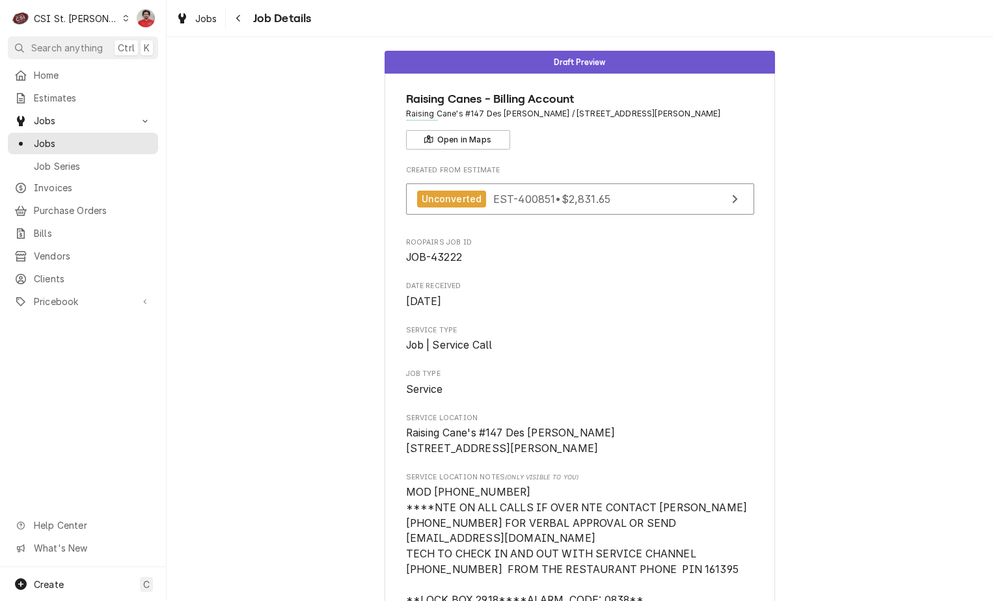
scroll to position [0, 0]
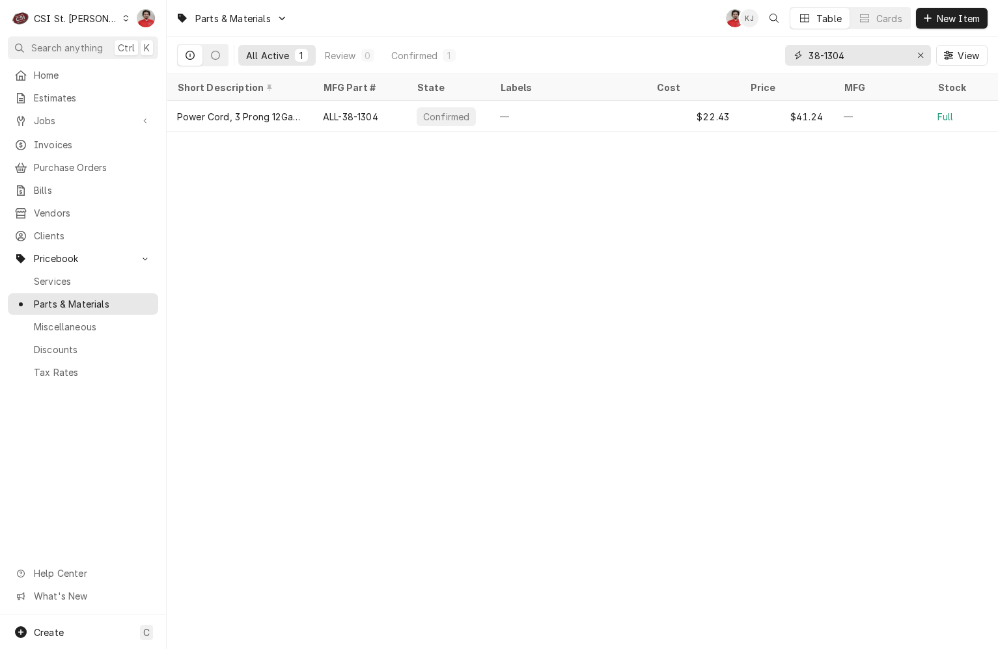
click at [858, 52] on input "38-1304" at bounding box center [857, 55] width 98 height 21
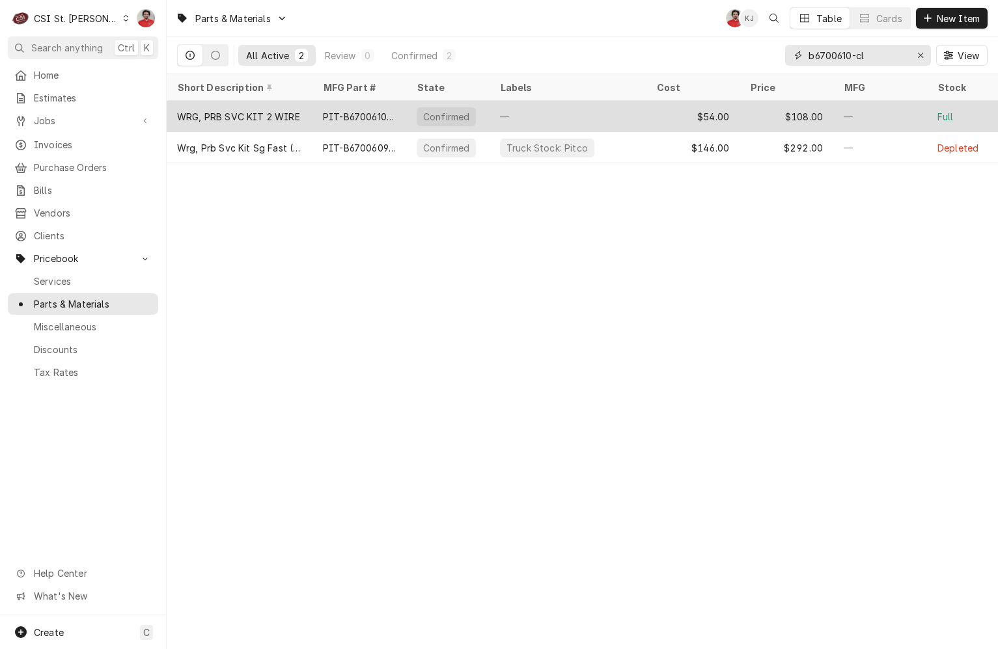
type input "b6700610-cl"
click at [525, 109] on div "—" at bounding box center [567, 116] width 156 height 31
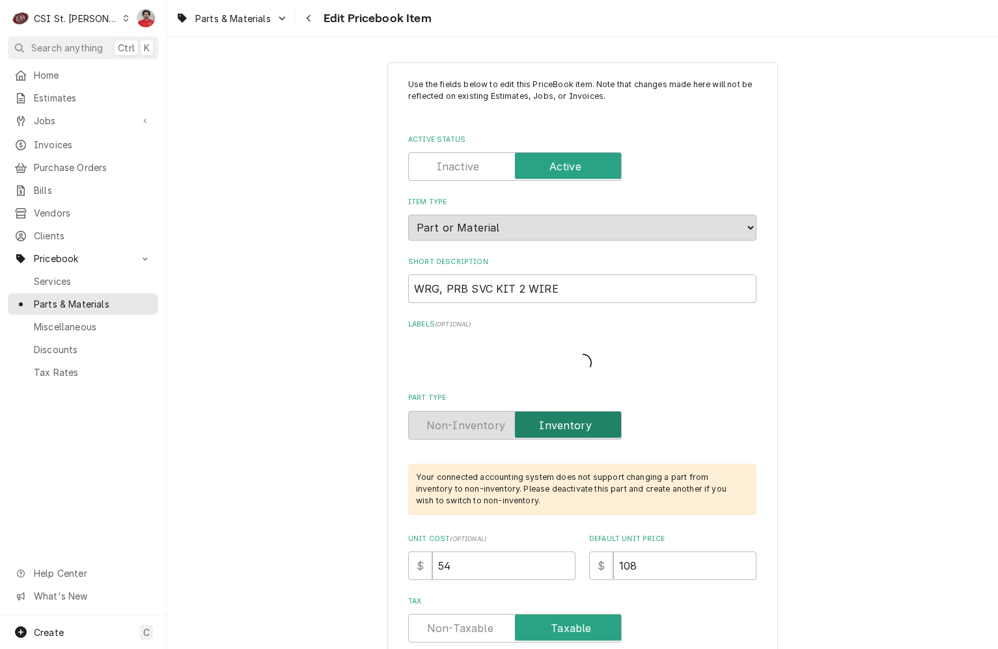
type textarea "x"
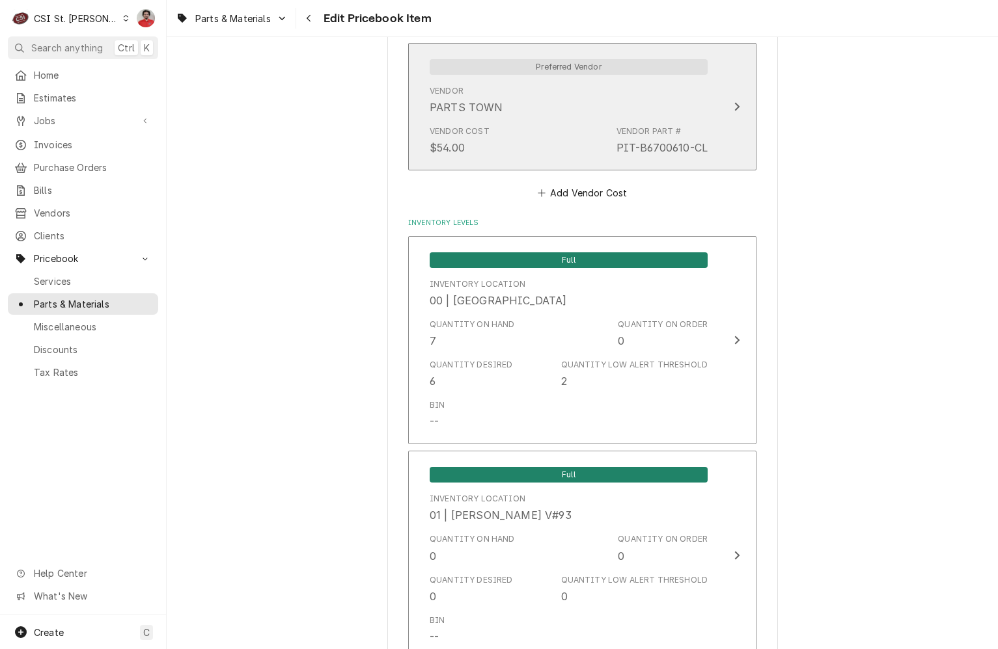
scroll to position [1171, 0]
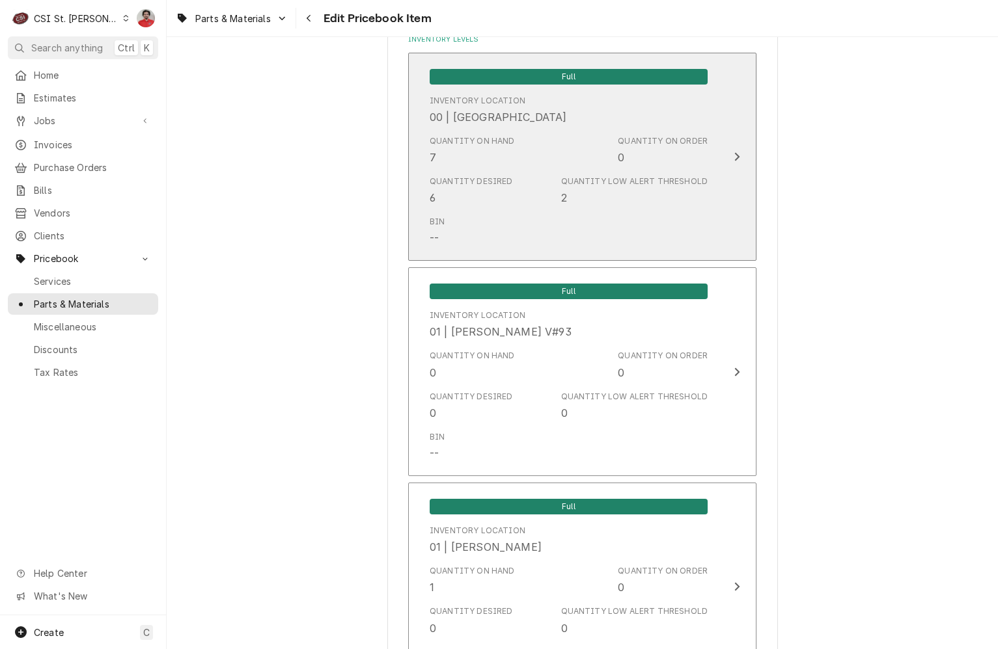
click at [534, 144] on div "Quantity on Hand 7 Quantity on Order 0" at bounding box center [569, 150] width 278 height 40
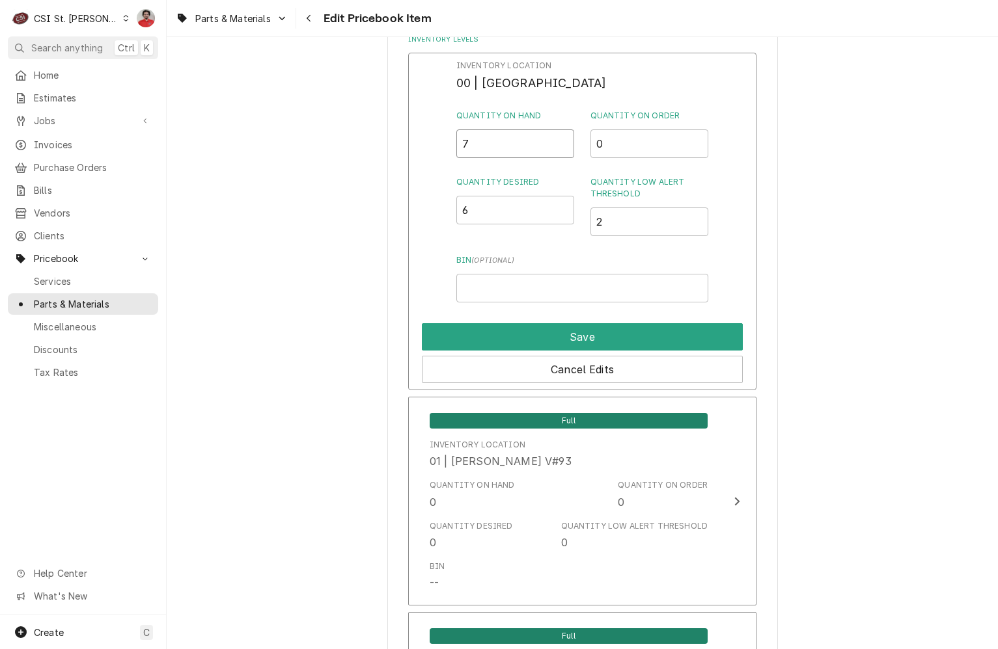
drag, startPoint x: 489, startPoint y: 153, endPoint x: 368, endPoint y: 139, distance: 121.8
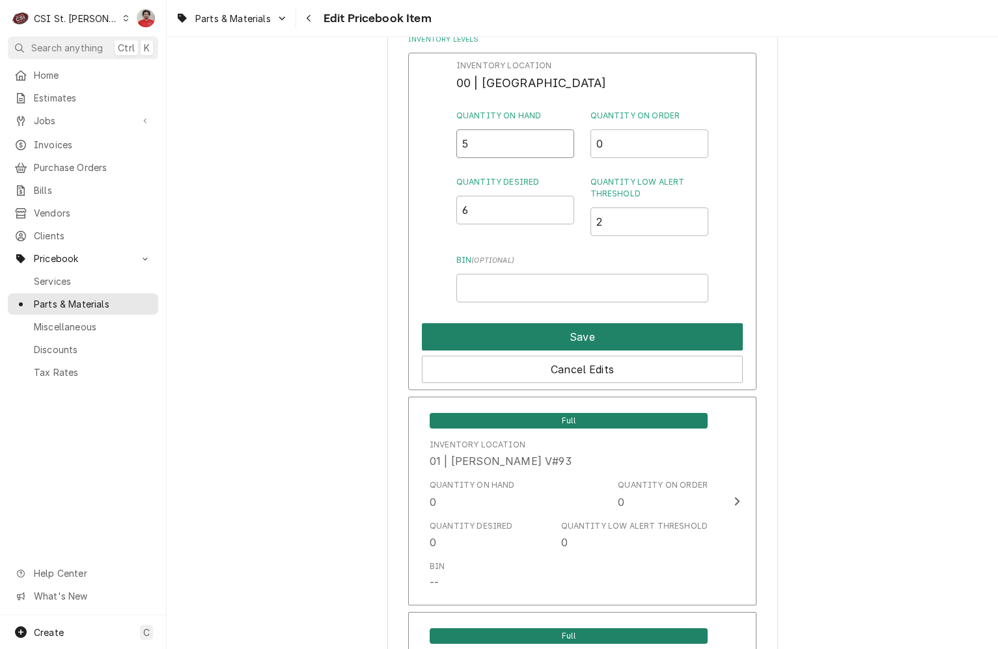
type input "5"
click at [491, 329] on button "Save" at bounding box center [582, 336] width 321 height 27
type textarea "x"
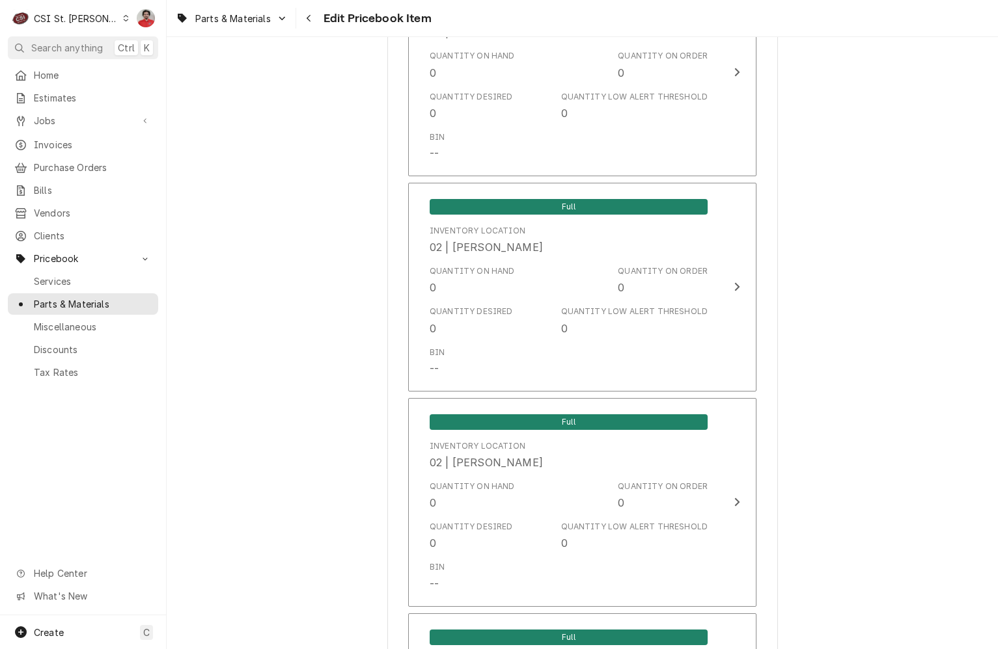
scroll to position [5401, 0]
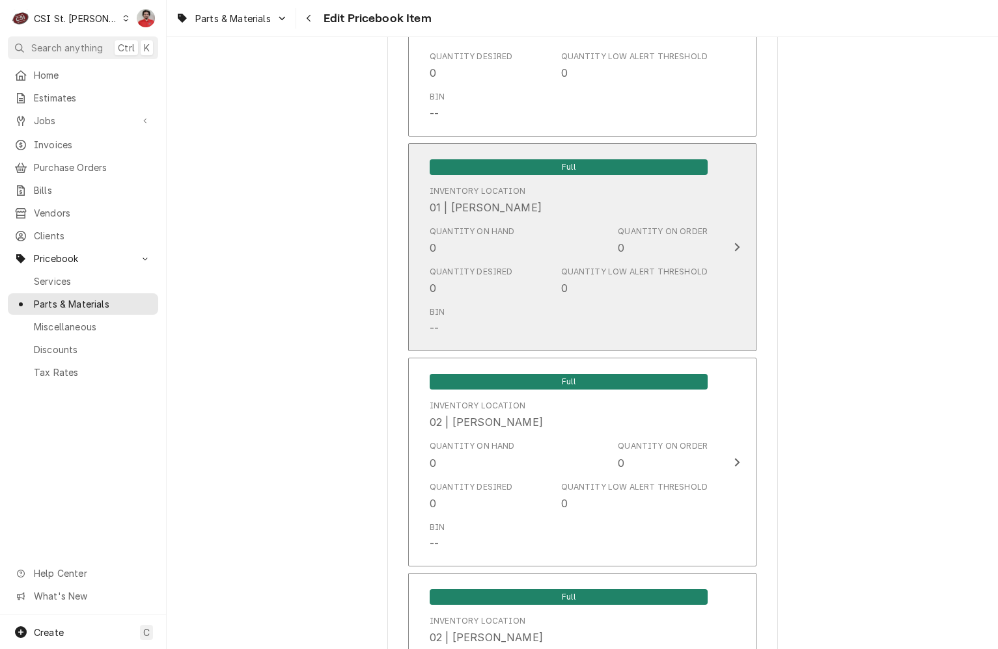
click at [493, 266] on div "Quantity Desired 0" at bounding box center [471, 281] width 83 height 30
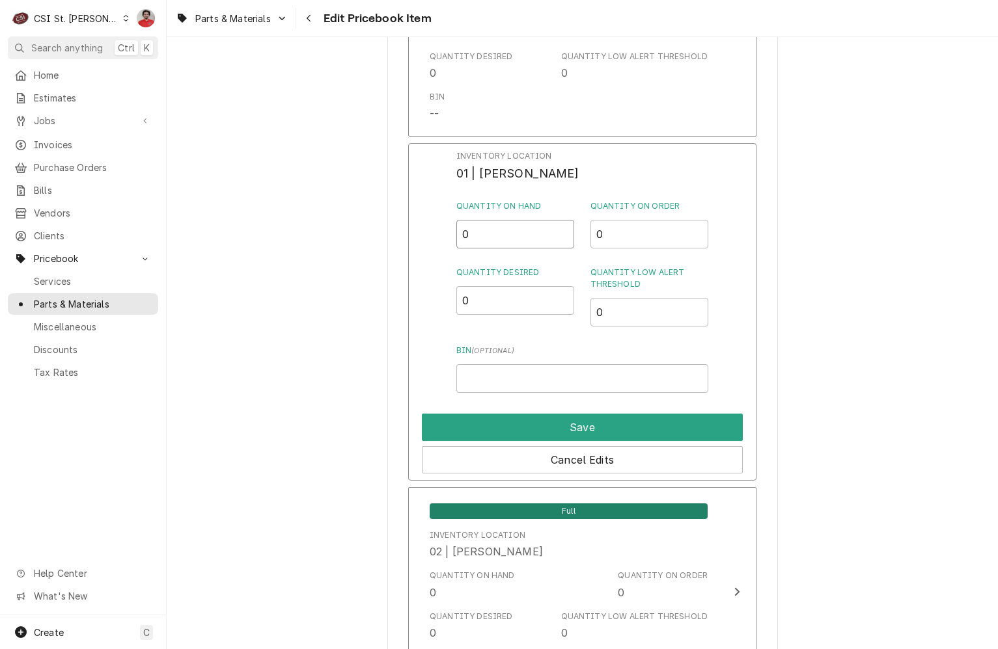
drag, startPoint x: 497, startPoint y: 223, endPoint x: 370, endPoint y: 220, distance: 126.9
click at [370, 220] on div "Use the fields below to edit this PriceBook item. Note that changes made here w…" at bounding box center [582, 552] width 831 height 11806
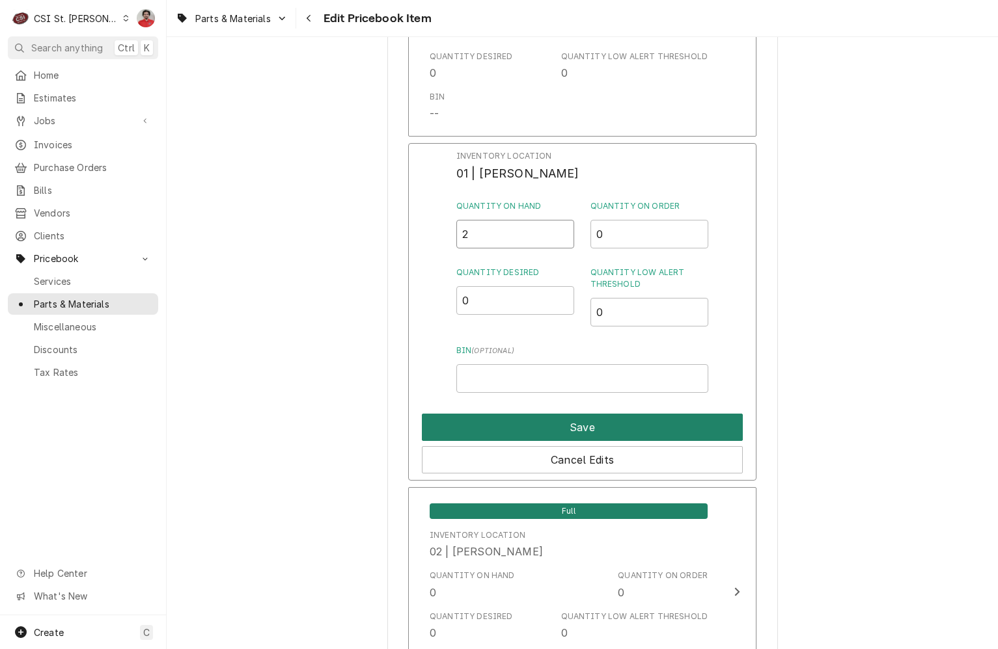
type input "2"
click at [652, 414] on button "Save" at bounding box center [582, 427] width 321 height 27
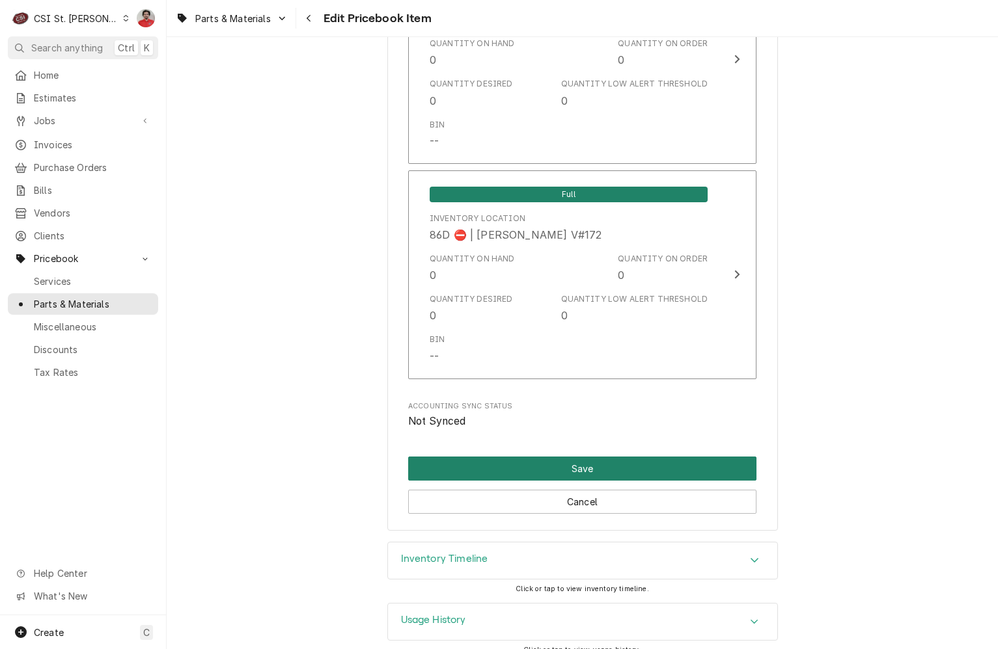
click at [444, 457] on button "Save" at bounding box center [582, 469] width 348 height 24
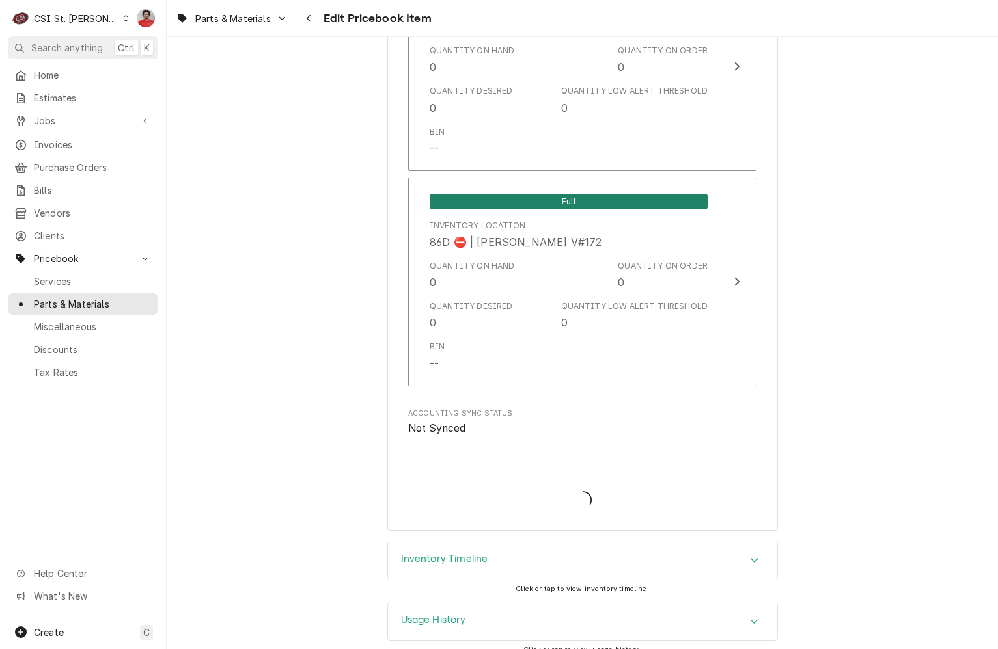
type textarea "x"
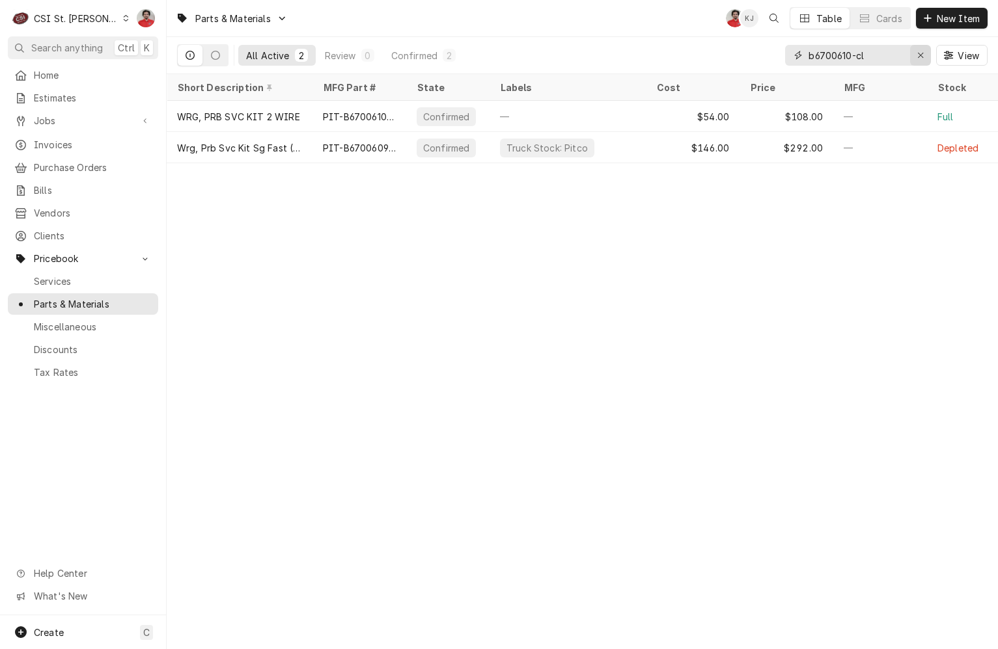
click at [923, 58] on icon "Erase input" at bounding box center [920, 55] width 7 height 9
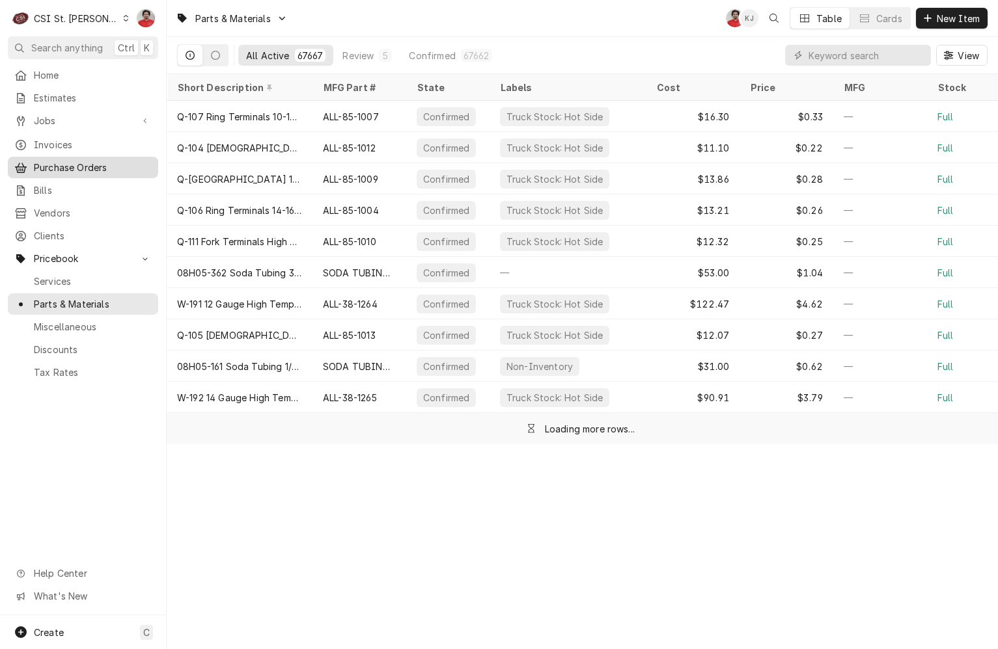
click at [59, 161] on span "Purchase Orders" at bounding box center [93, 168] width 118 height 14
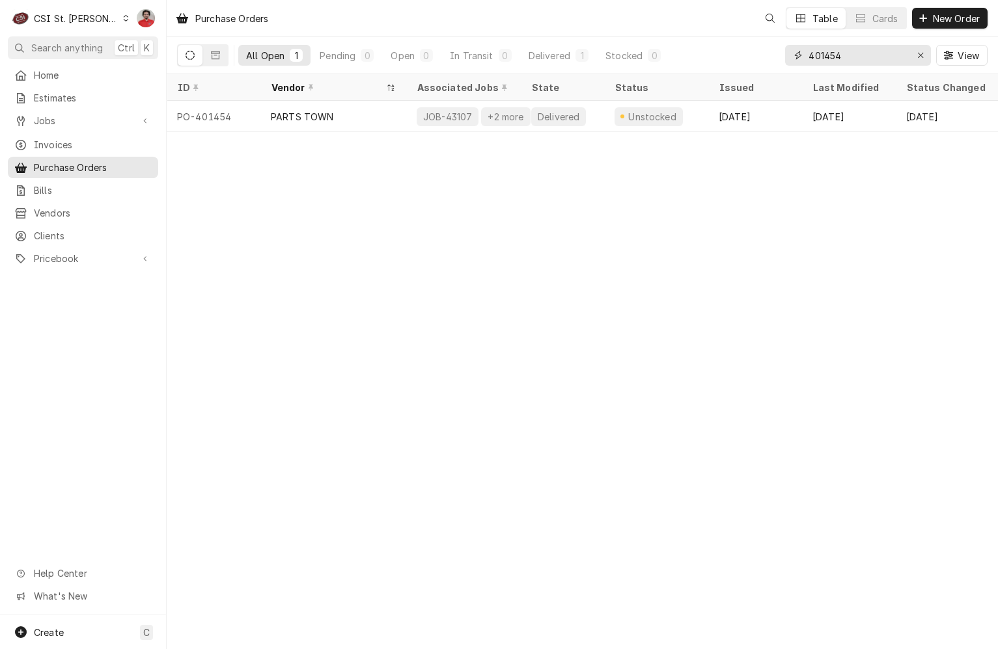
click at [865, 61] on input "401454" at bounding box center [857, 55] width 98 height 21
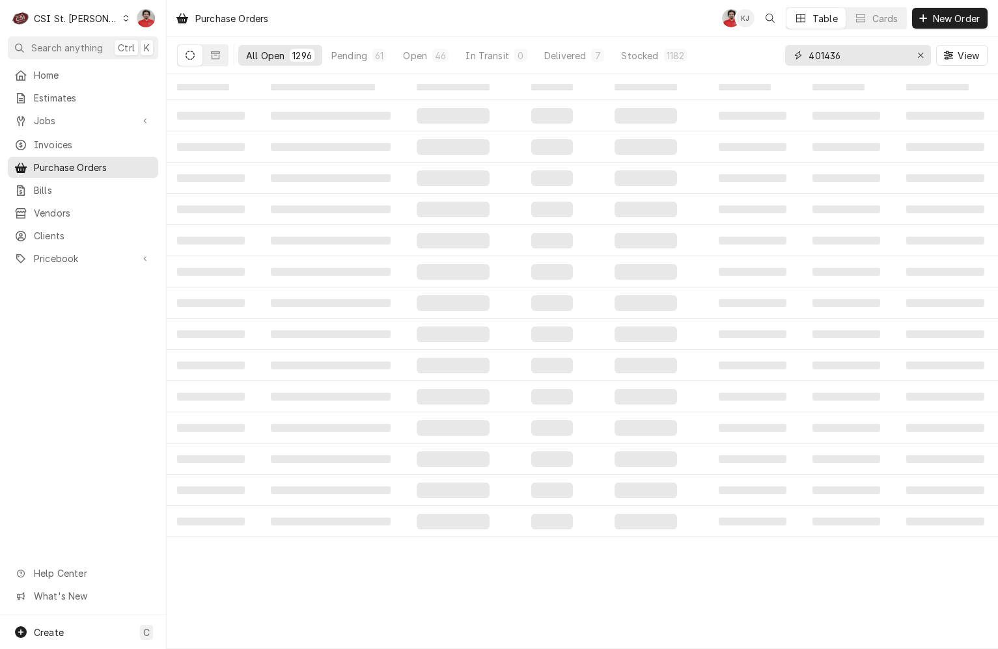
type input "401436"
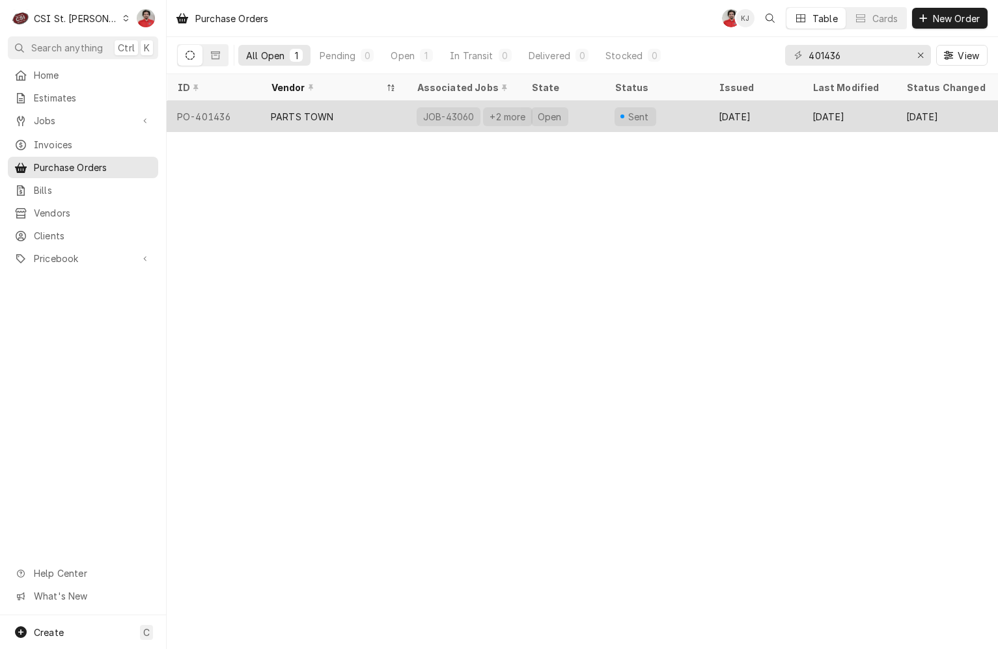
click at [682, 115] on div "Sent" at bounding box center [656, 116] width 104 height 31
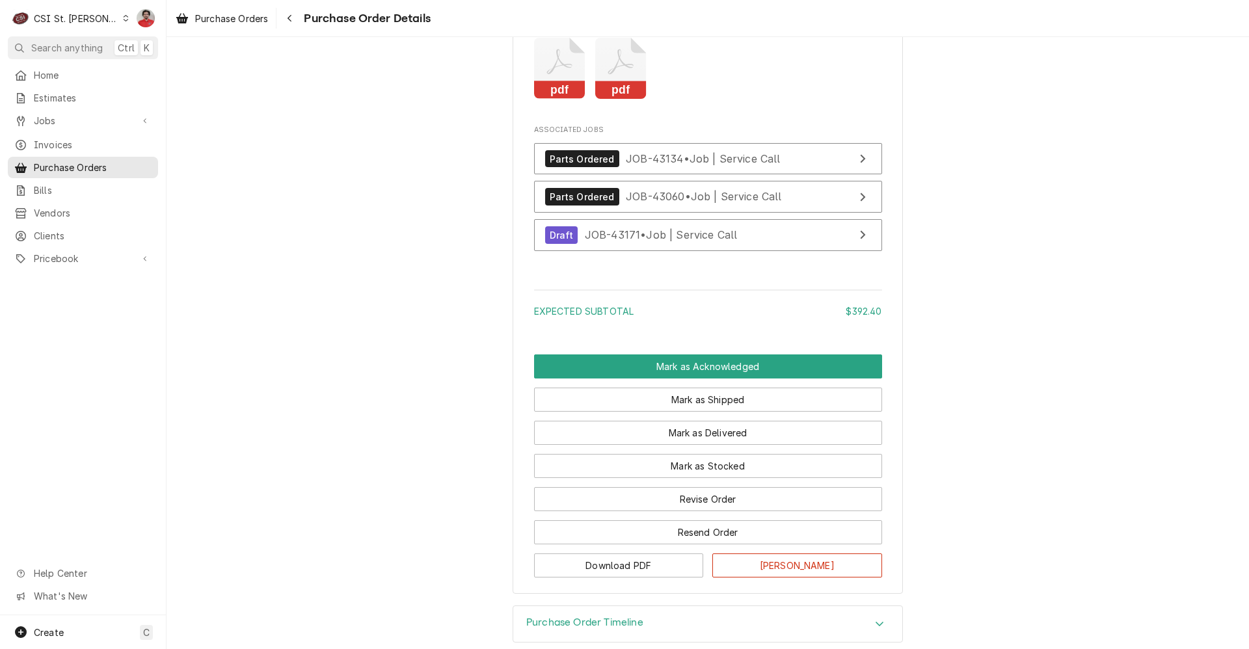
scroll to position [2682, 0]
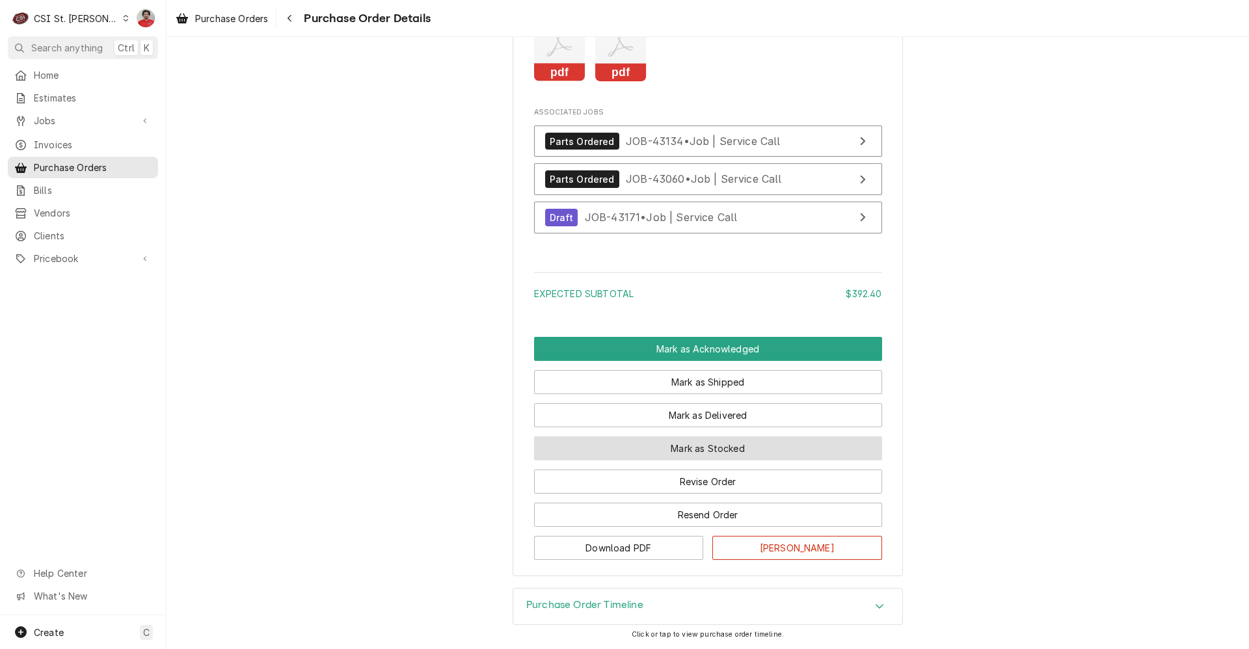
click at [752, 450] on button "Mark as Stocked" at bounding box center [708, 449] width 348 height 24
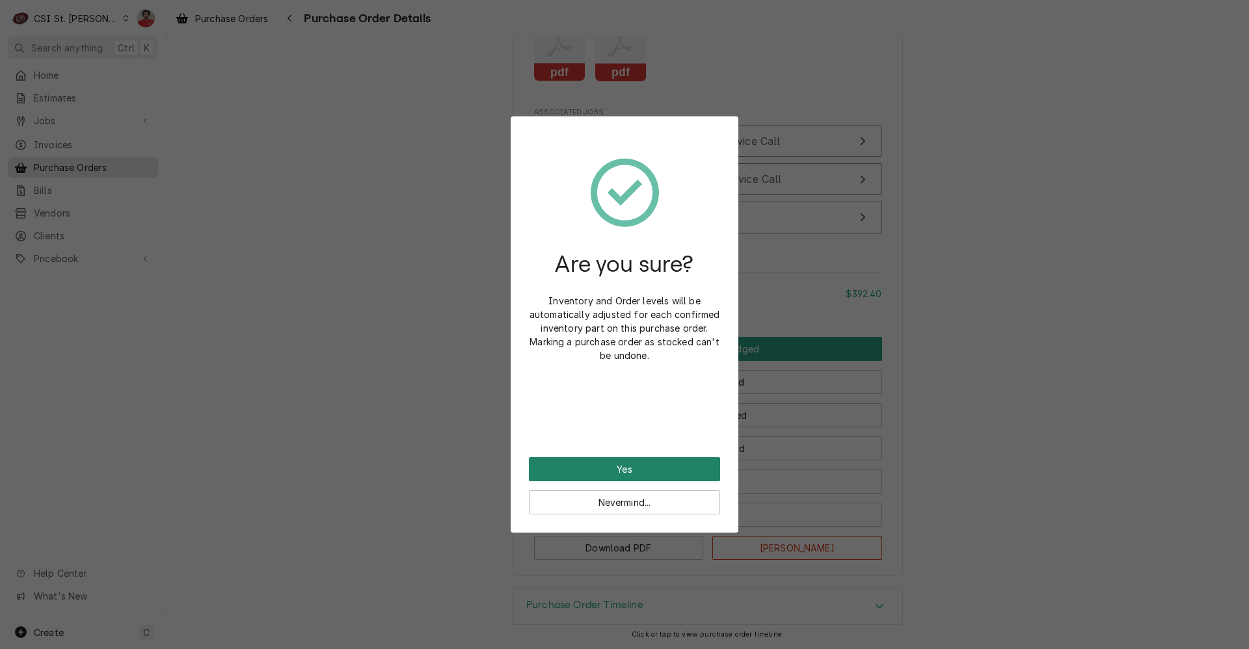
click at [672, 463] on button "Yes" at bounding box center [624, 469] width 191 height 24
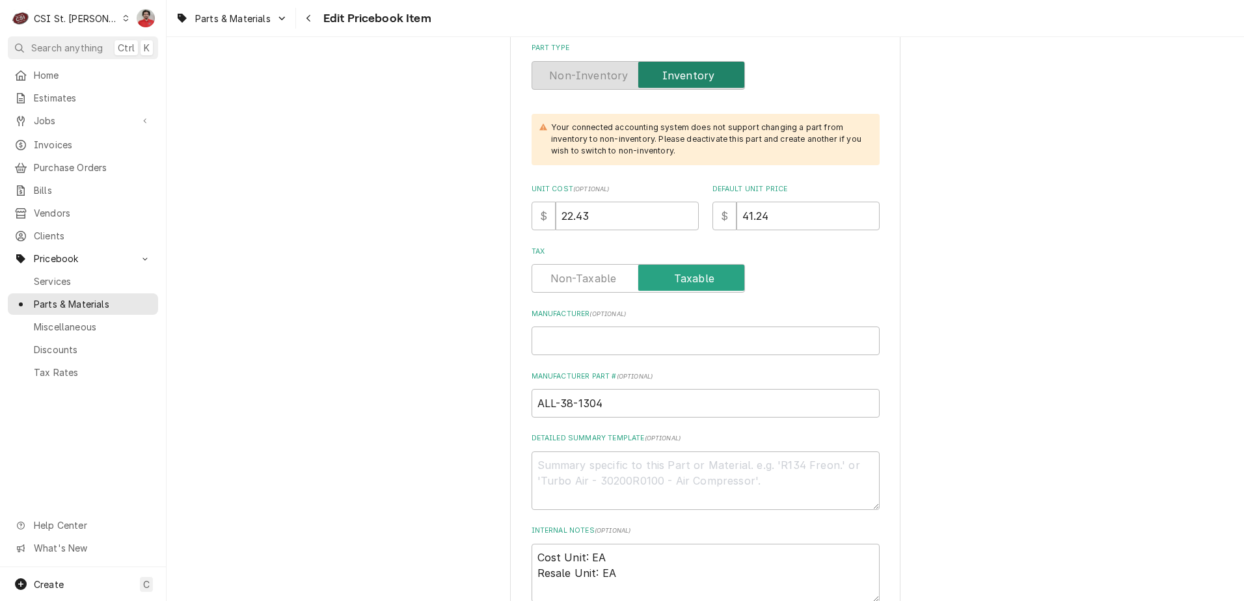
scroll to position [456, 0]
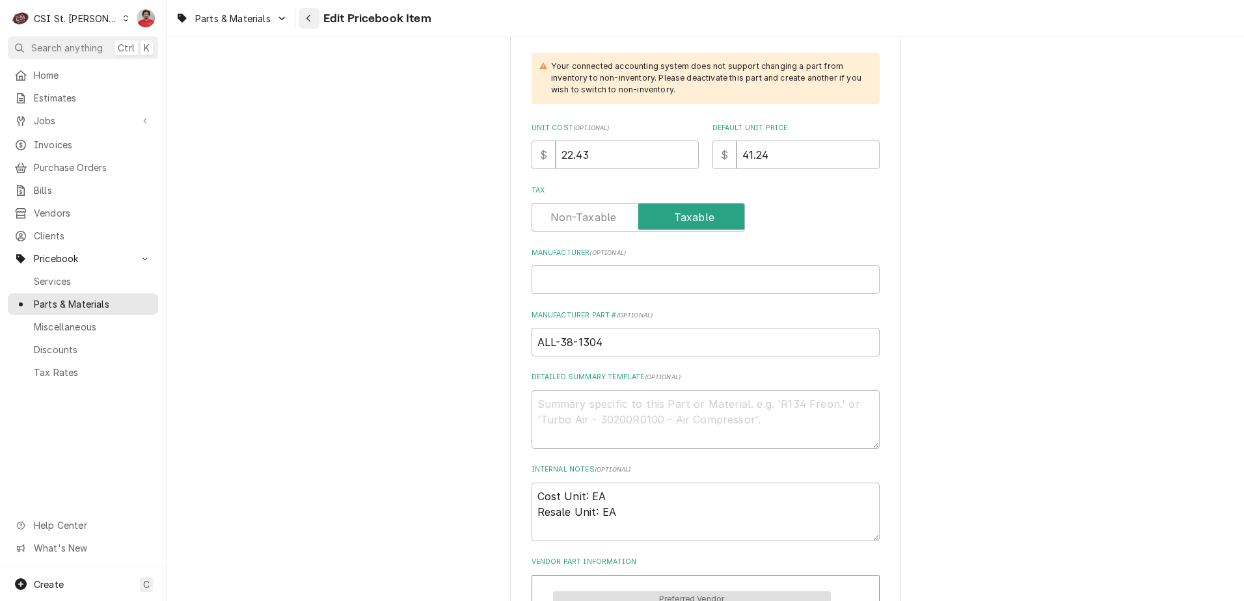
click at [307, 18] on icon "Navigate back" at bounding box center [309, 18] width 6 height 9
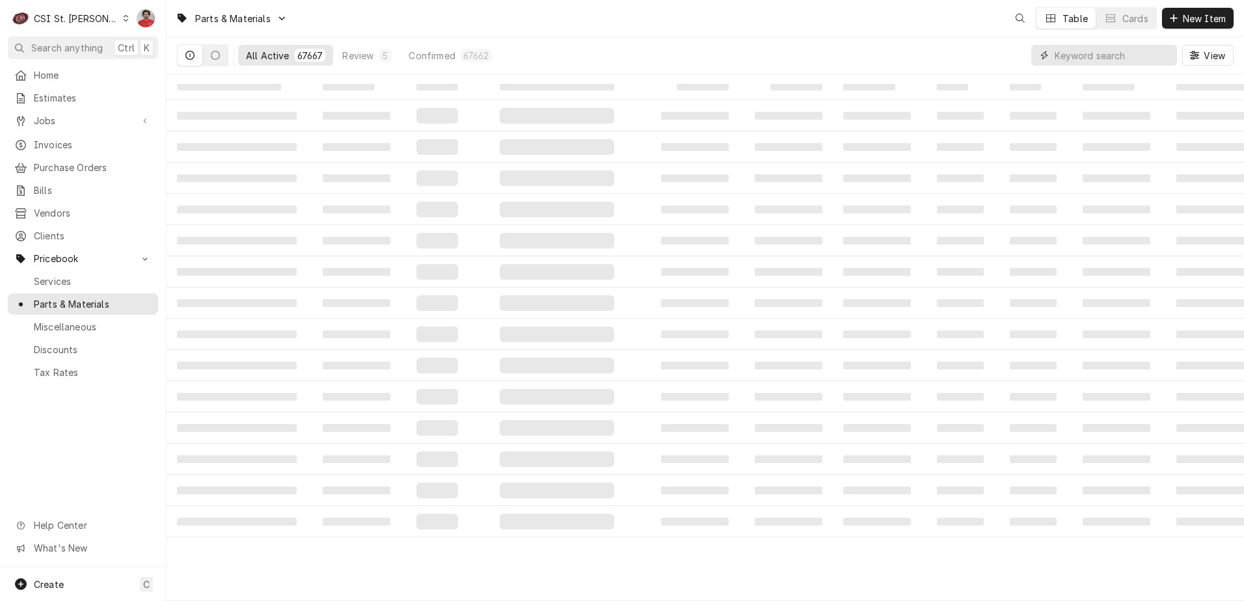
click at [1090, 59] on input "Dynamic Content Wrapper" at bounding box center [1113, 55] width 116 height 21
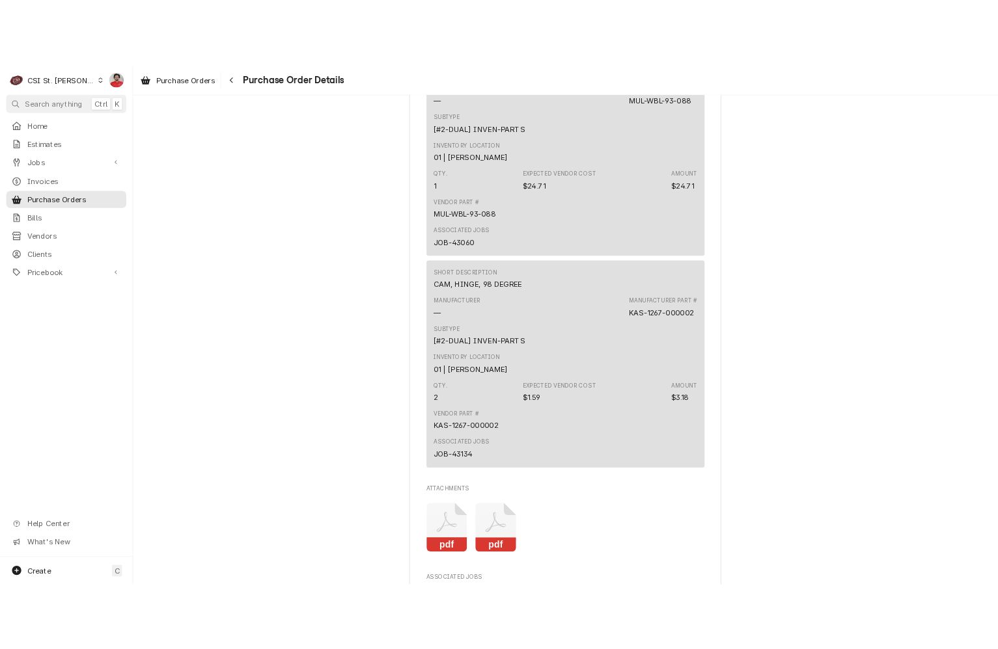
scroll to position [2747, 0]
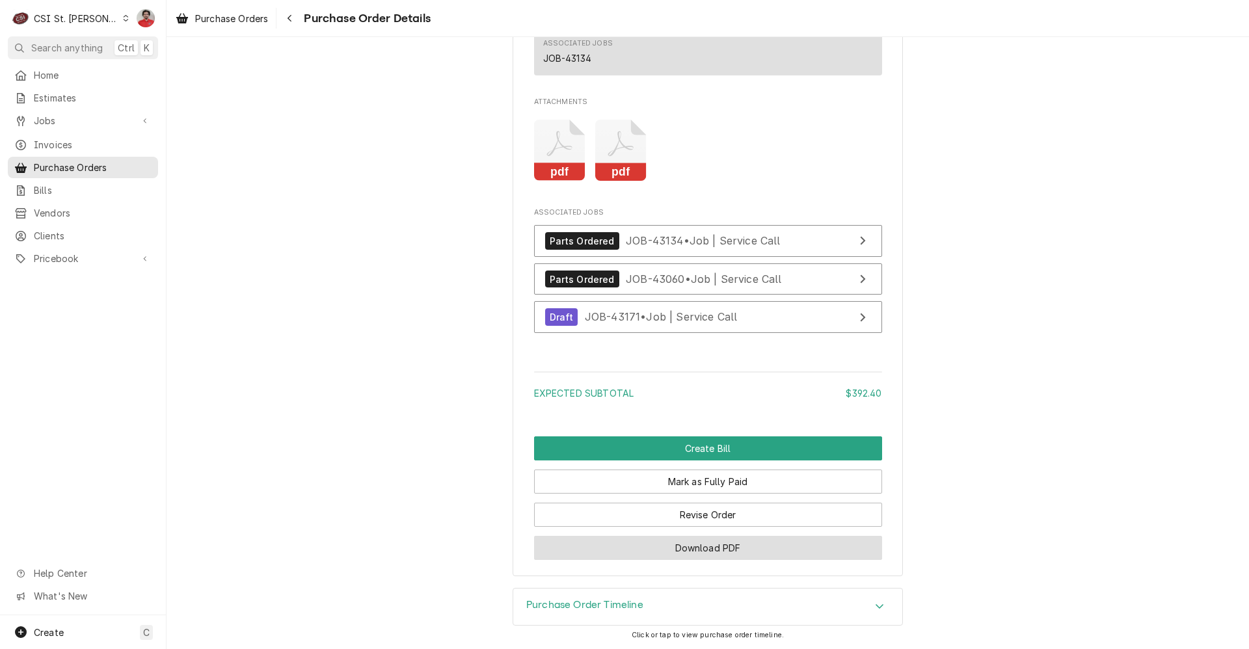
click at [678, 556] on button "Download PDF" at bounding box center [708, 548] width 348 height 24
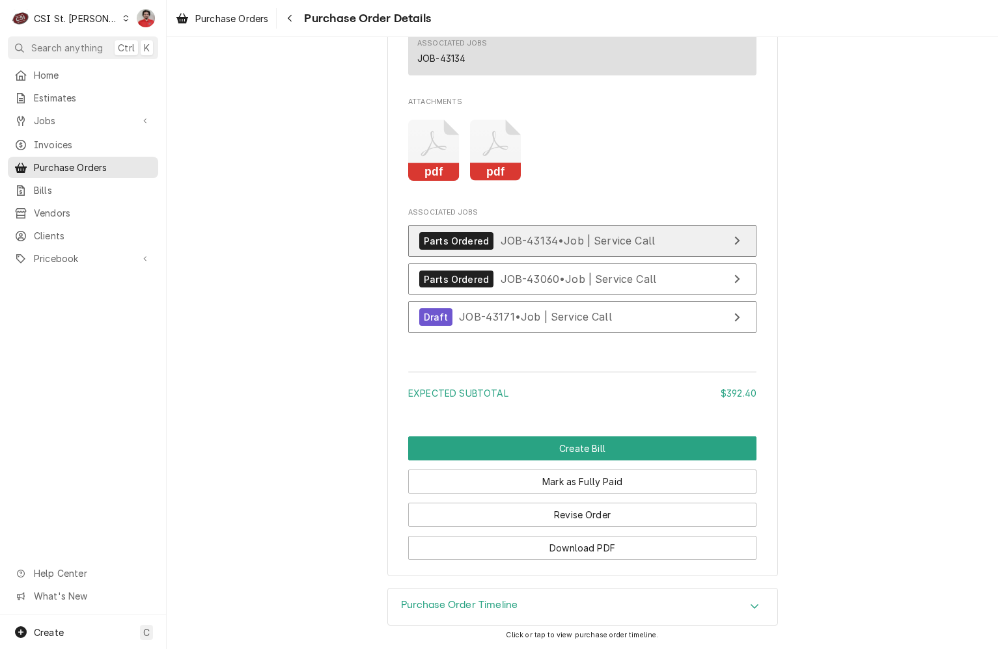
click at [557, 241] on span "JOB-43134 • Job | Service Call" at bounding box center [577, 240] width 155 height 13
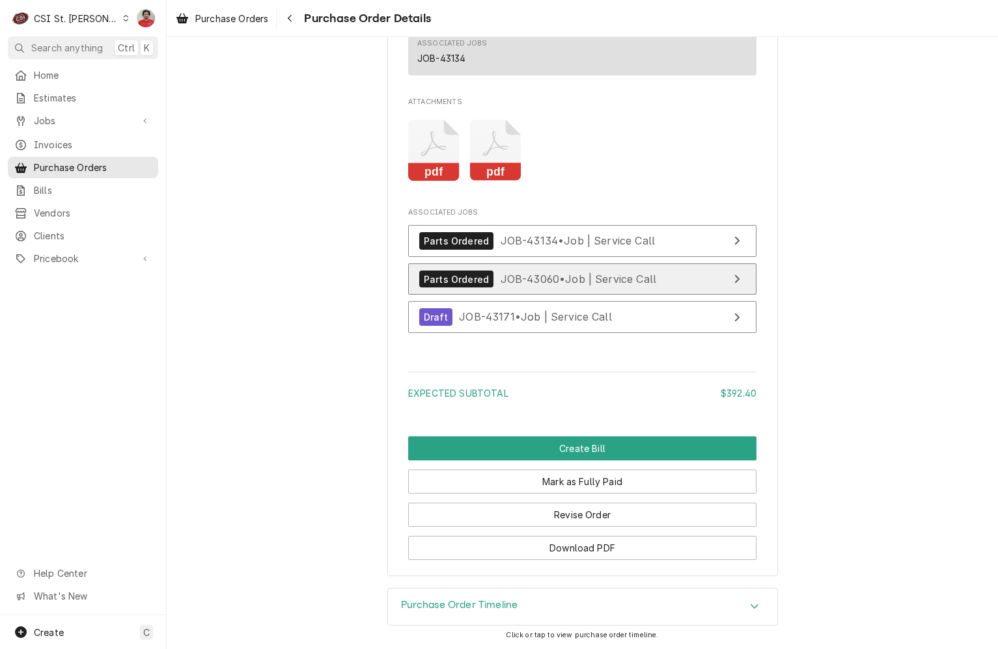
click at [555, 284] on span "JOB-43060 • Job | Service Call" at bounding box center [578, 279] width 156 height 13
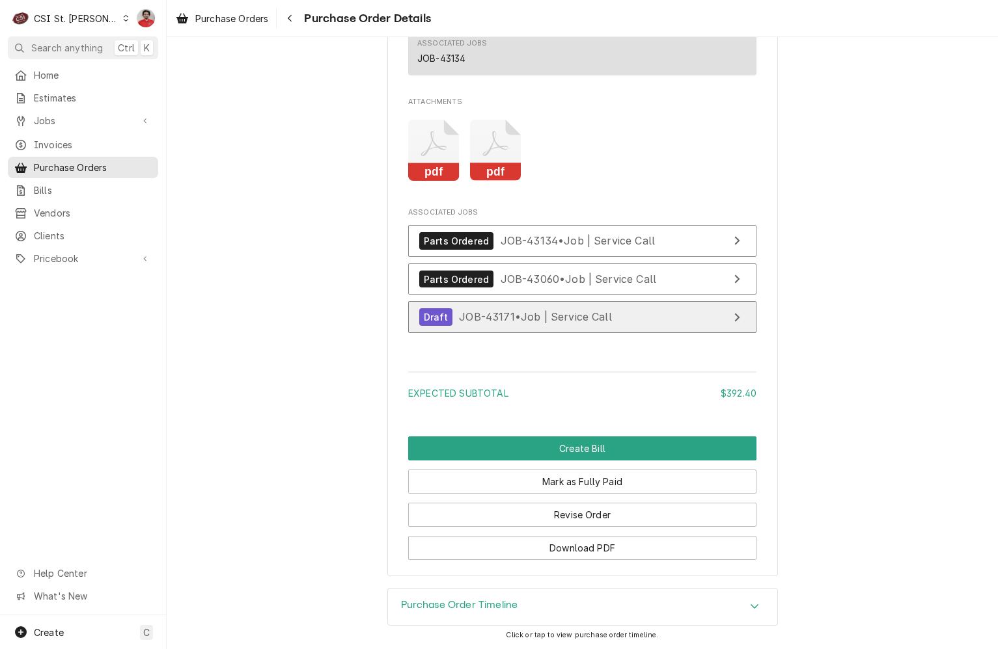
click at [552, 302] on link "Draft JOB-43171 • Job | Service Call" at bounding box center [582, 317] width 348 height 32
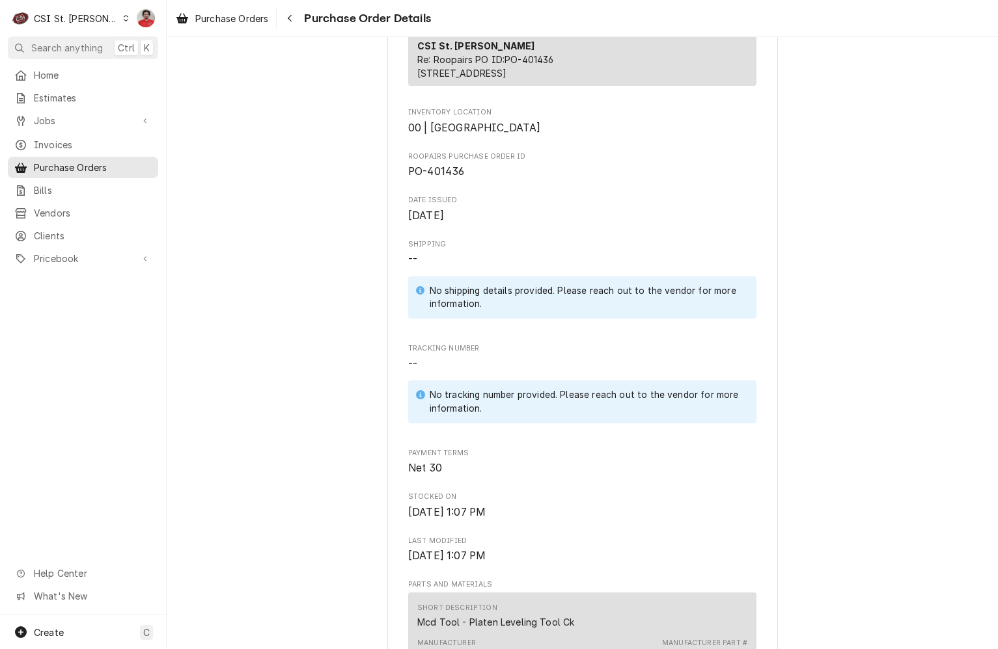
scroll to position [0, 0]
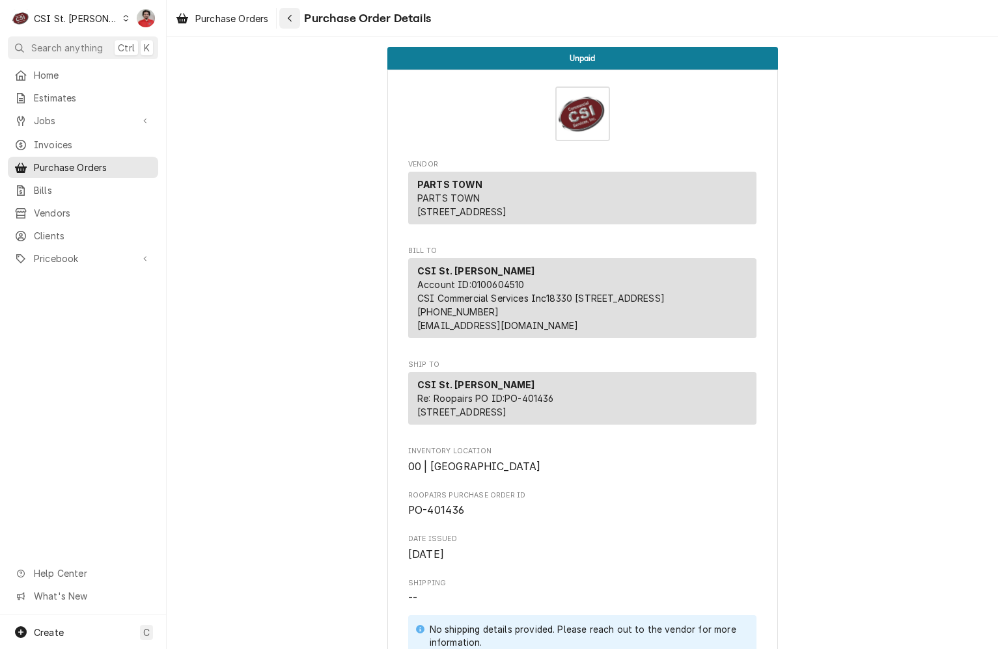
click at [284, 25] on button "Navigate back" at bounding box center [289, 18] width 21 height 21
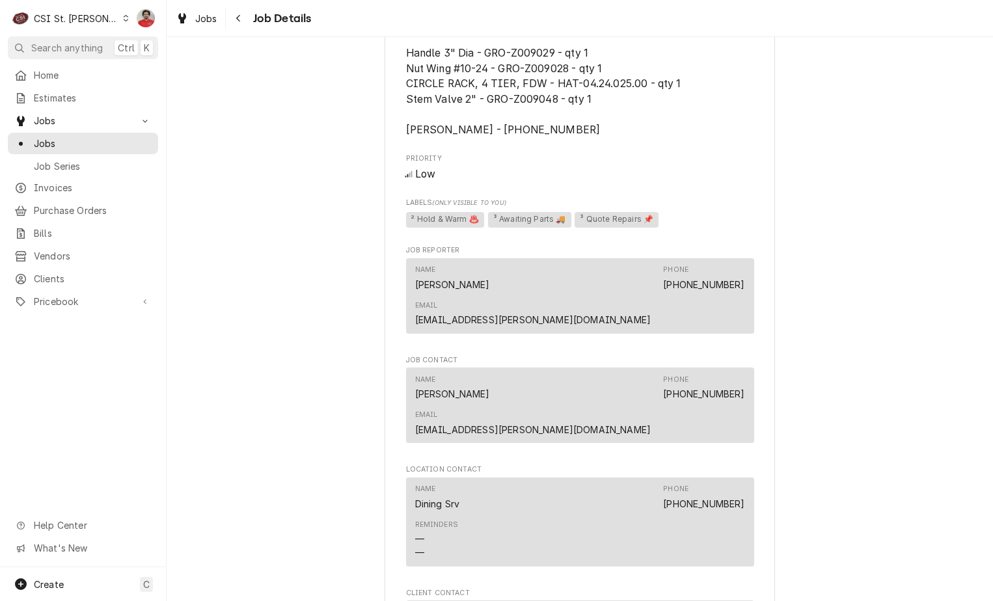
scroll to position [1553, 0]
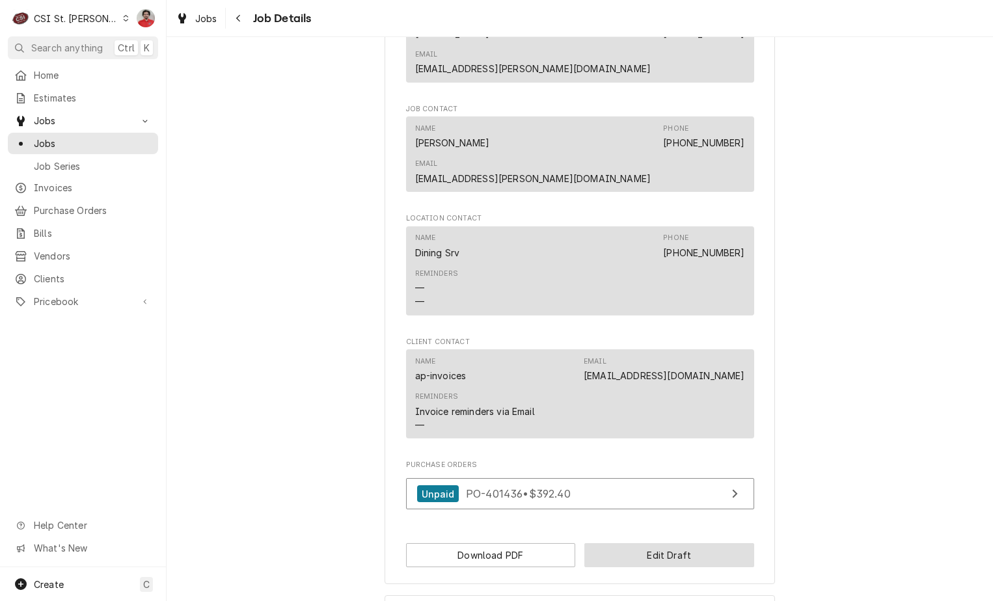
click at [638, 543] on button "Edit Draft" at bounding box center [669, 555] width 170 height 24
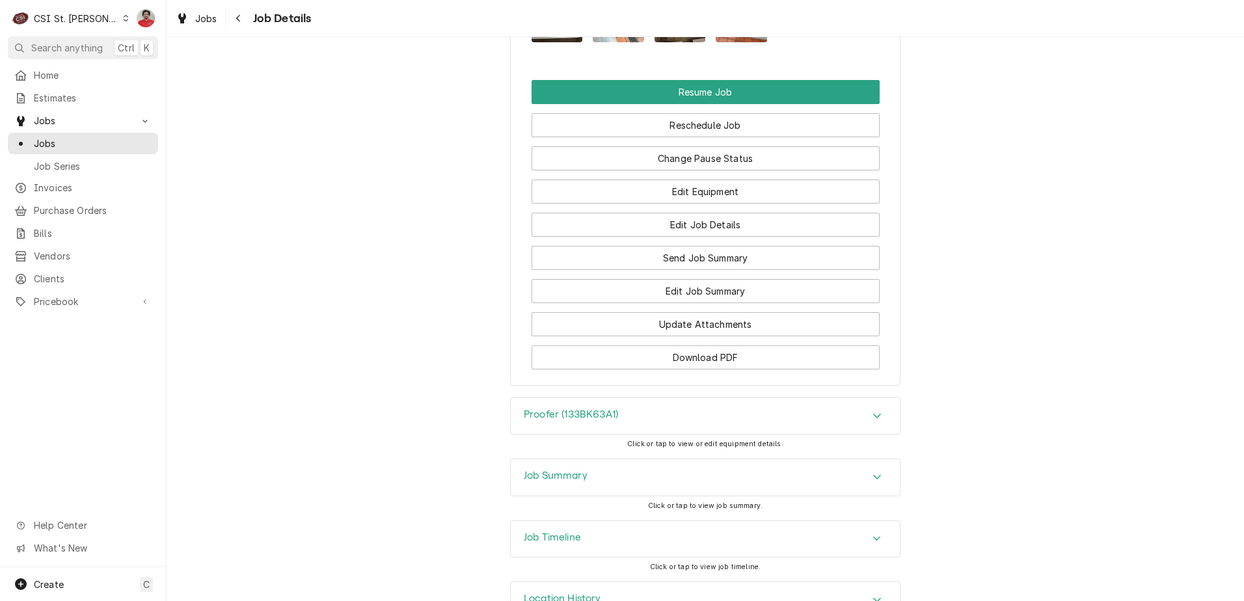
scroll to position [2011, 0]
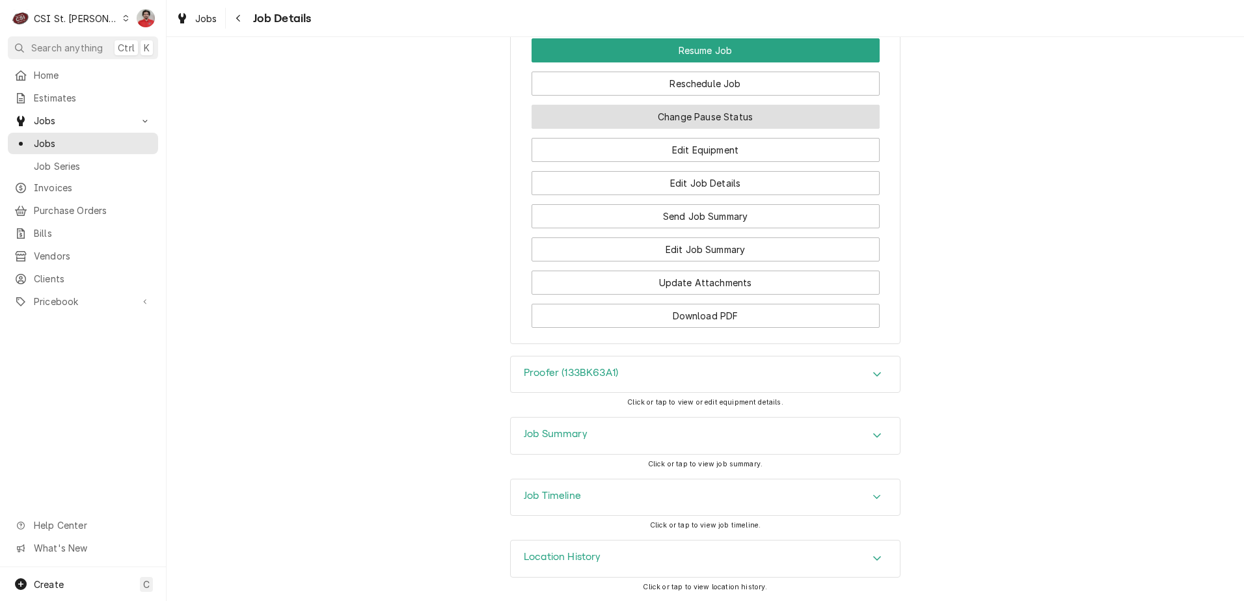
click at [770, 120] on button "Change Pause Status" at bounding box center [706, 117] width 348 height 24
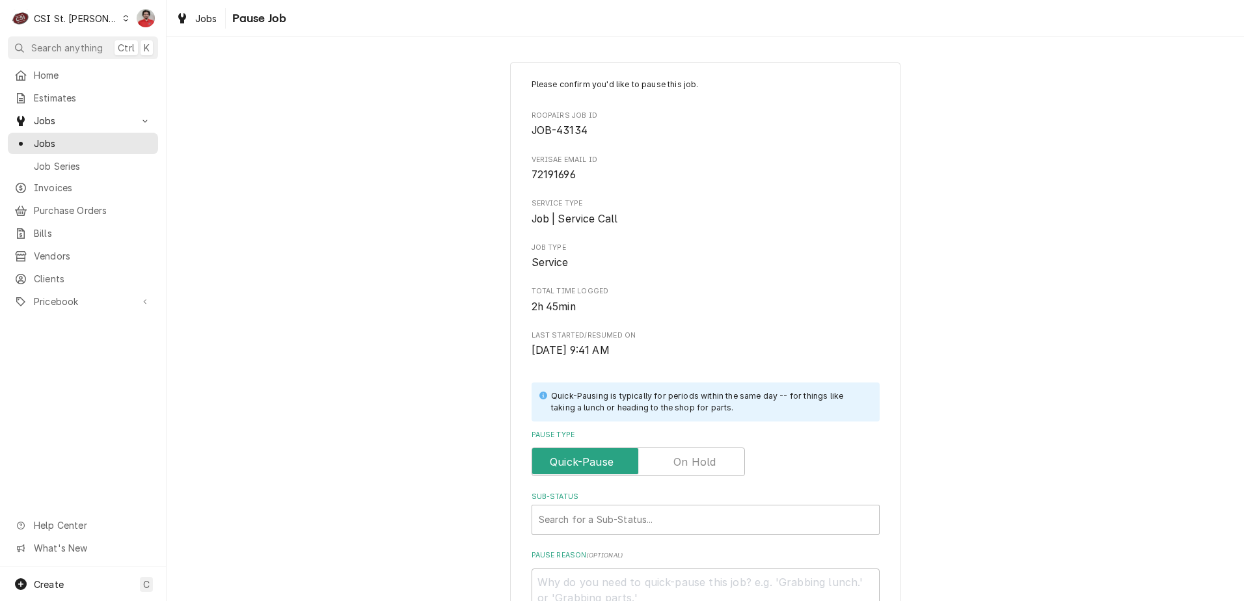
click at [705, 465] on label "Pause Type" at bounding box center [638, 462] width 213 height 29
click at [705, 465] on input "Pause Type" at bounding box center [639, 462] width 202 height 29
checkbox input "true"
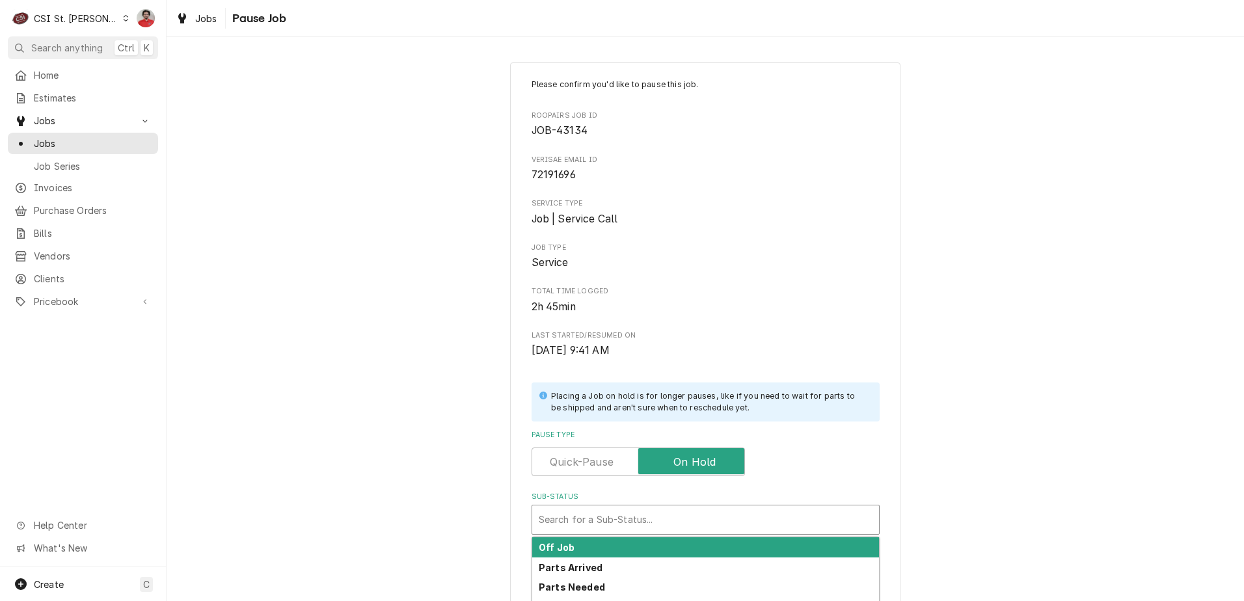
click at [686, 510] on div "Sub-Status" at bounding box center [706, 519] width 334 height 23
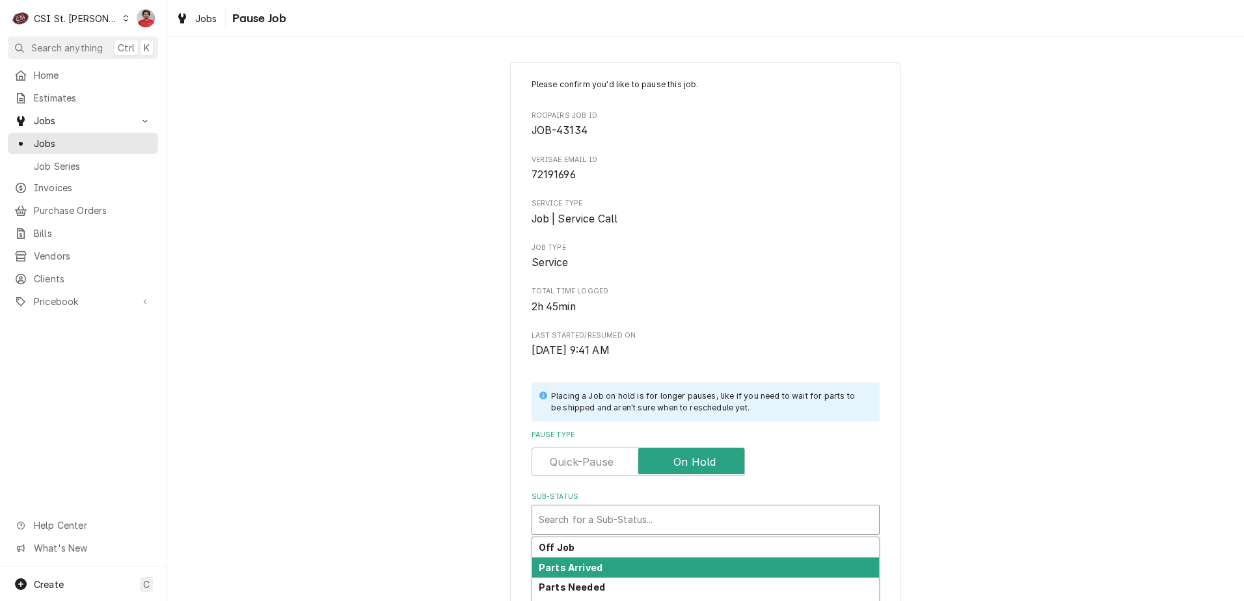
click at [663, 560] on div "Off Job Parts Arrived Parts Needed Parts Ordered Parts Processing" at bounding box center [705, 588] width 347 height 100
click at [663, 560] on div "Parts Arrived" at bounding box center [705, 568] width 347 height 20
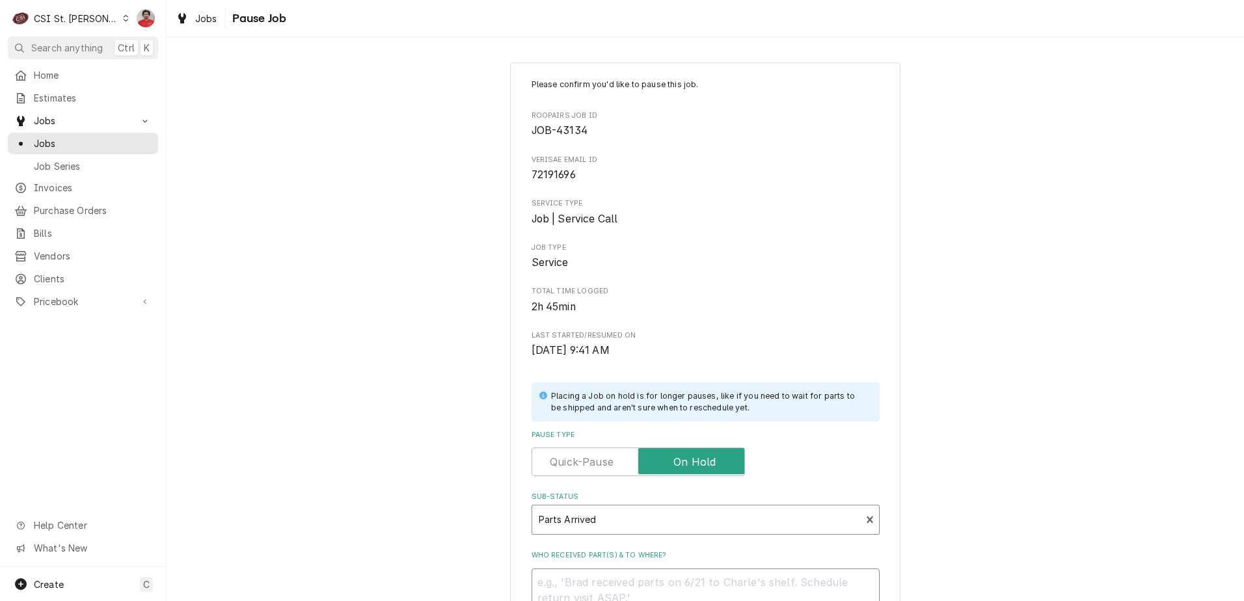
click at [655, 584] on textarea "Who received part(s) & to where?" at bounding box center [706, 598] width 348 height 59
type textarea "x"
type textarea "R"
type textarea "x"
type textarea "Re"
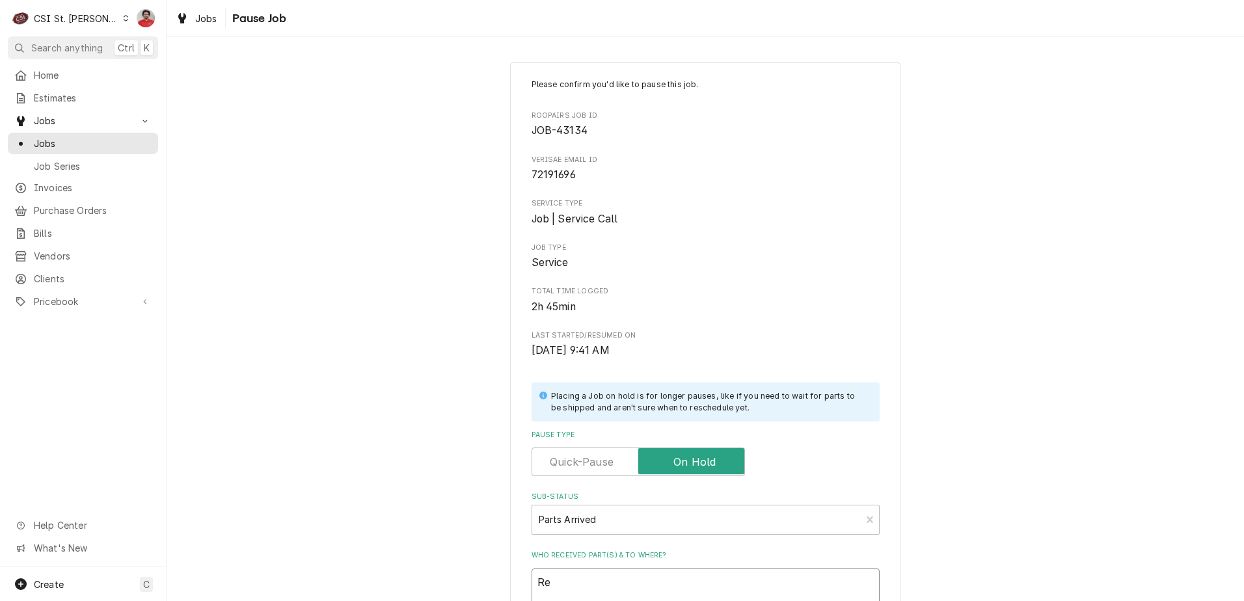
type textarea "x"
type textarea "Rec"
type textarea "x"
type textarea "Rec"
type textarea "x"
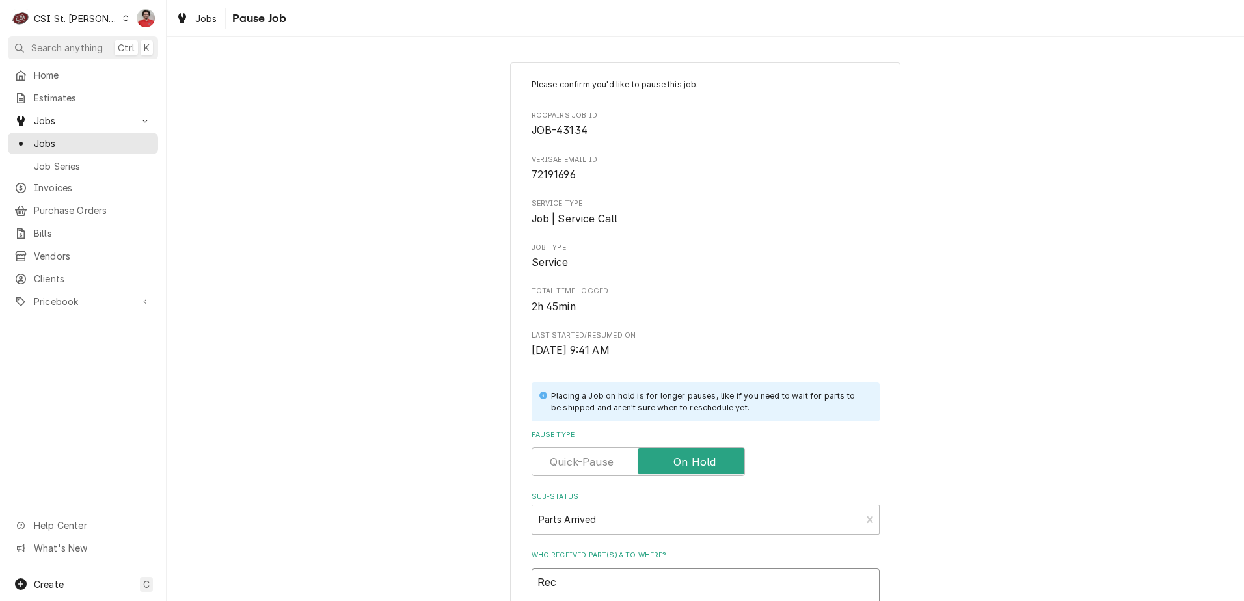
type textarea "Rec p"
type textarea "x"
type textarea "Rec pa"
type textarea "x"
type textarea "Rec par"
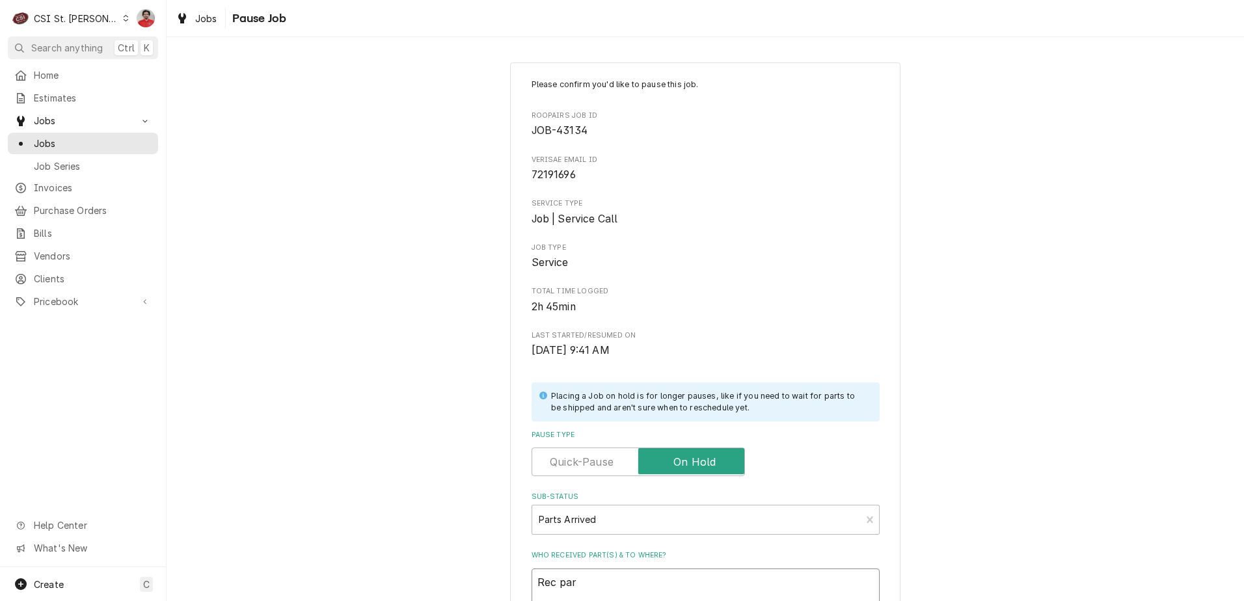
type textarea "x"
type textarea "Rec part"
type textarea "x"
type textarea "Rec part"
type textarea "x"
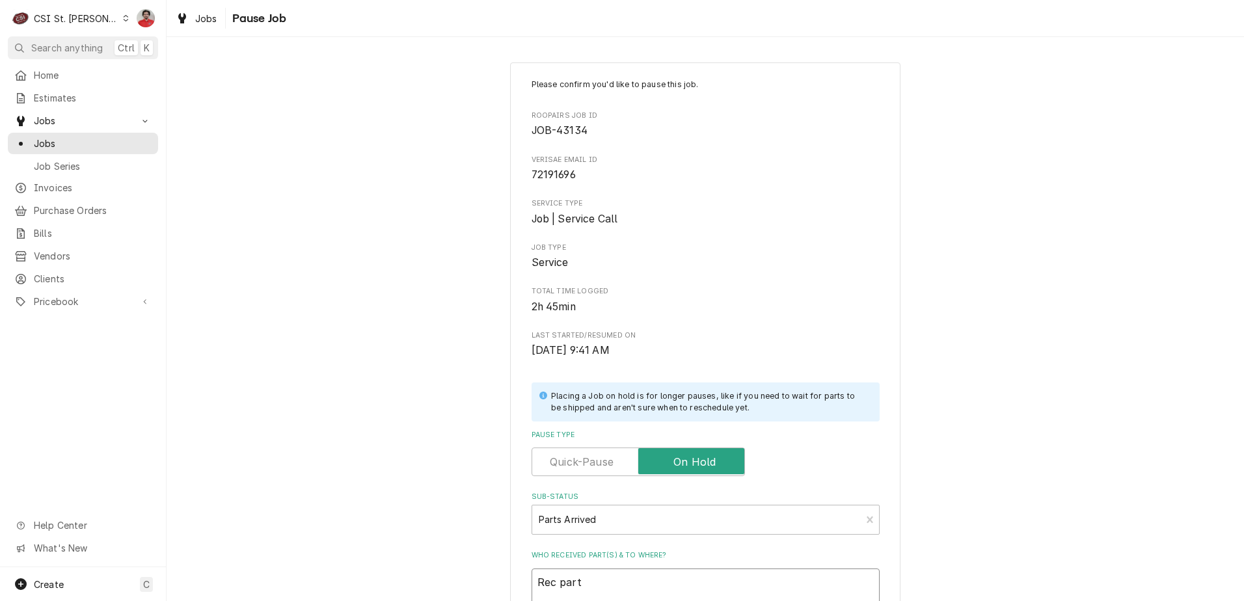
type textarea "Rec part"
type textarea "x"
type textarea "Rec par"
type textarea "x"
type textarea "Rec pa"
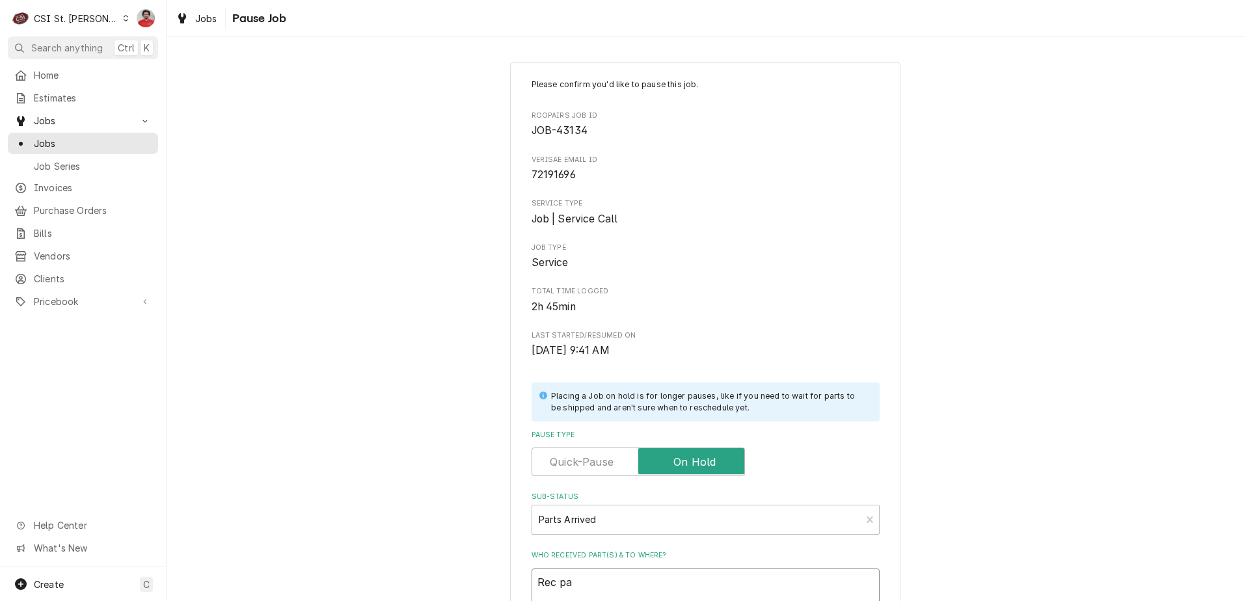
type textarea "x"
type textarea "Rec p"
type textarea "x"
type textarea "Rec"
type textarea "x"
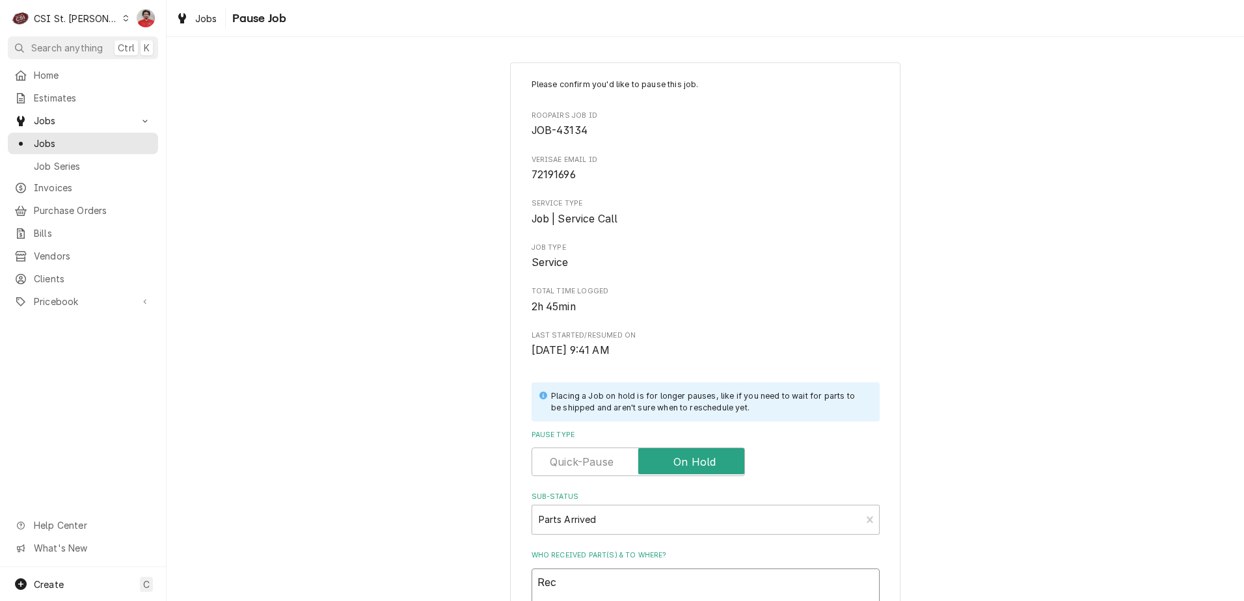
type textarea "Rec K"
type textarea "x"
type textarea "Rec KA"
type textarea "x"
type textarea "Rec KAS"
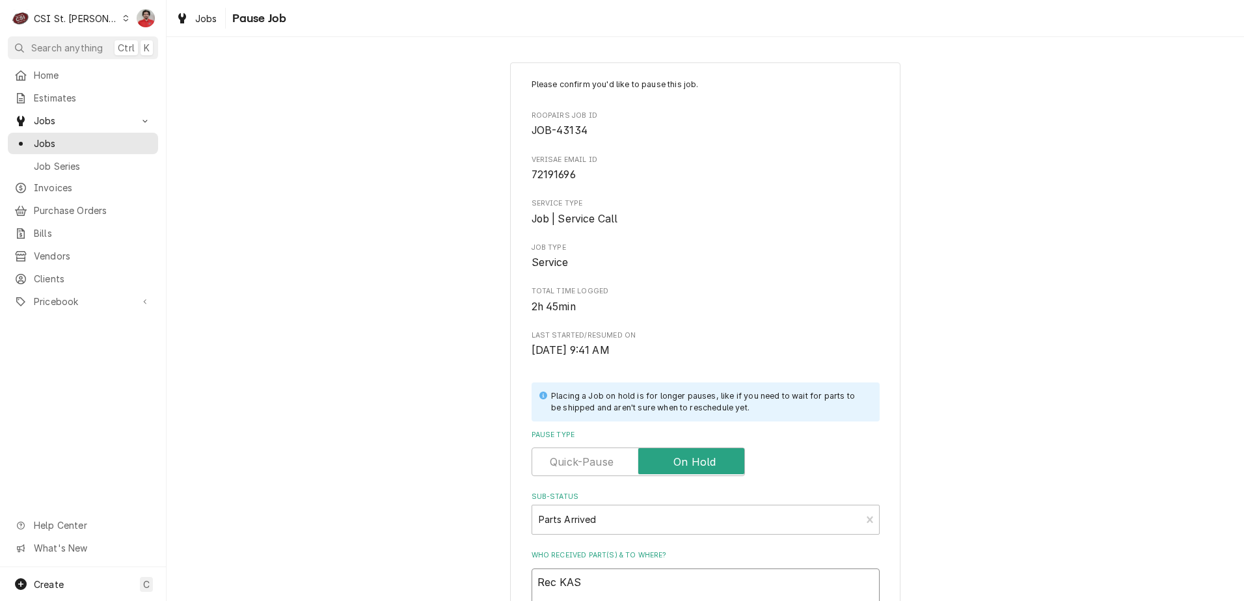
type textarea "x"
type textarea "Rec KAS-"
type textarea "x"
type textarea "Rec KAS-1"
type textarea "x"
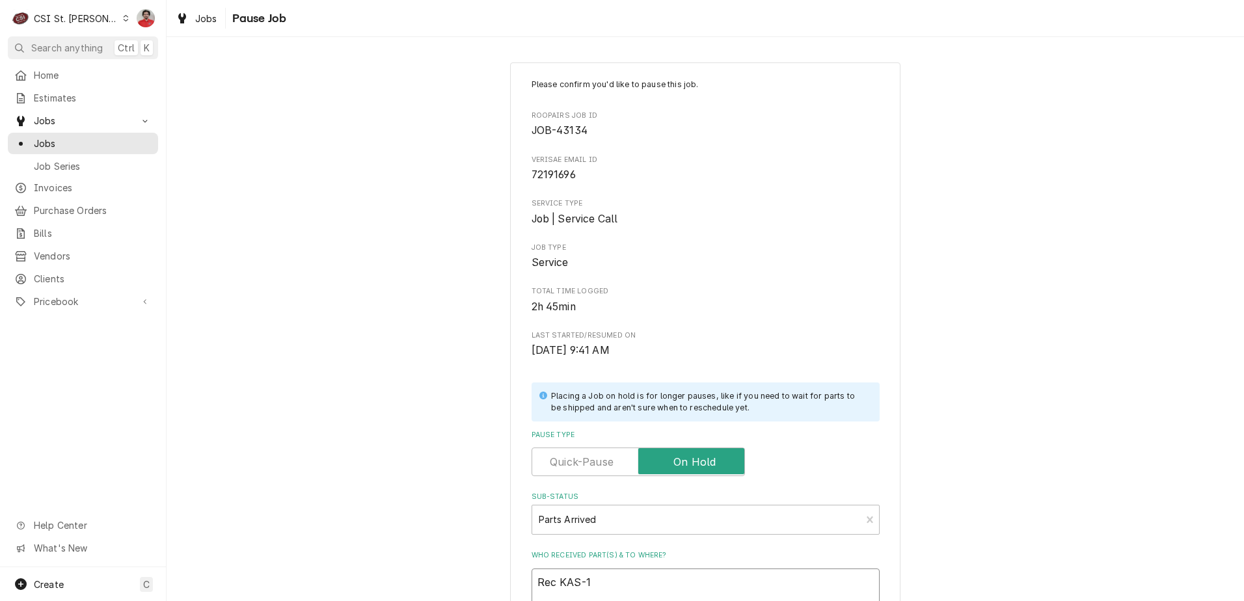
type textarea "Rec KAS-12"
type textarea "x"
type textarea "Rec KAS-126"
type textarea "x"
type textarea "Rec KAS-1267"
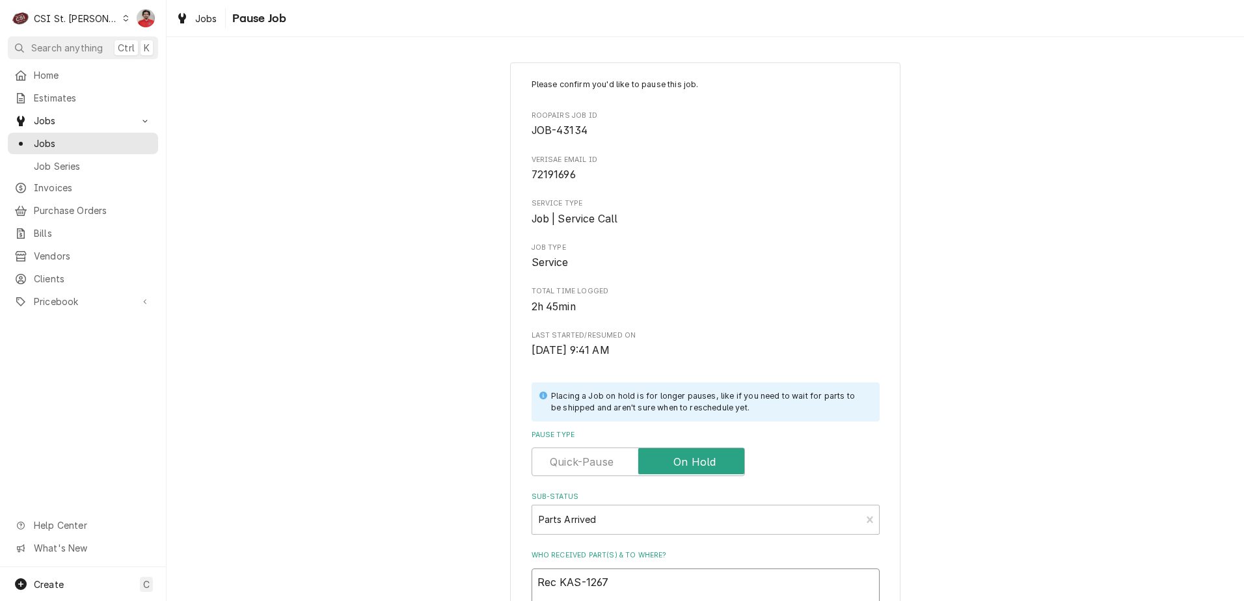
type textarea "x"
type textarea "Rec KAS-1267-"
type textarea "x"
type textarea "Rec KAS-1267-0"
type textarea "x"
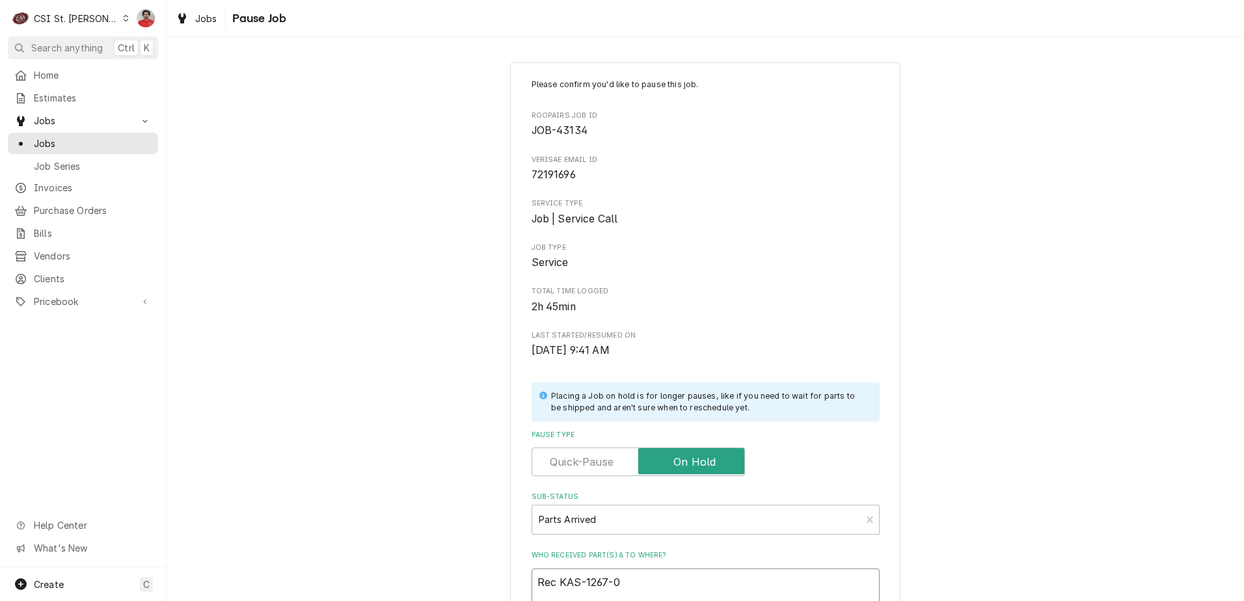
type textarea "Rec KAS-1267-00"
type textarea "x"
type textarea "Rec KAS-1267-000"
type textarea "x"
type textarea "Rec KAS-1267-0000"
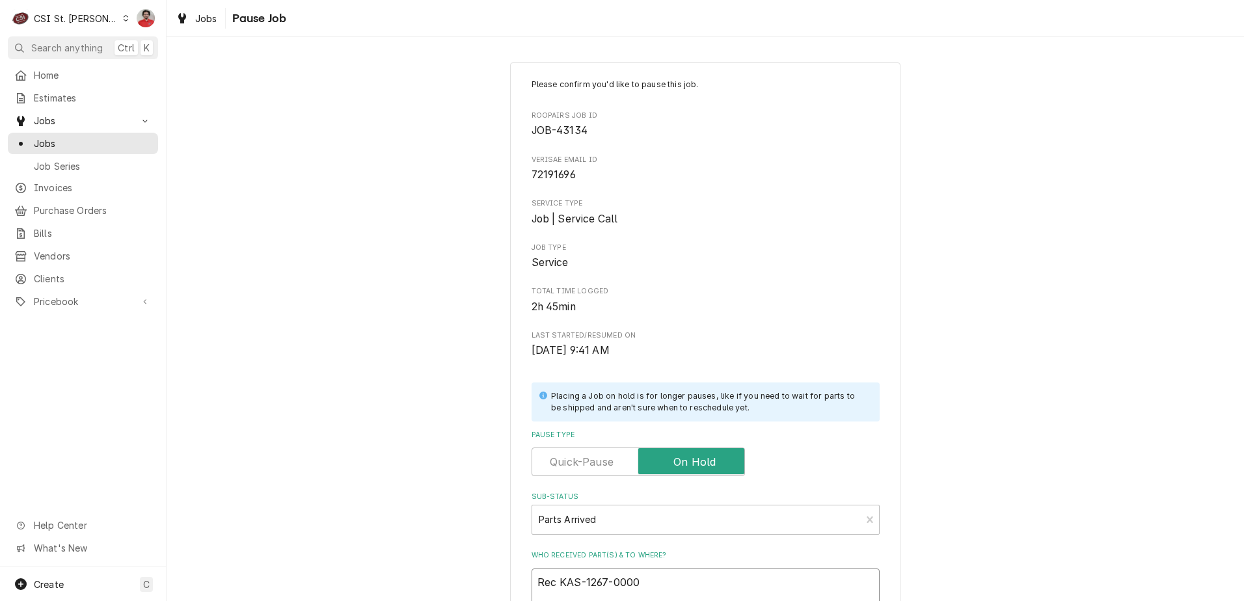
type textarea "x"
type textarea "Rec KAS-1267-00000"
type textarea "x"
type textarea "Rec KAS-1267-000002"
type textarea "x"
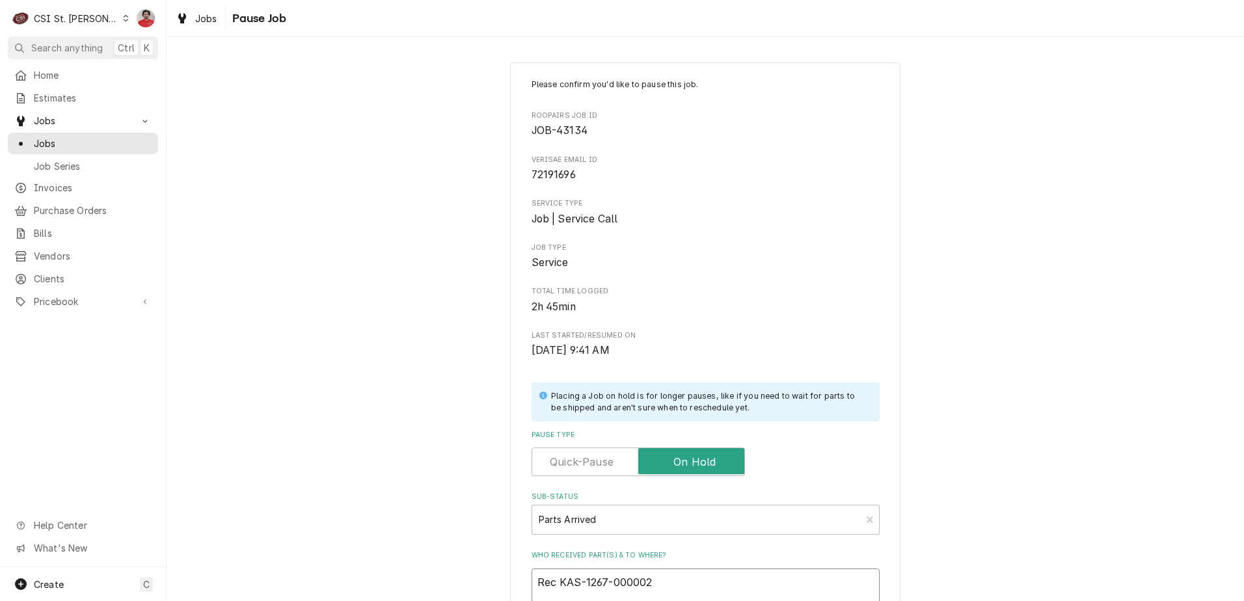
type textarea "Rec KAS-1267-000002"
type textarea "x"
type textarea "Rec KAS-1267-000002 t"
type textarea "x"
type textarea "Rec KAS-1267-000002 to"
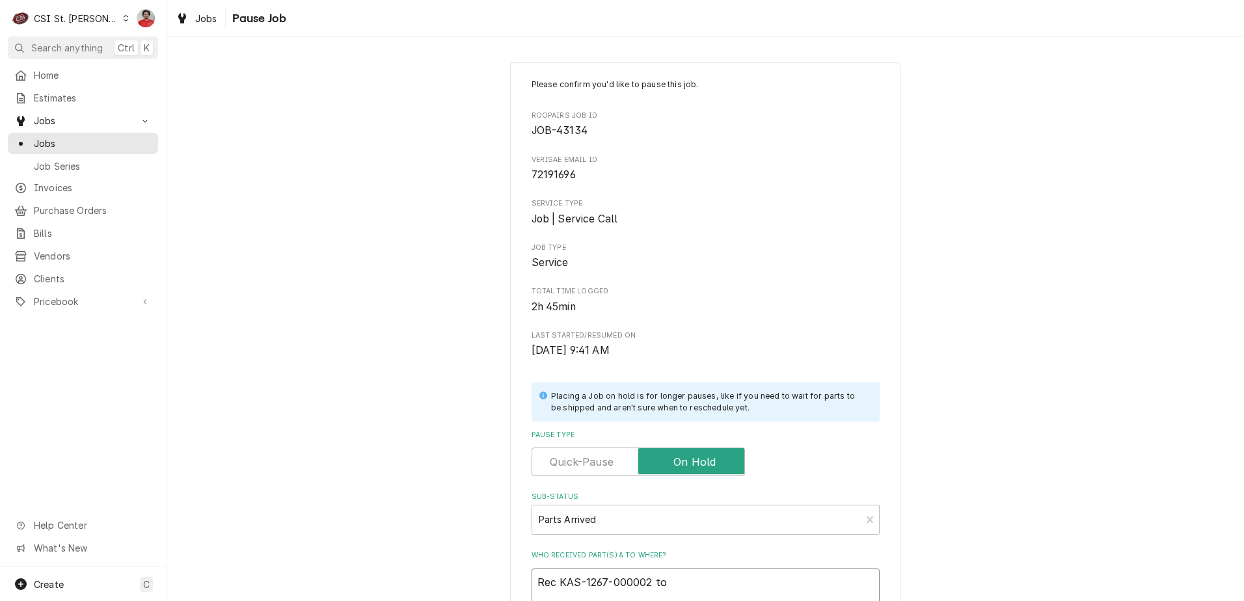
type textarea "x"
type textarea "Rec KAS-1267-000002 to"
type textarea "x"
type textarea "Rec KAS-1267-000002 to K"
type textarea "x"
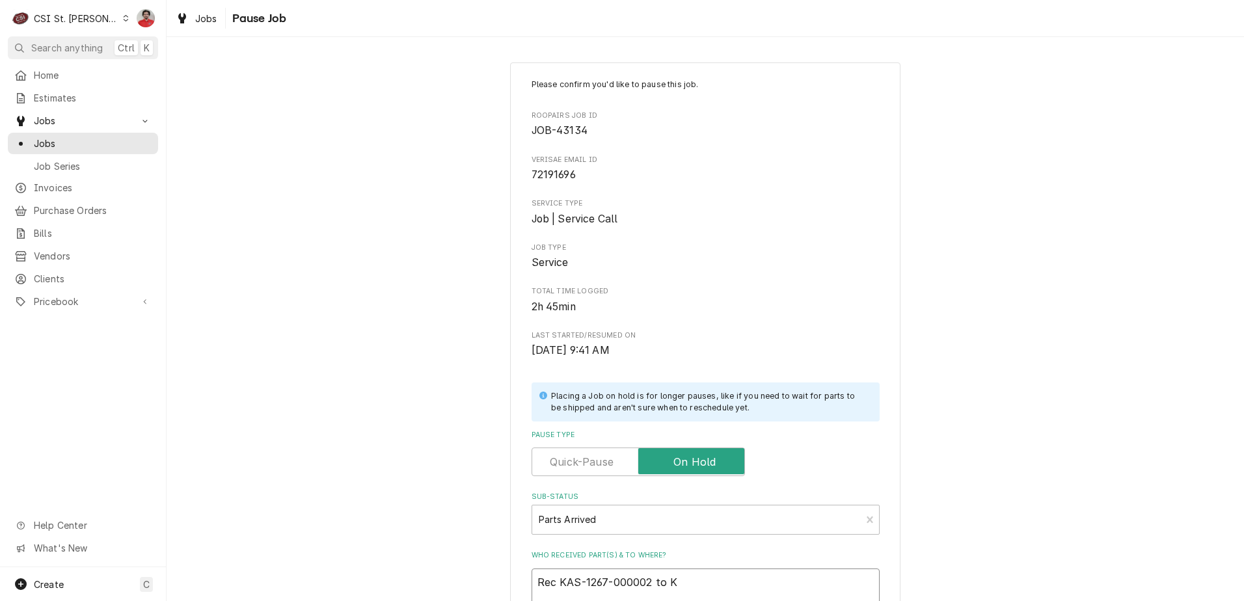
type textarea "Rec KAS-1267-000002 to"
type textarea "x"
type textarea "Rec KAS-1267-000002 to J"
type textarea "x"
type textarea "Rec KAS-1267-000002 to Je"
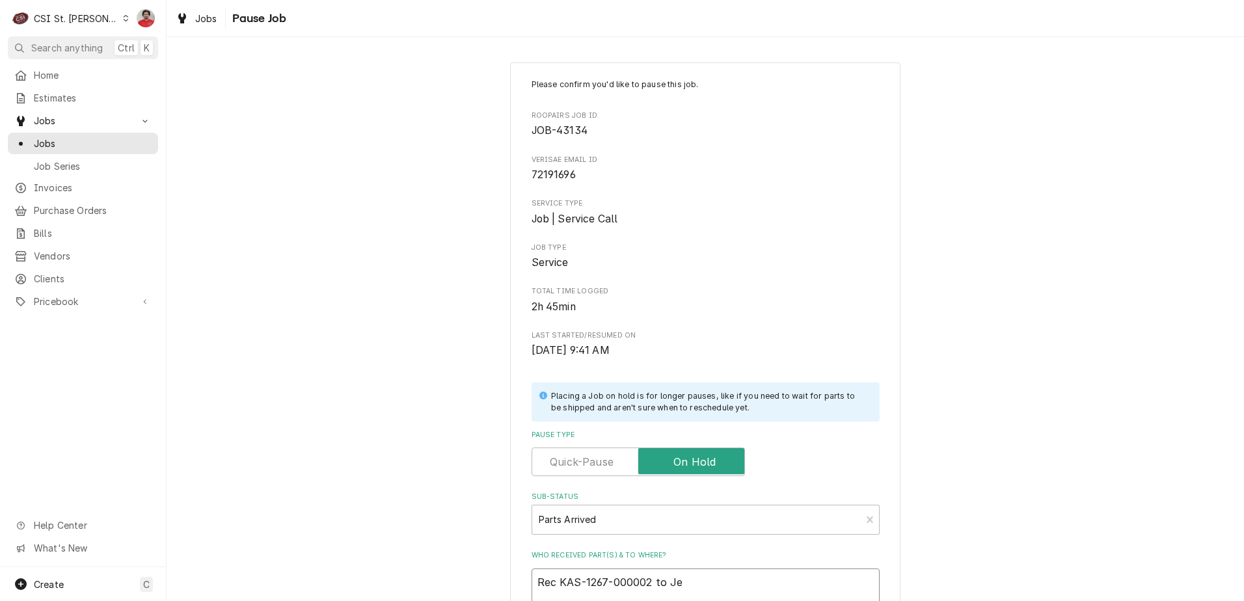
type textarea "x"
type textarea "Rec KAS-1267-000002 to Jef"
type textarea "x"
type textarea "Rec KAS-1267-000002 to Jeff"
type textarea "x"
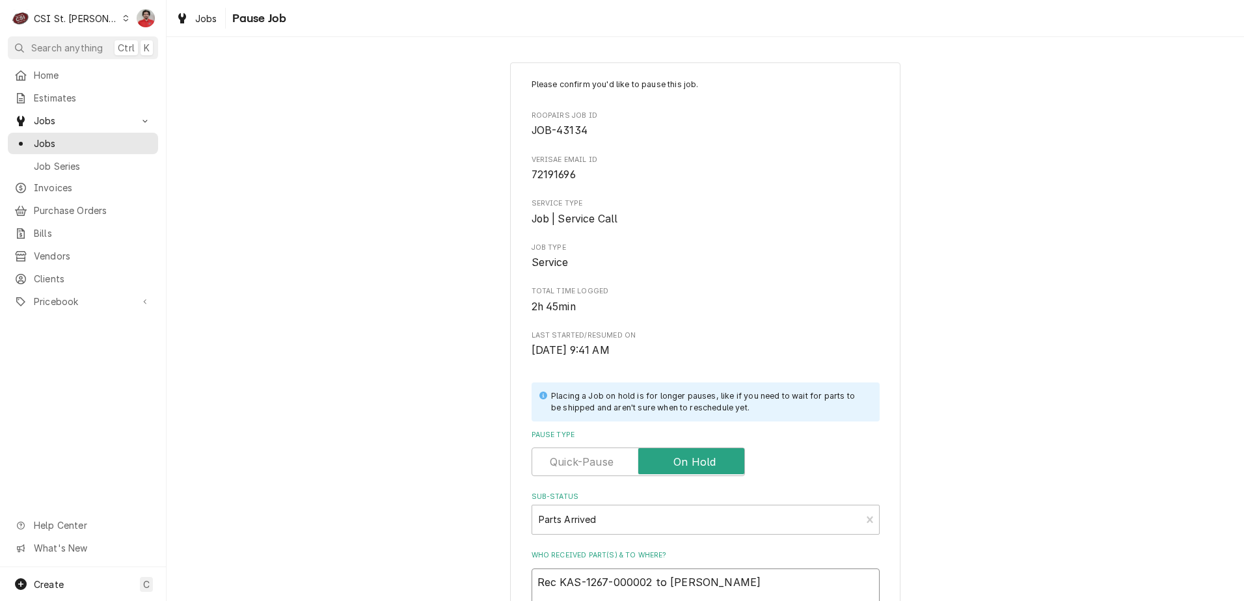
type textarea "Rec KAS-1267-000002 to Jeff'"
type textarea "x"
type textarea "Rec KAS-1267-000002 to Jeff's"
type textarea "x"
type textarea "Rec KAS-1267-000002 to Jeff's"
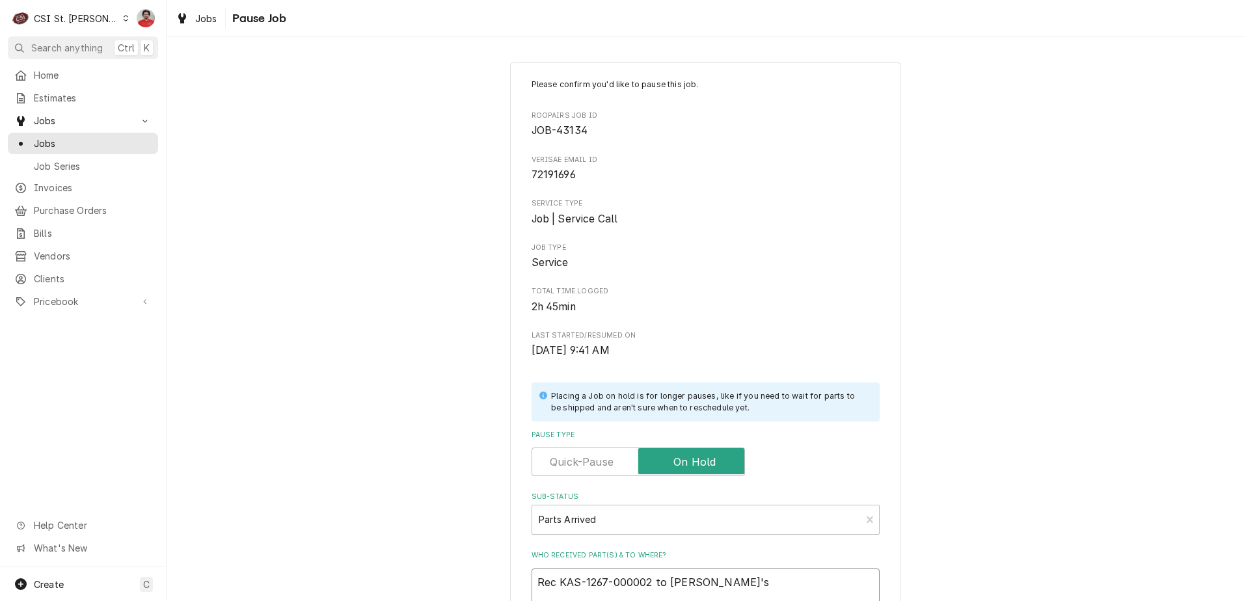
type textarea "x"
type textarea "Rec KAS-1267-000002 to Jeff's s"
type textarea "x"
type textarea "Rec KAS-1267-000002 to Jeff's sh"
type textarea "x"
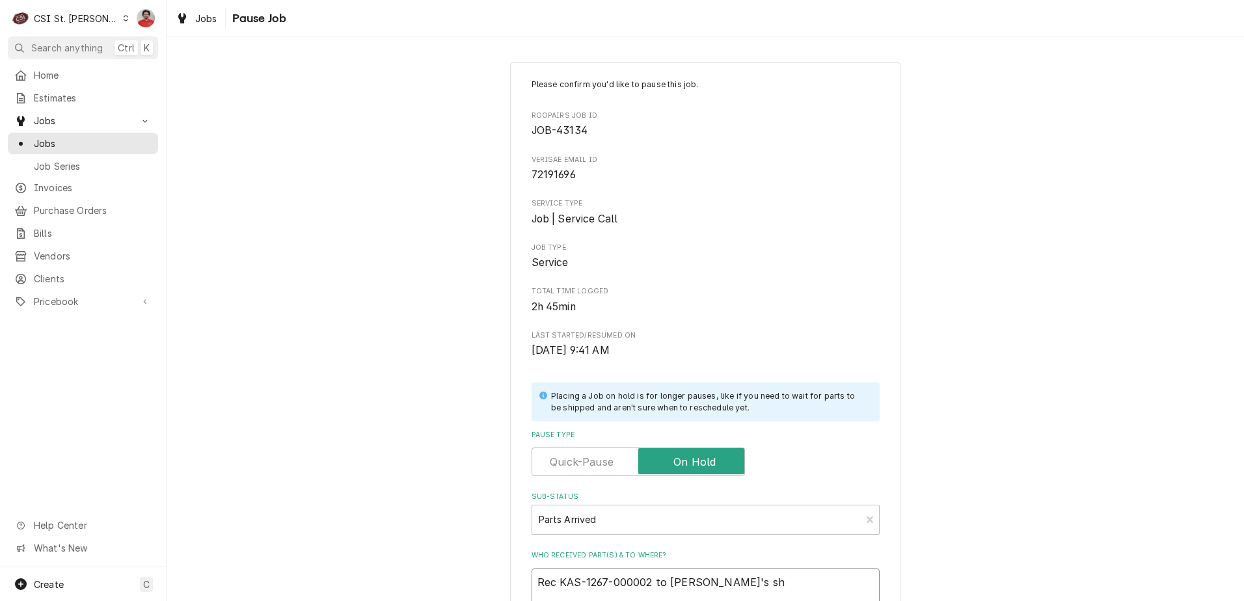
type textarea "Rec KAS-1267-000002 to Jeff's she"
type textarea "x"
type textarea "Rec KAS-1267-000002 to Jeff's shel"
type textarea "x"
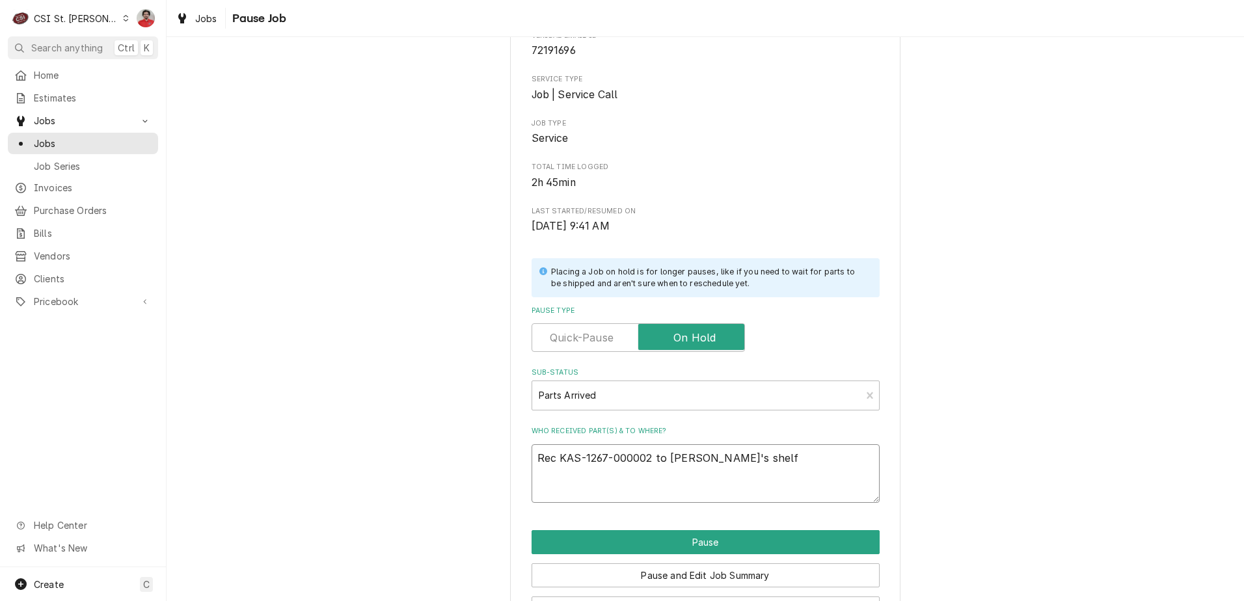
scroll to position [172, 0]
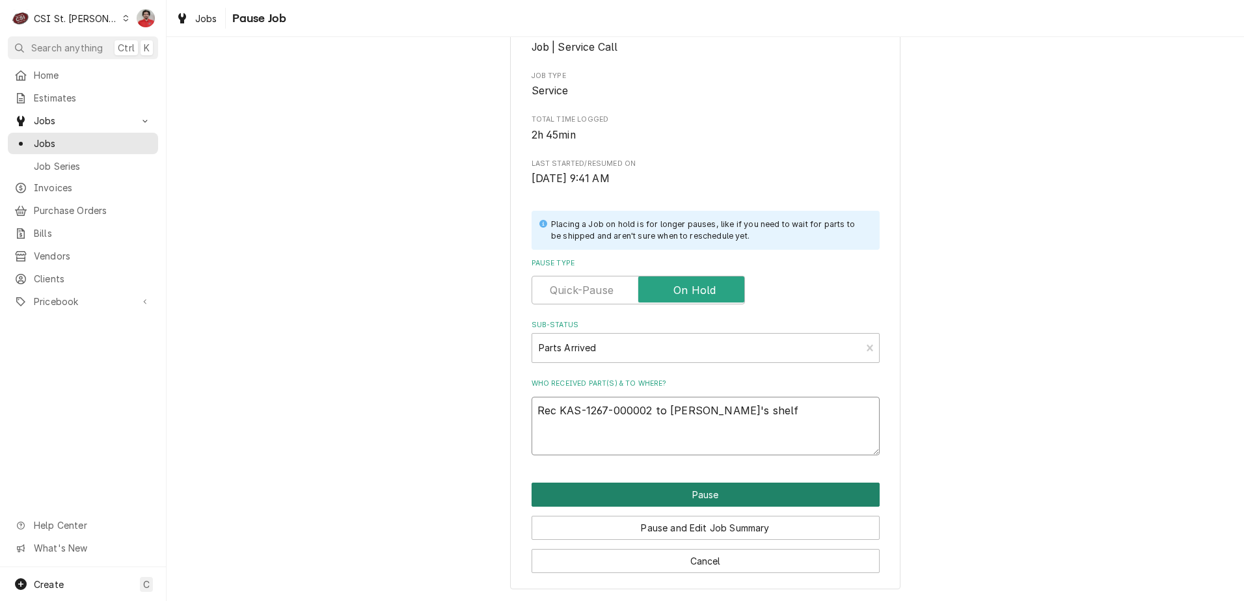
type textarea "Rec KAS-1267-000002 to Jeff's shelf"
click at [790, 497] on button "Pause" at bounding box center [706, 495] width 348 height 24
type textarea "x"
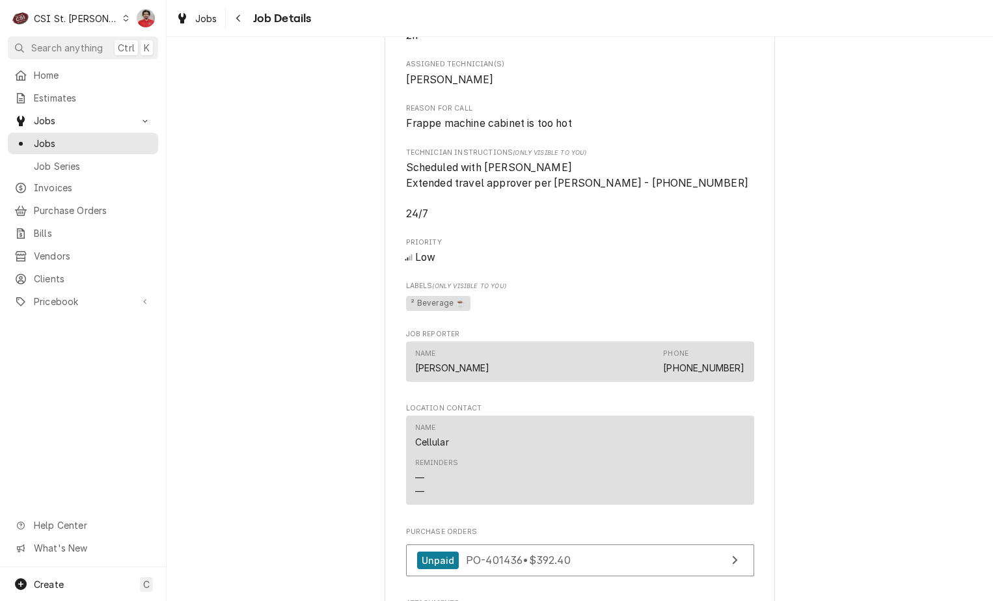
scroll to position [1627, 0]
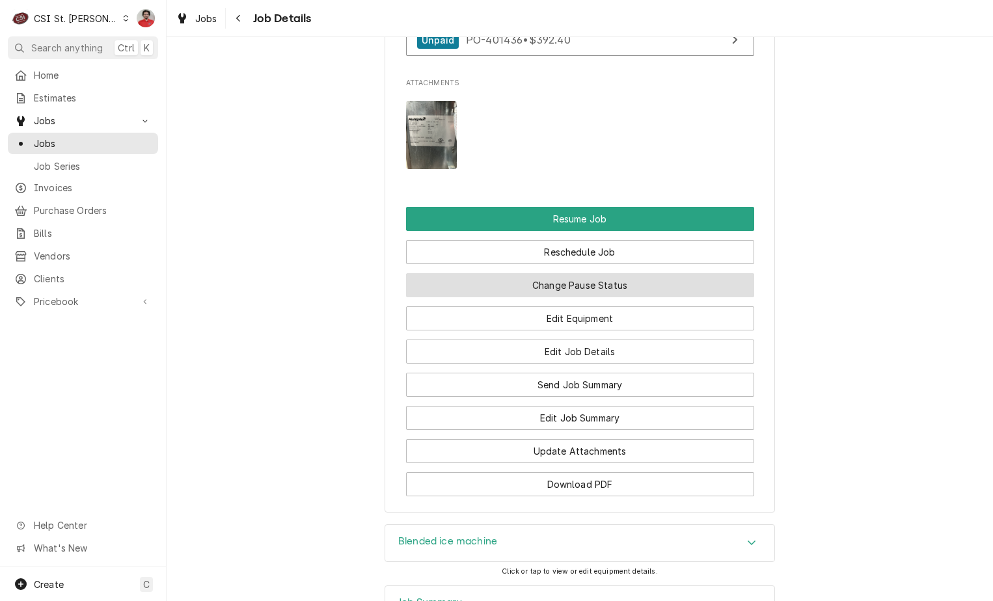
click at [677, 297] on button "Change Pause Status" at bounding box center [580, 285] width 348 height 24
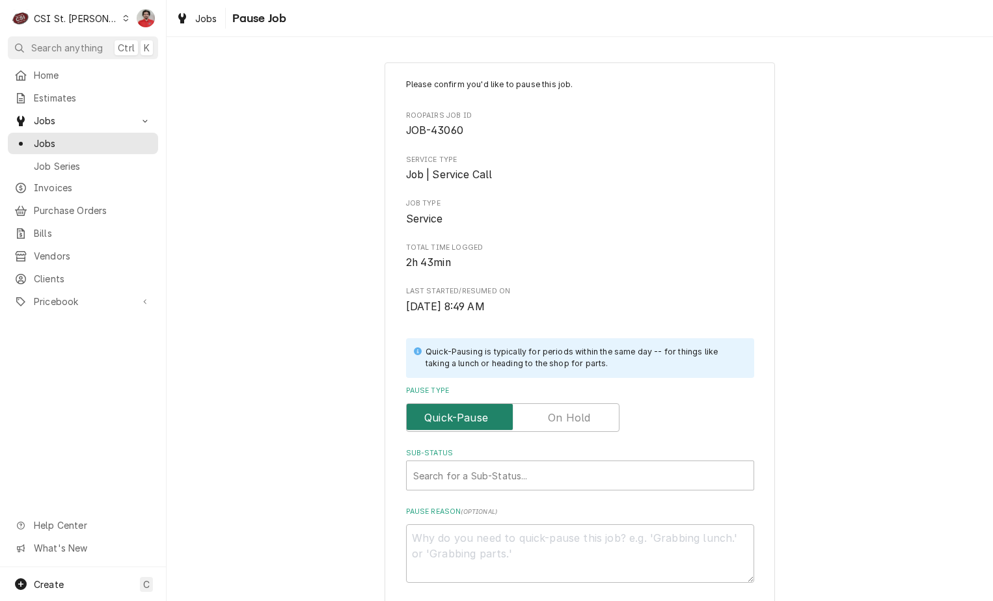
click at [594, 426] on input "Pause Type" at bounding box center [513, 417] width 202 height 29
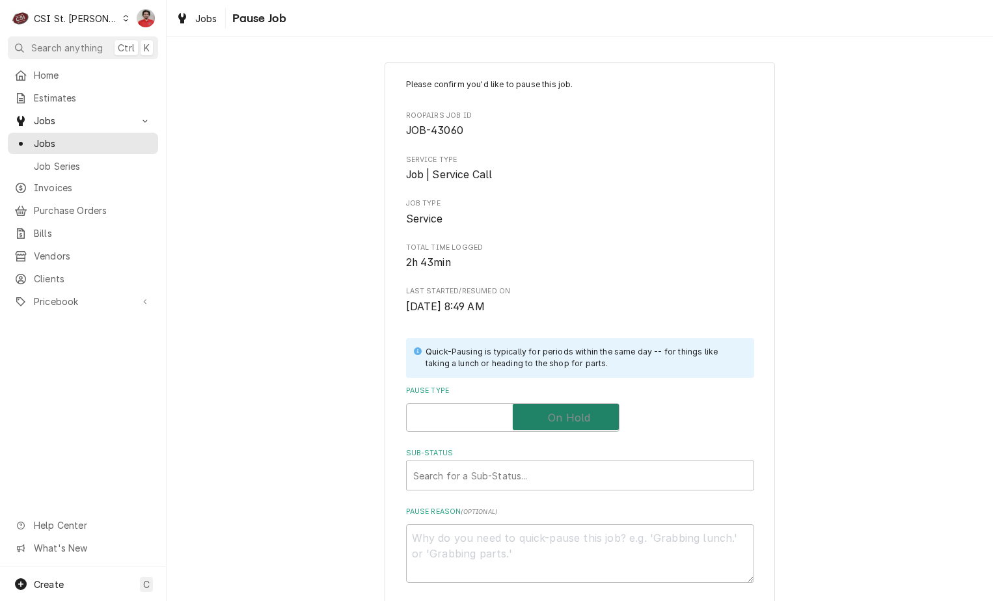
checkbox input "true"
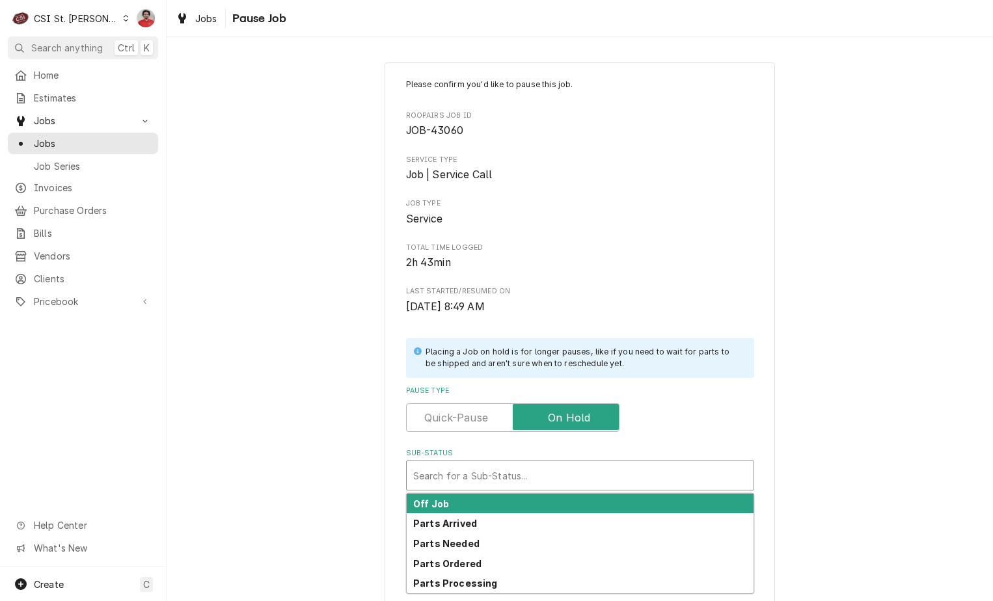
click at [579, 476] on div "Sub-Status" at bounding box center [580, 475] width 334 height 23
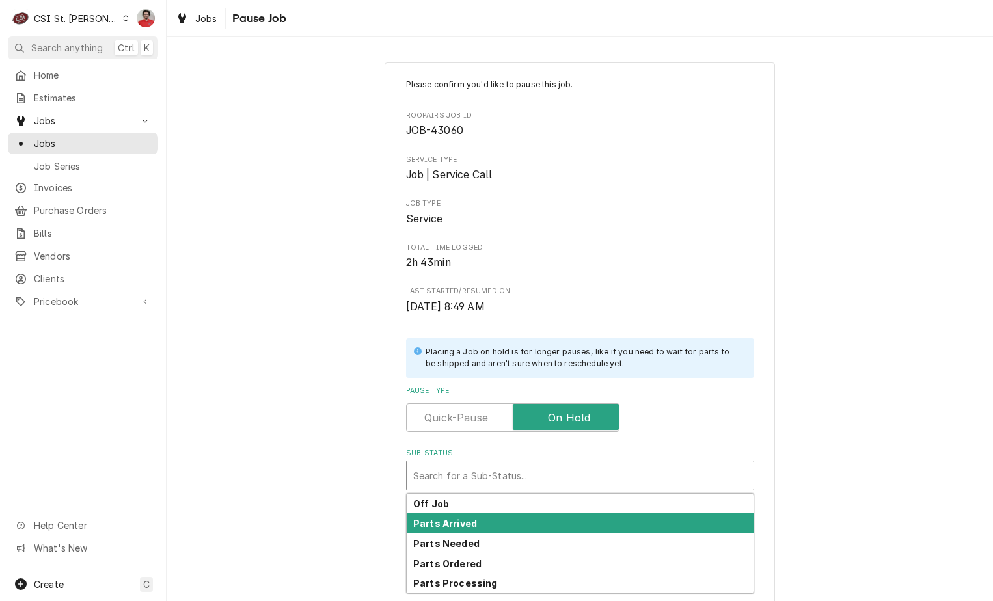
click at [562, 528] on div "Parts Arrived" at bounding box center [580, 523] width 347 height 20
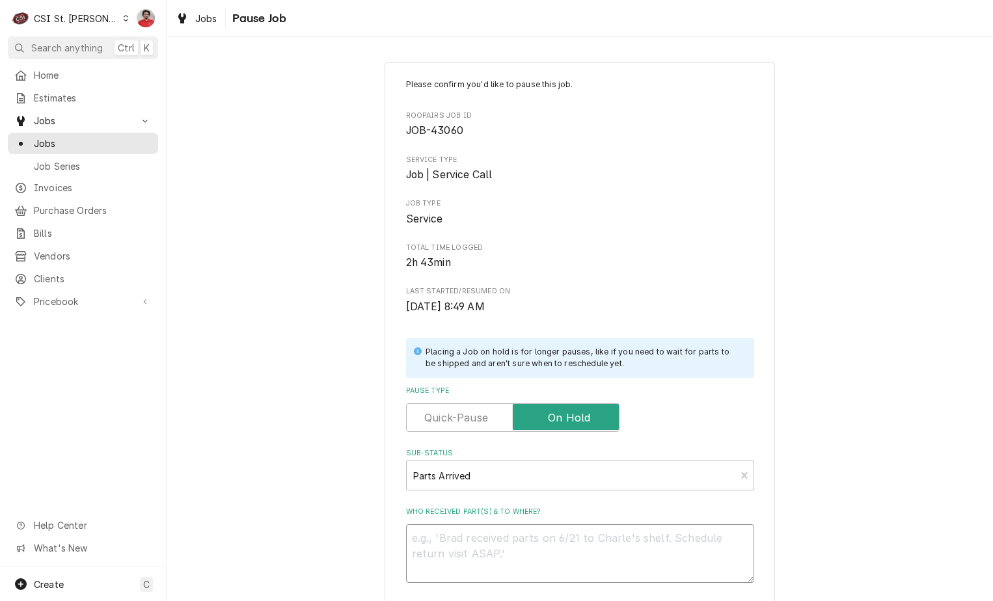
click at [553, 562] on textarea "Who received part(s) & to where?" at bounding box center [580, 554] width 348 height 59
type textarea "x"
type textarea "M"
type textarea "x"
type textarea "MU"
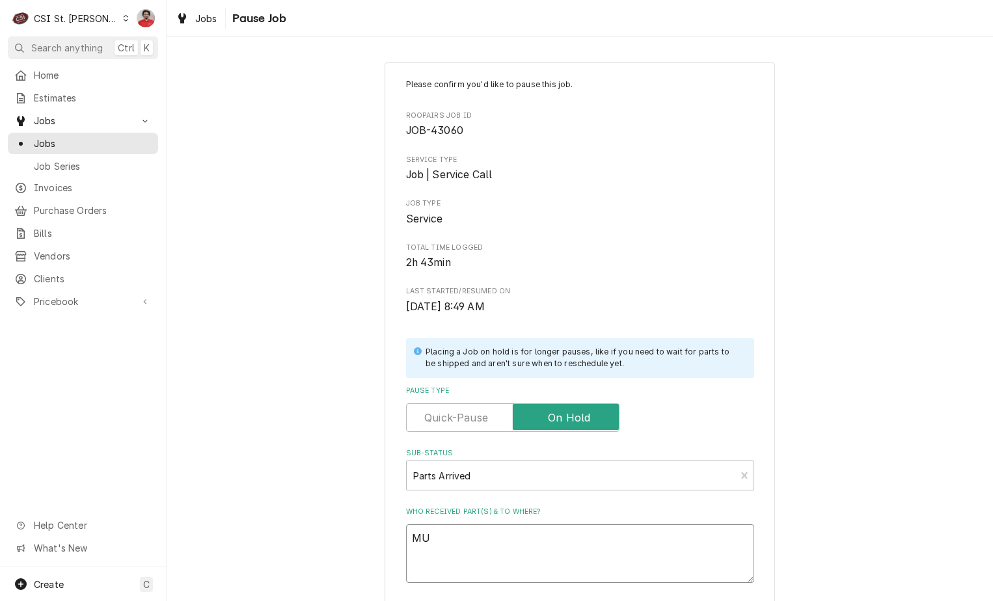
type textarea "x"
type textarea "MUL"
type textarea "x"
type textarea "MUL-"
type textarea "x"
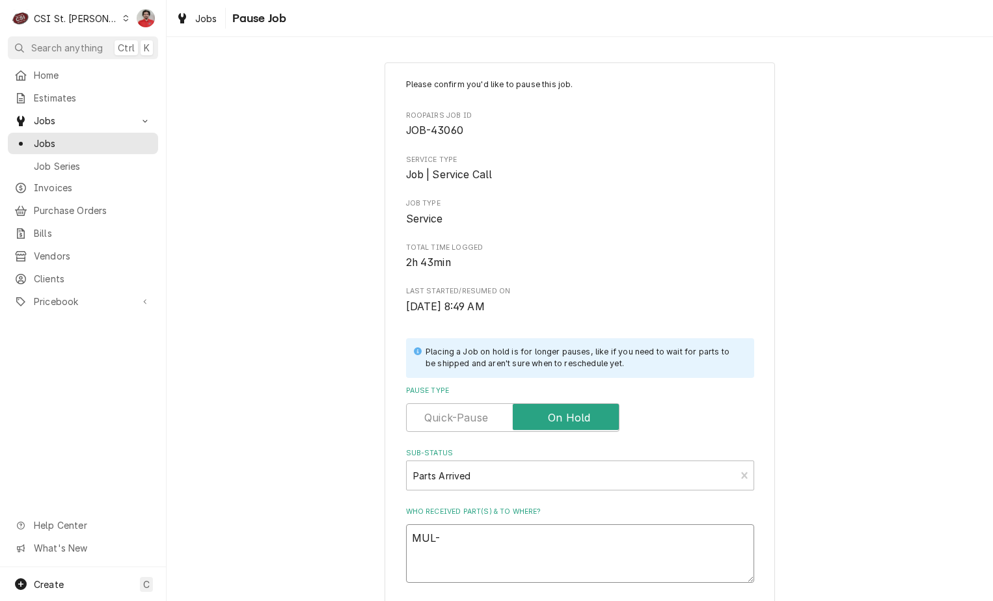
type textarea "MUL-W"
type textarea "x"
type textarea "MUL-WB"
type textarea "x"
type textarea "MUL-WBL"
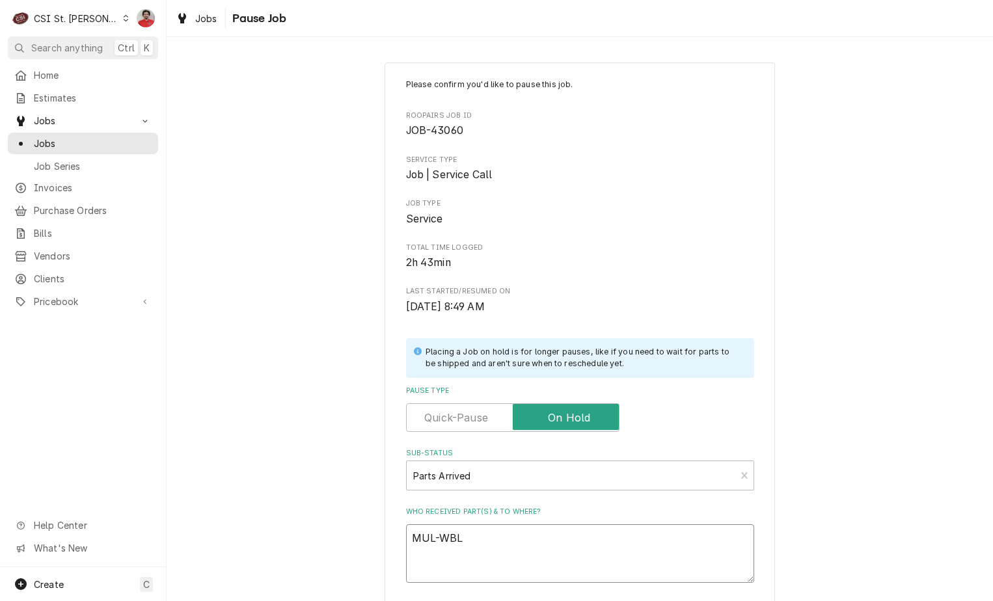
type textarea "x"
type textarea "MUL-WBL-"
type textarea "x"
type textarea "MUL-WBL-9"
type textarea "x"
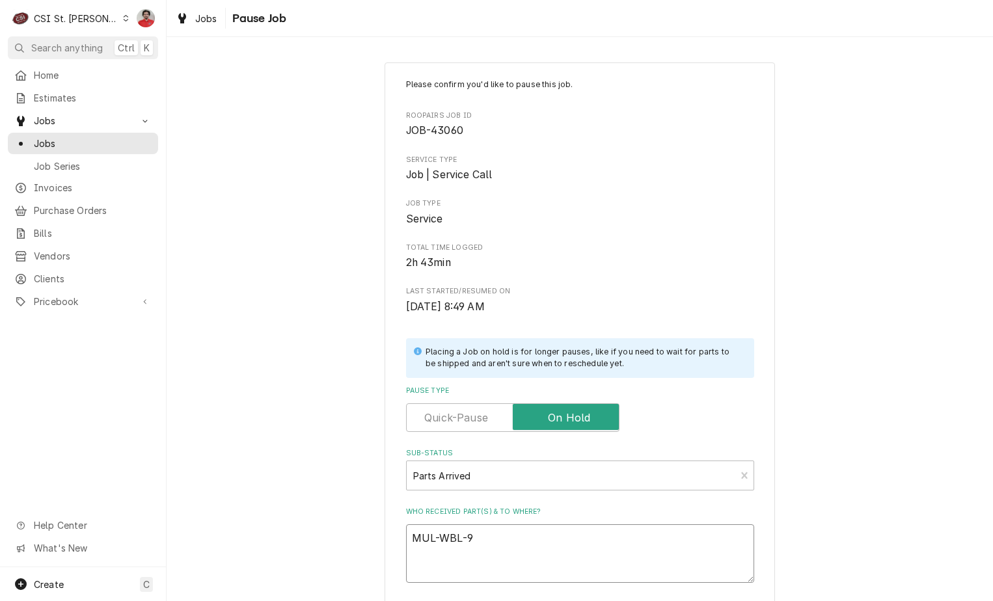
type textarea "MUL-WBL-93"
type textarea "x"
type textarea "MUL-WBL-93-"
type textarea "x"
type textarea "MUL-WBL-93-0"
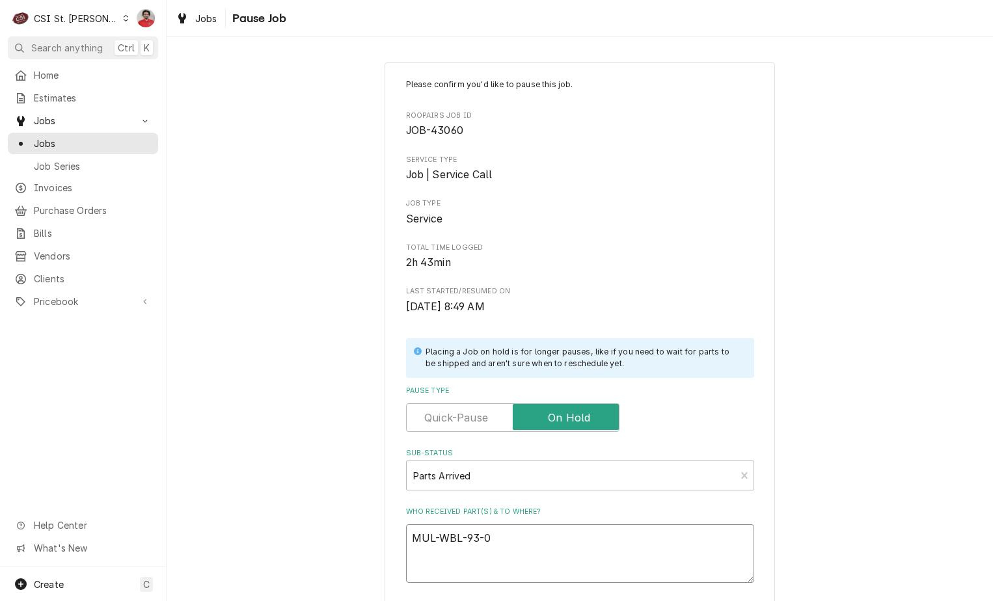
type textarea "x"
type textarea "MUL-WBL-93-08"
type textarea "x"
type textarea "MUL-WBL-93-088"
type textarea "x"
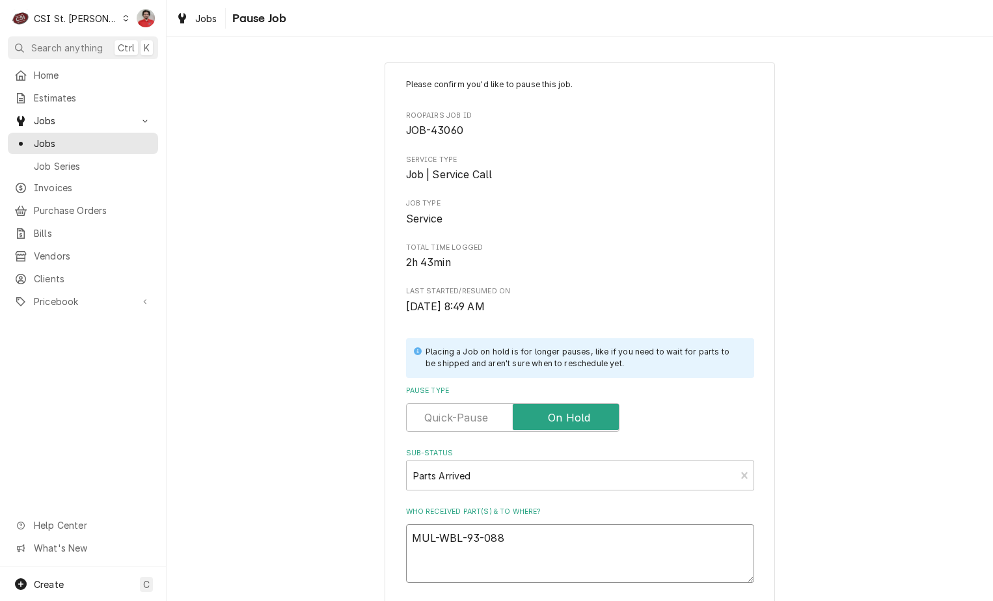
type textarea "MUL-WBL-93-088"
type textarea "x"
type textarea "MUL-WBL-93-088 r"
type textarea "x"
type textarea "MUL-WBL-93-088 re"
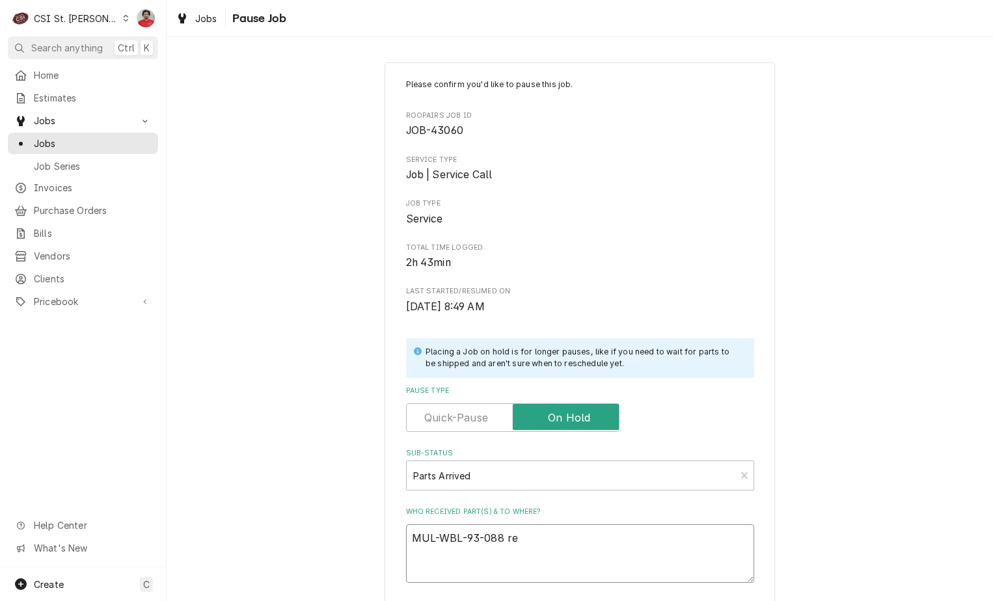
type textarea "x"
type textarea "MUL-WBL-93-088 rec"
type textarea "x"
type textarea "MUL-WBL-93-088 rec"
type textarea "x"
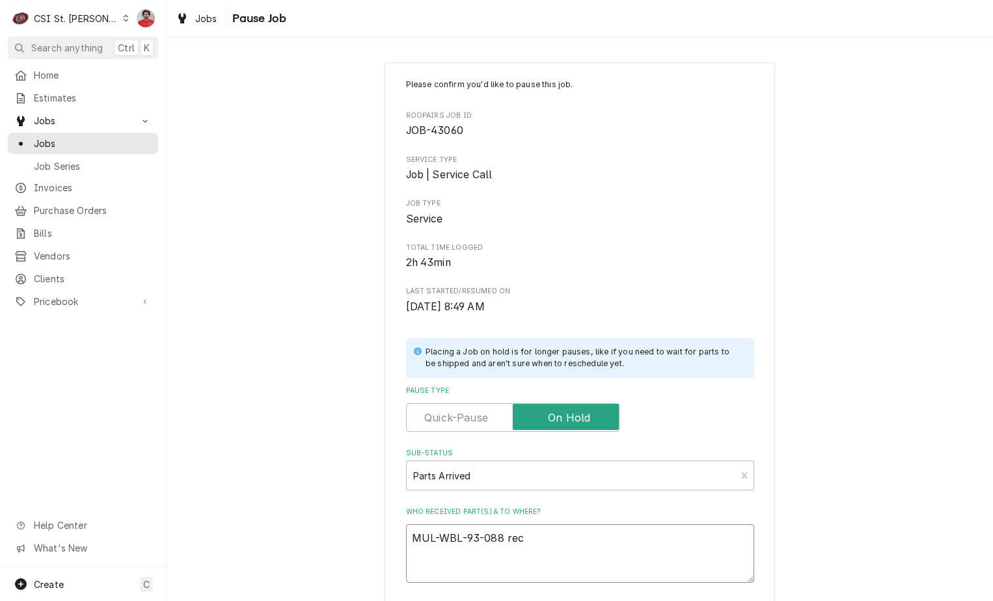
type textarea "MUL-WBL-93-088 rec t"
type textarea "x"
type textarea "MUL-WBL-93-088 rec to"
type textarea "x"
type textarea "MUL-WBL-93-088 rec to"
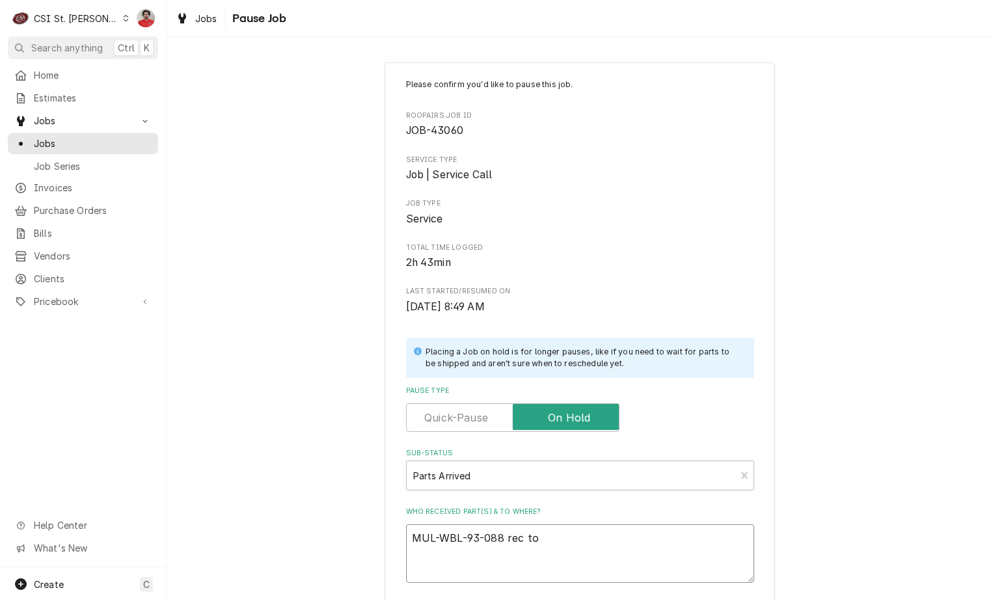
type textarea "x"
type textarea "MUL-WBL-93-088 rec to E"
type textarea "x"
type textarea "MUL-WBL-93-088 rec to Er"
type textarea "x"
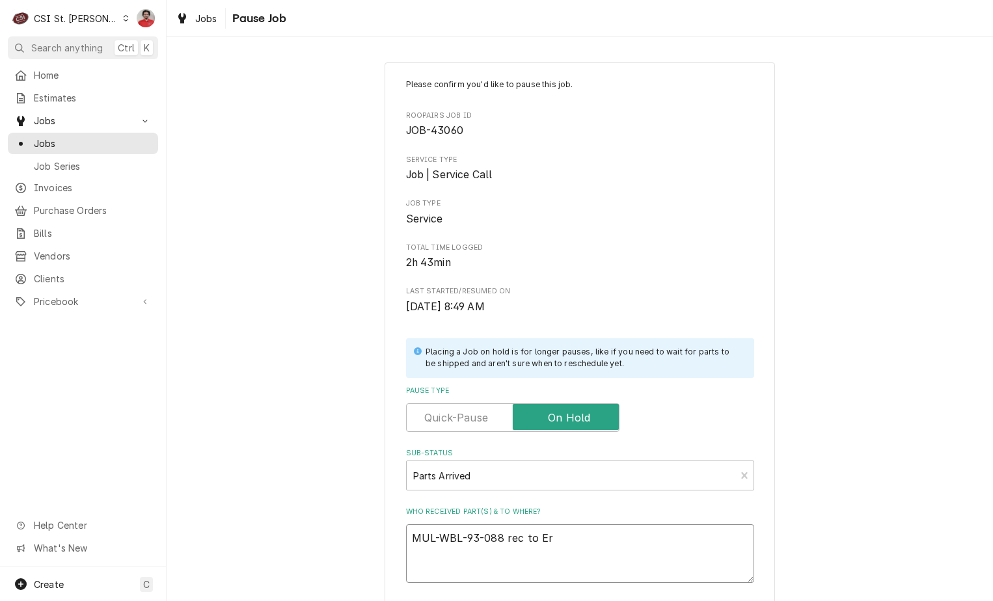
type textarea "MUL-WBL-93-088 rec to Eri"
type textarea "x"
type textarea "MUL-WBL-93-088 rec to Eric"
type textarea "x"
type textarea "MUL-WBL-93-088 rec to Eric"
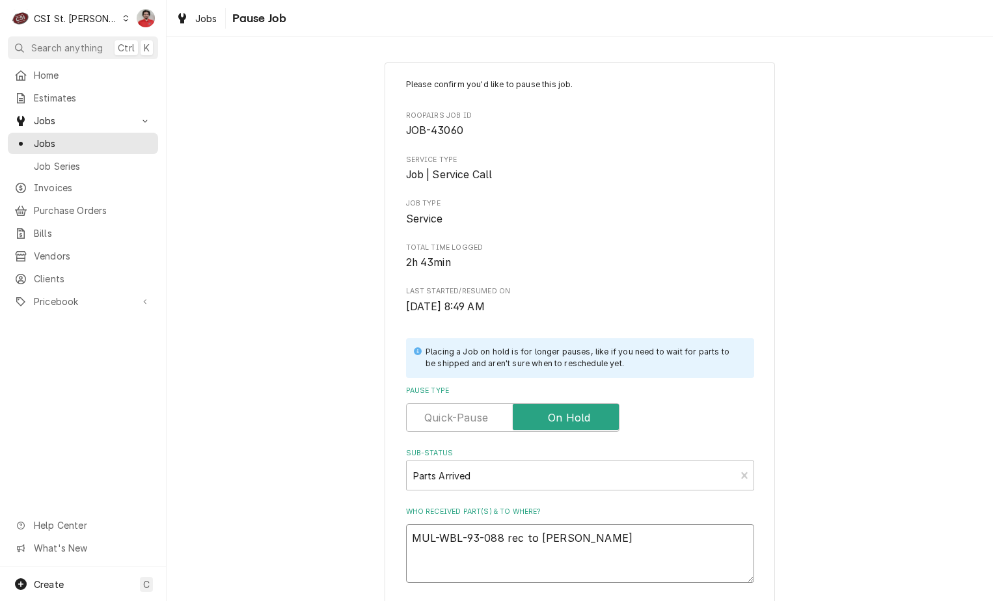
type textarea "x"
type textarea "MUL-WBL-93-088 rec to Eric G"
type textarea "x"
type textarea "MUL-WBL-93-088 rec to Eric G'"
type textarea "x"
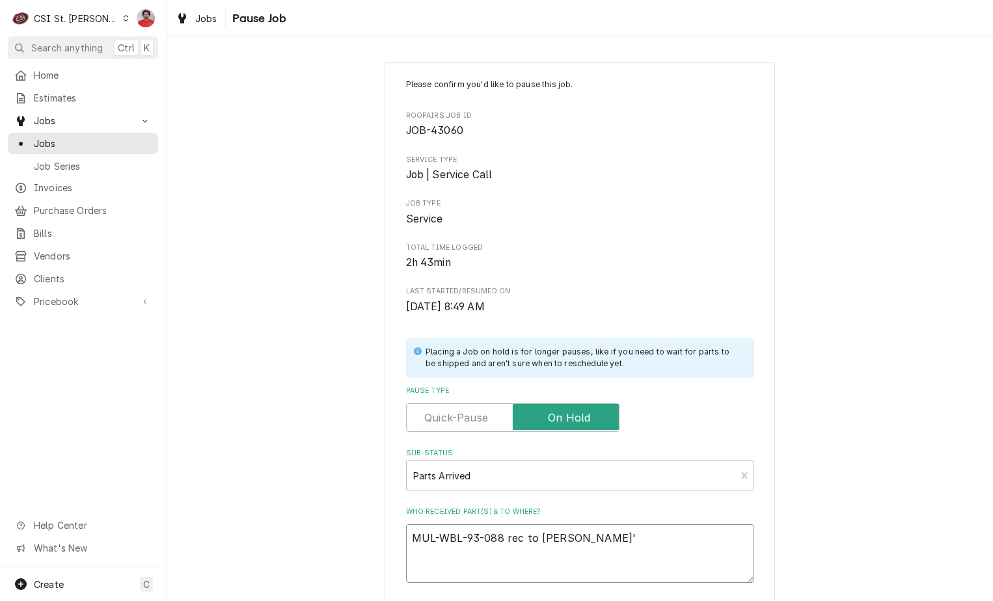
type textarea "MUL-WBL-93-088 rec to Eric G's"
type textarea "x"
type textarea "MUL-WBL-93-088 rec to Eric G's"
type textarea "x"
type textarea "MUL-WBL-93-088 rec to Eric G's s"
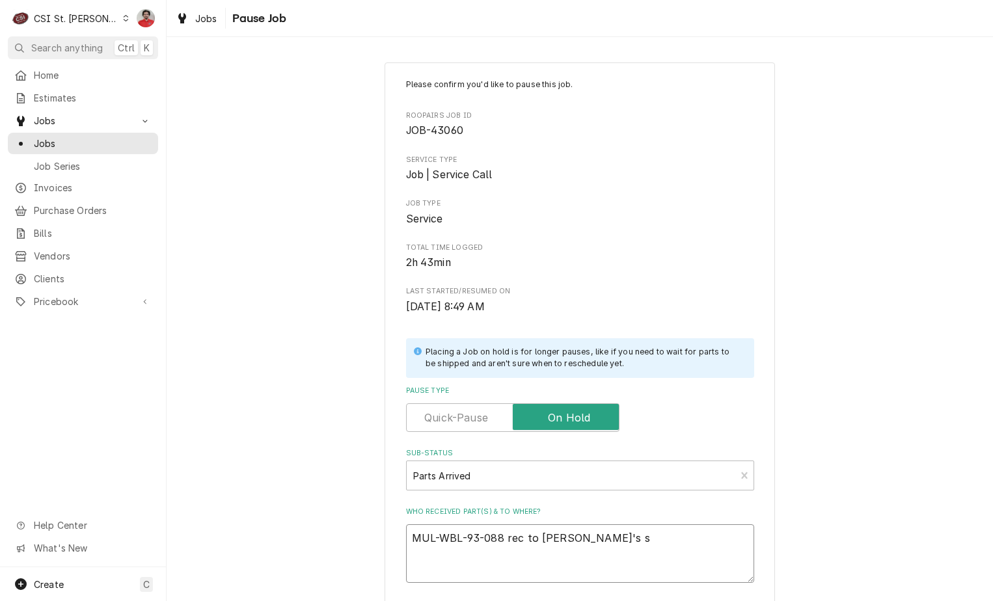
type textarea "x"
type textarea "MUL-WBL-93-088 rec to Eric G's sh"
type textarea "x"
type textarea "MUL-WBL-93-088 rec to Eric G's she"
type textarea "x"
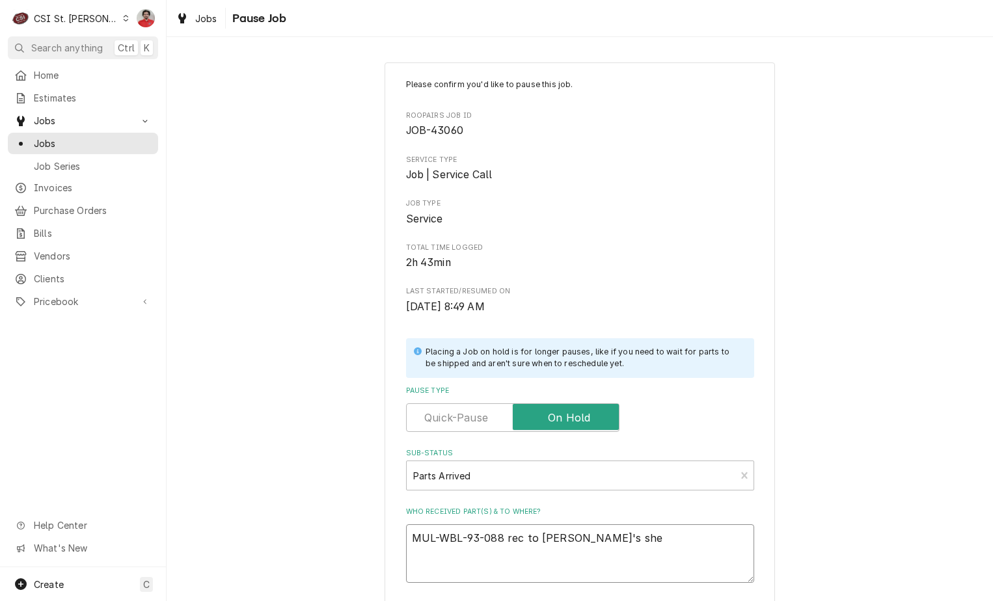
type textarea "MUL-WBL-93-088 rec to Eric G's shel"
type textarea "x"
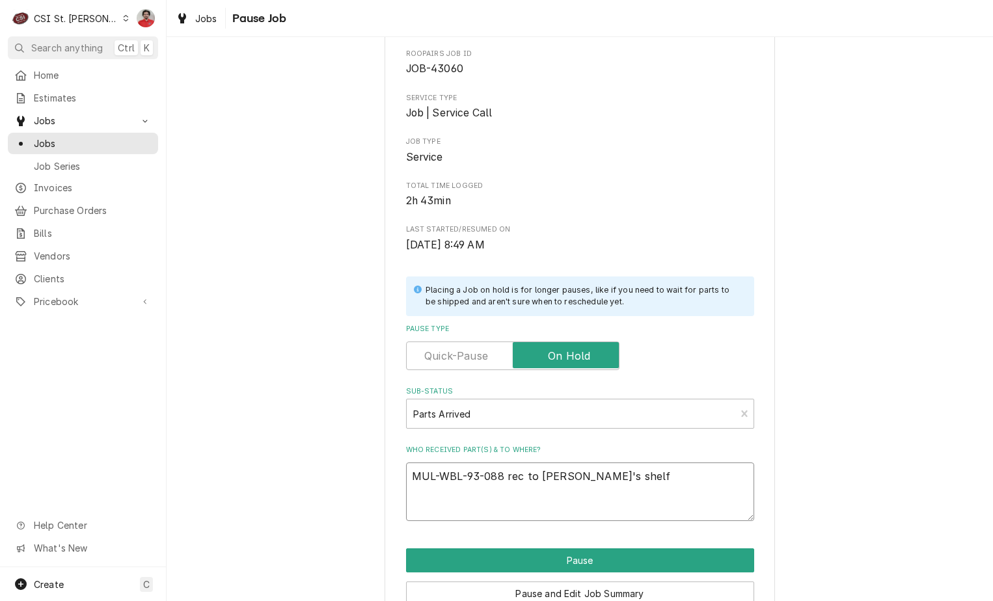
scroll to position [128, 0]
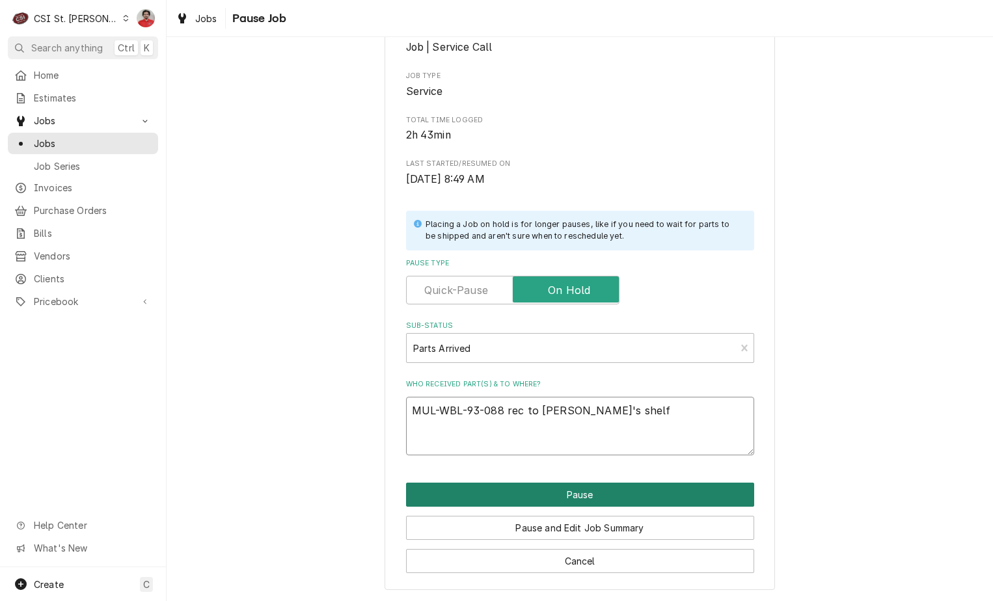
type textarea "MUL-WBL-93-088 rec to Eric G's shelf"
click at [595, 498] on button "Pause" at bounding box center [580, 495] width 348 height 24
type textarea "x"
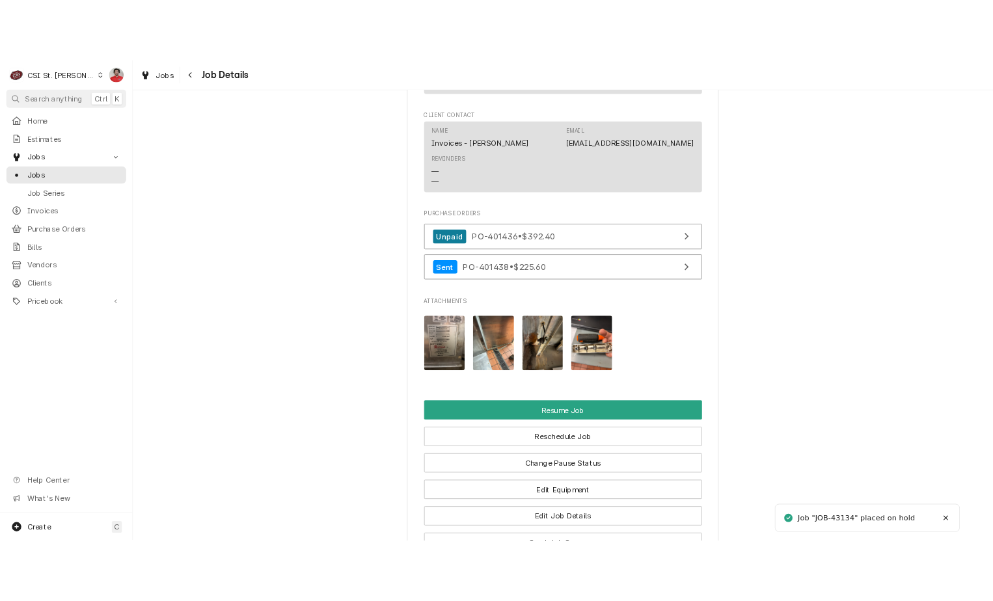
scroll to position [2011, 0]
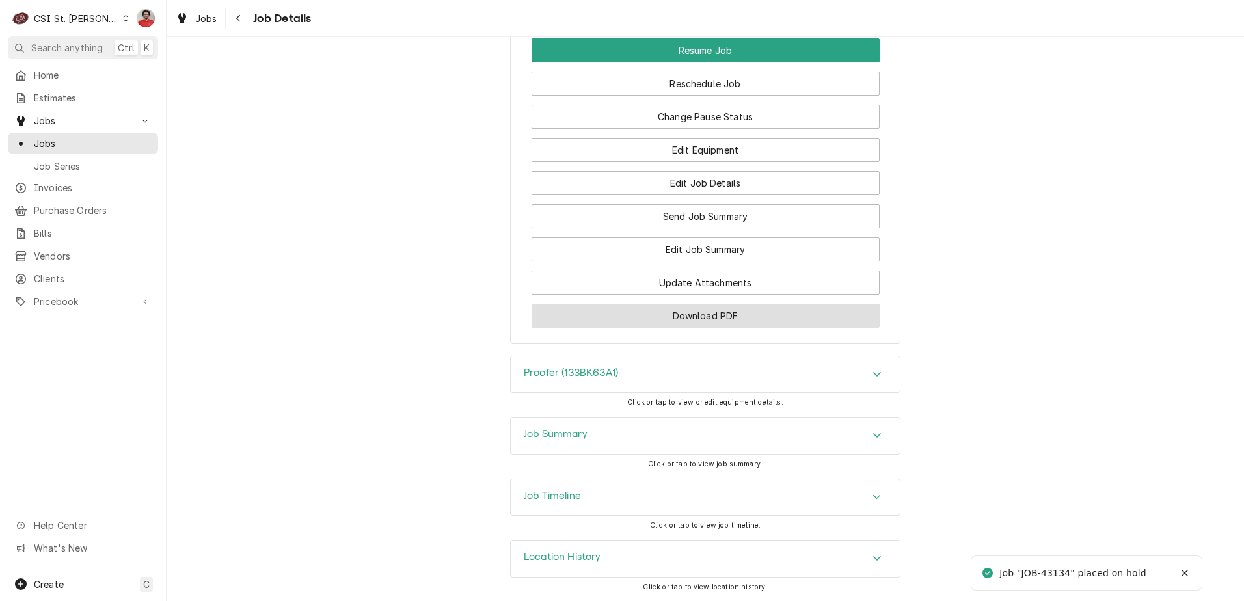
click at [687, 312] on button "Download PDF" at bounding box center [706, 316] width 348 height 24
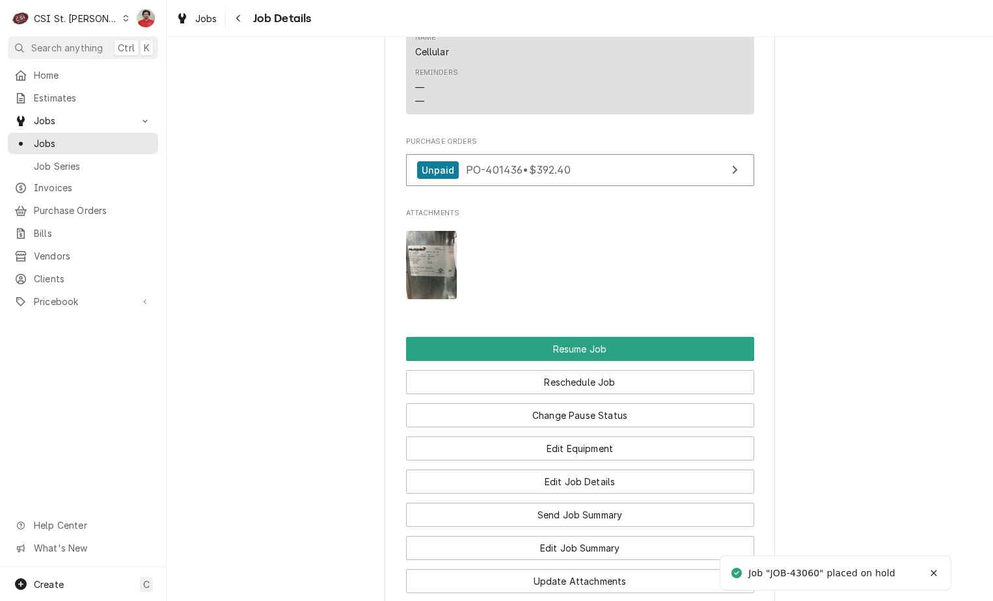
scroll to position [1814, 0]
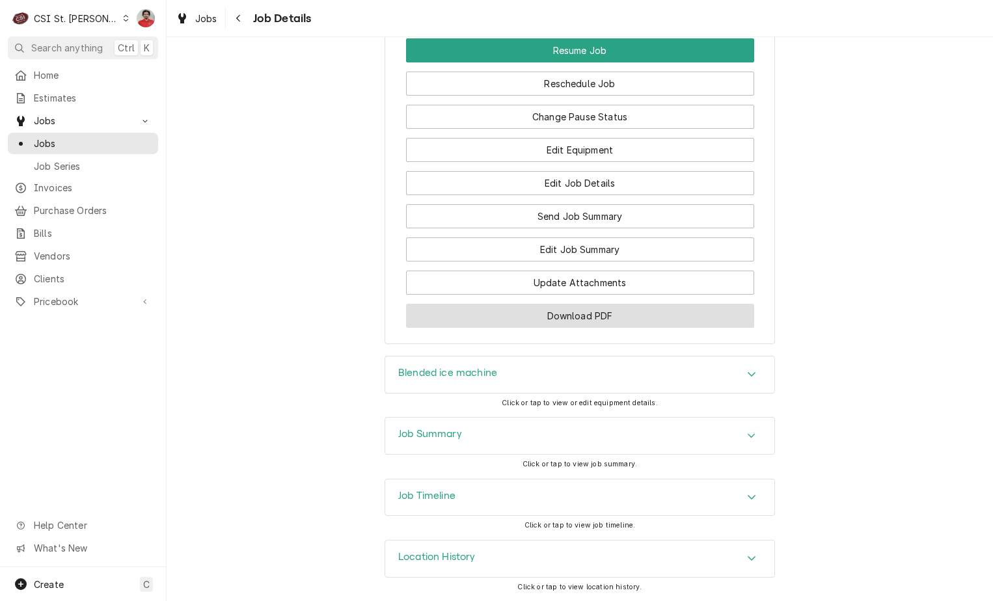
click at [472, 324] on button "Download PDF" at bounding box center [580, 316] width 348 height 24
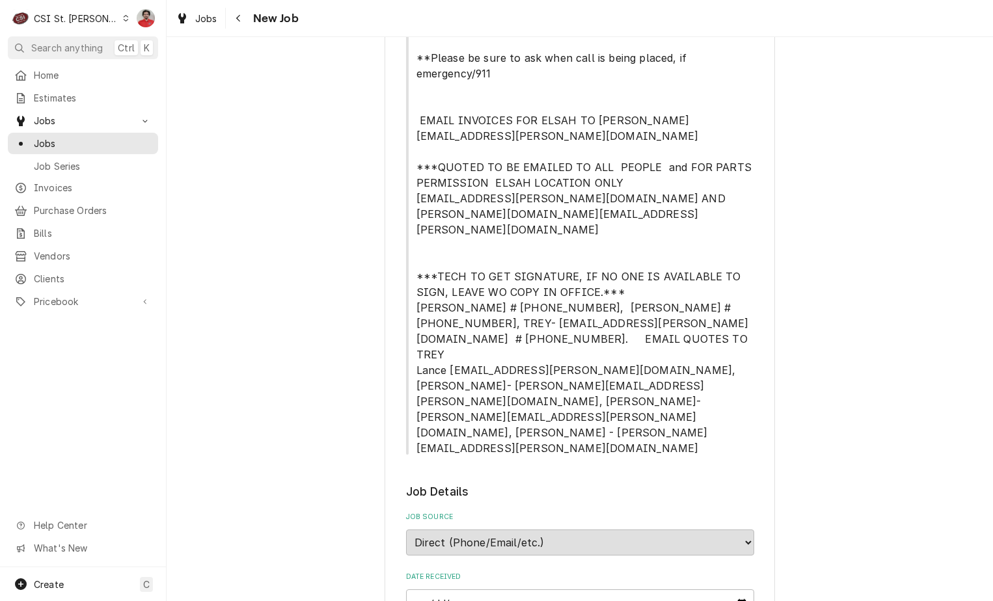
scroll to position [911, 0]
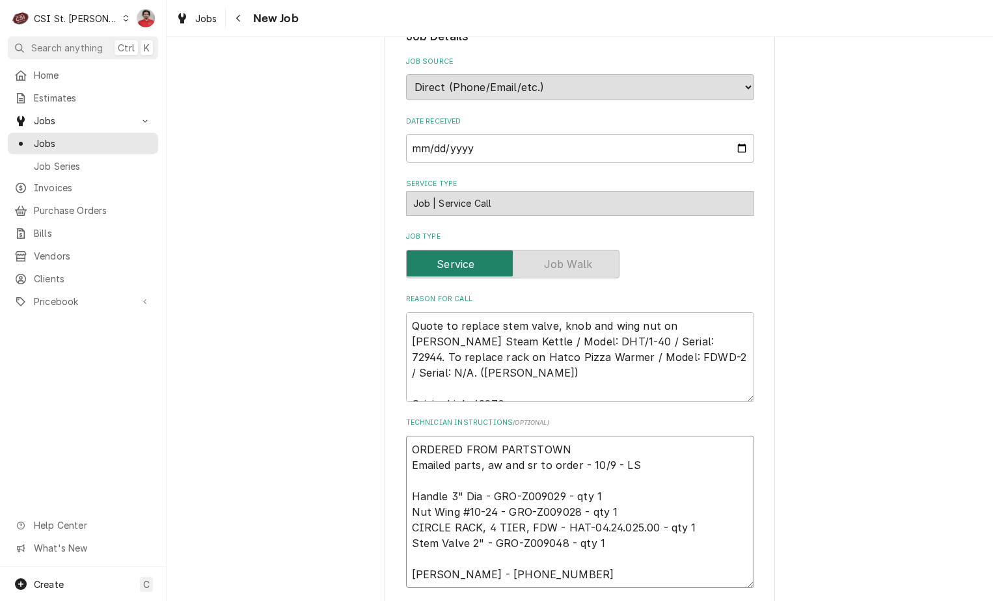
drag, startPoint x: 547, startPoint y: 383, endPoint x: 491, endPoint y: 380, distance: 55.4
click at [491, 436] on textarea "ORDERED FROM PARTSTOWN Emailed parts, aw and sr to order - 10/9 - LS Handle 3" …" at bounding box center [580, 512] width 348 height 152
drag, startPoint x: 489, startPoint y: 389, endPoint x: 560, endPoint y: 385, distance: 70.4
click at [560, 436] on textarea "ORDERED FROM PARTSTOWN Emailed parts, aw and sr to order - 10/9 - LS Handle 3" …" at bounding box center [580, 512] width 348 height 152
click at [410, 312] on textarea "Quote to replace stem valve, knob and wing nut on Groen Steam Kettle / Model: D…" at bounding box center [580, 357] width 348 height 90
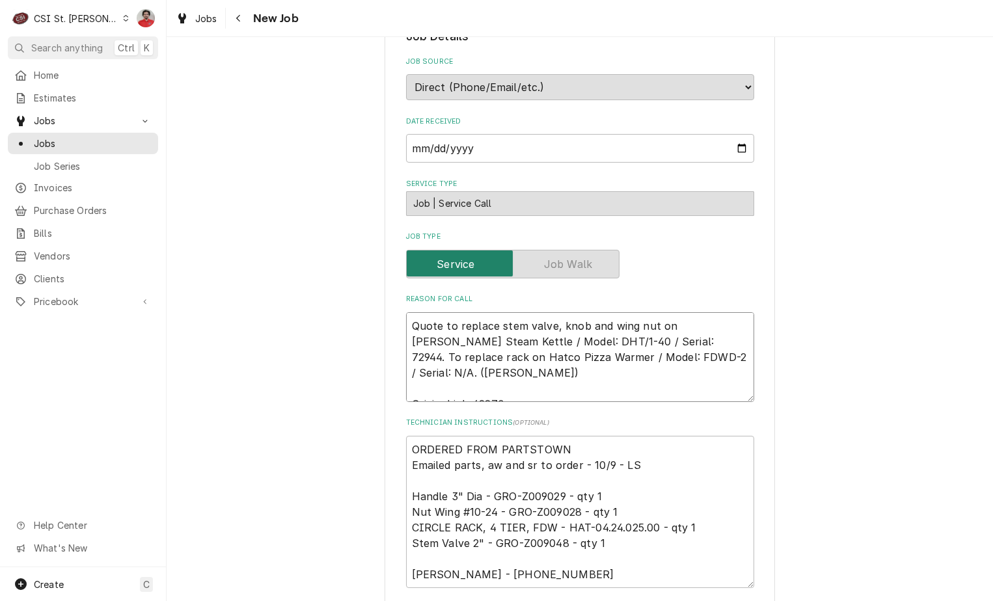
type textarea "x"
type textarea "Quote to replace stem valve, knob and wing nut on Groen Steam Kettle / Model: D…"
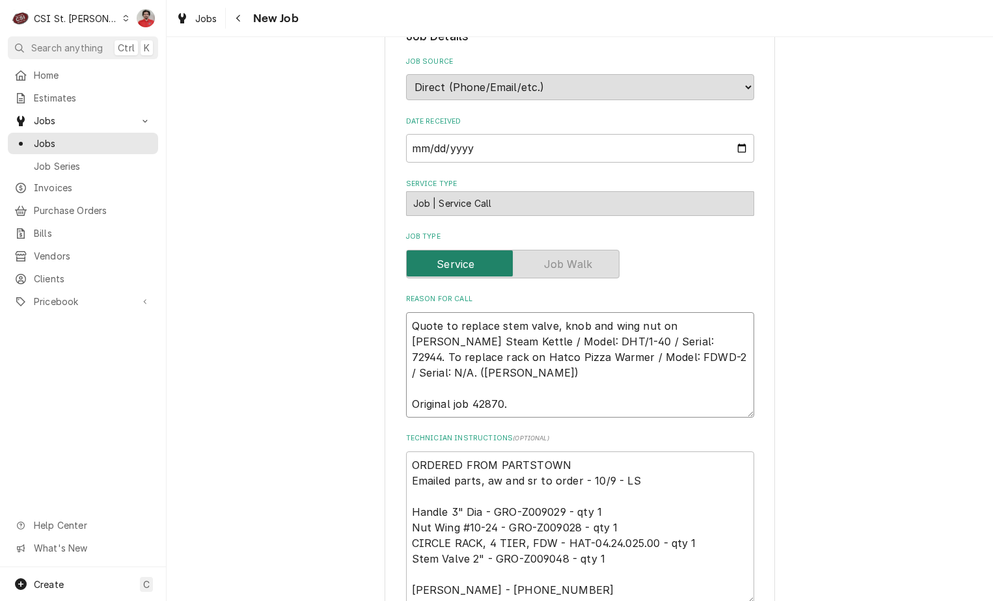
type textarea "x"
type textarea "Quote to replace stem valve, knob and wing nut on Groen Steam Kettle / Model: D…"
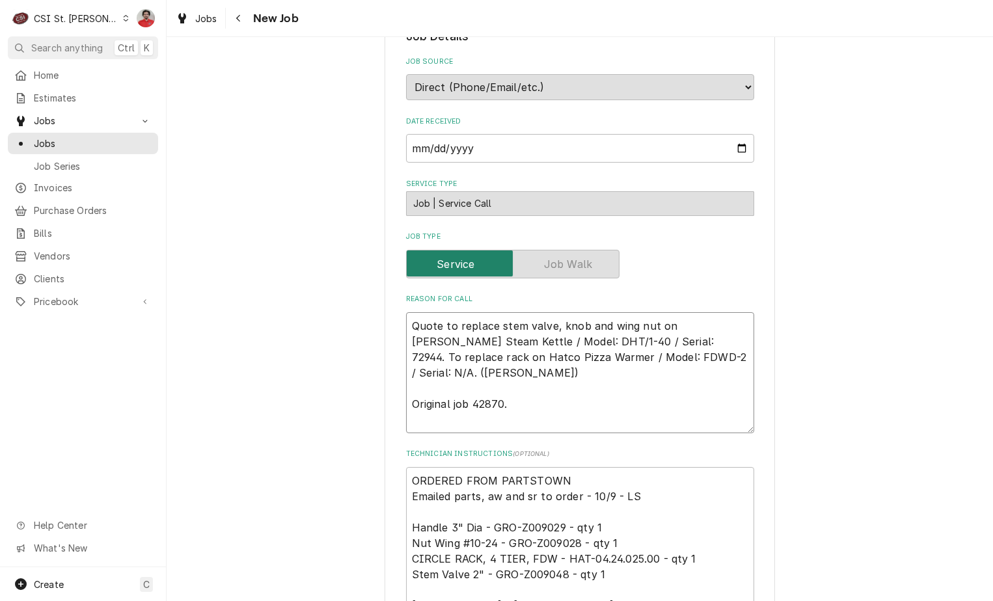
paste textarea "GRO-Z009029"
type textarea "x"
type textarea "GRO-Z009029 Quote to replace stem valve, knob and wing nut on Groen Steam Kettl…"
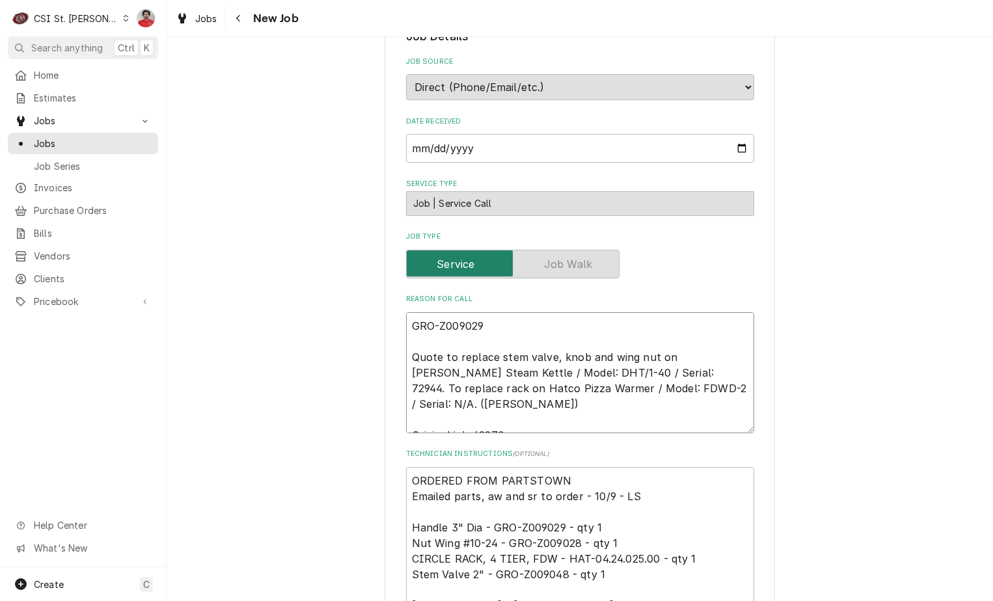
type textarea "x"
type textarea "GRO-Z009029, Quote to replace stem valve, knob and wing nut on Groen Steam Kett…"
type textarea "x"
type textarea "GRO-Z009029, Quote to replace stem valve, knob and wing nut on Groen Steam Kett…"
type textarea "x"
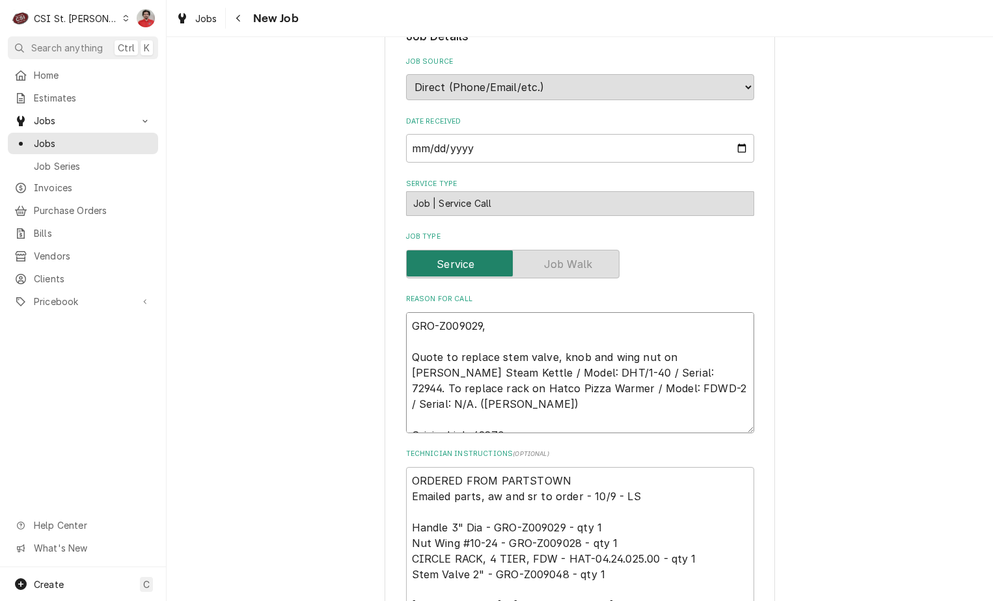
type textarea "GRO-Z009029, Quote to replace stem valve, knob and wing nut on Groen Steam Kett…"
drag, startPoint x: 504, startPoint y: 432, endPoint x: 576, endPoint y: 430, distance: 72.3
click at [576, 467] on textarea "ORDERED FROM PARTSTOWN Emailed parts, aw and sr to order - 10/9 - LS Handle 3" …" at bounding box center [580, 543] width 348 height 152
click at [502, 312] on textarea "GRO-Z009029, Quote to replace stem valve, knob and wing nut on Groen Steam Kett…" at bounding box center [580, 372] width 348 height 121
paste textarea "GRO-Z009028"
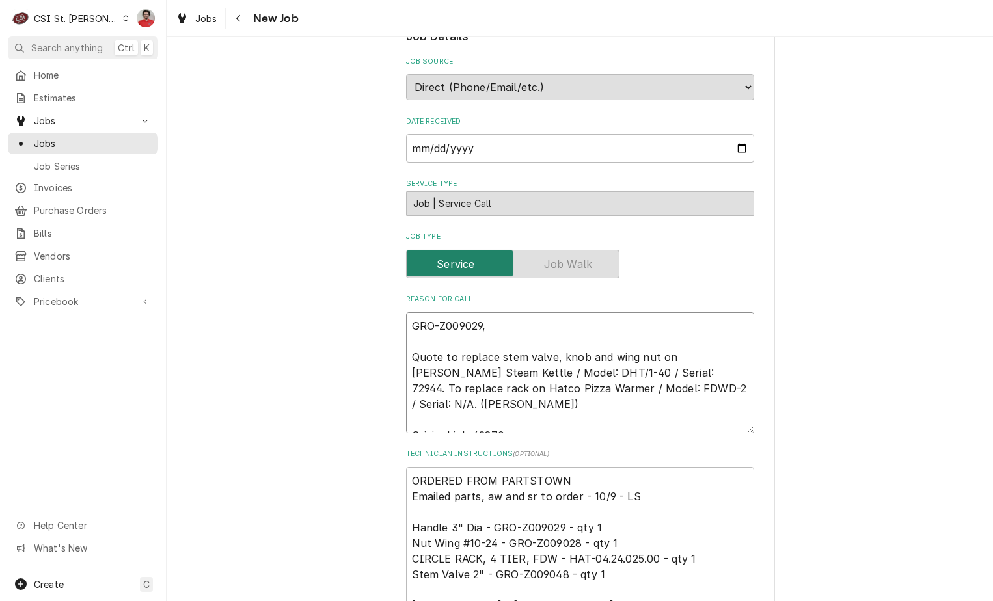
type textarea "x"
type textarea "GRO-Z009029, GRO-Z009028 Quote to replace stem valve, knob and wing nut on Groe…"
type textarea "x"
type textarea "GRO-Z009029, GRO-Z009028, Quote to replace stem valve, knob and wing nut on Gro…"
type textarea "x"
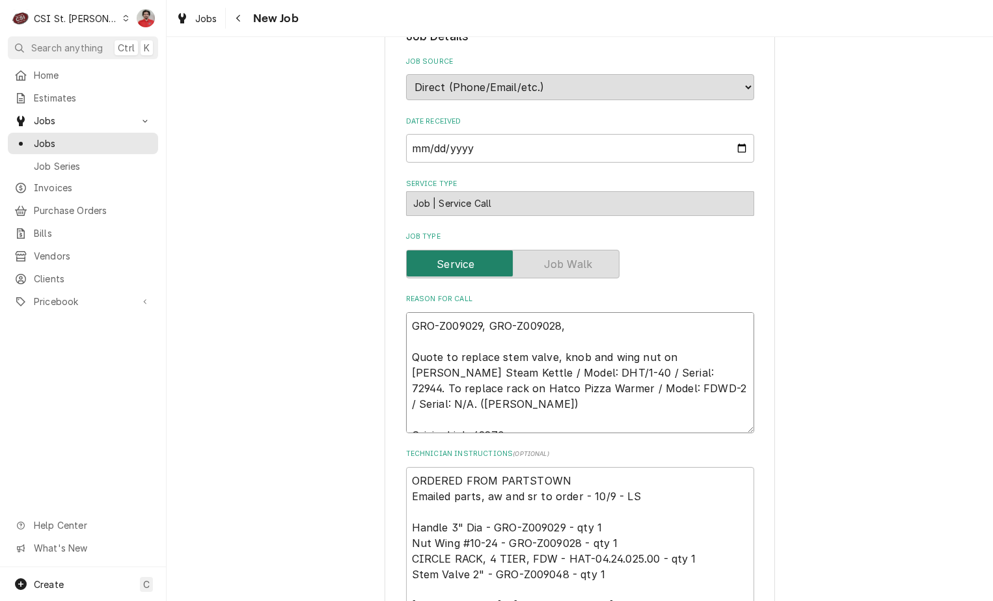
type textarea "GRO-Z009029, GRO-Z009028, Quote to replace stem valve, knob and wing nut on Gro…"
type textarea "x"
type textarea "GRO-Z009029, GRO-Z009028, Quote to replace stem valve, knob and wing nut on Gro…"
drag, startPoint x: 650, startPoint y: 454, endPoint x: 562, endPoint y: 447, distance: 88.7
click at [562, 467] on textarea "ORDERED FROM PARTSTOWN Emailed parts, aw and sr to order - 10/9 - LS Handle 3" …" at bounding box center [580, 543] width 348 height 152
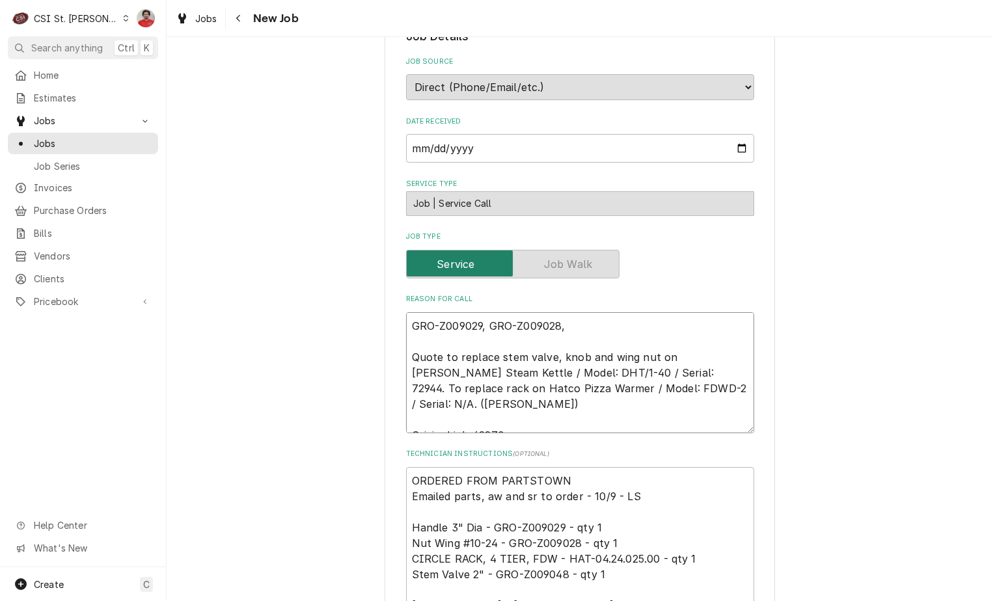
click at [575, 312] on textarea "GRO-Z009029, GRO-Z009028, Quote to replace stem valve, knob and wing nut on Gro…" at bounding box center [580, 372] width 348 height 121
paste textarea "HAT-04.24.025.00"
type textarea "x"
type textarea "GRO-Z009029, GRO-Z009028, HAT-04.24.025.00 Quote to replace stem valve, knob an…"
type textarea "x"
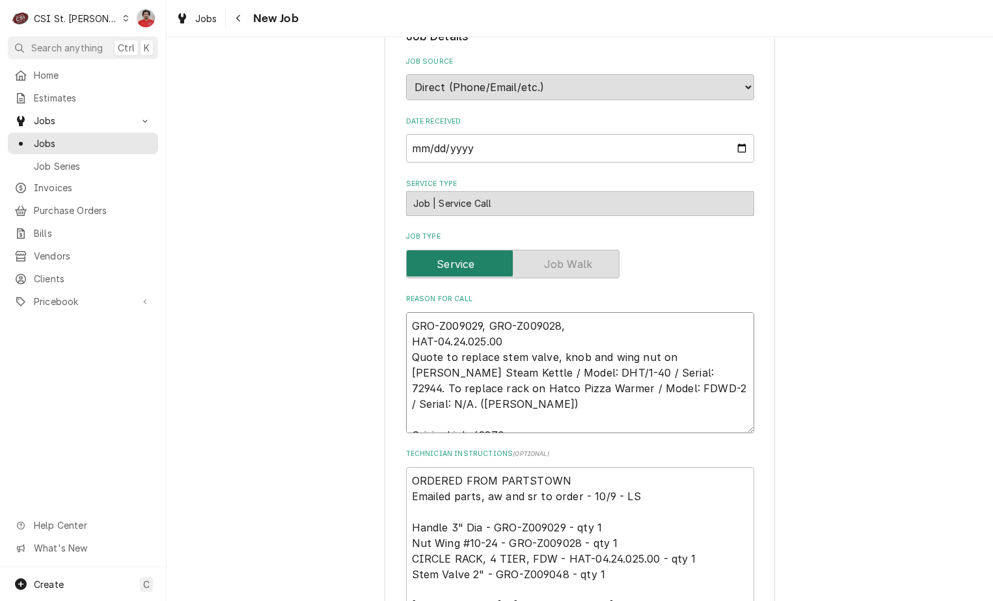
type textarea "GRO-Z009029, GRO-Z009028, HAT-04.24.025.00 Quote to replace stem valve, knob an…"
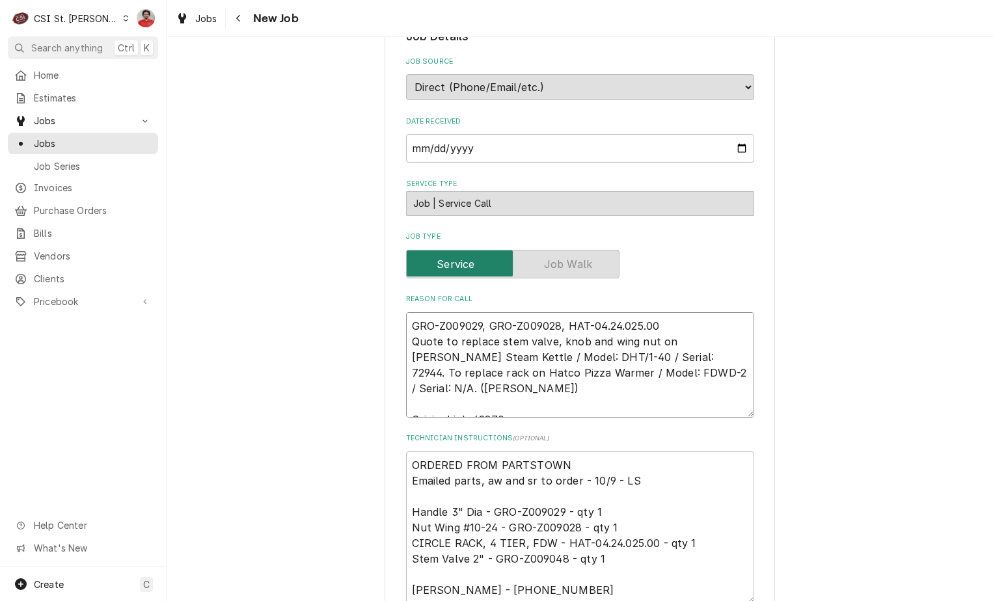
type textarea "x"
type textarea "GRO-Z009029, GRO-Z009028, HAT-04.24.025.00, Quote to replace stem valve, knob a…"
type textarea "x"
type textarea "GRO-Z009029, GRO-Z009028, HAT-04.24.025.00, Quote to replace stem valve, knob a…"
type textarea "x"
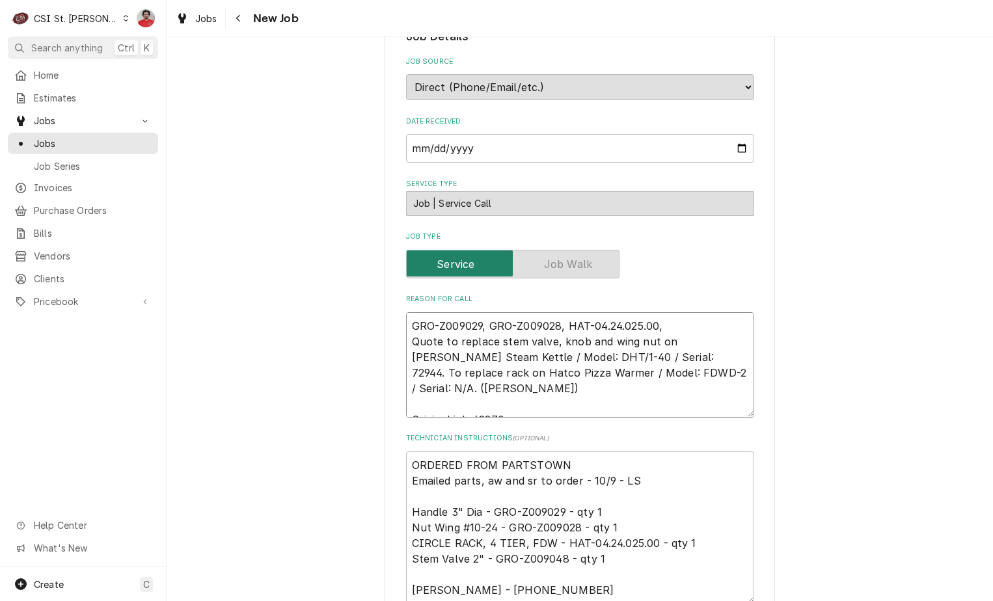
type textarea "GRO-Z009029, GRO-Z009028, HAT-04.24.025.00, a Quote to replace stem valve, knob…"
type textarea "x"
type textarea "GRO-Z009029, GRO-Z009028, HAT-04.24.025.00, an Quote to replace stem valve, kno…"
type textarea "x"
type textarea "GRO-Z009029, GRO-Z009028, HAT-04.24.025.00, and Quote to replace stem valve, kn…"
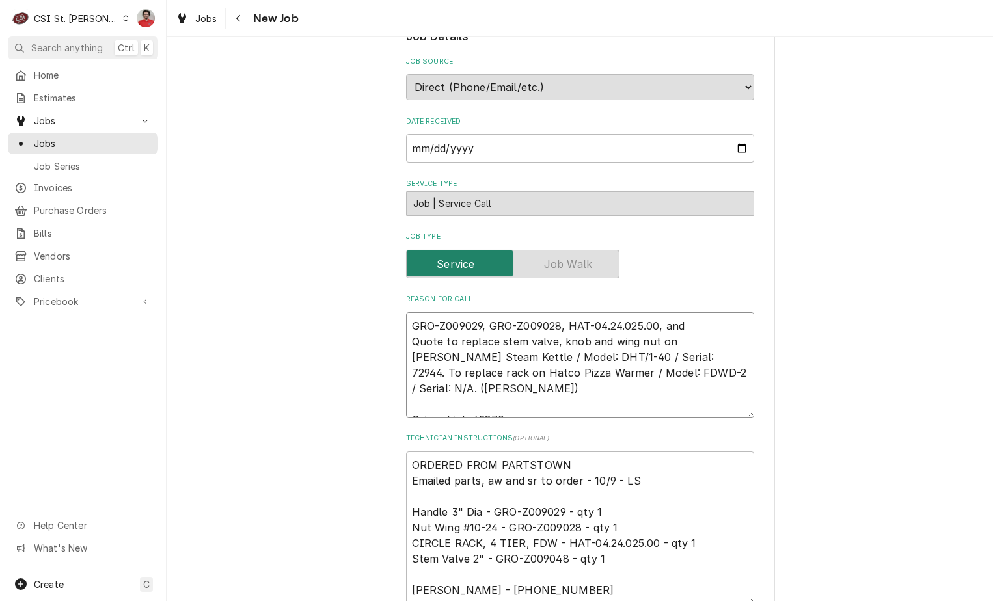
type textarea "x"
type textarea "GRO-Z009029, GRO-Z009028, HAT-04.24.025.00, and Quote to replace stem valve, kn…"
type textarea "x"
type textarea "GRO-Z009029, GRO-Z009028, HAT-04.24.025.00, and Quote to replace stem valve, kn…"
drag, startPoint x: 561, startPoint y: 446, endPoint x: 489, endPoint y: 448, distance: 71.6
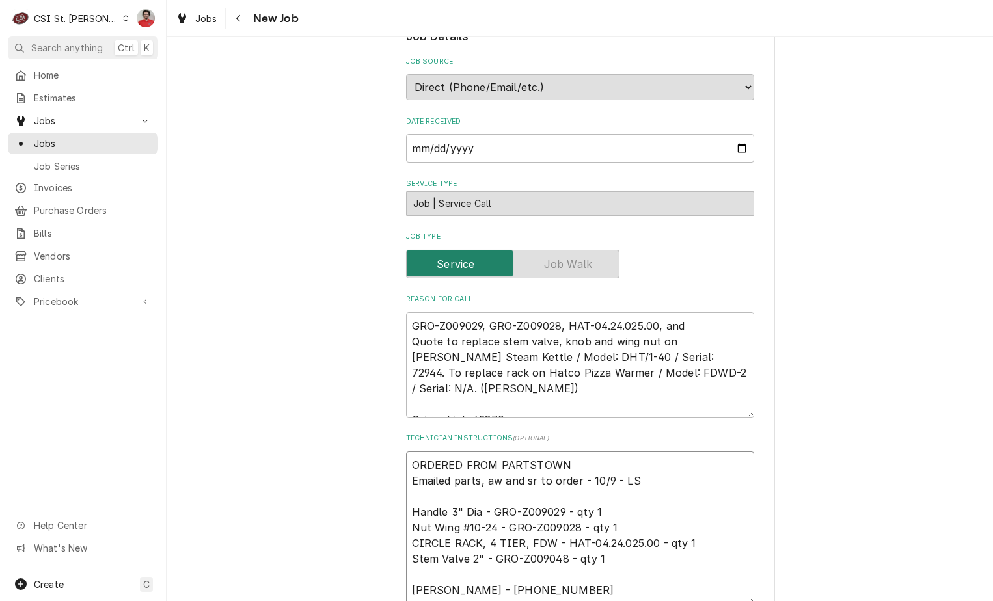
click at [489, 452] on textarea "ORDERED FROM PARTSTOWN Emailed parts, aw and sr to order - 10/9 - LS Handle 3" …" at bounding box center [580, 528] width 348 height 152
click at [685, 312] on textarea "GRO-Z009029, GRO-Z009028, HAT-04.24.025.00, and Quote to replace stem valve, kn…" at bounding box center [580, 364] width 348 height 105
paste textarea "GRO-Z009048"
type textarea "x"
type textarea "GRO-Z009029, GRO-Z009028, HAT-04.24.025.00, and GRO-Z009048 Quote to replace st…"
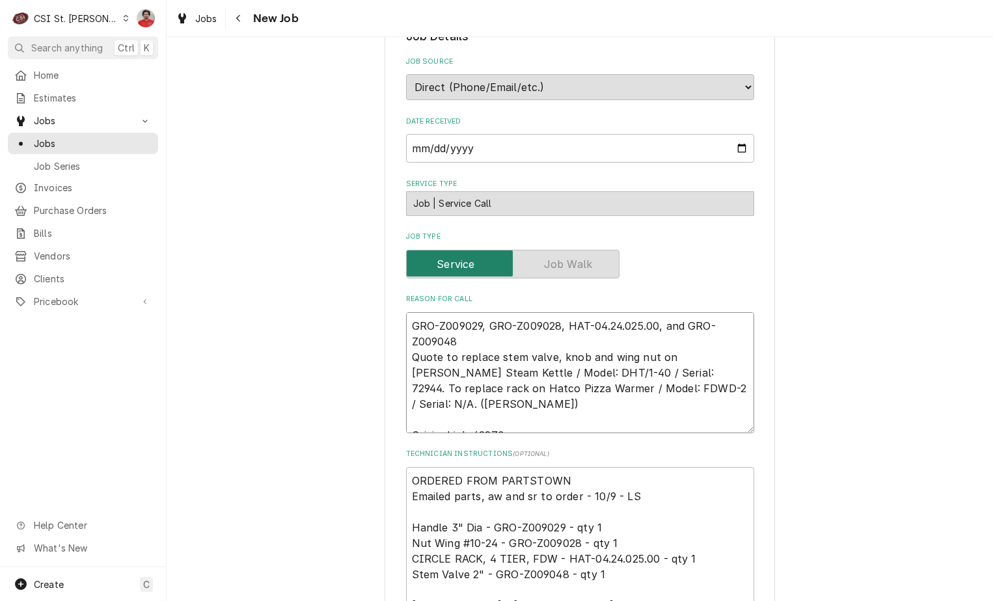
type textarea "x"
type textarea "GRO-Z009029, GRO-Z009028, HAT-04.24.025.00, and GRO-Z009048 Quote to replace st…"
type textarea "x"
type textarea "GRO-Z009029, GRO-Z009028, HAT-04.24.025.00, and GRO-Z009048 r Quote to replace …"
type textarea "x"
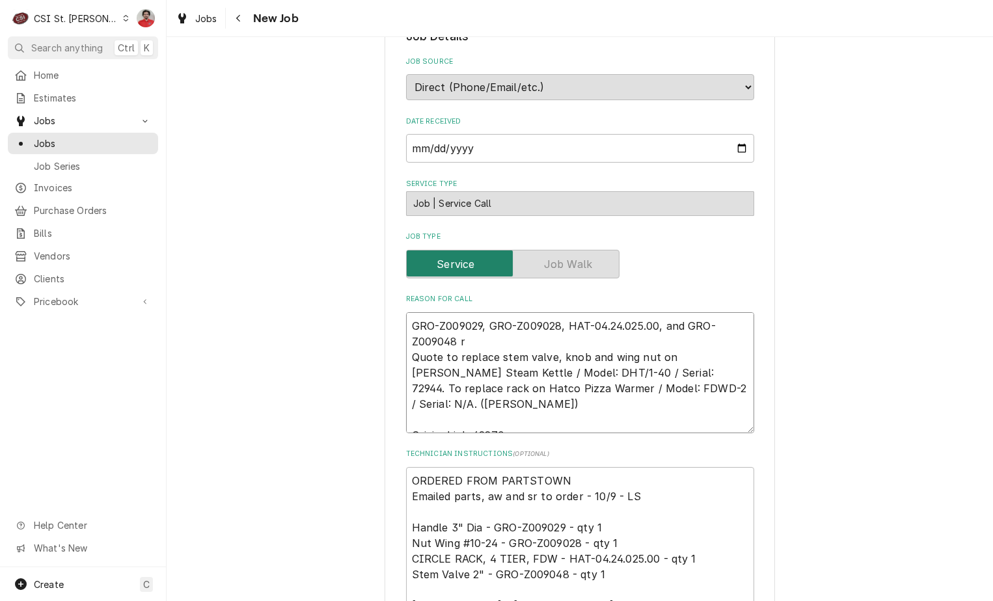
type textarea "GRO-Z009029, GRO-Z009028, HAT-04.24.025.00, and GRO-Z009048 re Quote to replace…"
type textarea "x"
type textarea "GRO-Z009029, GRO-Z009028, HAT-04.24.025.00, and GRO-Z009048 rec Quote to replac…"
type textarea "x"
type textarea "GRO-Z009029, GRO-Z009028, HAT-04.24.025.00, and GRO-Z009048 rec t Quote to repl…"
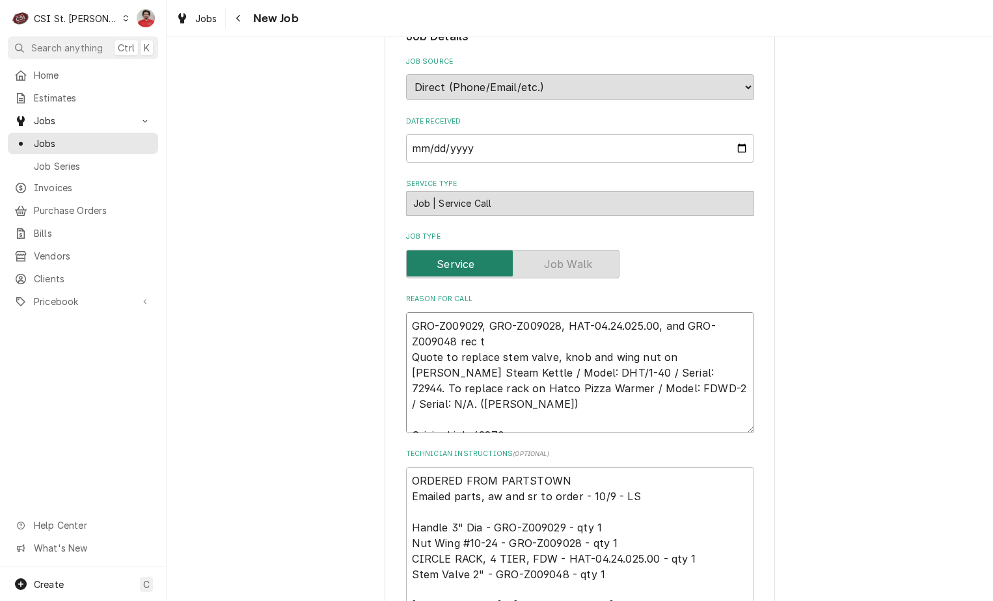
type textarea "x"
type textarea "GRO-Z009029, GRO-Z009028, HAT-04.24.025.00, and GRO-Z009048 rec to Quote to rep…"
type textarea "x"
type textarea "GRO-Z009029, GRO-Z009028, HAT-04.24.025.00, and GRO-Z009048 rec to Quote to rep…"
type textarea "x"
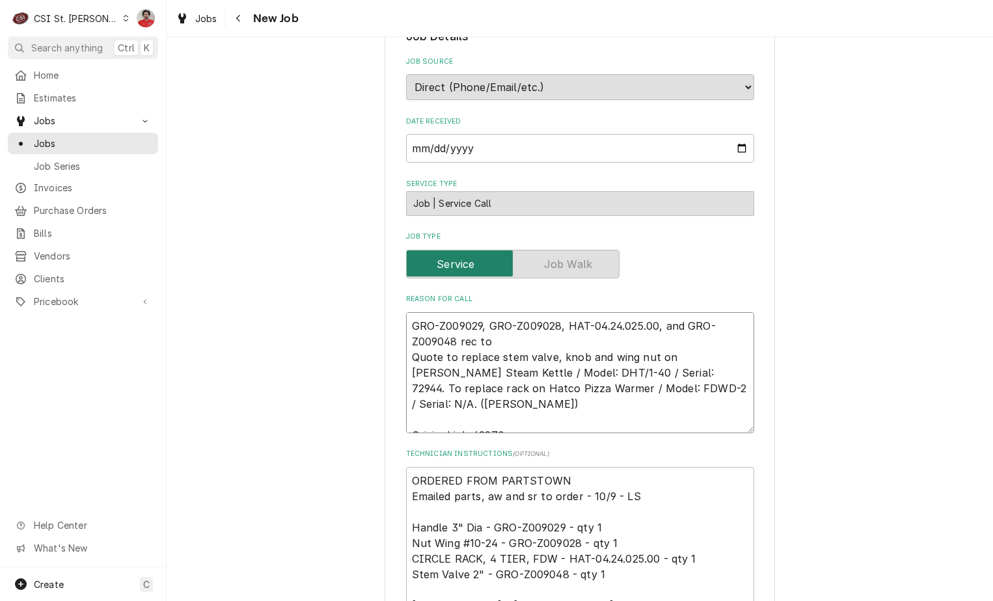
type textarea "GRO-Z009029, GRO-Z009028, HAT-04.24.025.00, and GRO-Z009048 rec to M Quote to r…"
type textarea "x"
type textarea "GRO-Z009029, GRO-Z009028, HAT-04.24.025.00, and GRO-Z009048 rec to Mi Quote to …"
type textarea "x"
type textarea "GRO-Z009029, GRO-Z009028, HAT-04.24.025.00, and GRO-Z009048 rec to Mik Quote to…"
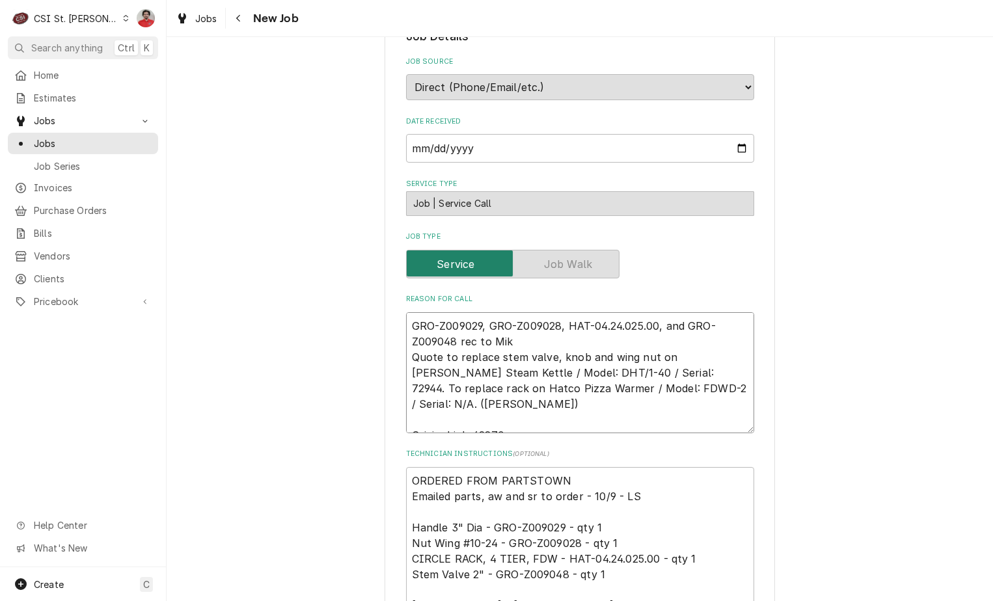
type textarea "x"
type textarea "GRO-Z009029, GRO-Z009028, HAT-04.24.025.00, and GRO-Z009048 rec to Mike Quote t…"
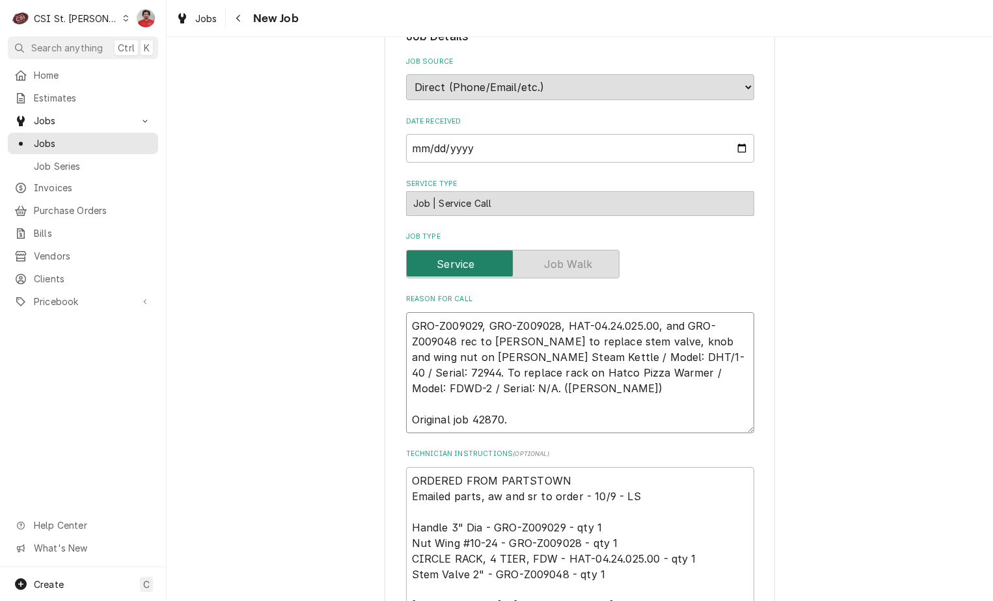
type textarea "x"
type textarea "GRO-Z009029, GRO-Z009028, HAT-04.24.025.00, and GRO-Z009048 rec to Mike B Quote…"
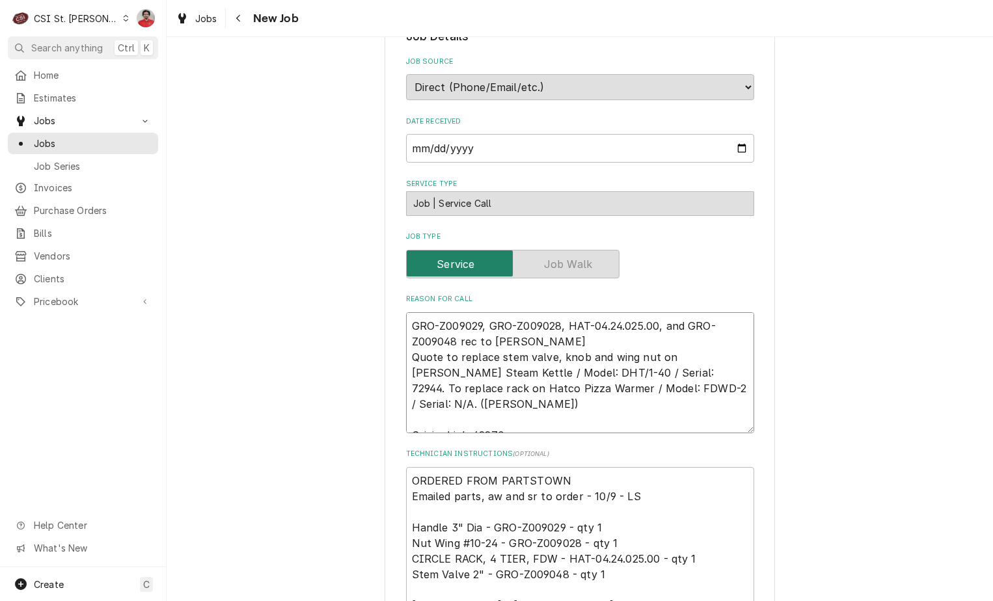
type textarea "x"
type textarea "GRO-Z009029, GRO-Z009028, HAT-04.24.025.00, and GRO-Z009048 rec to Mike B' Quot…"
type textarea "x"
type textarea "GRO-Z009029, GRO-Z009028, HAT-04.24.025.00, and GRO-Z009048 rec to Mike B's Quo…"
type textarea "x"
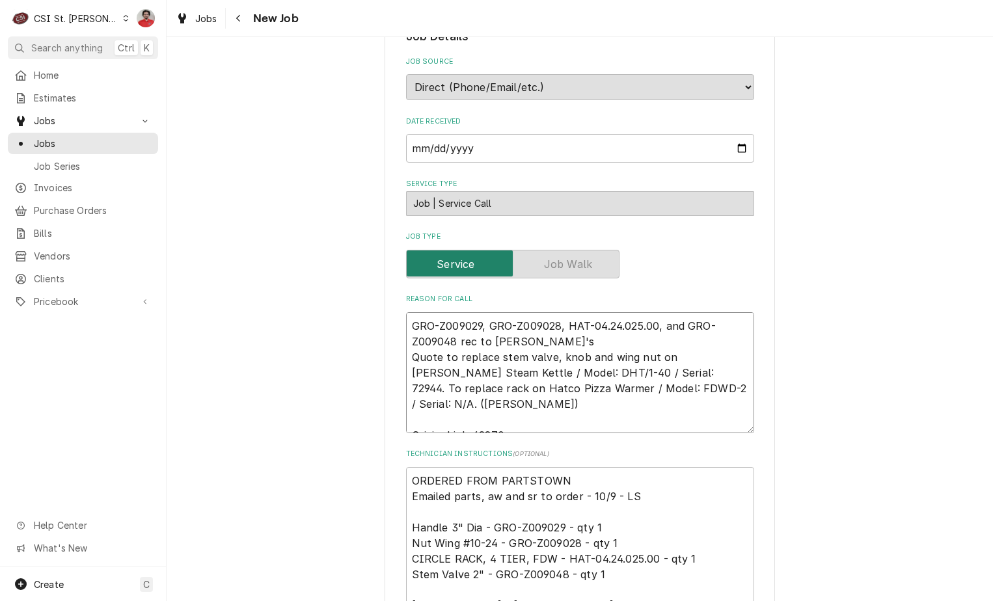
type textarea "GRO-Z009029, GRO-Z009028, HAT-04.24.025.00, and GRO-Z009048 rec to Mike B's Quo…"
type textarea "x"
type textarea "GRO-Z009029, GRO-Z009028, HAT-04.24.025.00, and GRO-Z009048 rec to Mike B's sh …"
type textarea "x"
type textarea "GRO-Z009029, GRO-Z009028, HAT-04.24.025.00, and GRO-Z009048 rec to Mike B's she…"
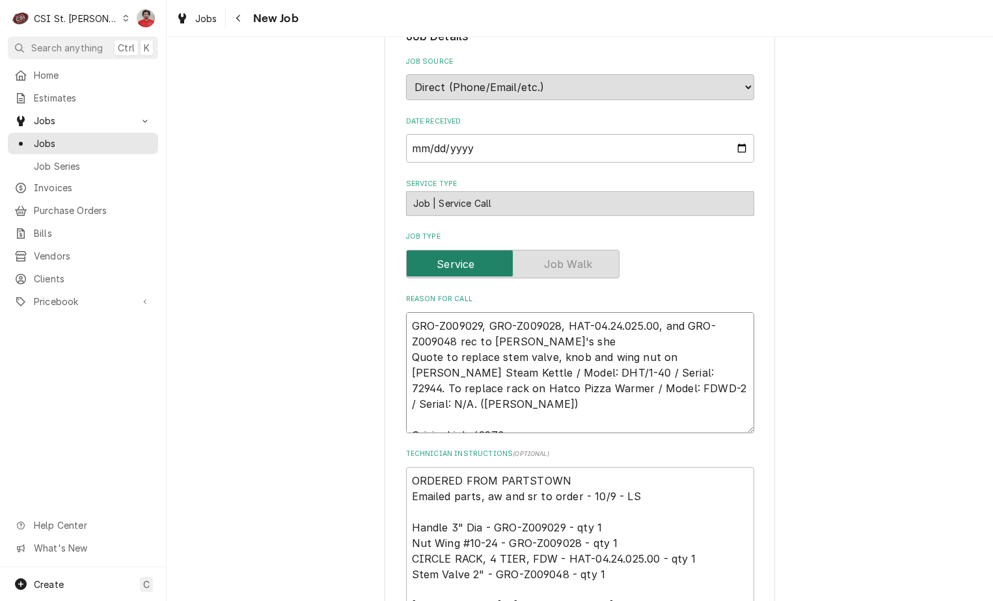
type textarea "x"
type textarea "GRO-Z009029, GRO-Z009028, HAT-04.24.025.00, and GRO-Z009048 rec to Mike B's she…"
type textarea "x"
type textarea "GRO-Z009029, GRO-Z009028, HAT-04.24.025.00, and GRO-Z009048 rec to Mike B's she…"
type textarea "x"
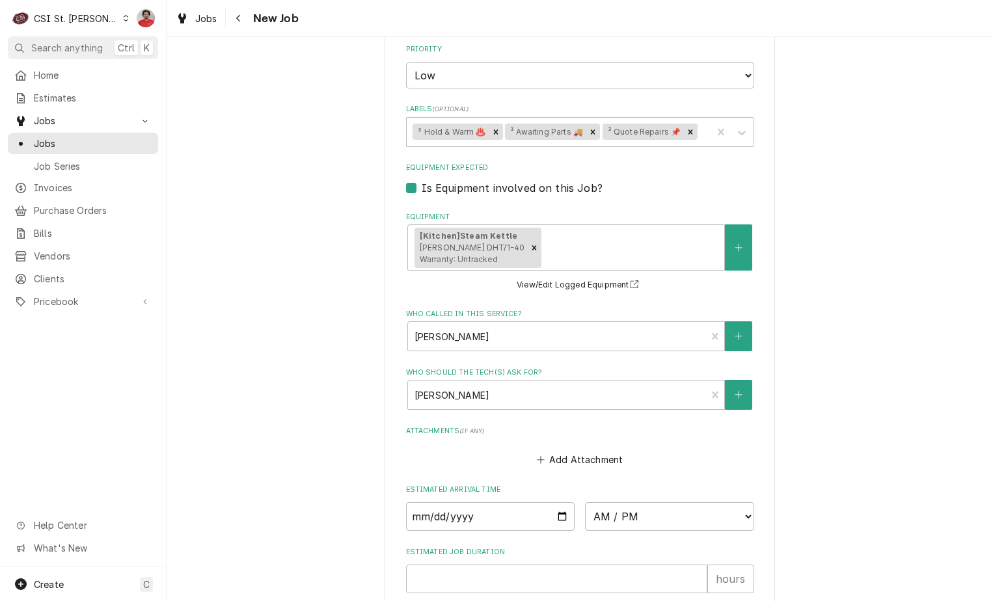
scroll to position [1589, 0]
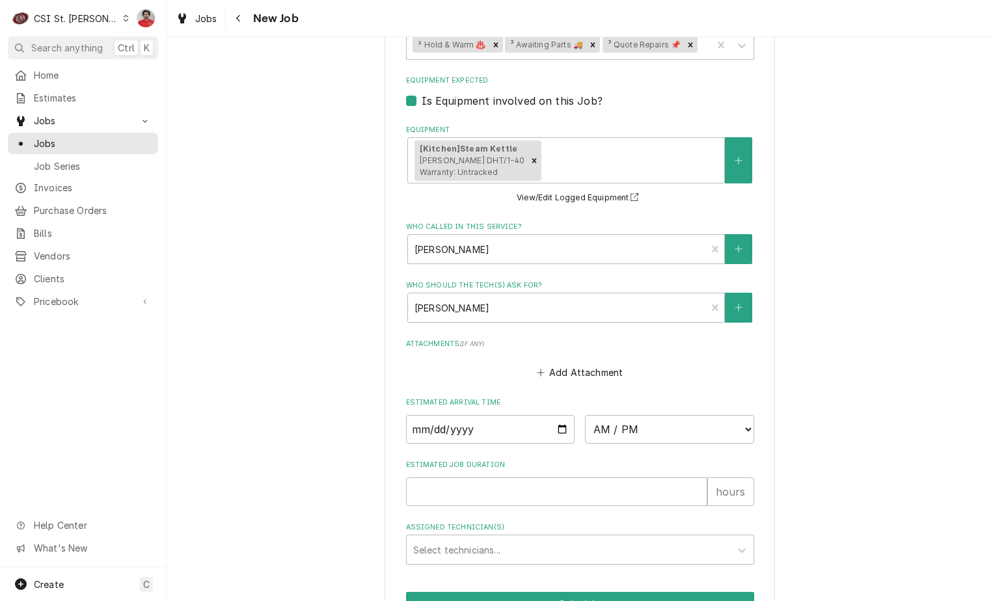
type textarea "GRO-Z009029, GRO-Z009028, HAT-04.24.025.00, and GRO-Z009048 rec to Mike B's she…"
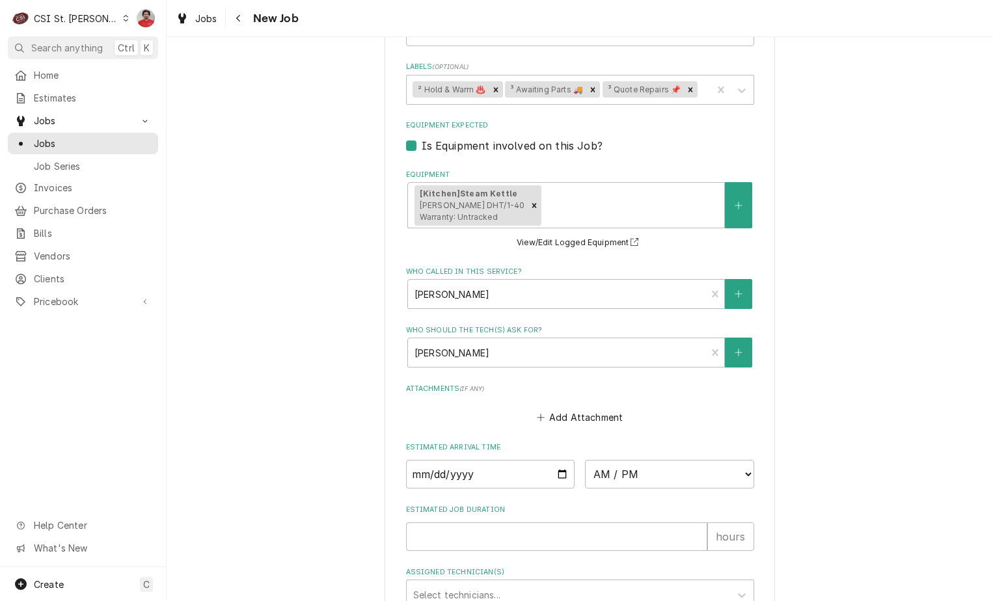
type textarea "x"
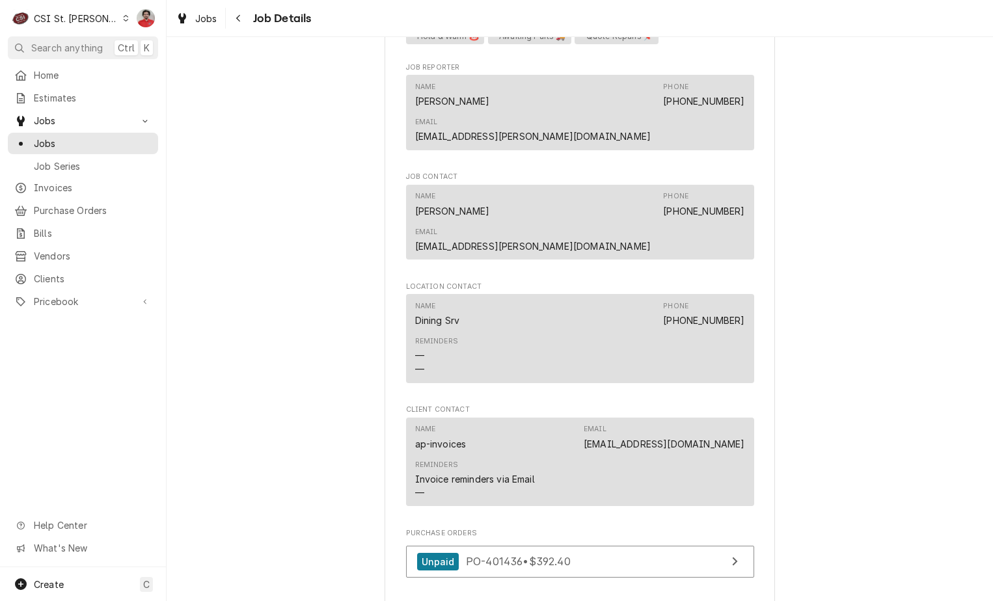
scroll to position [1584, 0]
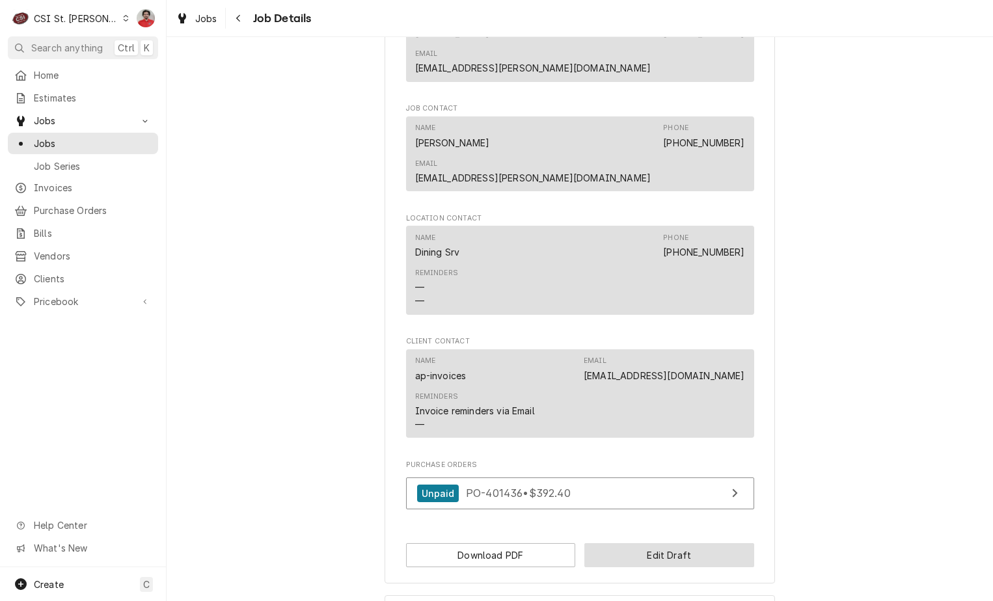
click at [659, 543] on button "Edit Draft" at bounding box center [669, 555] width 170 height 24
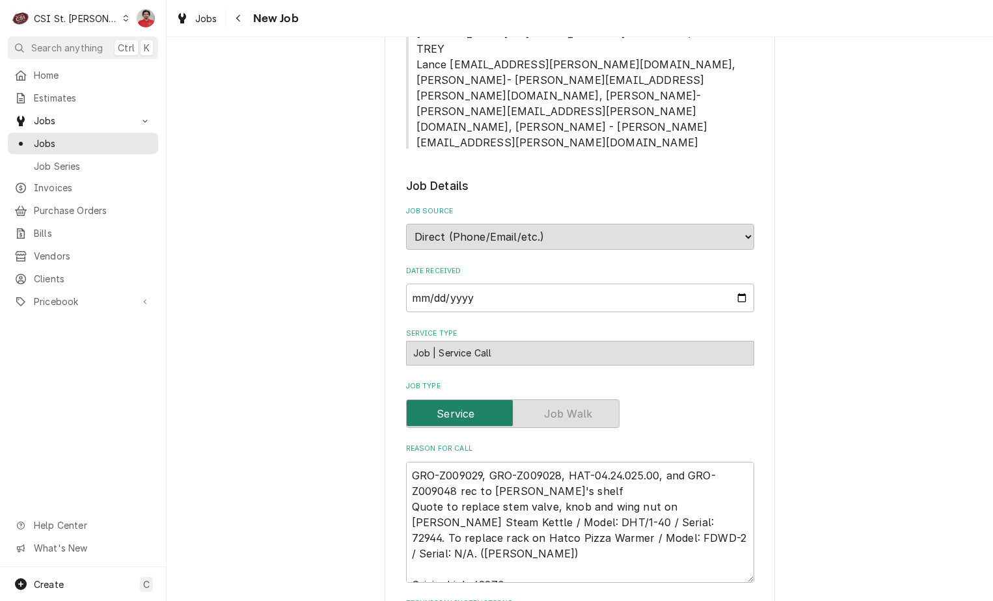
scroll to position [1041, 0]
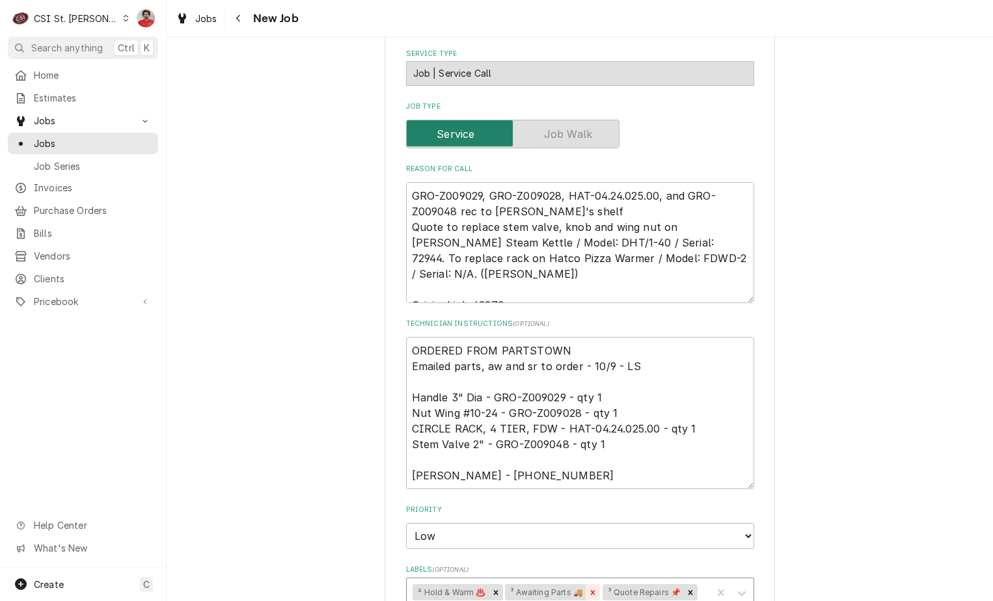
click at [588, 588] on icon "Remove ³ Awaiting Parts 🚚" at bounding box center [592, 592] width 9 height 9
click at [627, 581] on div "Labels" at bounding box center [654, 592] width 103 height 23
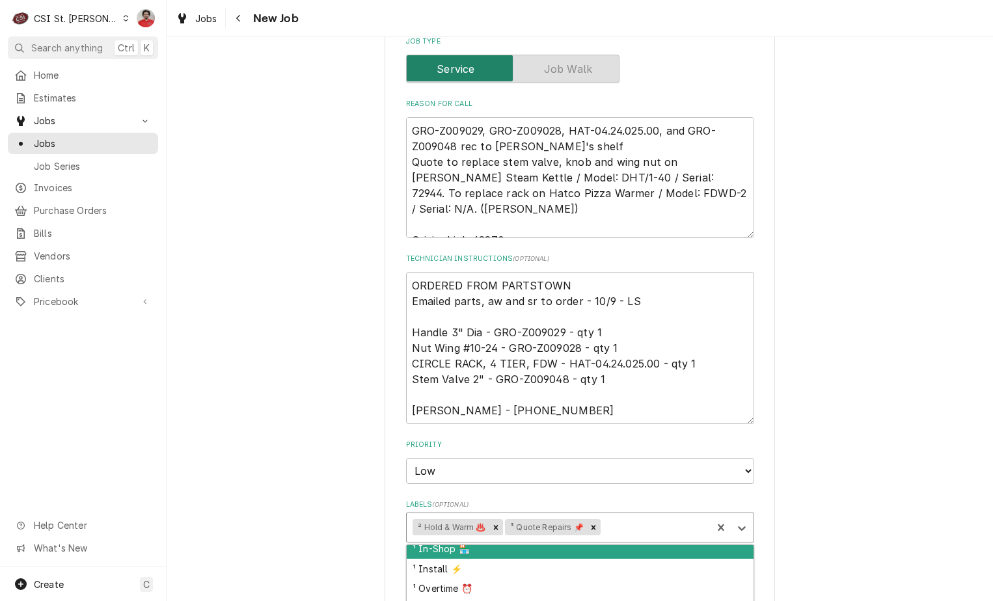
scroll to position [65, 0]
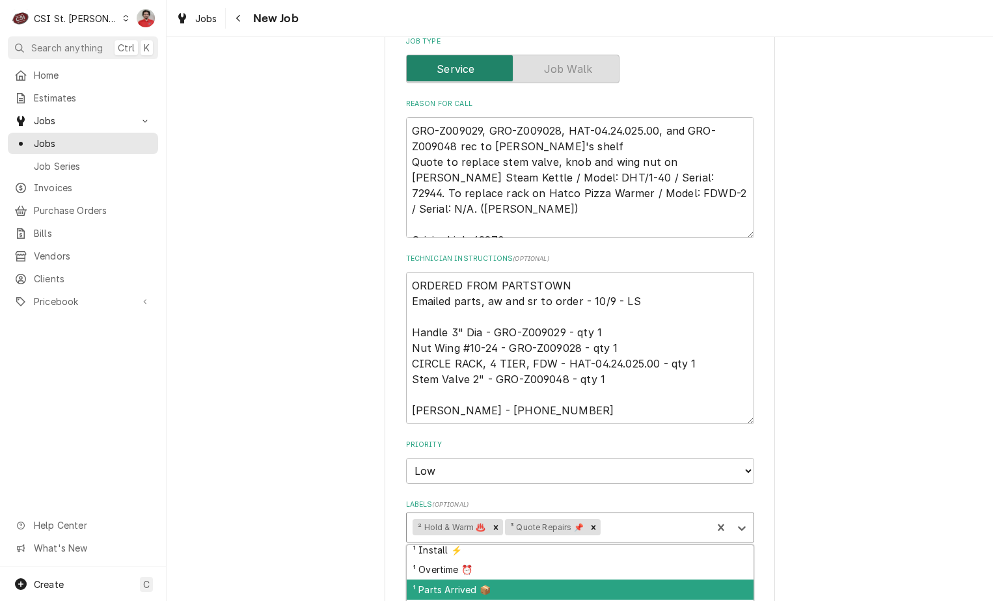
click at [605, 580] on div "¹ Parts Arrived 📦" at bounding box center [580, 590] width 347 height 20
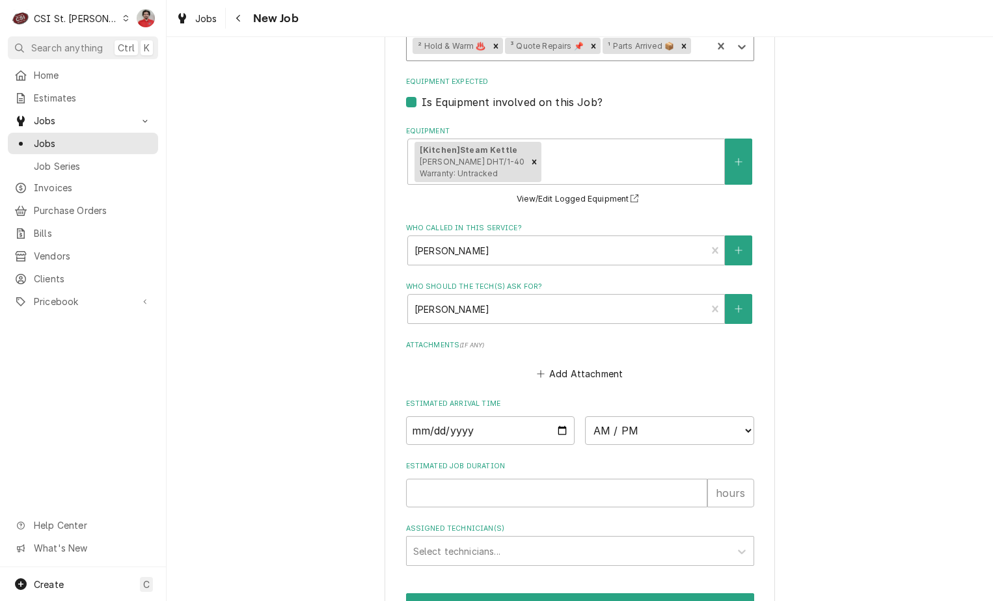
scroll to position [1589, 0]
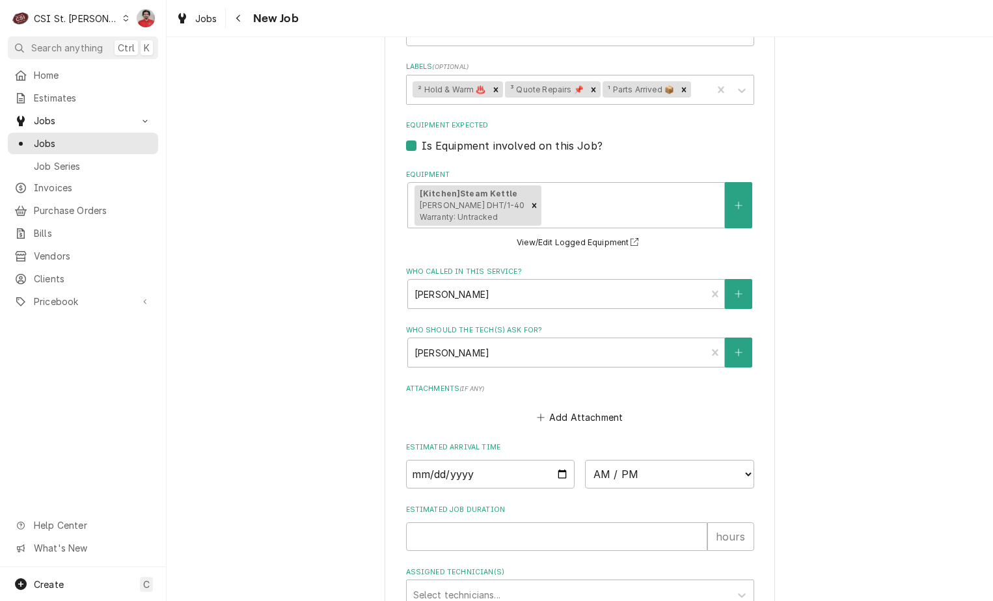
type textarea "x"
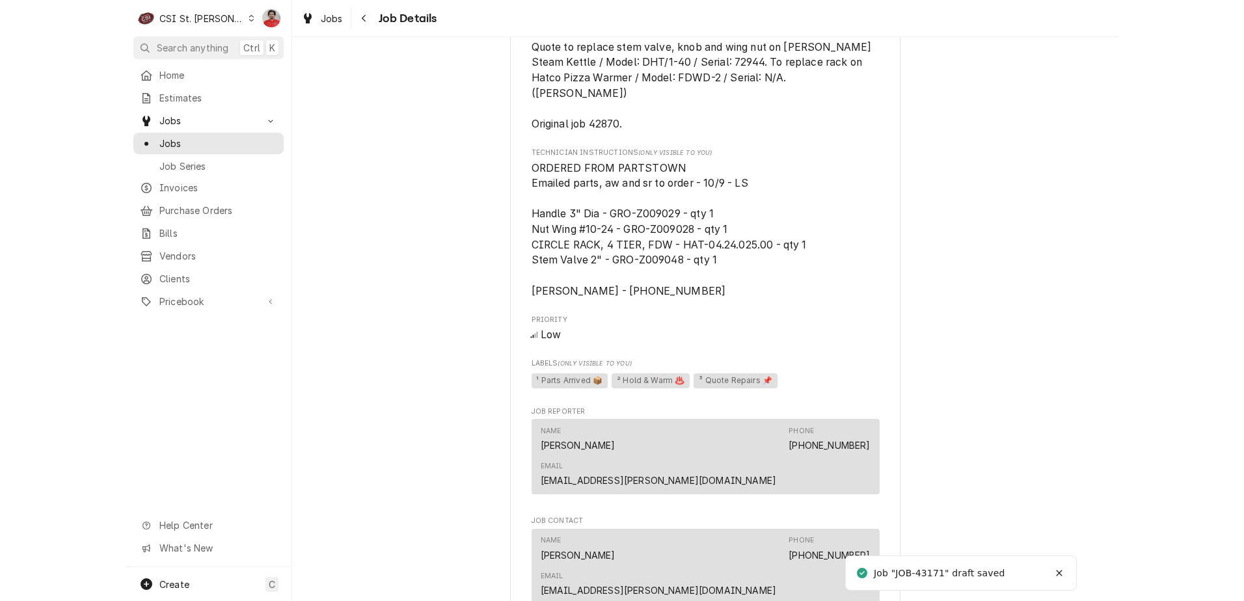
scroll to position [1584, 0]
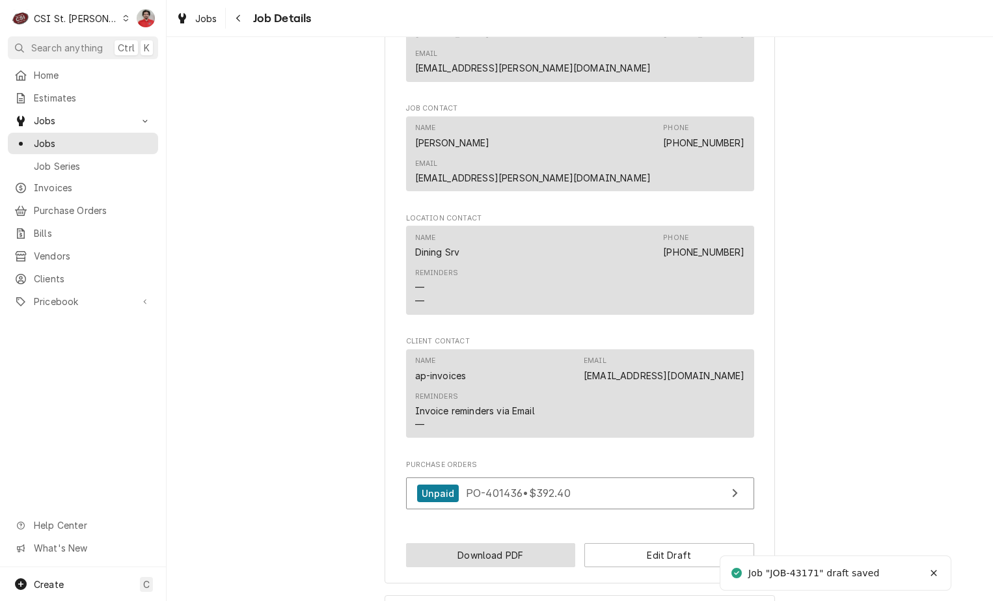
click at [525, 543] on button "Download PDF" at bounding box center [491, 555] width 170 height 24
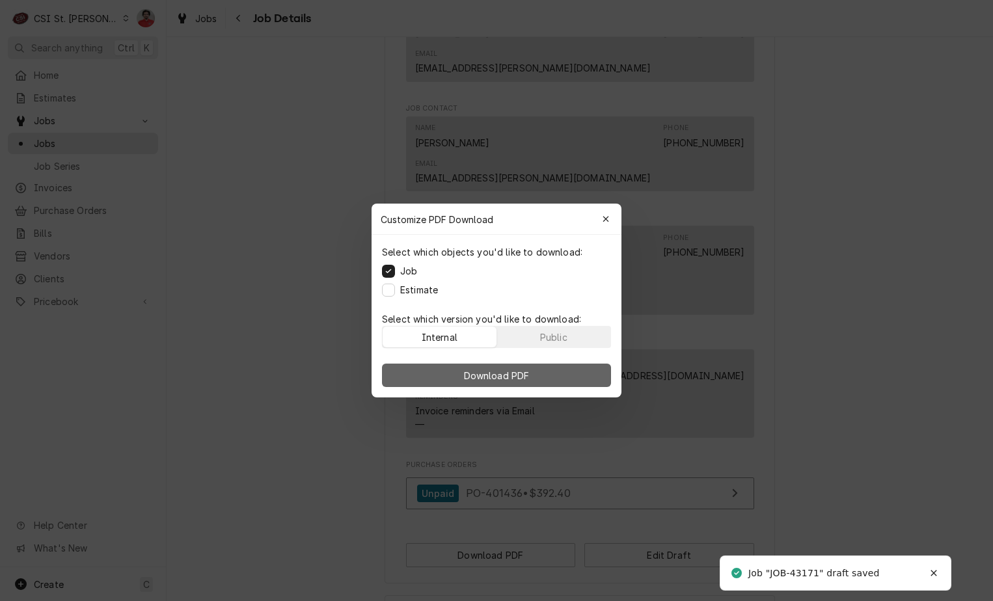
click at [514, 383] on button "Download PDF" at bounding box center [496, 375] width 229 height 23
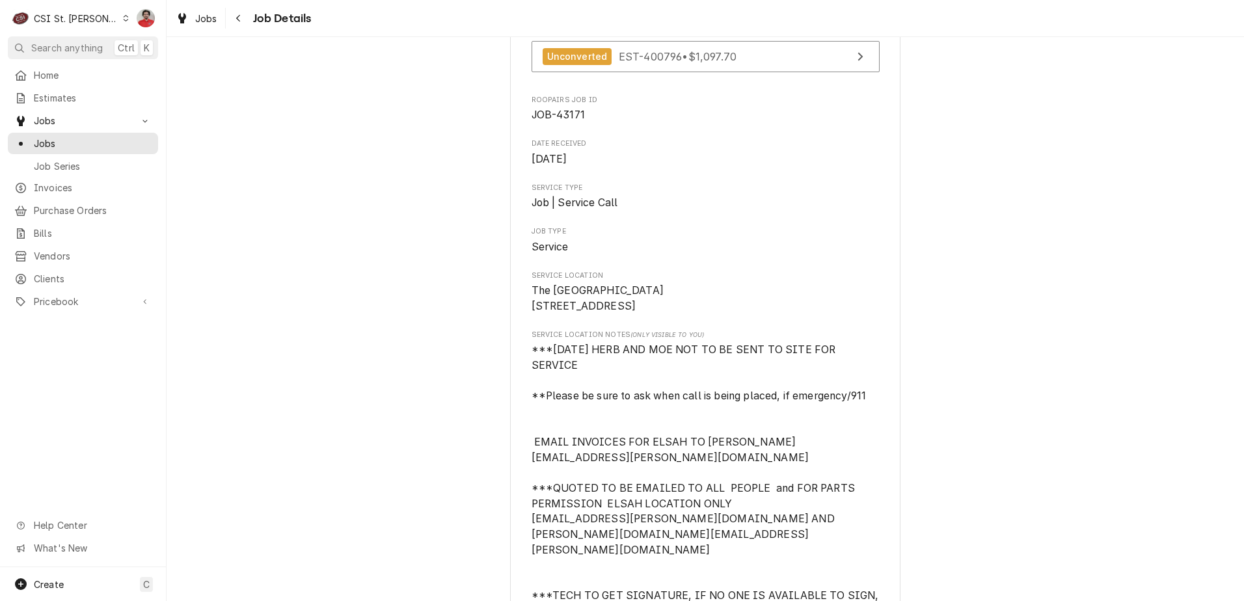
scroll to position [0, 0]
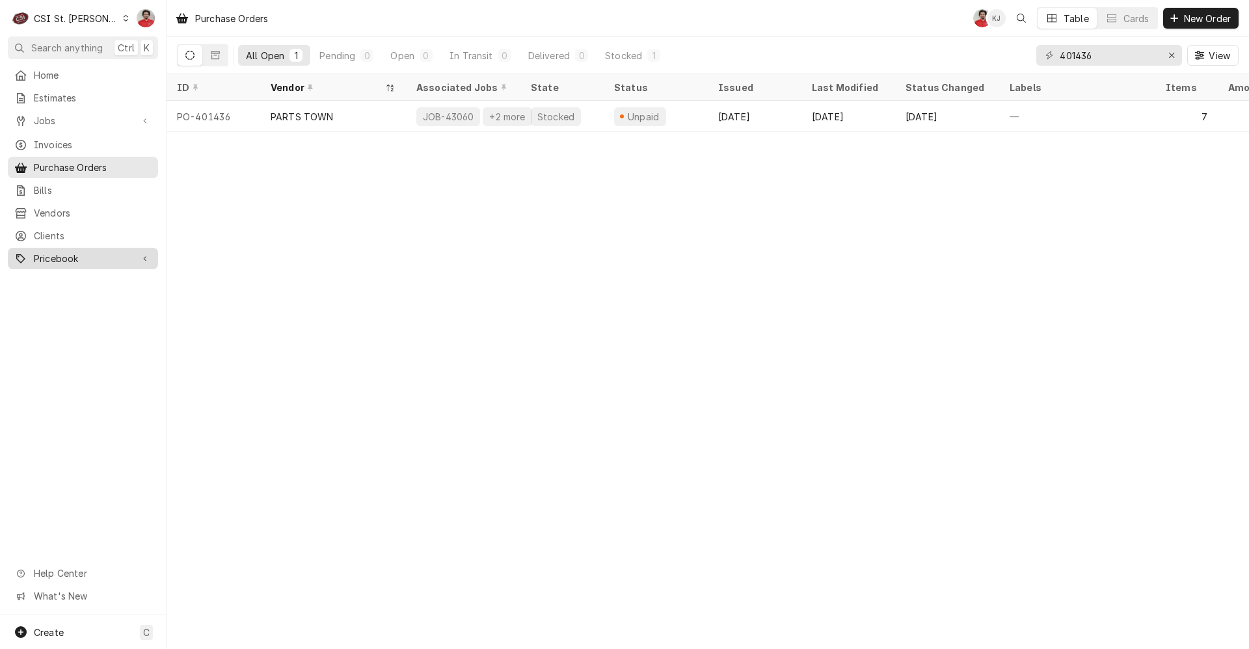
click at [68, 257] on span "Pricebook" at bounding box center [83, 259] width 98 height 14
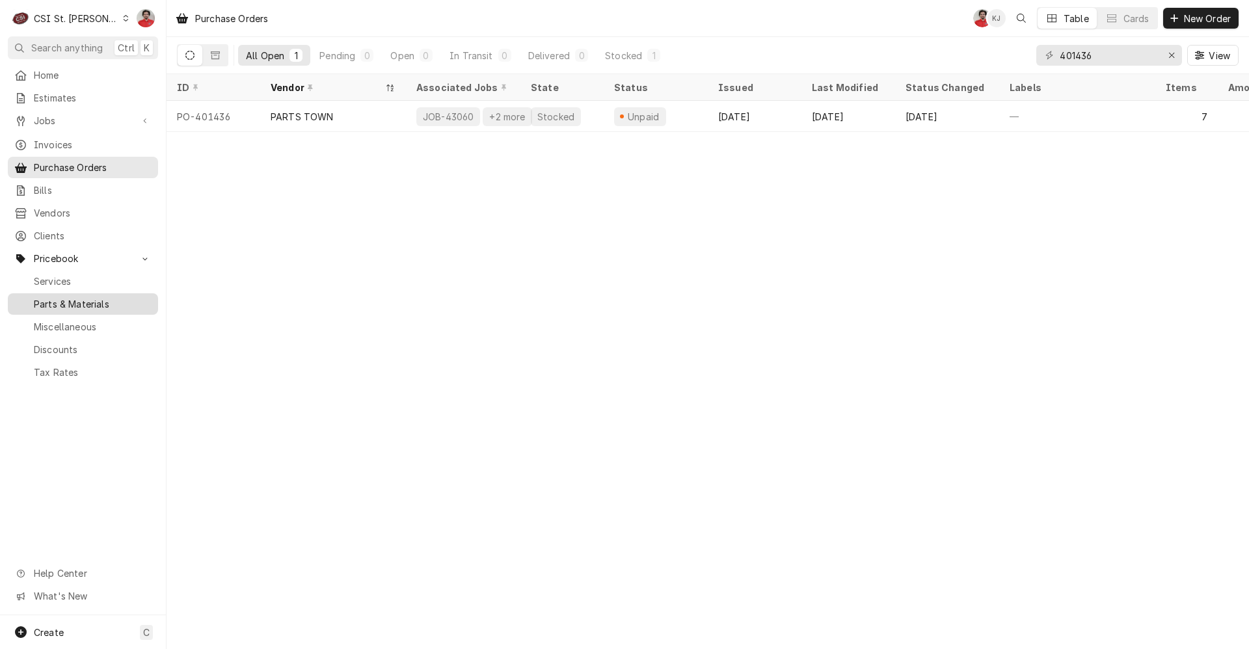
click at [74, 297] on span "Parts & Materials" at bounding box center [93, 304] width 118 height 14
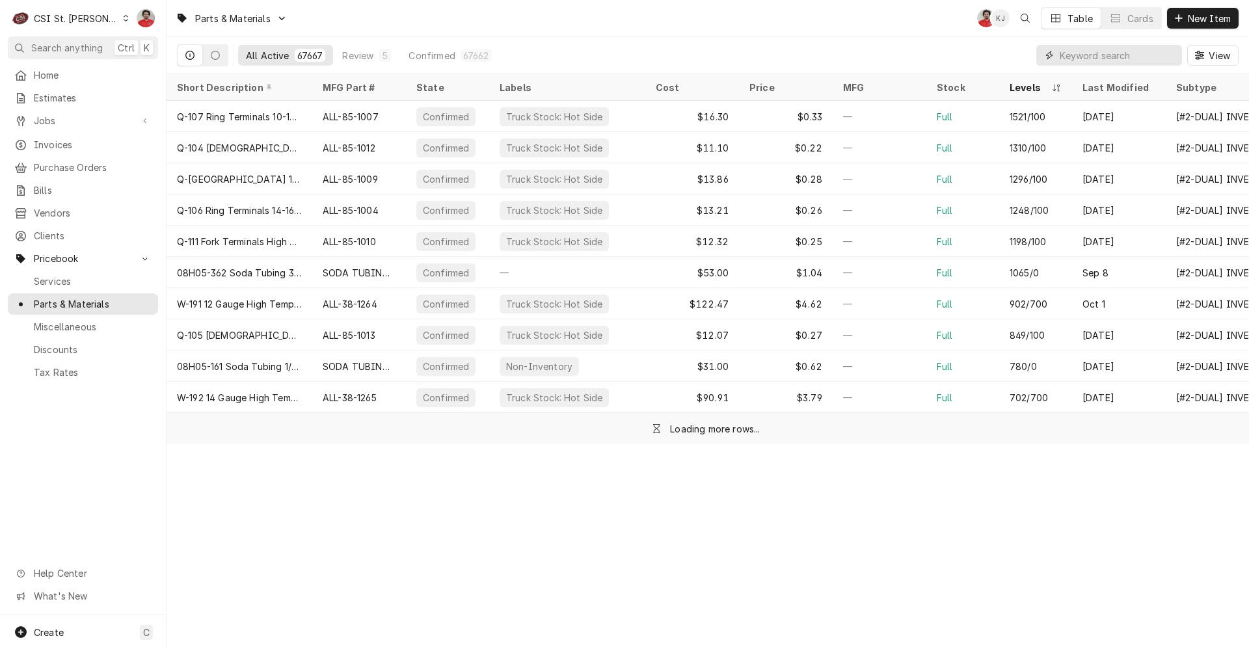
click at [1070, 49] on input "Dynamic Content Wrapper" at bounding box center [1118, 55] width 116 height 21
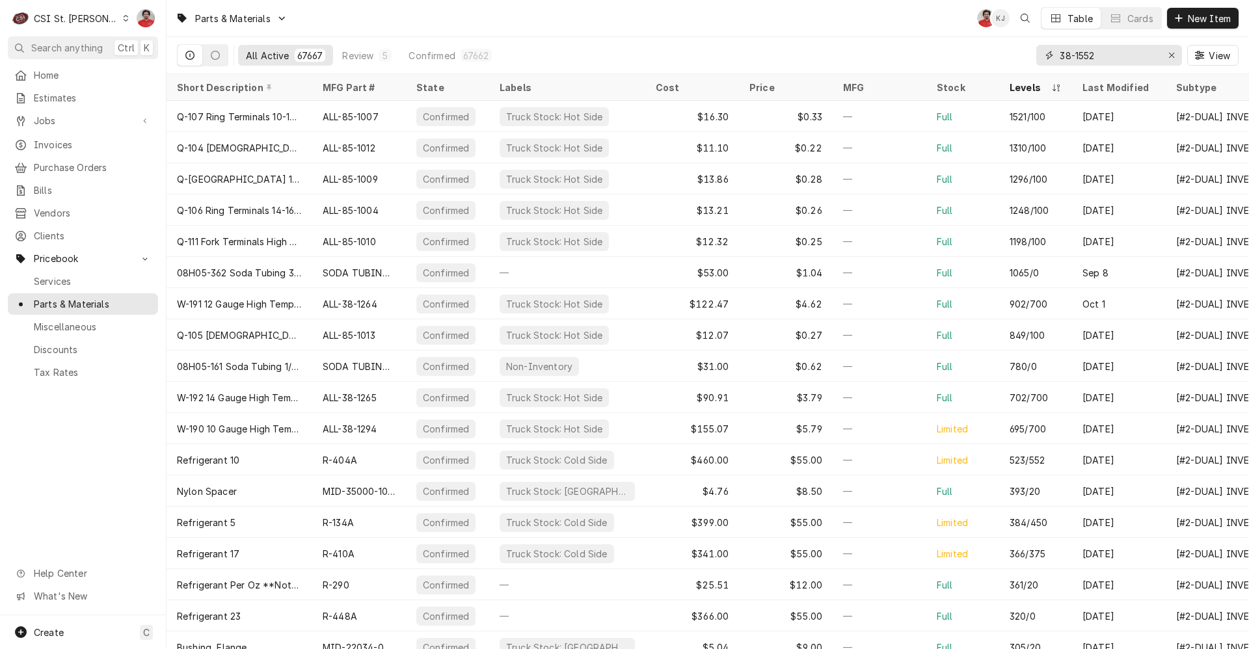
type input "38-1552"
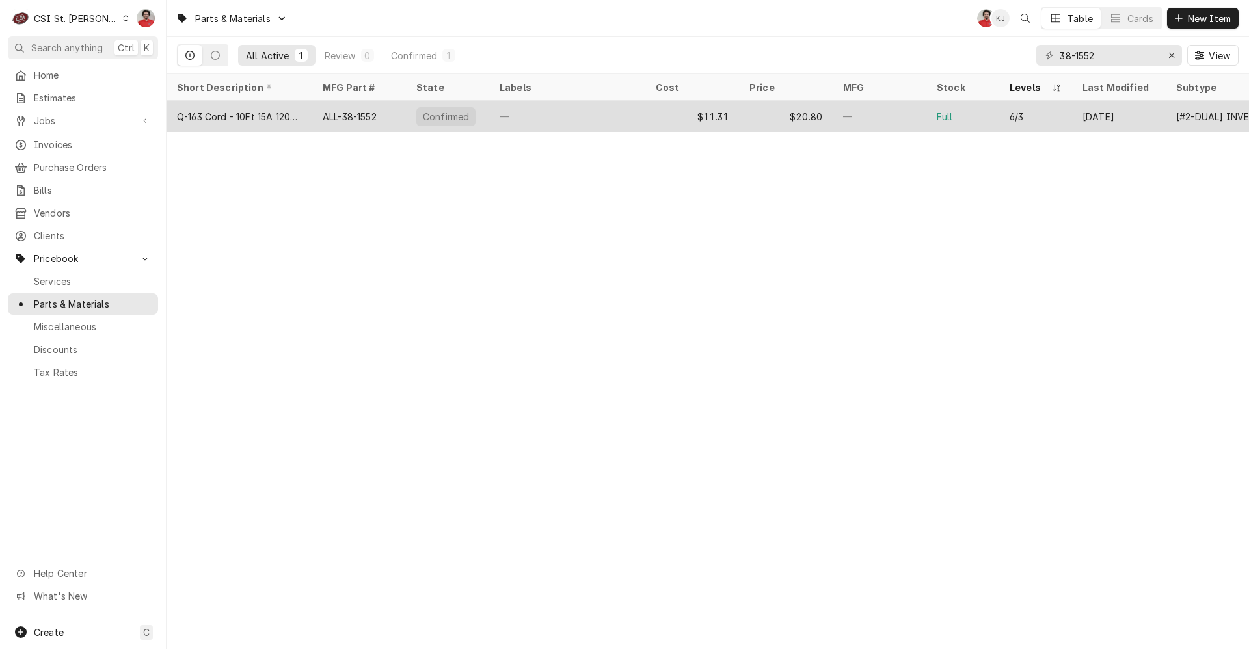
click at [620, 113] on div "—" at bounding box center [567, 116] width 156 height 31
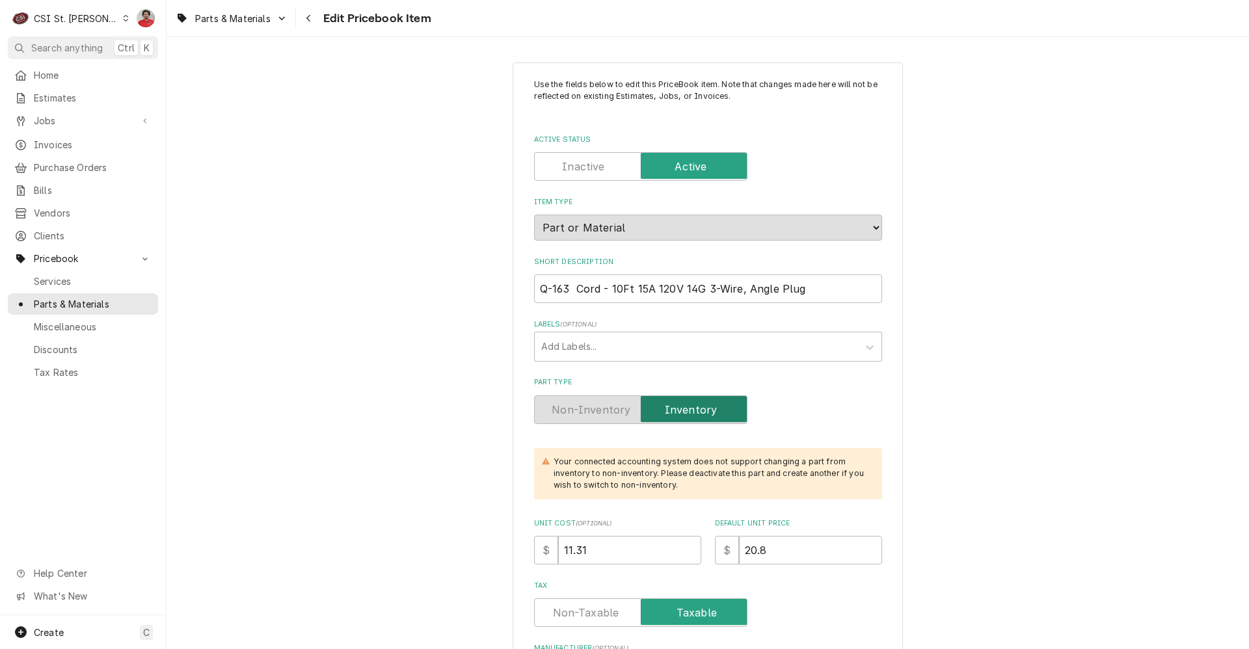
type textarea "x"
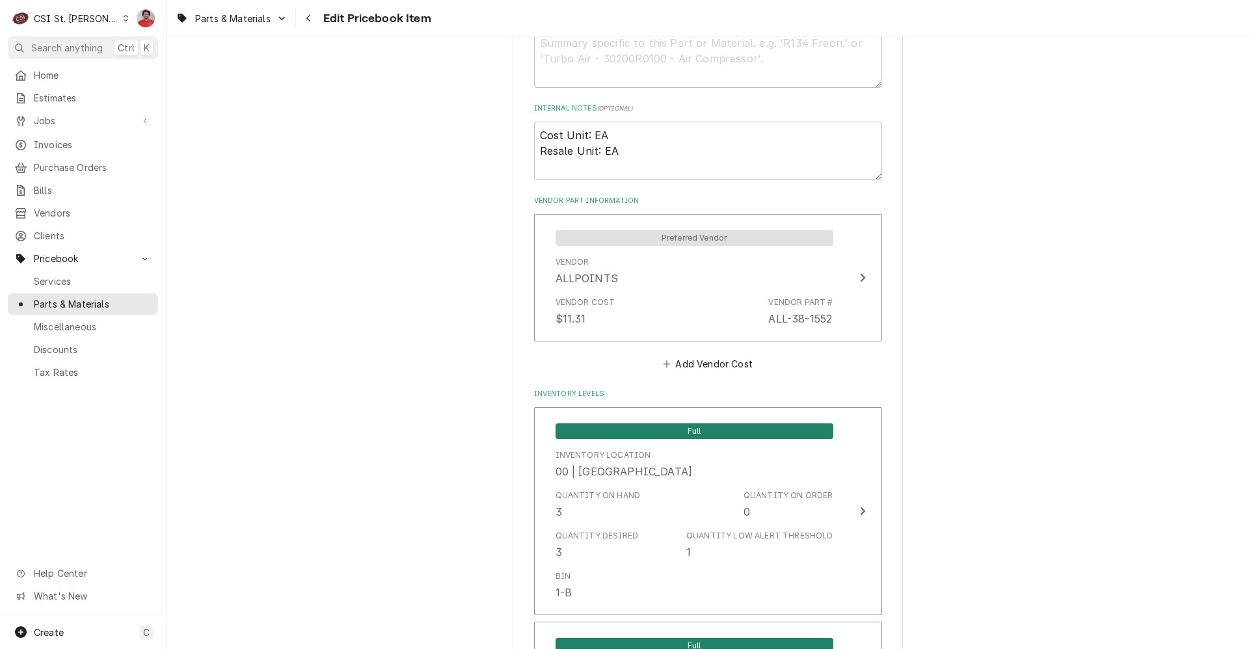
scroll to position [1106, 0]
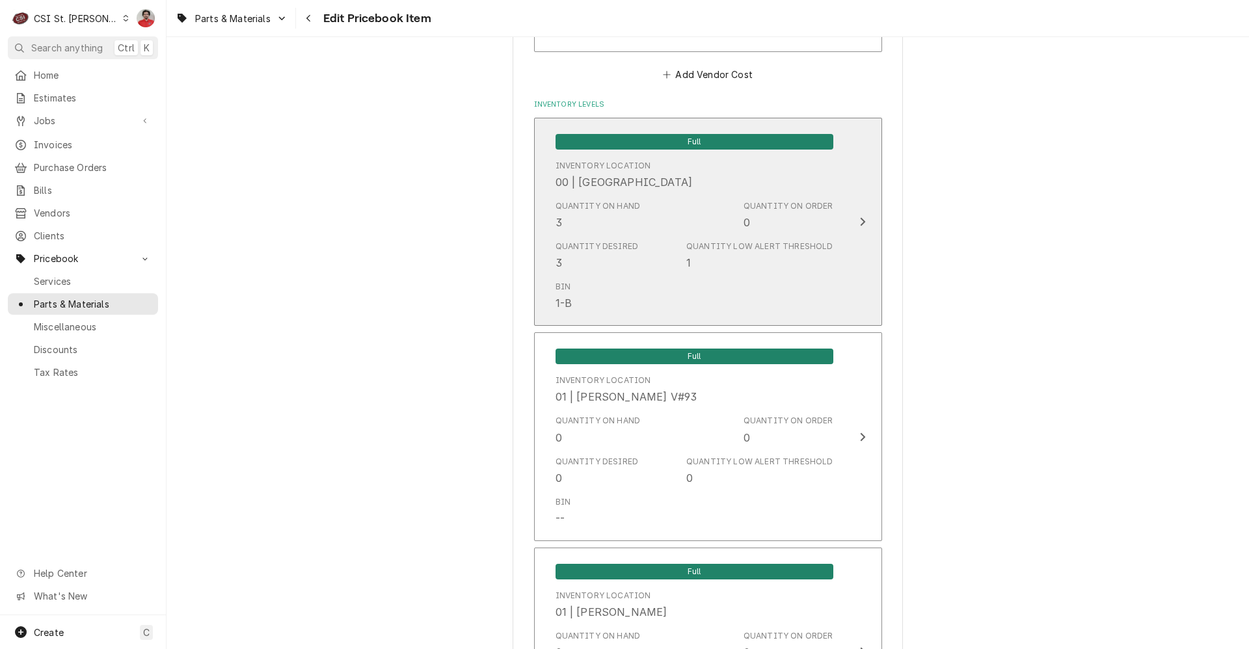
click at [599, 229] on div "Quantity on Hand 3" at bounding box center [598, 215] width 85 height 30
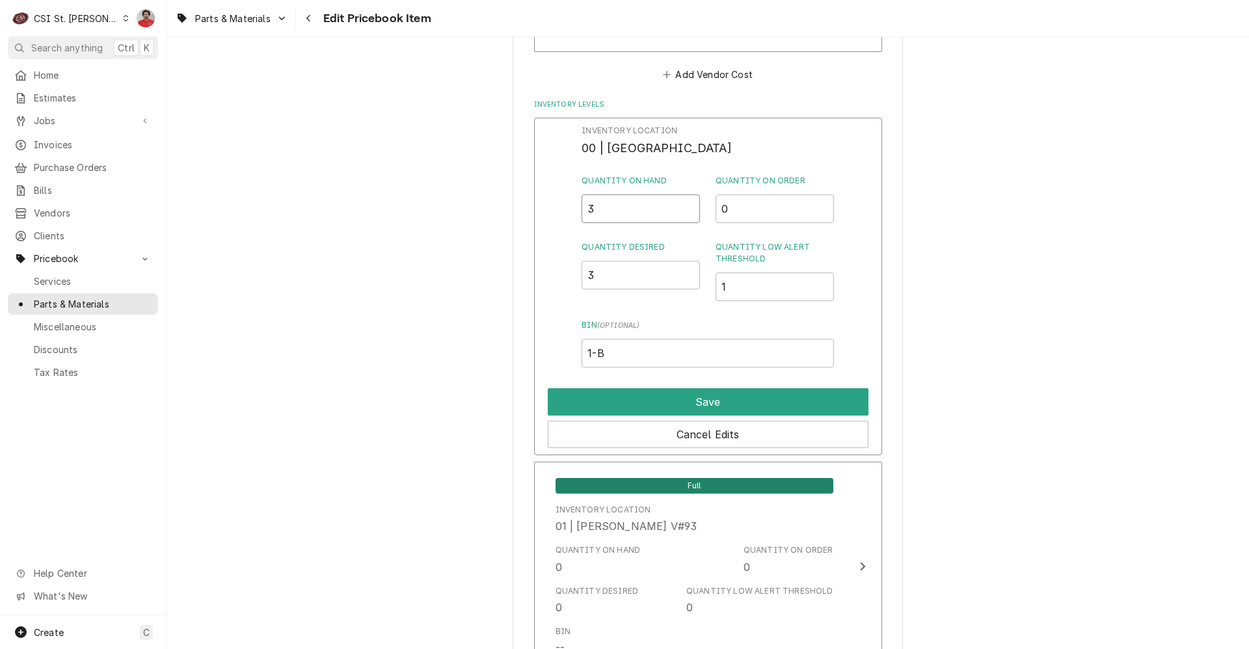
drag, startPoint x: 616, startPoint y: 211, endPoint x: 518, endPoint y: 205, distance: 98.4
type input "1"
click at [625, 407] on button "Save" at bounding box center [708, 402] width 321 height 27
type textarea "x"
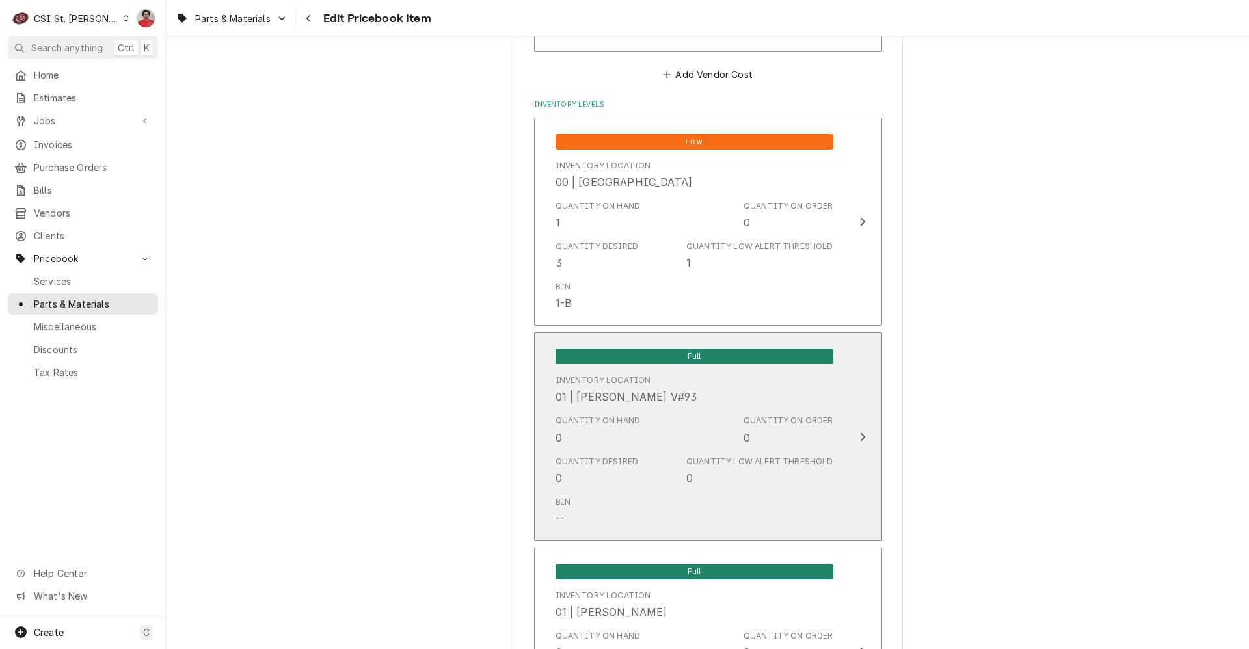
scroll to position [1757, 0]
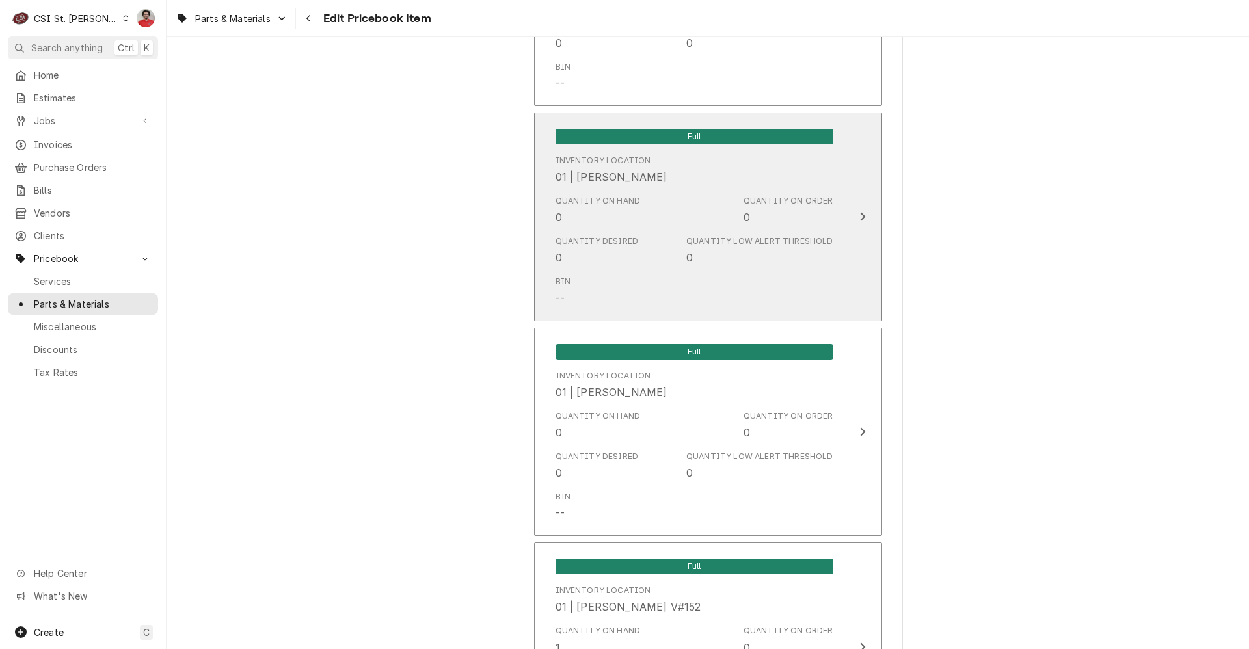
click at [629, 259] on div "Quantity Desired 0" at bounding box center [597, 251] width 83 height 30
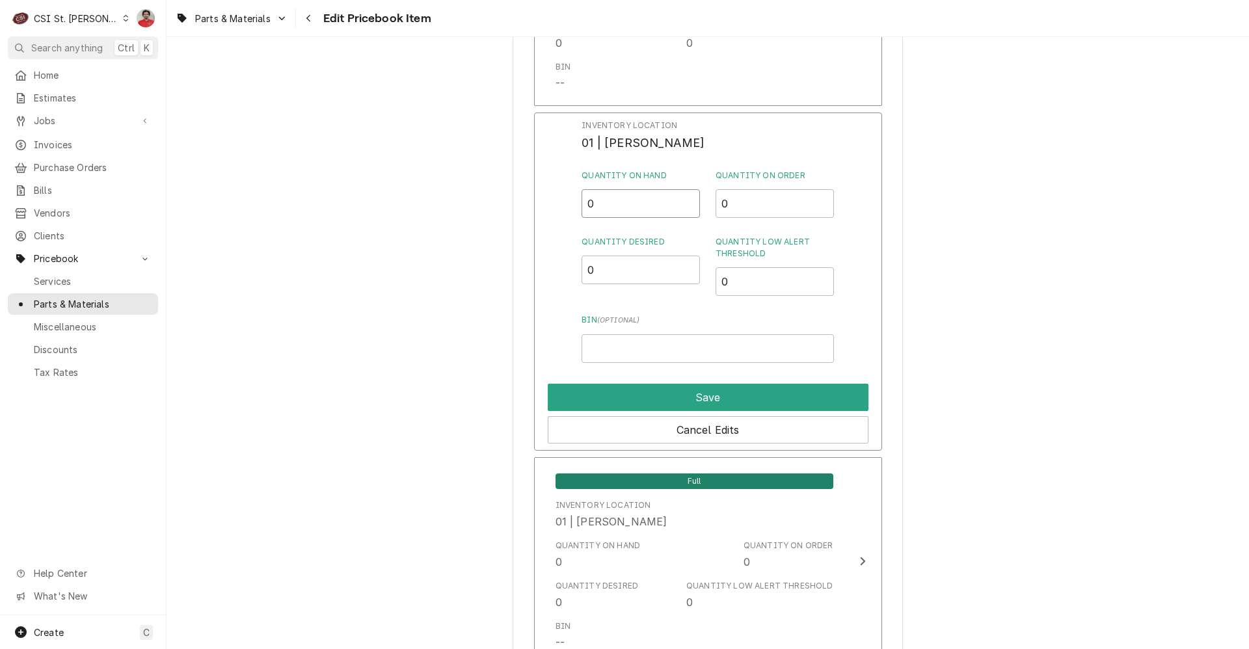
click at [535, 213] on div "Inventory Location 01 | DAVID FORD Quantity on Hand 0 Quantity on Order 0 Quant…" at bounding box center [708, 282] width 348 height 338
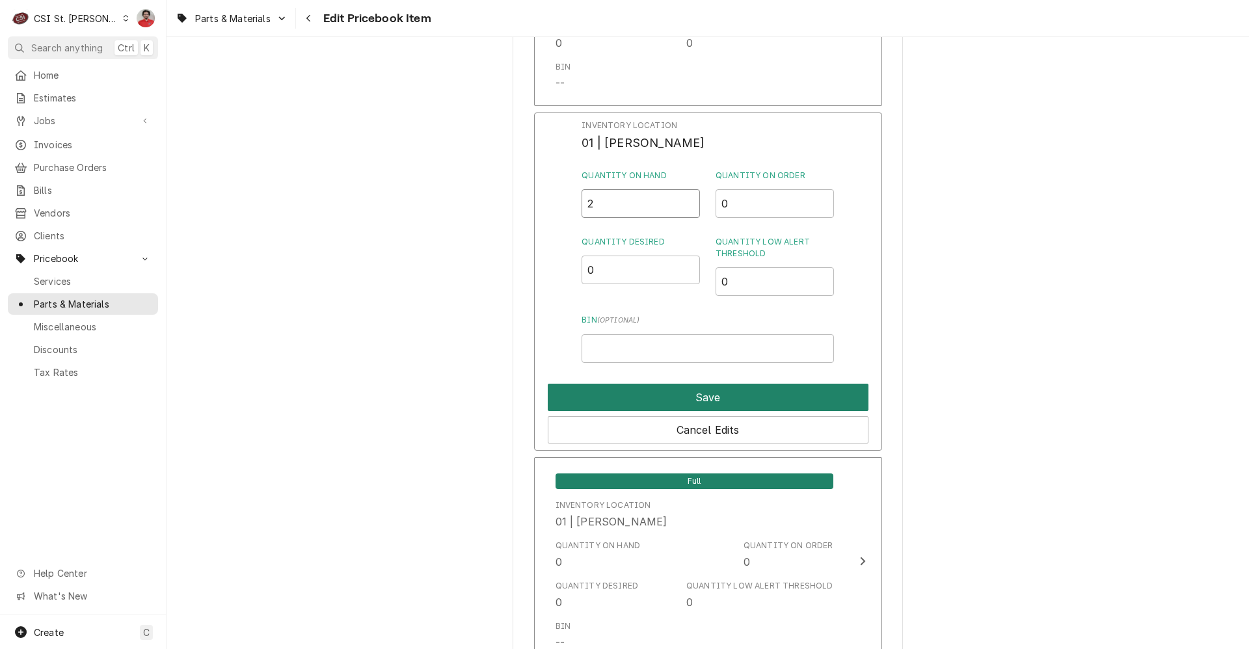
type input "2"
click at [625, 384] on button "Save" at bounding box center [708, 397] width 321 height 27
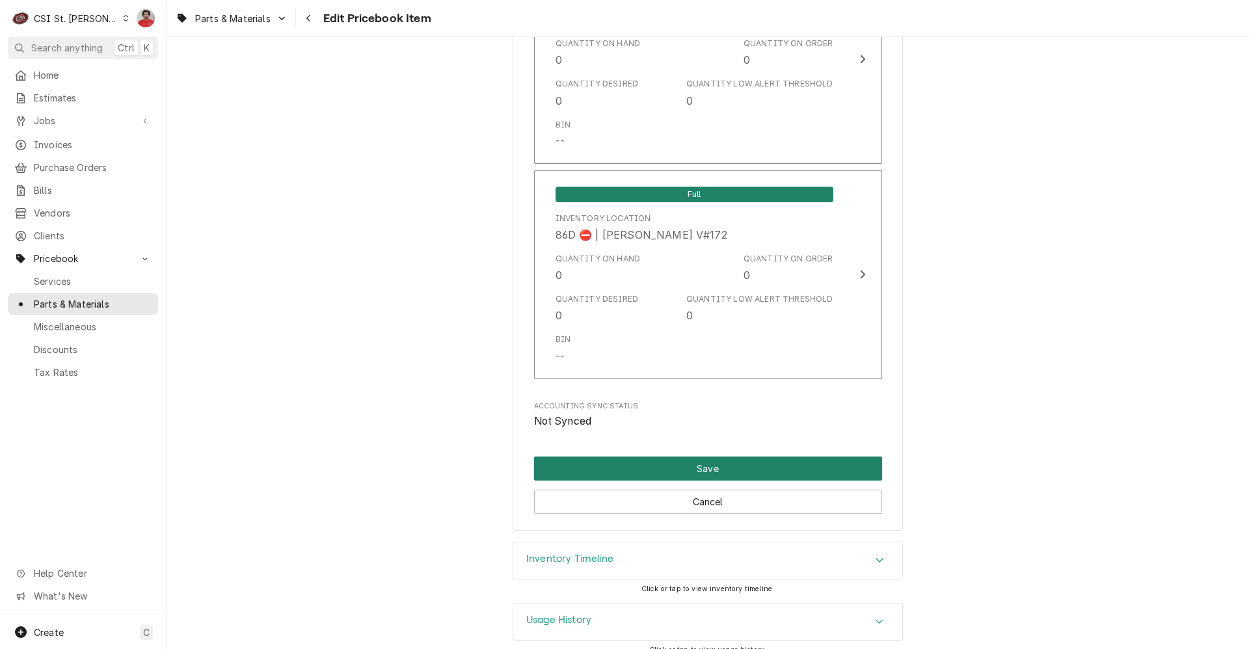
click at [720, 457] on button "Save" at bounding box center [708, 469] width 348 height 24
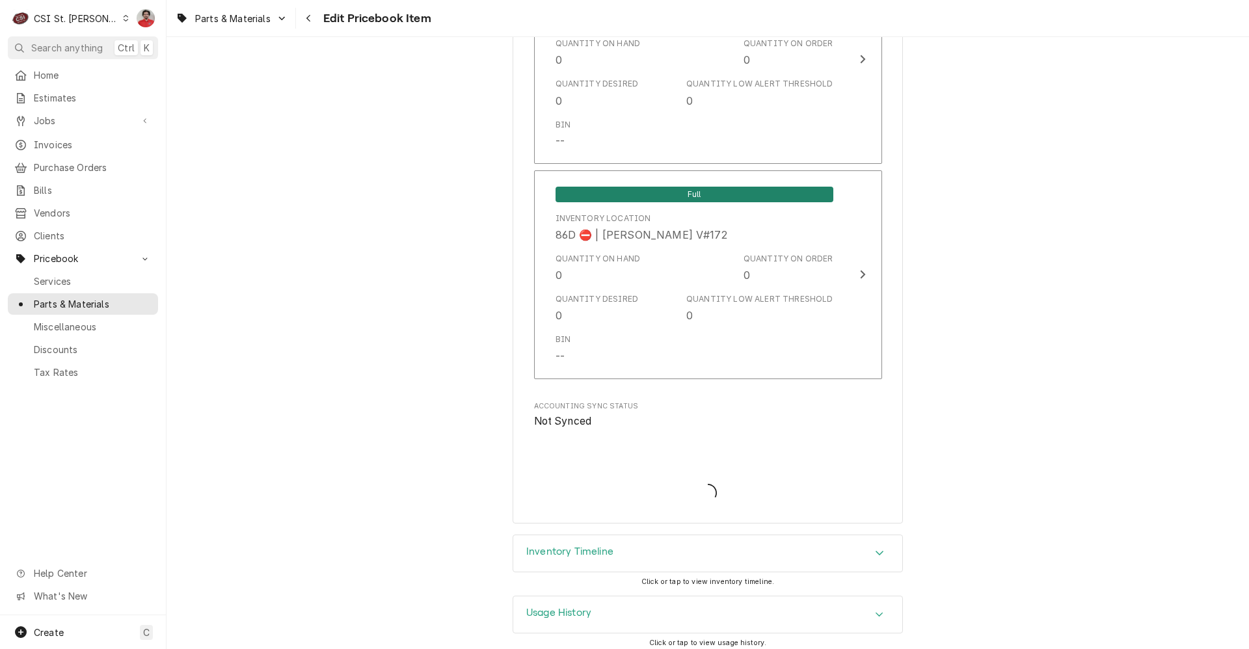
scroll to position [11178, 0]
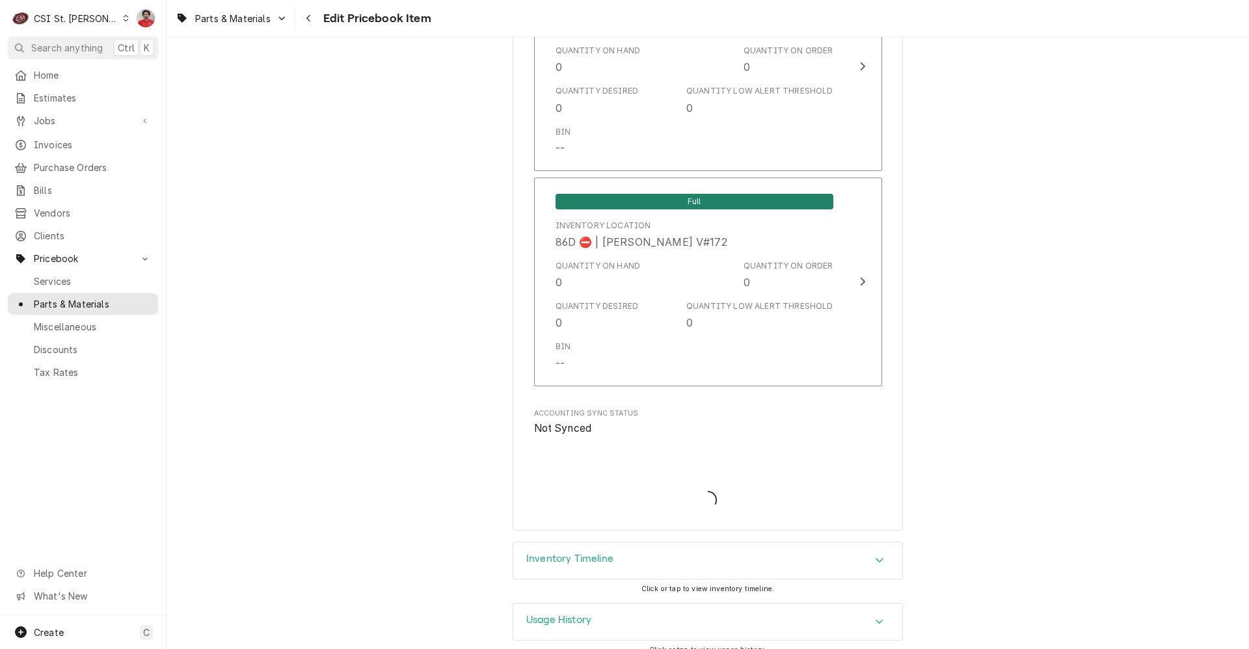
type textarea "x"
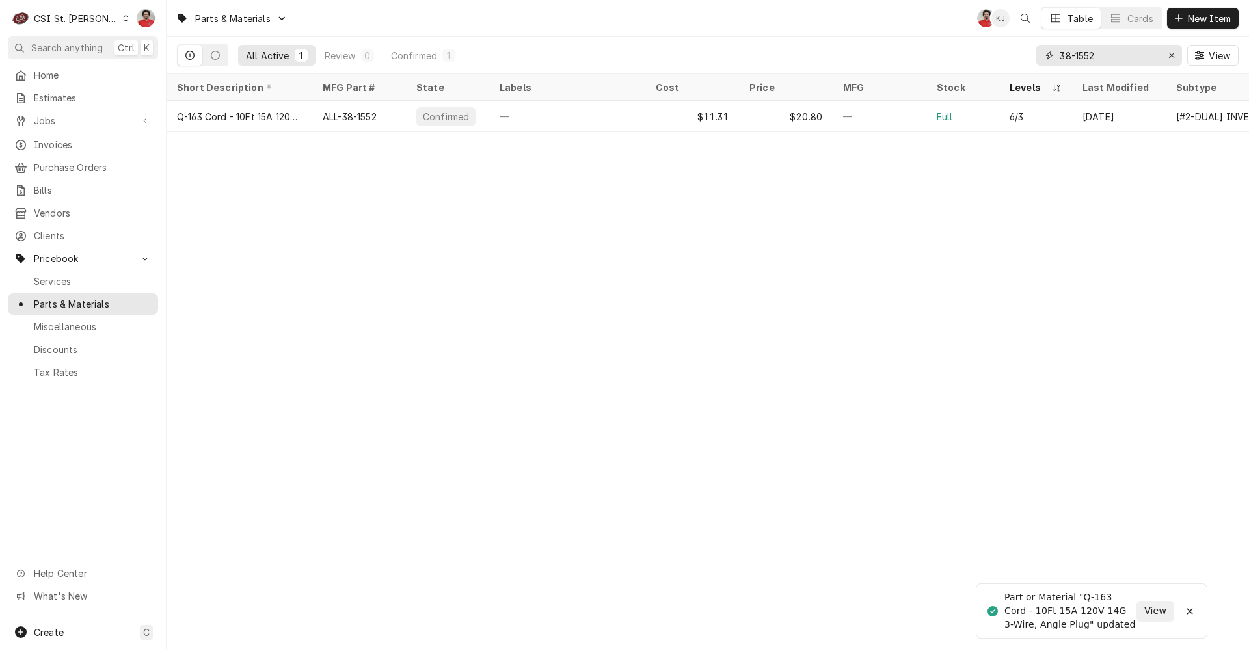
click at [1091, 52] on input "38-1552" at bounding box center [1109, 55] width 98 height 21
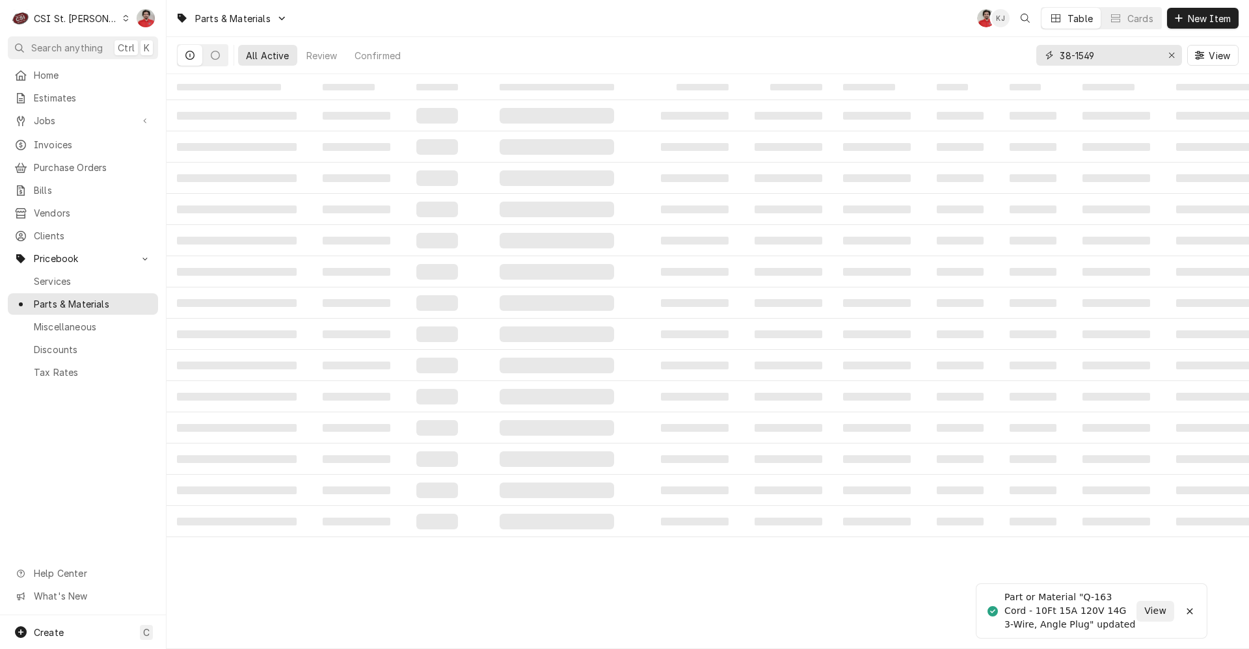
type input "38-1549"
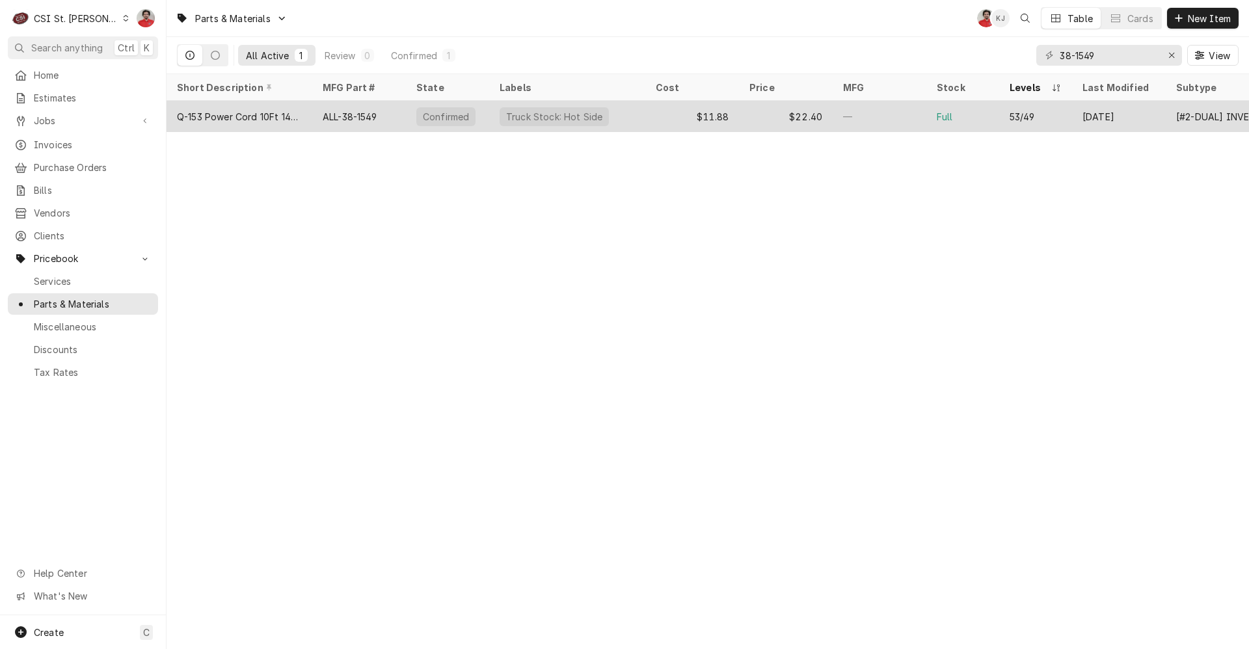
click at [661, 114] on div "$11.88" at bounding box center [693, 116] width 94 height 31
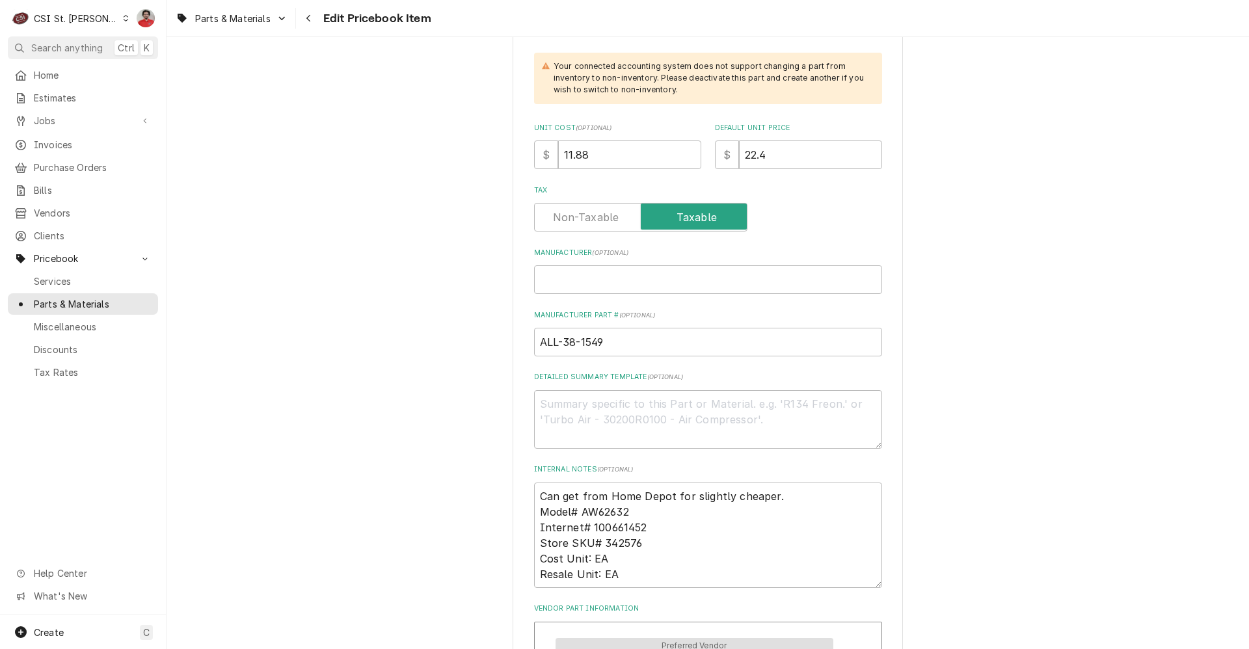
scroll to position [976, 0]
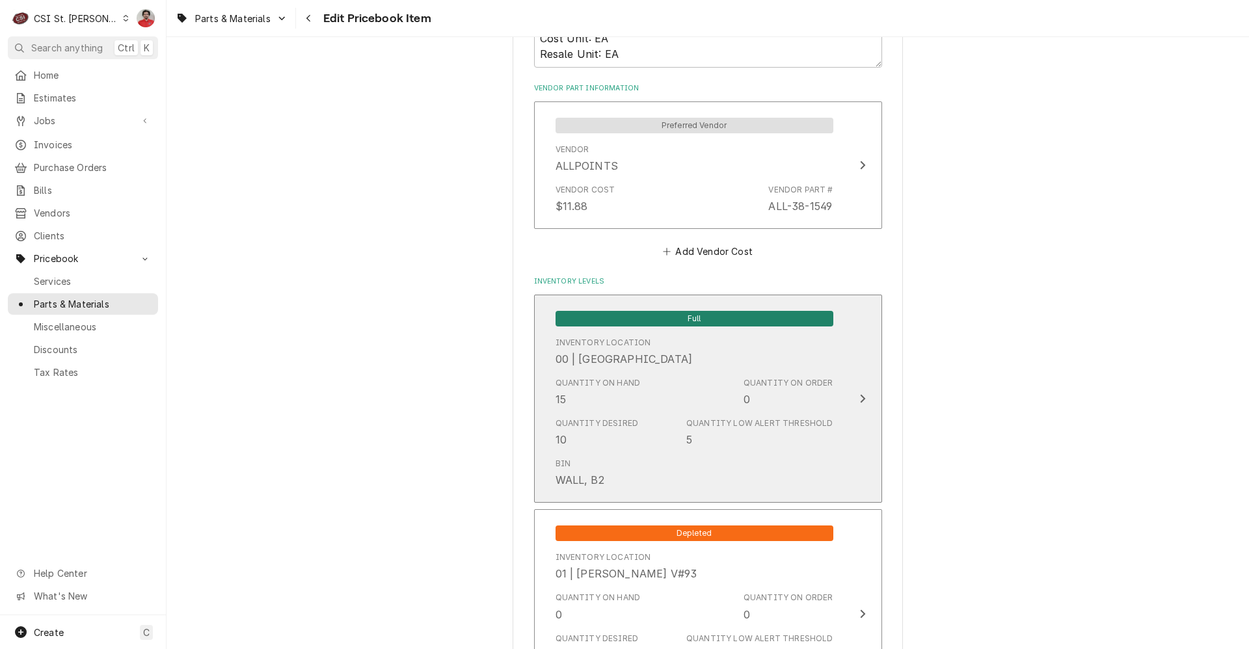
click at [666, 389] on div "Quantity on Hand 15 Quantity on Order 0" at bounding box center [695, 392] width 278 height 40
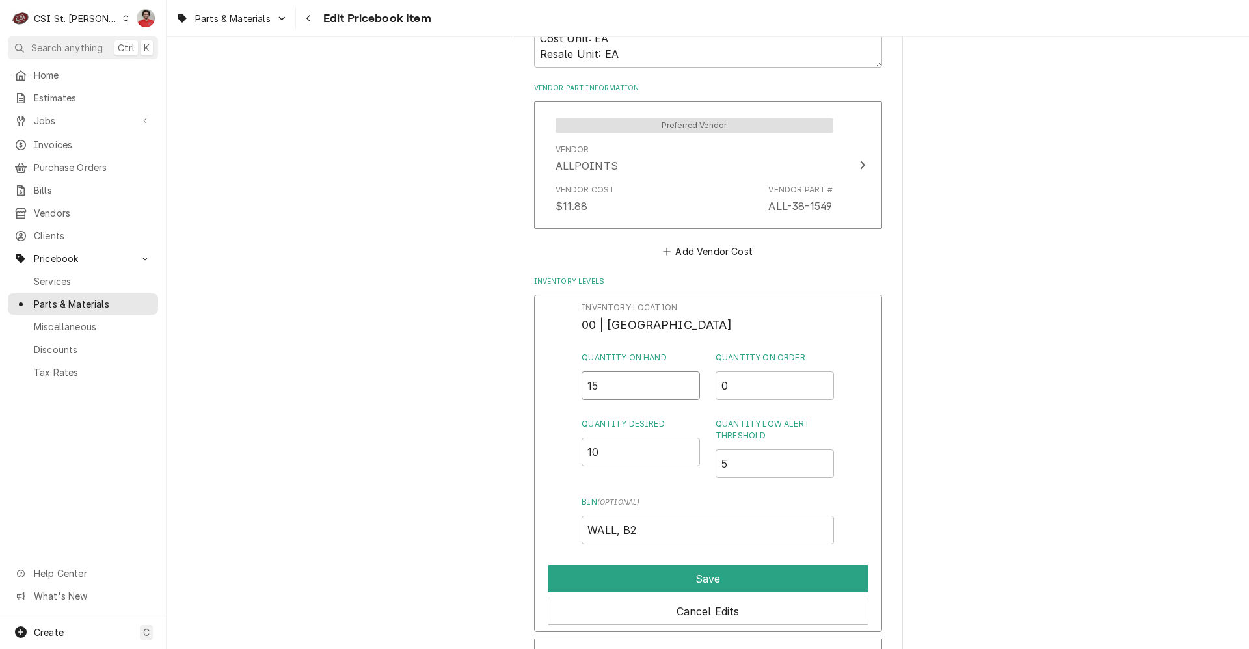
type input "13"
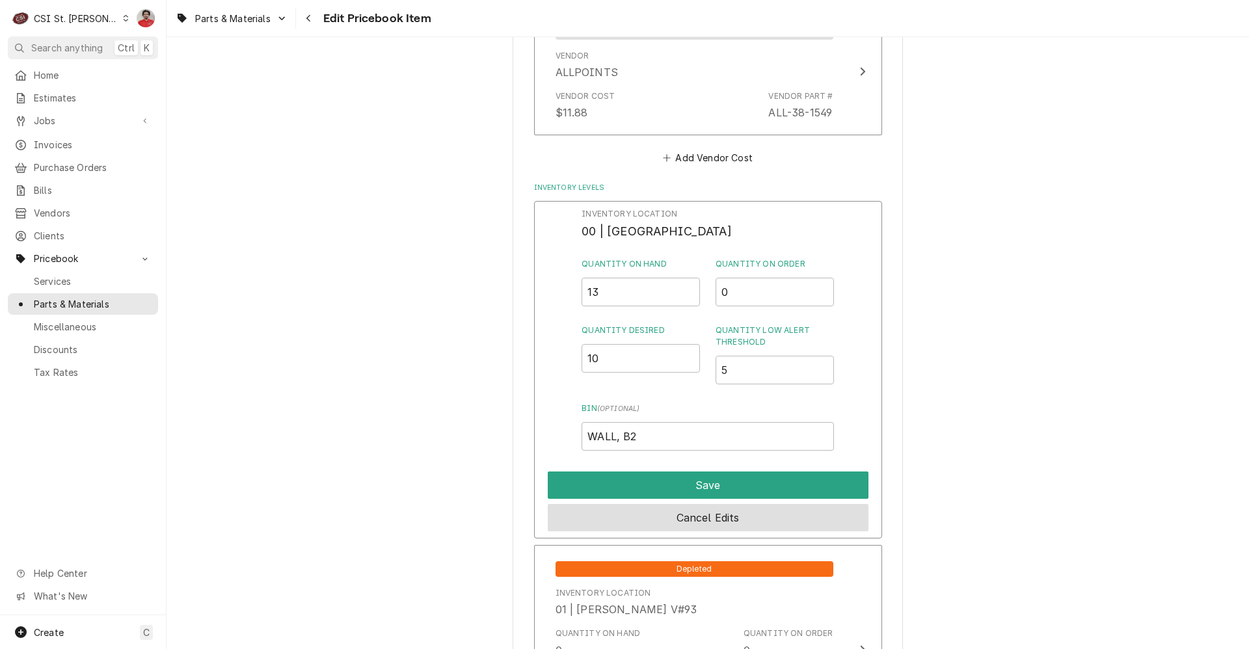
scroll to position [1171, 0]
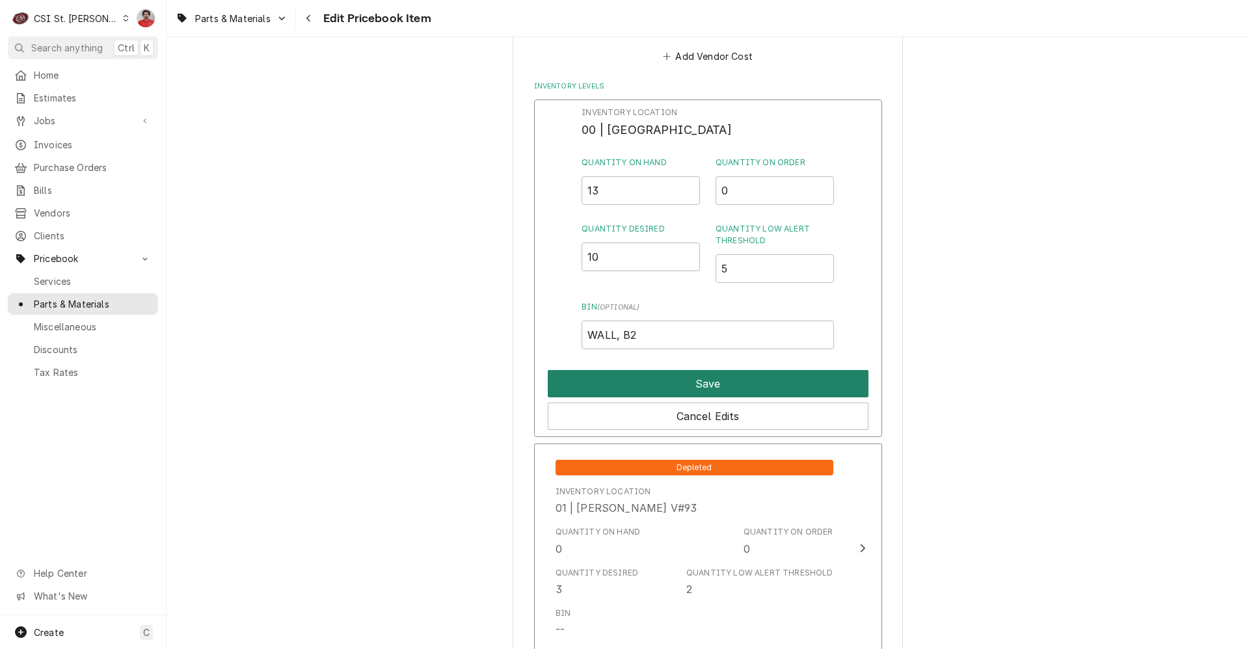
click at [648, 373] on button "Save" at bounding box center [708, 383] width 321 height 27
type textarea "x"
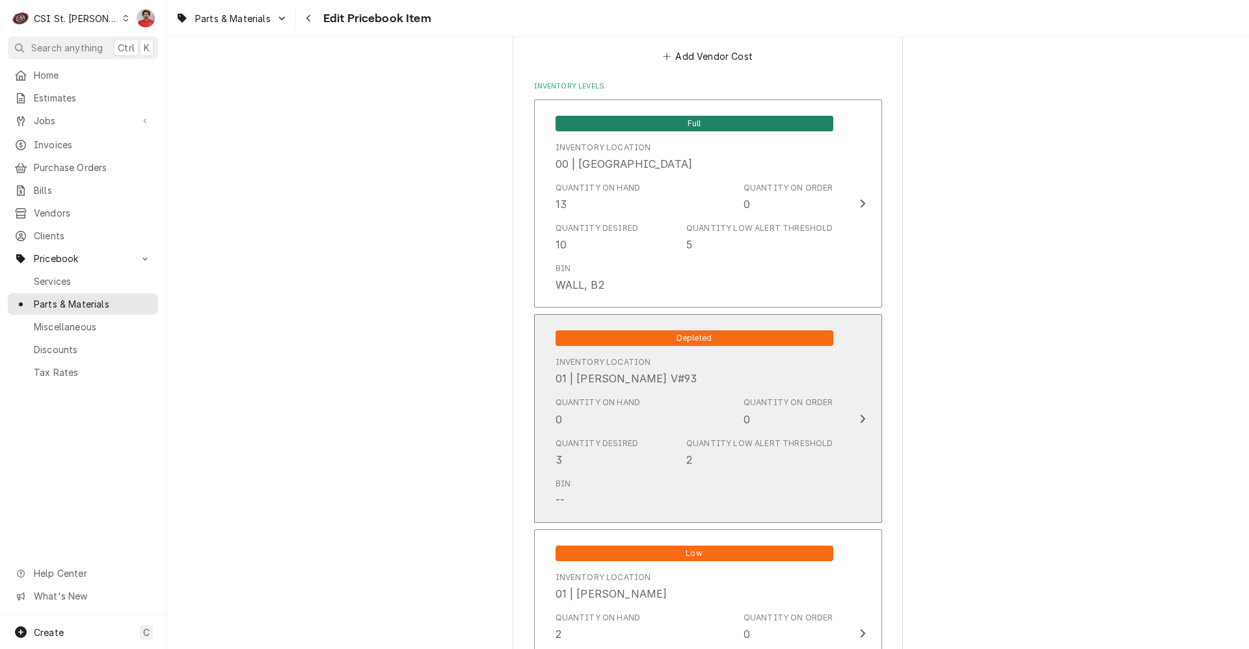
scroll to position [1627, 0]
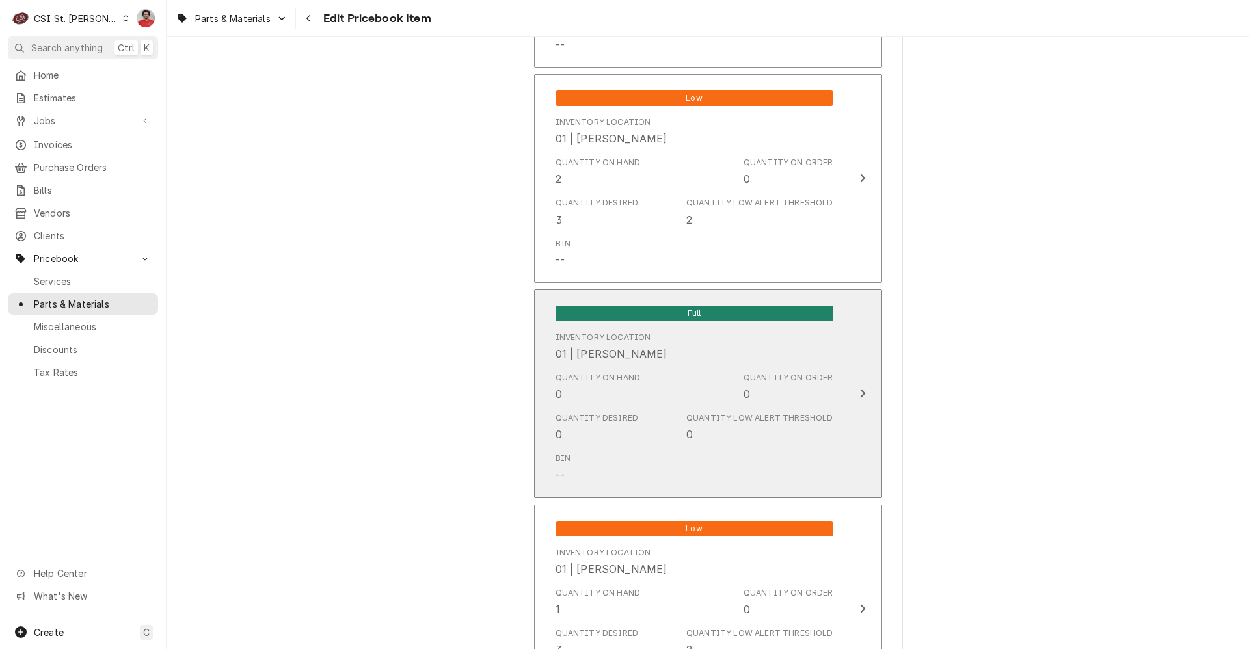
click at [643, 381] on div "Quantity on Hand 0 Quantity on Order 0" at bounding box center [695, 387] width 278 height 40
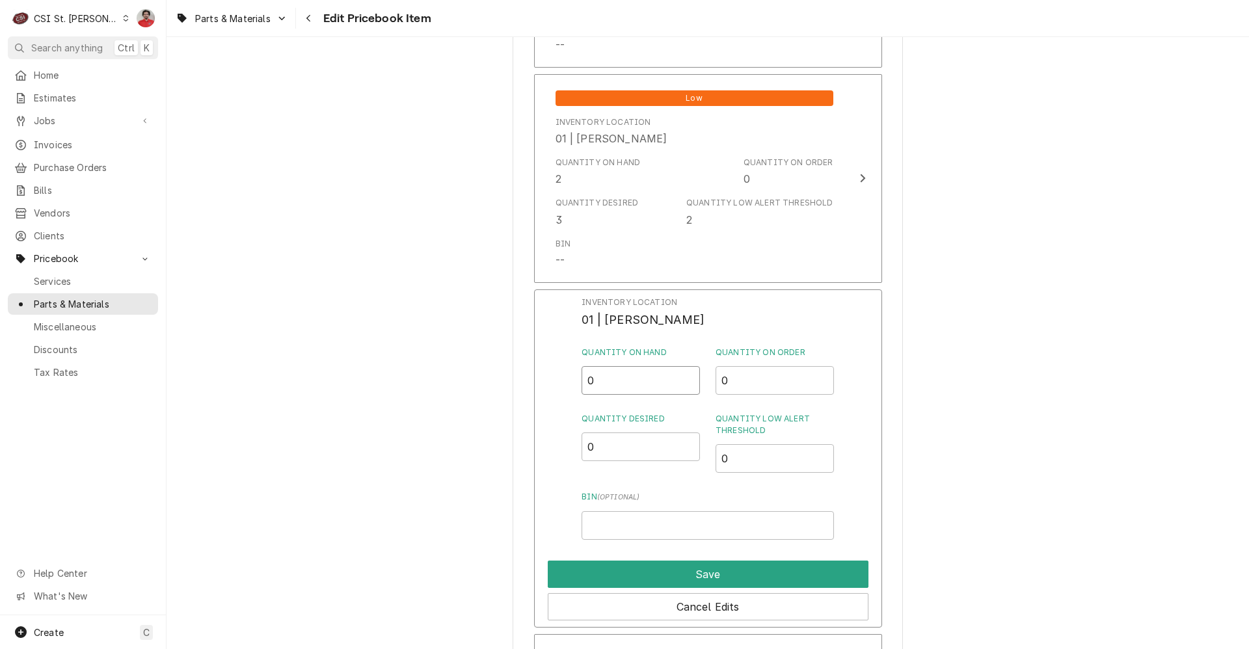
drag, startPoint x: 557, startPoint y: 375, endPoint x: 540, endPoint y: 370, distance: 17.5
click at [543, 372] on div "Inventory Location 01 | DAVID FORD Quantity on Hand 0 Quantity on Order 0 Quant…" at bounding box center [708, 459] width 348 height 338
type input "2"
click at [692, 588] on div "Cancel Edits" at bounding box center [708, 604] width 321 height 33
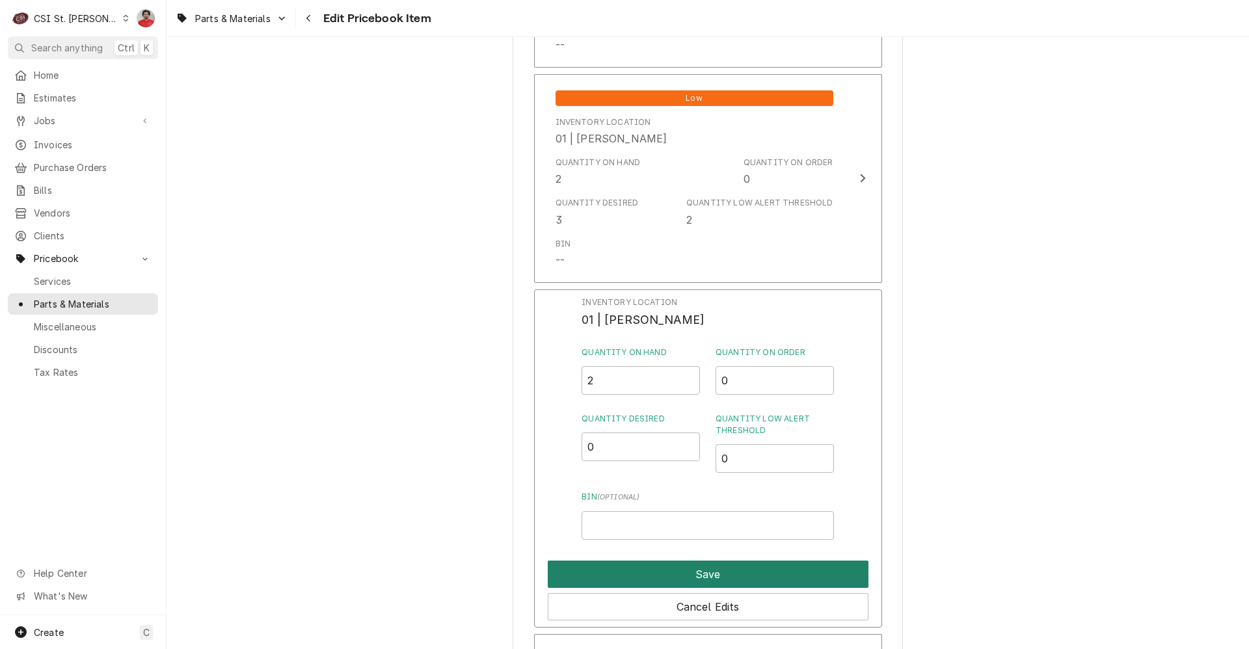
click at [691, 580] on button "Save" at bounding box center [708, 574] width 321 height 27
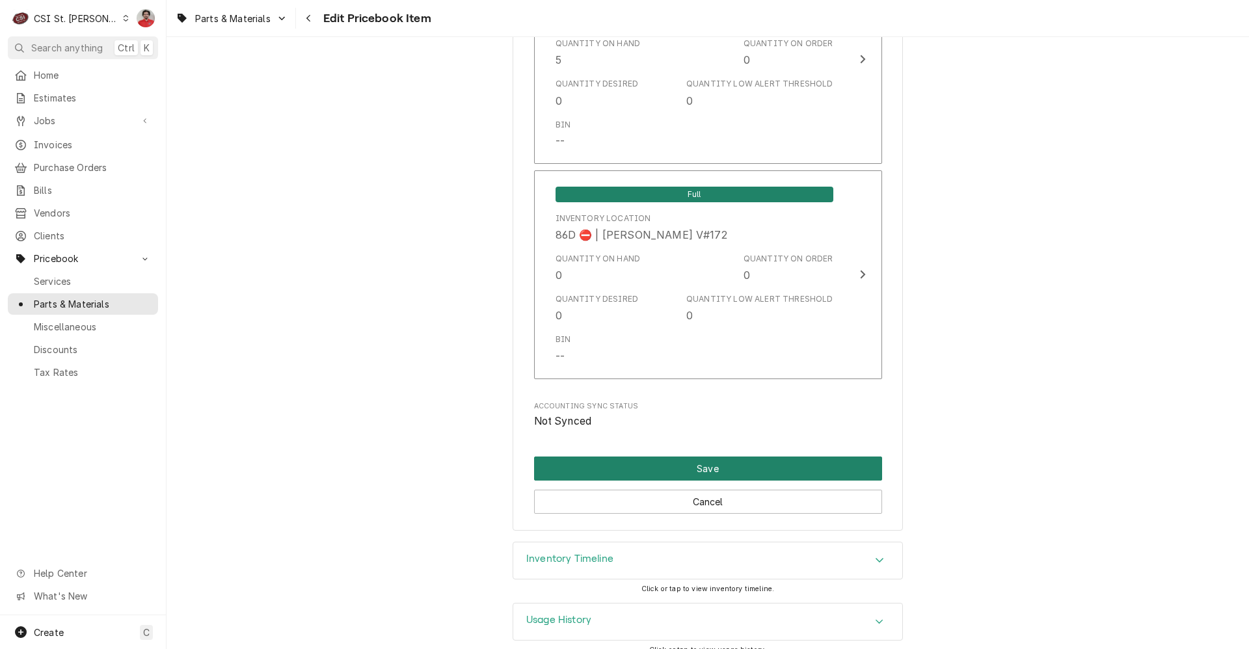
click at [609, 457] on button "Save" at bounding box center [708, 469] width 348 height 24
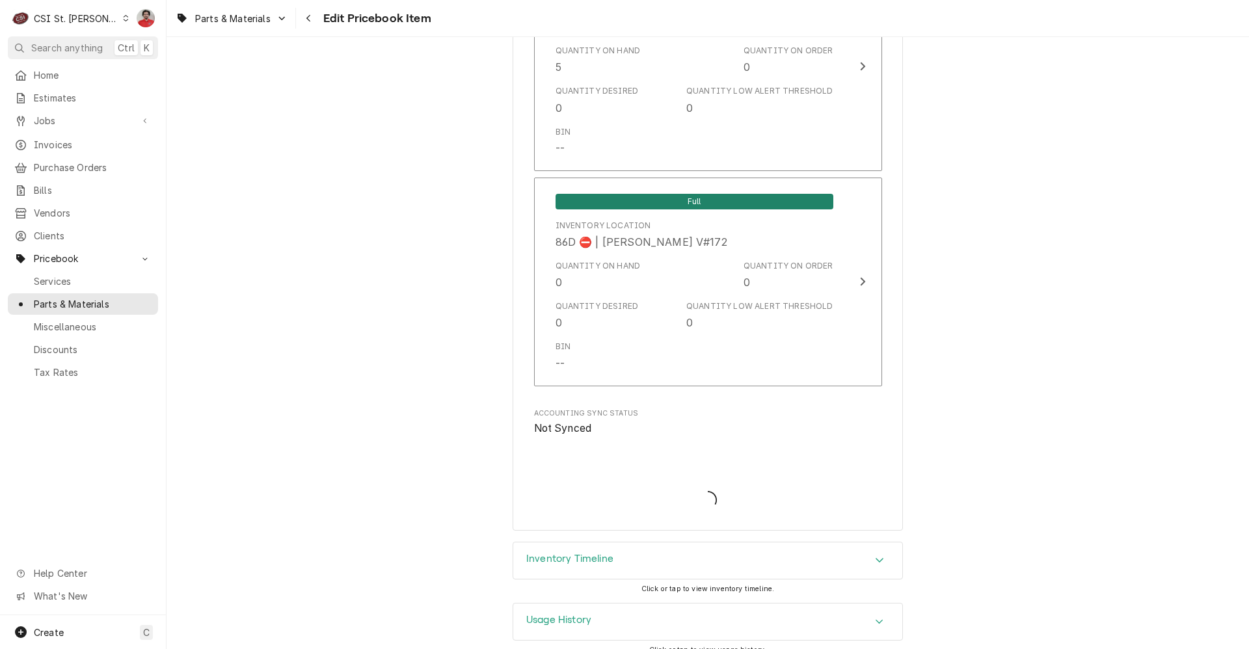
type textarea "x"
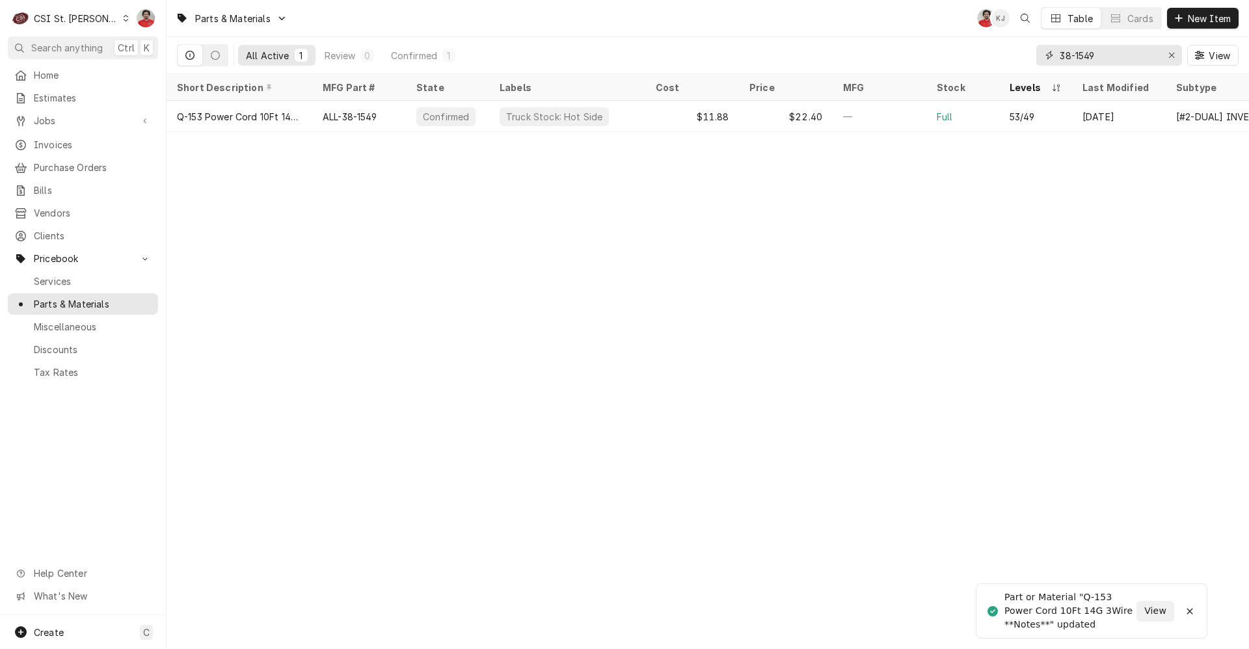
click at [1093, 58] on input "38-1549" at bounding box center [1109, 55] width 98 height 21
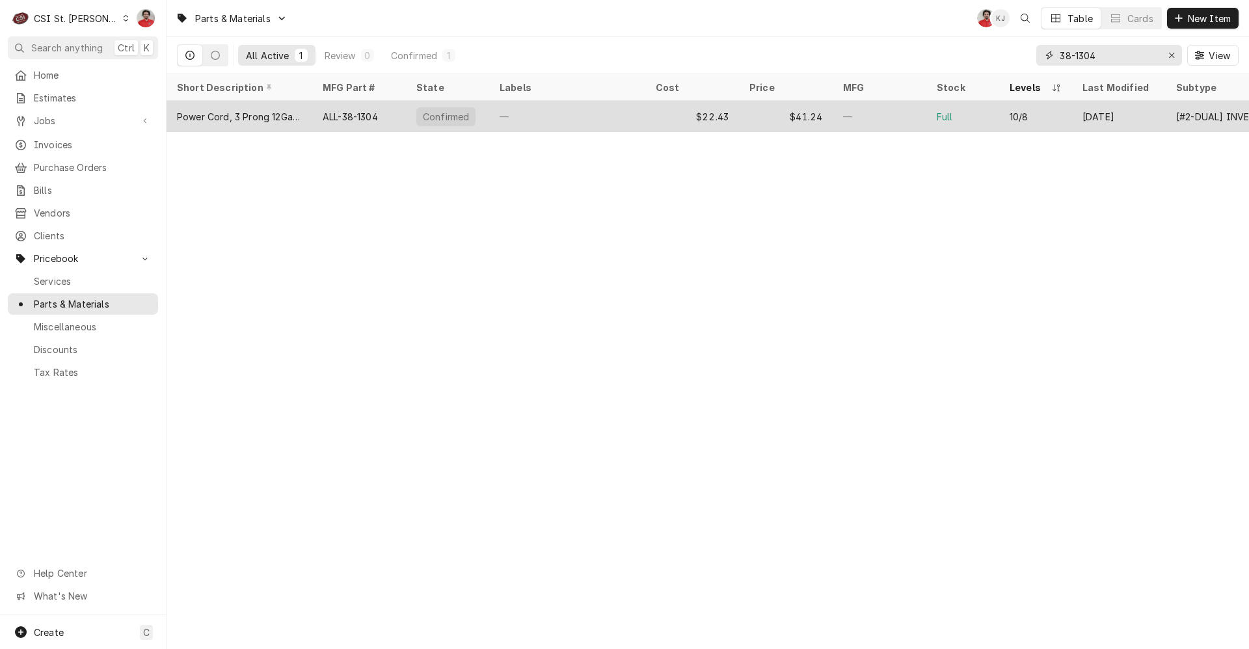
type input "38-1304"
click at [542, 112] on div "—" at bounding box center [567, 116] width 156 height 31
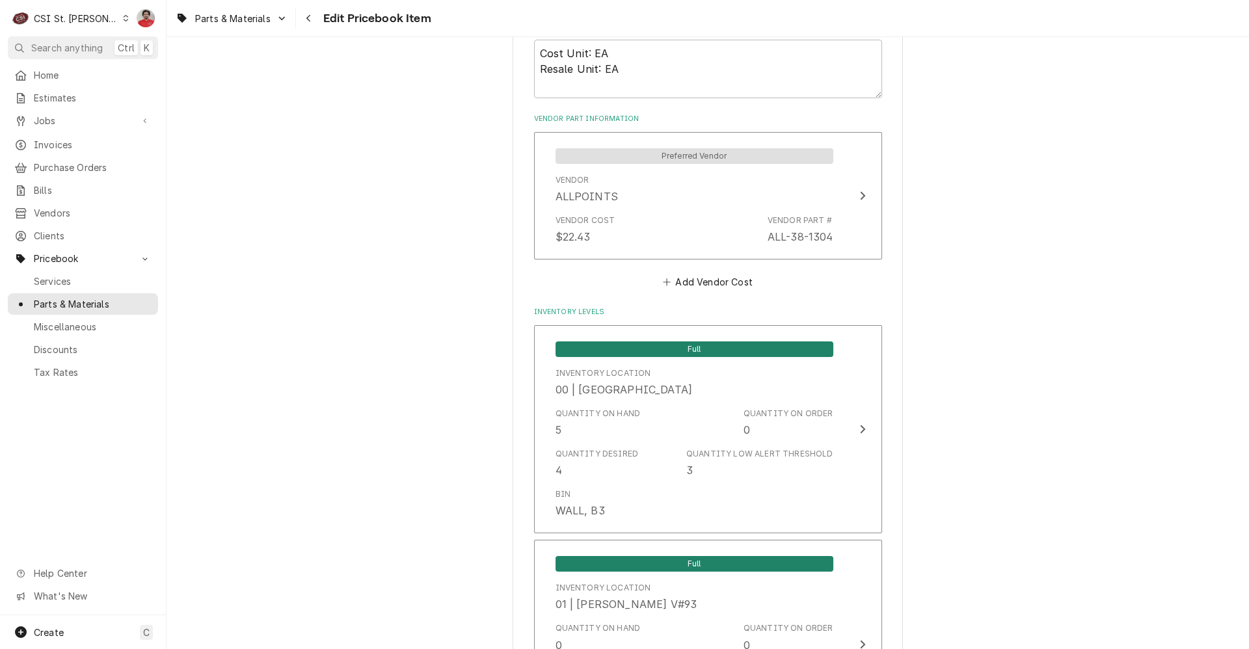
scroll to position [976, 0]
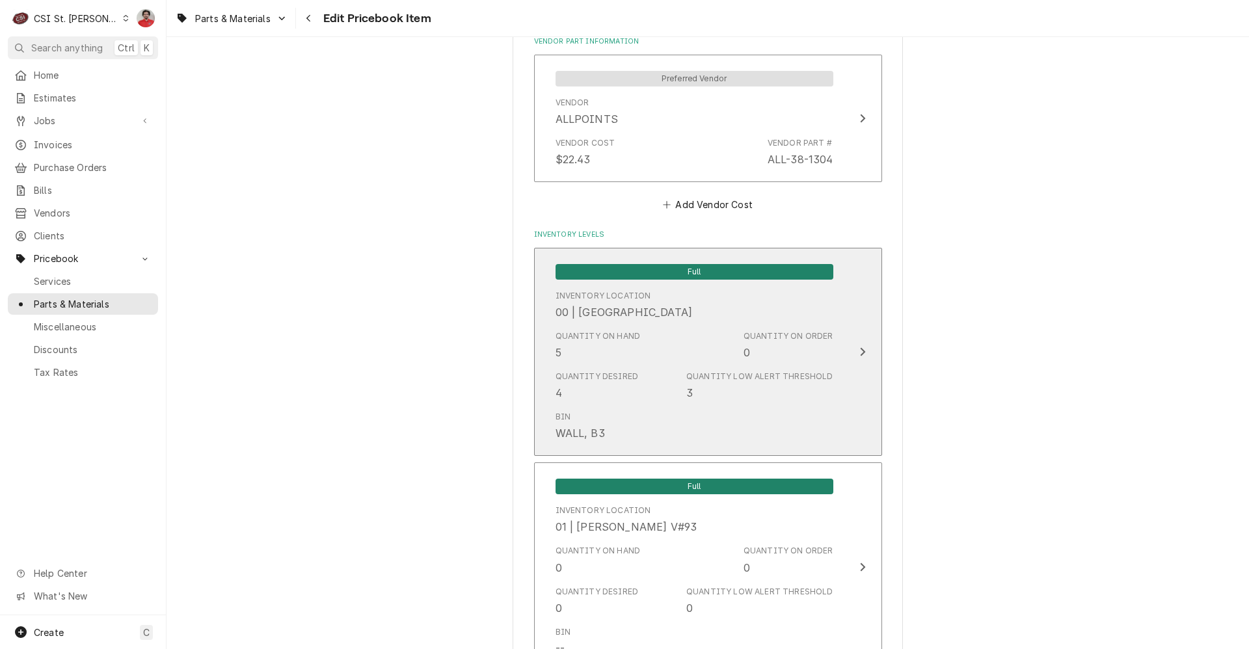
click at [592, 391] on div "Quantity Desired 4" at bounding box center [597, 386] width 83 height 30
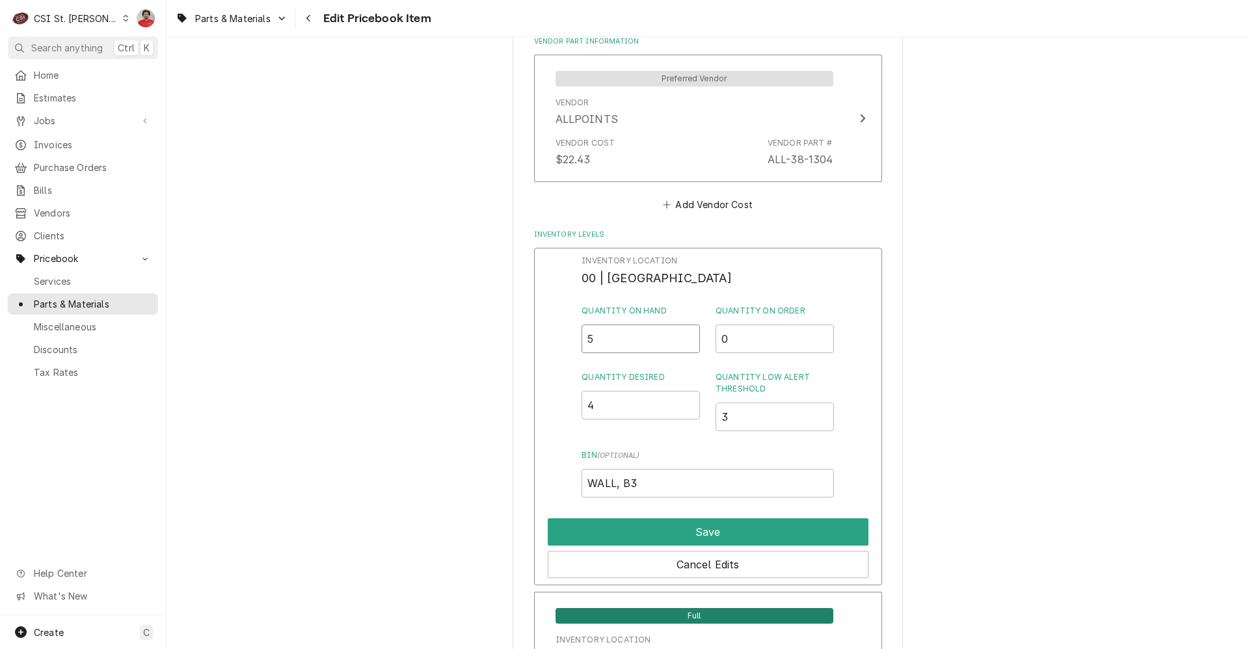
drag, startPoint x: 590, startPoint y: 336, endPoint x: 582, endPoint y: 333, distance: 8.7
click at [585, 335] on input "5" at bounding box center [641, 339] width 118 height 29
type input "3"
click at [754, 525] on button "Save" at bounding box center [708, 532] width 321 height 27
type textarea "x"
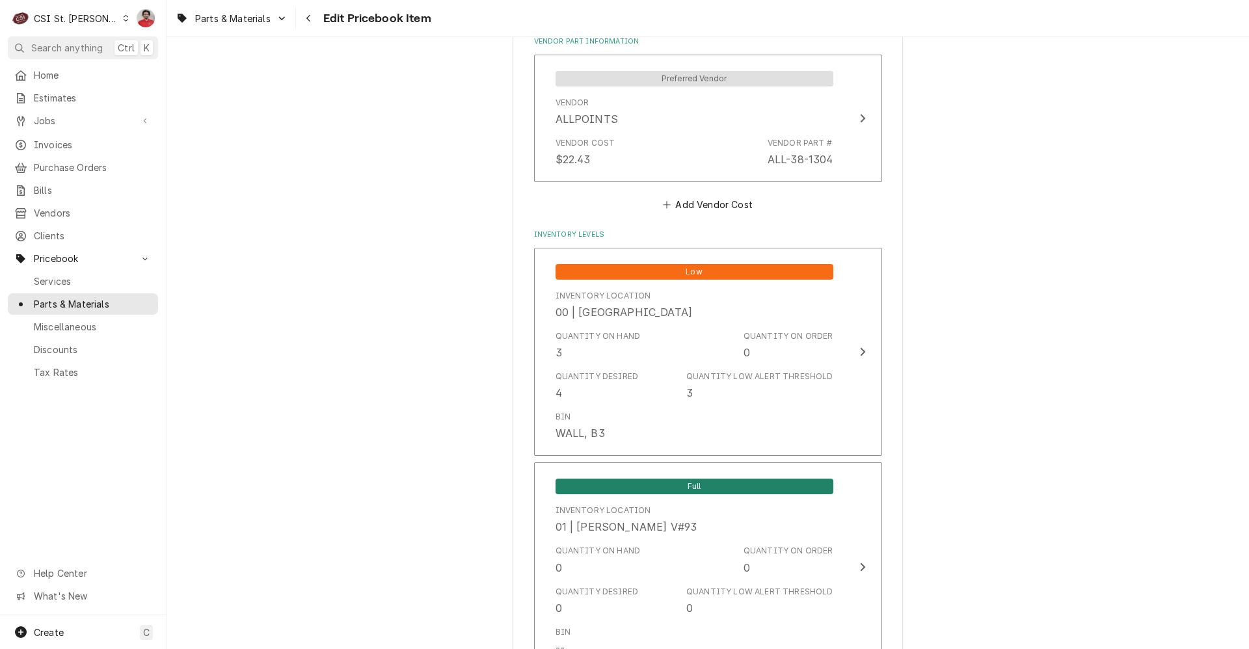
scroll to position [1432, 0]
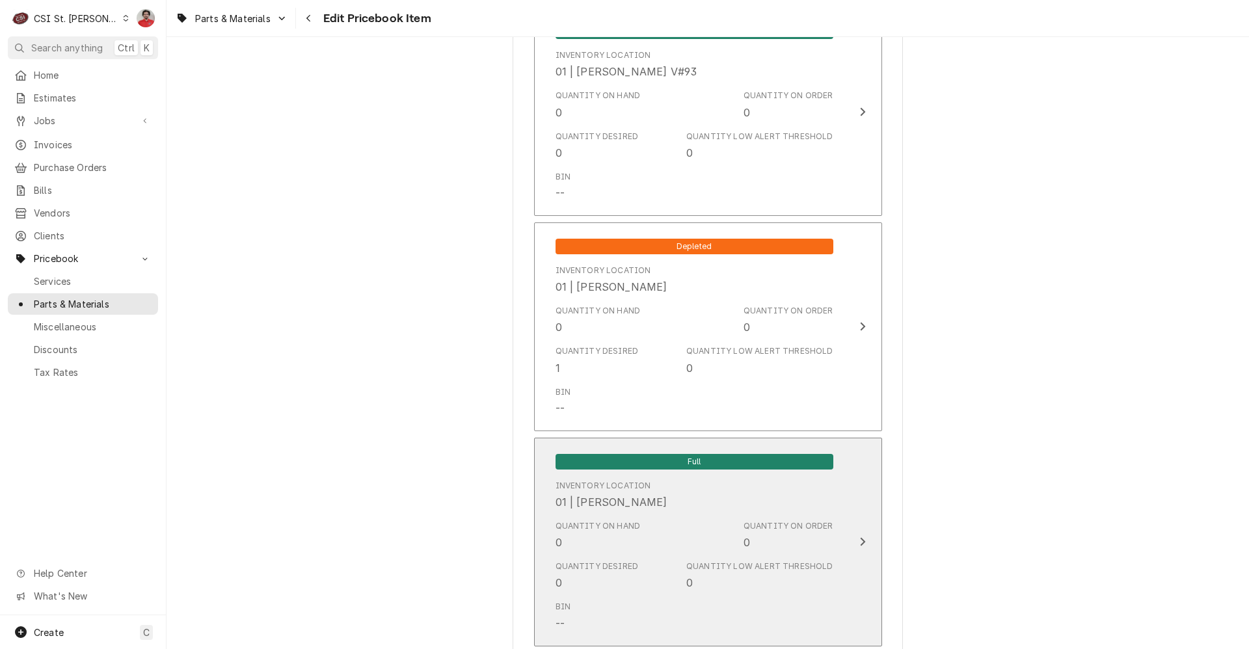
click at [733, 496] on div "Inventory Location 01 | DAVID FORD" at bounding box center [695, 495] width 278 height 40
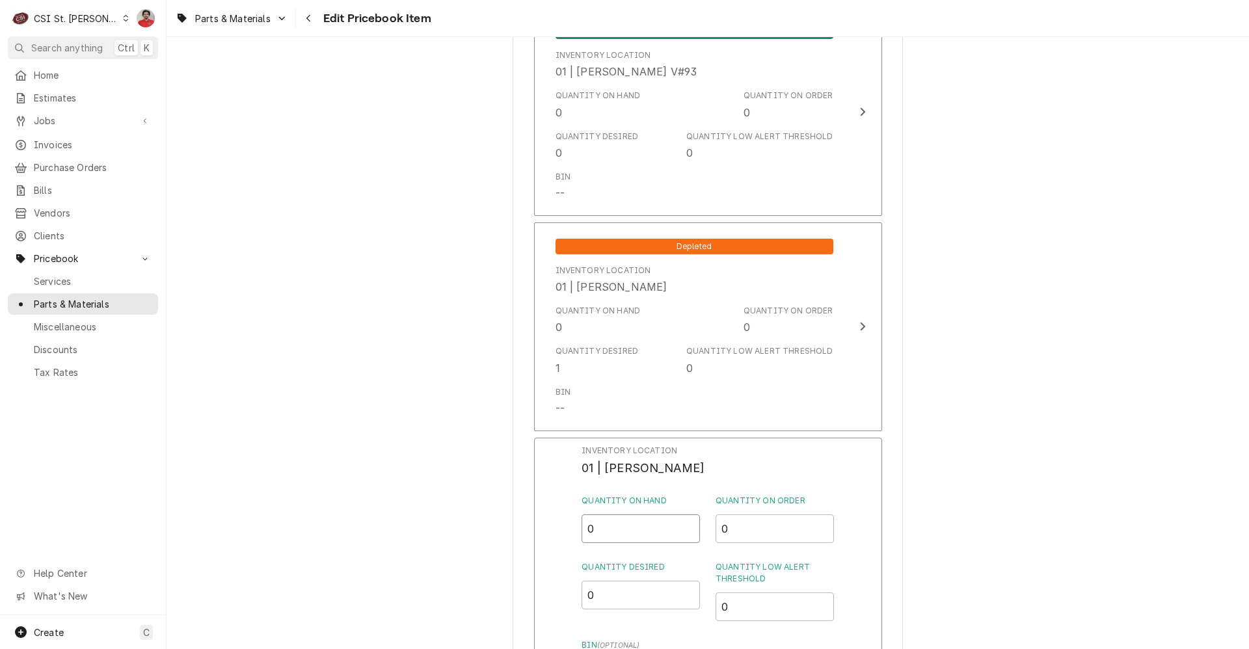
drag, startPoint x: 638, startPoint y: 530, endPoint x: 496, endPoint y: 507, distance: 143.8
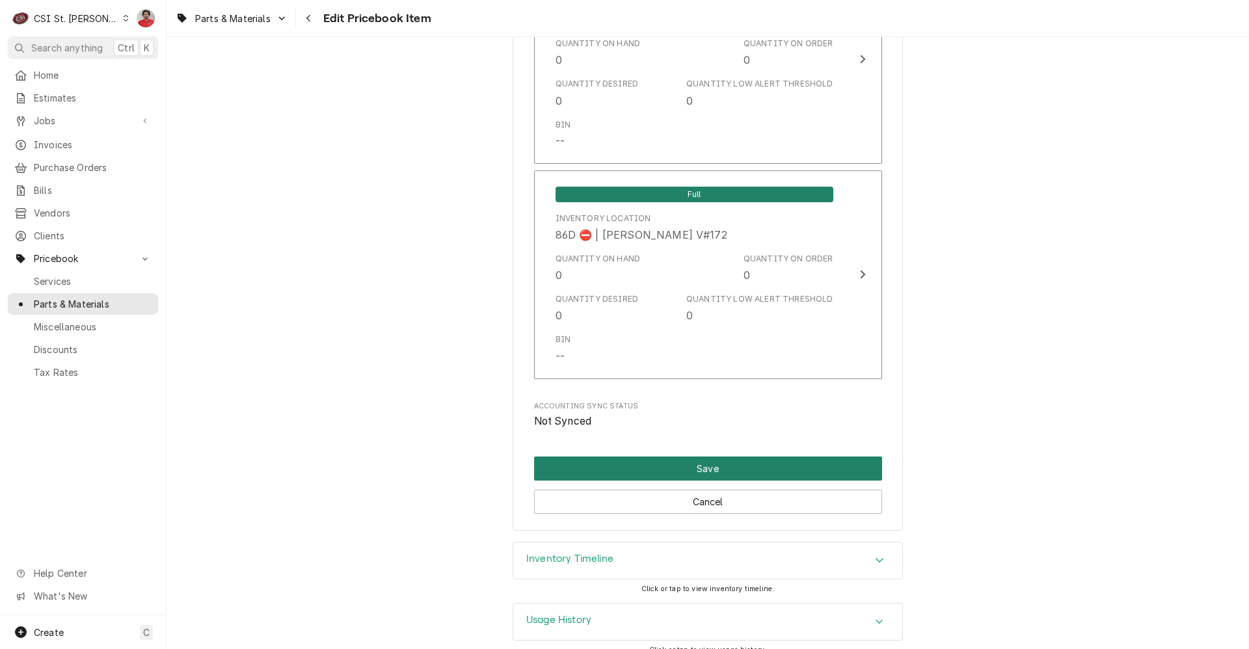
type input "2"
click at [703, 457] on button "Save" at bounding box center [708, 469] width 348 height 24
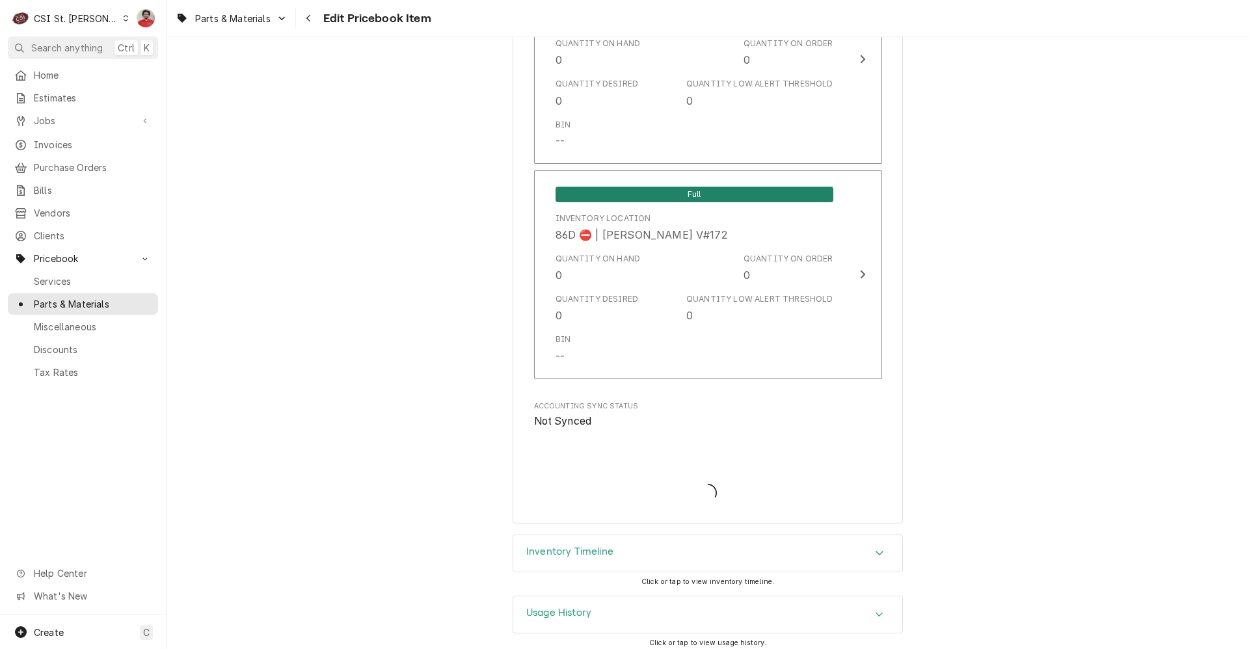
scroll to position [11308, 0]
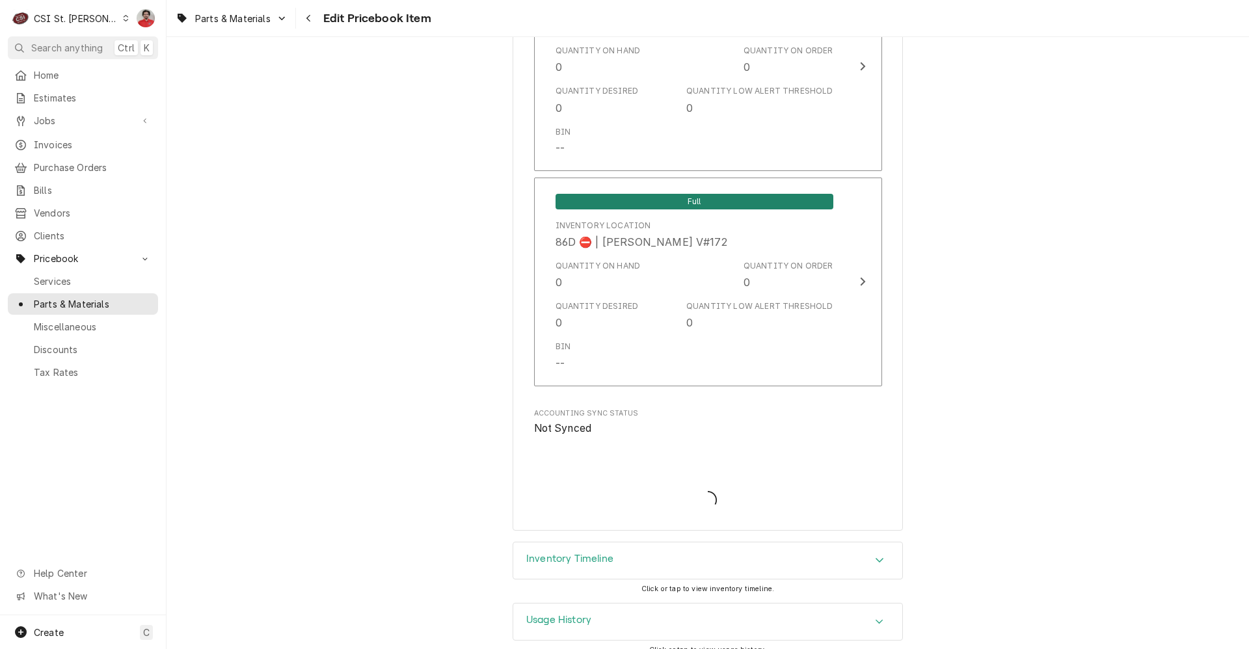
type textarea "x"
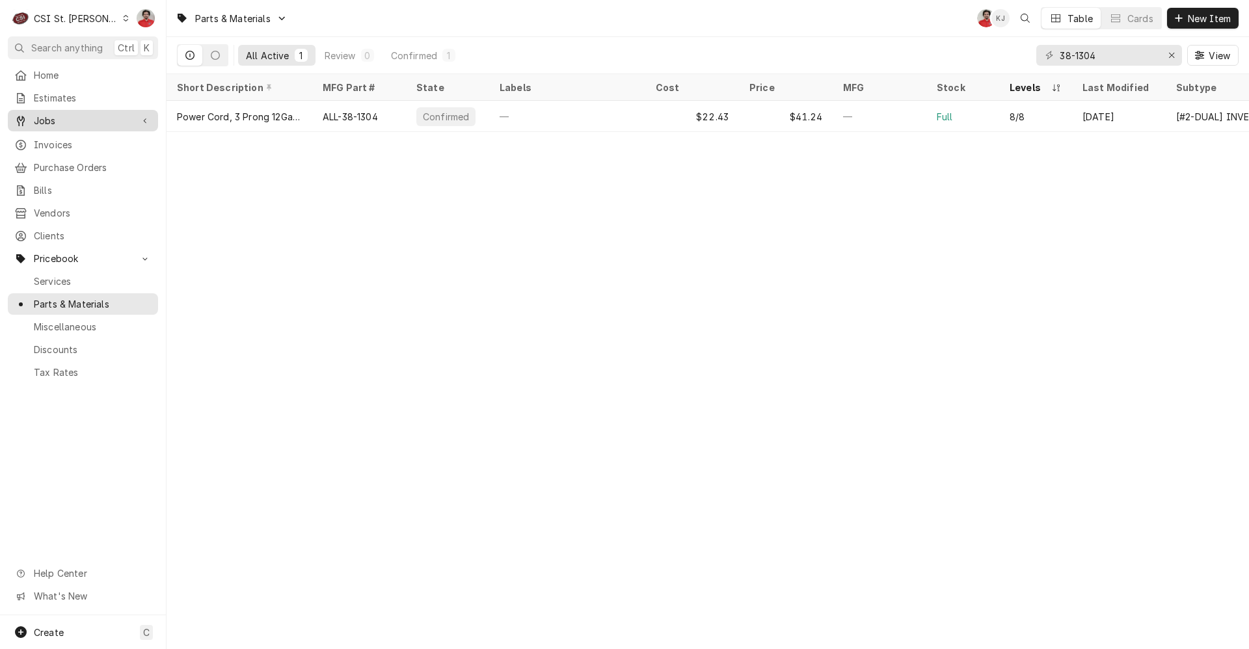
click at [87, 120] on span "Jobs" at bounding box center [83, 121] width 98 height 14
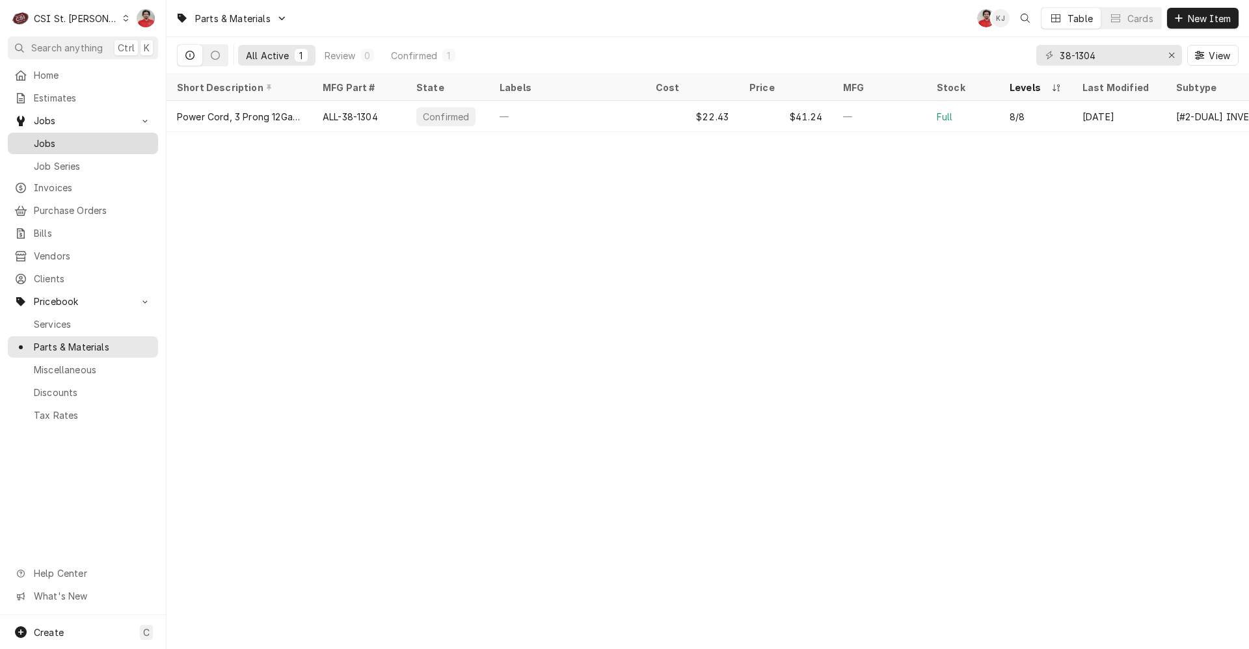
click at [85, 145] on span "Jobs" at bounding box center [93, 144] width 118 height 14
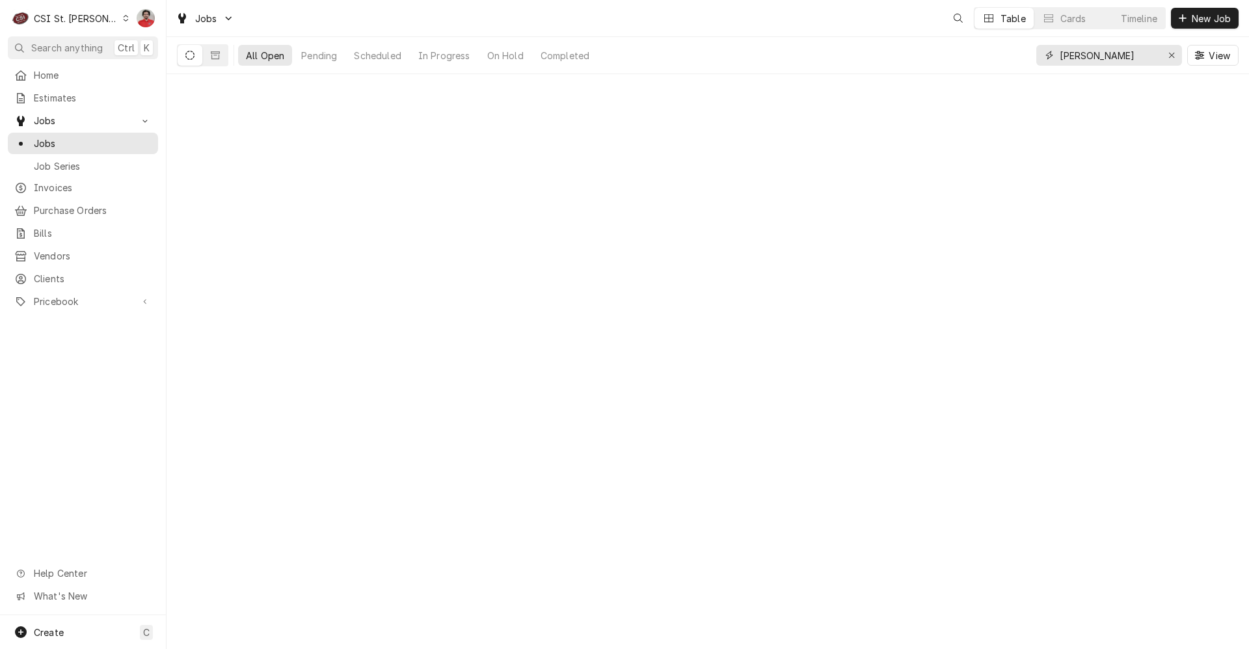
click at [1110, 52] on input "[PERSON_NAME]" at bounding box center [1109, 55] width 98 height 21
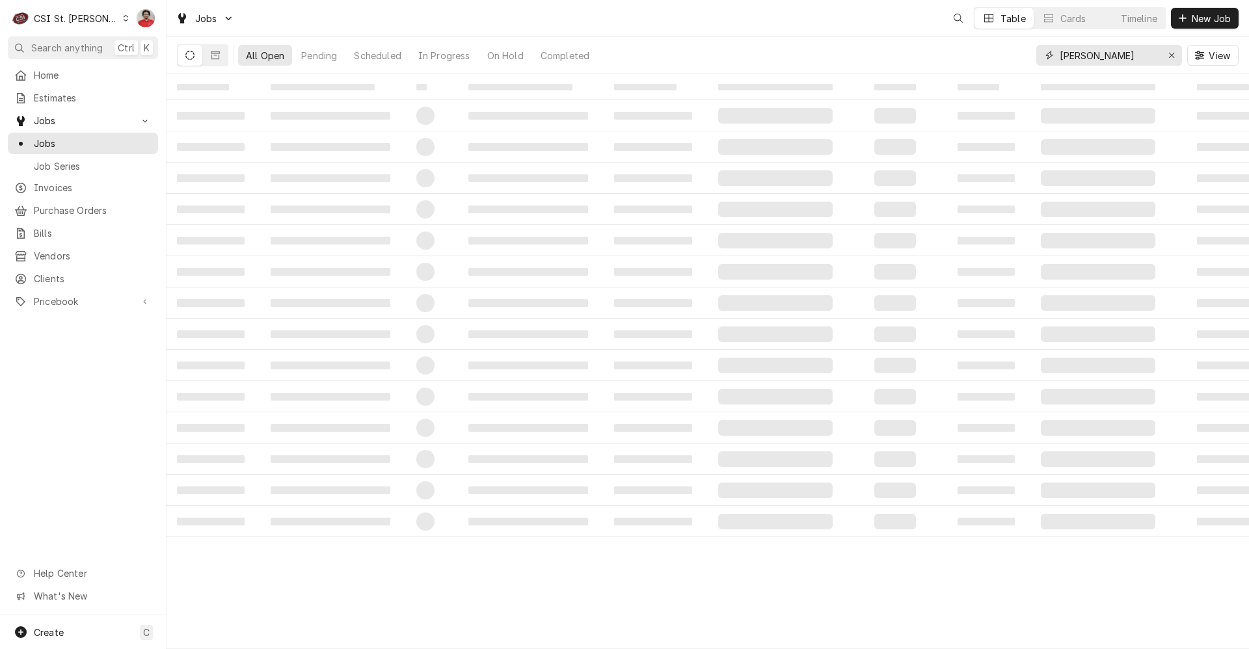
click at [1110, 52] on input "vivian" at bounding box center [1109, 55] width 98 height 21
type input "43222"
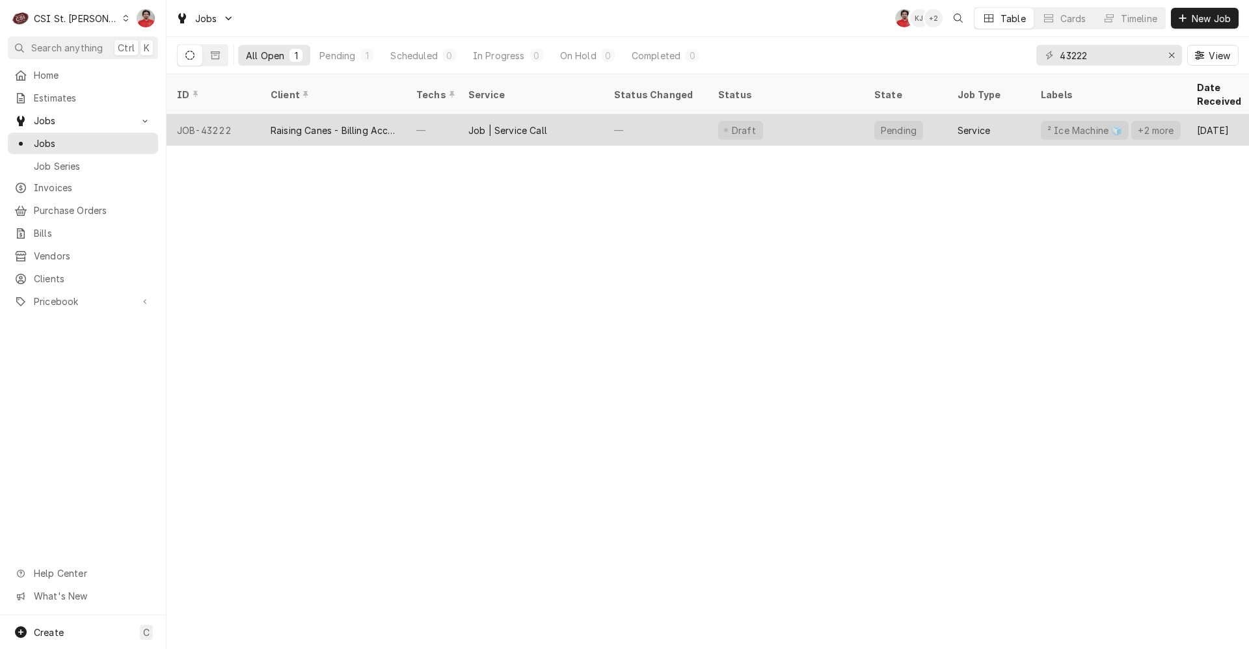
click at [681, 123] on div "—" at bounding box center [656, 130] width 104 height 31
click at [648, 117] on div "—" at bounding box center [656, 130] width 104 height 31
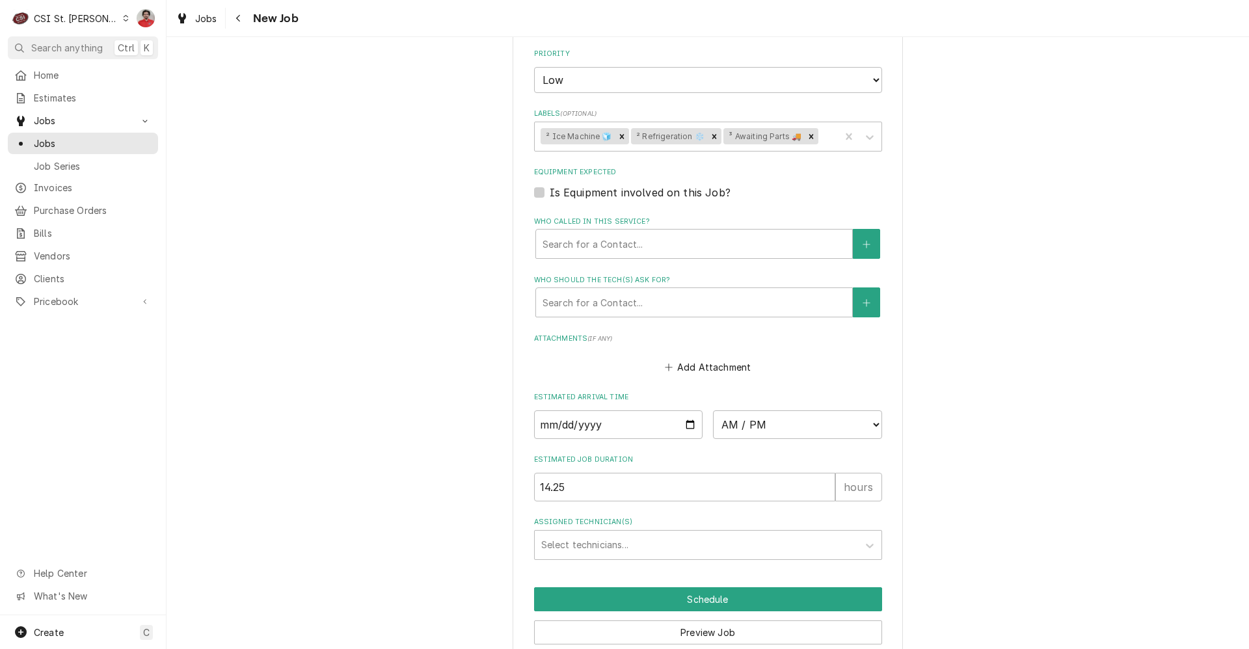
scroll to position [1507, 0]
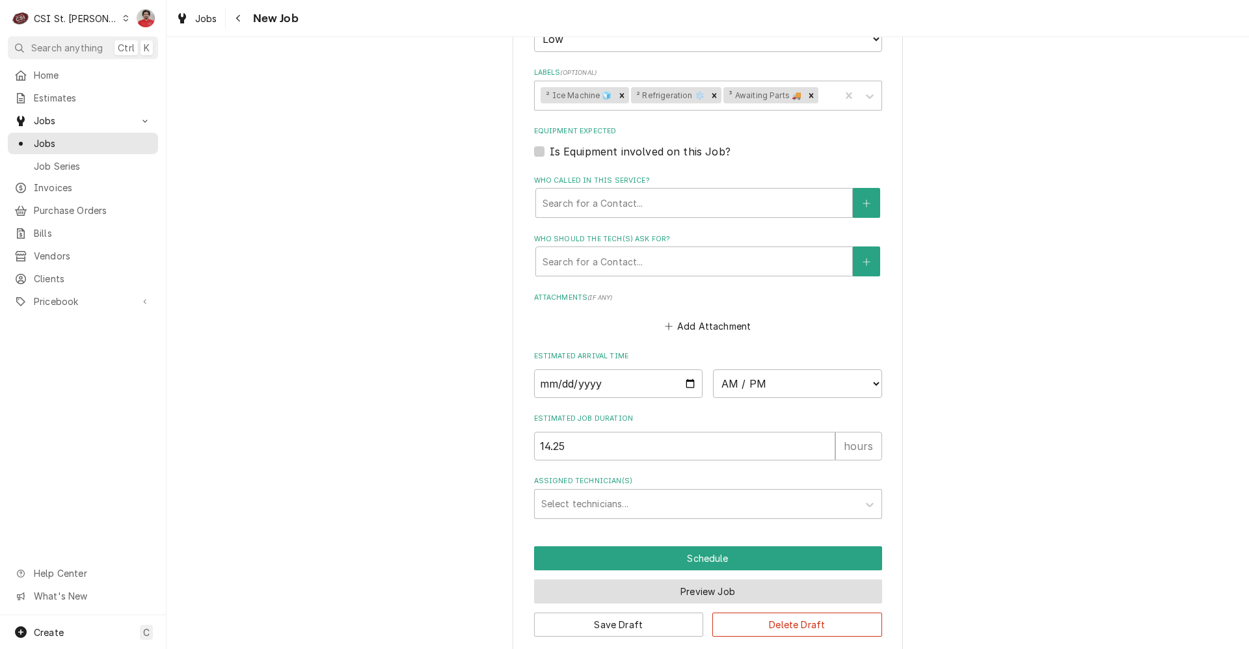
click at [672, 586] on button "Preview Job" at bounding box center [708, 592] width 348 height 24
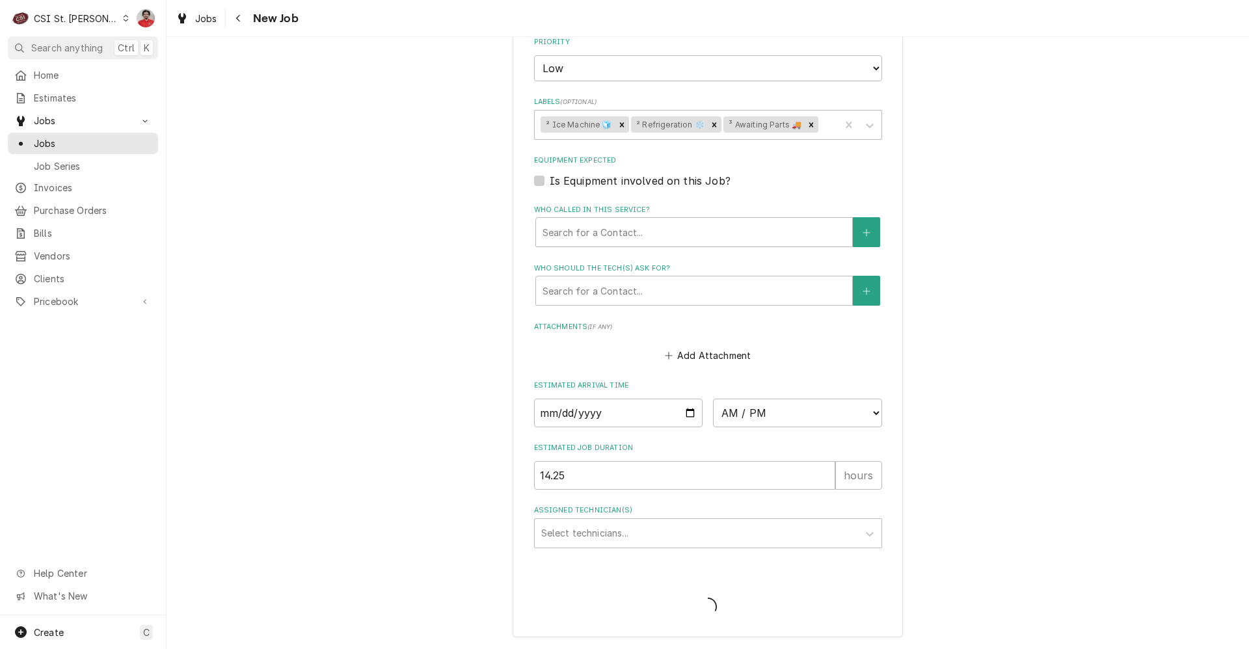
scroll to position [1462, 0]
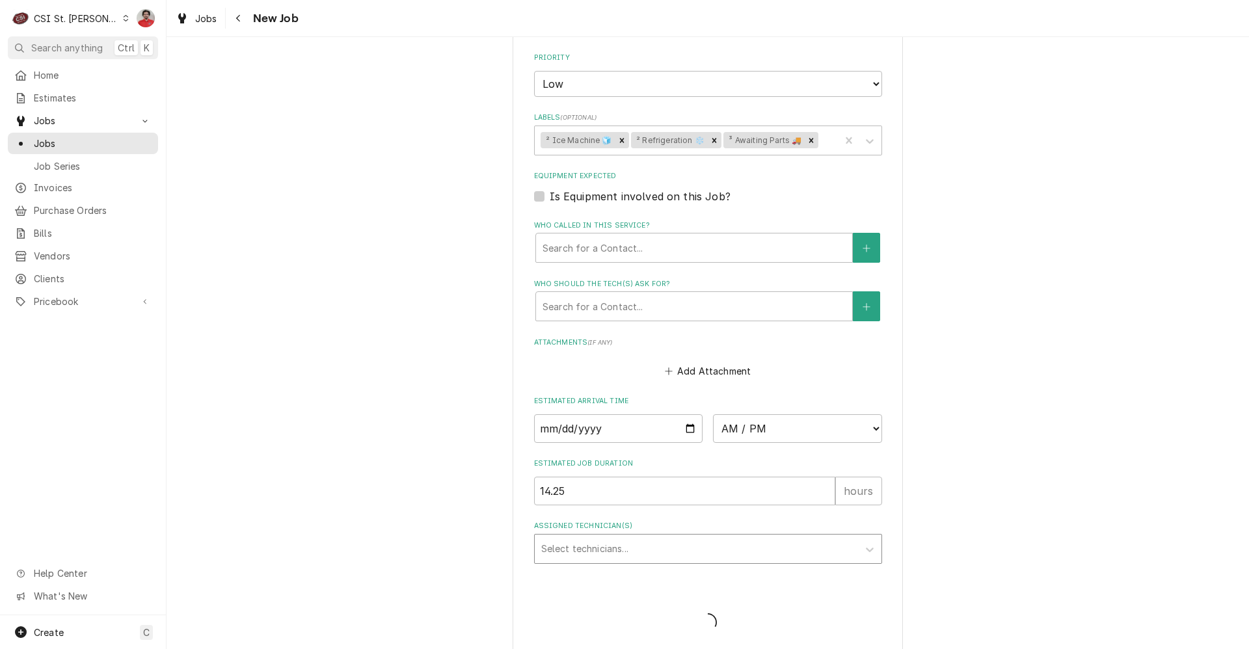
type textarea "x"
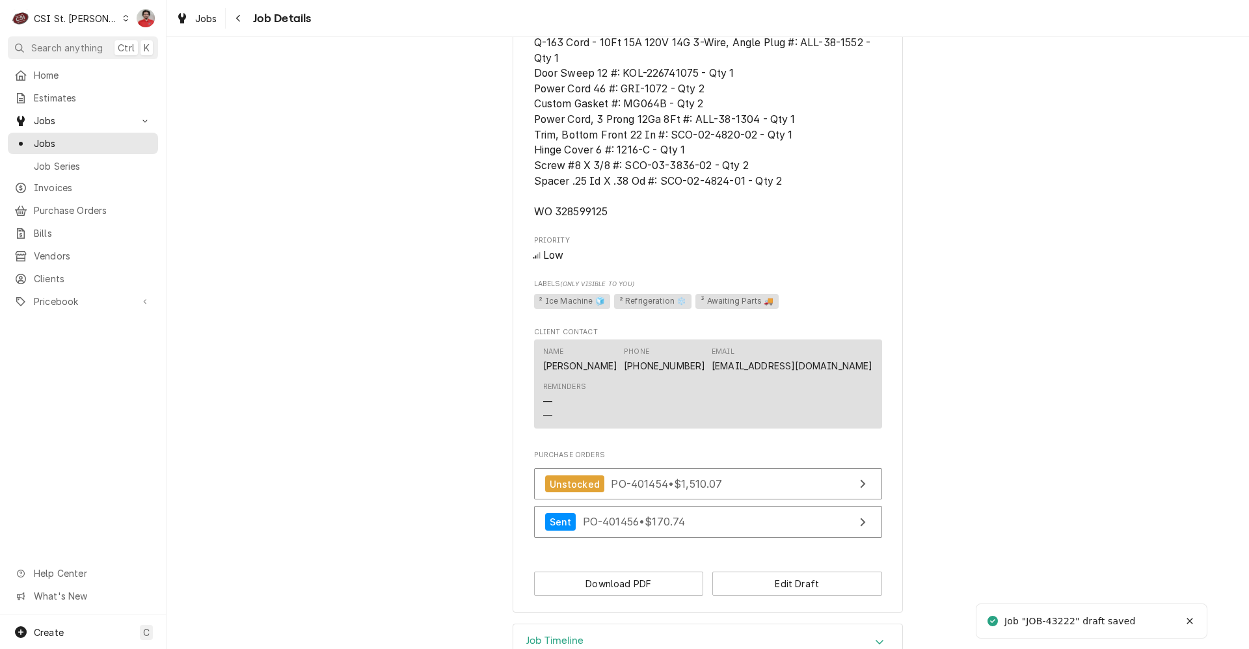
scroll to position [1346, 0]
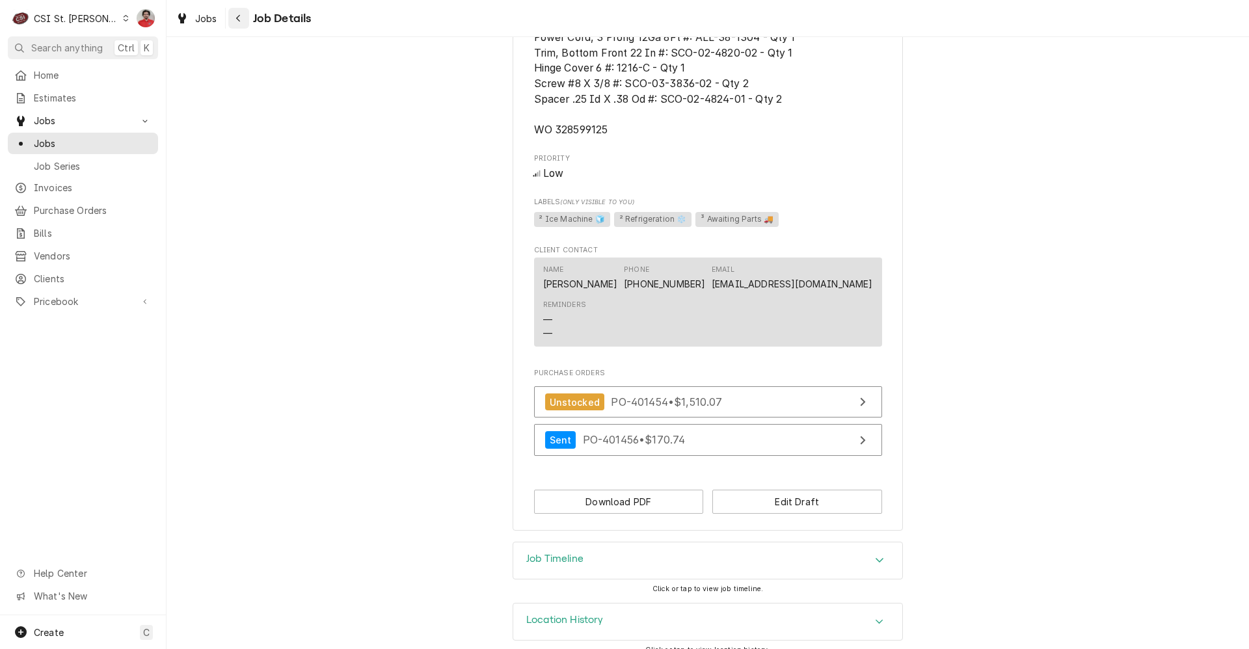
click at [244, 22] on div "Navigate back" at bounding box center [238, 18] width 13 height 13
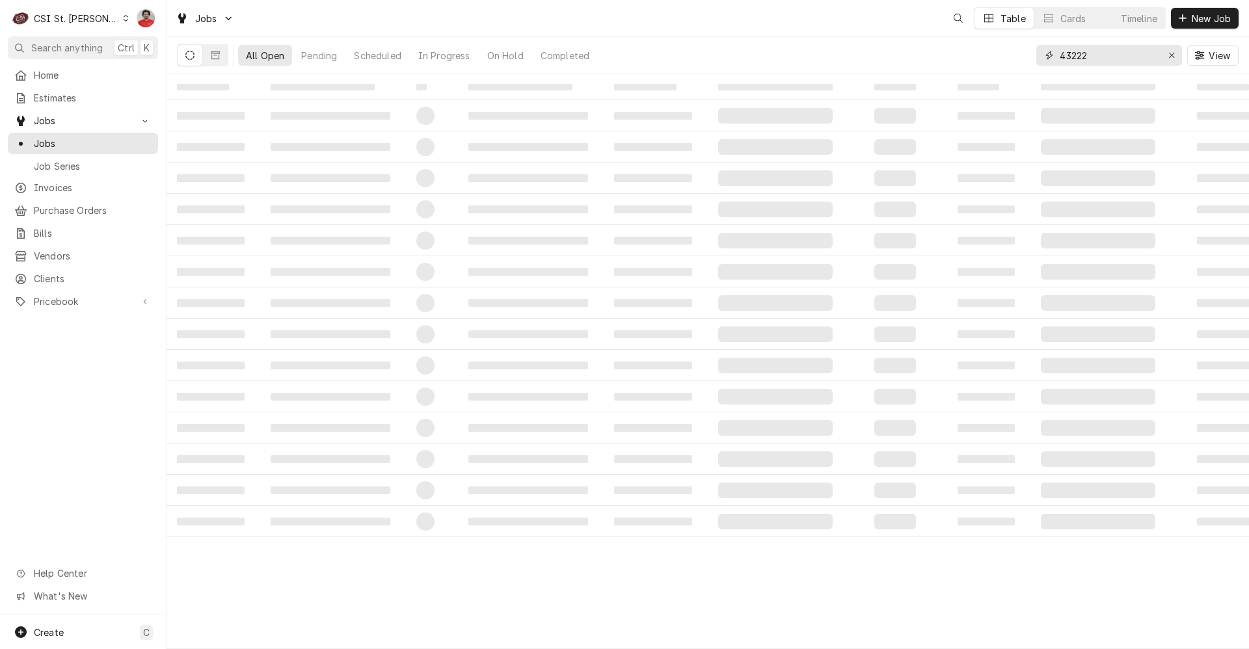
click at [1071, 48] on input "43222" at bounding box center [1109, 55] width 98 height 21
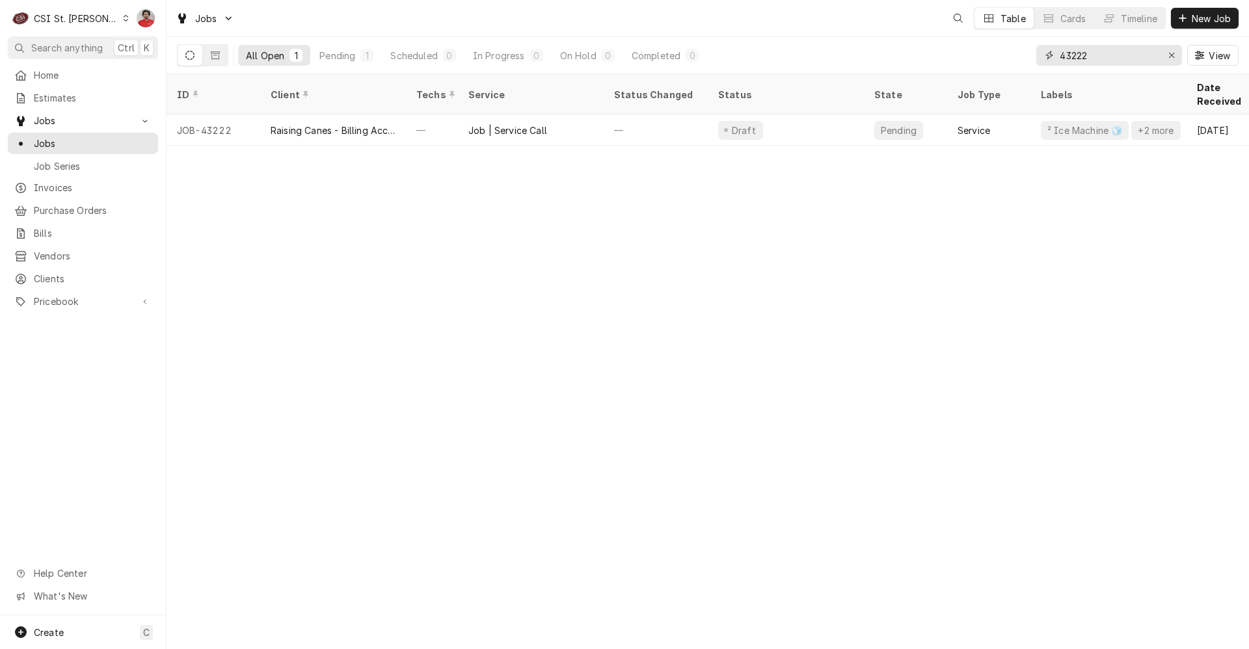
click at [1072, 48] on input "43222" at bounding box center [1109, 55] width 98 height 21
type input "43190"
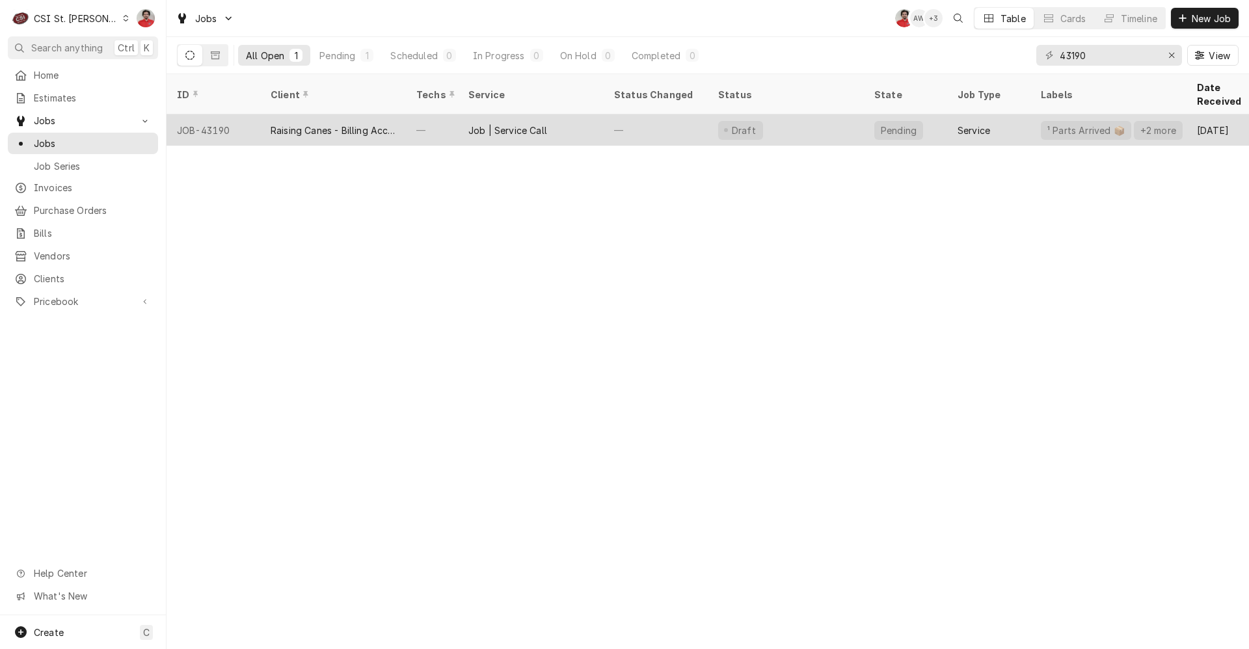
click at [672, 124] on div "—" at bounding box center [656, 130] width 104 height 31
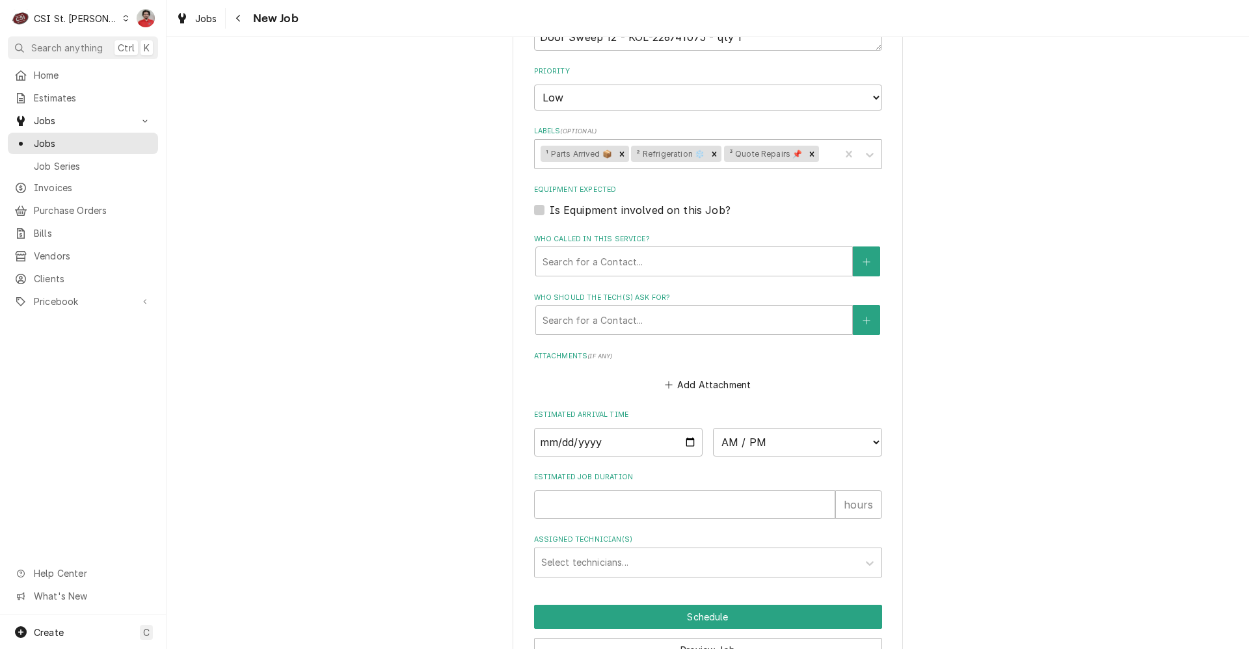
scroll to position [1460, 0]
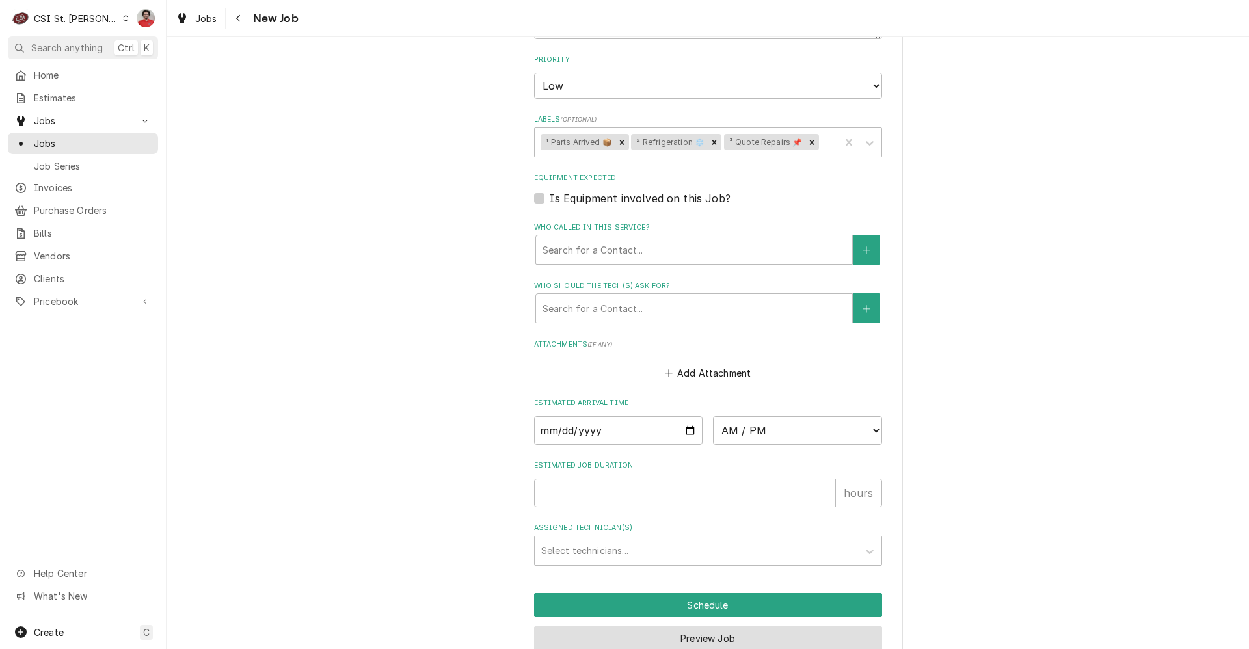
click at [679, 627] on button "Preview Job" at bounding box center [708, 639] width 348 height 24
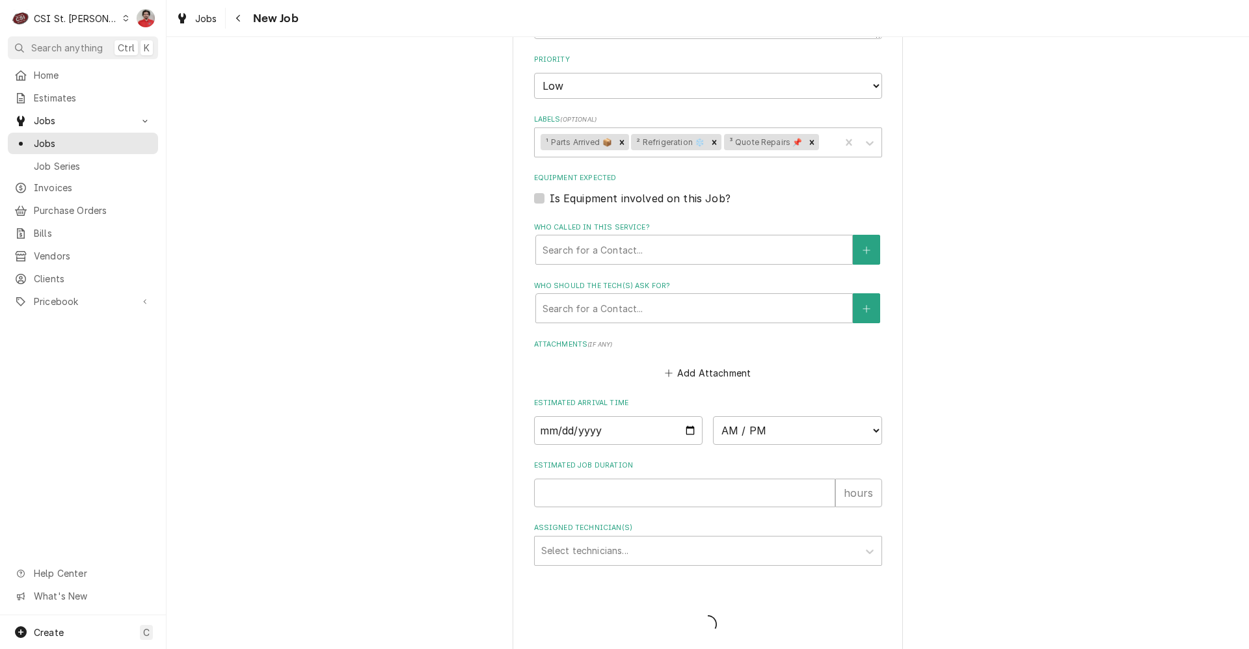
scroll to position [1415, 0]
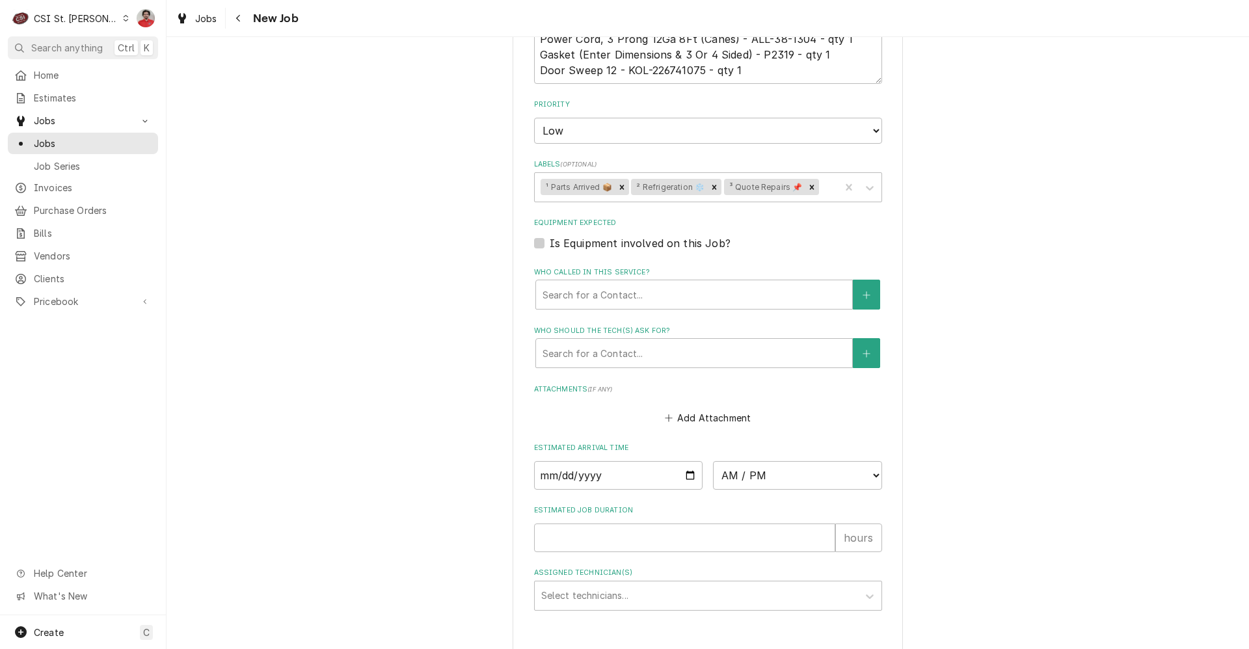
type textarea "x"
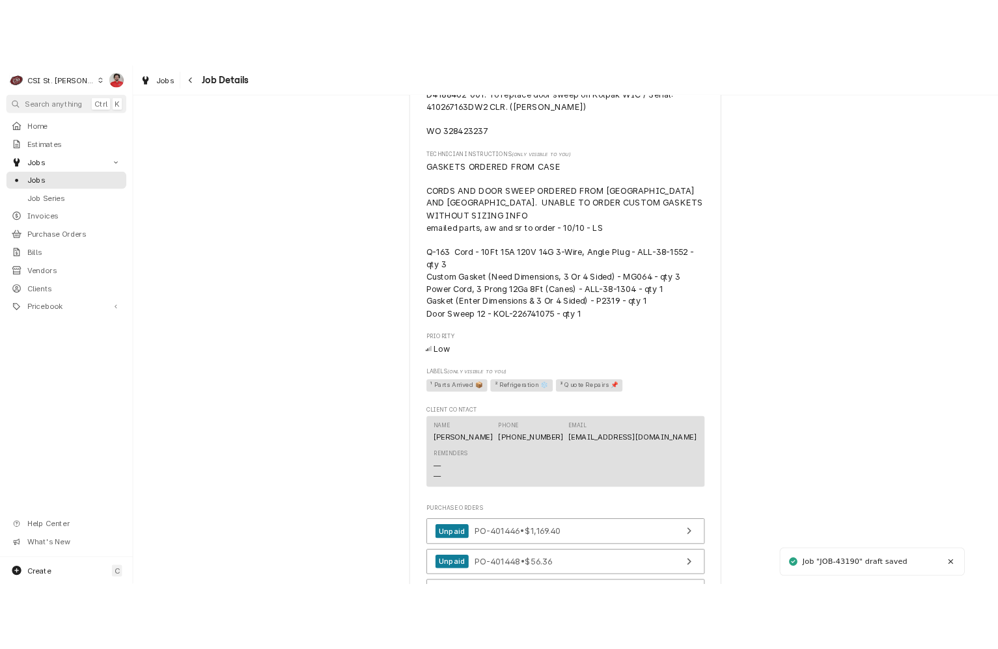
scroll to position [1309, 0]
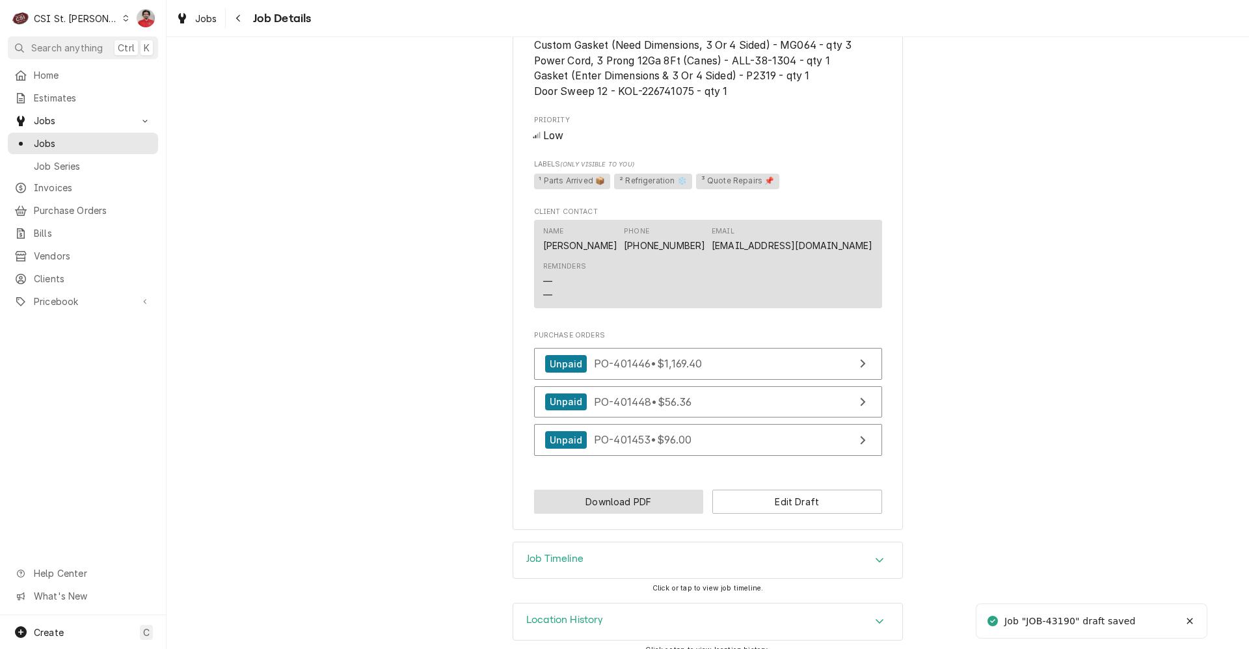
click at [657, 497] on button "Download PDF" at bounding box center [619, 502] width 170 height 24
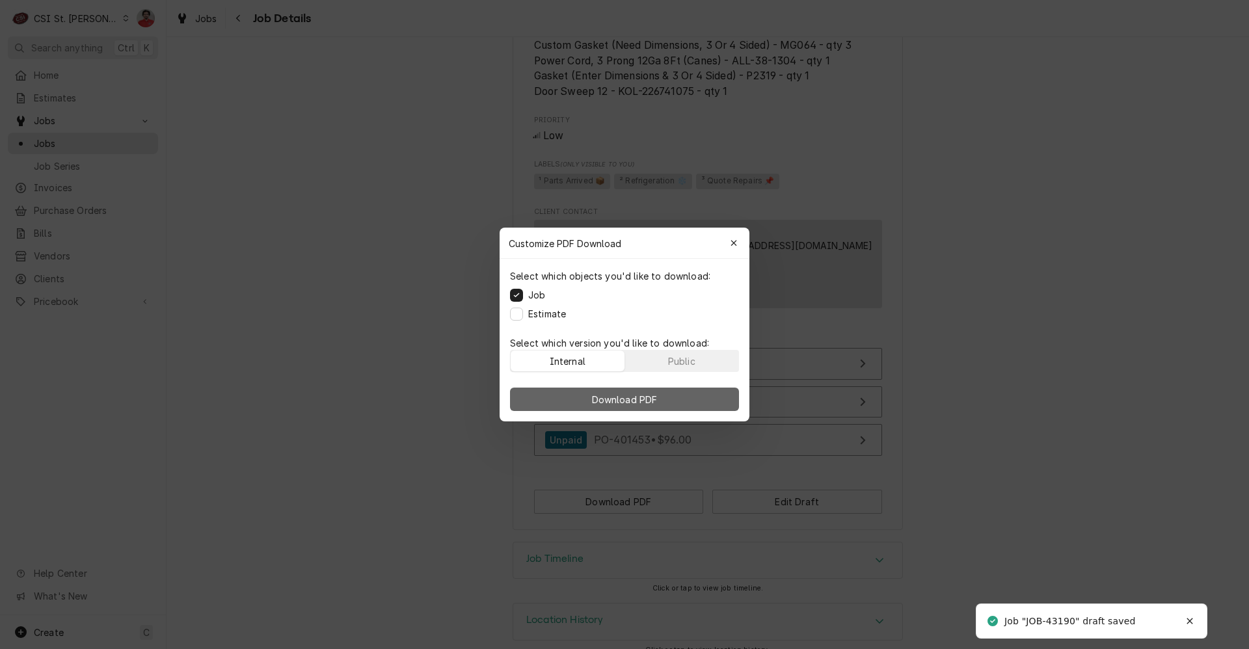
click at [608, 399] on span "Download PDF" at bounding box center [625, 400] width 71 height 14
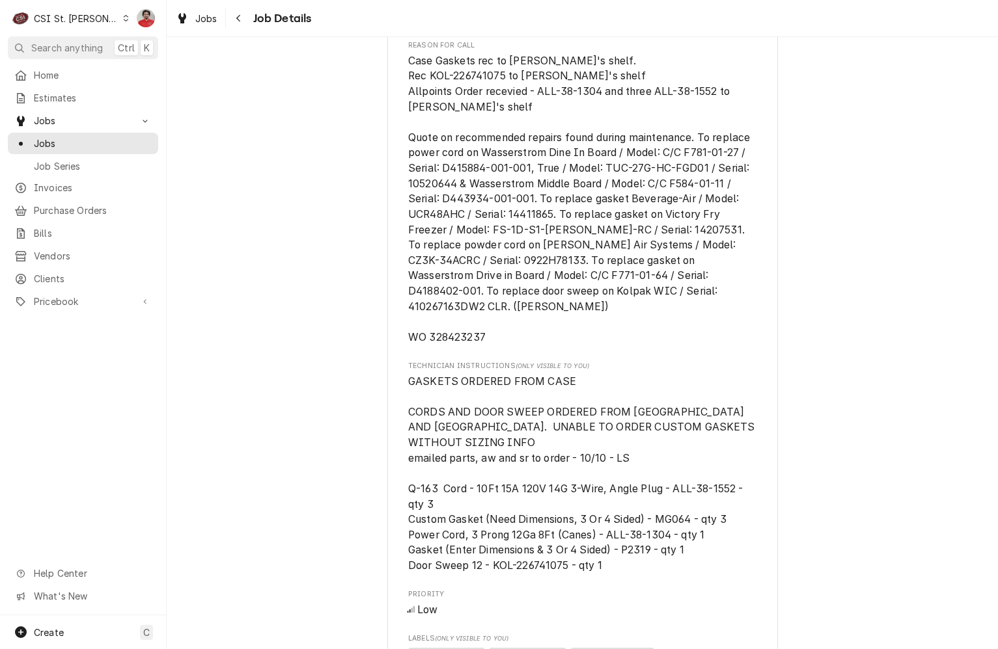
scroll to position [789, 0]
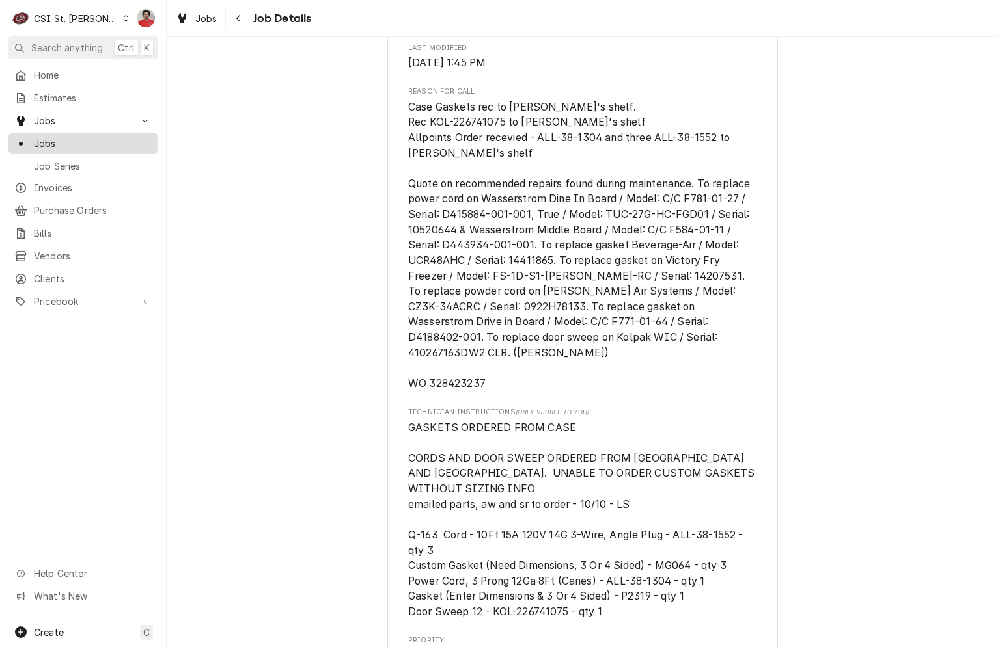
click at [79, 143] on span "Jobs" at bounding box center [93, 144] width 118 height 14
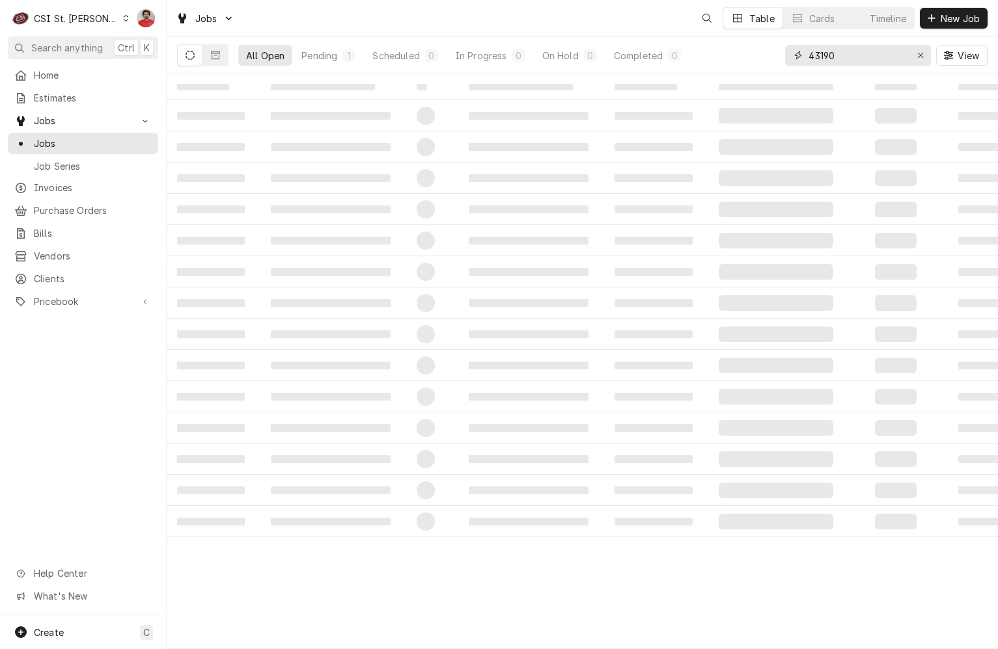
click at [867, 57] on input "43190" at bounding box center [857, 55] width 98 height 21
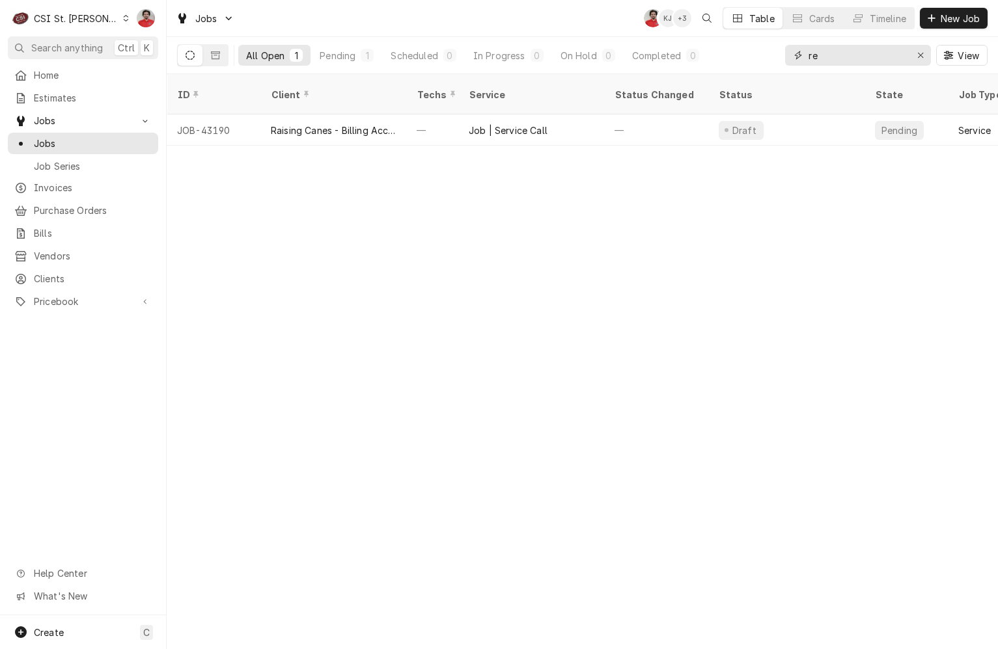
type input "r"
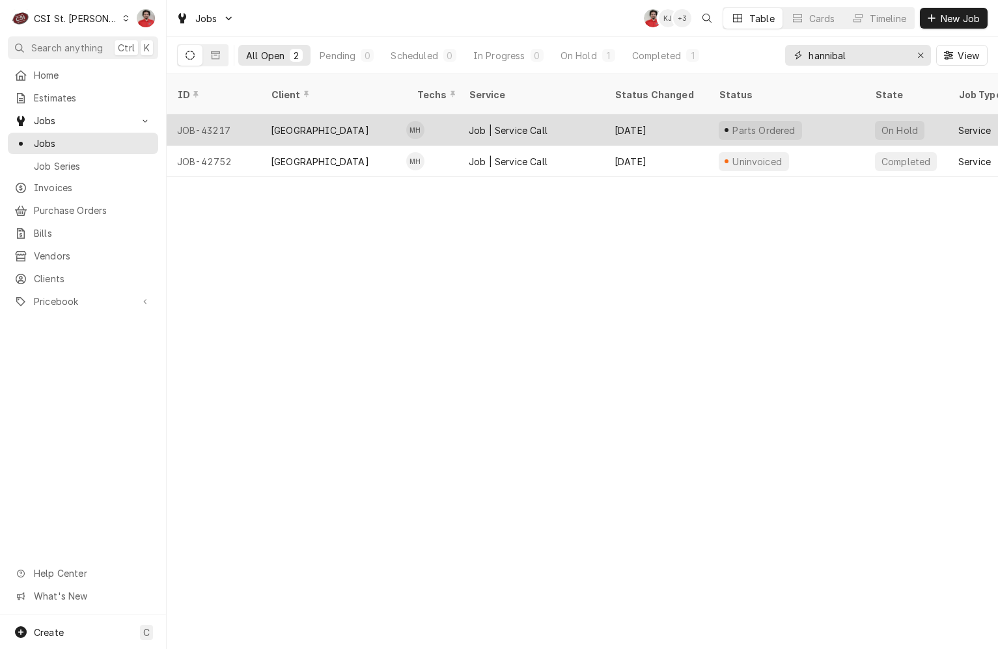
type input "hannibal"
click at [704, 127] on div "Oct 13" at bounding box center [656, 130] width 104 height 31
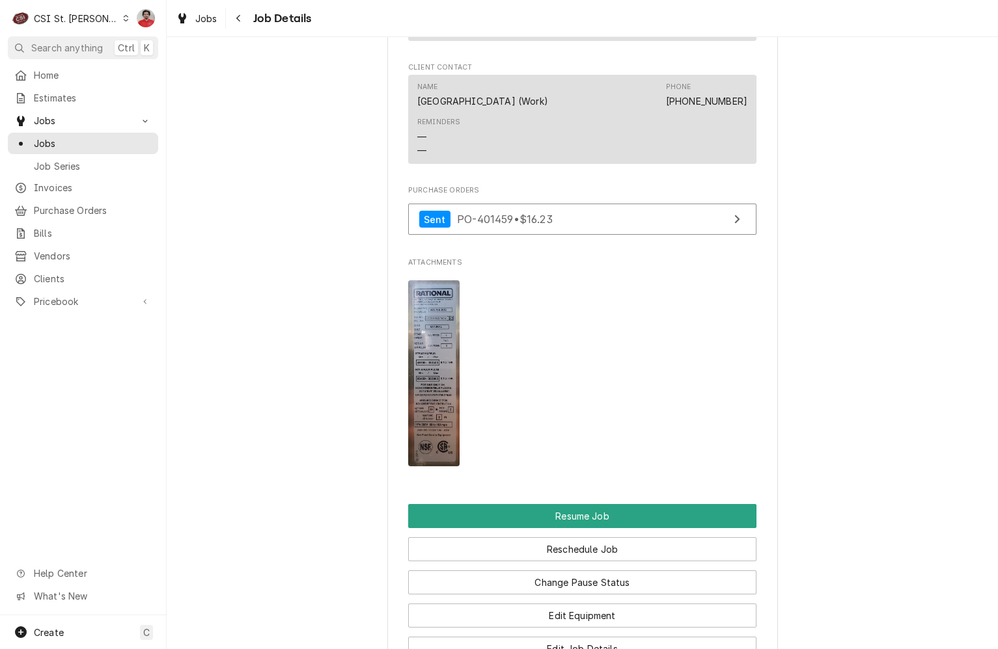
scroll to position [1197, 0]
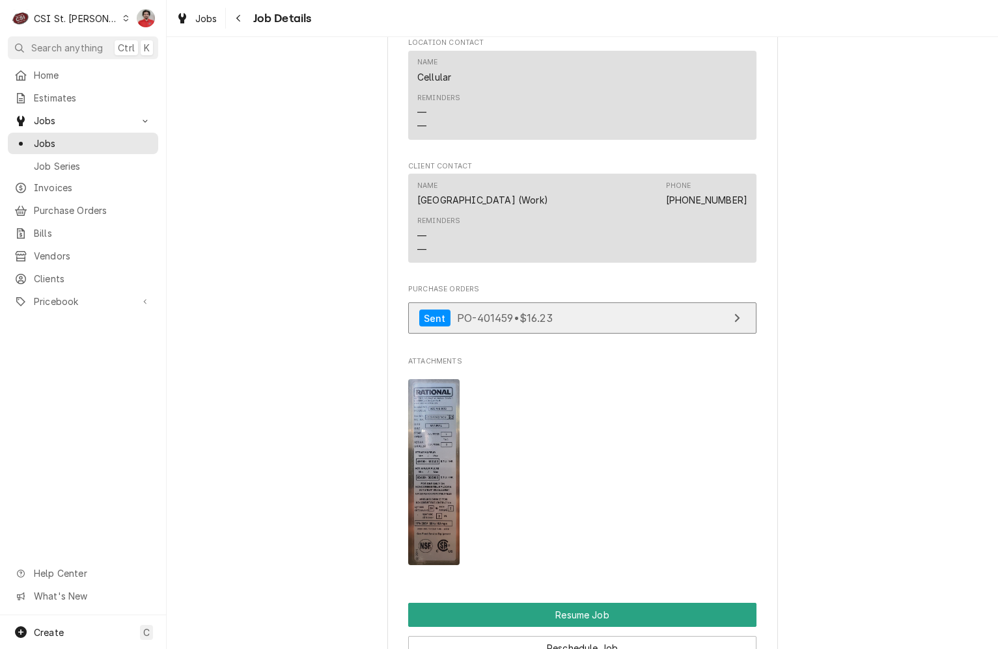
click at [564, 318] on link "Sent PO-401459 • $16.23" at bounding box center [582, 319] width 348 height 32
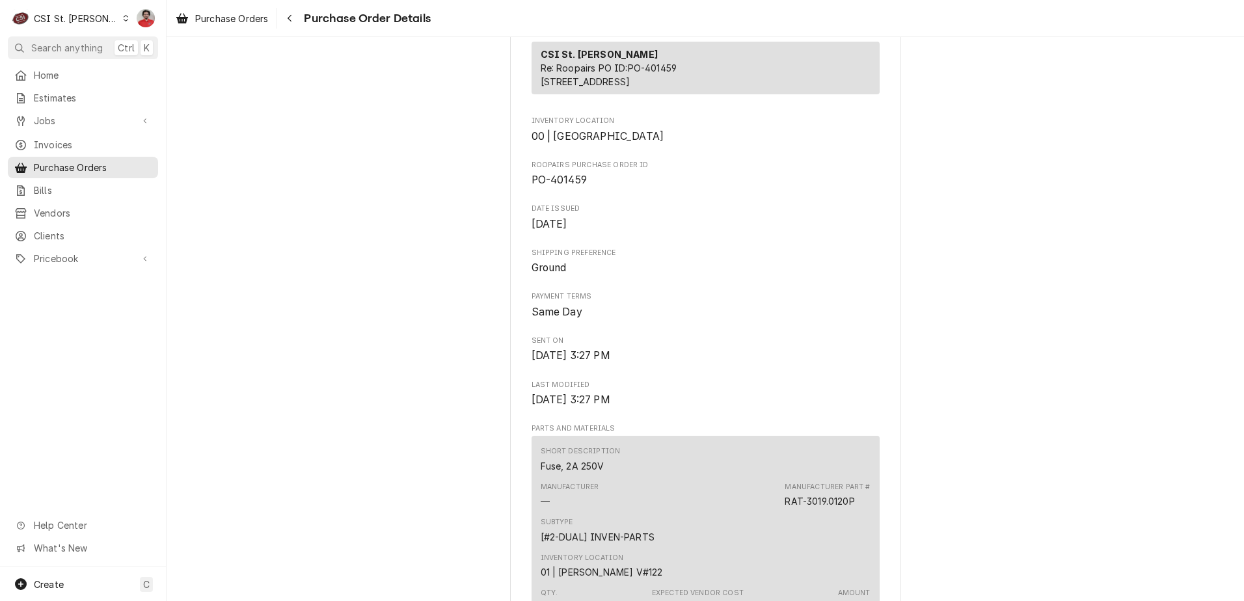
scroll to position [325, 0]
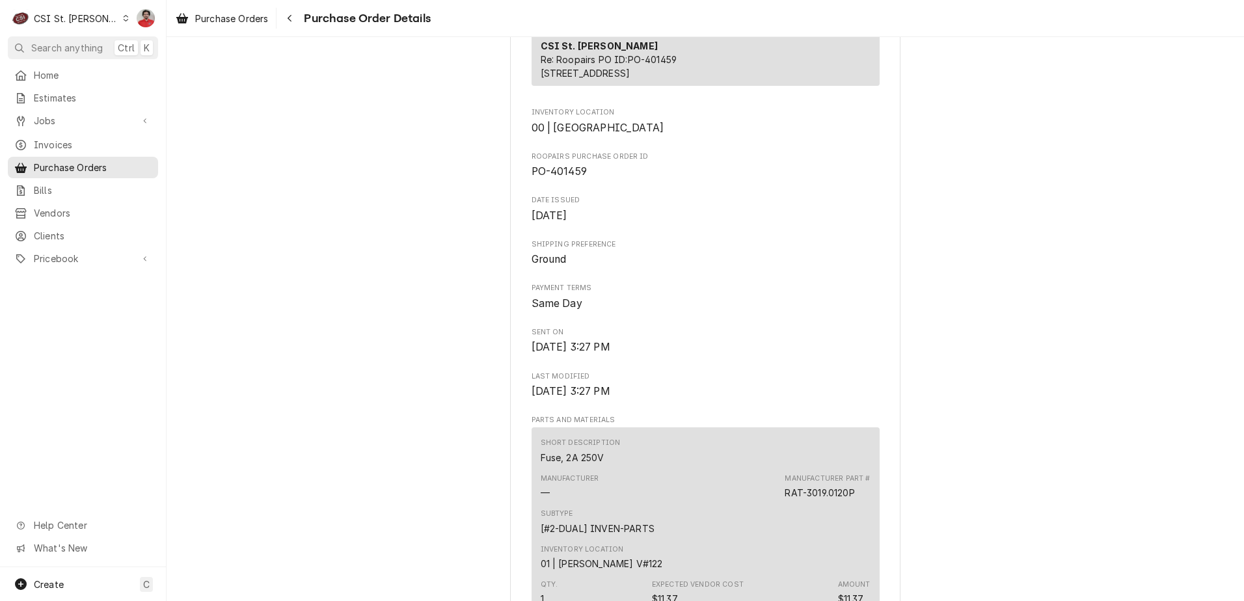
click at [557, 178] on span "PO-401459" at bounding box center [559, 171] width 55 height 12
copy span "401459"
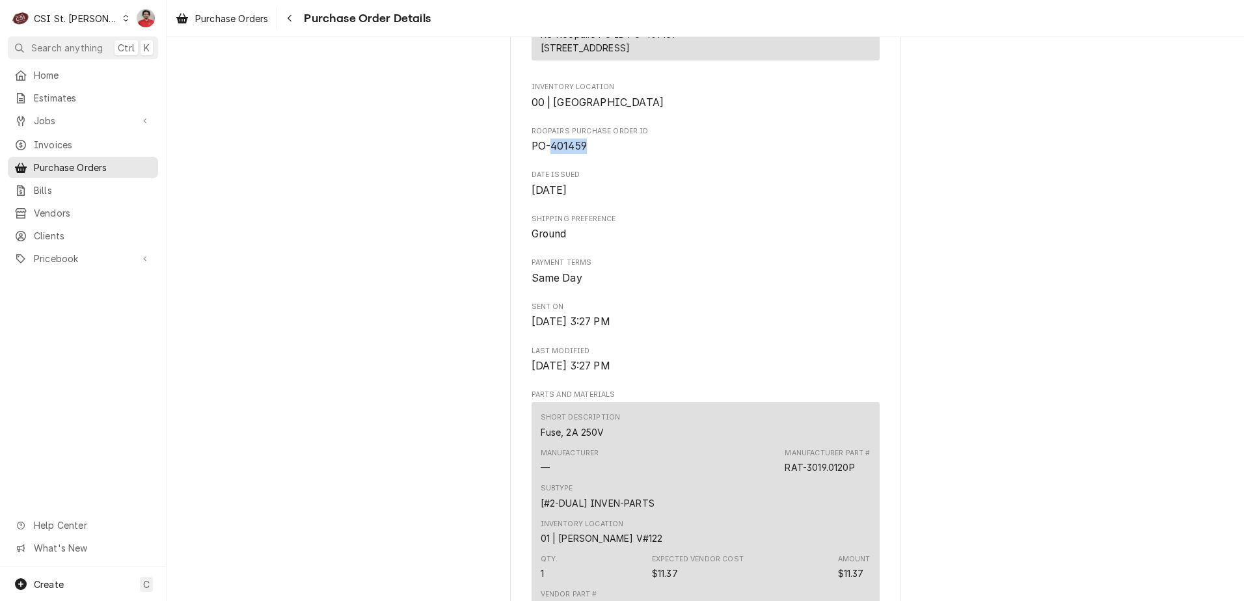
scroll to position [390, 0]
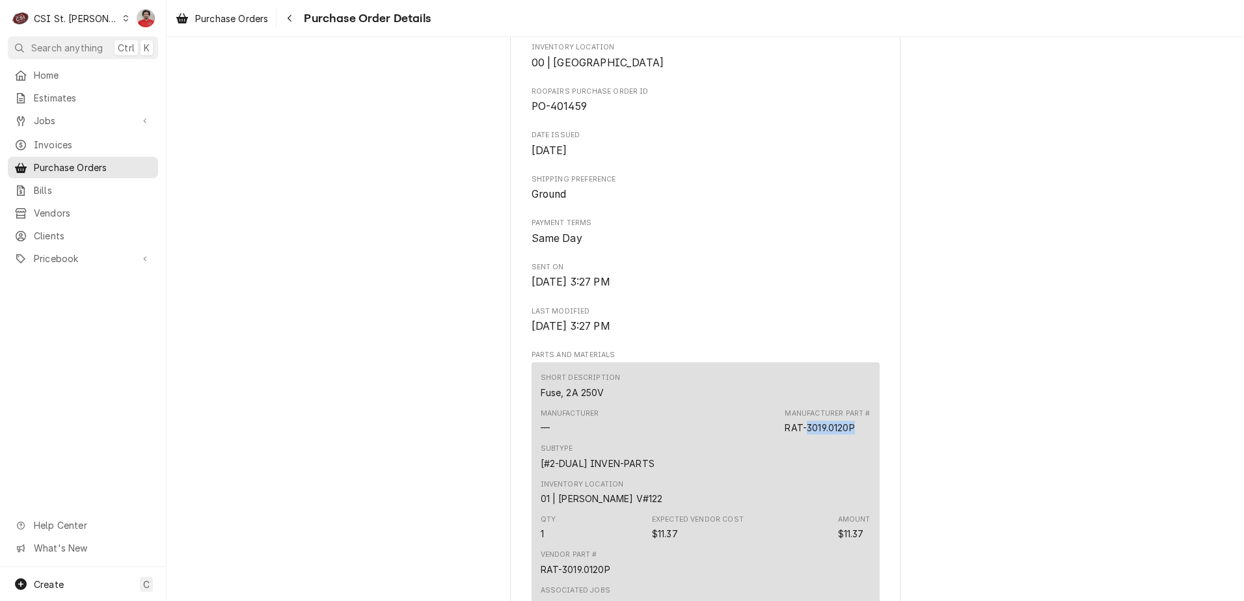
drag, startPoint x: 858, startPoint y: 469, endPoint x: 805, endPoint y: 474, distance: 53.0
click at [805, 435] on div "Manufacturer Part # RAT-3019.0120P" at bounding box center [827, 422] width 85 height 26
copy div "3019.0120P"
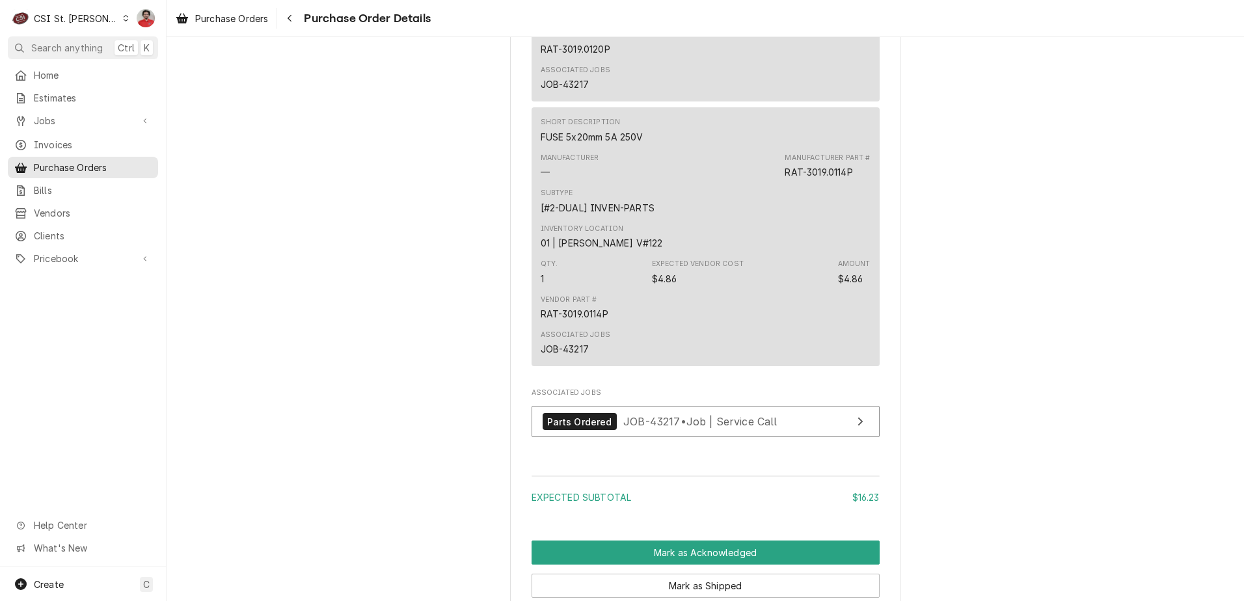
scroll to position [716, 0]
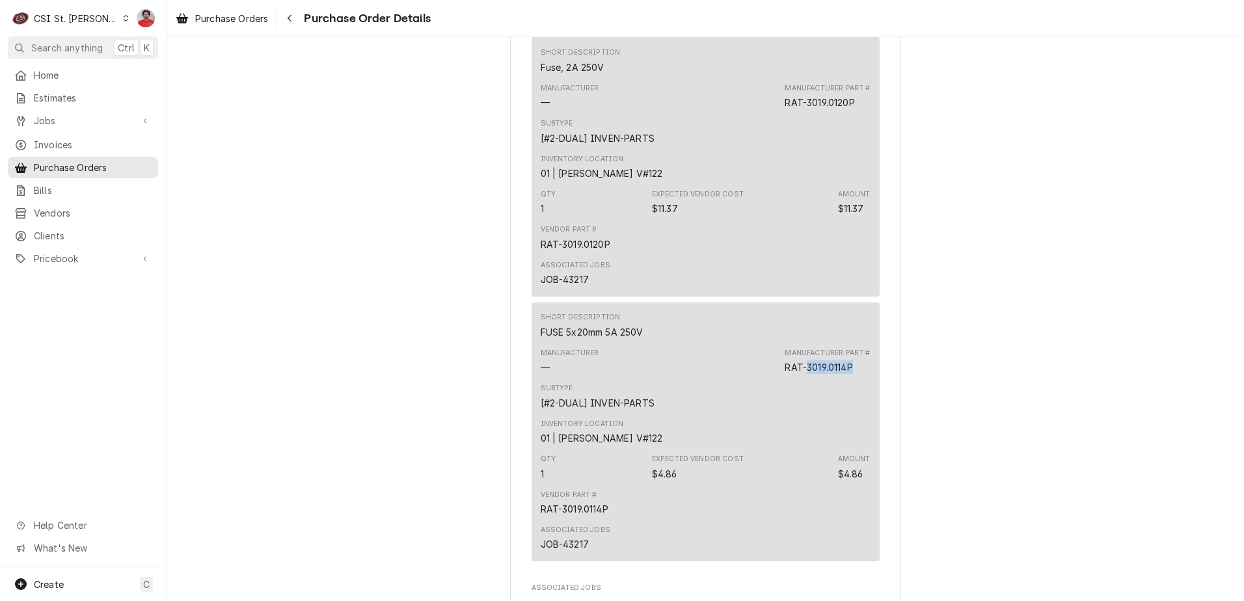
drag, startPoint x: 849, startPoint y: 407, endPoint x: 802, endPoint y: 407, distance: 46.9
click at [802, 374] on div "RAT-3019.0114P" at bounding box center [819, 368] width 68 height 14
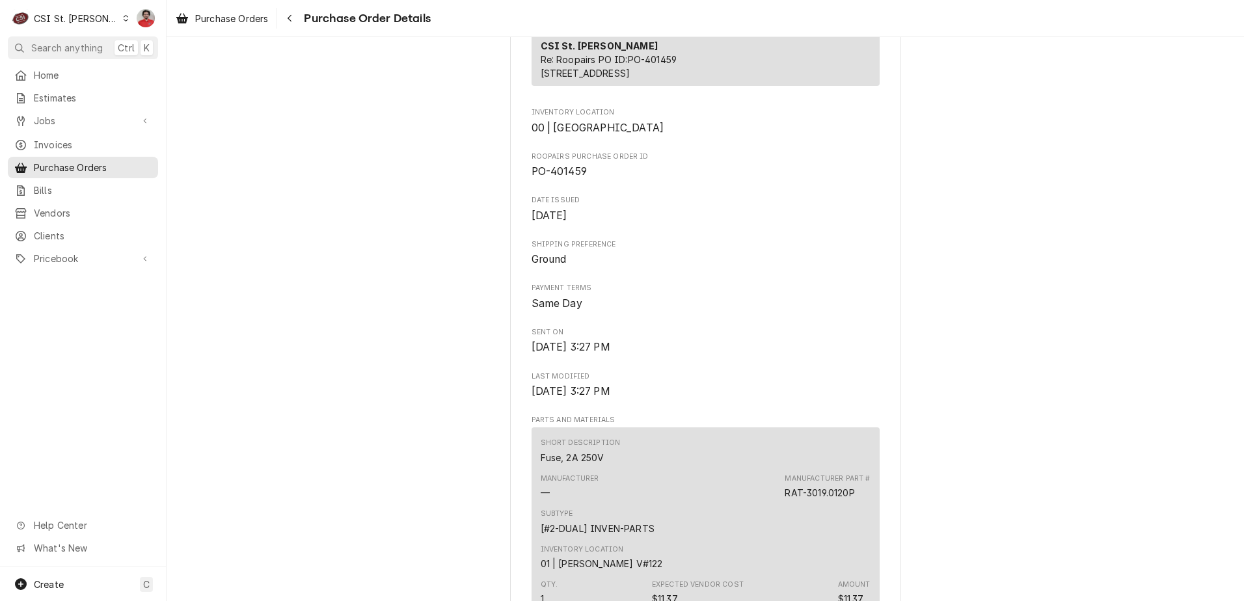
click at [574, 180] on div "Roopairs Purchase Order ID PO-401459" at bounding box center [706, 166] width 348 height 28
drag, startPoint x: 574, startPoint y: 204, endPoint x: 560, endPoint y: 216, distance: 18.0
copy span "401459"
